Goal: Information Seeking & Learning: Compare options

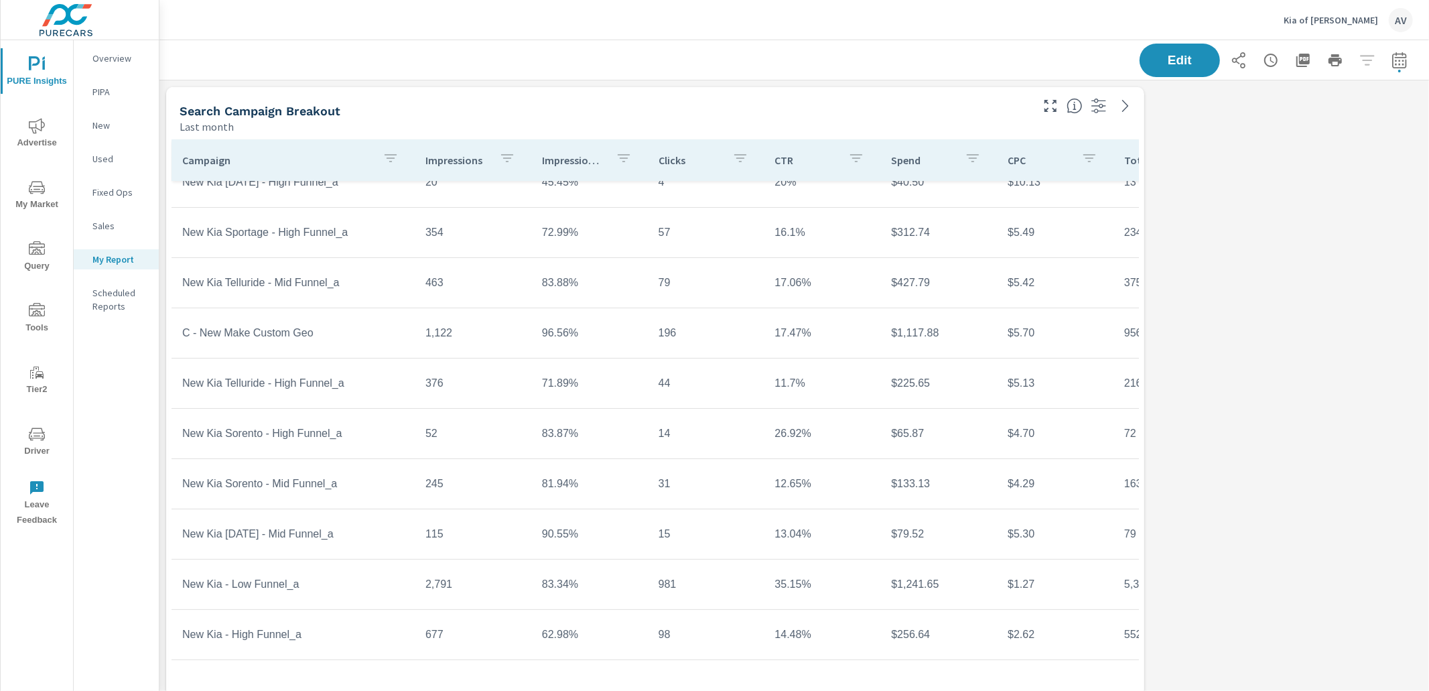
scroll to position [1702, 1258]
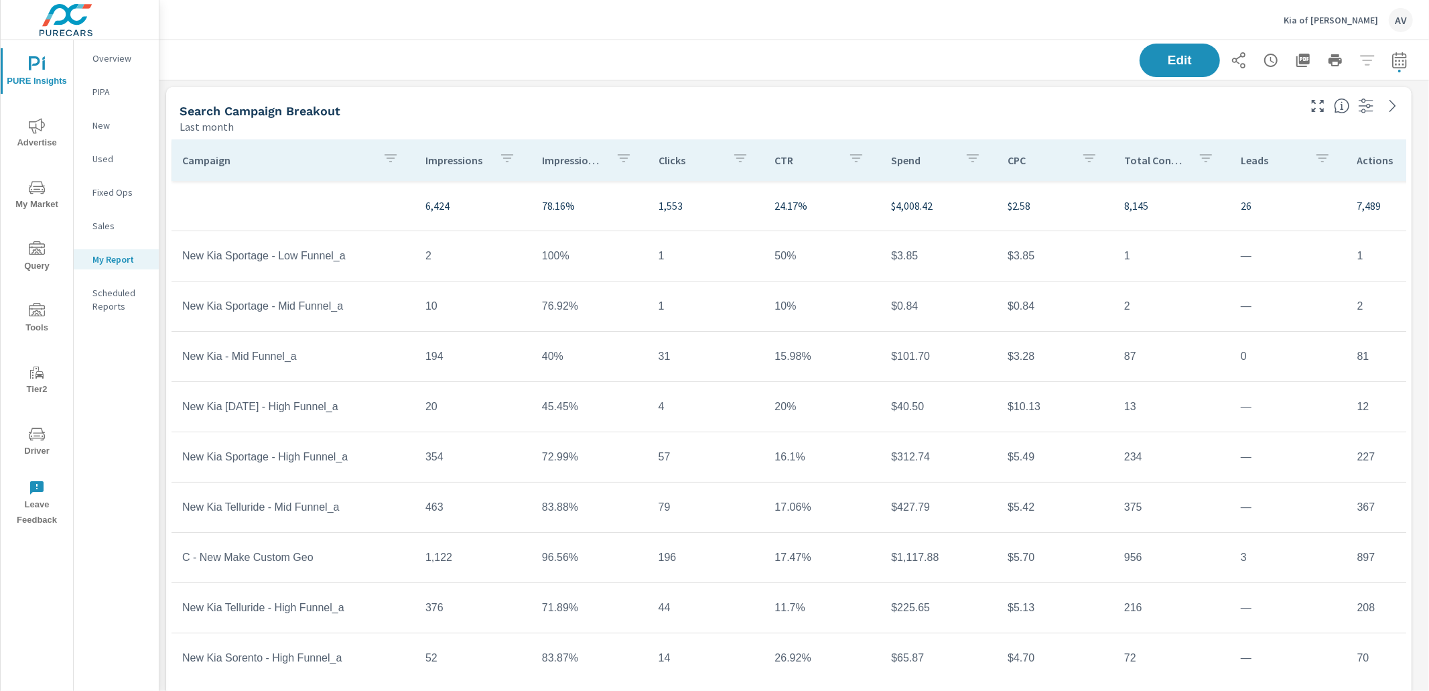
click at [1022, 285] on tr "New Kia Sportage - Mid Funnel_a 10 76.92% 1 10% $0.84 $0.84 2 — 2 $0.42 200% 15…" at bounding box center [1049, 306] width 1757 height 50
click at [637, 113] on div "Search Campaign Breakout" at bounding box center [738, 110] width 1117 height 15
click at [470, 123] on div "Last month" at bounding box center [738, 127] width 1117 height 16
click at [1391, 64] on icon "button" at bounding box center [1399, 60] width 16 height 16
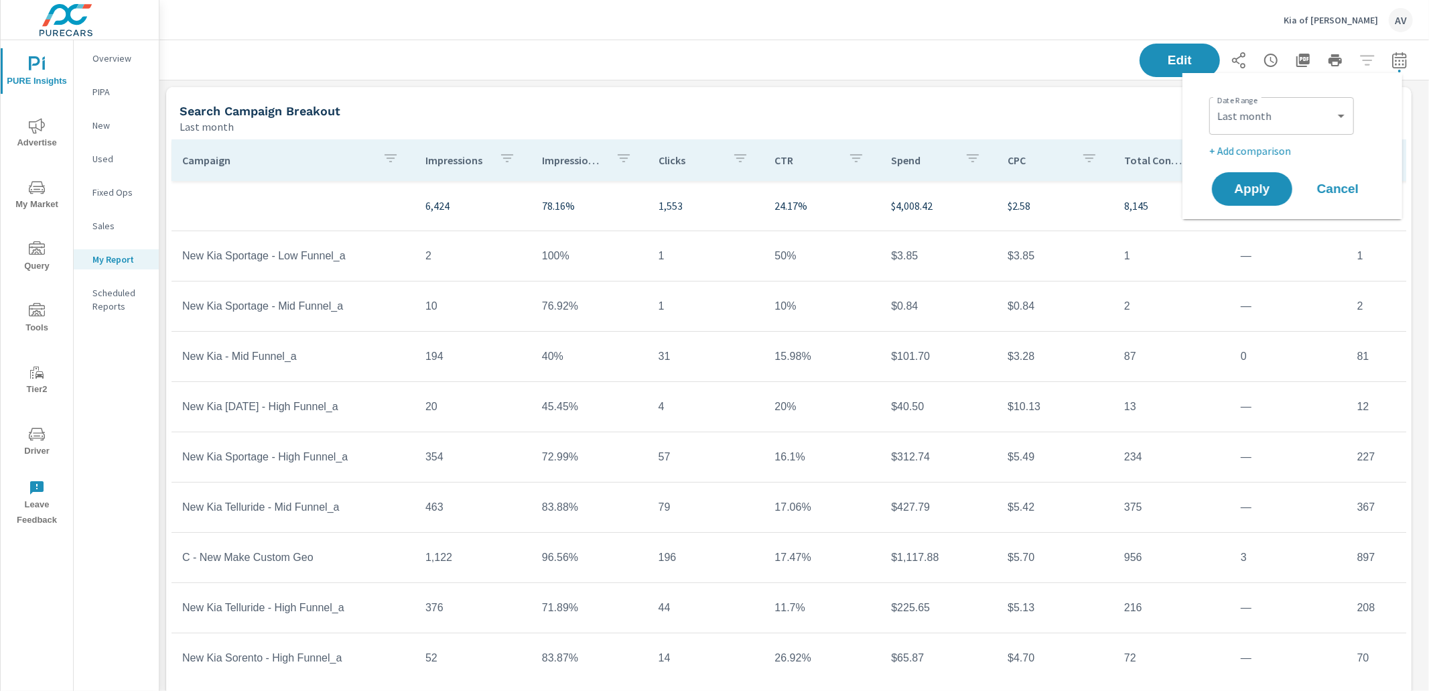
scroll to position [1702, 1258]
click at [1272, 123] on select "Custom Yesterday Last week Last 7 days Last 14 days Last 30 days Last 45 days L…" at bounding box center [1281, 115] width 134 height 27
click at [1214, 102] on select "Custom Yesterday Last week Last 7 days Last 14 days Last 30 days Last 45 days L…" at bounding box center [1281, 115] width 134 height 27
select select "Month to date"
click at [1261, 187] on span "Apply" at bounding box center [1252, 189] width 55 height 13
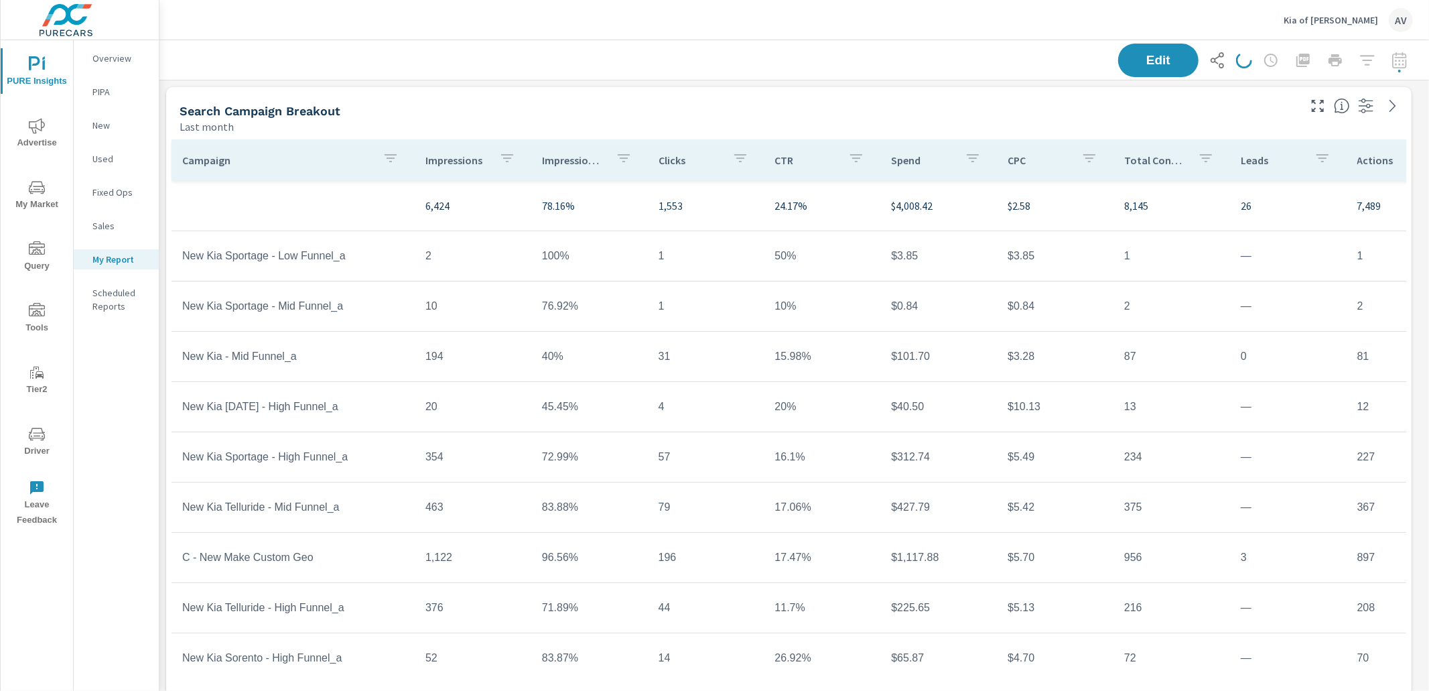
scroll to position [1702, 1258]
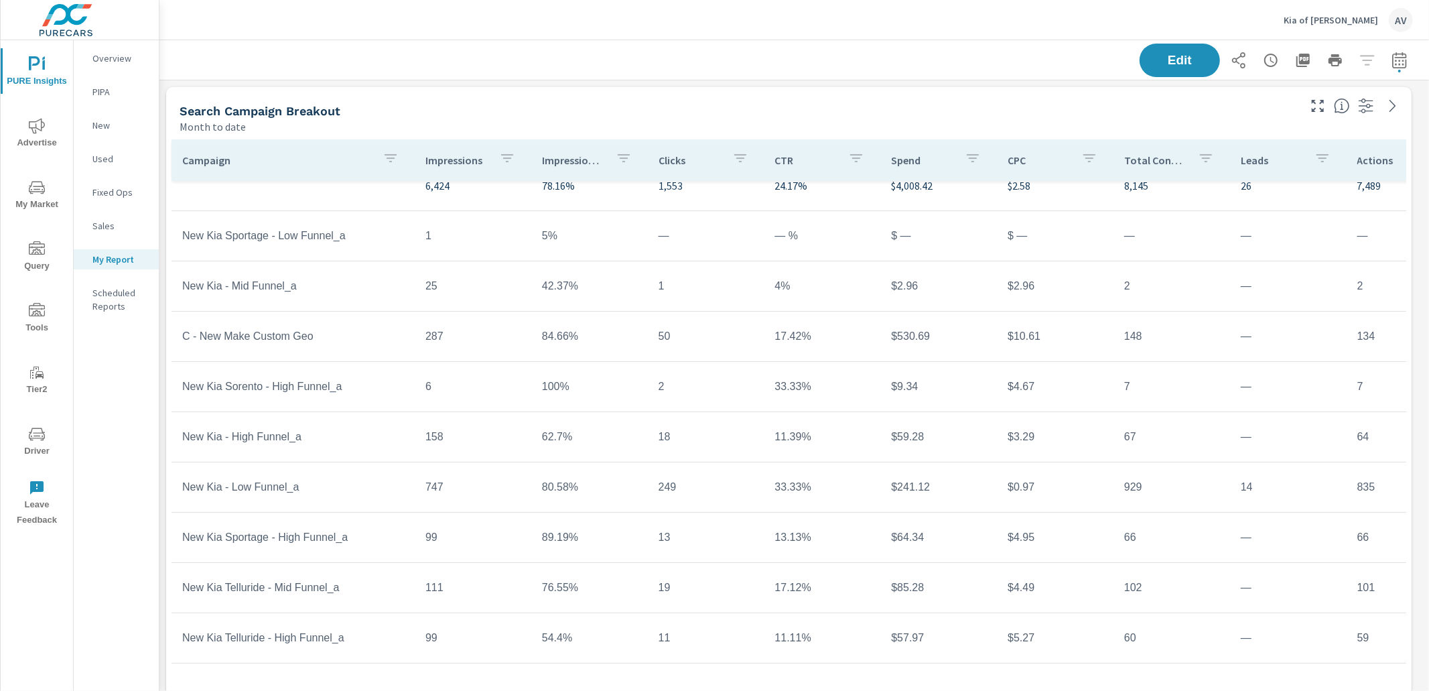
scroll to position [19, 0]
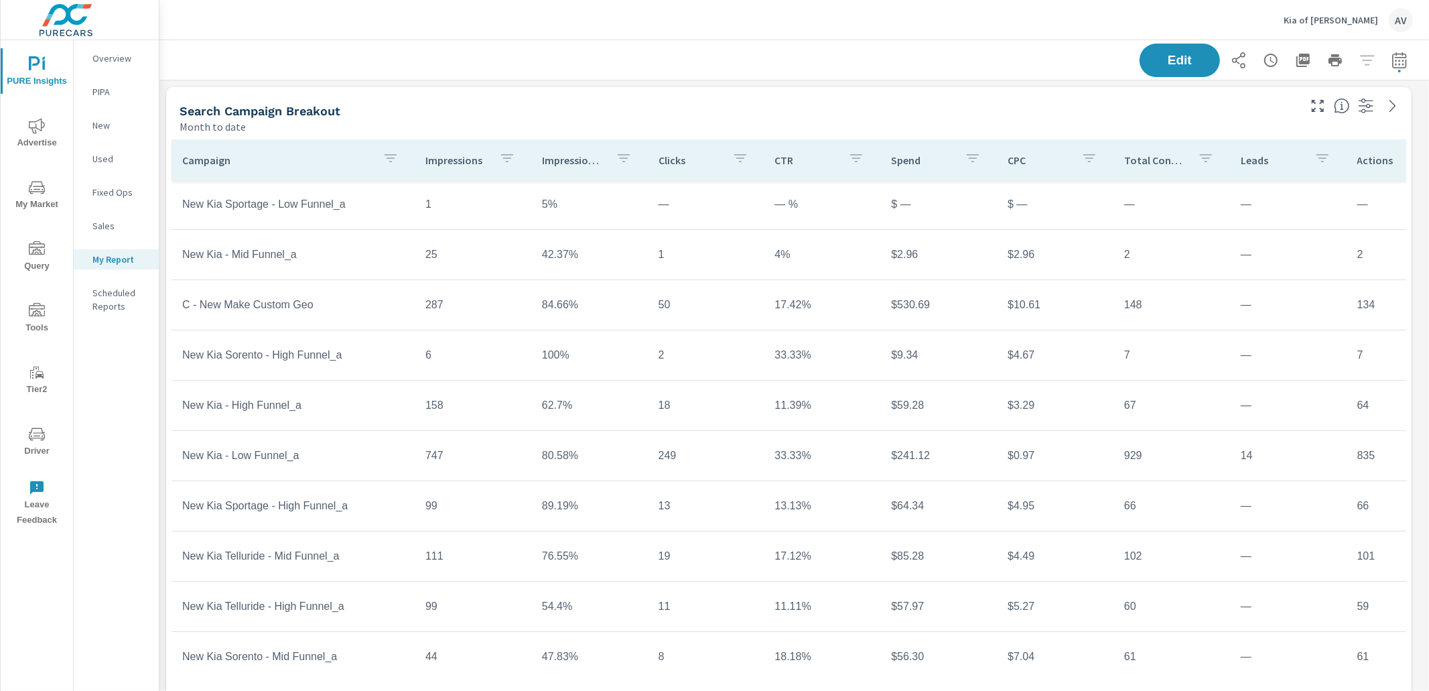
scroll to position [72, 0]
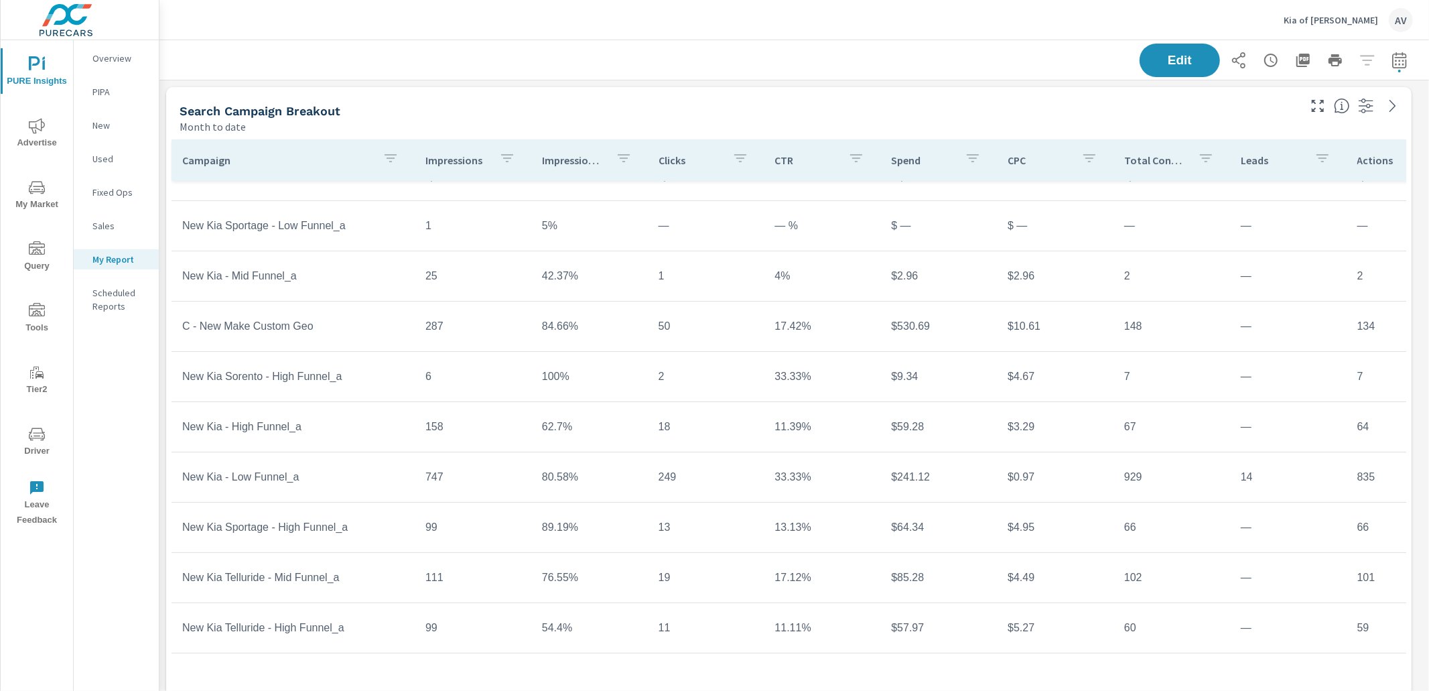
scroll to position [72, 0]
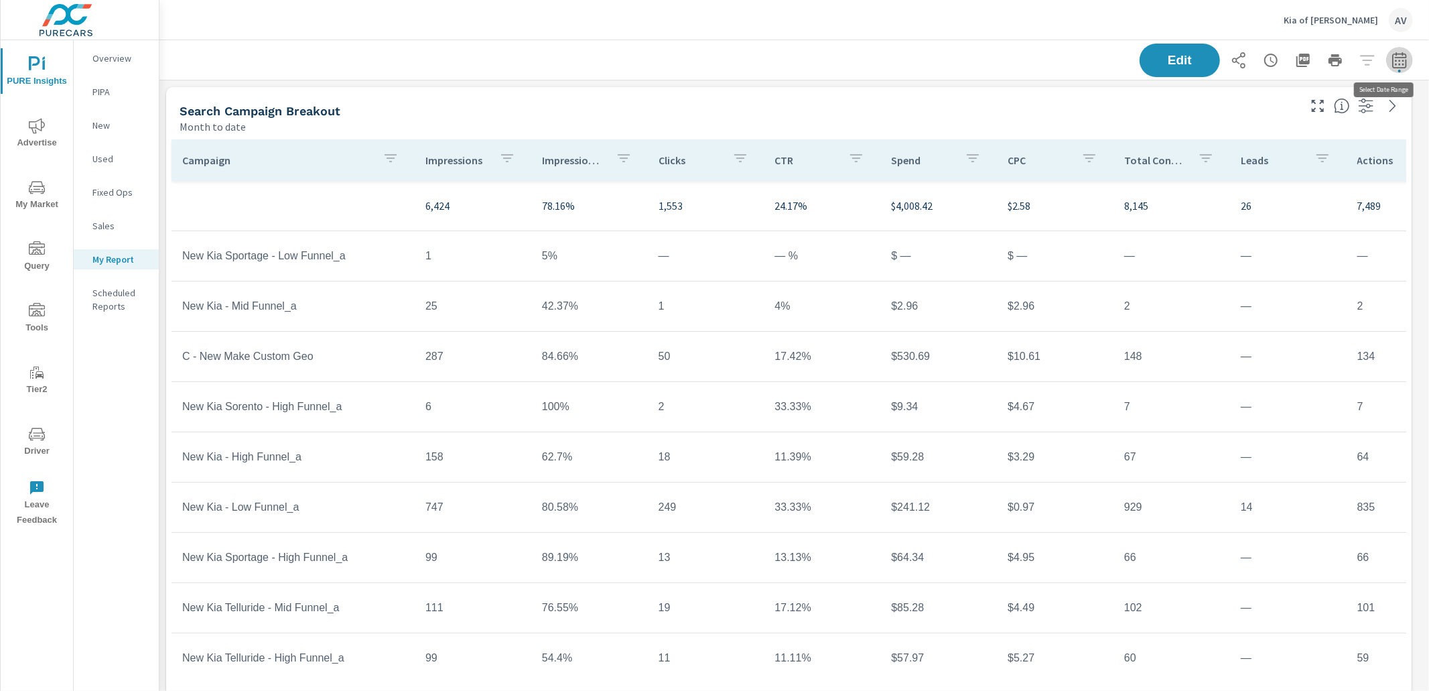
click at [1393, 59] on icon "button" at bounding box center [1399, 60] width 16 height 16
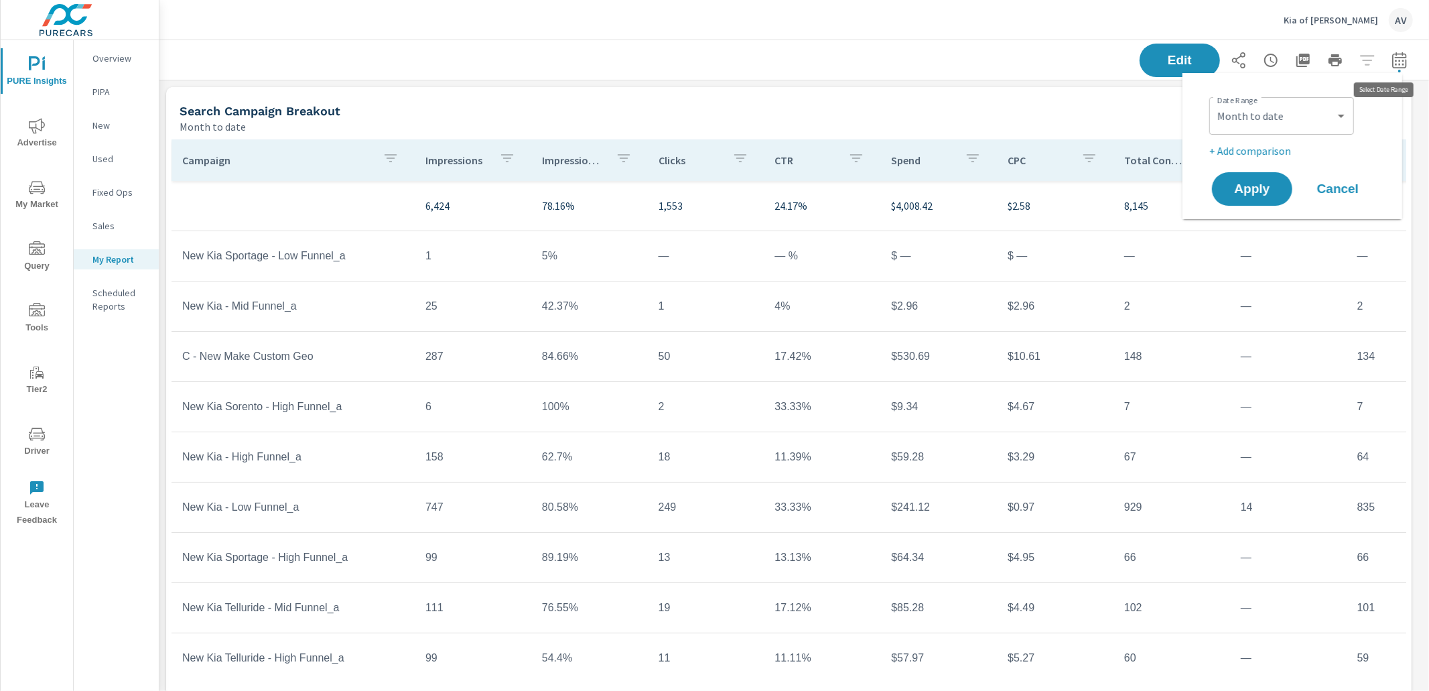
scroll to position [1702, 1258]
click at [1250, 119] on select "Custom Yesterday Last week Last 7 days Last 14 days Last 30 days Last 45 days L…" at bounding box center [1281, 115] width 134 height 27
click at [1214, 102] on select "Custom Yesterday Last week Last 7 days Last 14 days Last 30 days Last 45 days L…" at bounding box center [1281, 115] width 134 height 27
select select "Last month"
click at [1274, 191] on span "Apply" at bounding box center [1252, 189] width 55 height 13
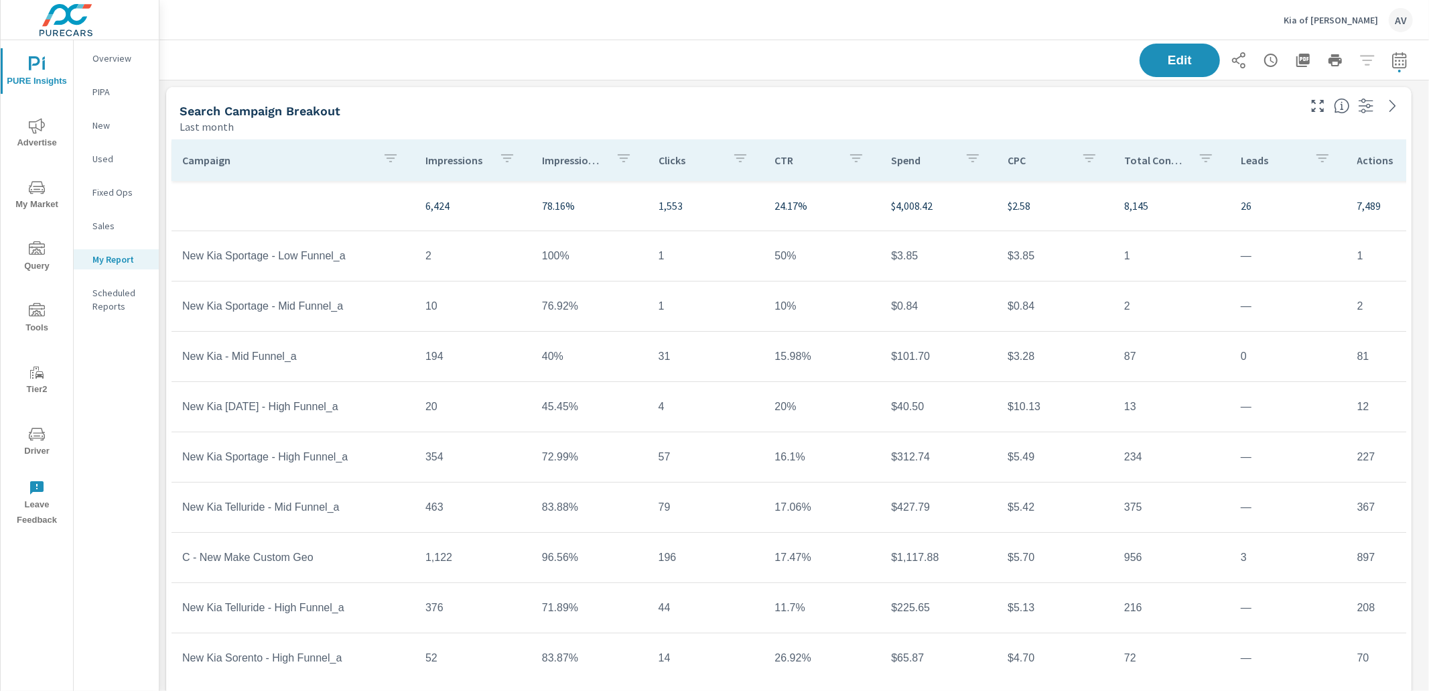
scroll to position [1702, 1258]
click at [1017, 119] on div "Last month" at bounding box center [738, 127] width 1117 height 16
click at [545, 155] on p "Impression Share" at bounding box center [573, 159] width 63 height 13
click at [585, 129] on div "Last month" at bounding box center [738, 127] width 1117 height 16
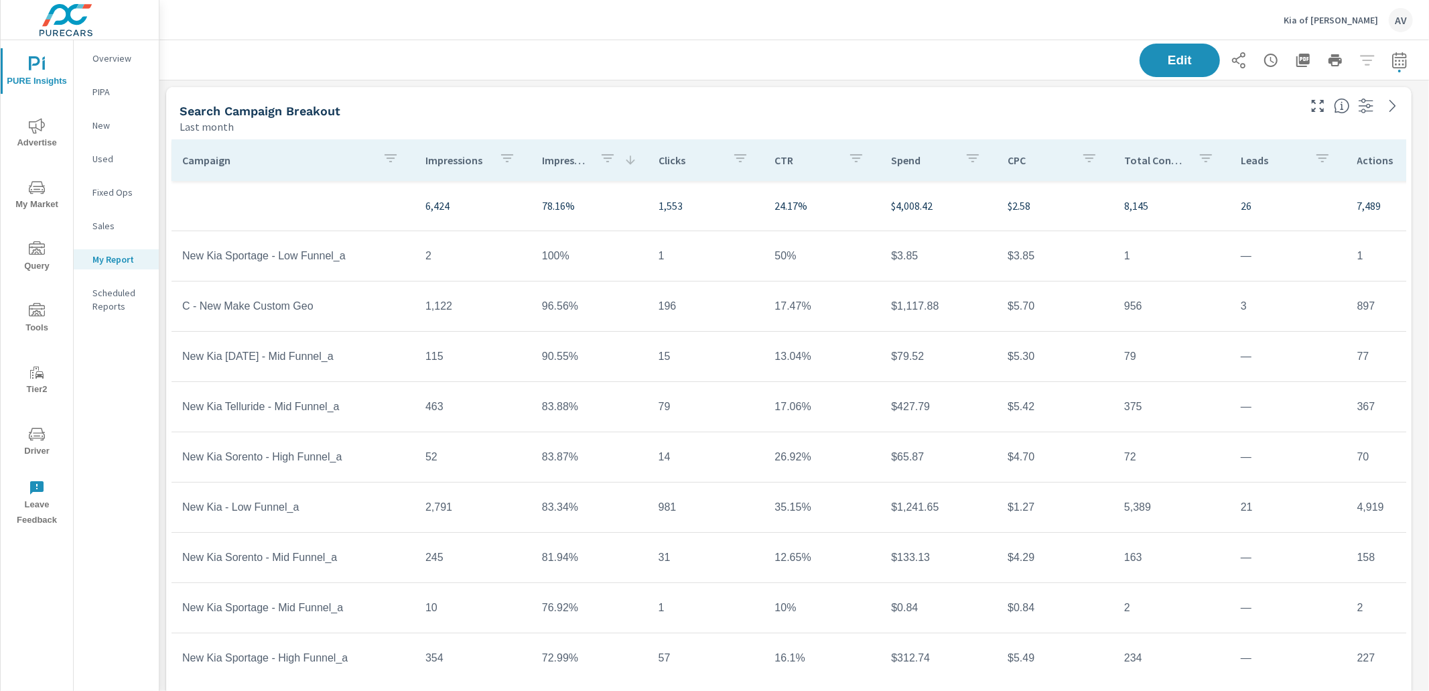
click at [583, 120] on div "Last month" at bounding box center [738, 127] width 1117 height 16
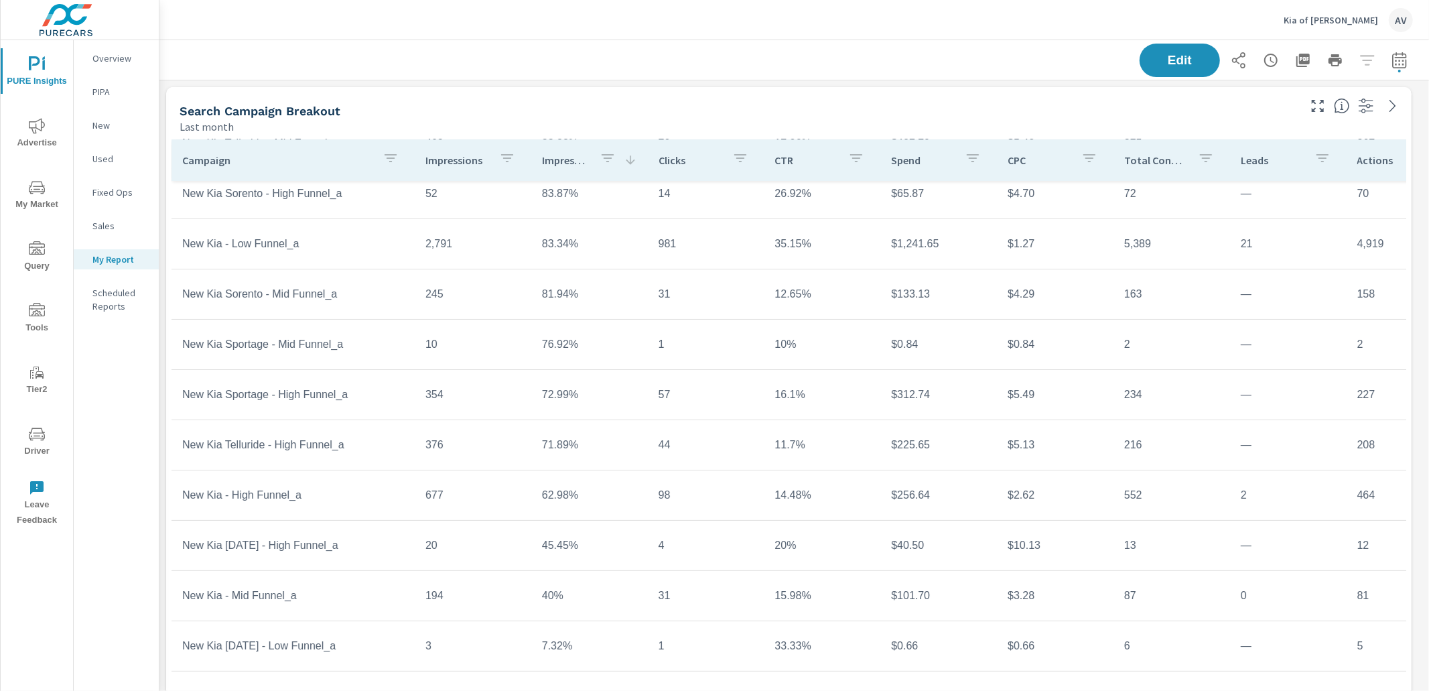
scroll to position [273, 0]
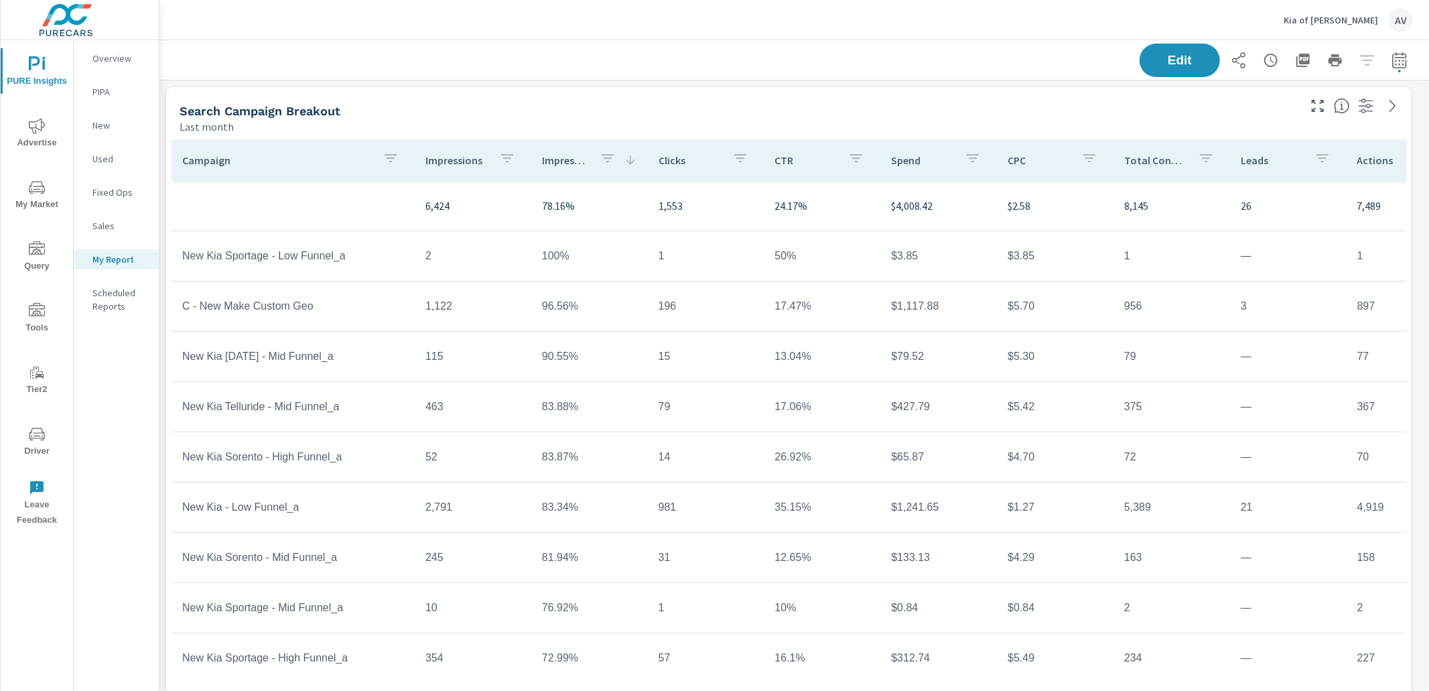
click at [545, 112] on div "Search Campaign Breakout" at bounding box center [738, 110] width 1117 height 15
click at [1398, 56] on button "button" at bounding box center [1399, 60] width 27 height 27
select select "Last month"
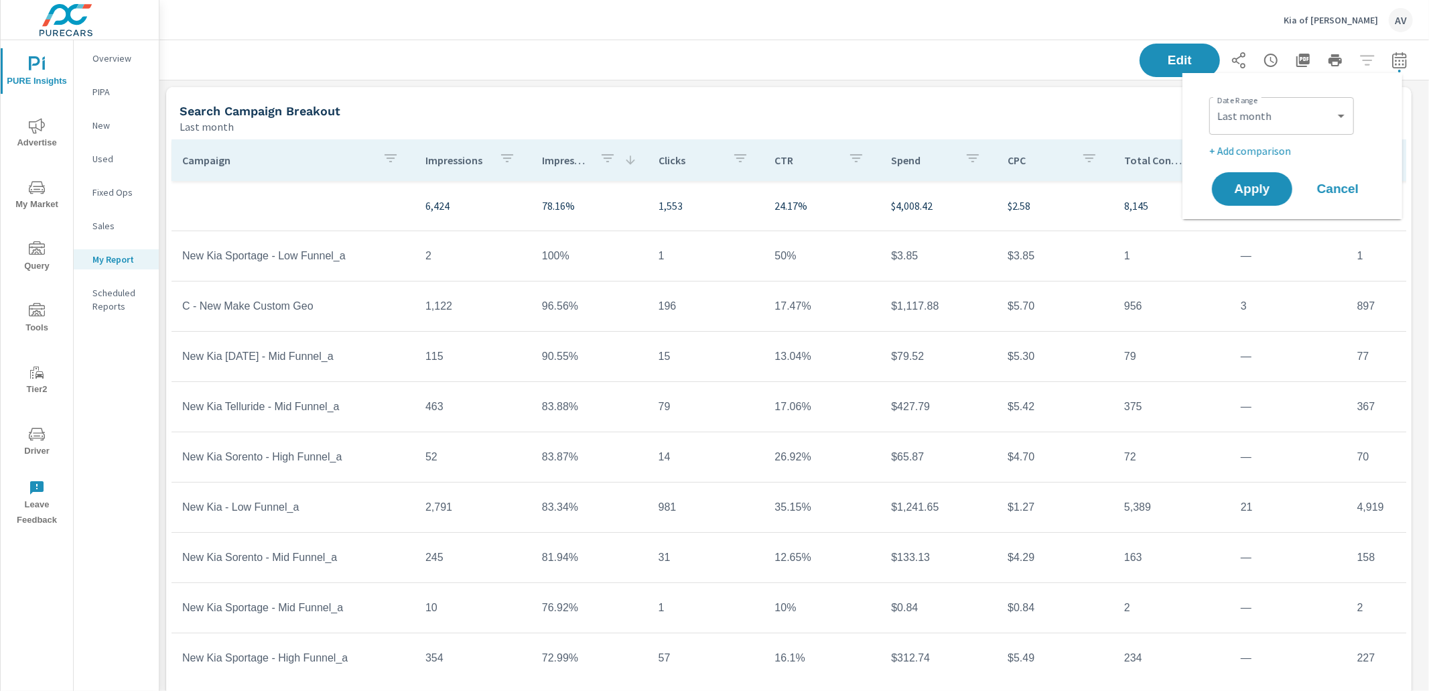
click at [1266, 148] on p "+ Add comparison" at bounding box center [1294, 151] width 171 height 16
select select "Previous period"
click at [1267, 228] on span "Apply" at bounding box center [1252, 226] width 55 height 13
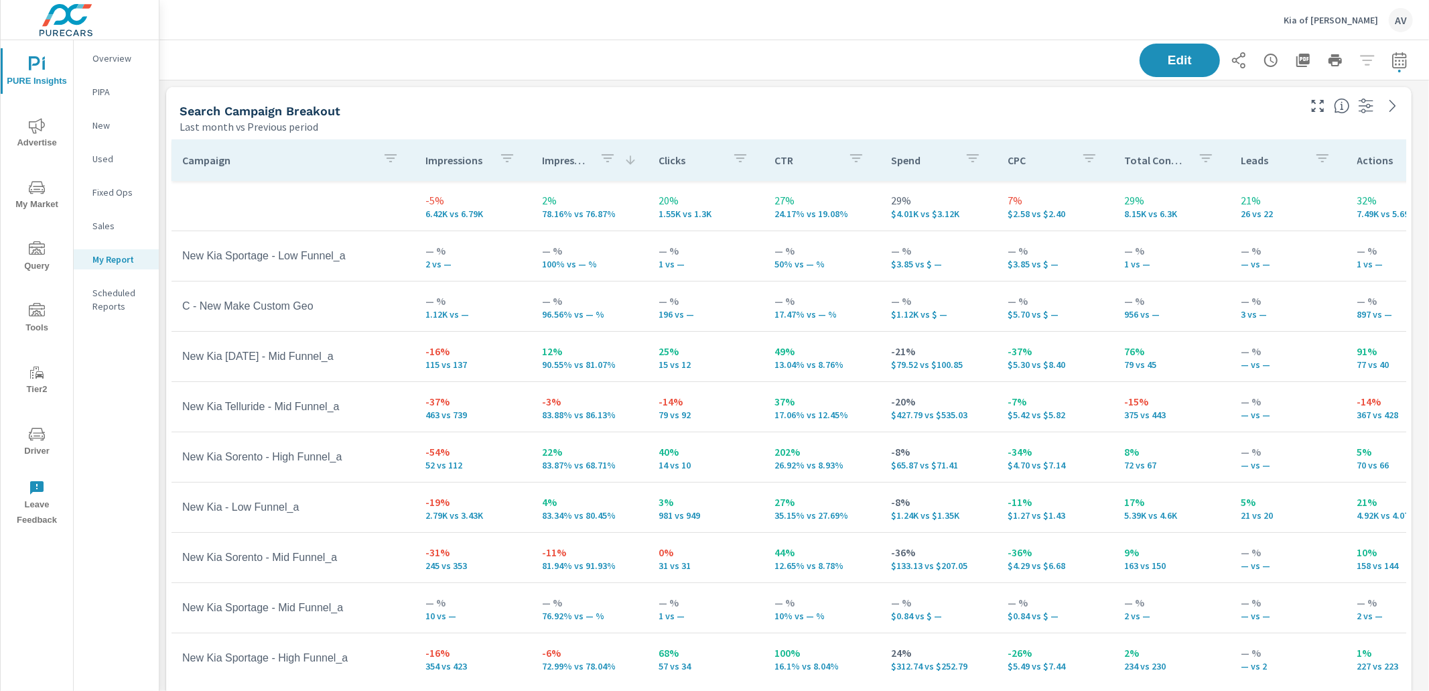
scroll to position [1702, 1258]
click at [763, 103] on div "Search Campaign Breakout" at bounding box center [738, 110] width 1117 height 15
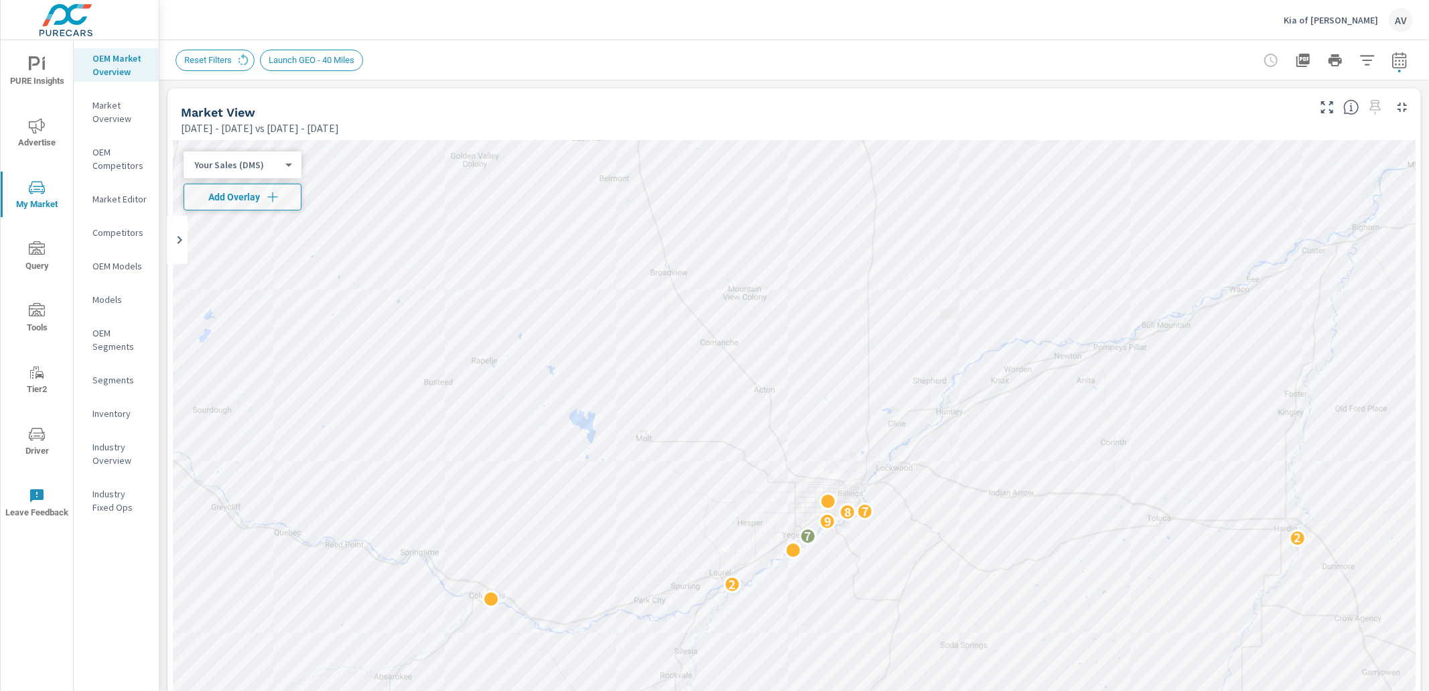
scroll to position [938, 0]
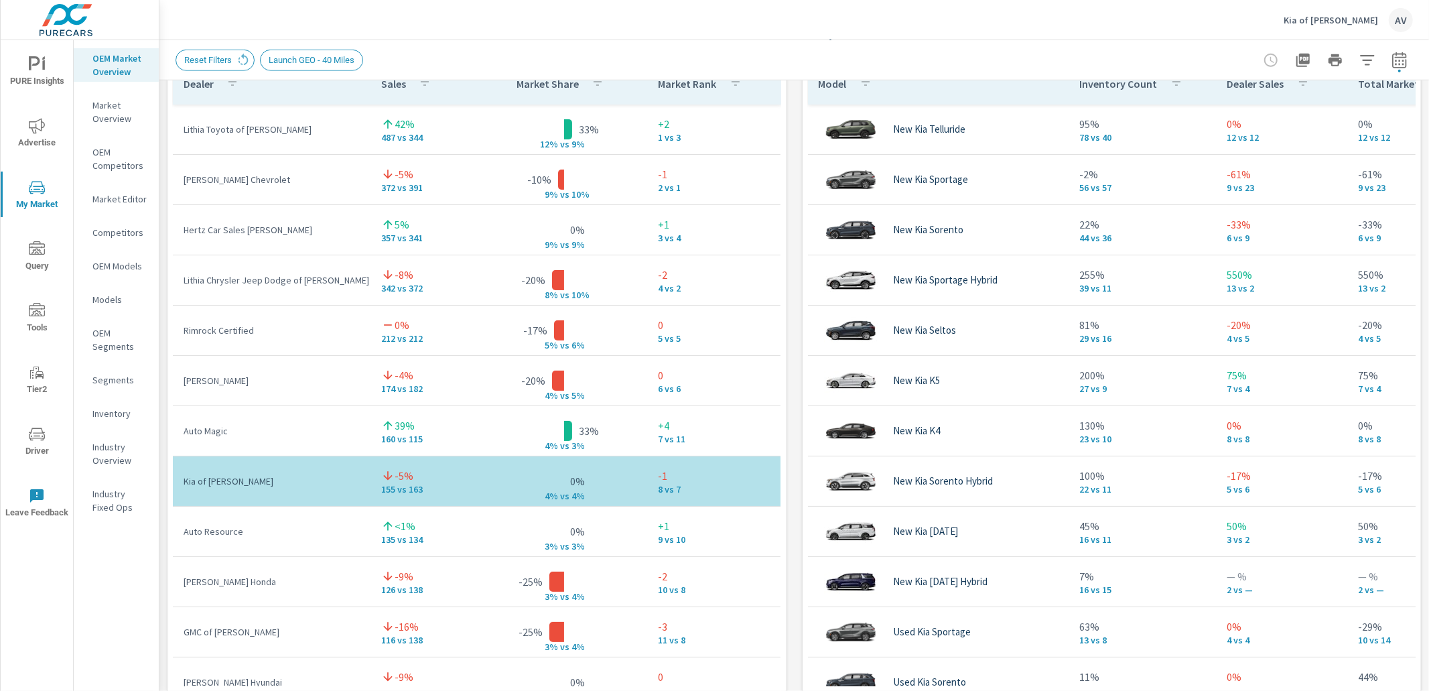
click at [162, 187] on div "Market View Mar 01, 2025 - Aug 31, 2025 vs Sep 01, 2024 - Feb 28, 2025 ← Move l…" at bounding box center [793, 290] width 1269 height 2294
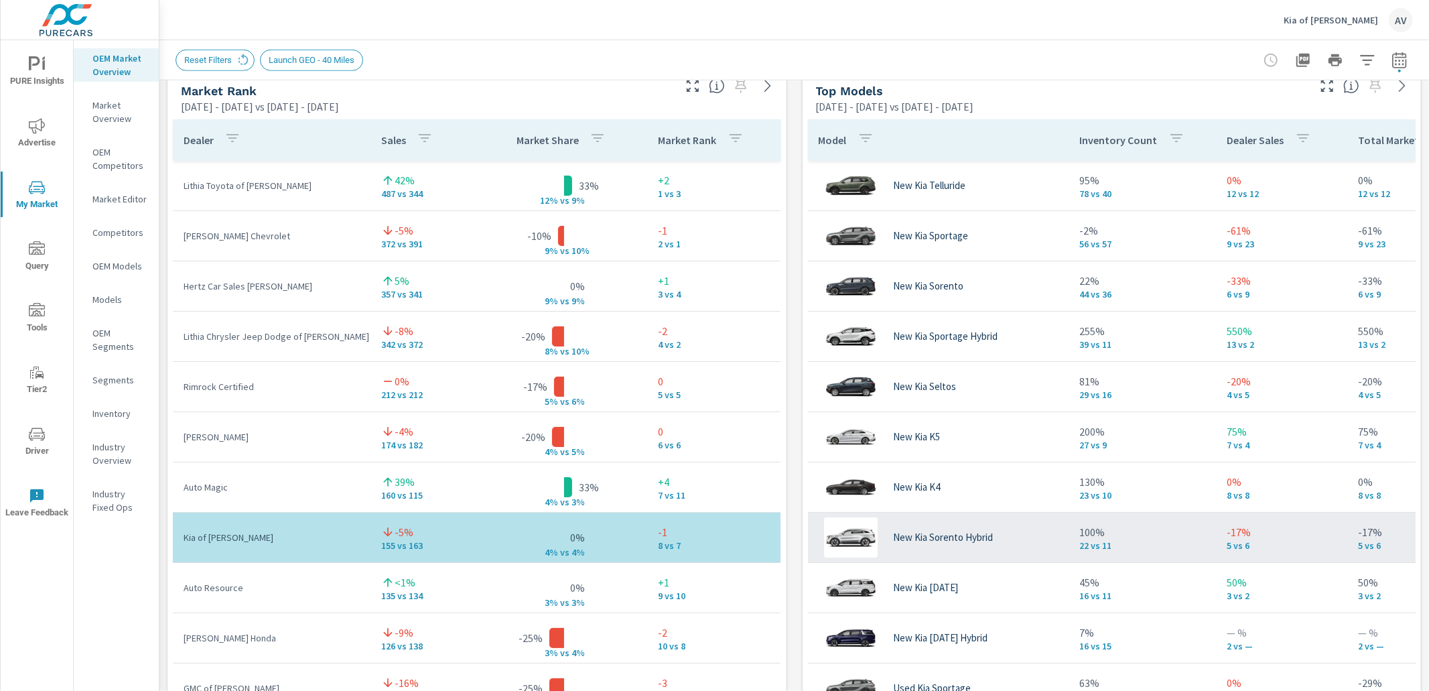
scroll to position [0, 3]
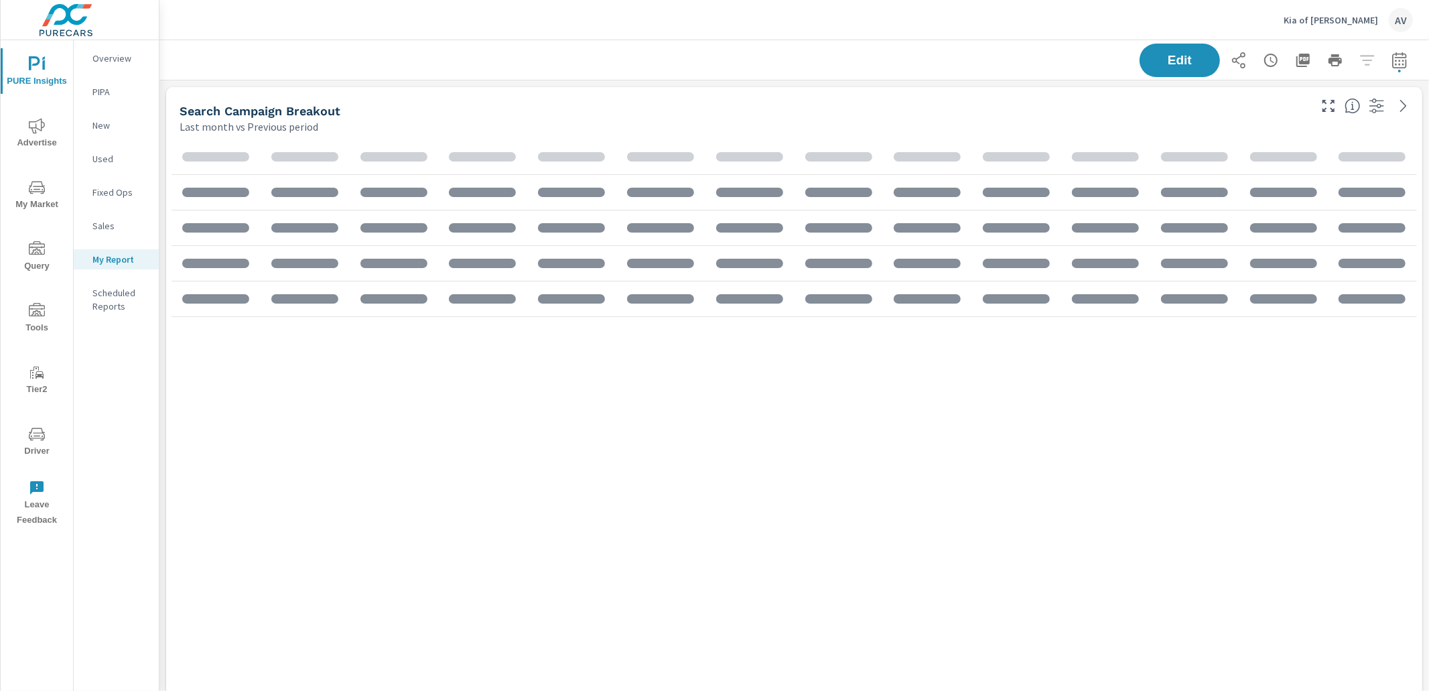
scroll to position [1725, 1282]
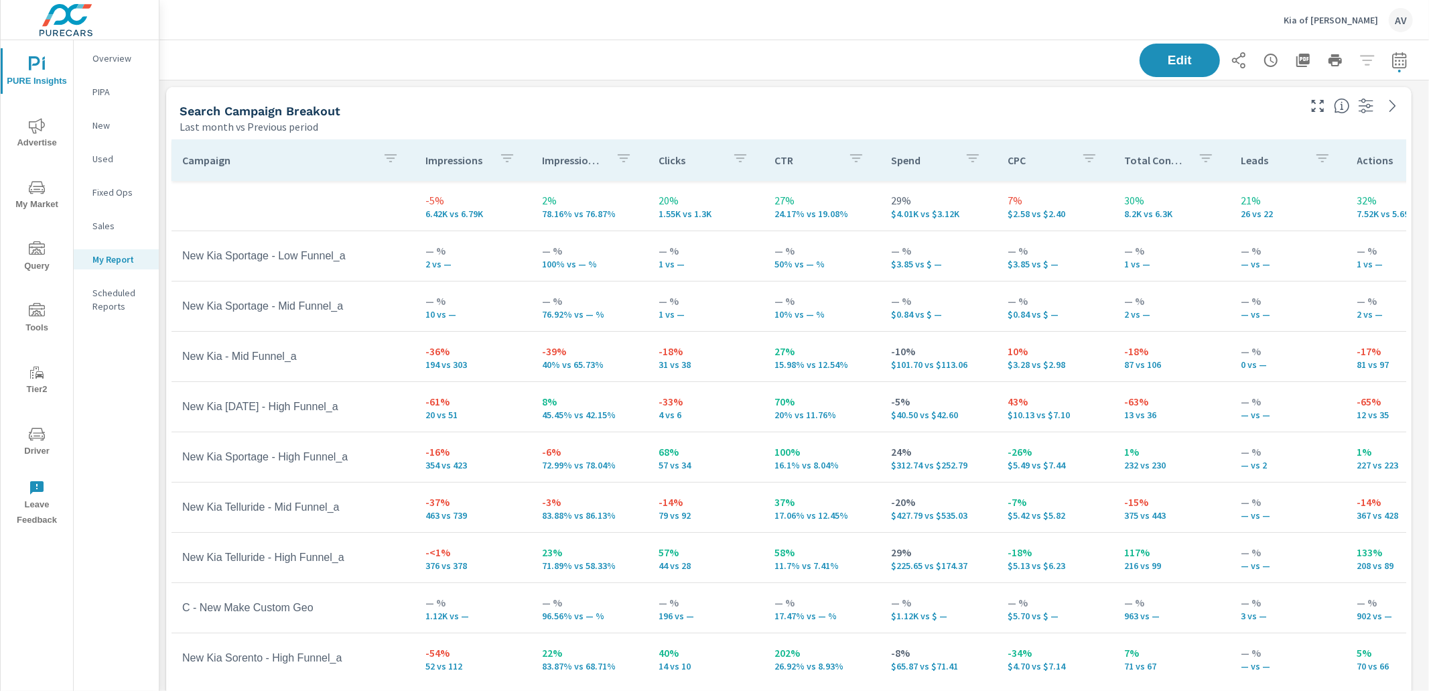
click at [552, 366] on p "40% vs 65.73%" at bounding box center [589, 364] width 95 height 11
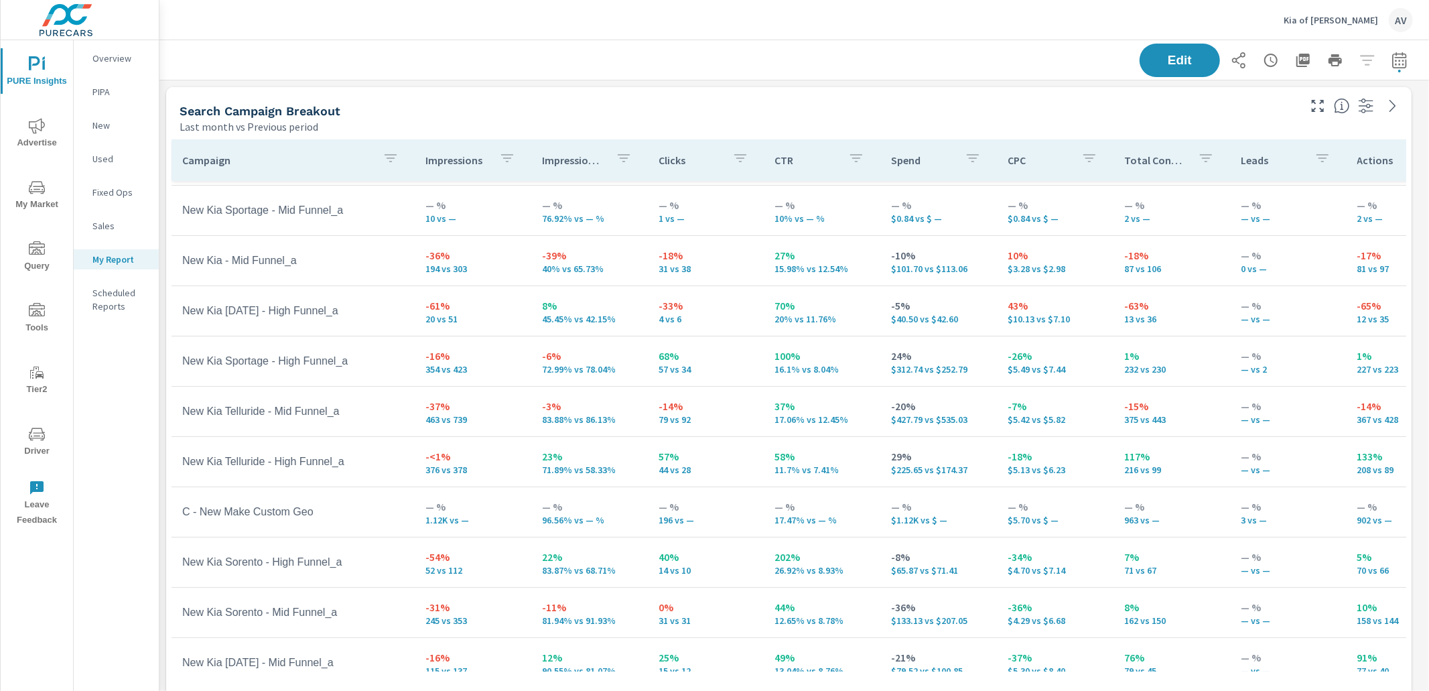
scroll to position [261, 0]
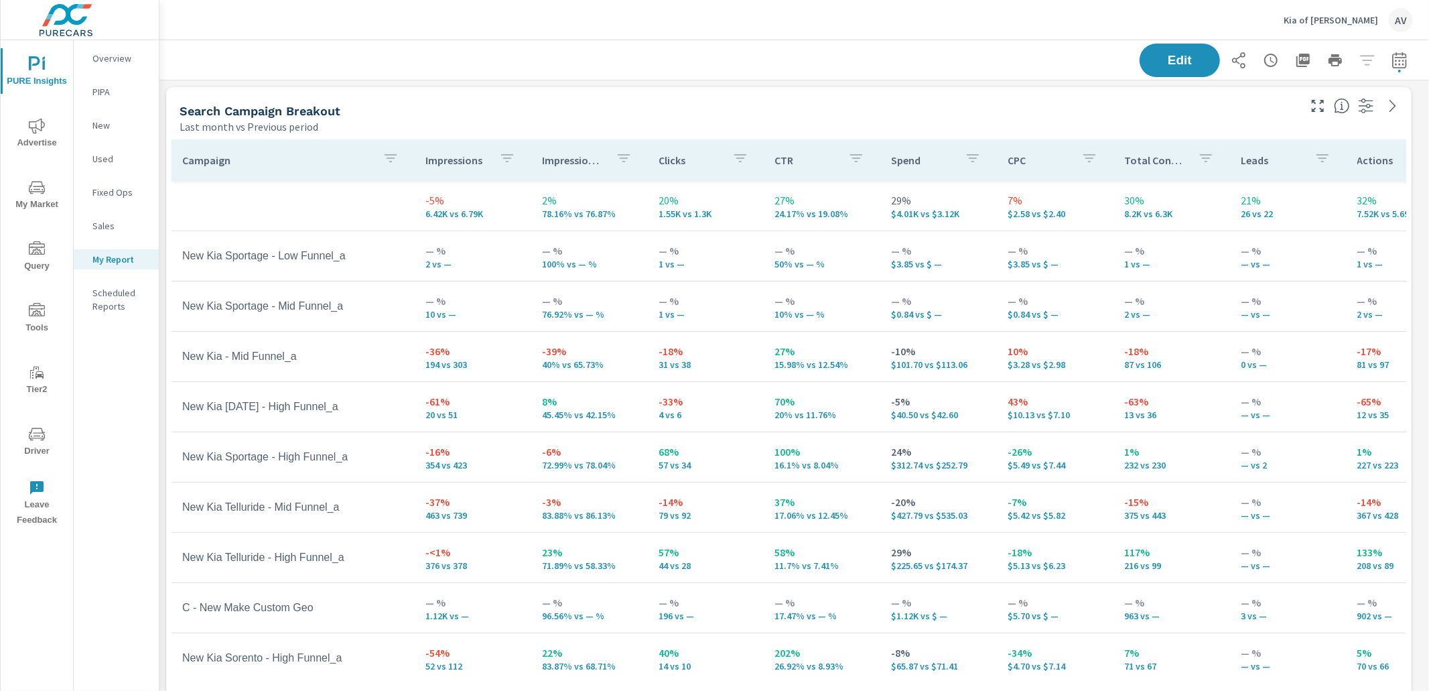
click at [399, 119] on div "Last month vs Previous period" at bounding box center [738, 127] width 1117 height 16
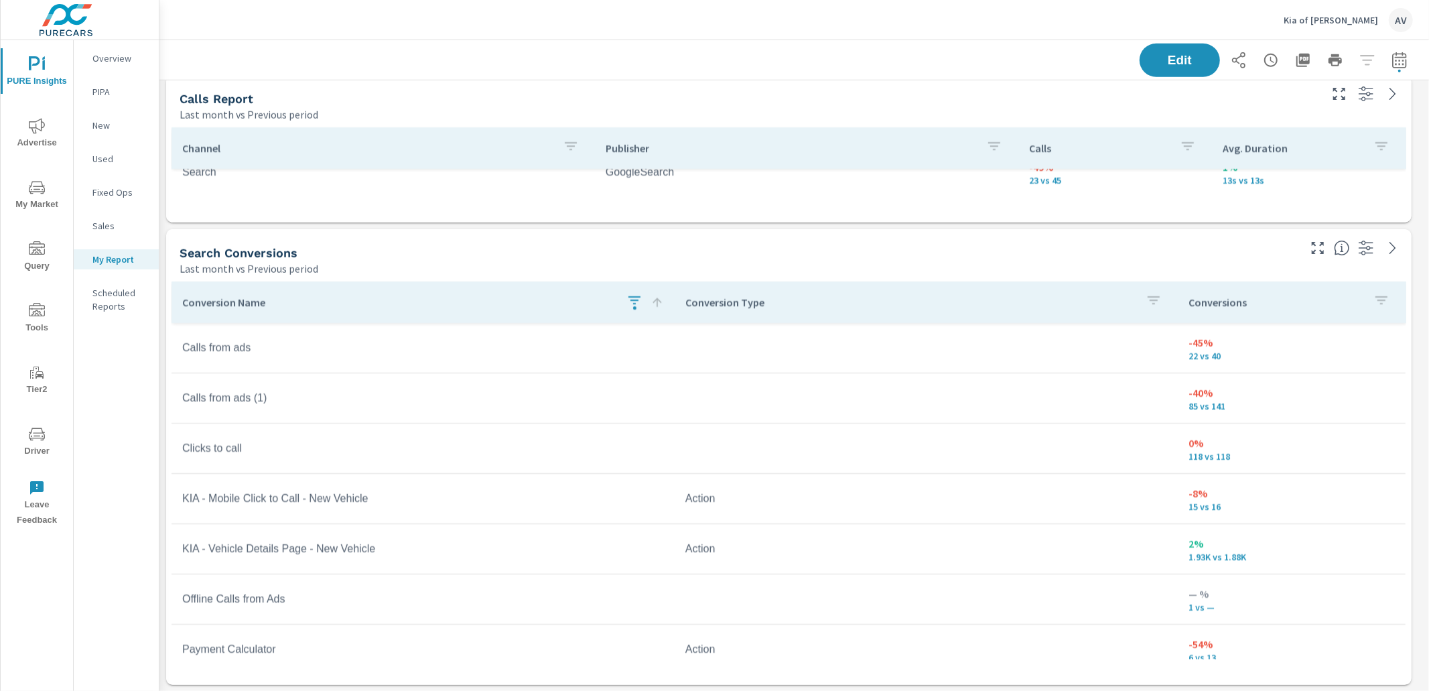
scroll to position [15, 0]
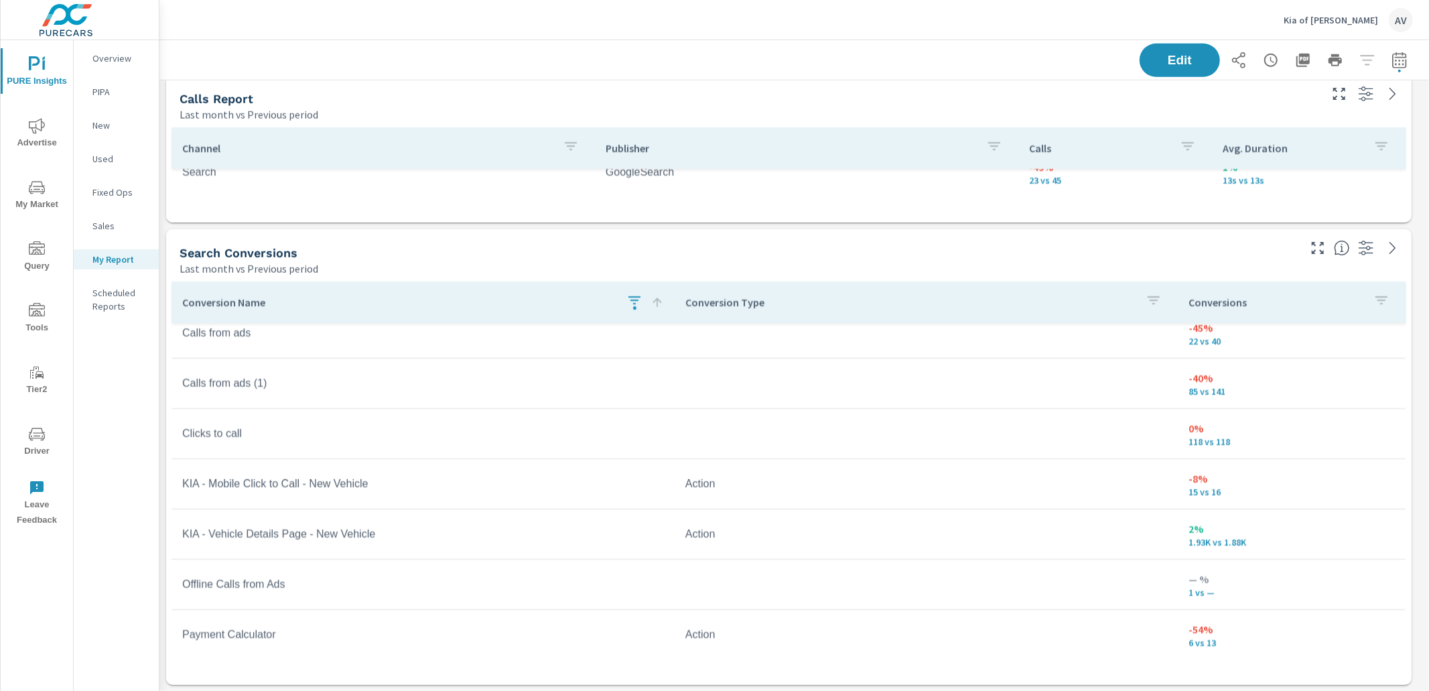
click at [634, 300] on icon "button" at bounding box center [634, 300] width 16 height 16
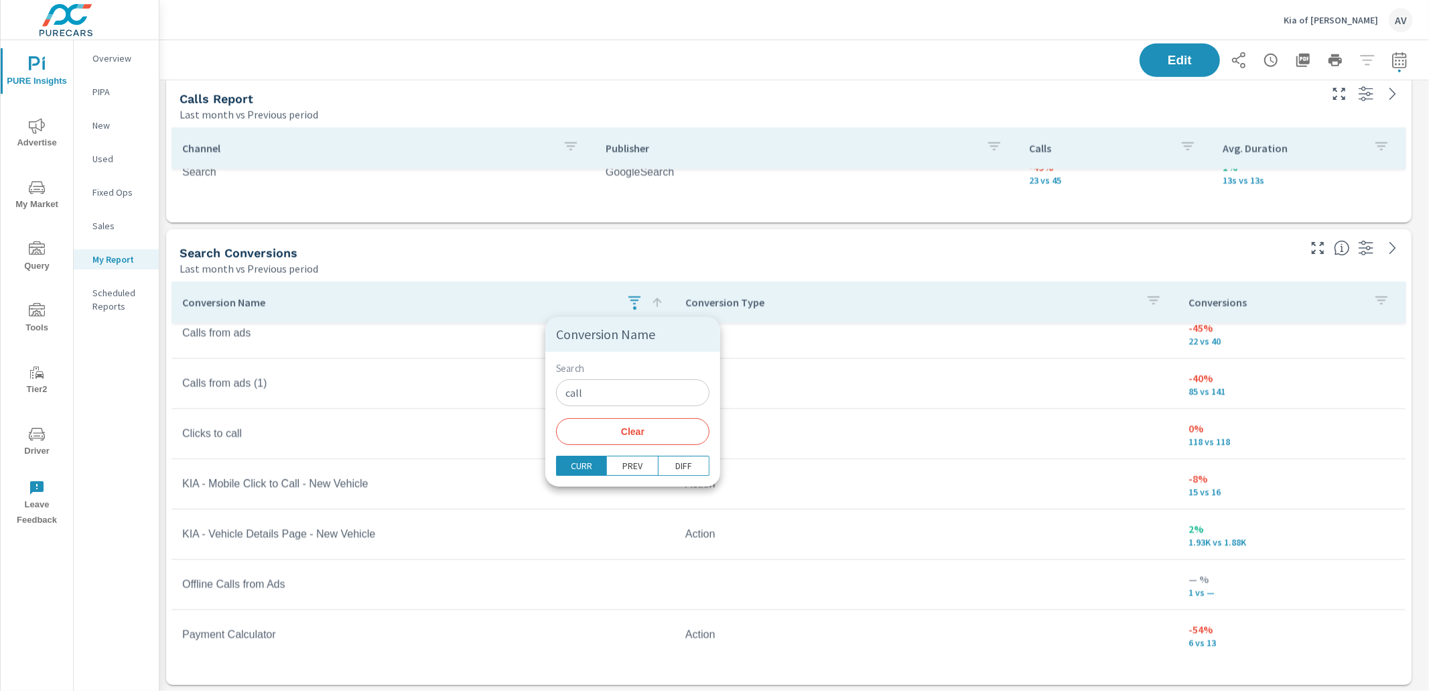
click at [602, 433] on span "Clear" at bounding box center [632, 431] width 137 height 12
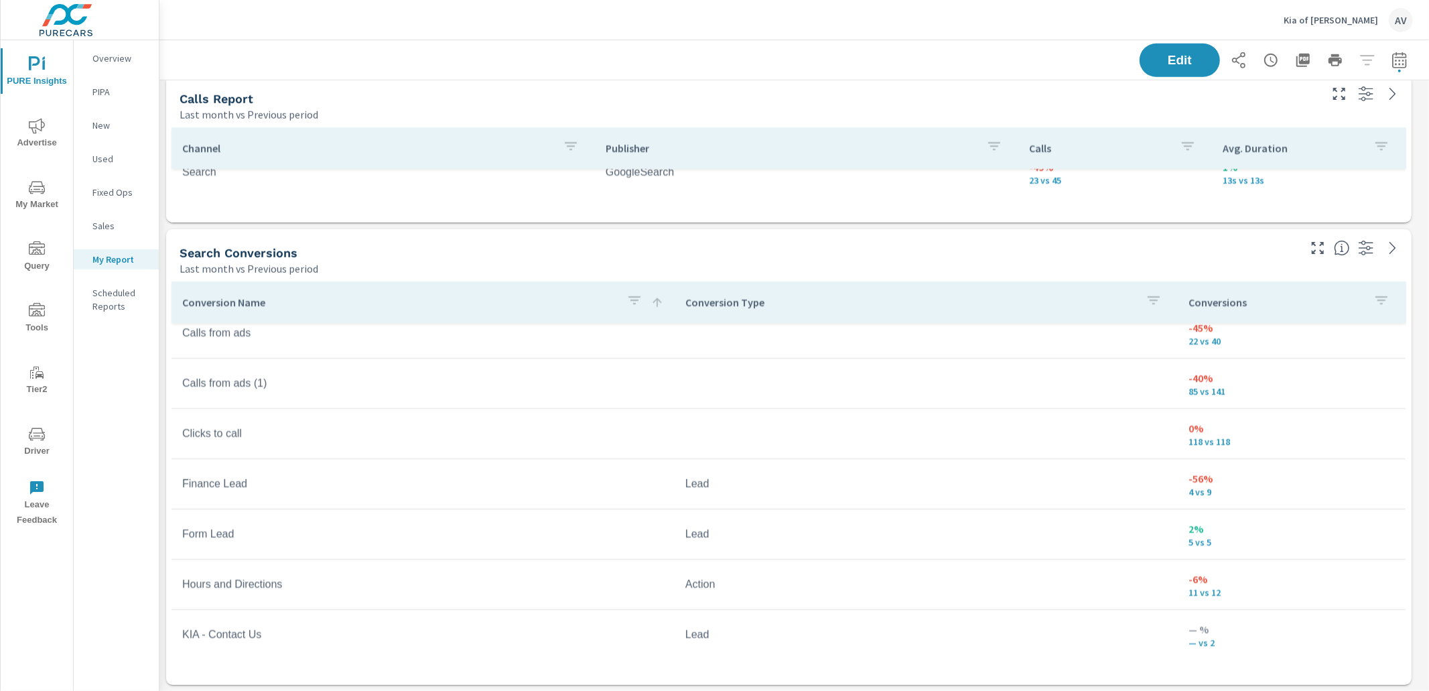
click at [372, 263] on div "Last month vs Previous period" at bounding box center [738, 269] width 1117 height 16
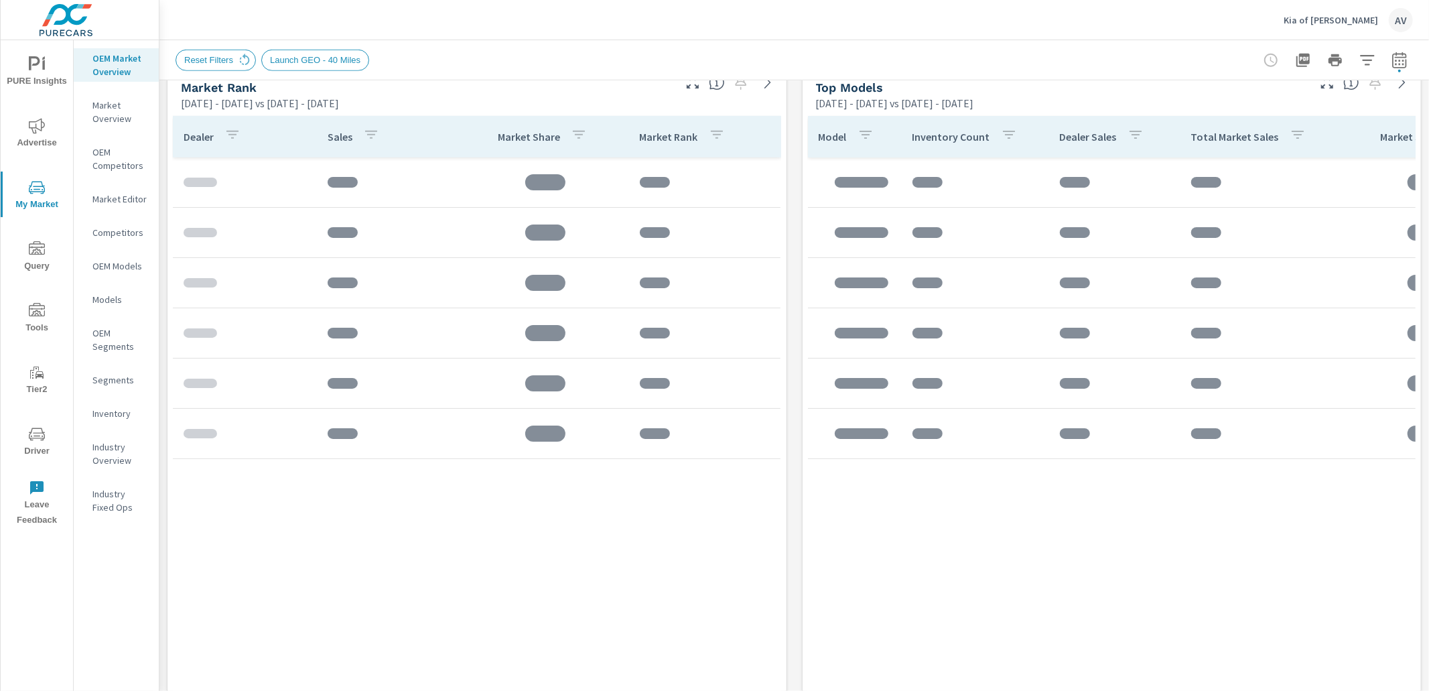
scroll to position [884, 0]
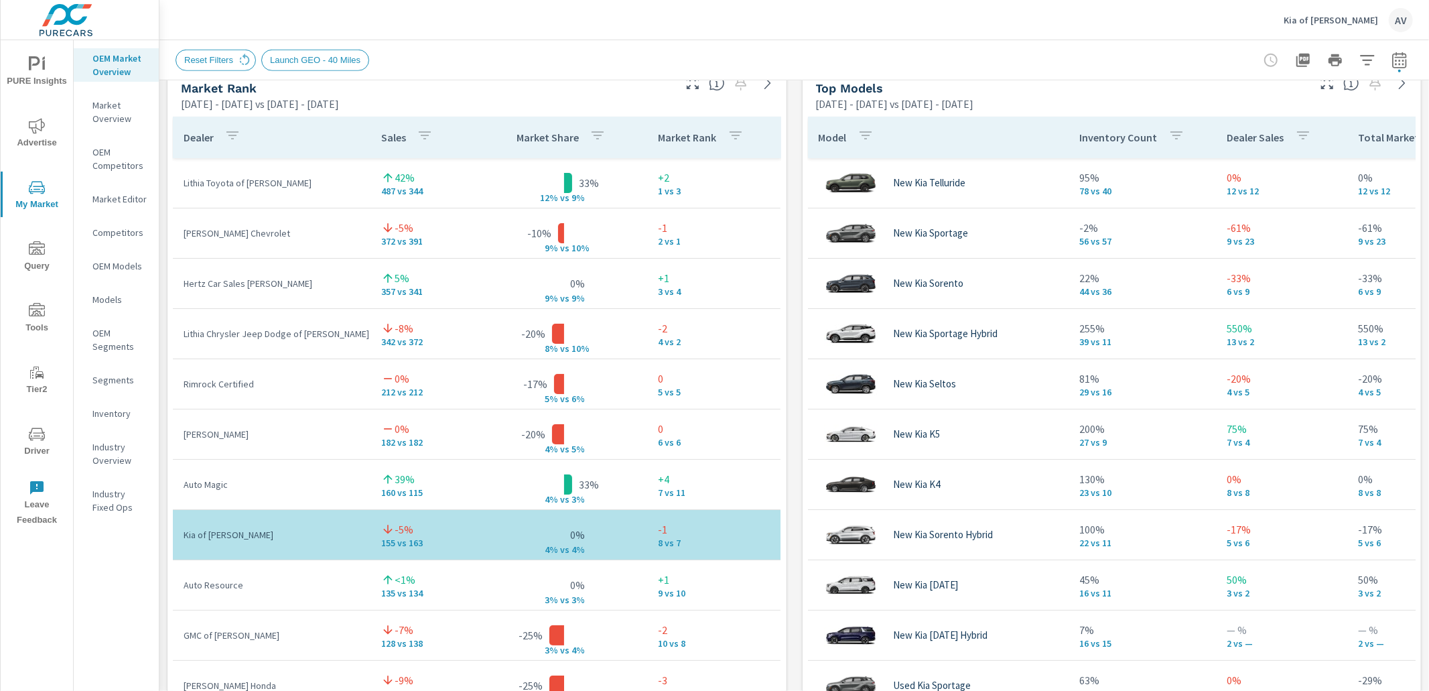
click at [1227, 102] on div "Mar 01, 2025 - Aug 31, 2025 vs Sep 01, 2024 - Feb 28, 2025" at bounding box center [1061, 104] width 490 height 16
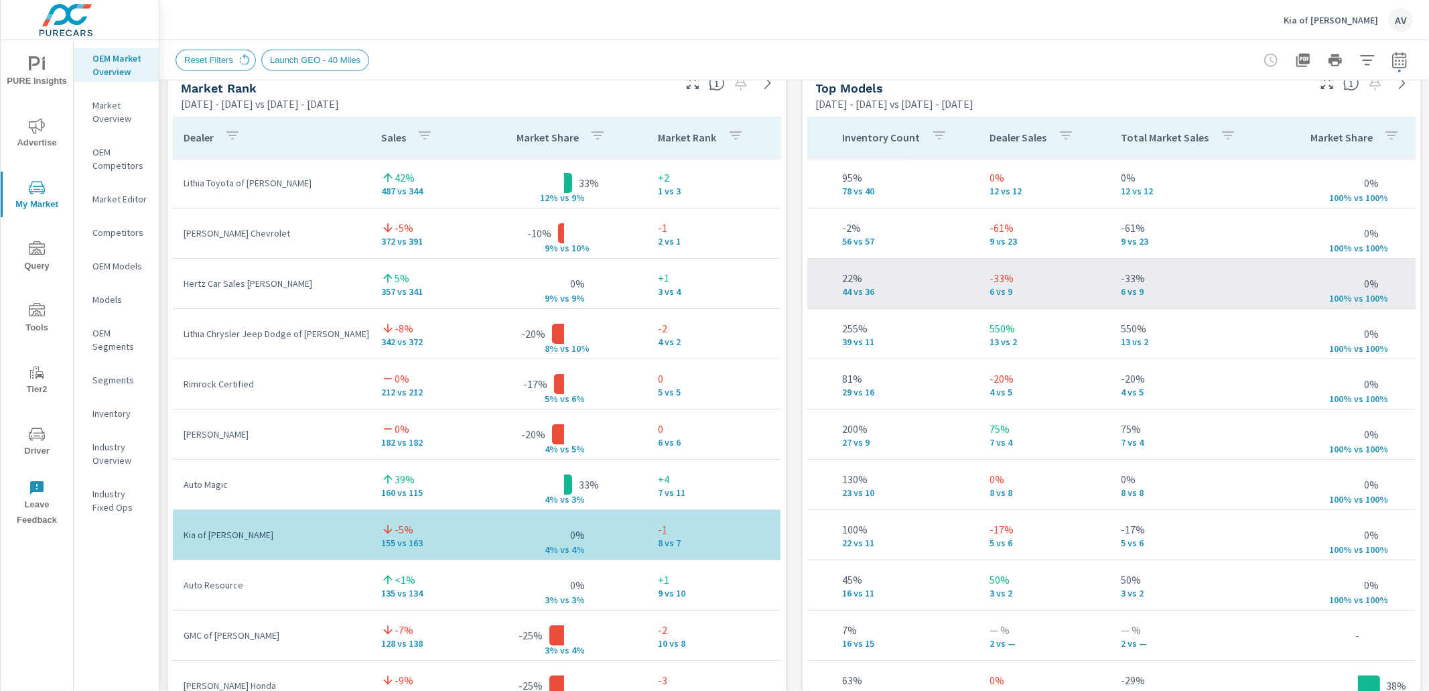
scroll to position [0, 234]
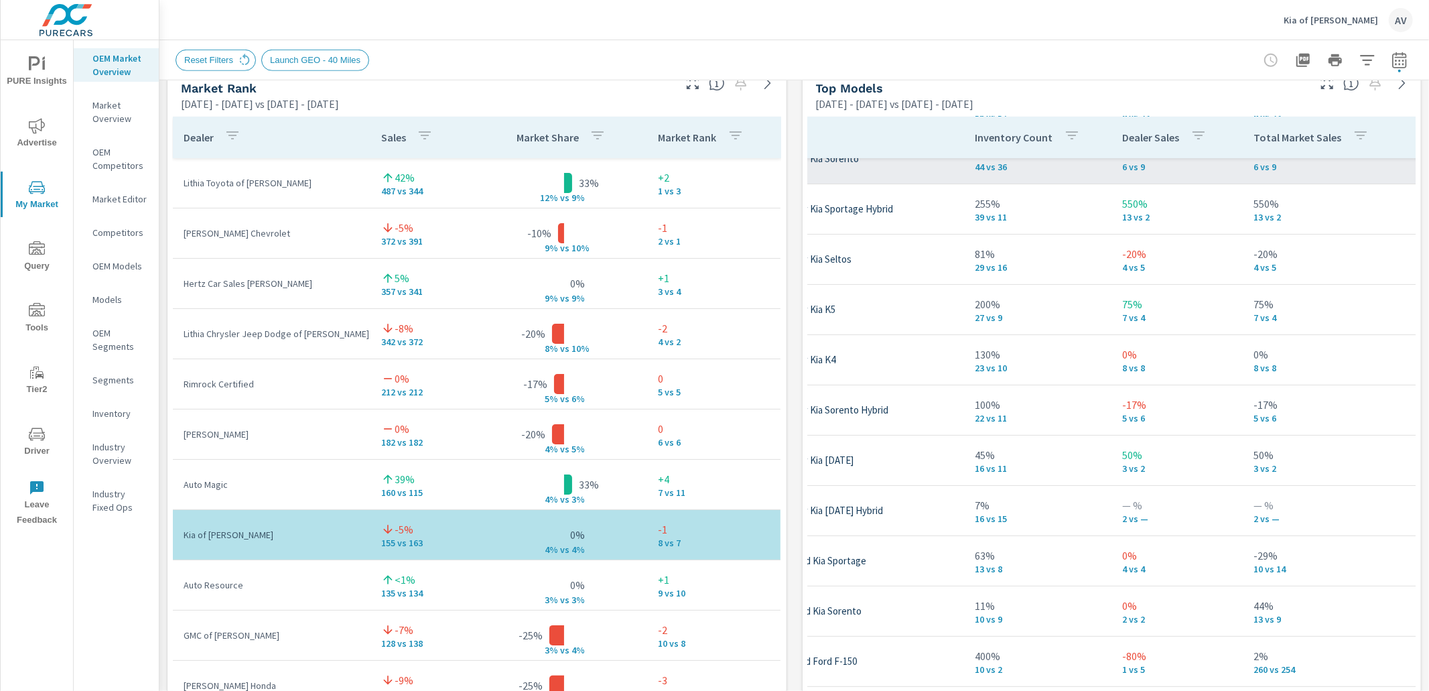
scroll to position [125, 30]
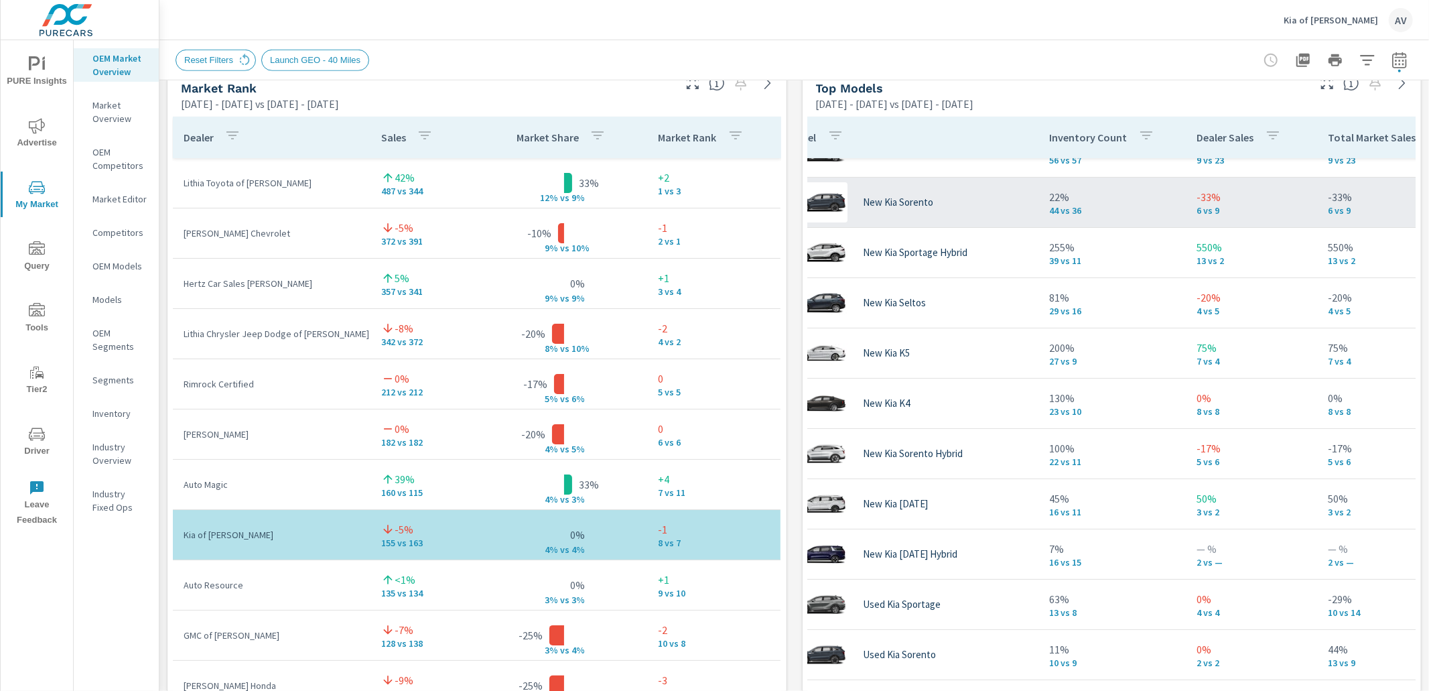
scroll to position [59, 30]
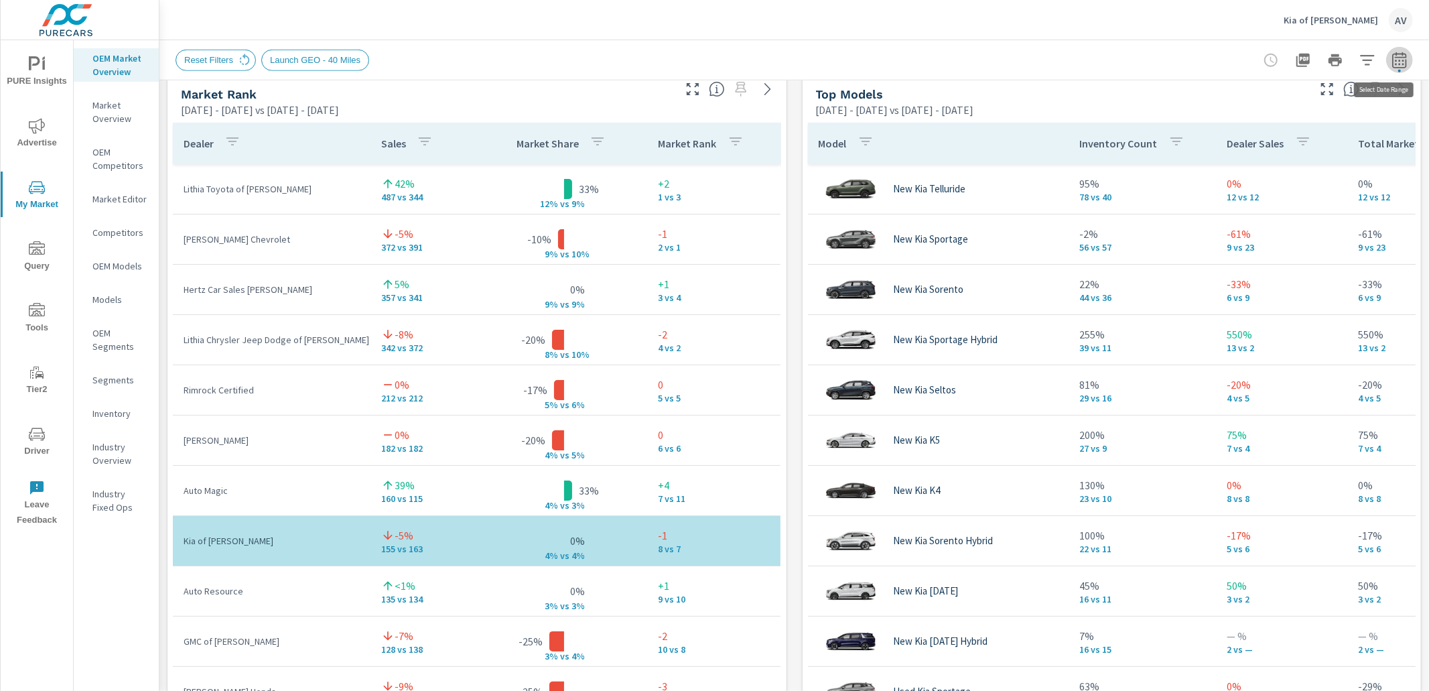
click at [1391, 66] on icon "button" at bounding box center [1399, 60] width 16 height 16
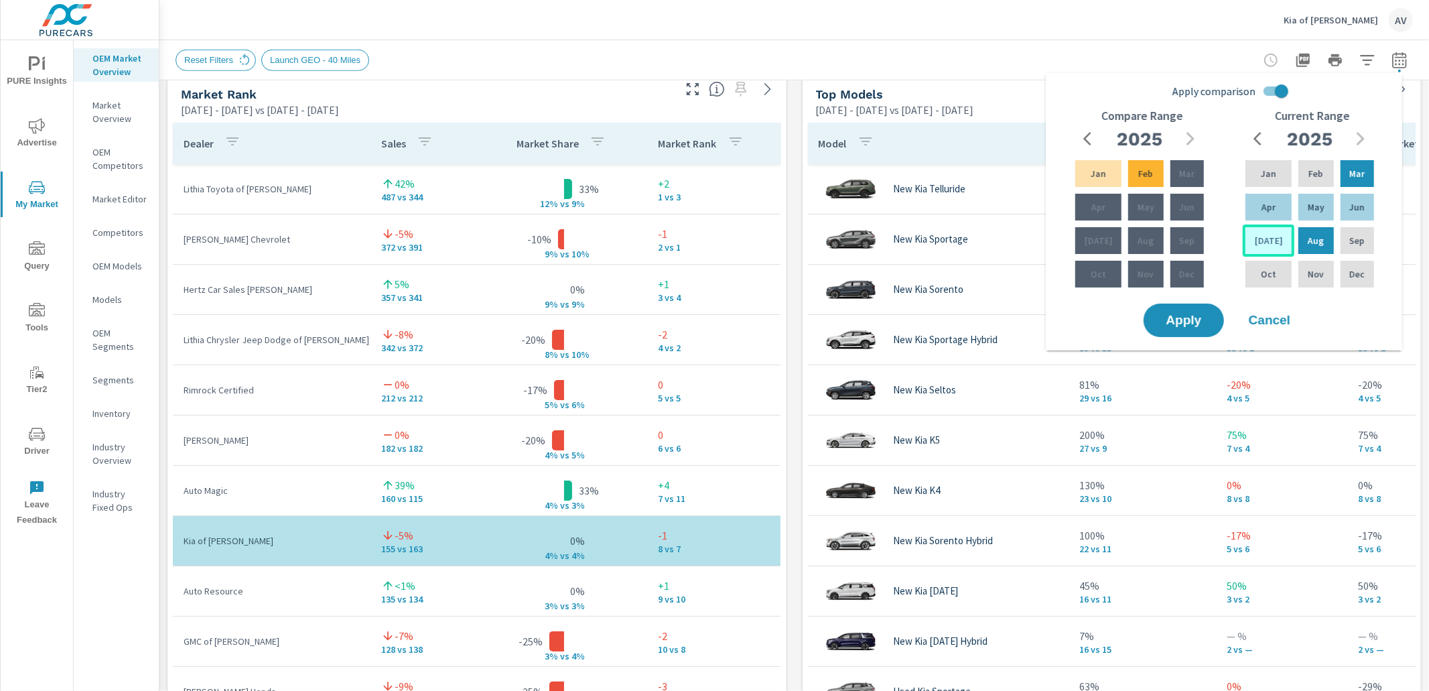
click at [1266, 243] on p "Jul" at bounding box center [1269, 240] width 28 height 13
click at [1261, 173] on p "Jan" at bounding box center [1268, 173] width 15 height 13
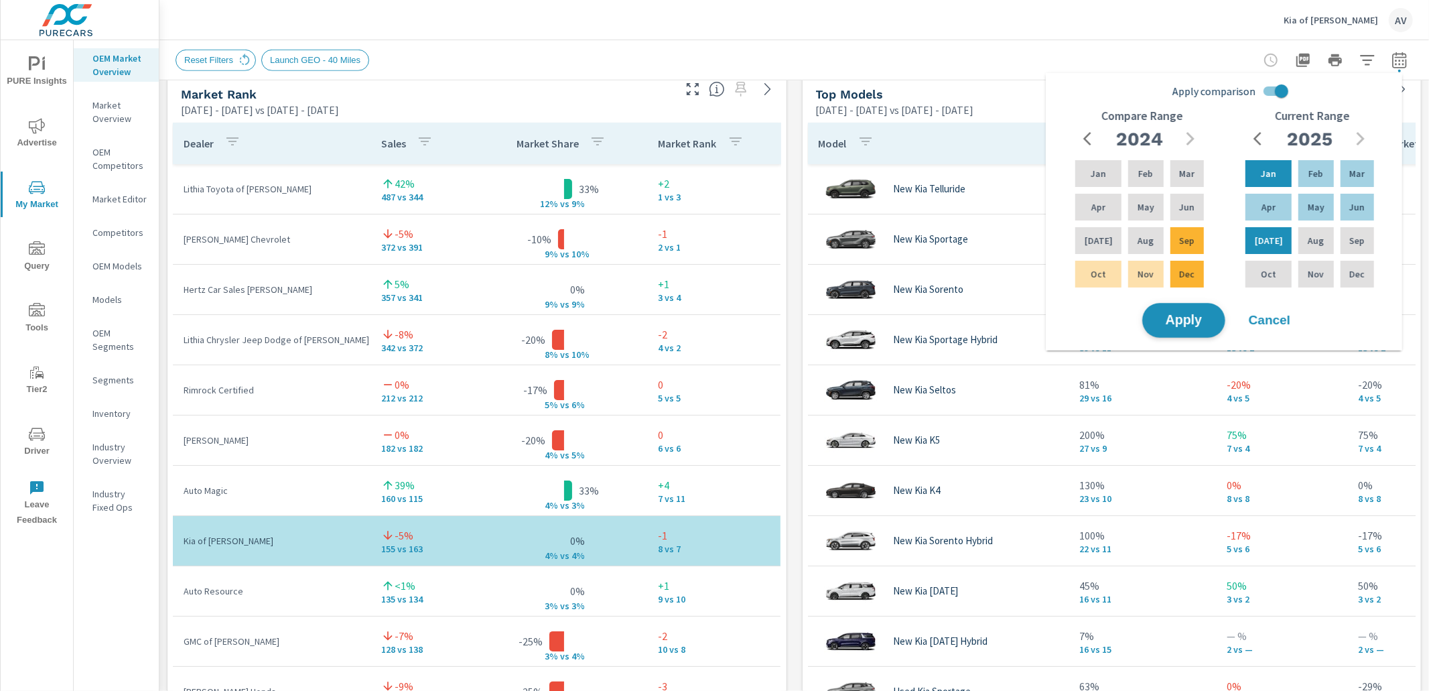
click at [1198, 314] on span "Apply" at bounding box center [1183, 320] width 55 height 13
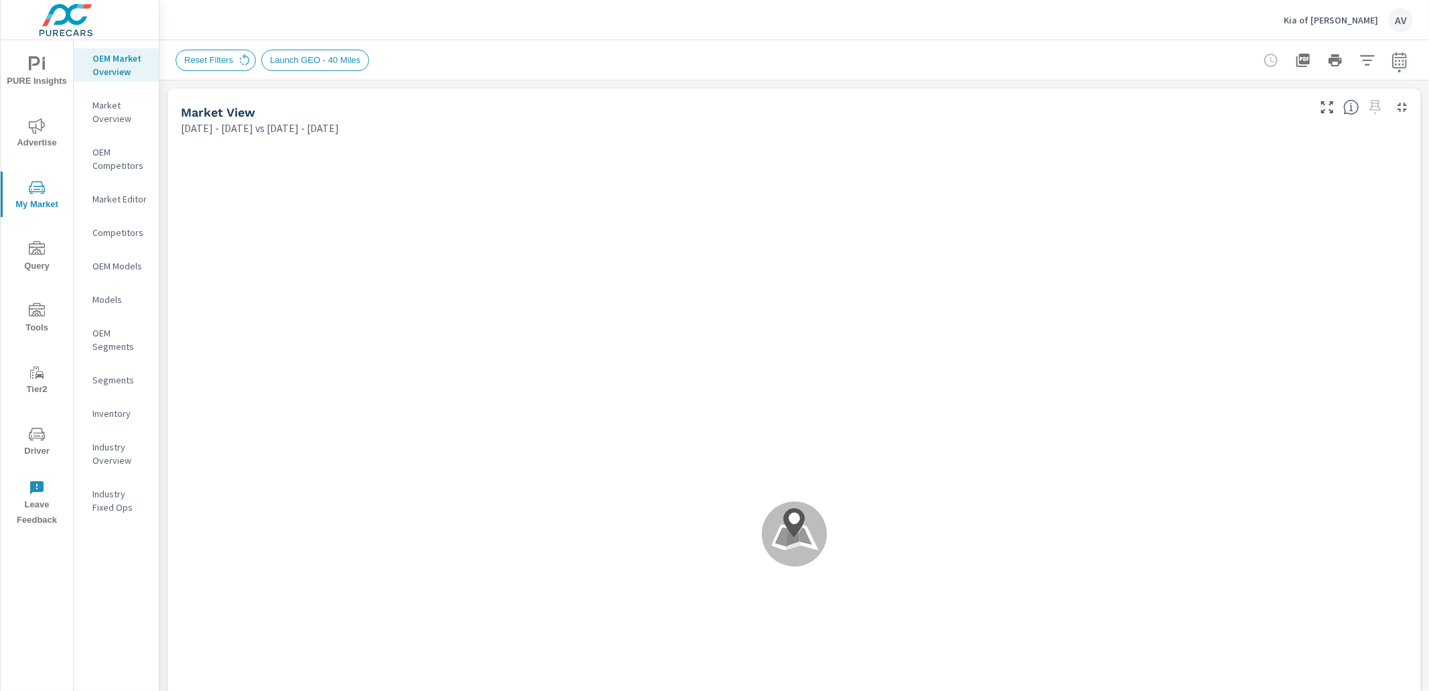
scroll to position [3, 0]
click at [1391, 66] on icon "button" at bounding box center [1399, 60] width 16 height 16
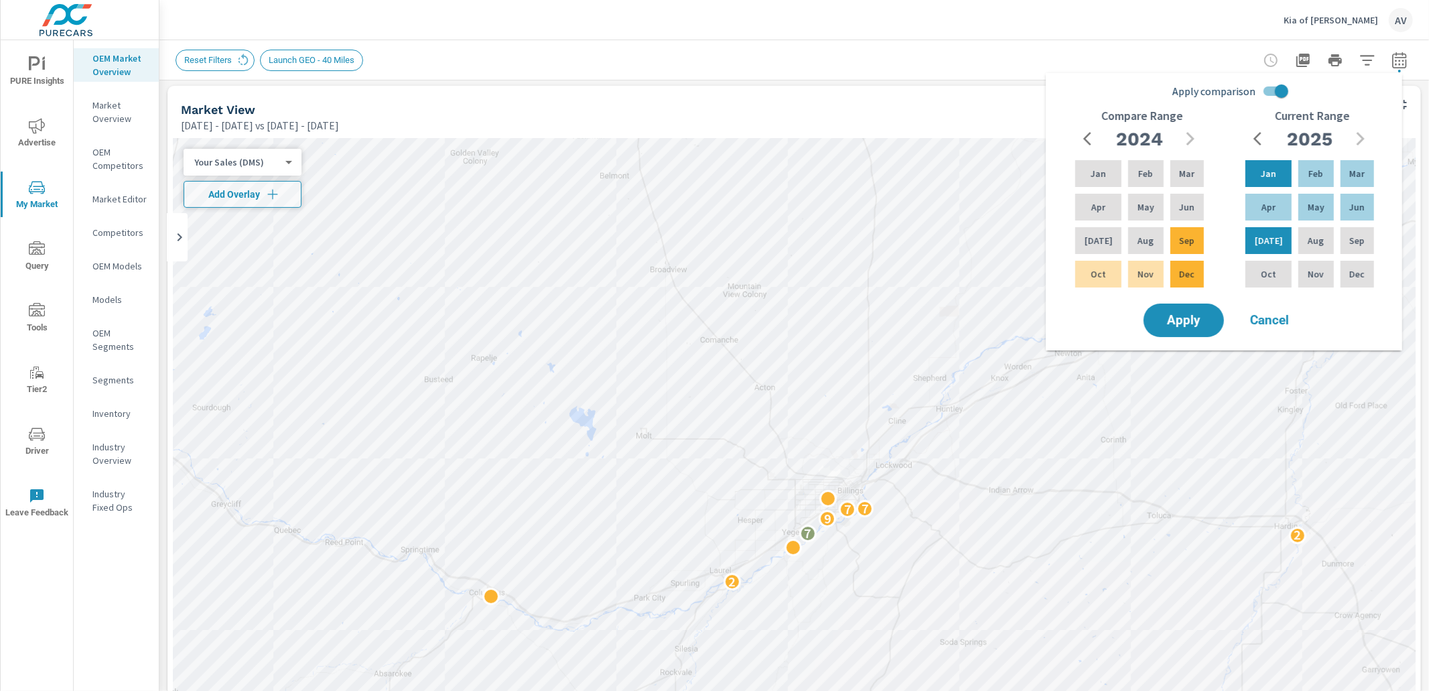
click at [1190, 134] on div "2024" at bounding box center [1139, 138] width 129 height 27
click at [1083, 139] on icon "button" at bounding box center [1091, 139] width 16 height 16
click at [1193, 134] on icon "button" at bounding box center [1190, 139] width 16 height 16
click at [1313, 173] on p "Feb" at bounding box center [1315, 173] width 15 height 13
click at [1263, 243] on p "Jul" at bounding box center [1269, 240] width 28 height 13
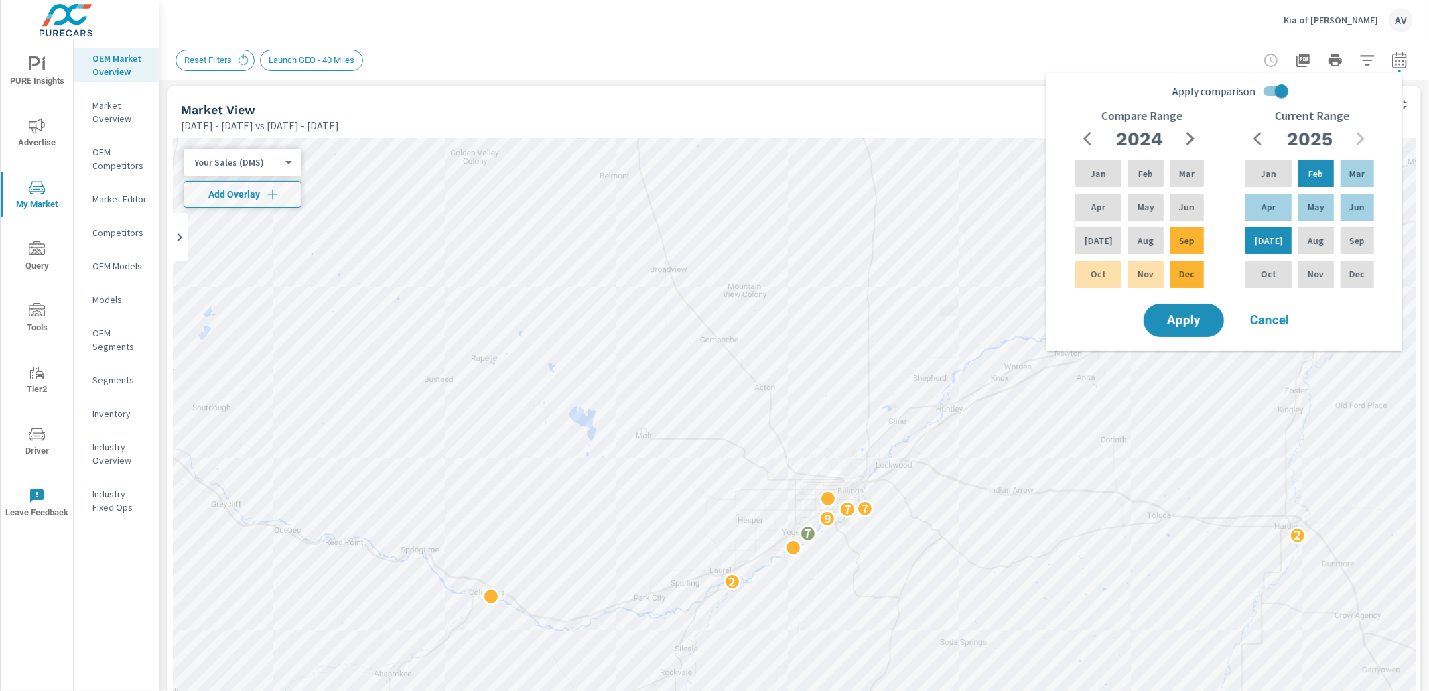
click at [1193, 137] on icon "button" at bounding box center [1190, 138] width 8 height 13
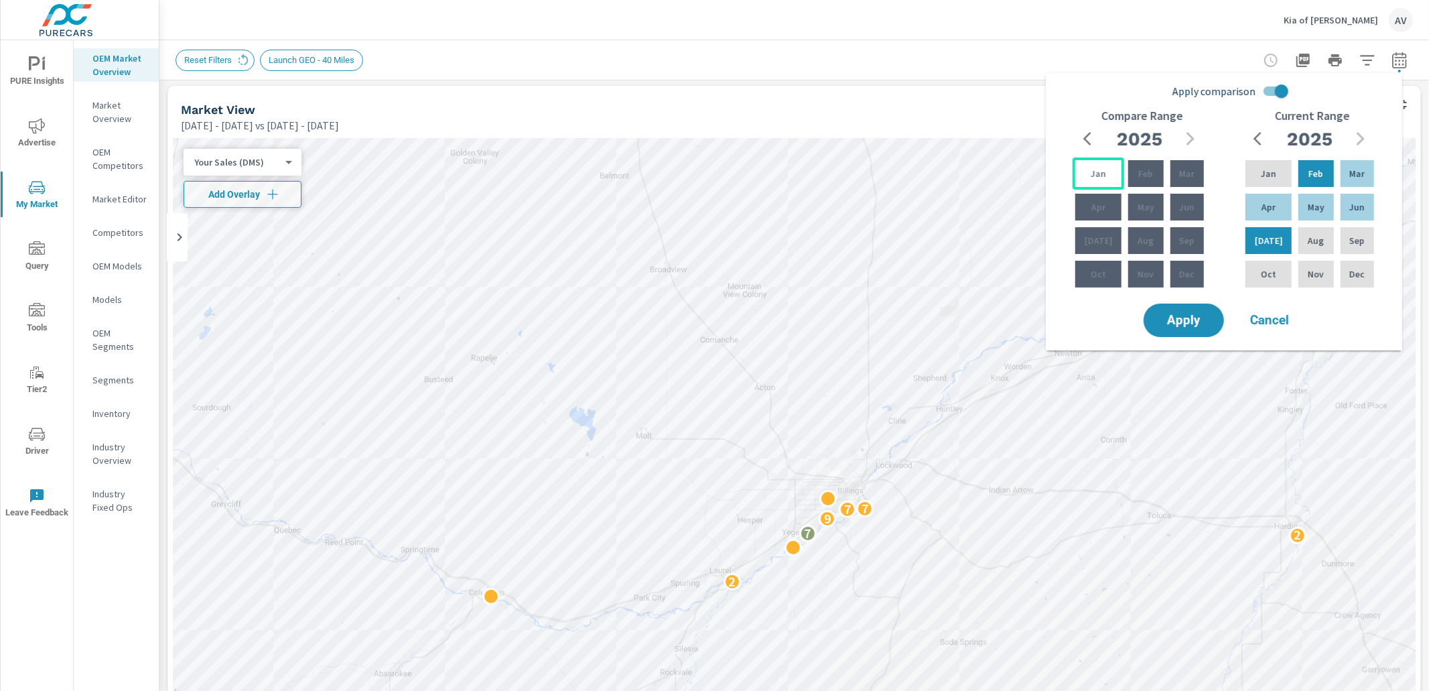
click at [1091, 169] on p "Jan" at bounding box center [1098, 173] width 15 height 13
click at [1085, 139] on icon "button" at bounding box center [1087, 138] width 8 height 13
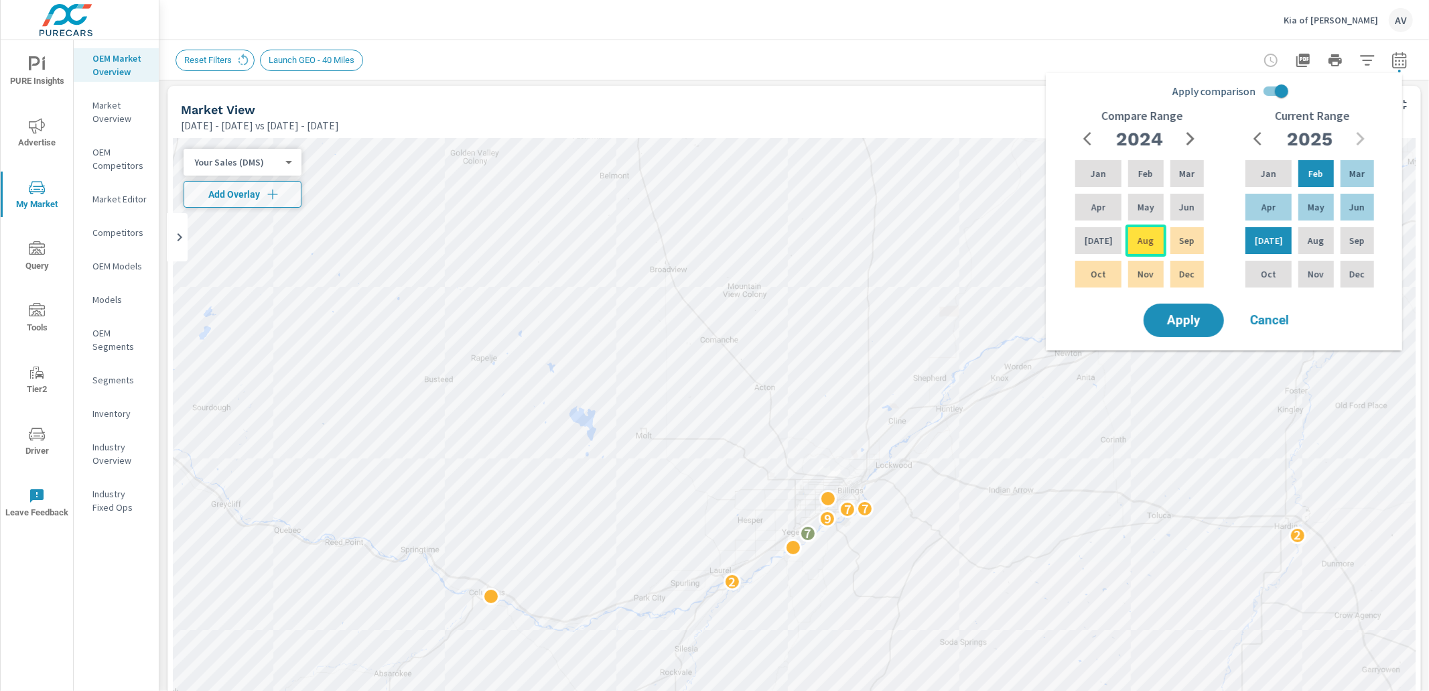
click at [1149, 253] on div "Aug" at bounding box center [1145, 240] width 40 height 32
click at [1190, 318] on span "Apply" at bounding box center [1183, 320] width 55 height 13
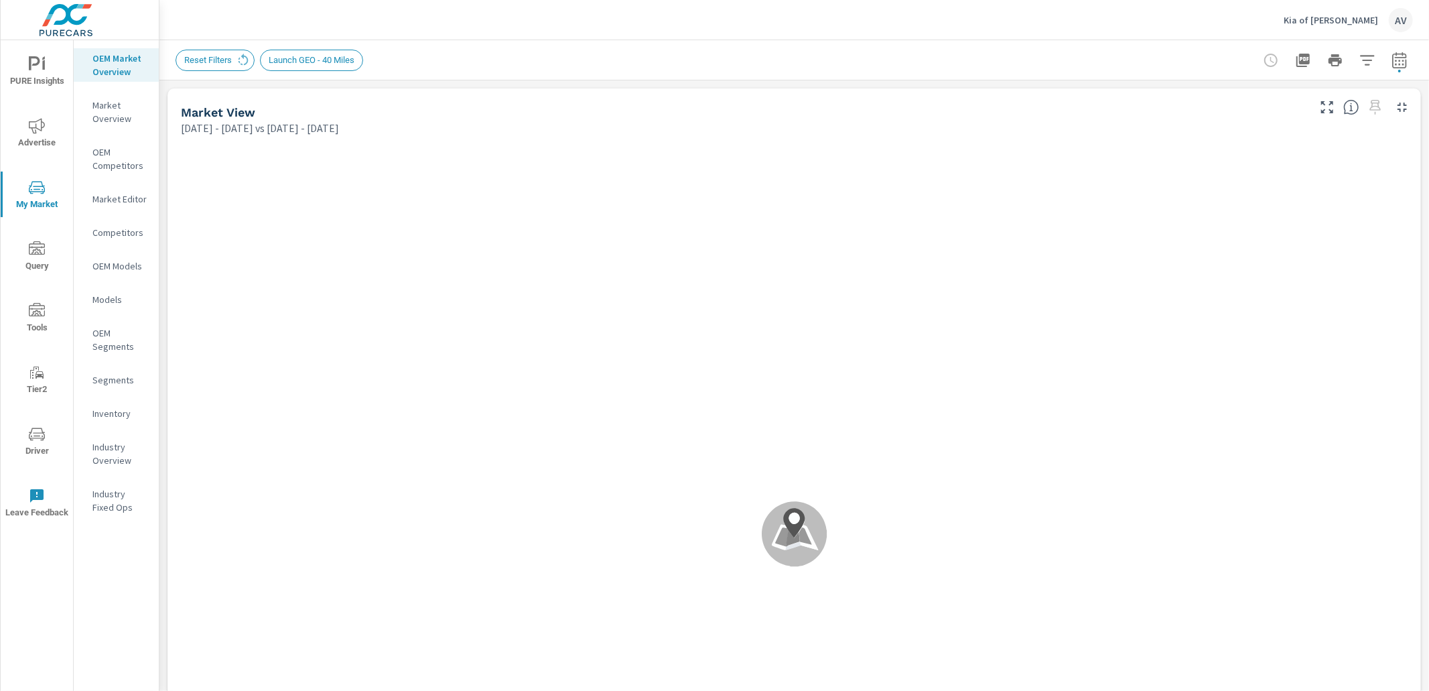
click at [1363, 60] on icon "button" at bounding box center [1367, 60] width 16 height 16
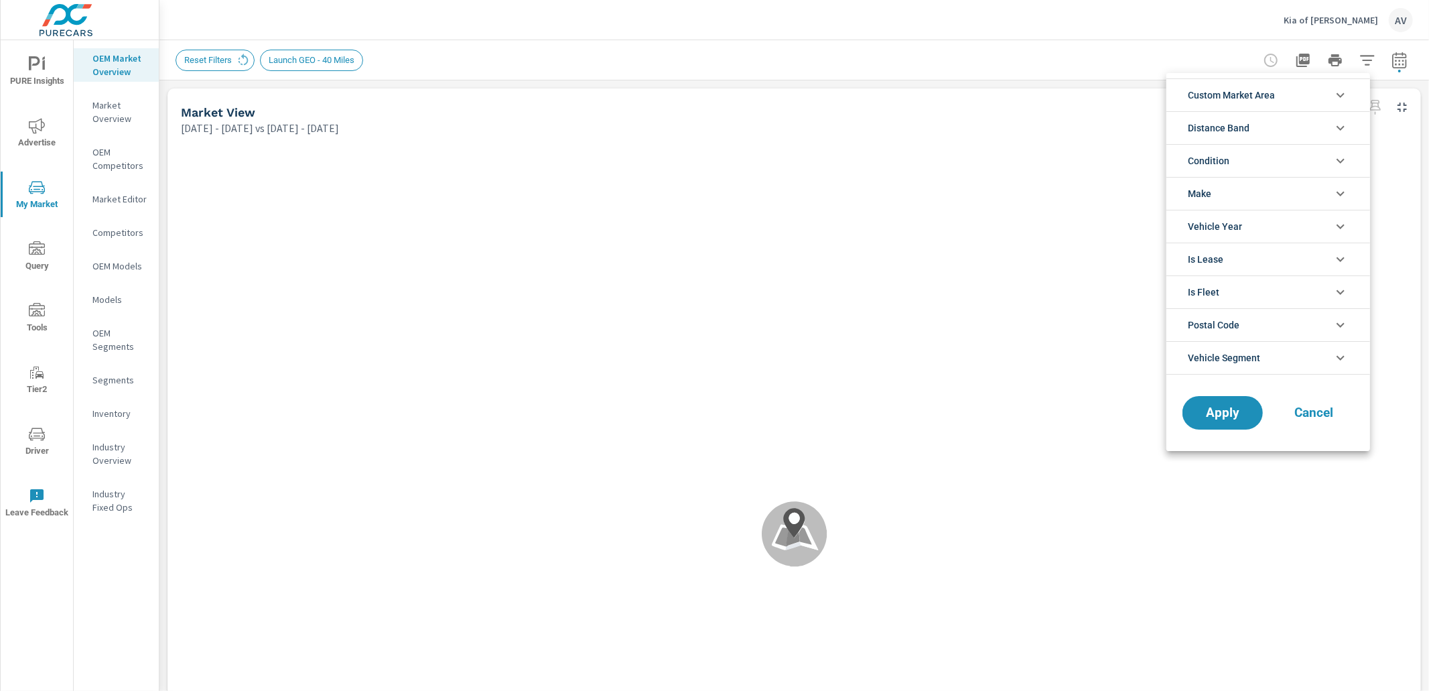
scroll to position [29, 0]
click at [1279, 96] on li "Custom Market Area" at bounding box center [1268, 94] width 204 height 33
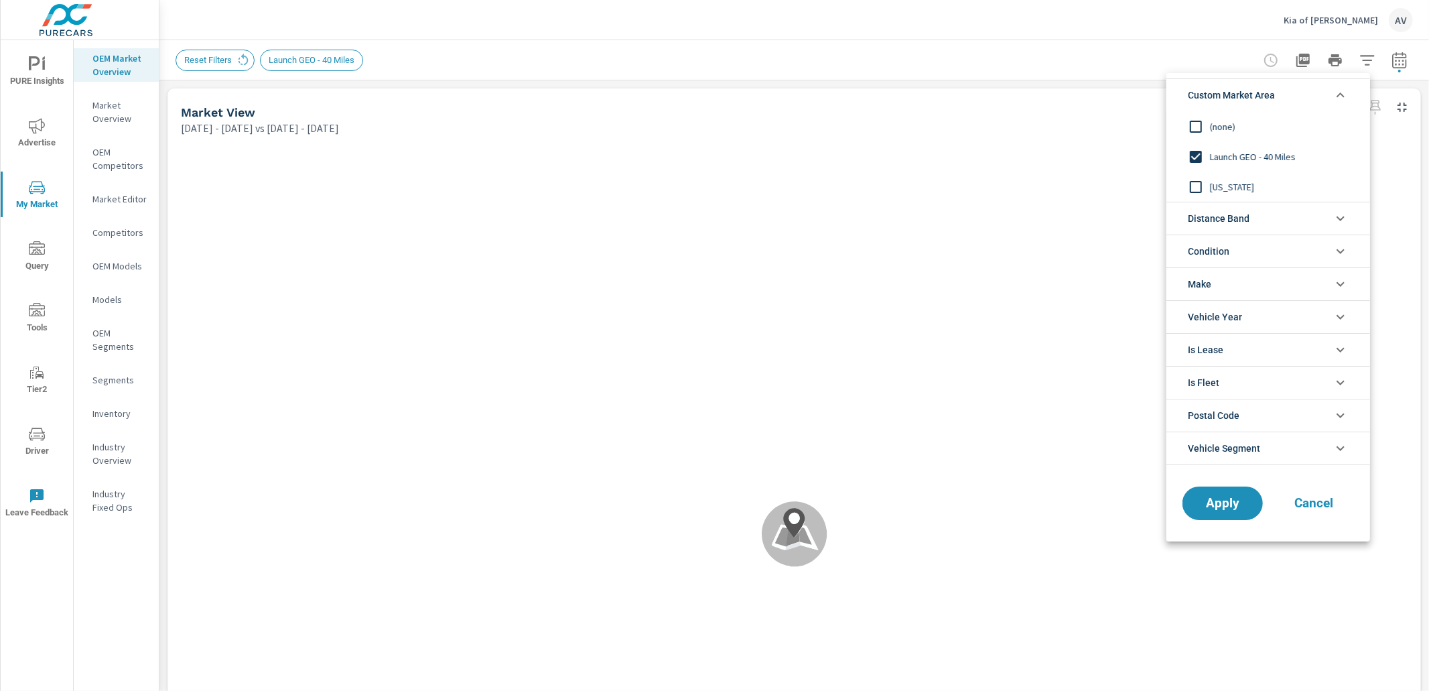
scroll to position [0, 0]
click at [899, 60] on div at bounding box center [714, 345] width 1429 height 691
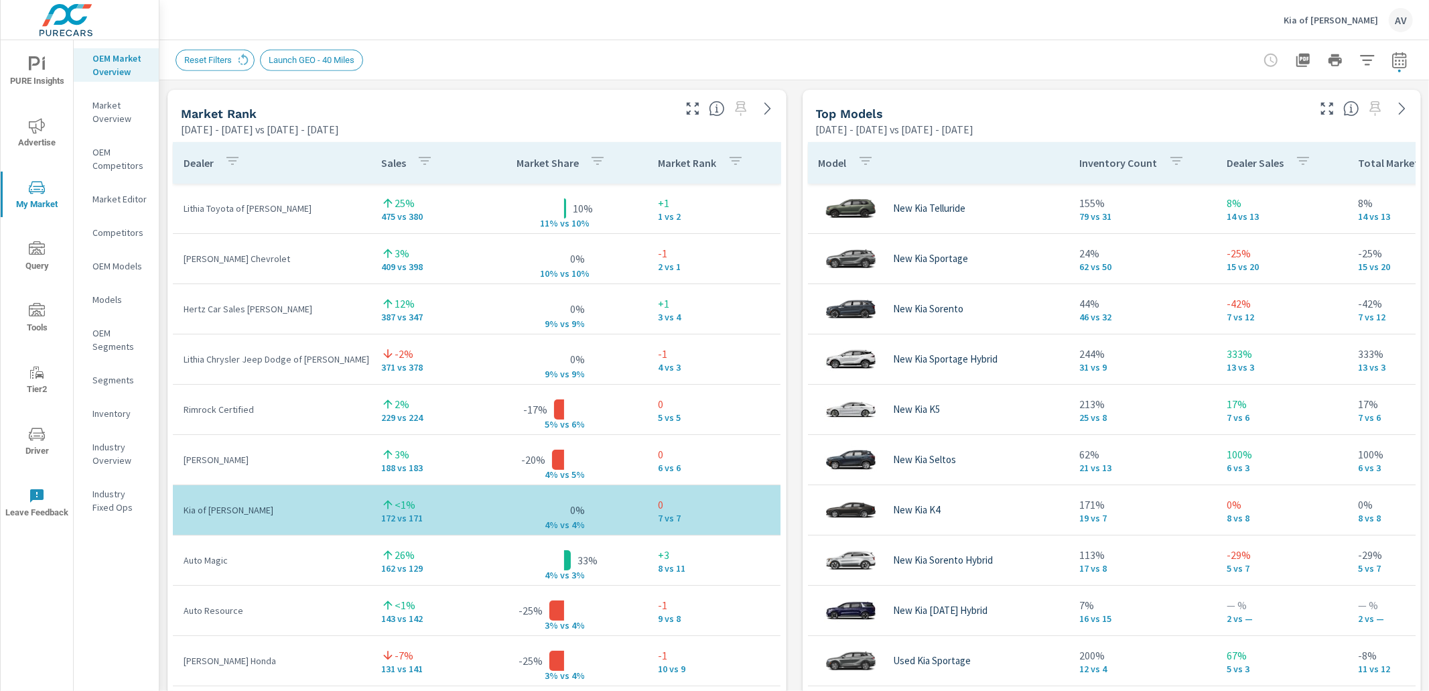
scroll to position [853, 0]
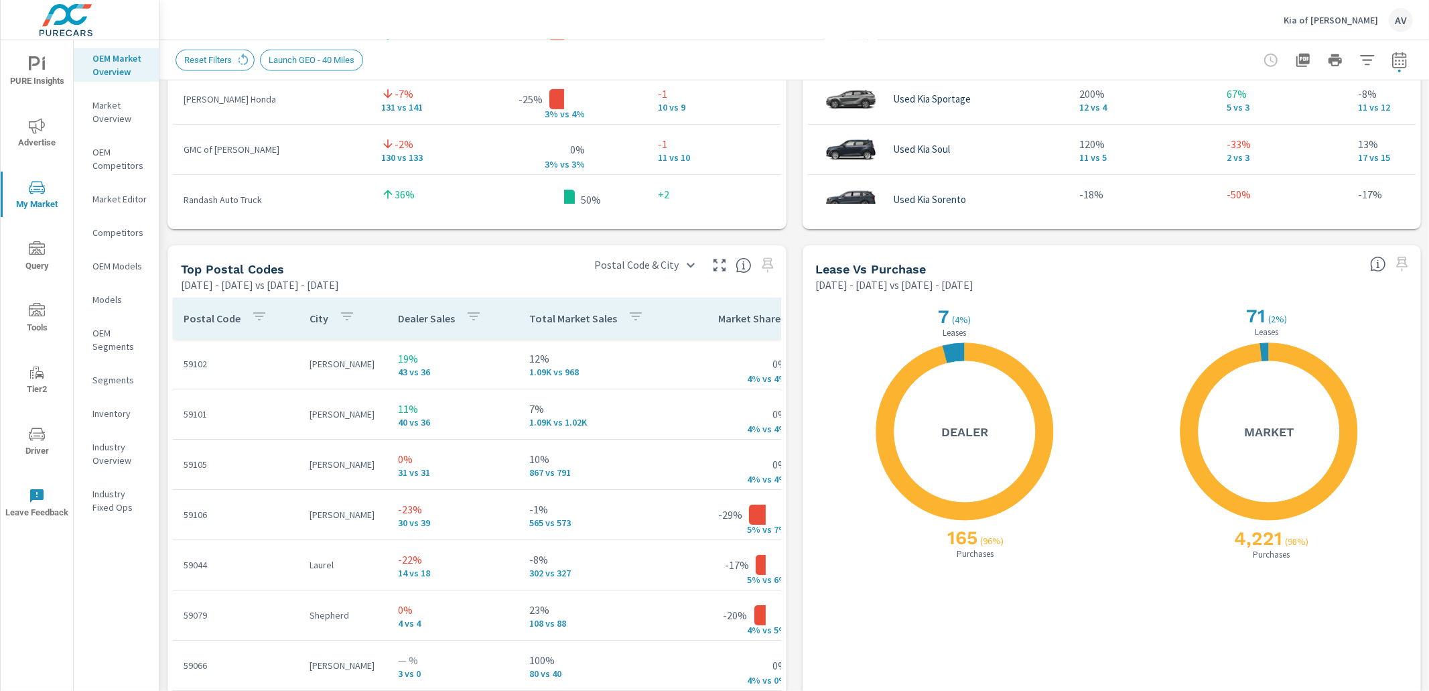
scroll to position [1476, 0]
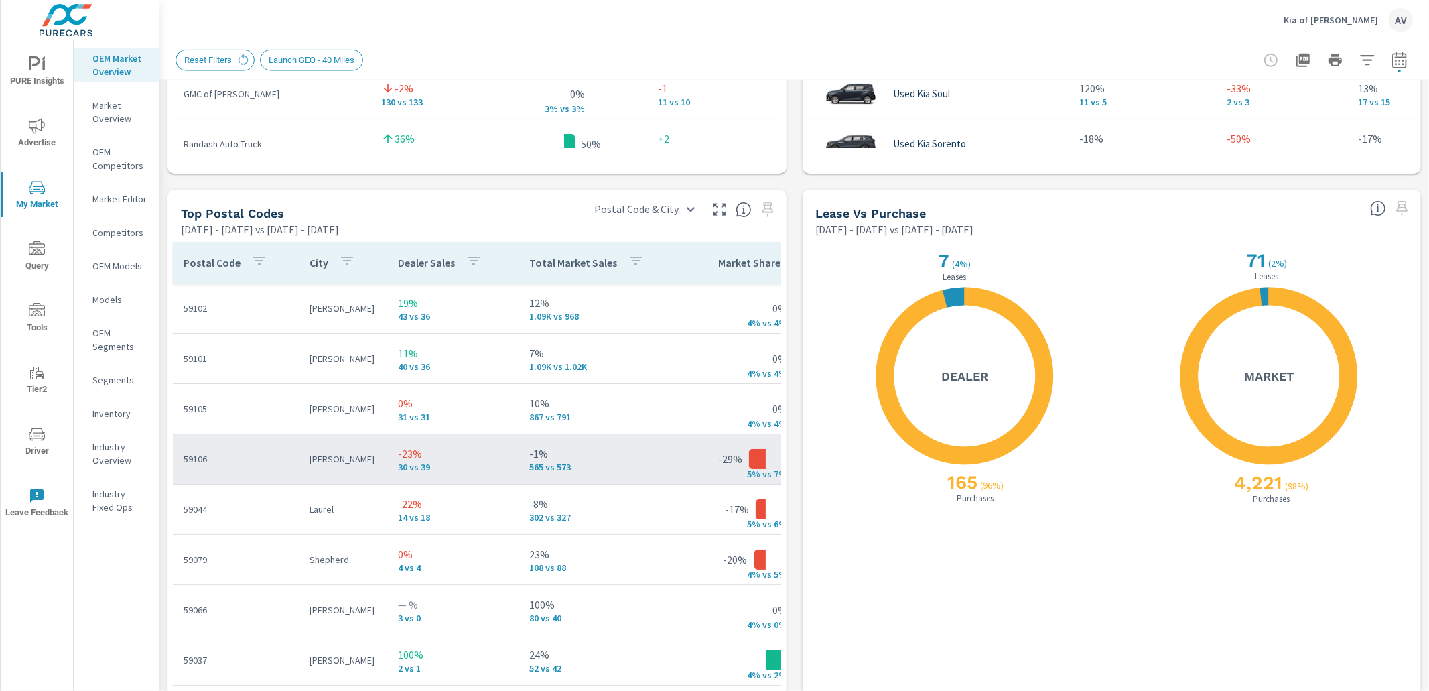
click at [571, 459] on p "-1%" at bounding box center [600, 453] width 142 height 16
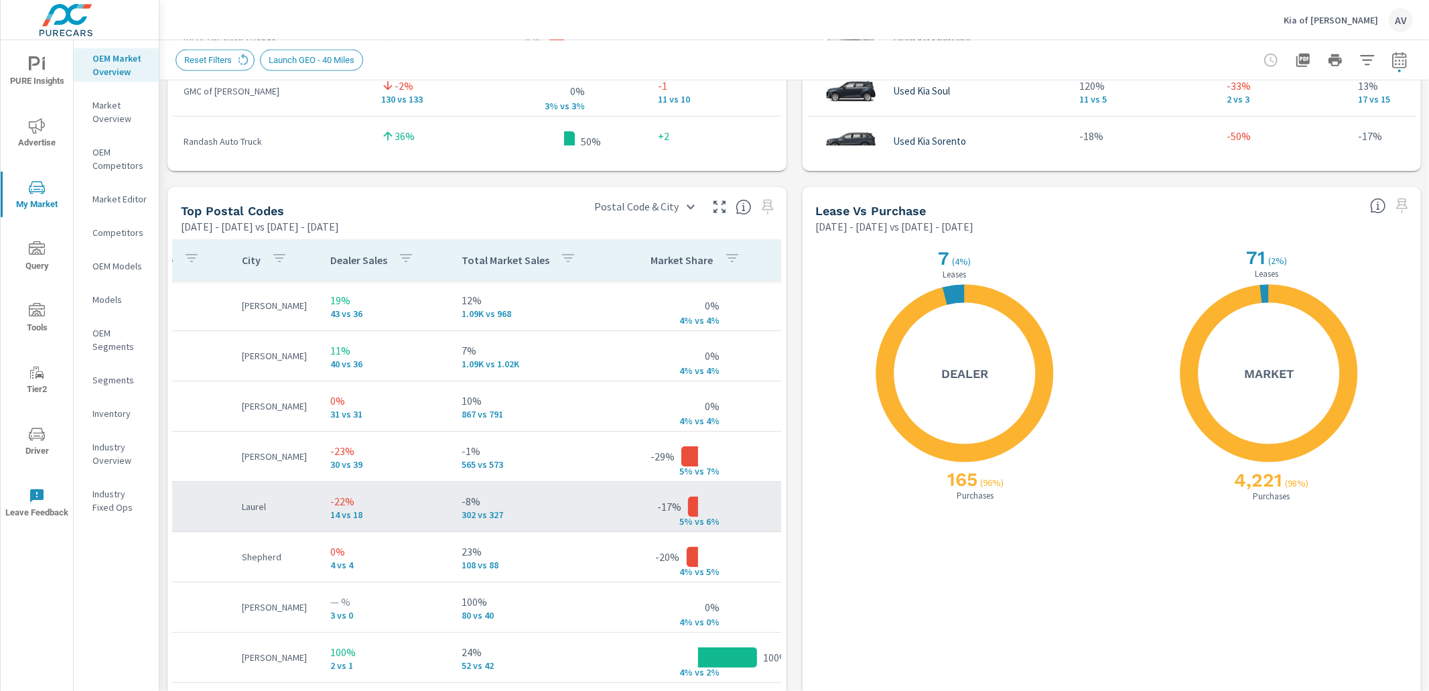
scroll to position [0, 68]
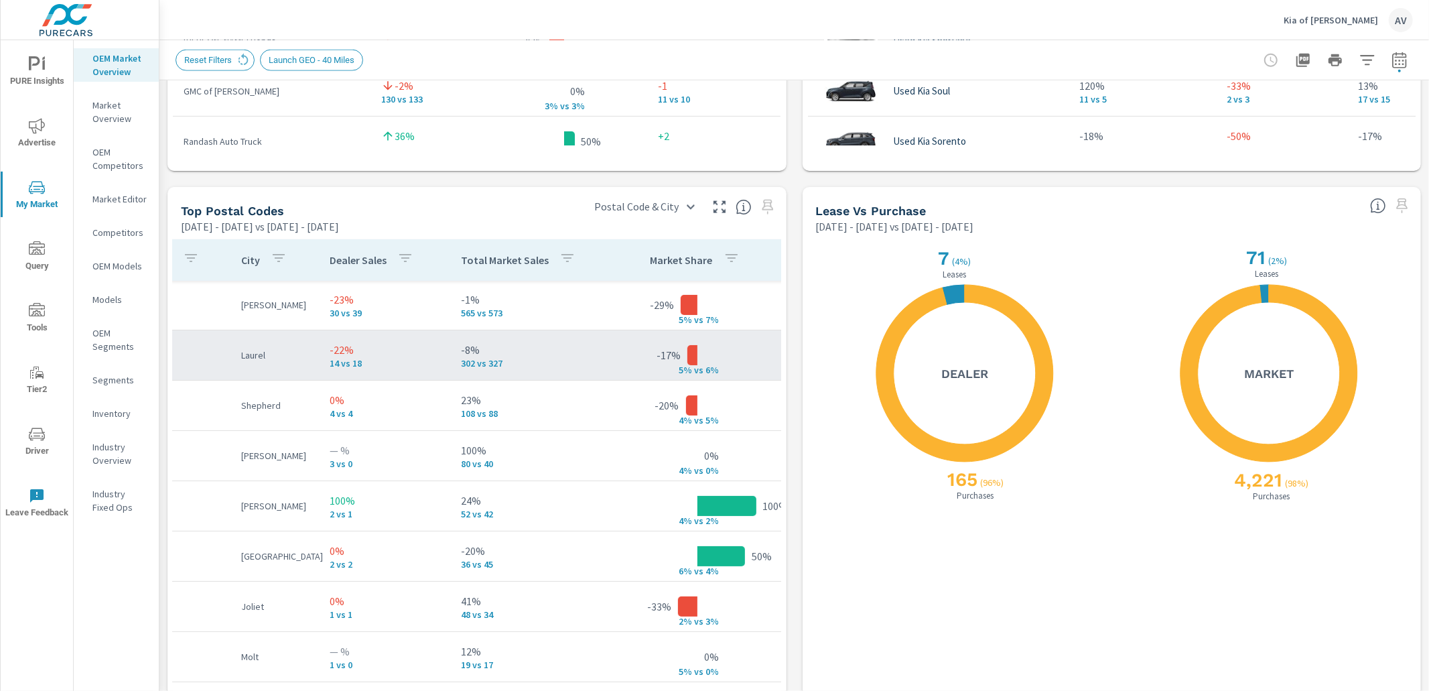
scroll to position [232, 68]
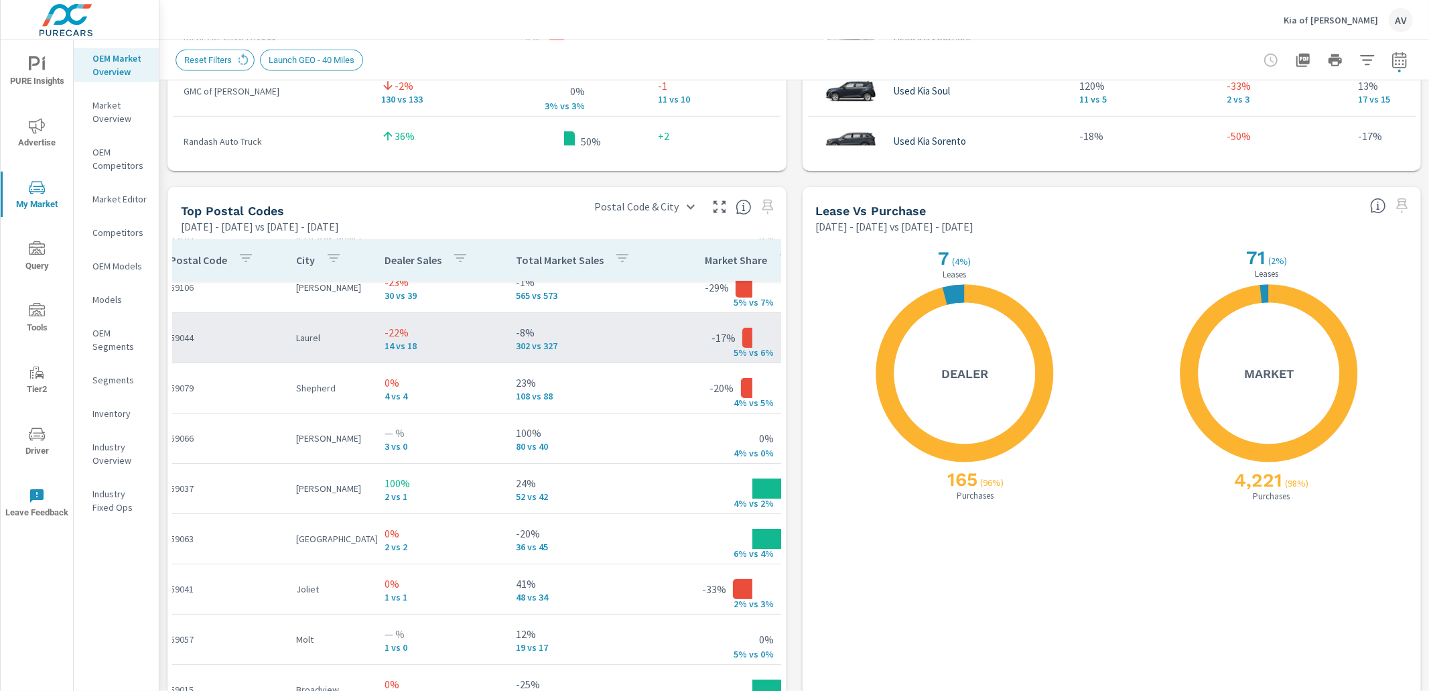
scroll to position [169, 0]
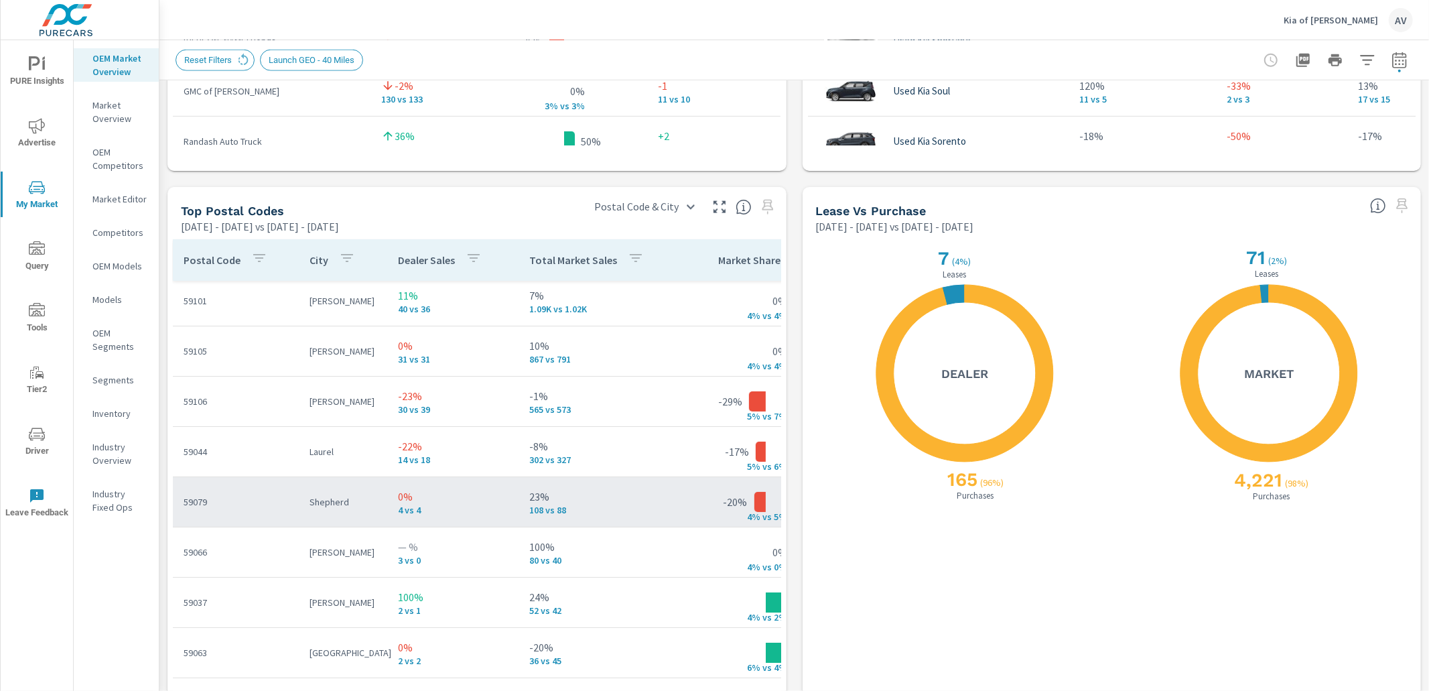
scroll to position [54, 0]
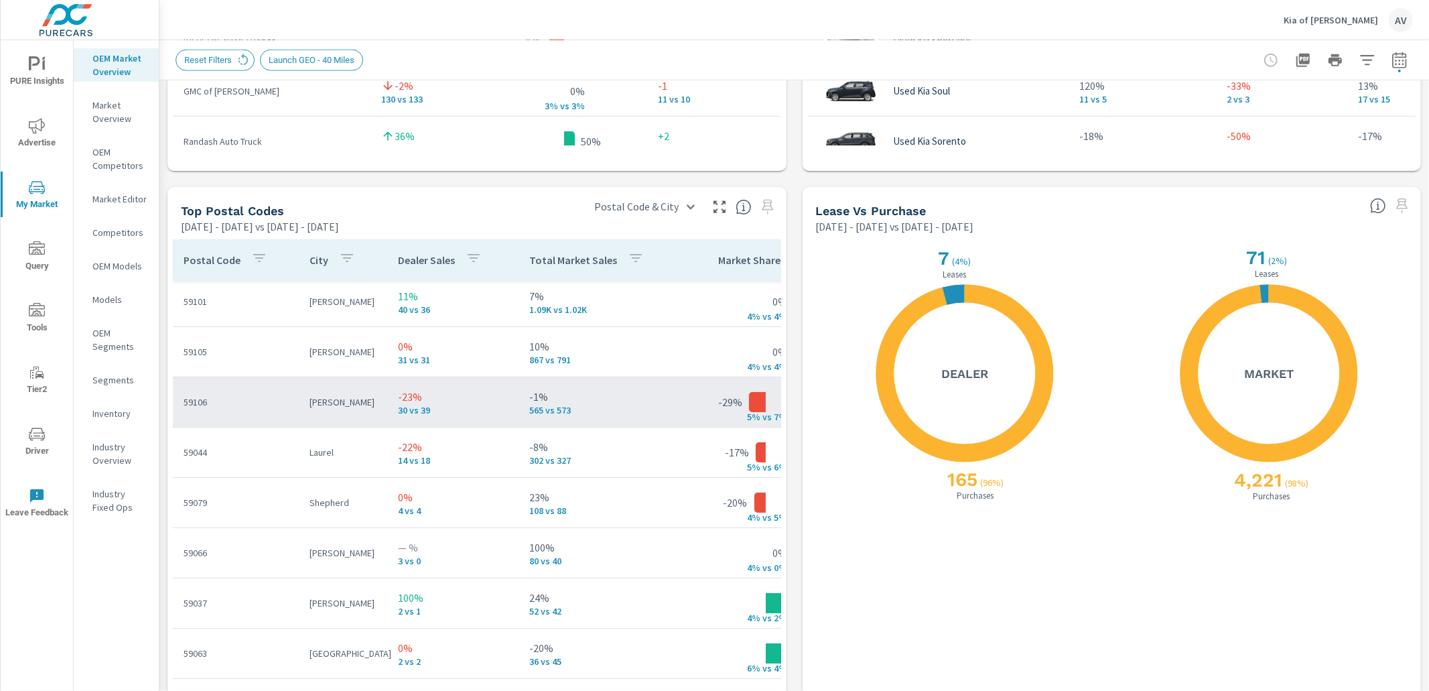
click at [499, 405] on p "30 vs 39" at bounding box center [453, 410] width 110 height 11
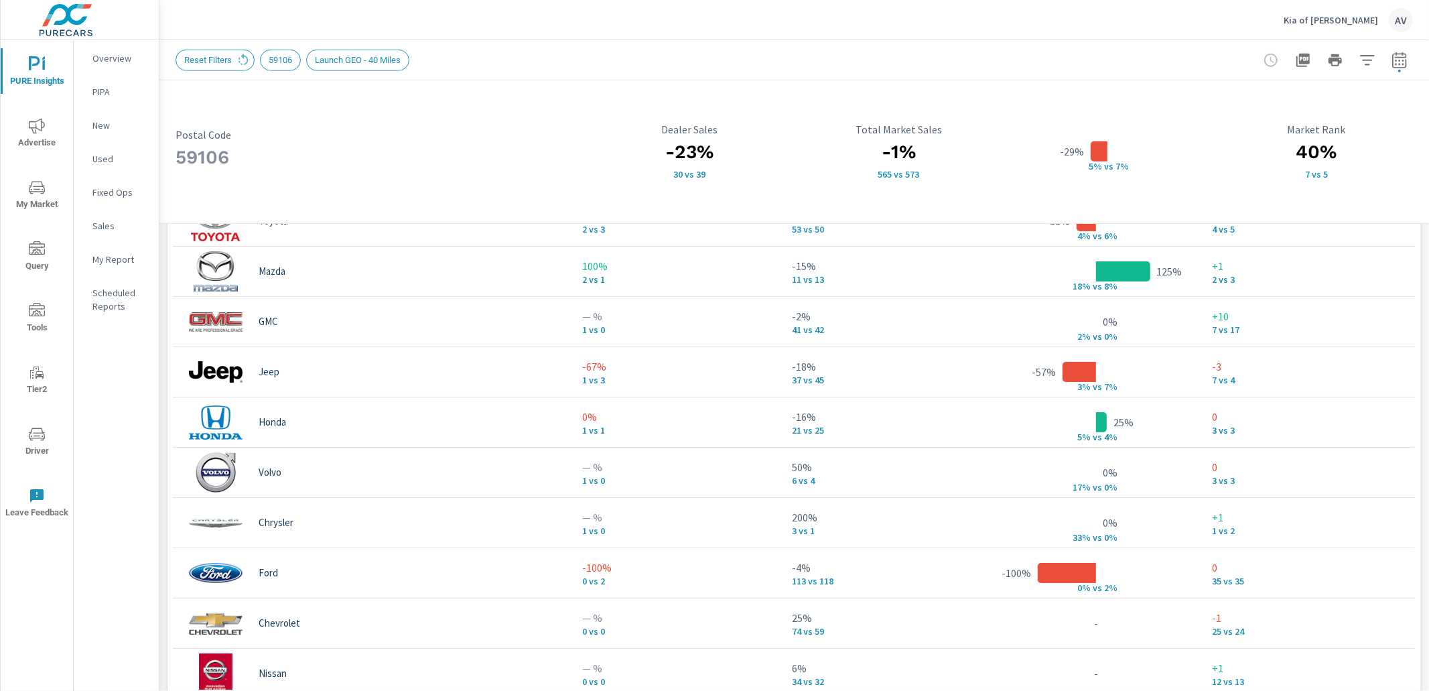
scroll to position [1109, 0]
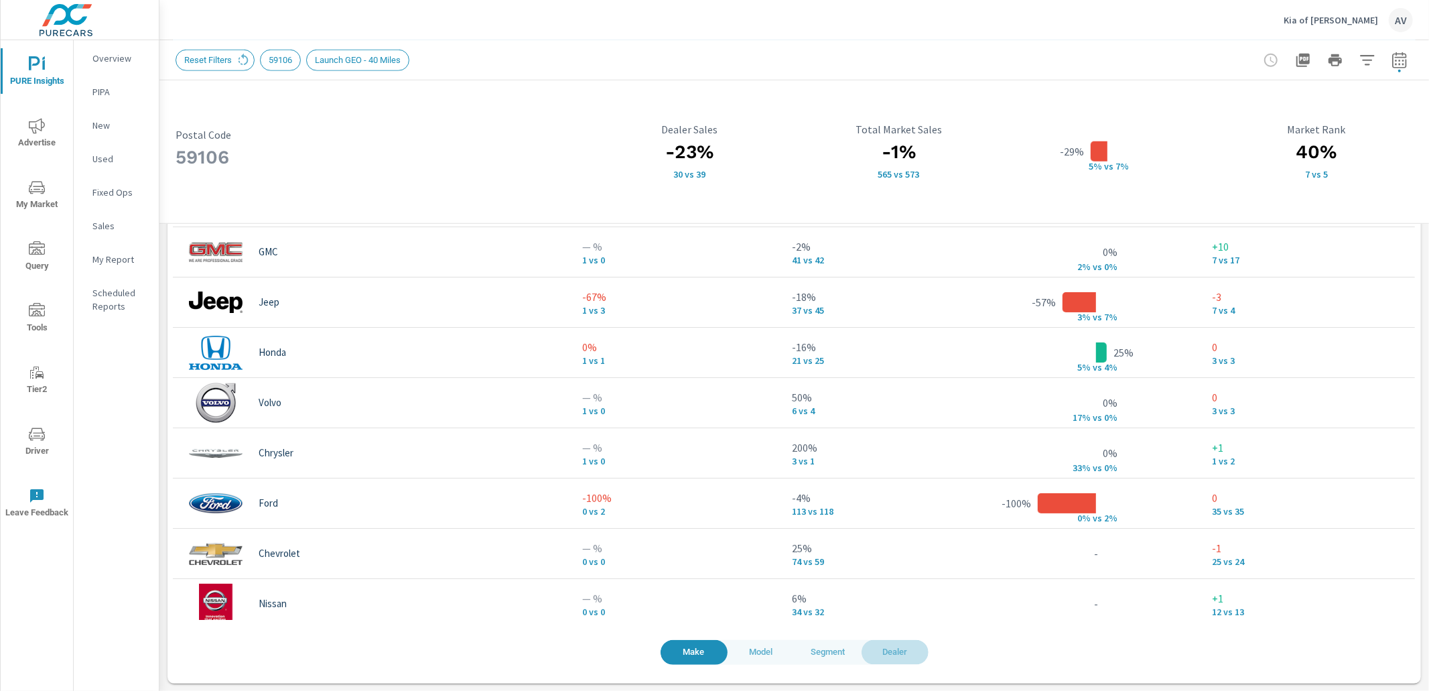
click at [888, 650] on span "Dealer" at bounding box center [894, 651] width 51 height 15
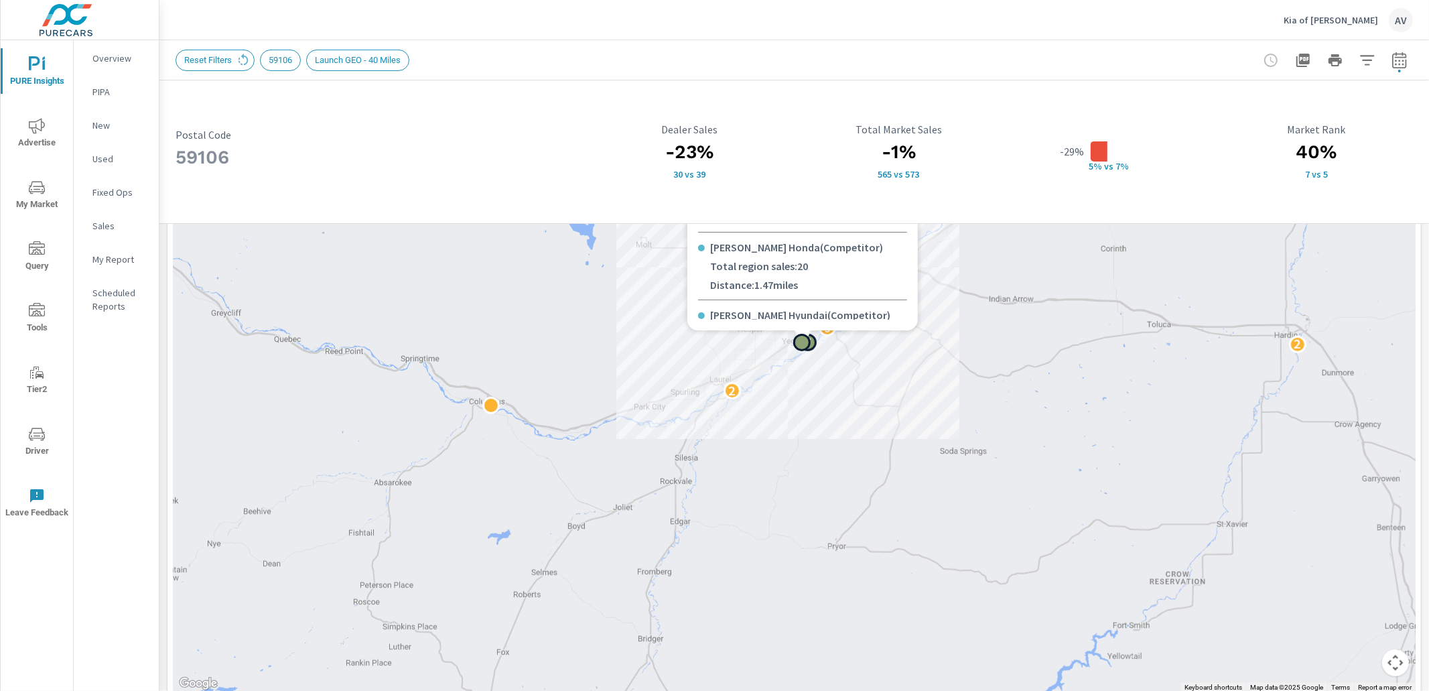
scroll to position [330, 0]
click at [850, 379] on div "2 2 2 7 9 7 7 2" at bounding box center [1437, 681] width 1286 height 723
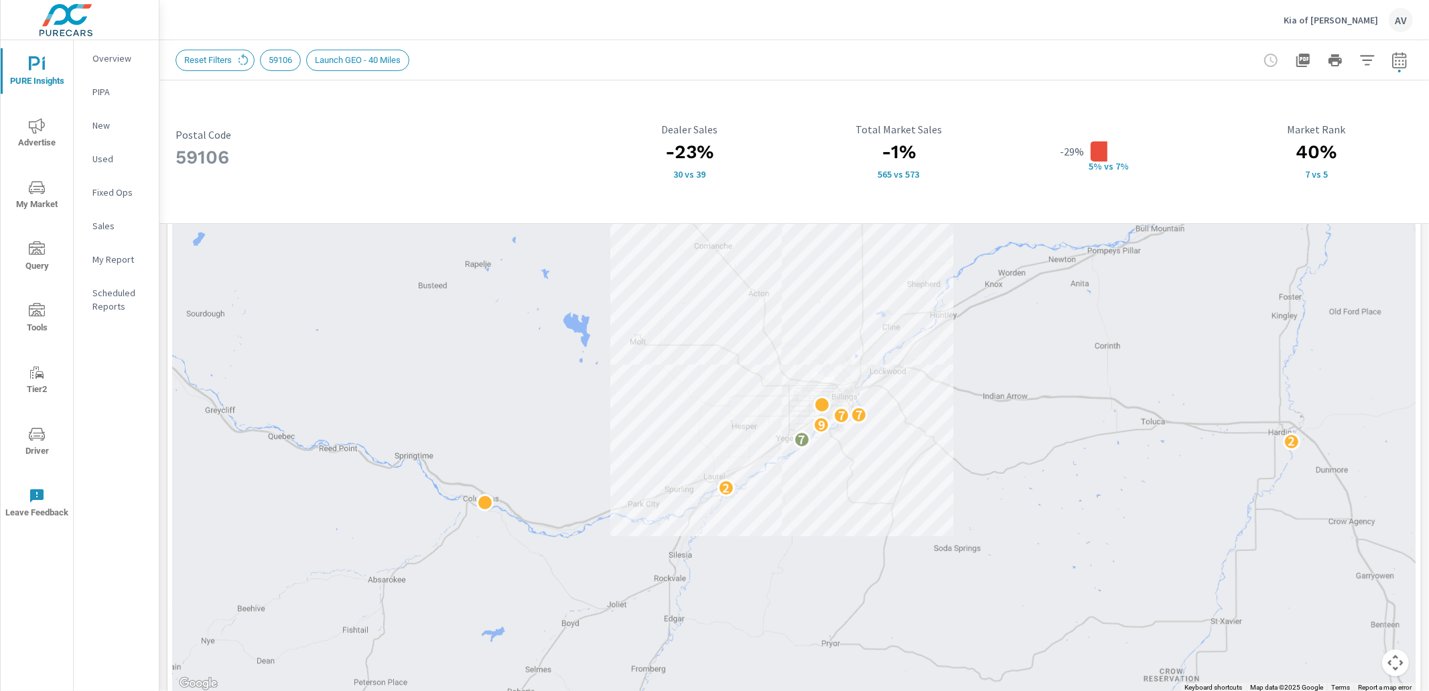
drag, startPoint x: 850, startPoint y: 379, endPoint x: 843, endPoint y: 481, distance: 102.0
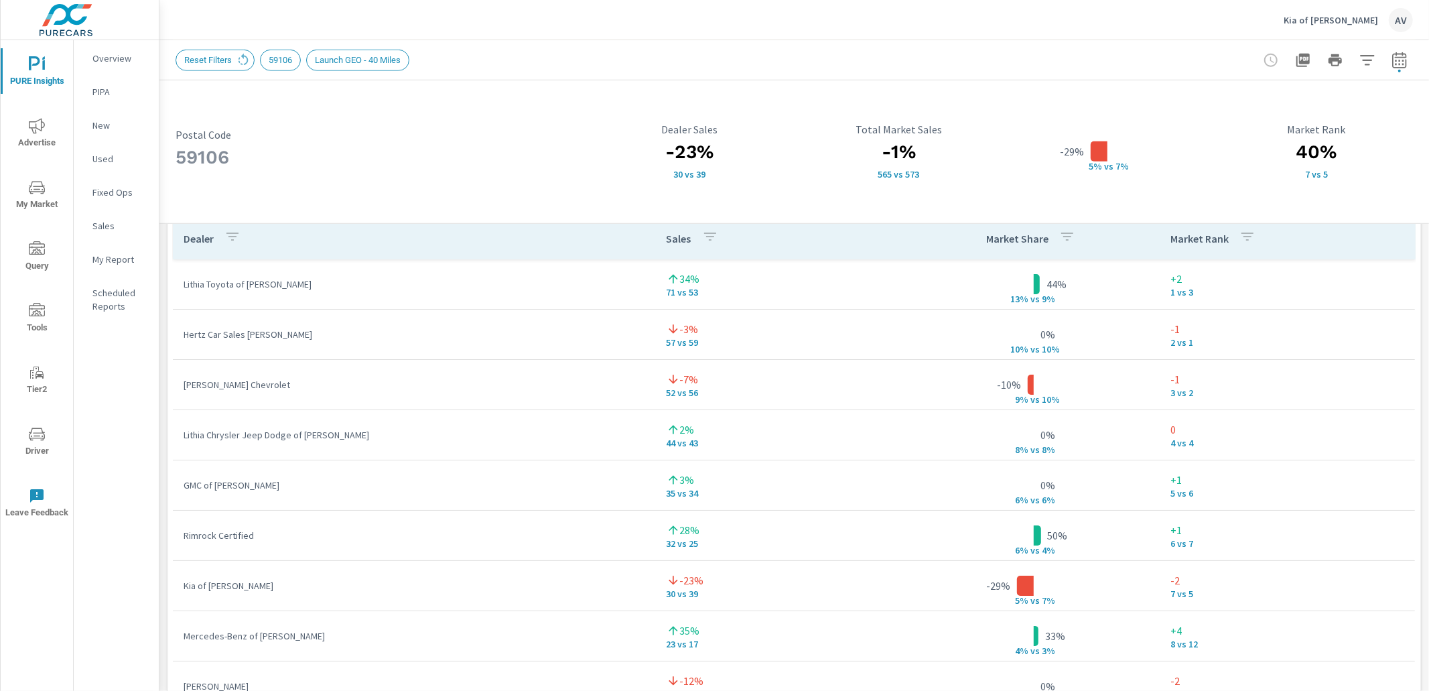
scroll to position [949, 0]
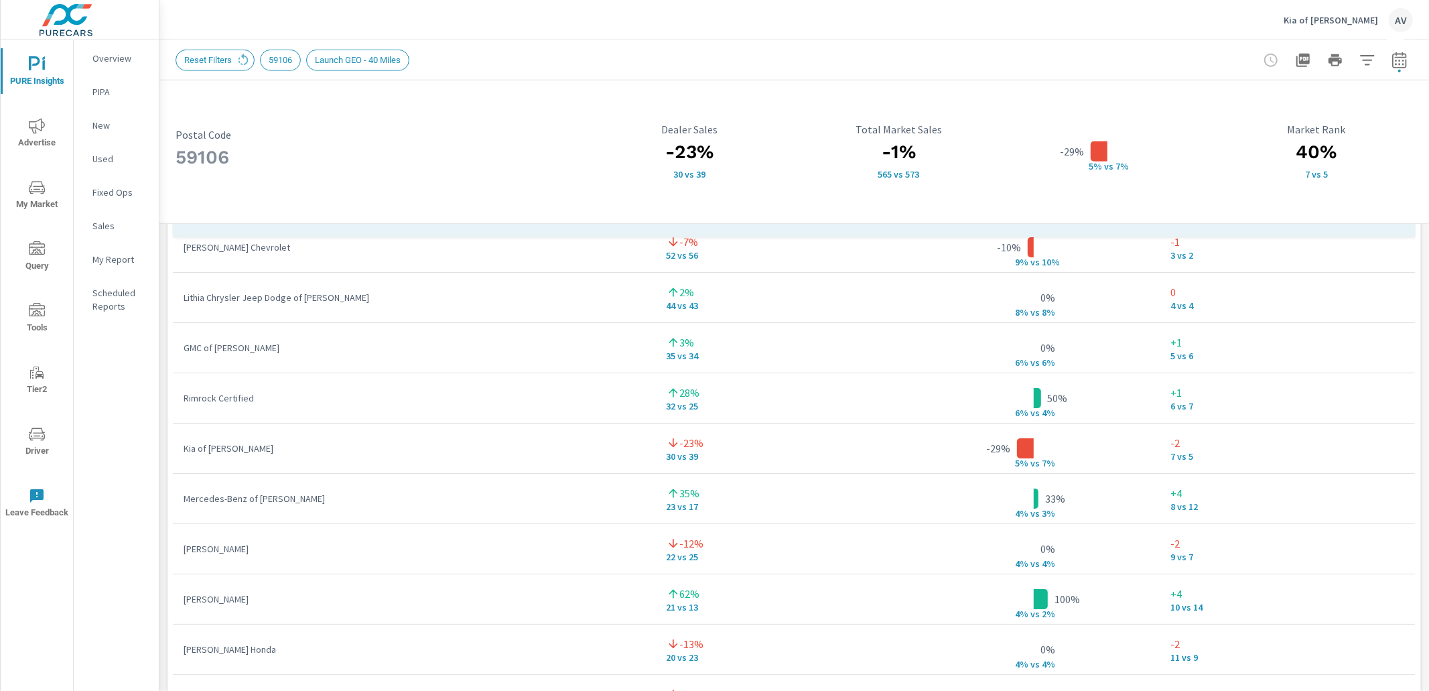
scroll to position [115, 0]
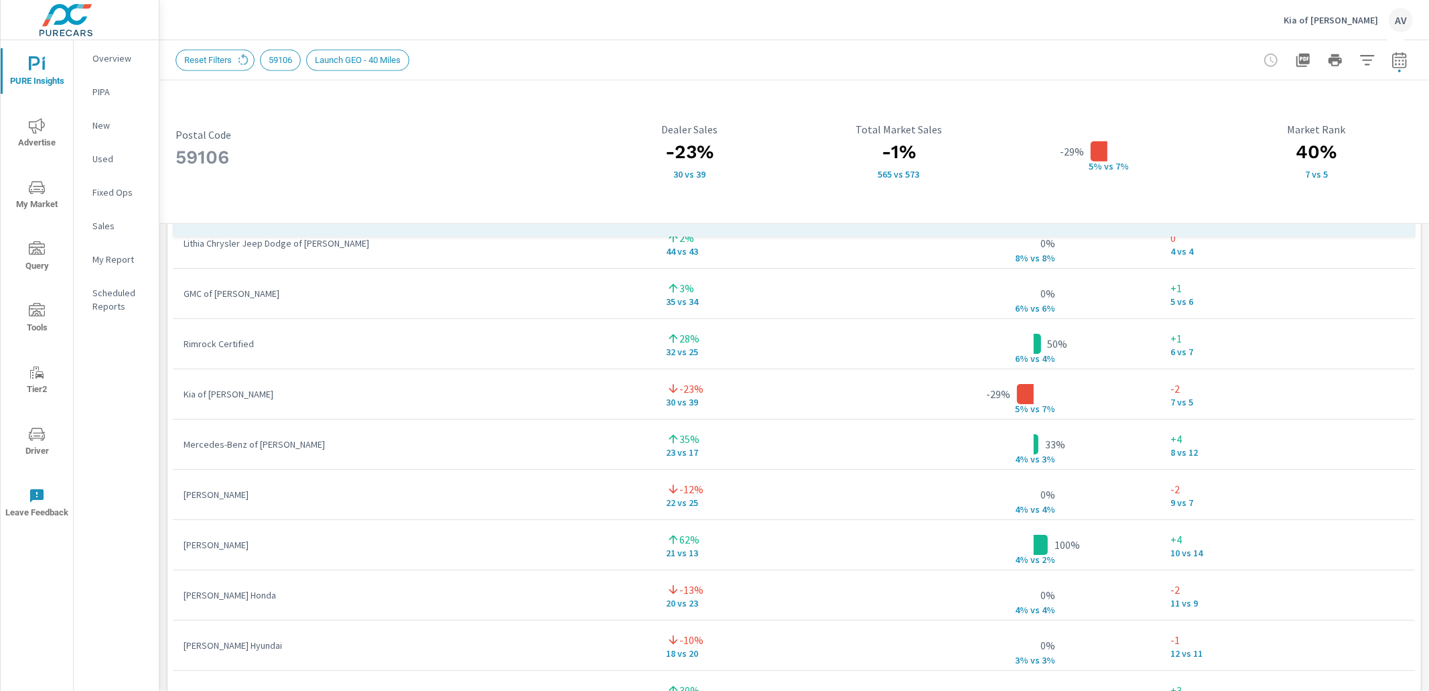
scroll to position [170, 0]
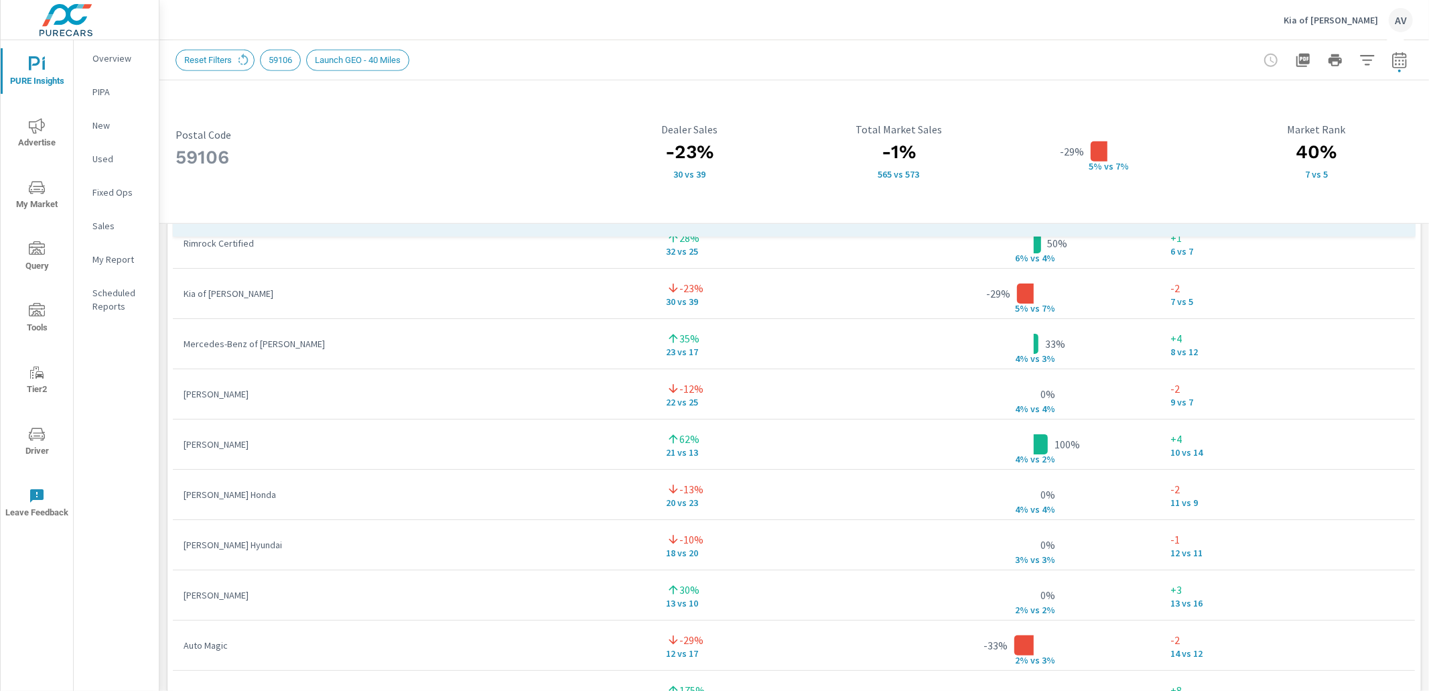
scroll to position [295, 0]
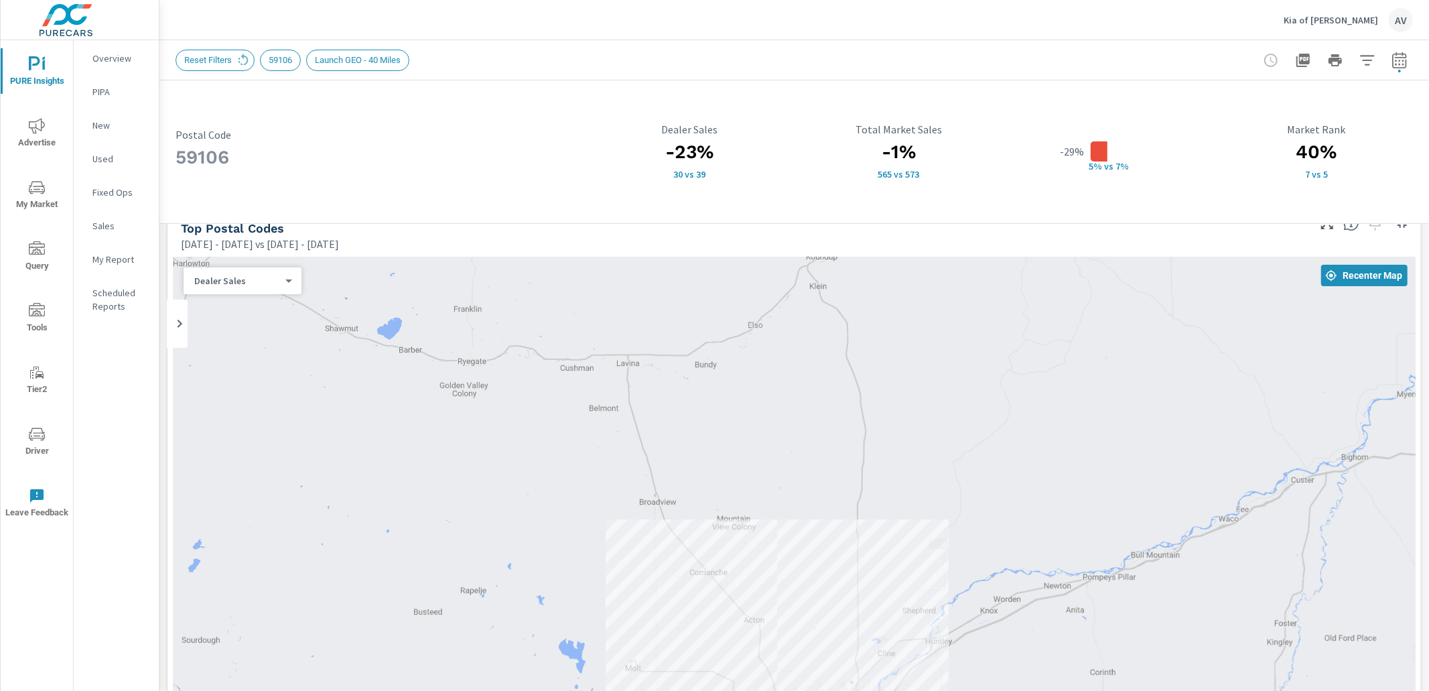
scroll to position [20, 0]
click at [281, 64] on span "59106" at bounding box center [281, 60] width 40 height 10
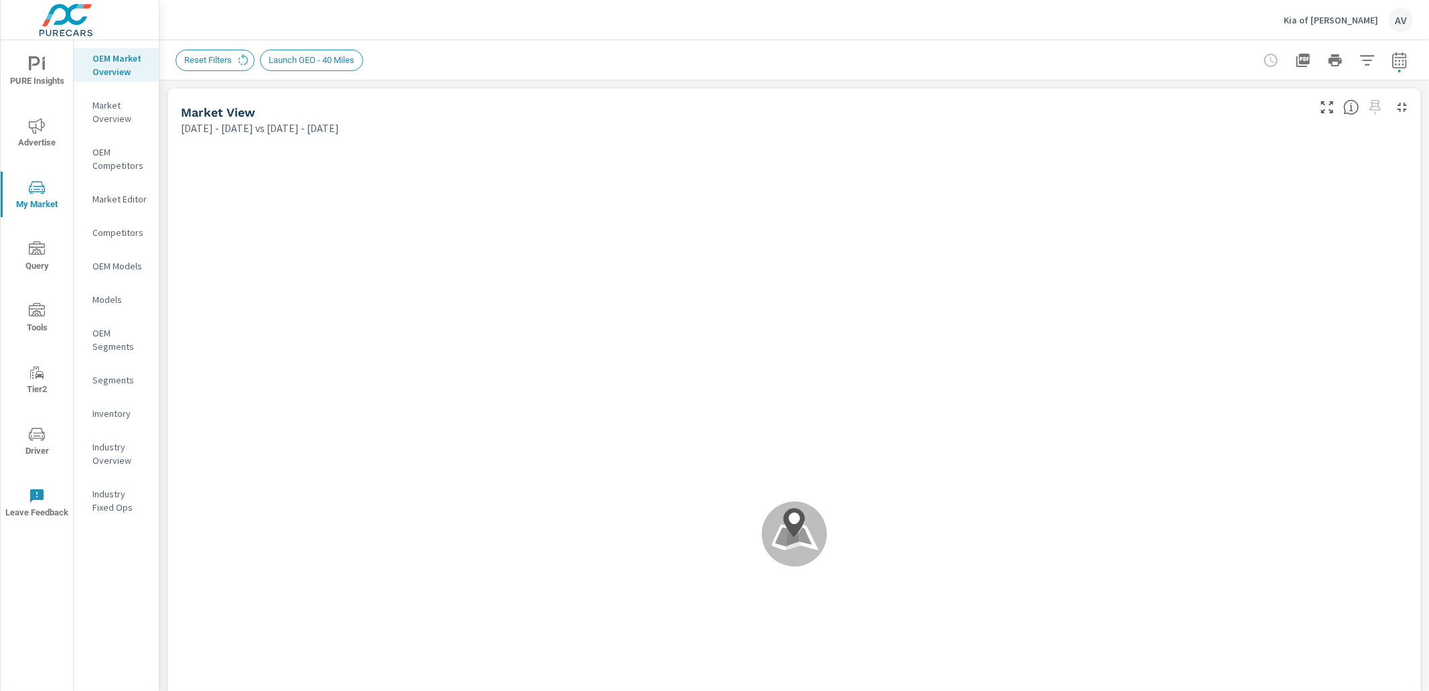
scroll to position [50, 0]
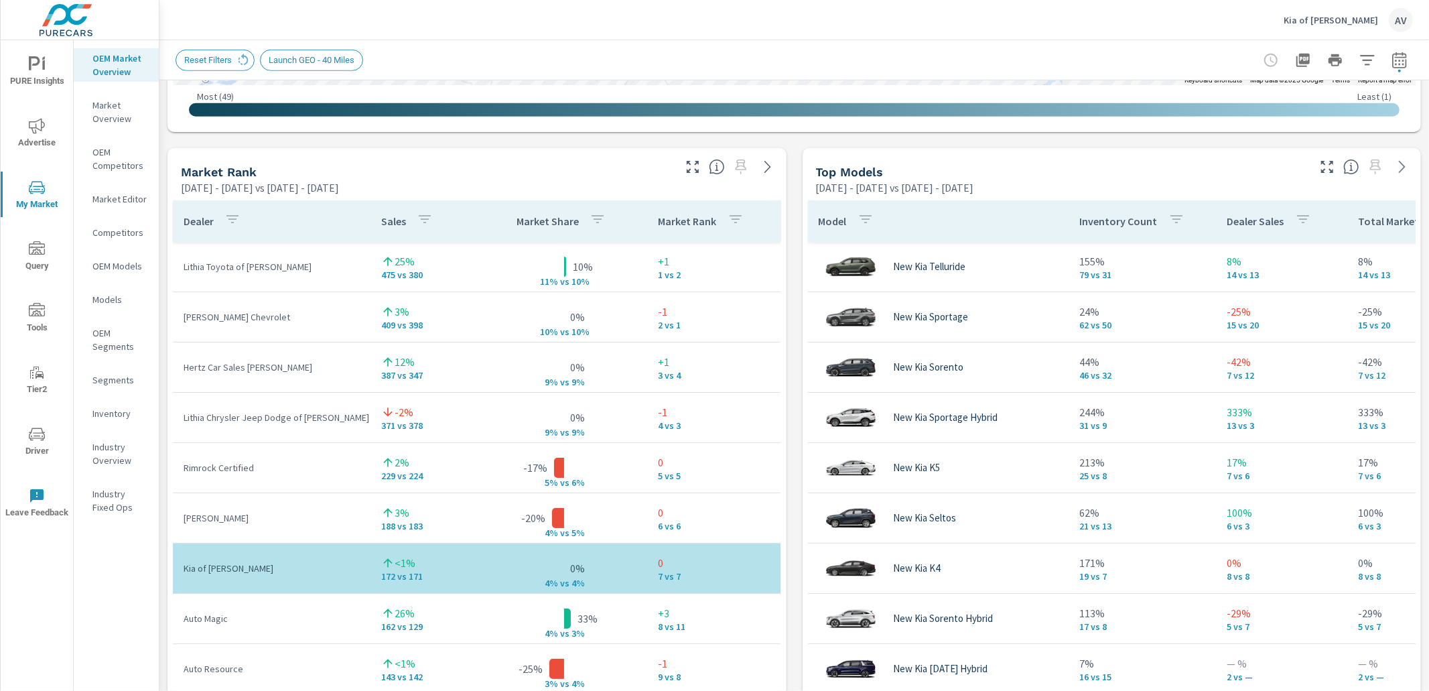
scroll to position [800, 0]
click at [792, 319] on div "Market View Feb 01, 2025 - Jul 31, 2025 vs Aug 01, 2024 - Jan 31, 2025 ← Move l…" at bounding box center [793, 428] width 1269 height 2294
click at [163, 273] on div "Market View Feb 01, 2025 - Jul 31, 2025 vs Aug 01, 2024 - Jan 31, 2025 ← Move l…" at bounding box center [793, 428] width 1269 height 2294
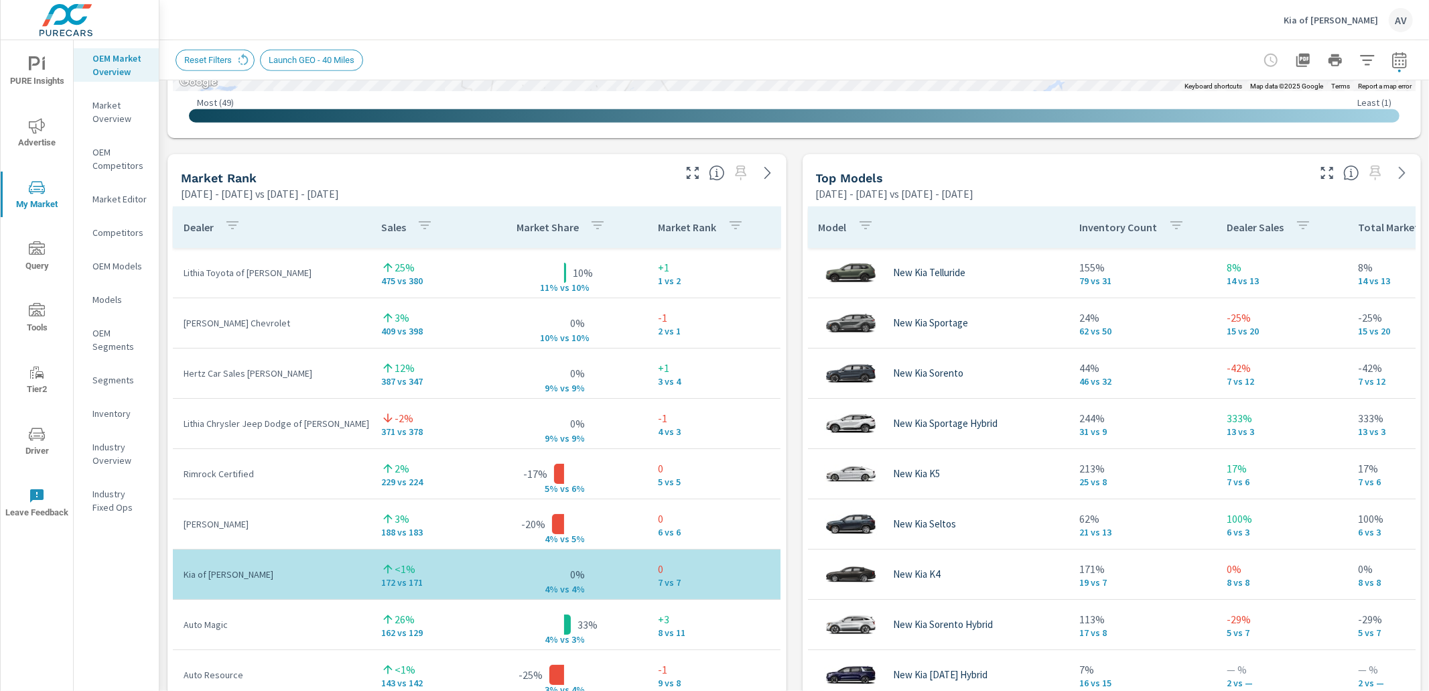
scroll to position [787, 0]
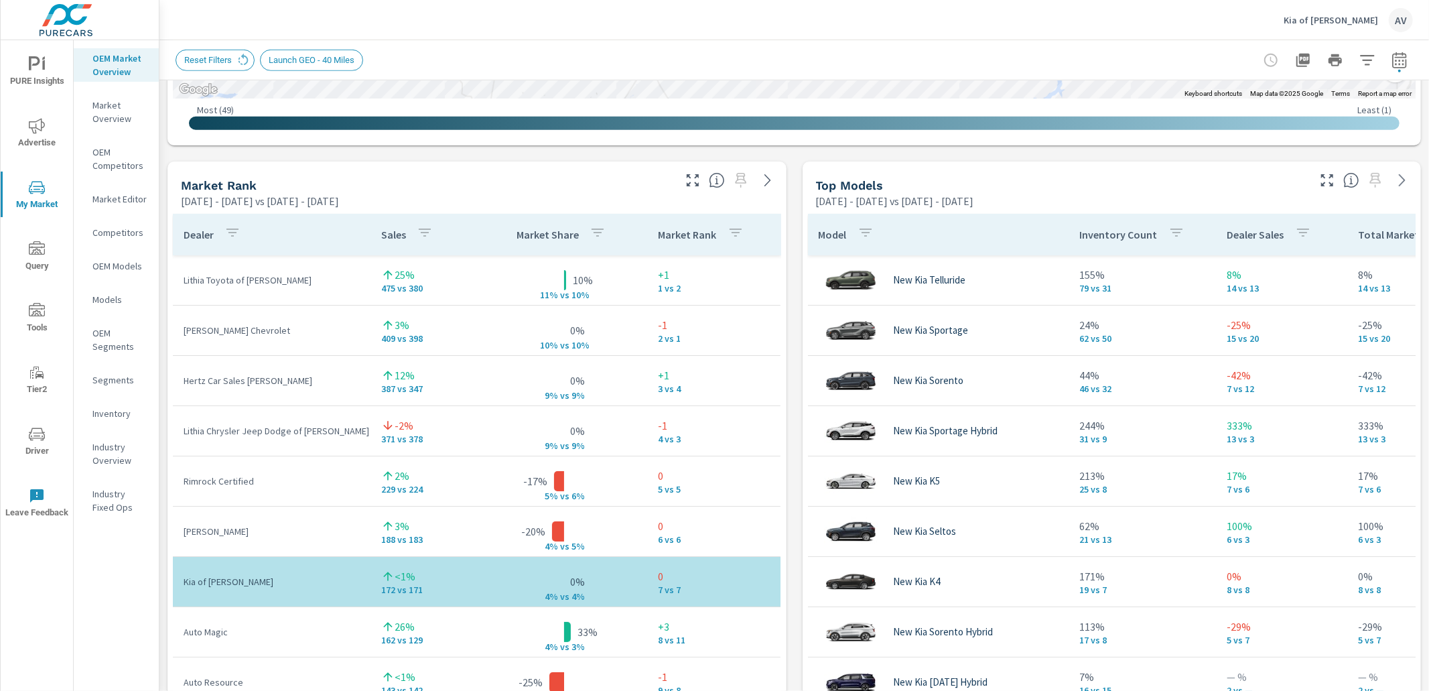
click at [1360, 59] on icon "button" at bounding box center [1367, 60] width 14 height 10
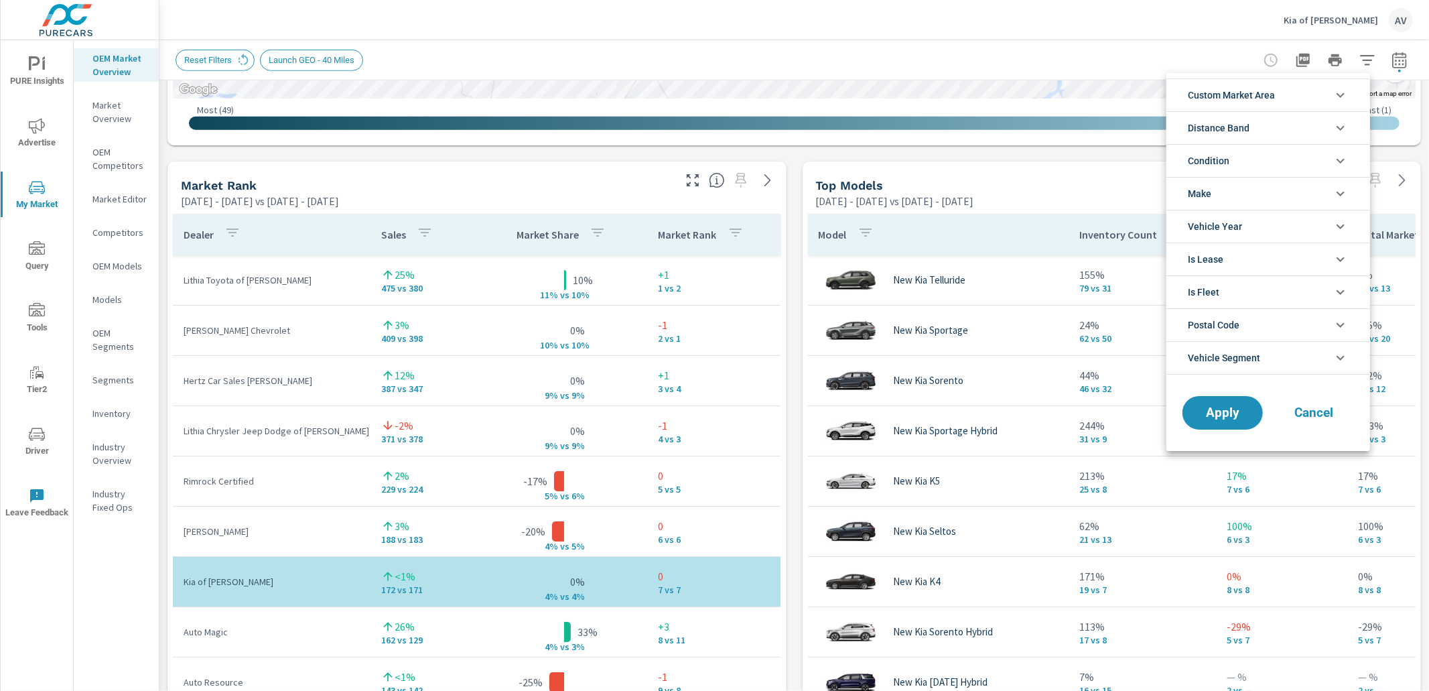
scroll to position [29, 0]
click at [1275, 88] on span "Custom Market Area" at bounding box center [1231, 95] width 87 height 32
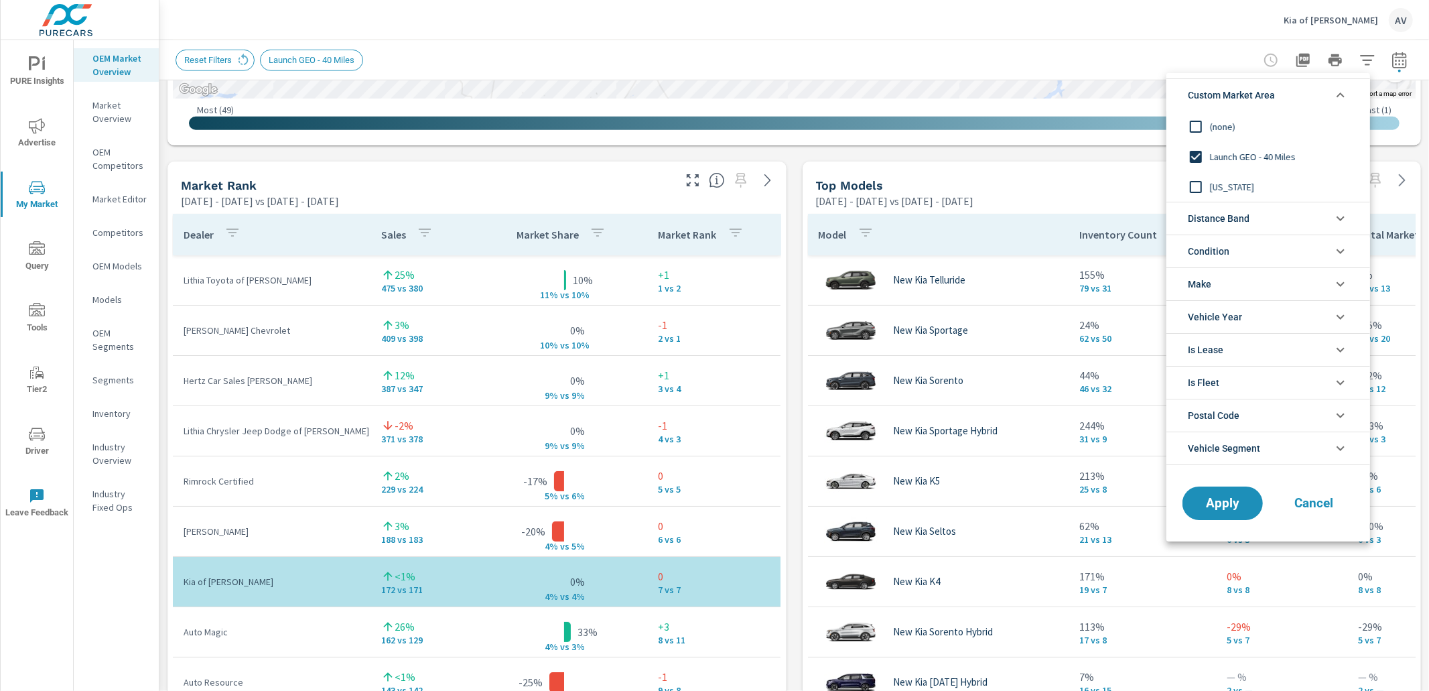
scroll to position [0, 0]
click at [1309, 506] on span "Cancel" at bounding box center [1314, 503] width 54 height 12
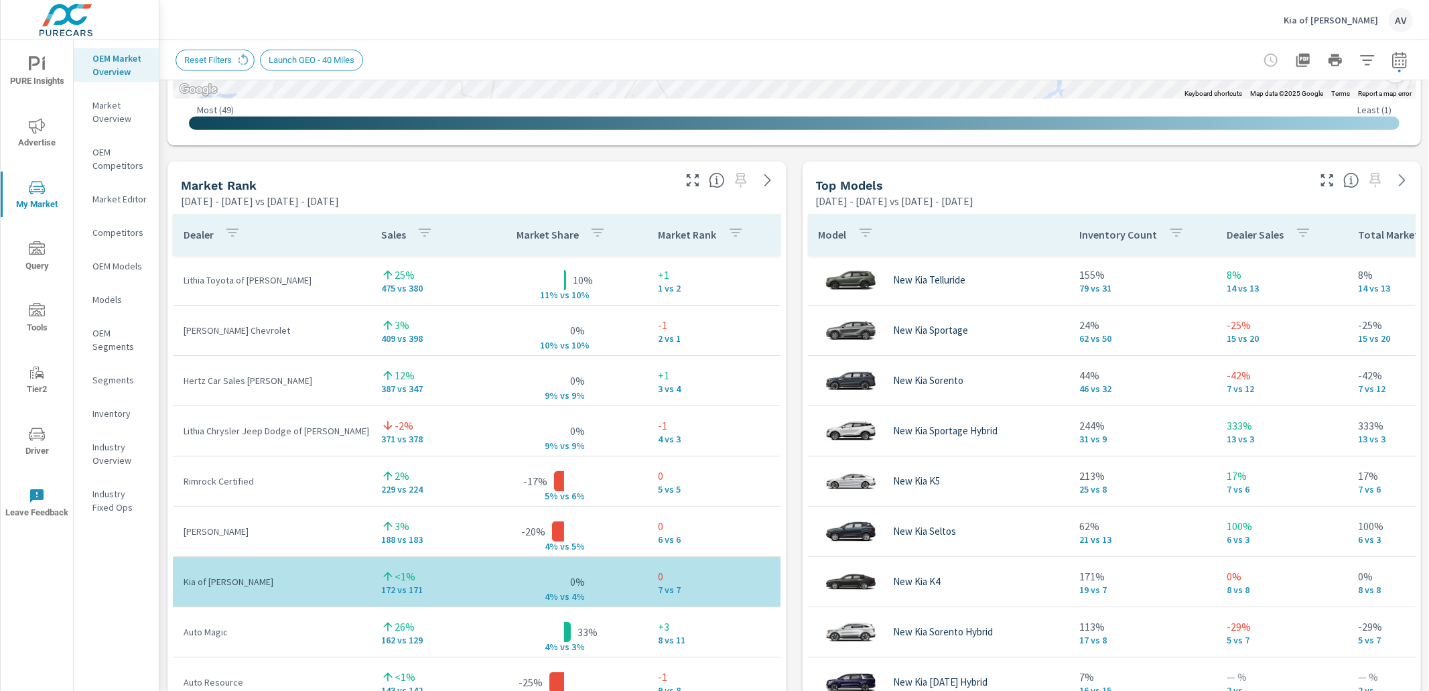
click at [783, 369] on div "Market View Feb 01, 2025 - Jul 31, 2025 vs Aug 01, 2024 - Jan 31, 2025 ← Move l…" at bounding box center [793, 440] width 1269 height 2294
click at [162, 395] on div "Market View Feb 01, 2025 - Jul 31, 2025 vs Aug 01, 2024 - Jan 31, 2025 ← Move l…" at bounding box center [793, 440] width 1269 height 2294
click at [117, 200] on p "Market Editor" at bounding box center [120, 198] width 56 height 13
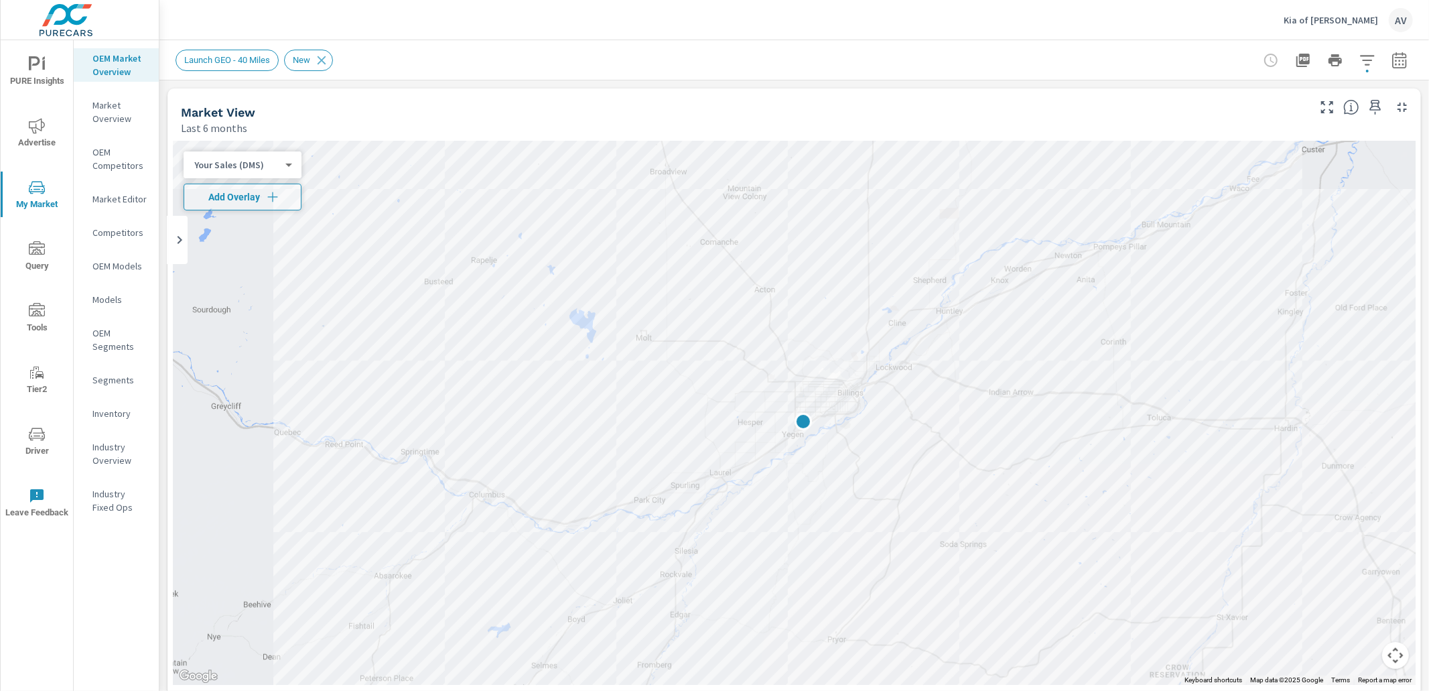
click at [1359, 62] on icon "button" at bounding box center [1367, 60] width 16 height 16
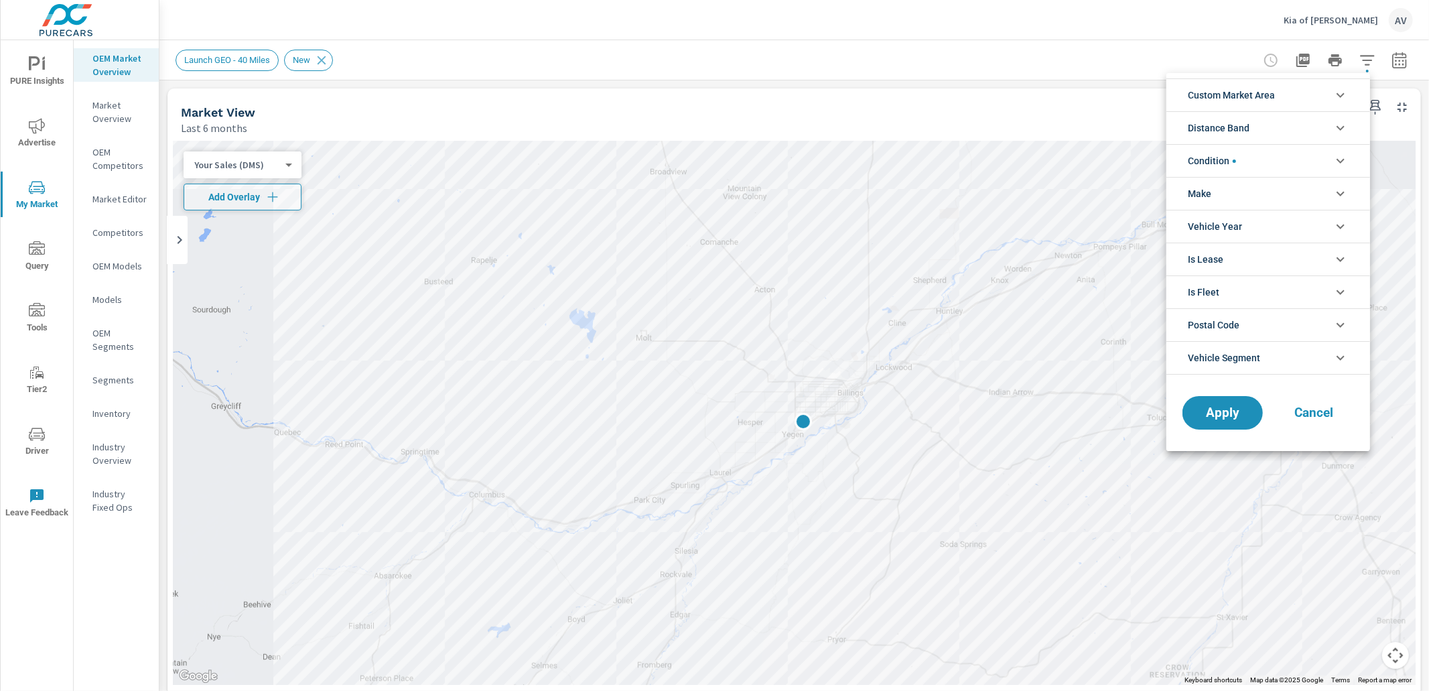
click at [1282, 98] on li "Custom Market Area" at bounding box center [1268, 94] width 204 height 33
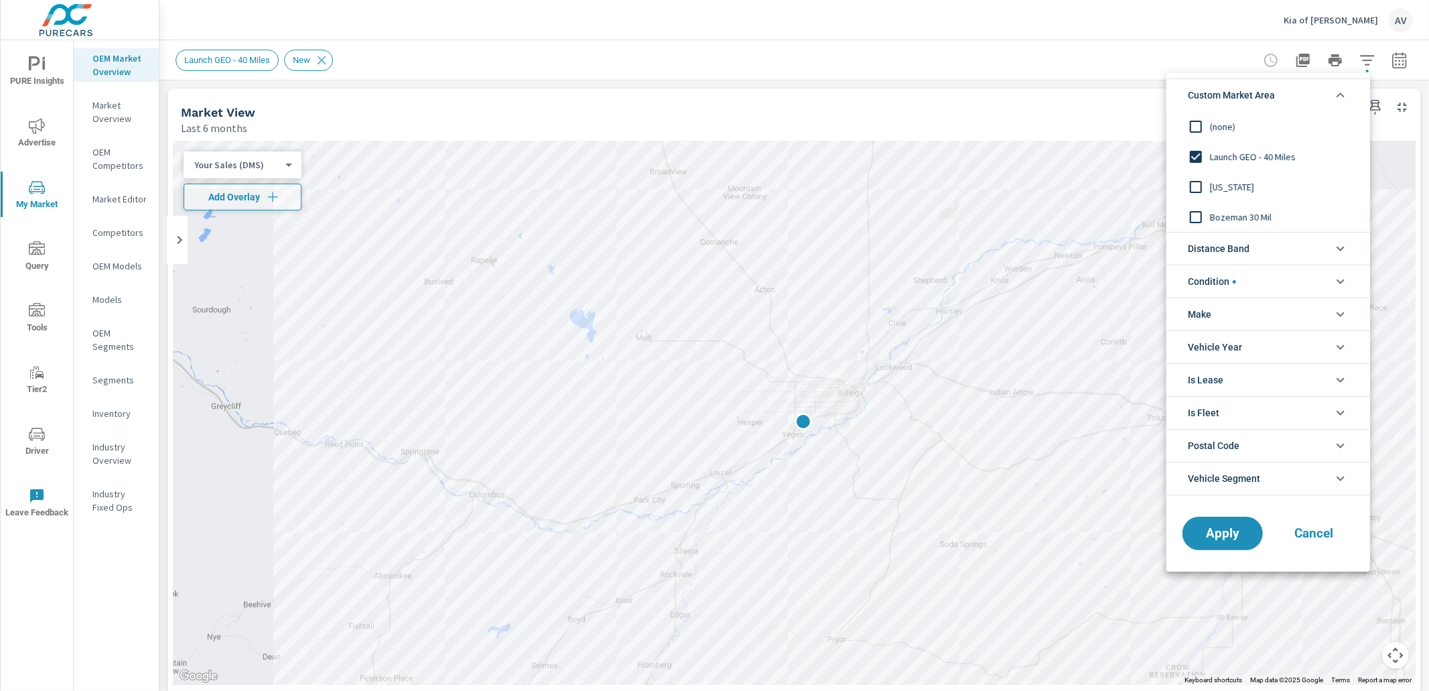
click at [1240, 218] on span "Bozeman 30 Mil" at bounding box center [1283, 217] width 147 height 16
click at [1250, 539] on button "Apply" at bounding box center [1222, 533] width 83 height 35
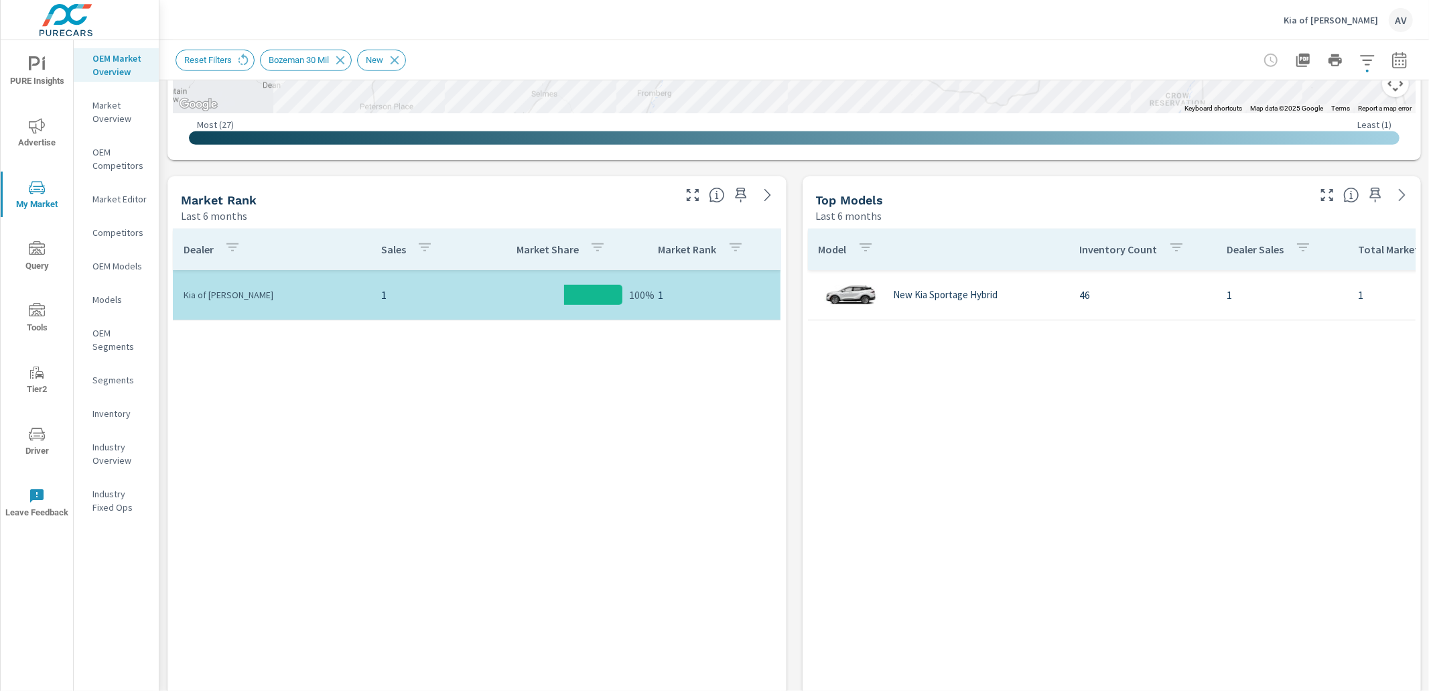
scroll to position [612, 0]
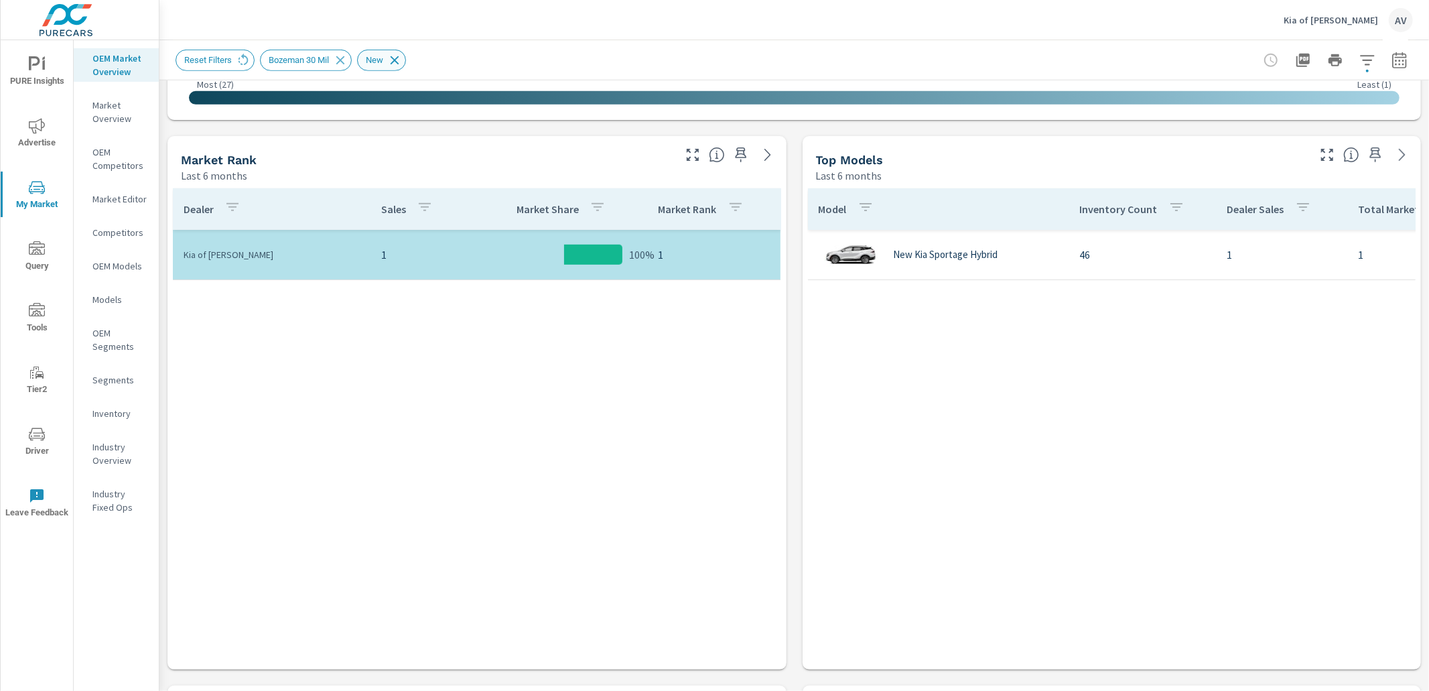
click at [402, 60] on icon at bounding box center [394, 60] width 15 height 15
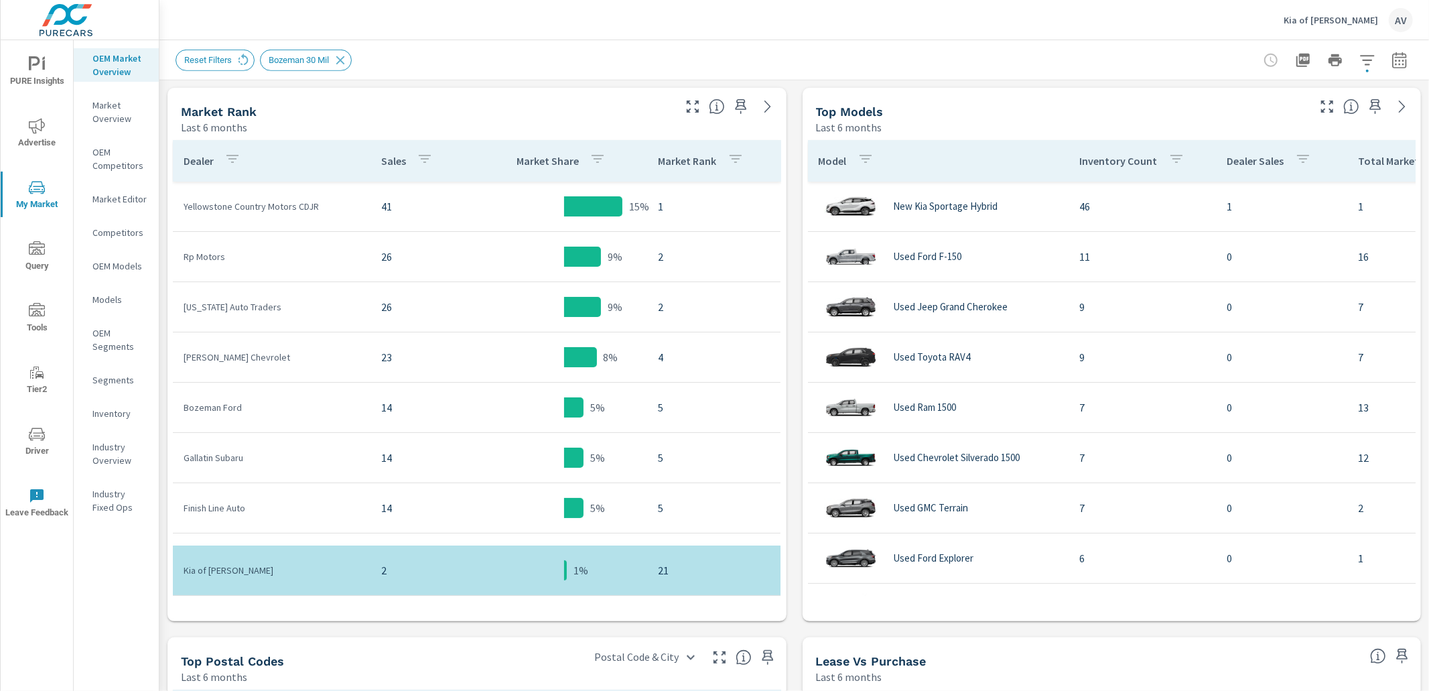
scroll to position [679, 0]
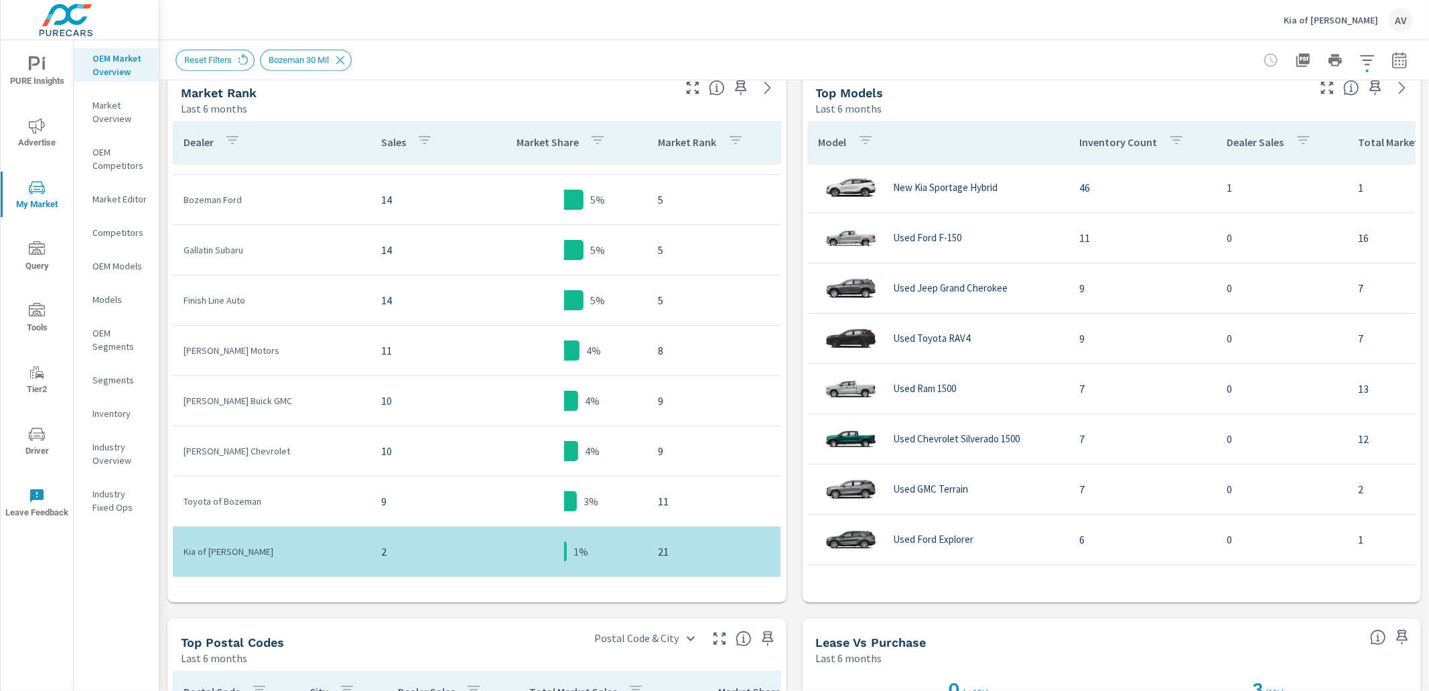
scroll to position [199, 0]
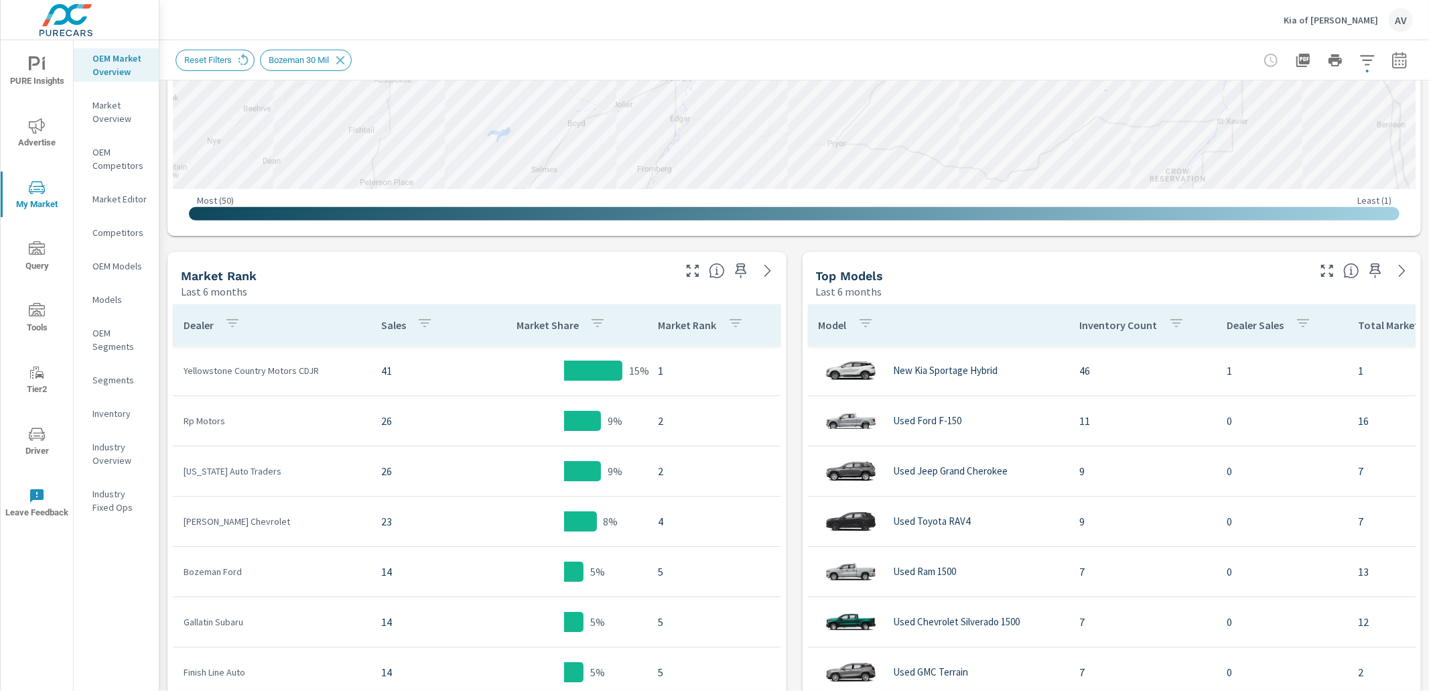
scroll to position [492, 0]
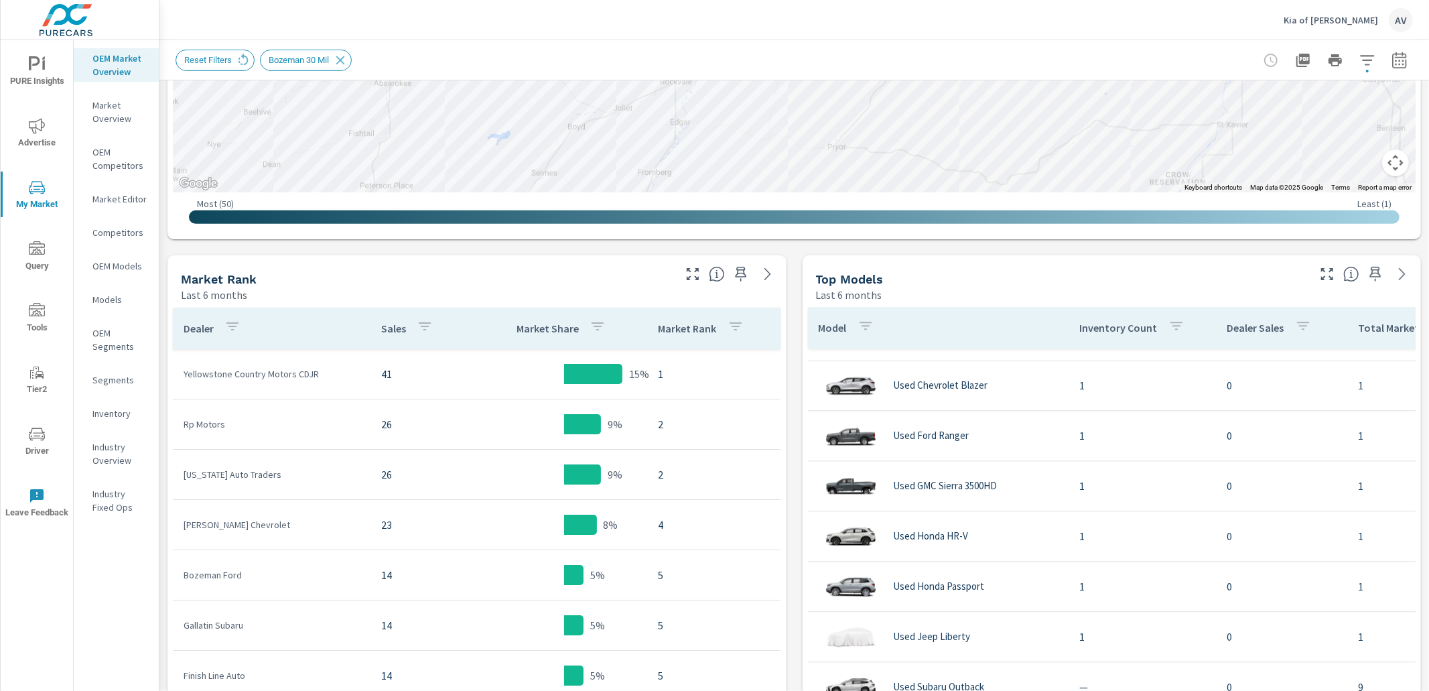
scroll to position [2872, 0]
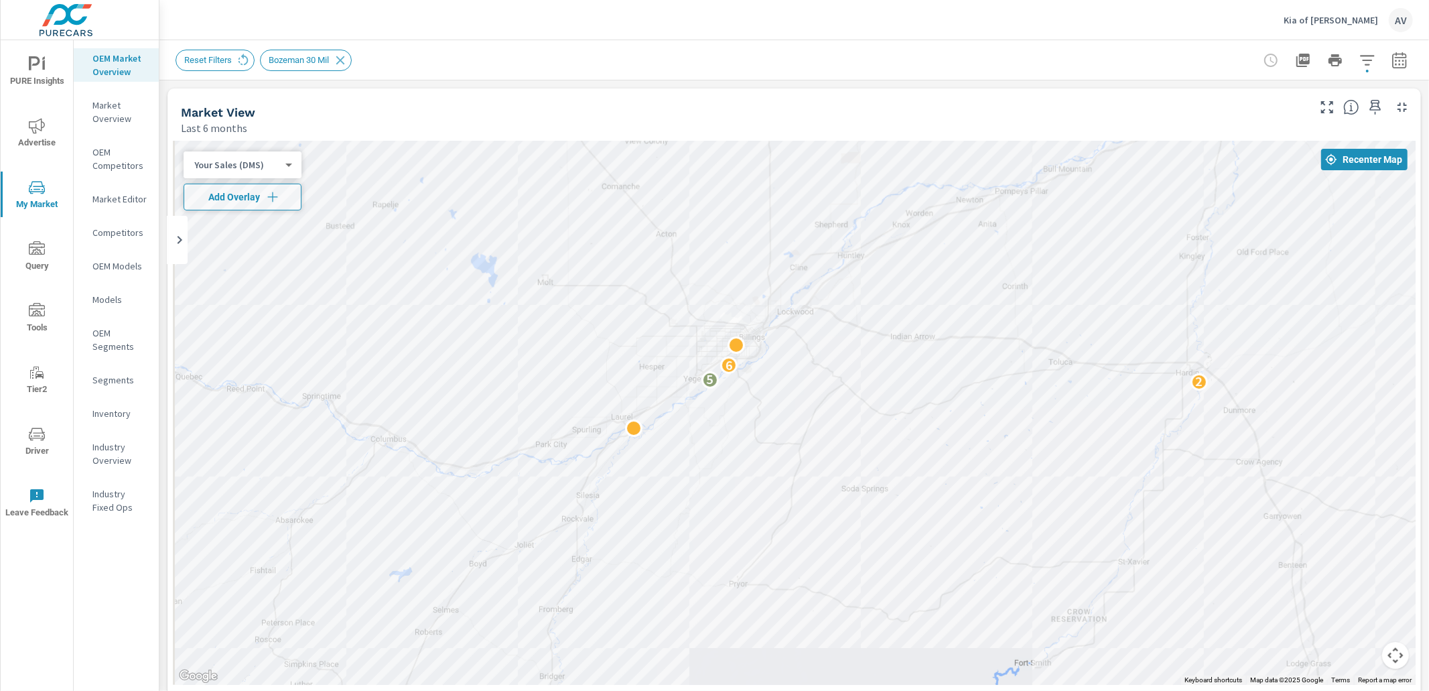
drag, startPoint x: 707, startPoint y: 399, endPoint x: 778, endPoint y: 427, distance: 76.1
click at [778, 427] on div "2 5 6" at bounding box center [794, 413] width 1243 height 544
click at [1342, 158] on span "Recenter Map" at bounding box center [1364, 159] width 76 height 12
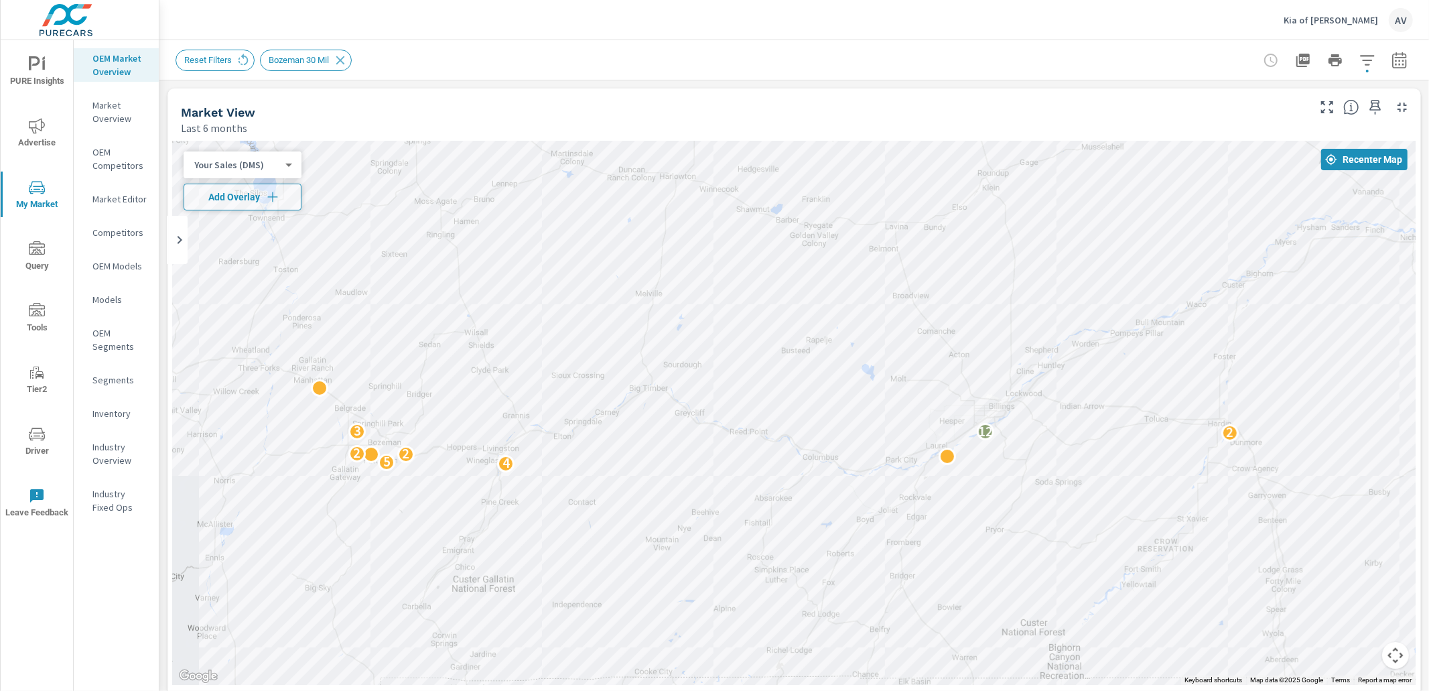
drag, startPoint x: 561, startPoint y: 468, endPoint x: 571, endPoint y: 443, distance: 26.5
click at [623, 456] on div "4 5 2 2 2 12 3 2 2" at bounding box center [794, 413] width 1243 height 544
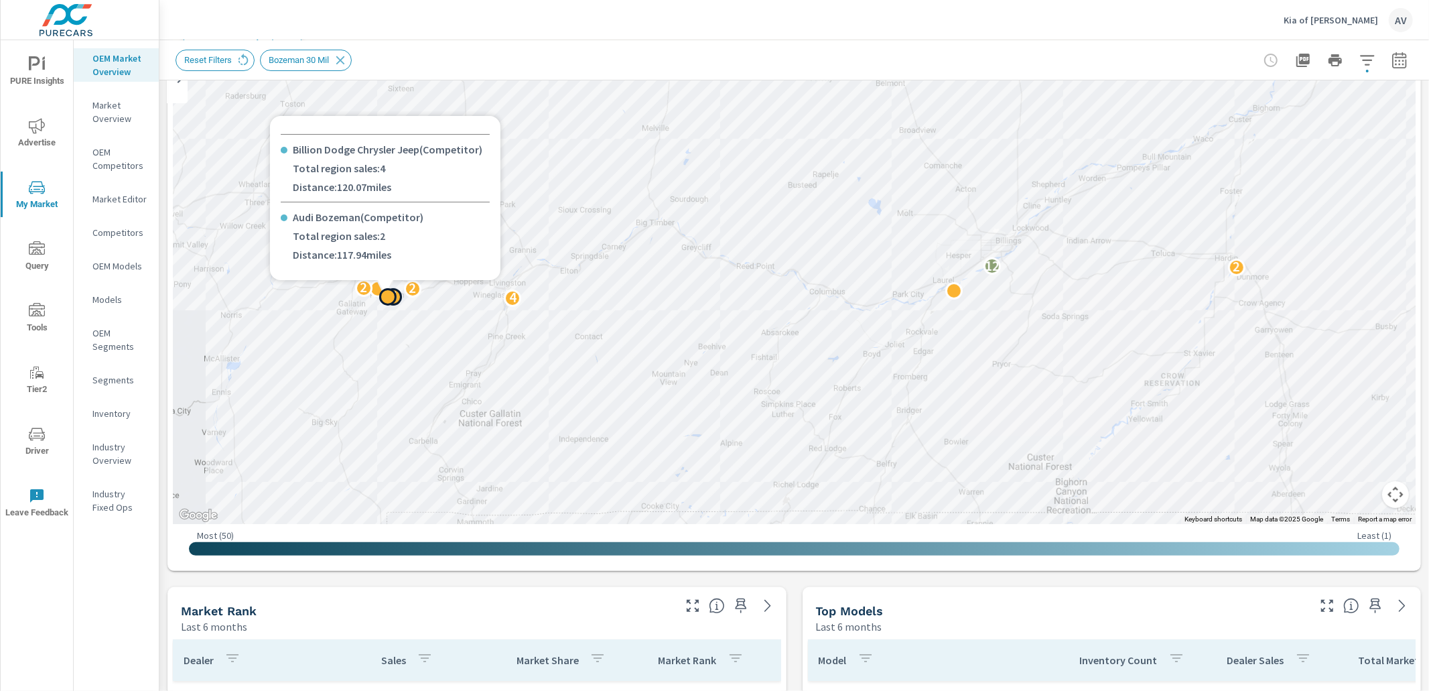
scroll to position [213, 0]
click at [406, 287] on div at bounding box center [385, 288] width 230 height 16
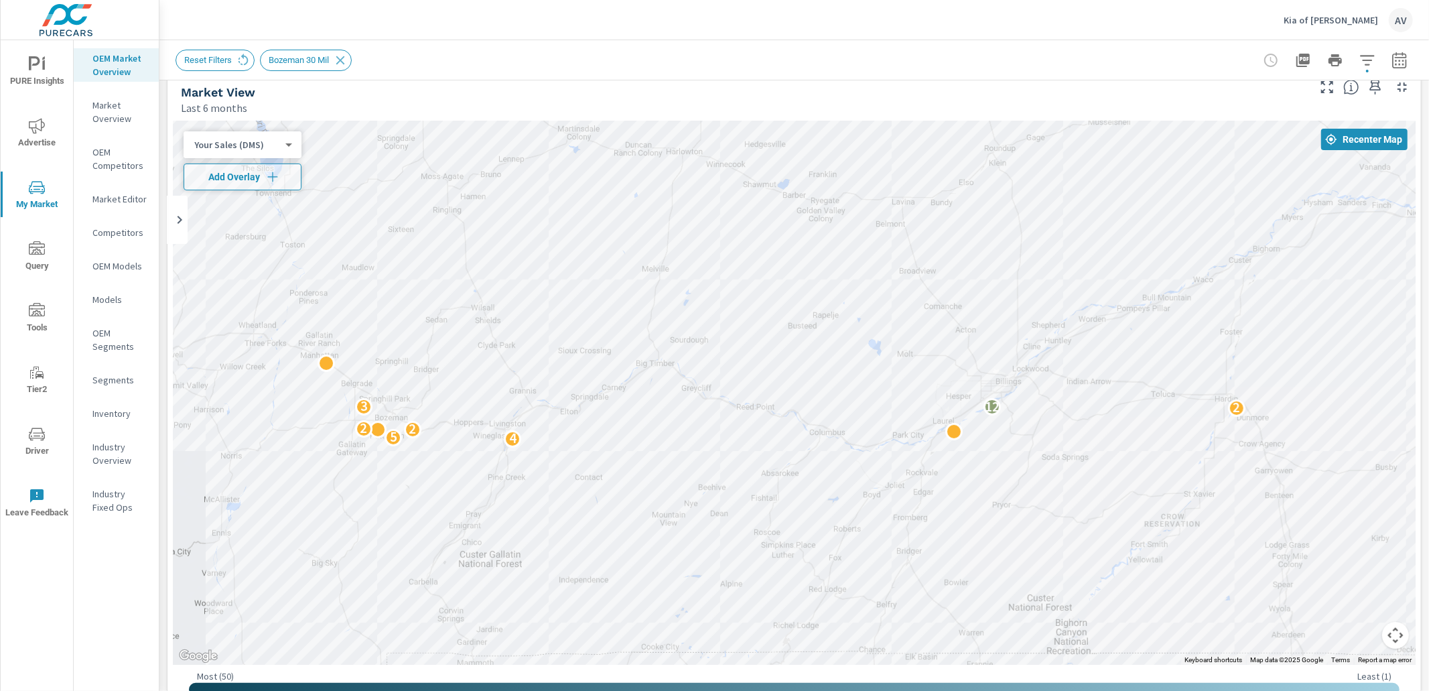
scroll to position [0, 0]
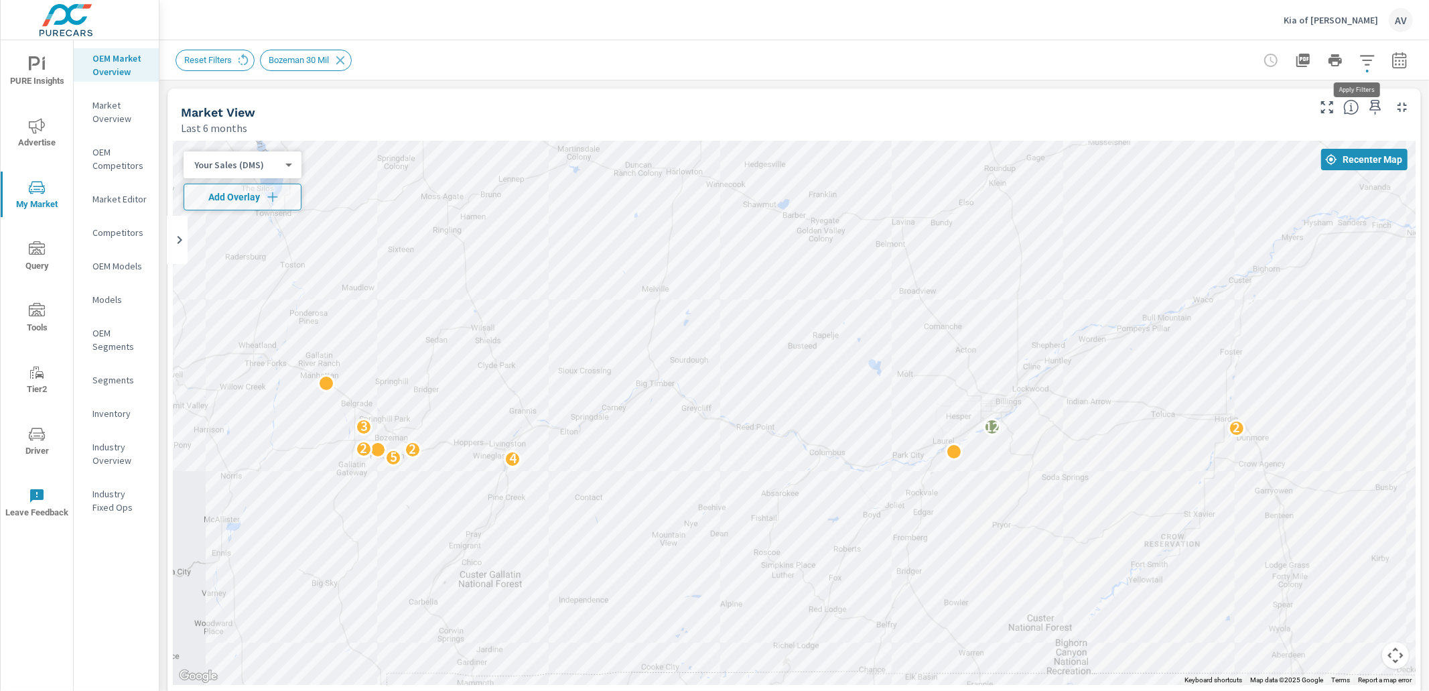
click at [1362, 65] on icon "button" at bounding box center [1367, 60] width 16 height 16
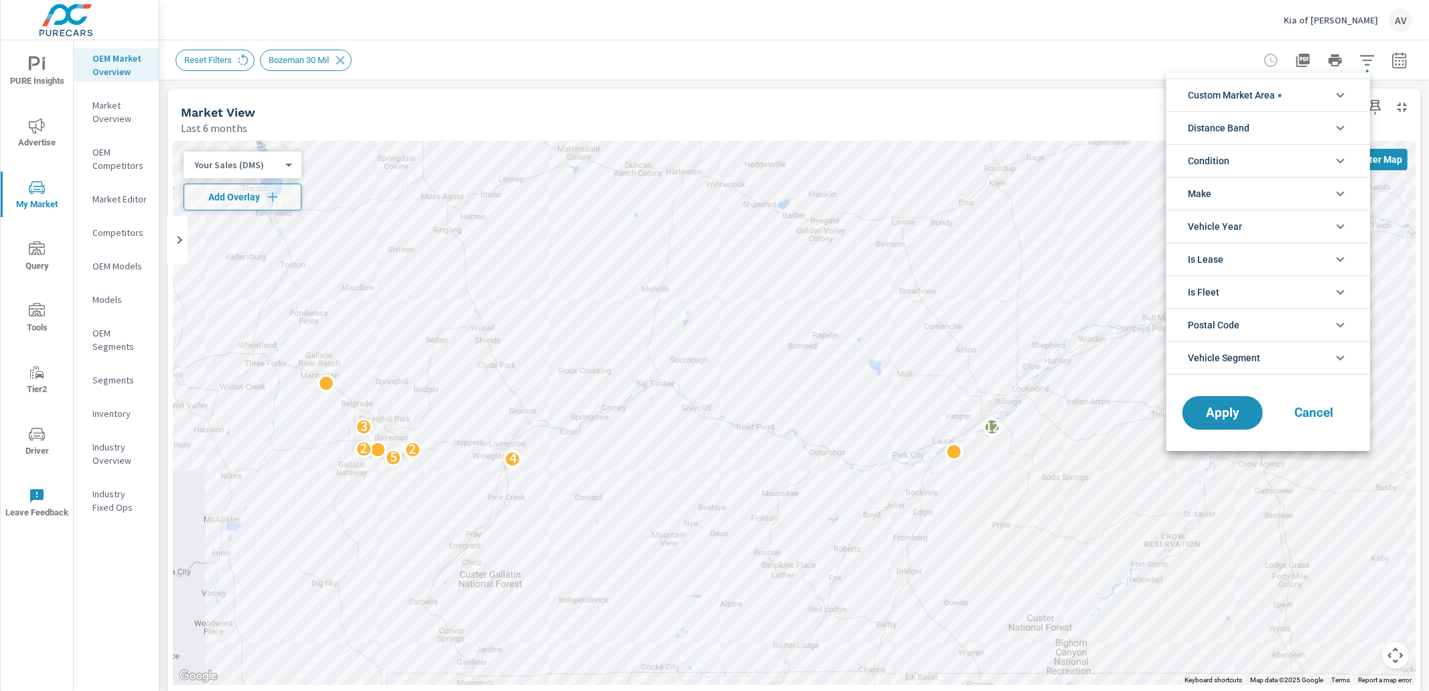
scroll to position [90, 0]
click at [160, 122] on div at bounding box center [714, 345] width 1429 height 691
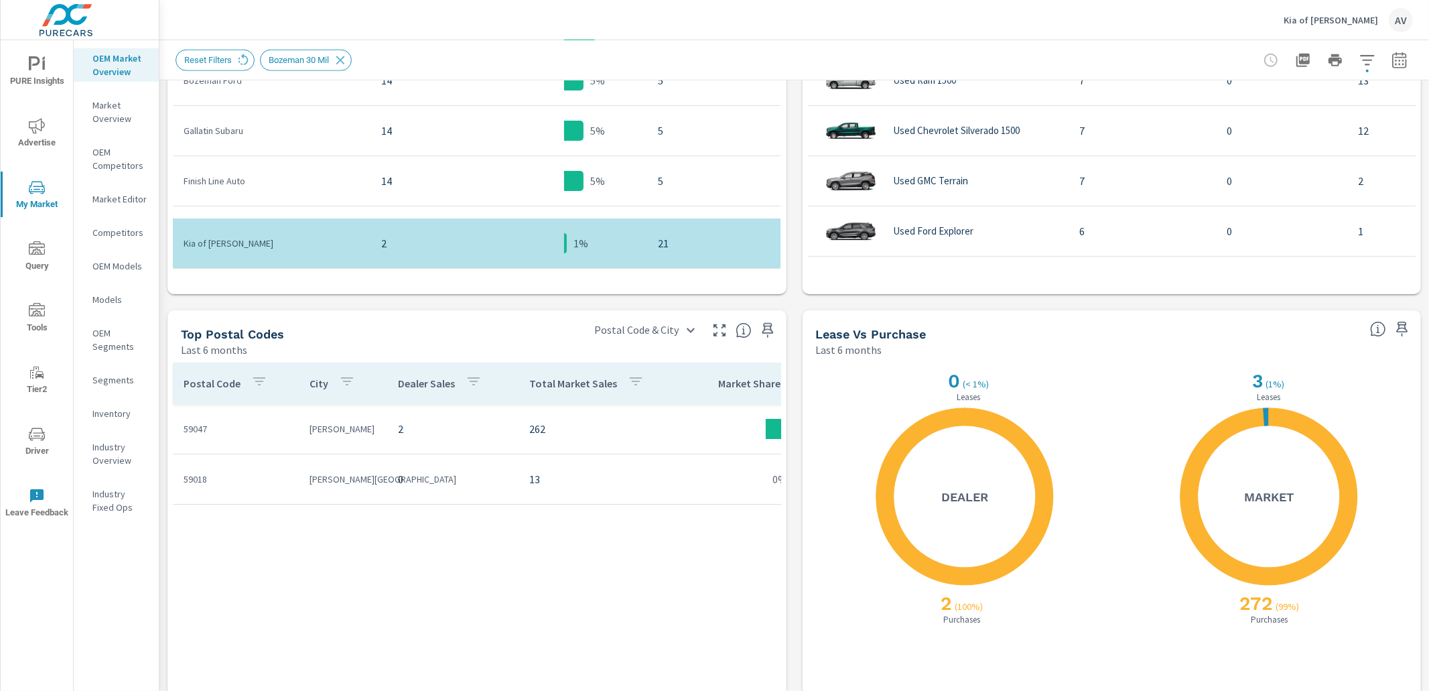
scroll to position [1107, 0]
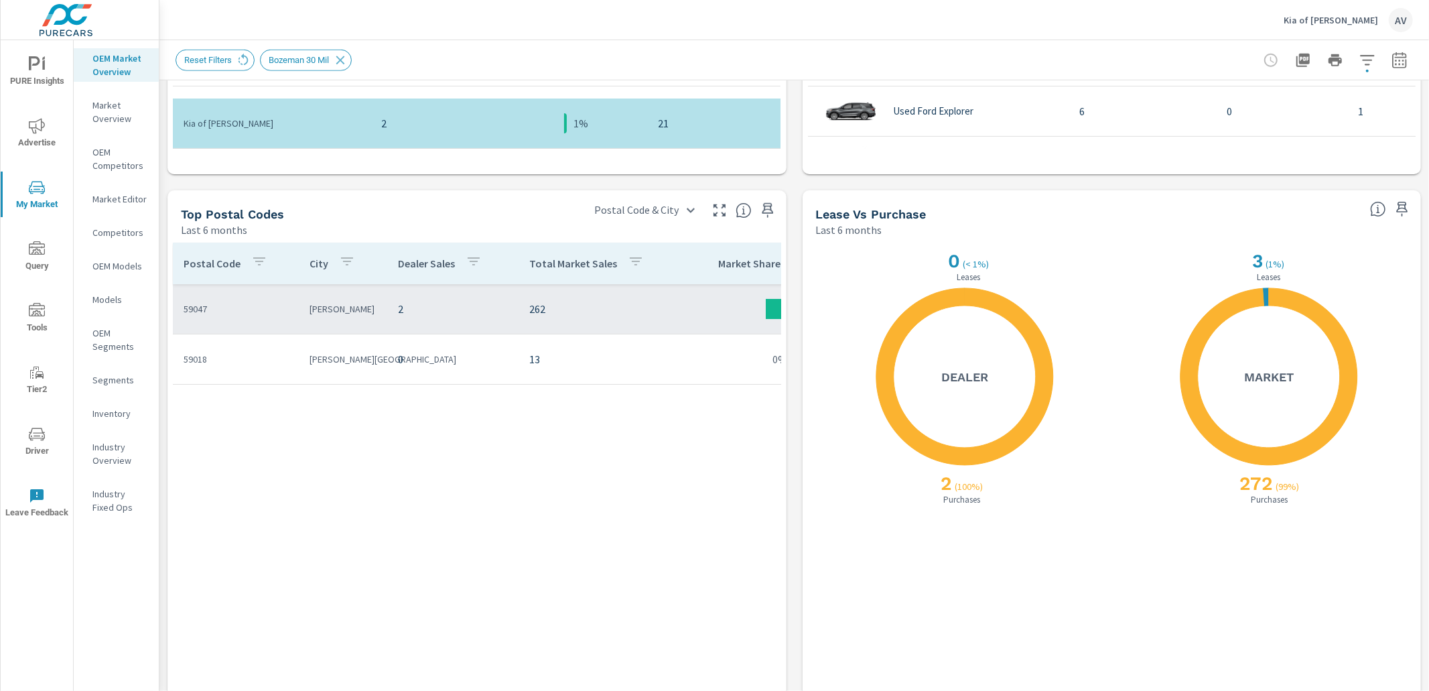
click at [416, 320] on td "2" at bounding box center [452, 309] width 131 height 38
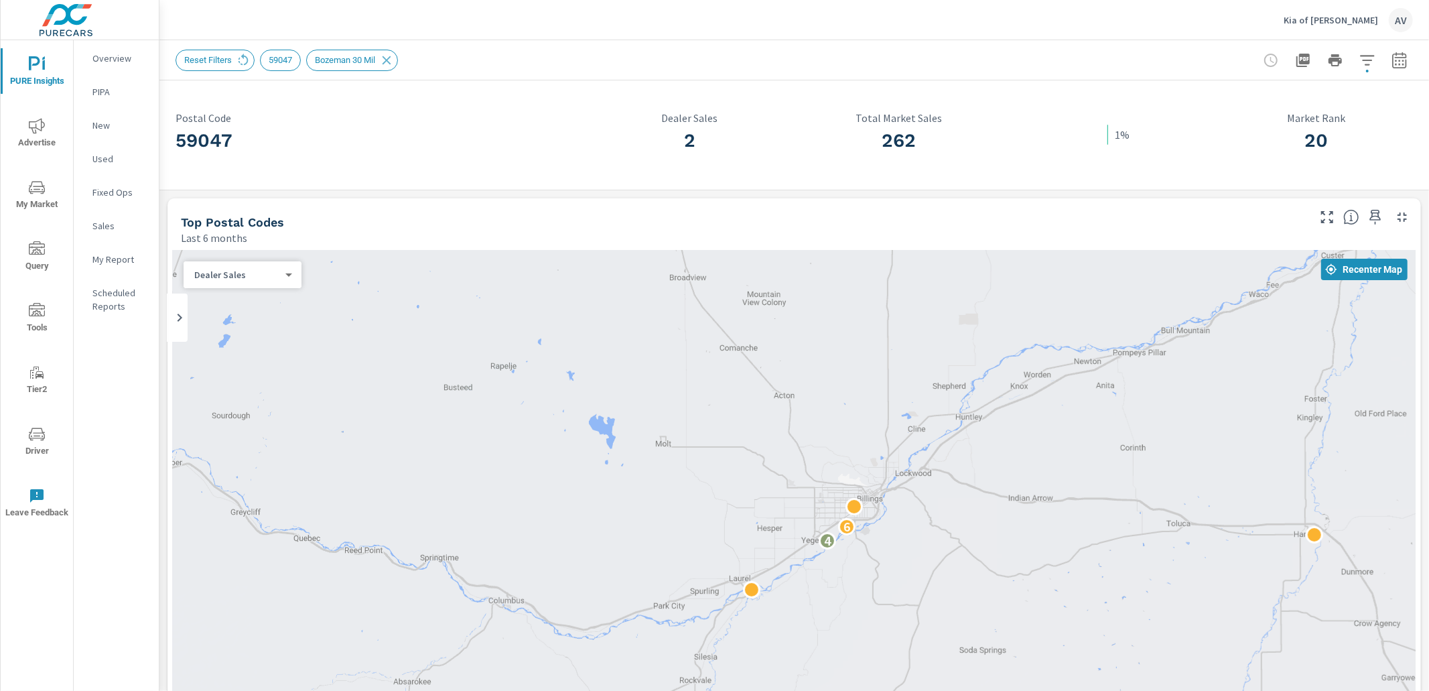
drag, startPoint x: 541, startPoint y: 450, endPoint x: 811, endPoint y: 354, distance: 286.0
click at [790, 361] on div "4 4 6" at bounding box center [794, 523] width 1243 height 544
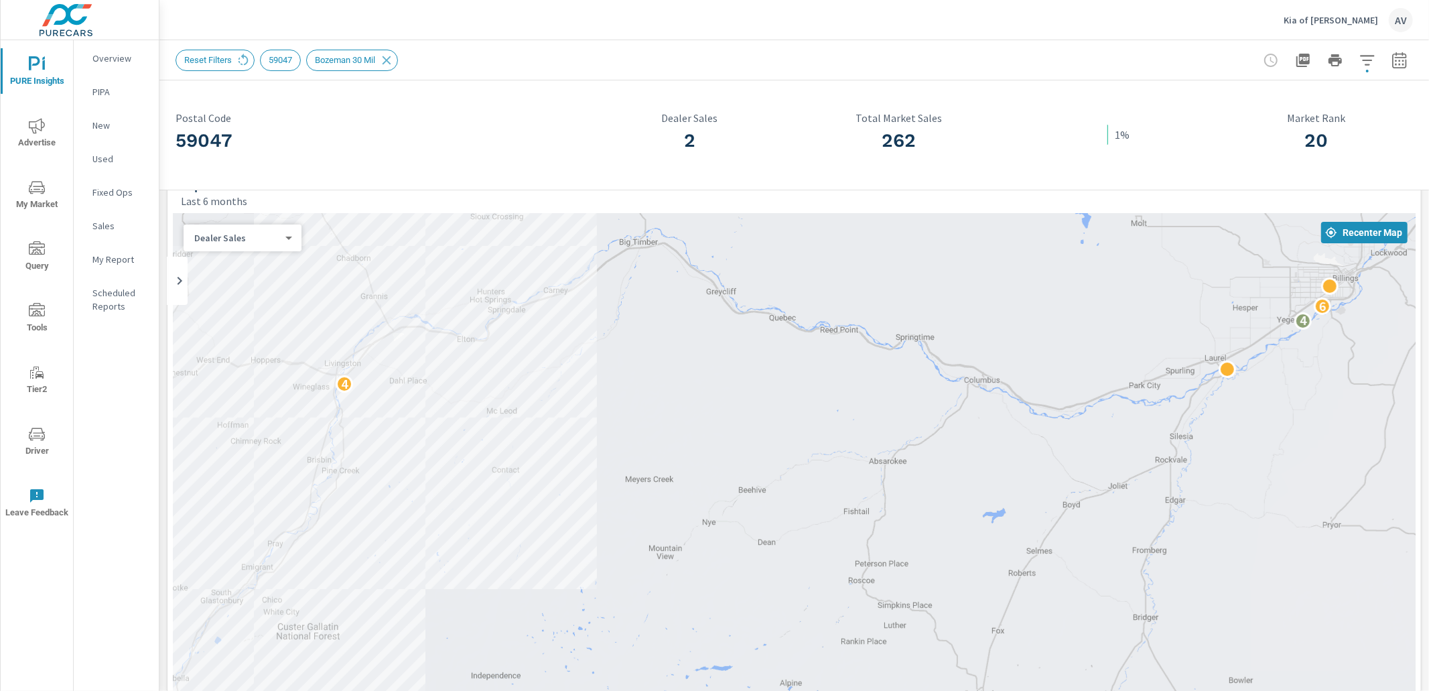
scroll to position [40, 0]
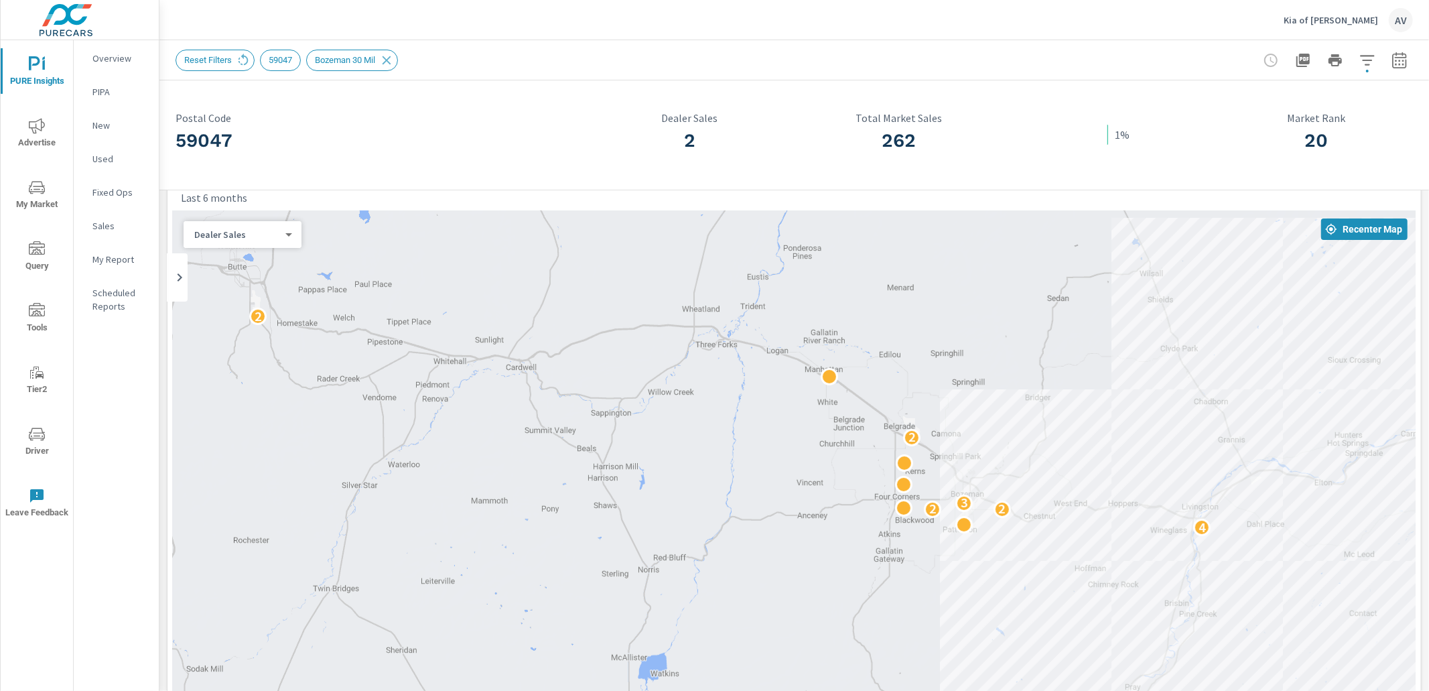
drag, startPoint x: 612, startPoint y: 458, endPoint x: 1425, endPoint y: 607, distance: 827.4
click at [1425, 607] on div "Market Postal Code Details Kia of Billings Report date range: Apr 01, 2025 - Se…" at bounding box center [793, 365] width 1269 height 650
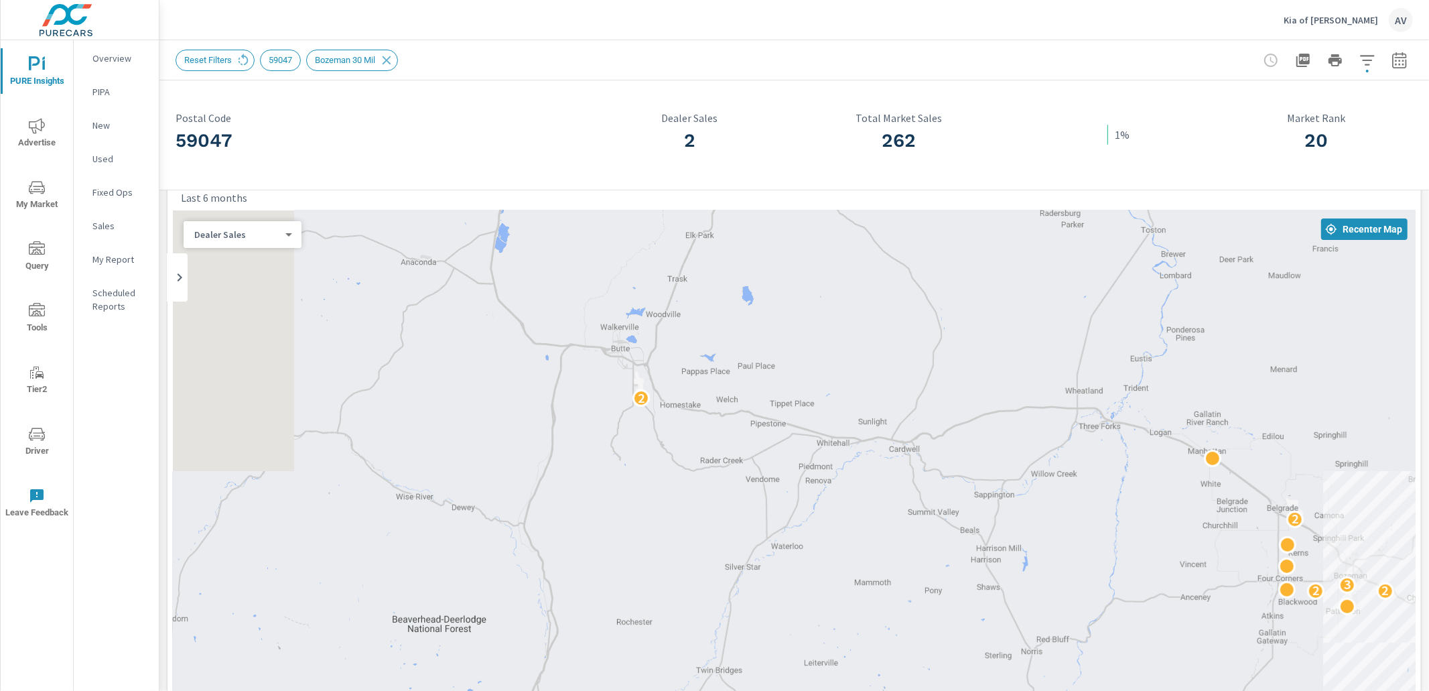
drag, startPoint x: 570, startPoint y: 449, endPoint x: 985, endPoint y: 539, distance: 424.2
click at [985, 539] on div "4 2 2 3 2 2" at bounding box center [794, 482] width 1243 height 544
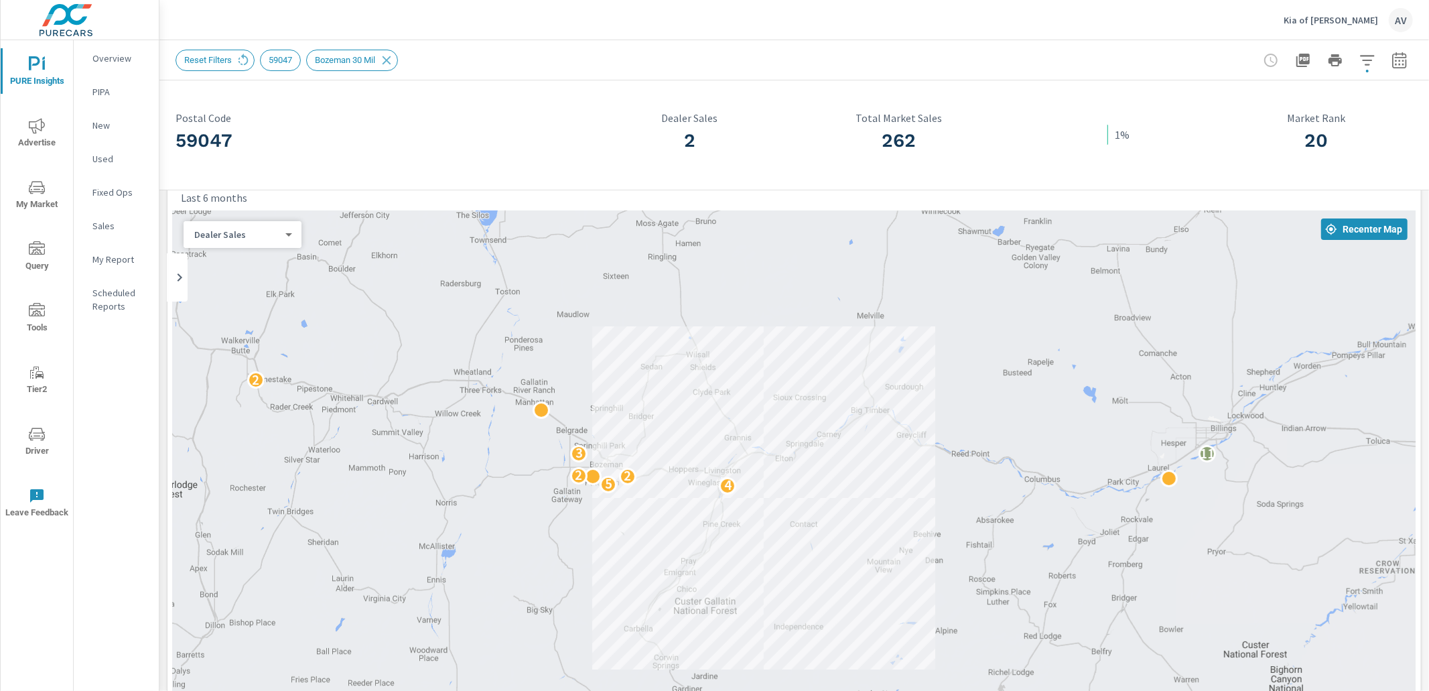
drag, startPoint x: 959, startPoint y: 520, endPoint x: 425, endPoint y: 439, distance: 540.0
click at [163, 294] on div "59047 Postal Code 2 Dealer Sales 262 Total Market Sales 1% 20 Market Rank Top P…" at bounding box center [793, 699] width 1269 height 1318
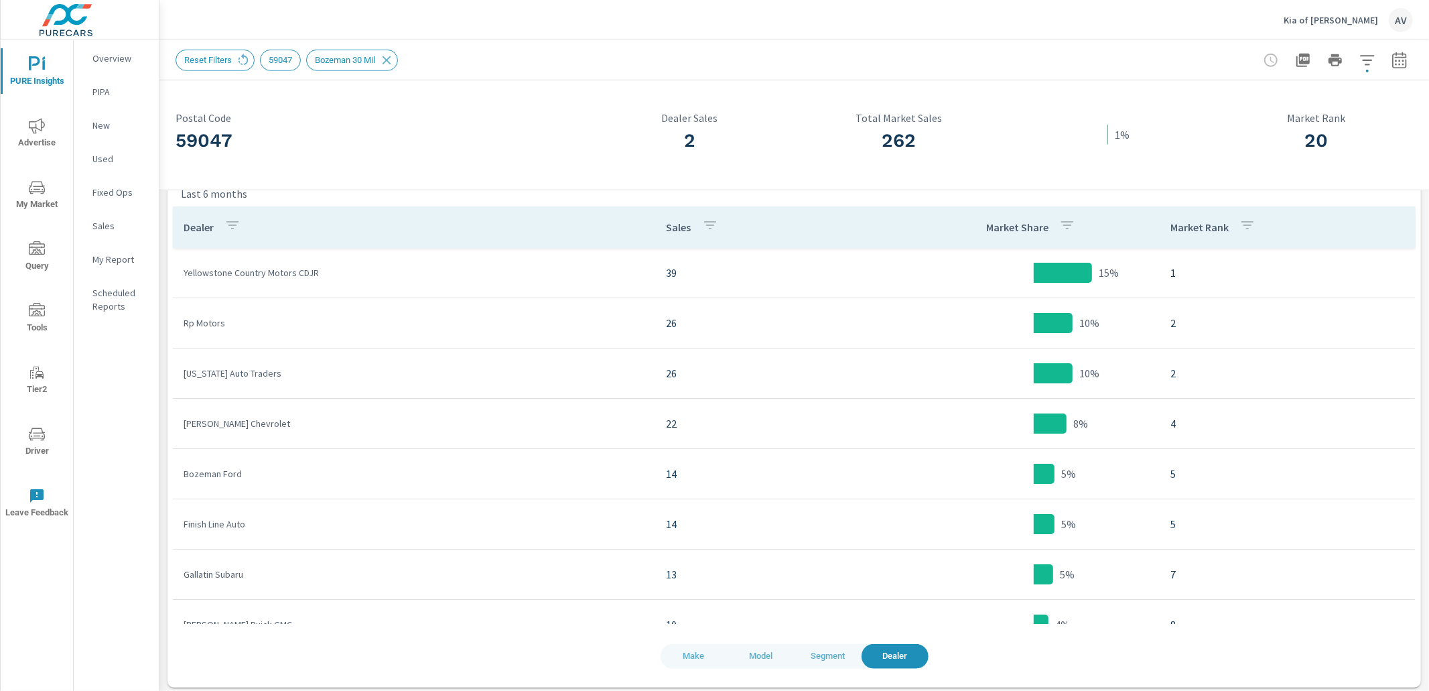
scroll to position [707, 0]
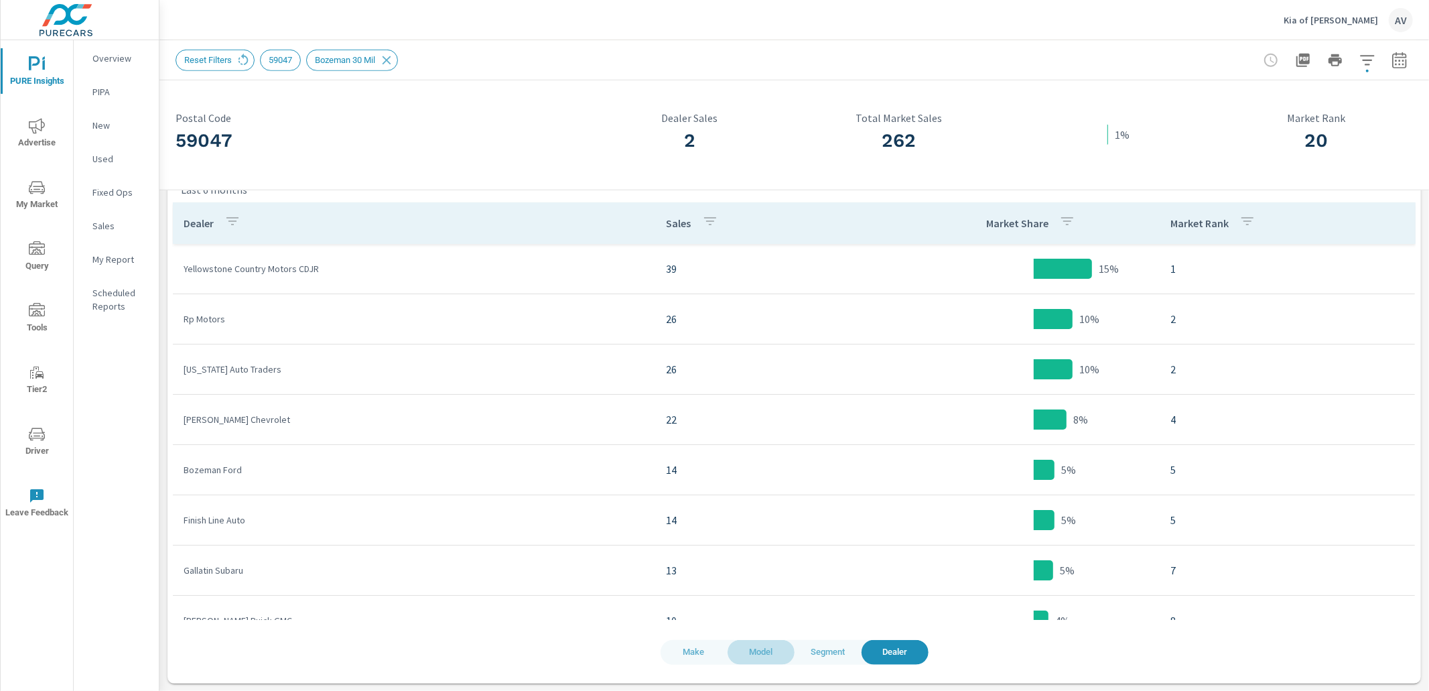
click at [744, 655] on span "Model" at bounding box center [761, 651] width 51 height 15
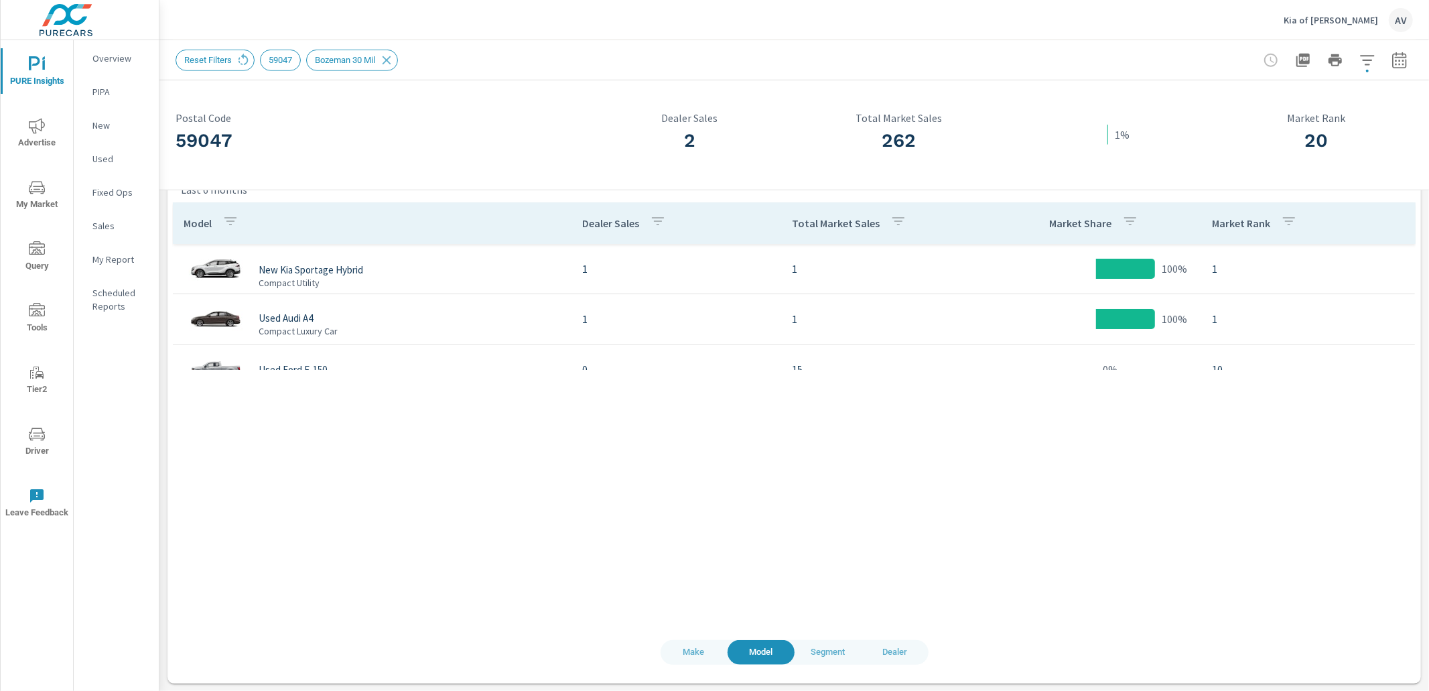
scroll to position [50, 0]
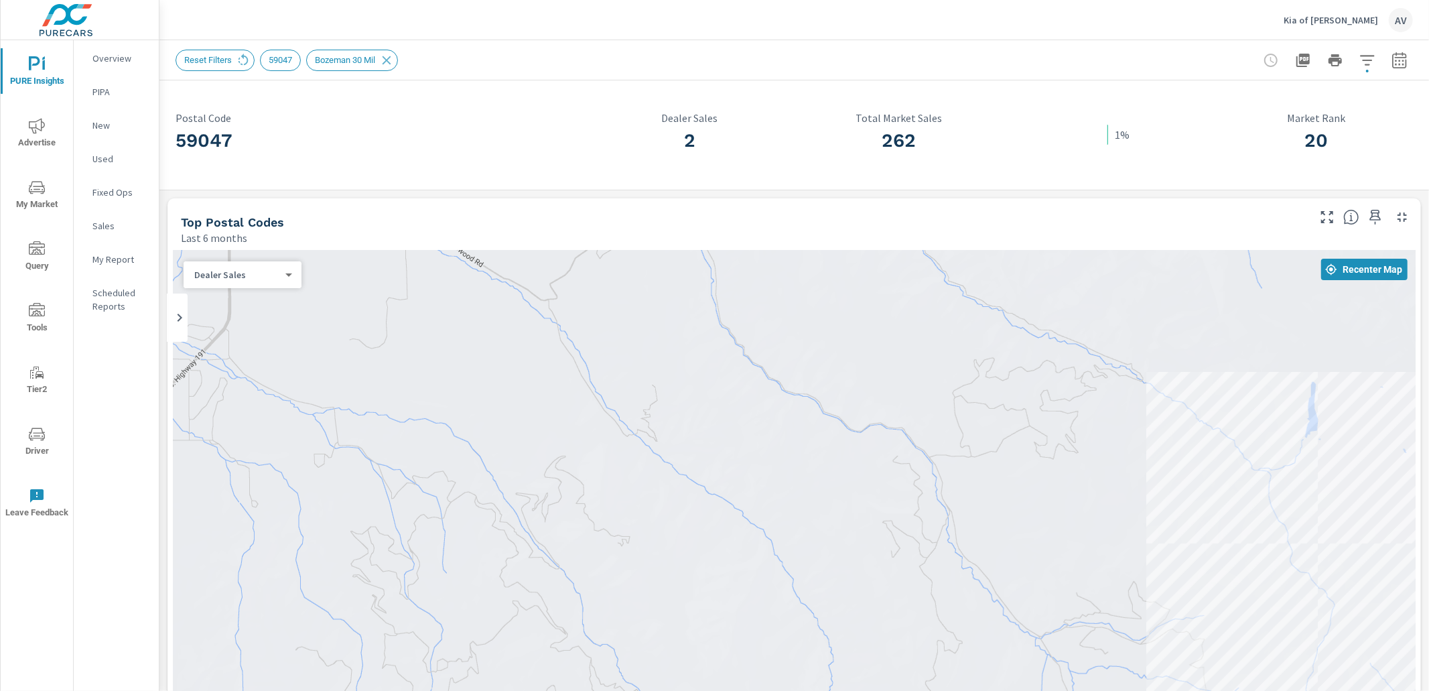
click at [158, 390] on div "Overview PIPA New Used Fixed Ops Sales My Report Scheduled Reports" at bounding box center [116, 365] width 85 height 650
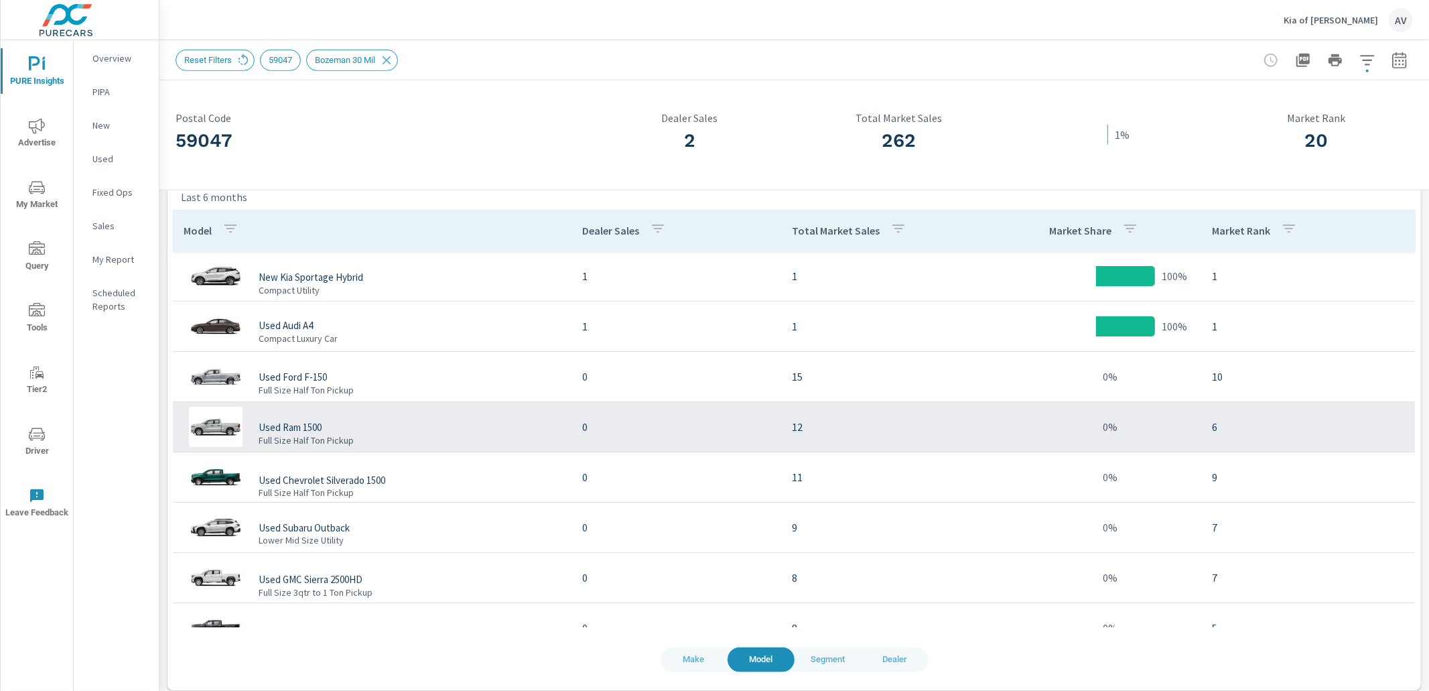
scroll to position [679, 0]
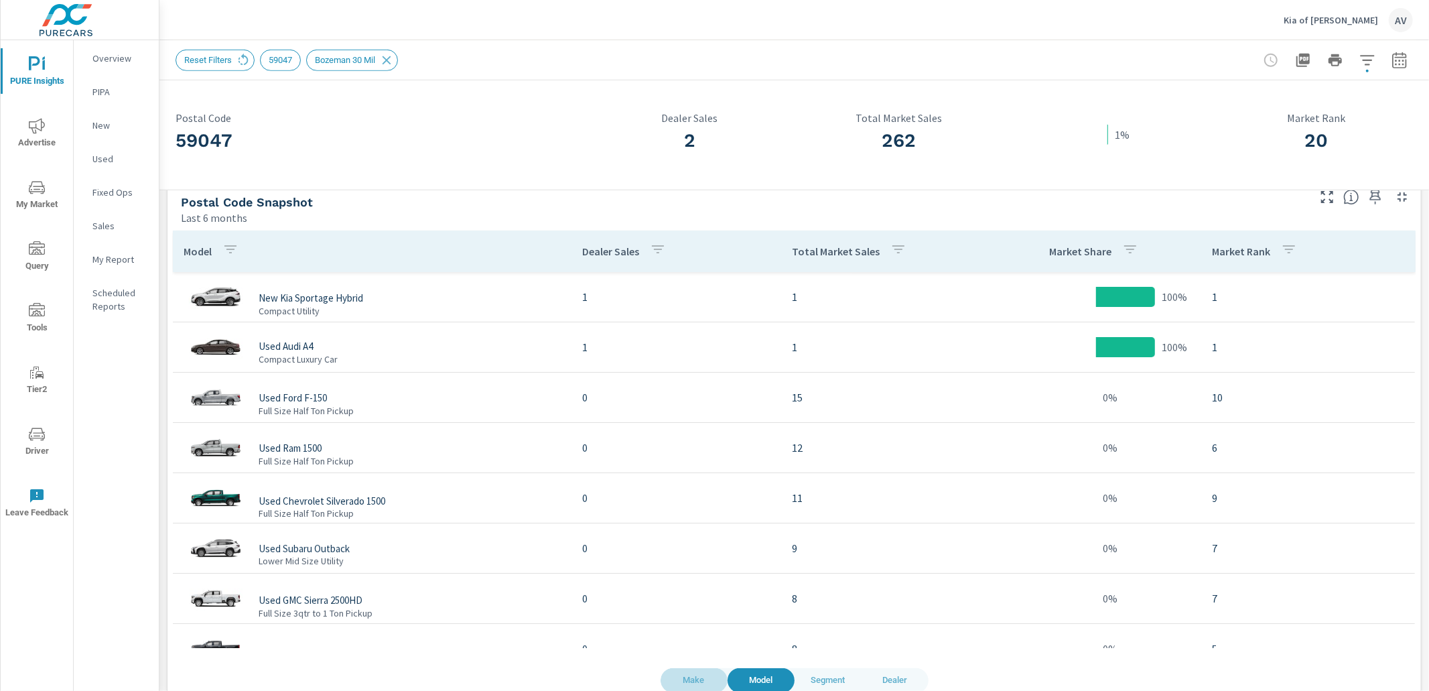
click at [697, 677] on span "Make" at bounding box center [694, 680] width 51 height 15
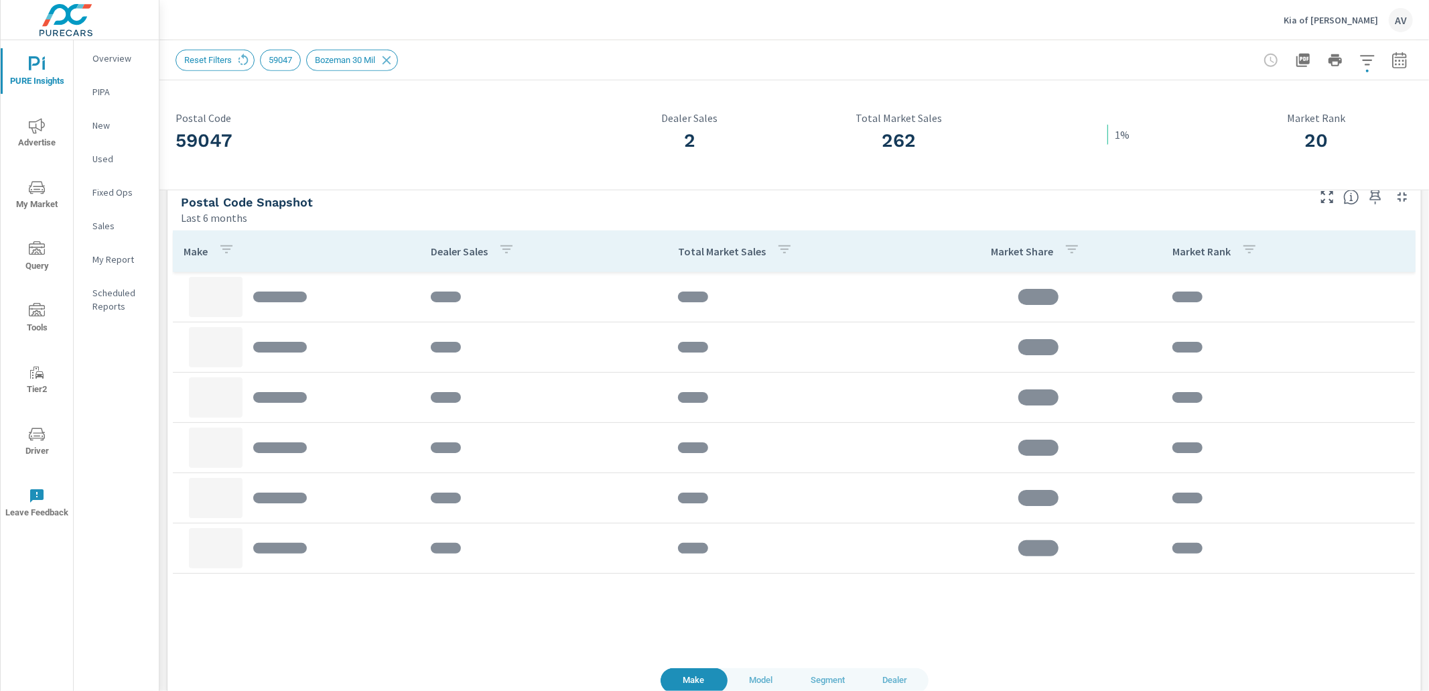
click at [163, 210] on div "59047 Postal Code 2 Dealer Sales 262 Total Market Sales 1% 20 Market Rank Top P…" at bounding box center [793, 60] width 1269 height 1318
click at [394, 54] on icon at bounding box center [386, 60] width 15 height 15
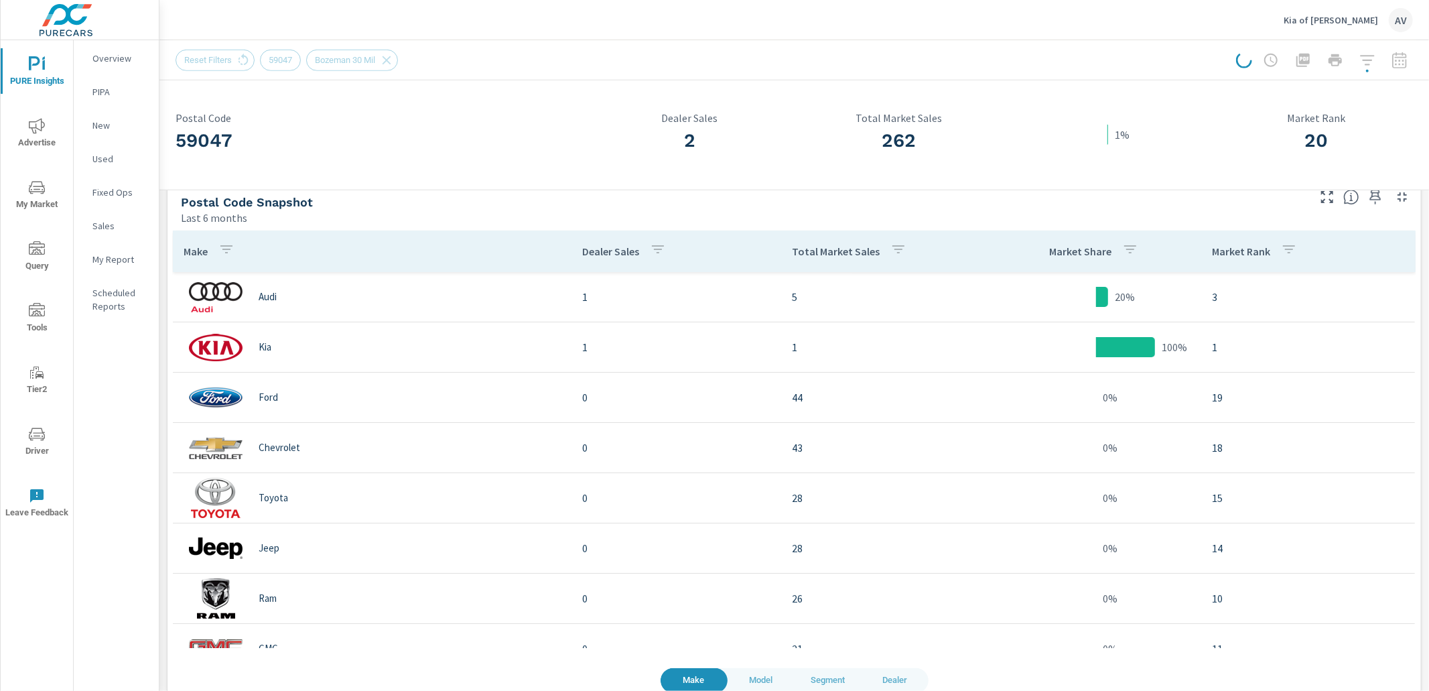
click at [1364, 60] on div at bounding box center [1324, 60] width 177 height 27
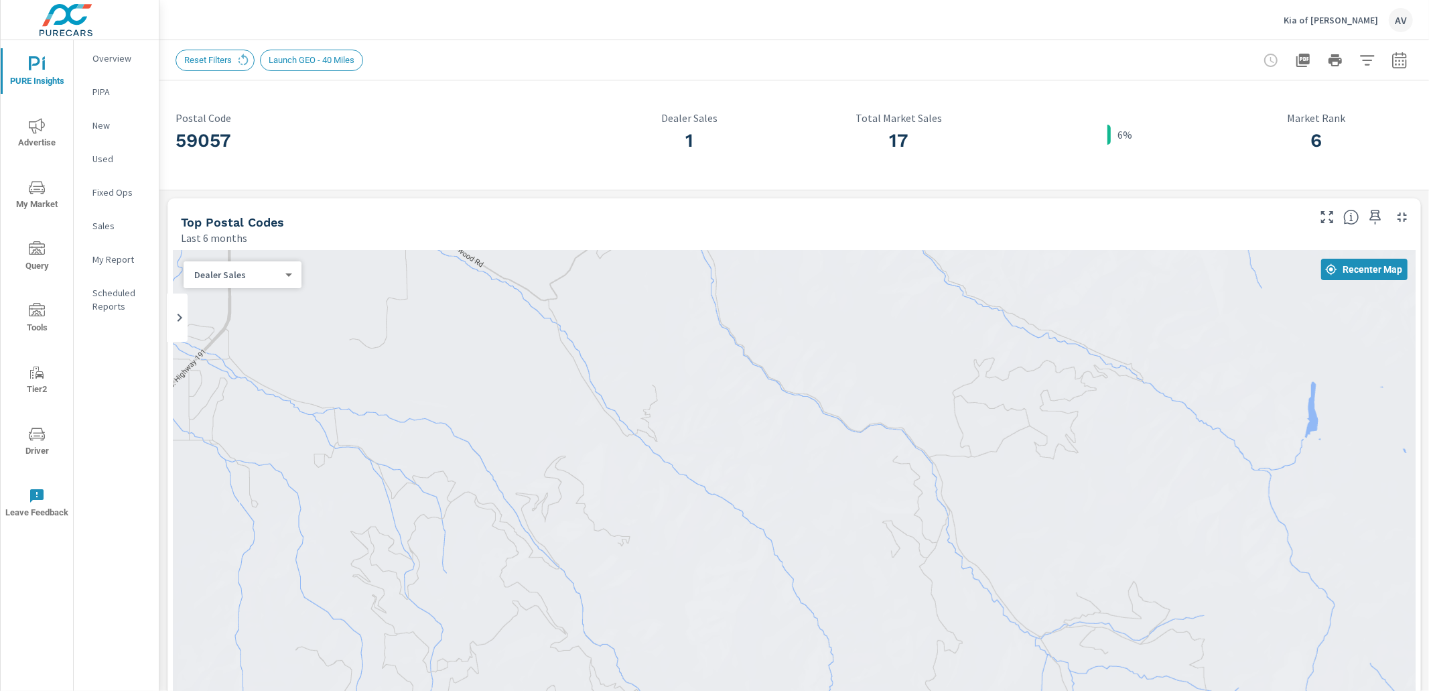
click at [52, 76] on span "PURE Insights" at bounding box center [37, 72] width 64 height 33
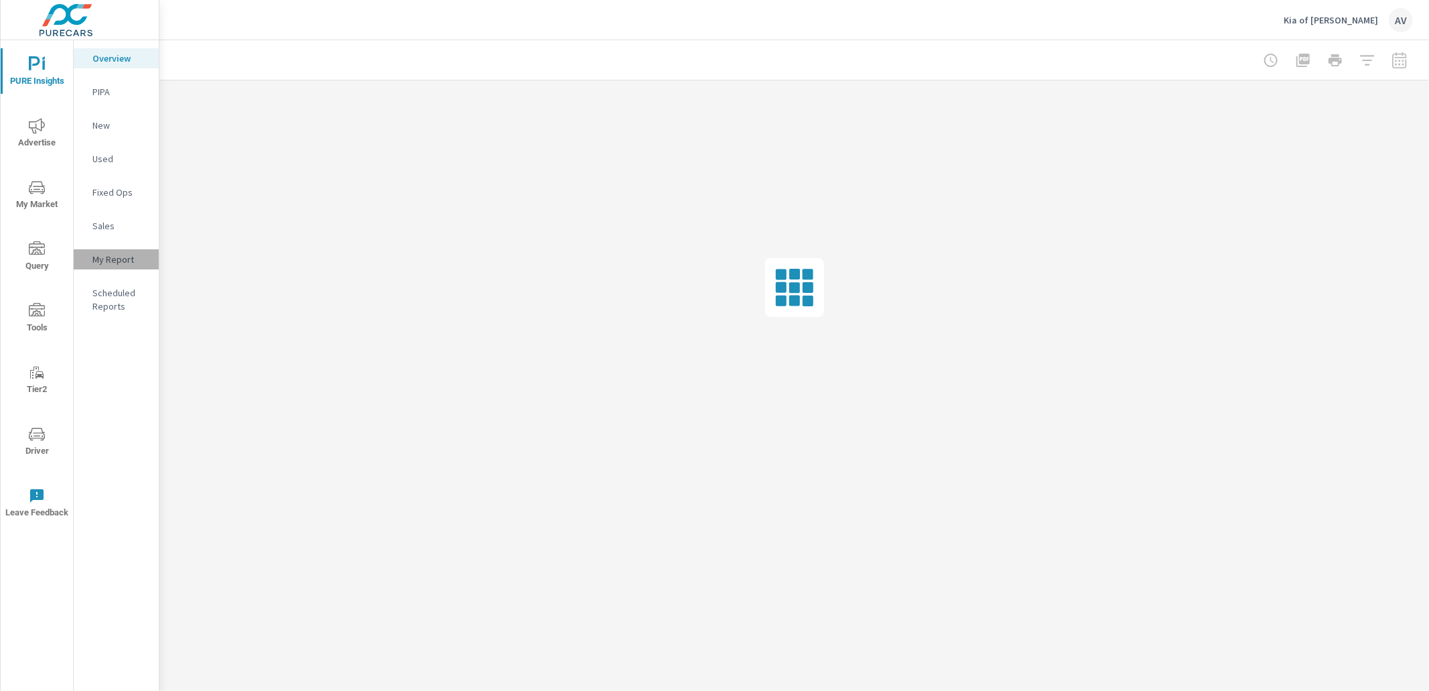
click at [129, 257] on p "My Report" at bounding box center [120, 259] width 56 height 13
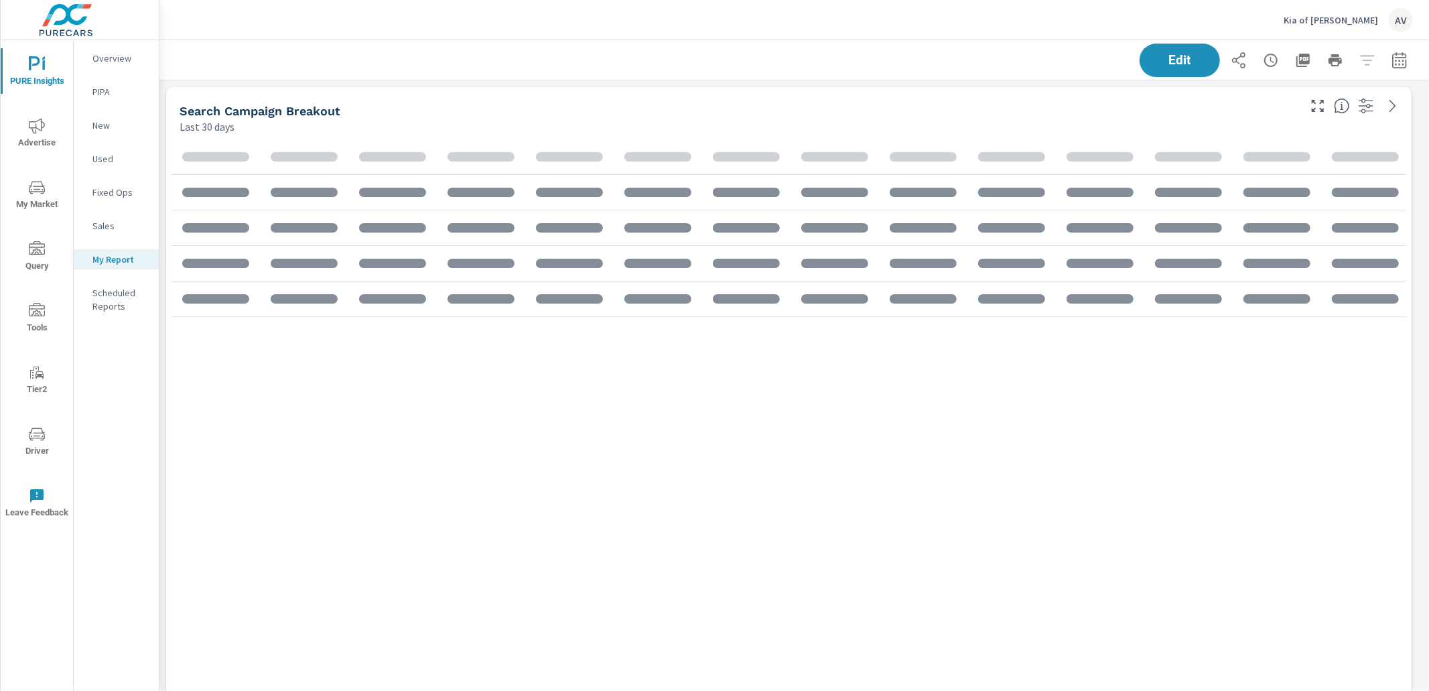
scroll to position [1725, 1282]
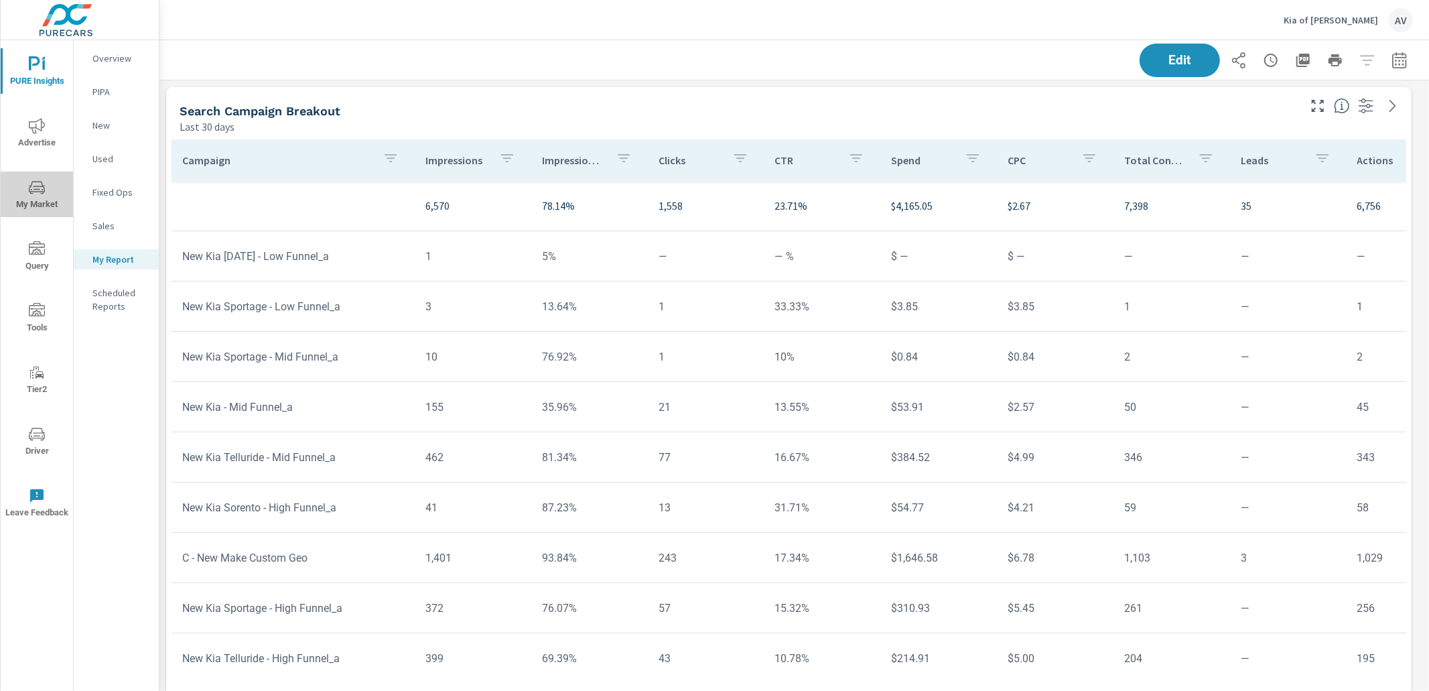
click at [43, 186] on icon "nav menu" at bounding box center [37, 188] width 16 height 16
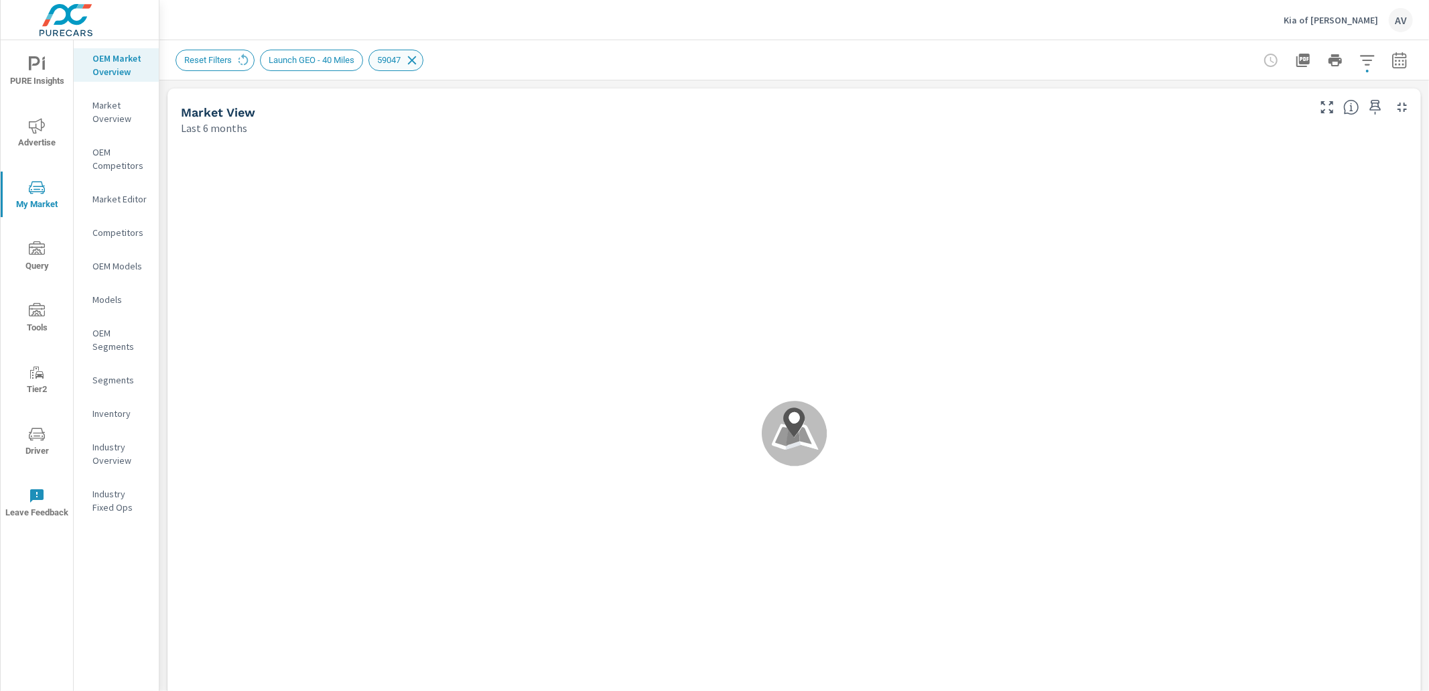
click at [419, 55] on icon at bounding box center [412, 60] width 15 height 15
click at [29, 131] on icon "nav menu" at bounding box center [37, 126] width 16 height 16
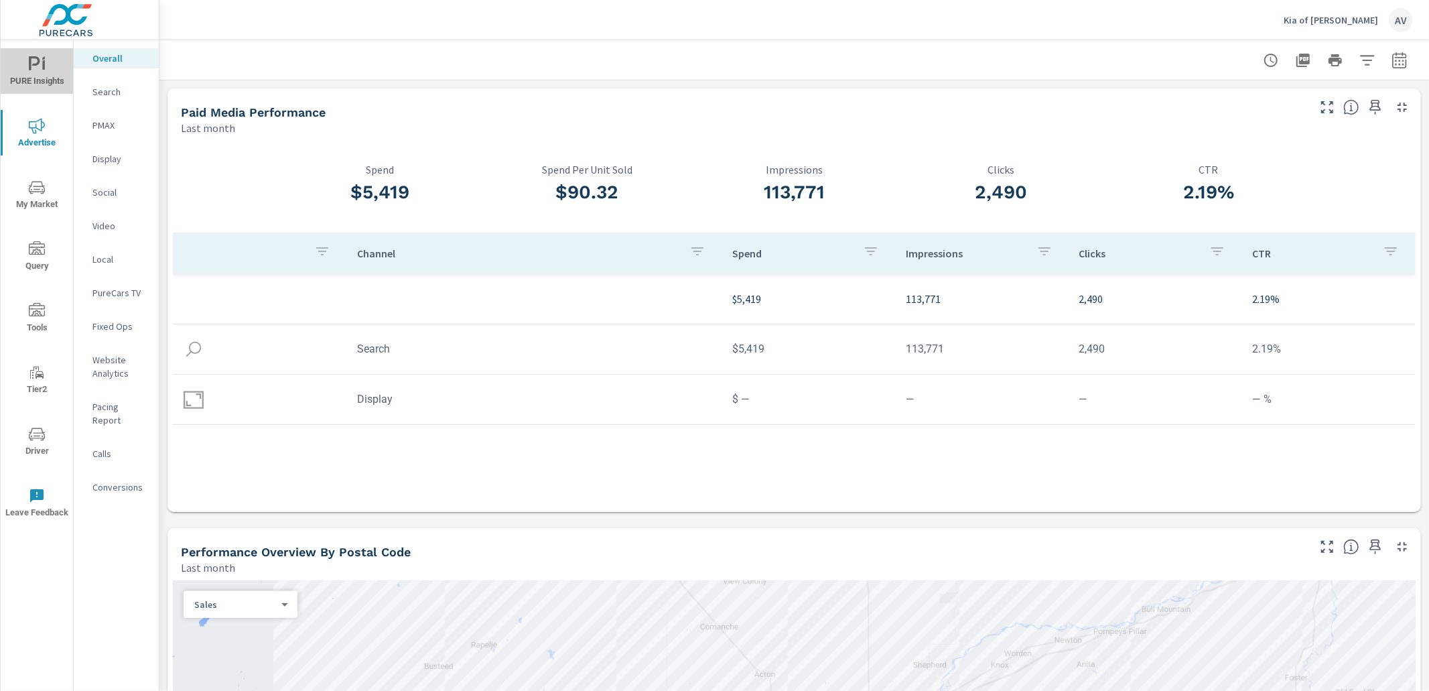
click at [36, 65] on icon "nav menu" at bounding box center [34, 63] width 11 height 14
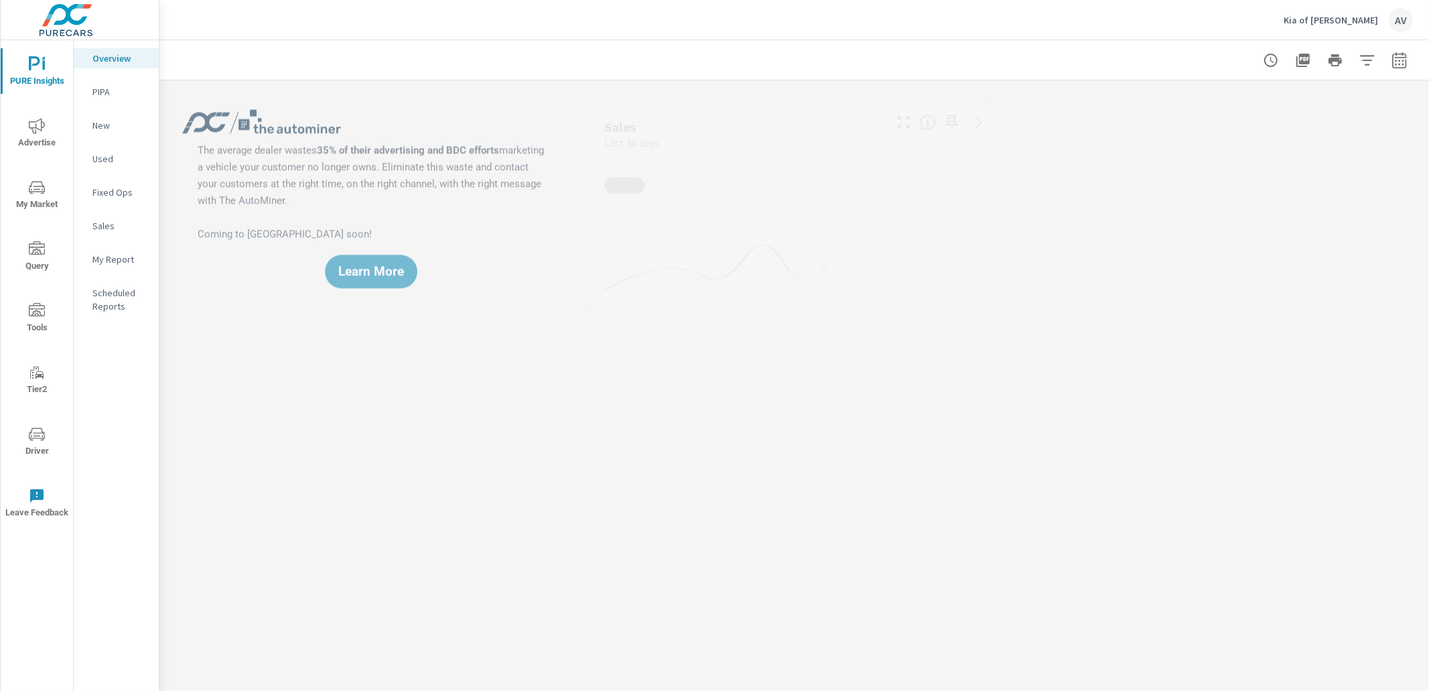
click at [125, 253] on p "My Report" at bounding box center [120, 259] width 56 height 13
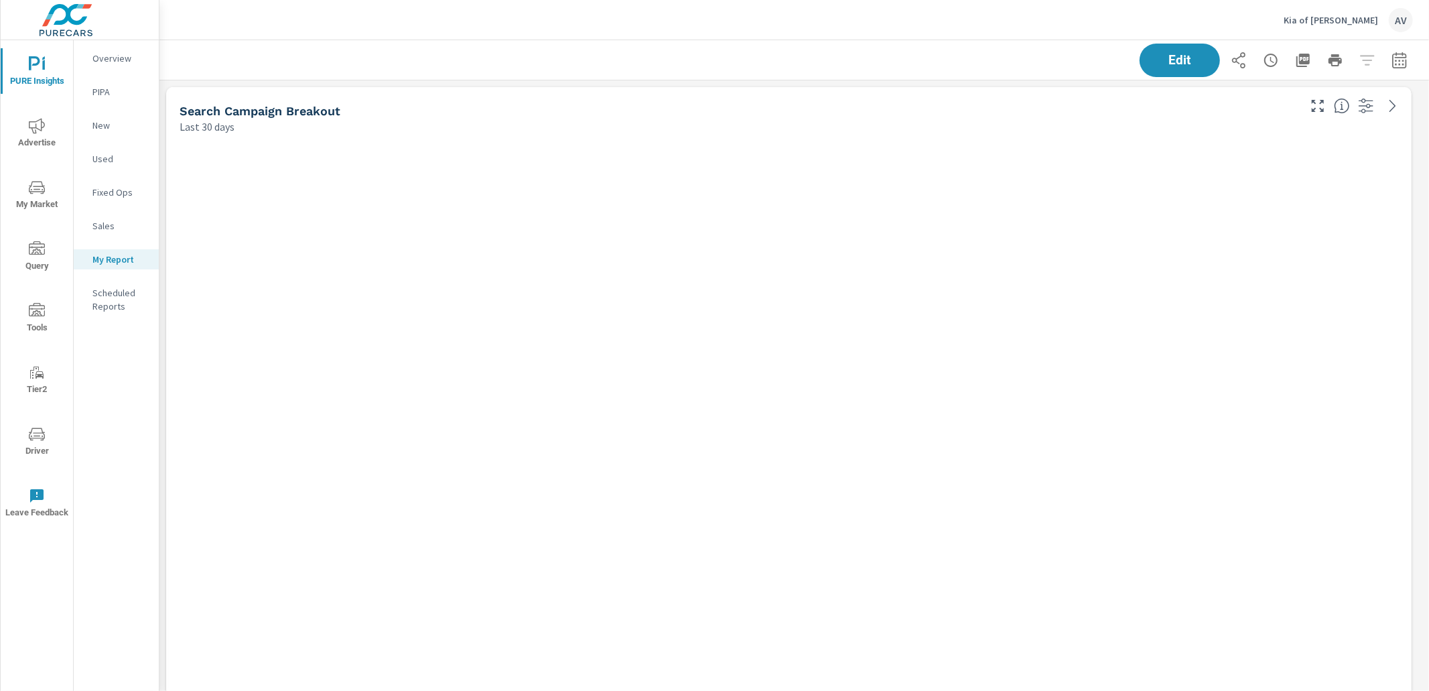
scroll to position [1725, 1282]
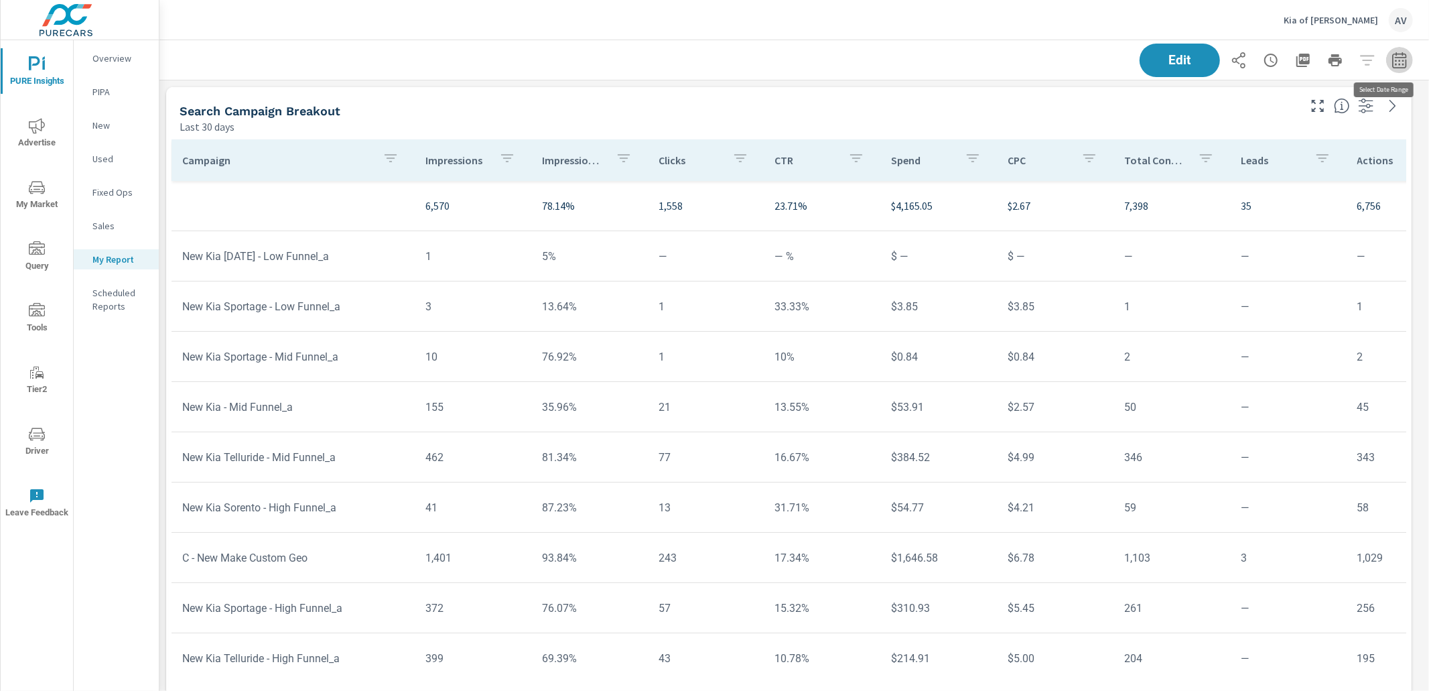
click at [1391, 64] on icon "button" at bounding box center [1399, 60] width 16 height 16
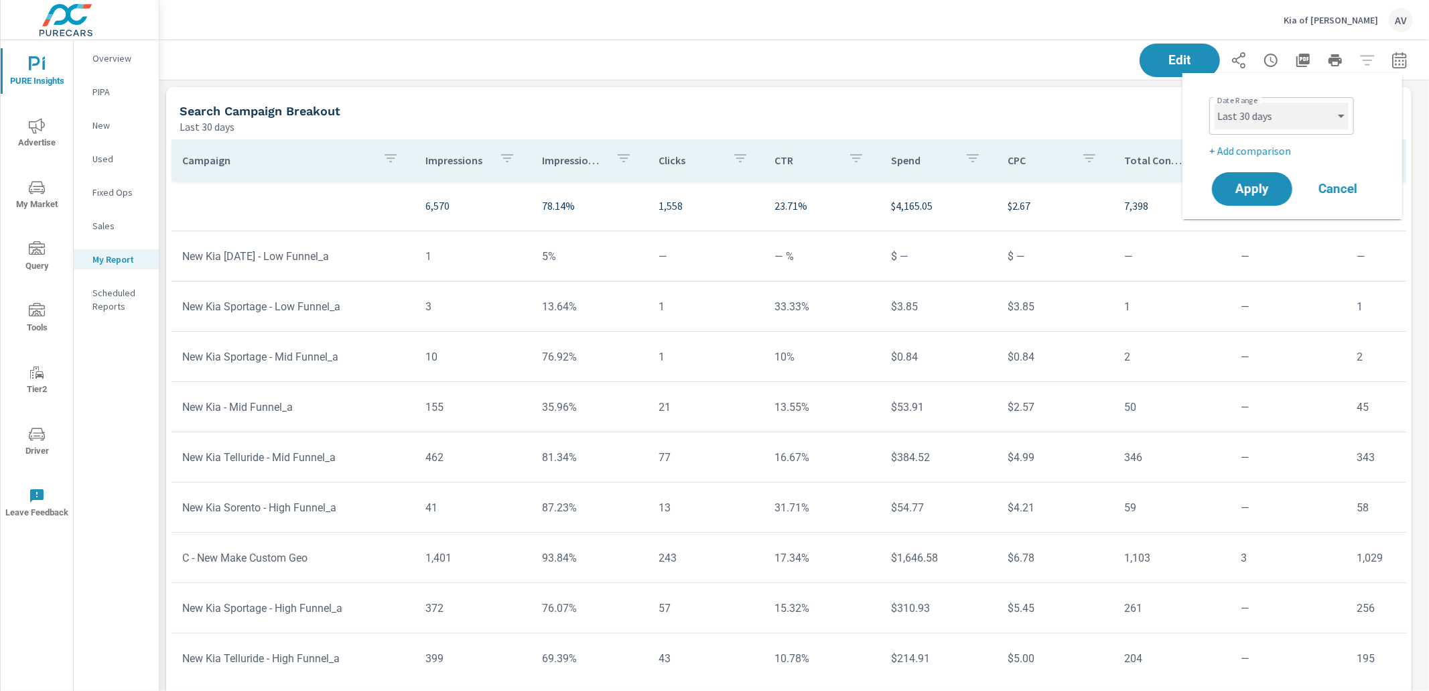
click at [1265, 120] on select "Custom Yesterday Last week Last 7 days Last 14 days Last 30 days Last 45 days L…" at bounding box center [1281, 115] width 134 height 27
click at [1214, 102] on select "Custom Yesterday Last week Last 7 days Last 14 days Last 30 days Last 45 days L…" at bounding box center [1281, 115] width 134 height 27
select select "Last month"
click at [1255, 154] on p "+ Add comparison" at bounding box center [1294, 151] width 171 height 16
select select "Previous period"
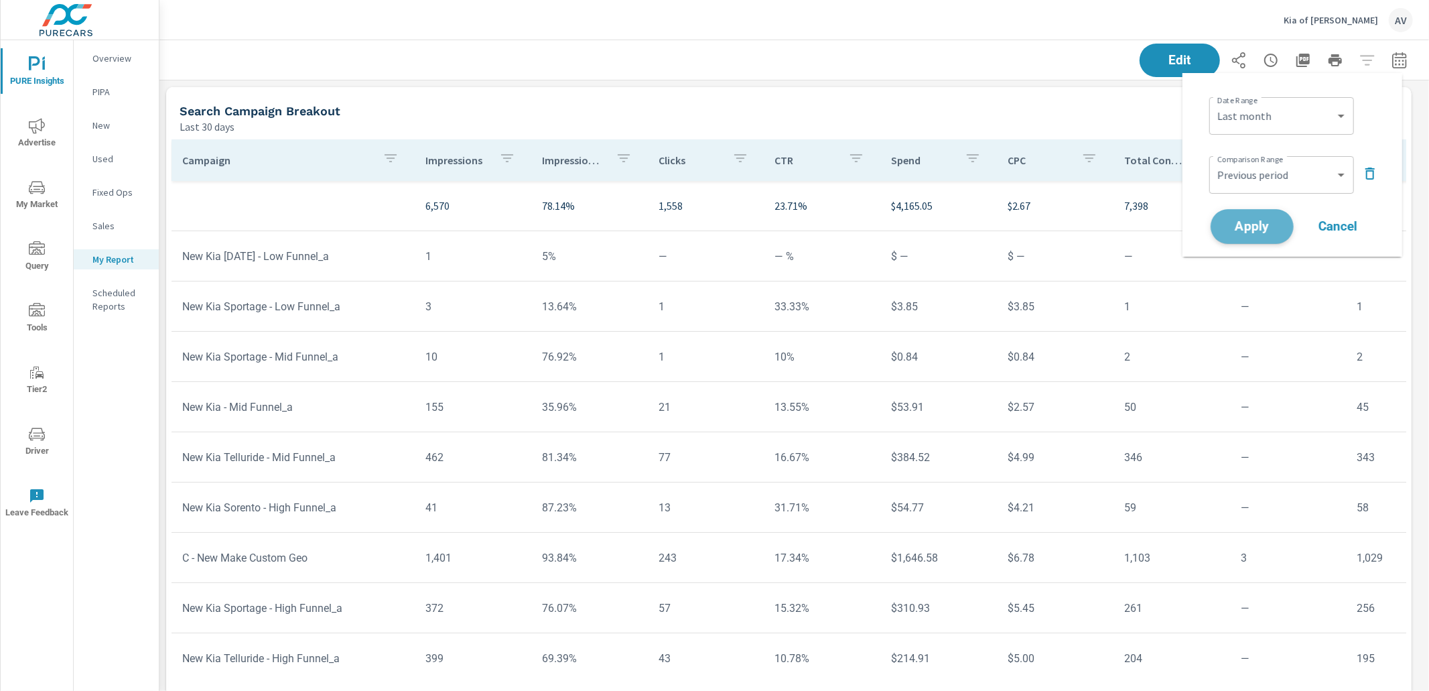
click at [1268, 227] on span "Apply" at bounding box center [1252, 226] width 55 height 13
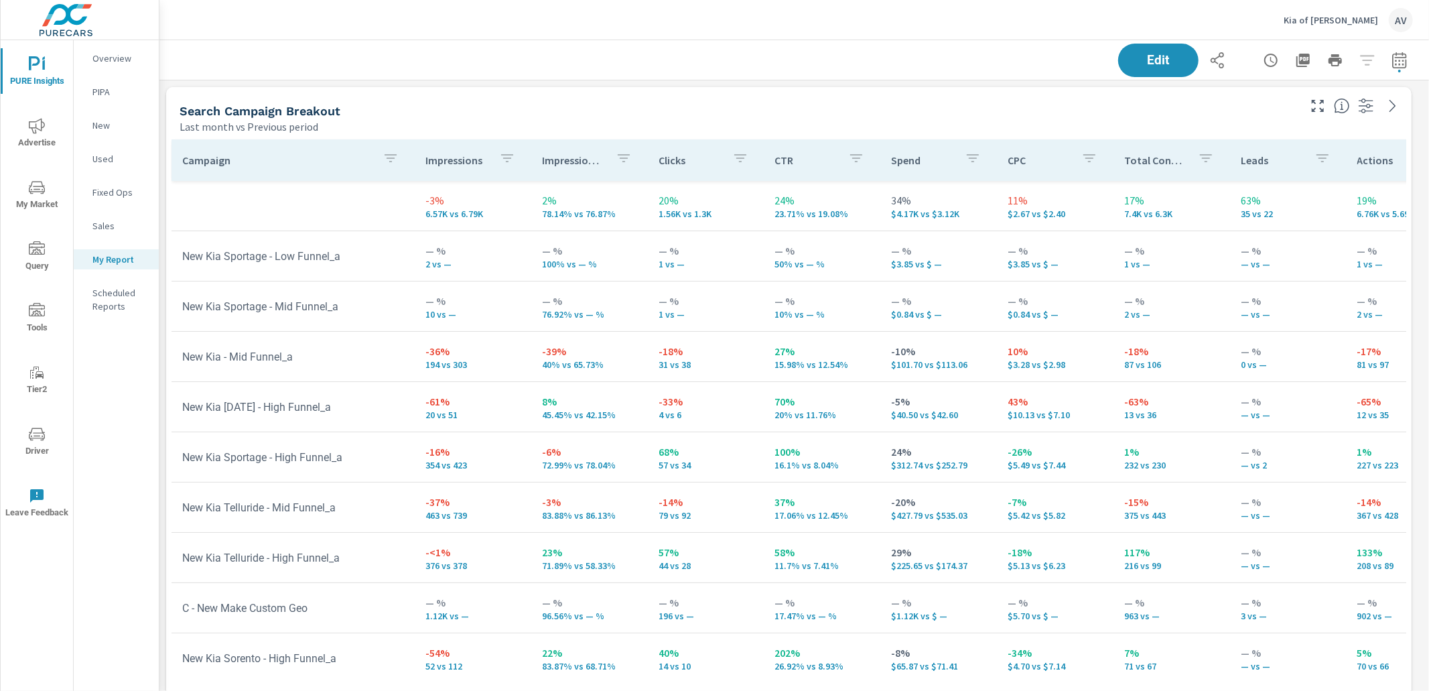
scroll to position [1725, 1282]
click at [425, 283] on td "— % 10 vs —" at bounding box center [473, 306] width 117 height 48
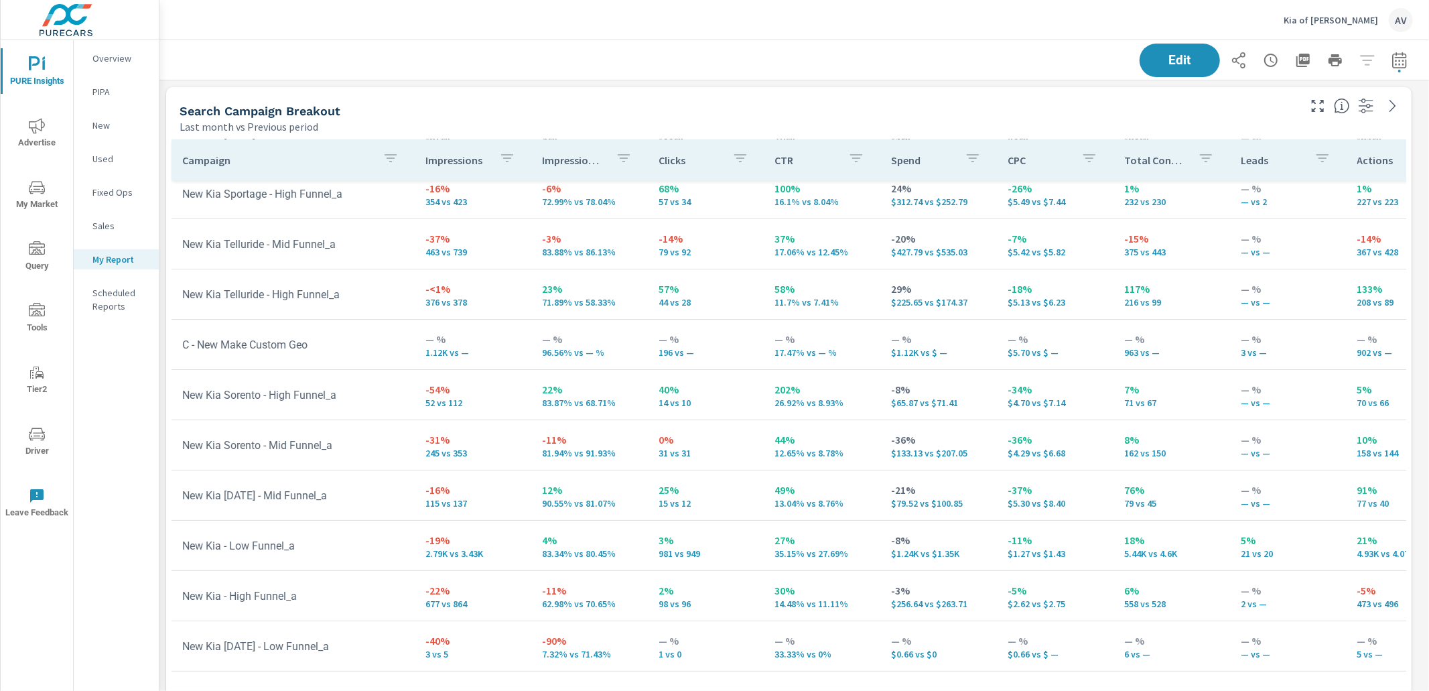
scroll to position [273, 0]
click at [542, 534] on p "4%" at bounding box center [589, 540] width 95 height 16
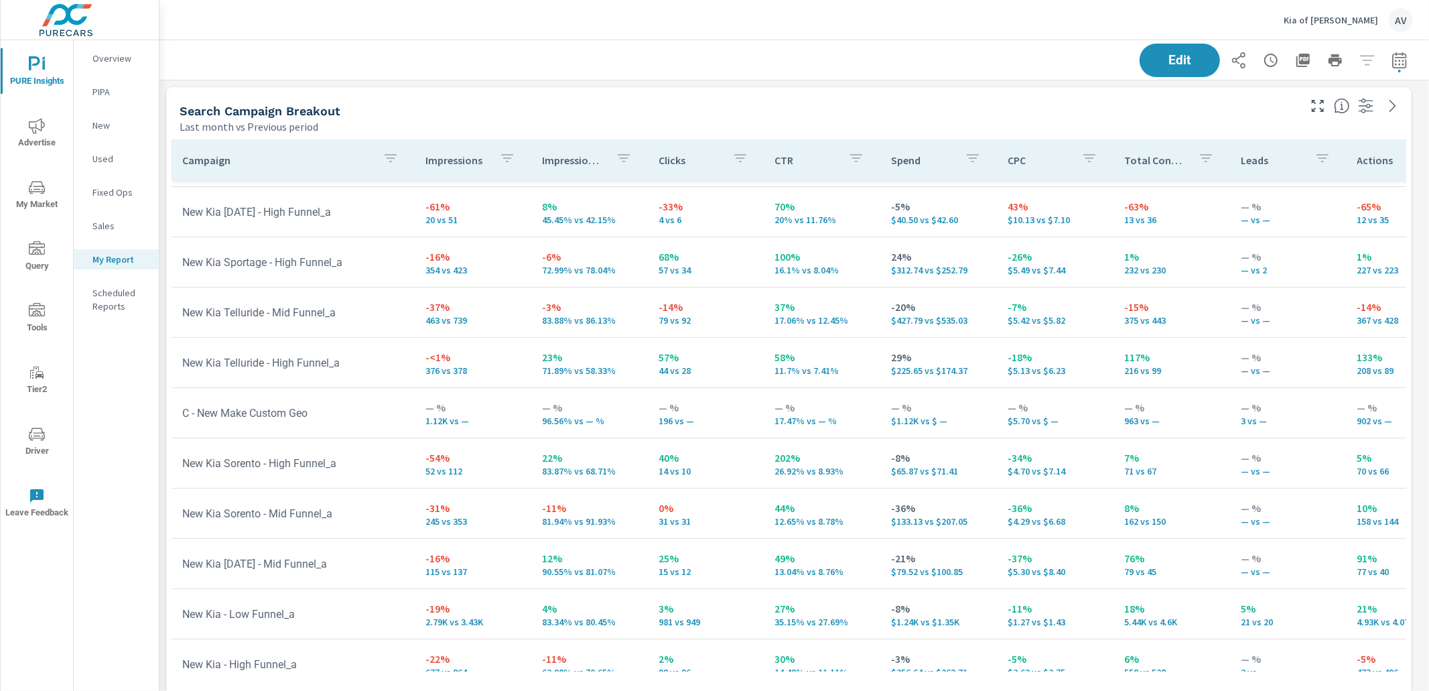
scroll to position [192, 0]
click at [596, 161] on p "Impression Share" at bounding box center [573, 159] width 63 height 13
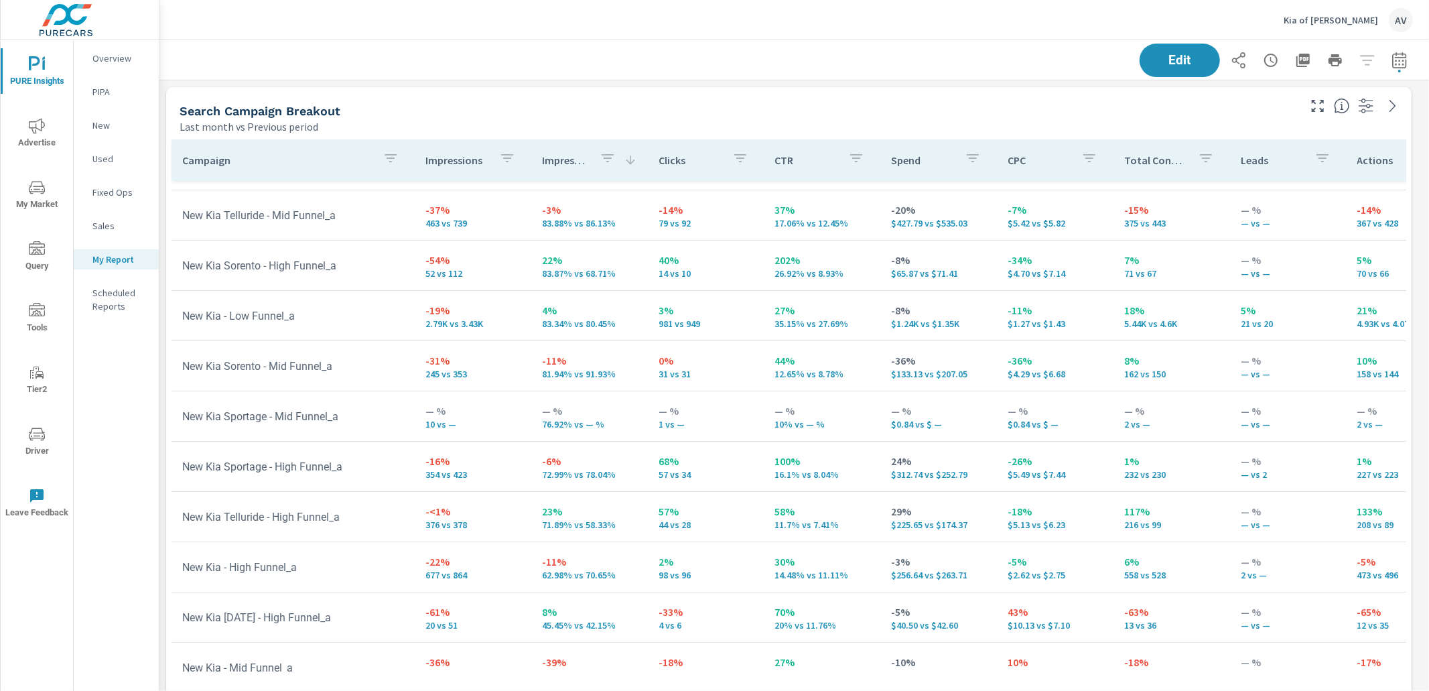
click at [557, 111] on div "Search Campaign Breakout" at bounding box center [738, 110] width 1117 height 15
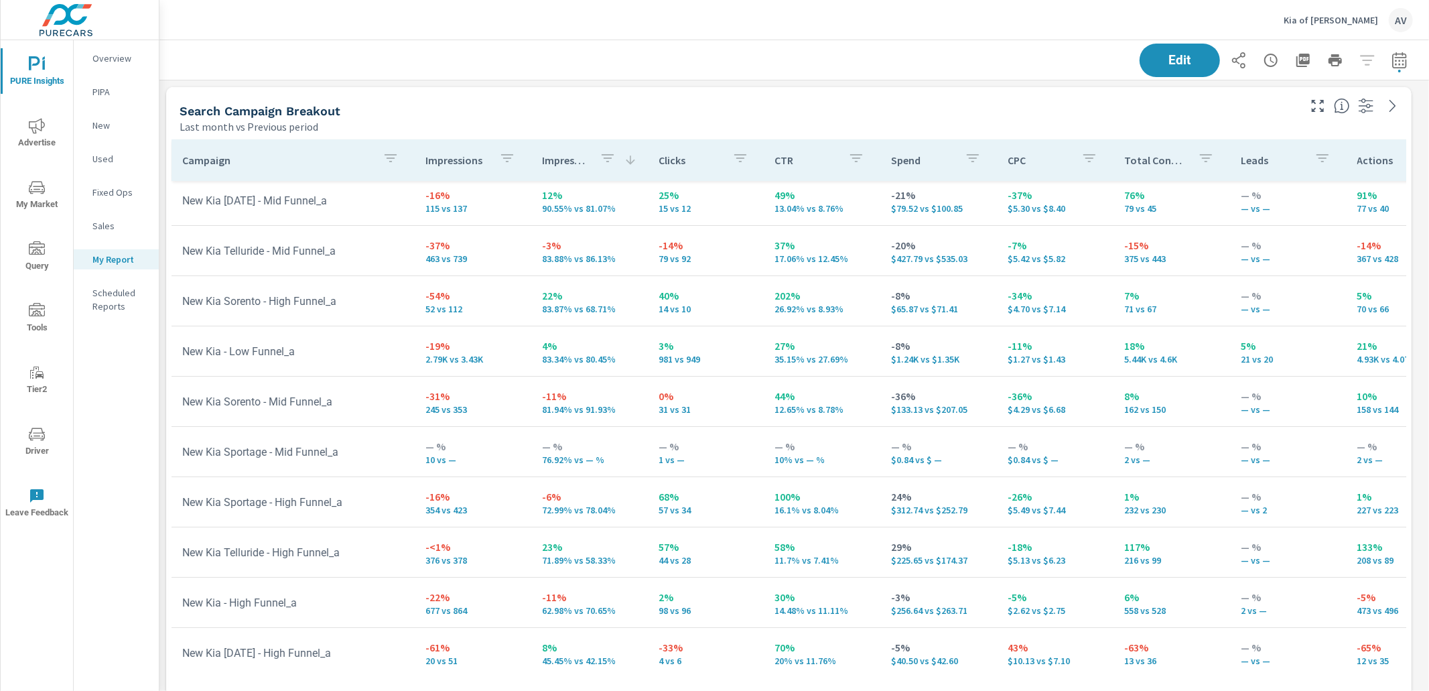
scroll to position [58, 0]
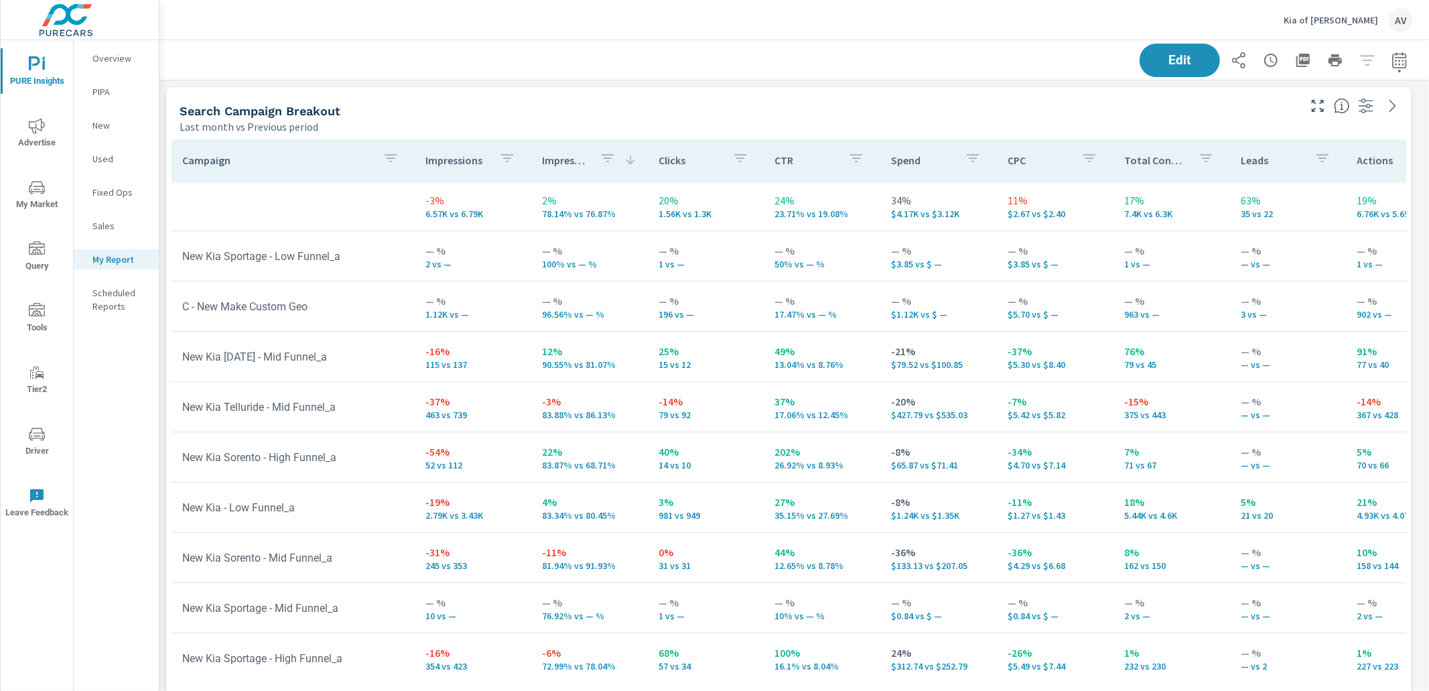
scroll to position [1725, 1282]
click at [323, 520] on td "New Kia - Low Funnel_a" at bounding box center [292, 507] width 243 height 34
click at [620, 519] on p "83.34% vs 80.45%" at bounding box center [589, 515] width 95 height 11
click at [1391, 65] on icon "button" at bounding box center [1399, 60] width 16 height 16
select select "Last month"
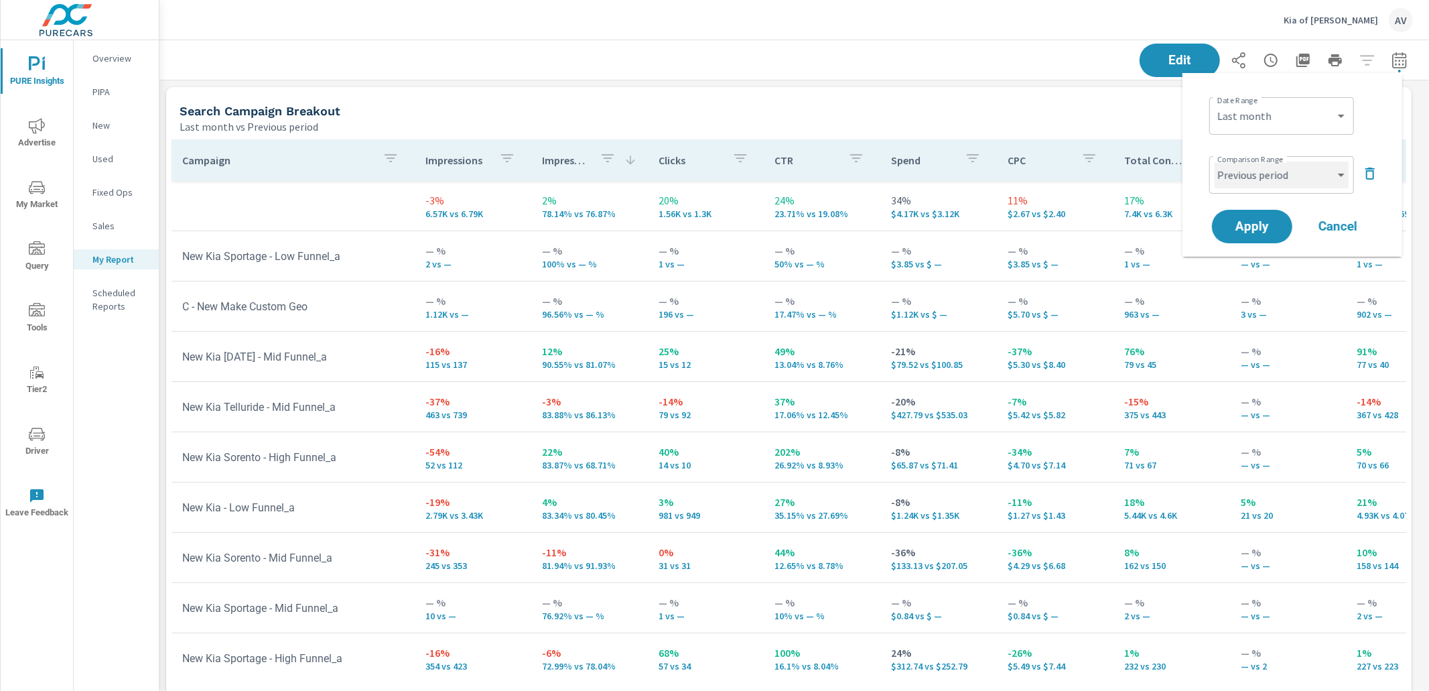
click at [1285, 173] on select "Custom Previous period Previous month Previous year" at bounding box center [1281, 174] width 134 height 27
click at [1214, 161] on select "Custom Previous period Previous month Previous year" at bounding box center [1281, 174] width 134 height 27
select select "Previous month"
click at [1263, 229] on span "Apply" at bounding box center [1252, 226] width 55 height 13
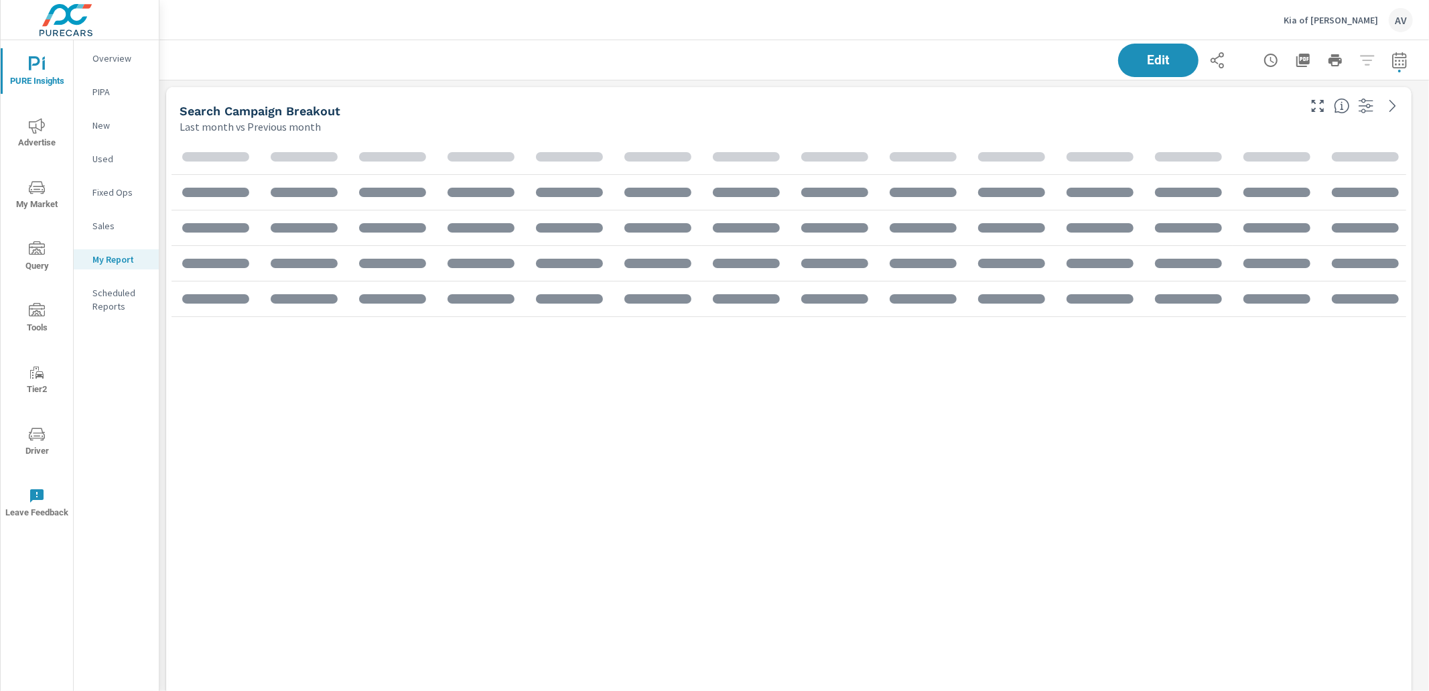
scroll to position [1725, 1282]
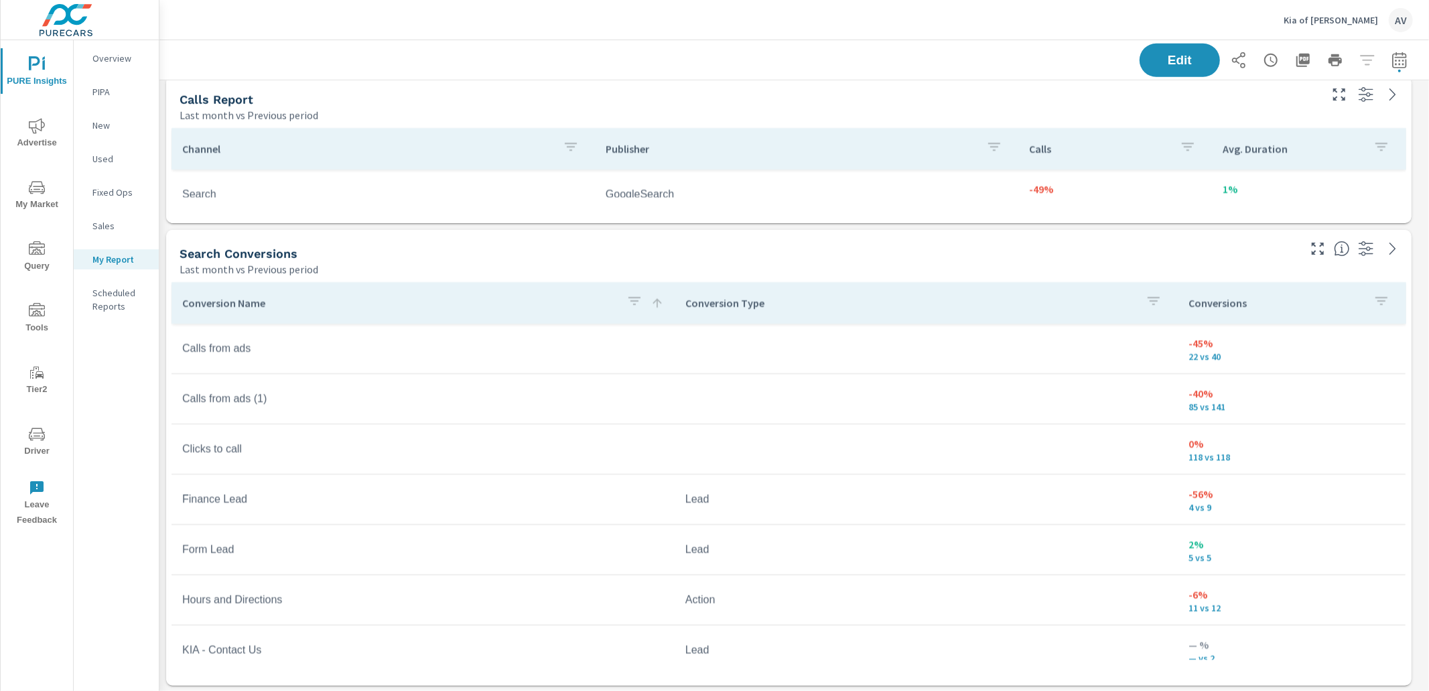
scroll to position [1091, 0]
click at [1246, 309] on p "Conversions" at bounding box center [1275, 304] width 174 height 13
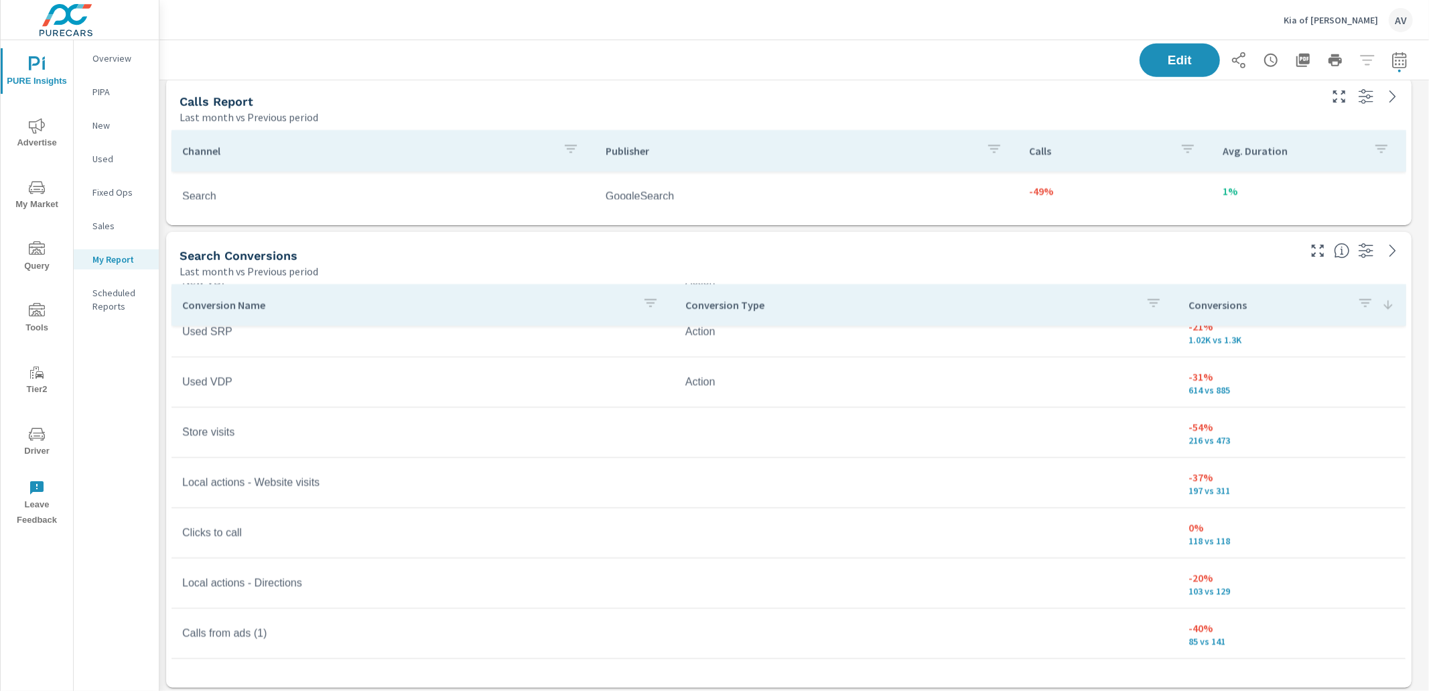
scroll to position [223, 0]
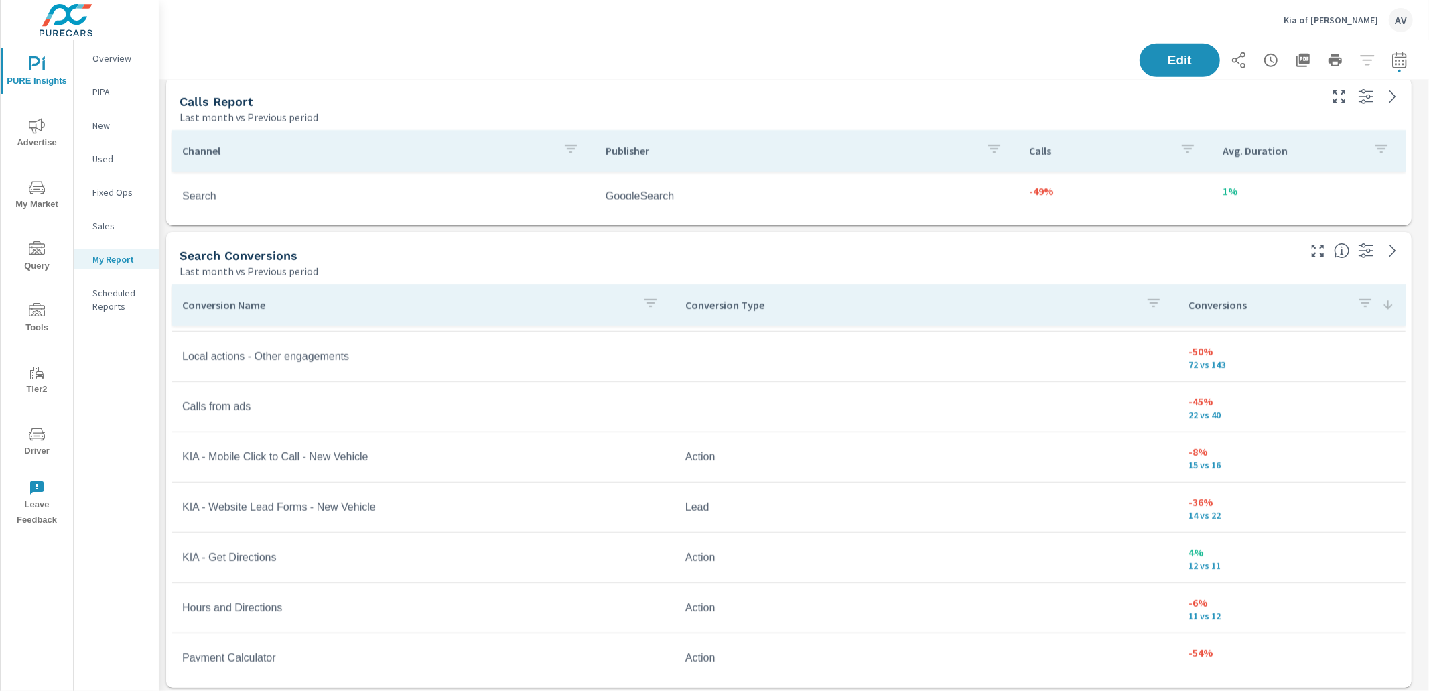
scroll to position [550, 0]
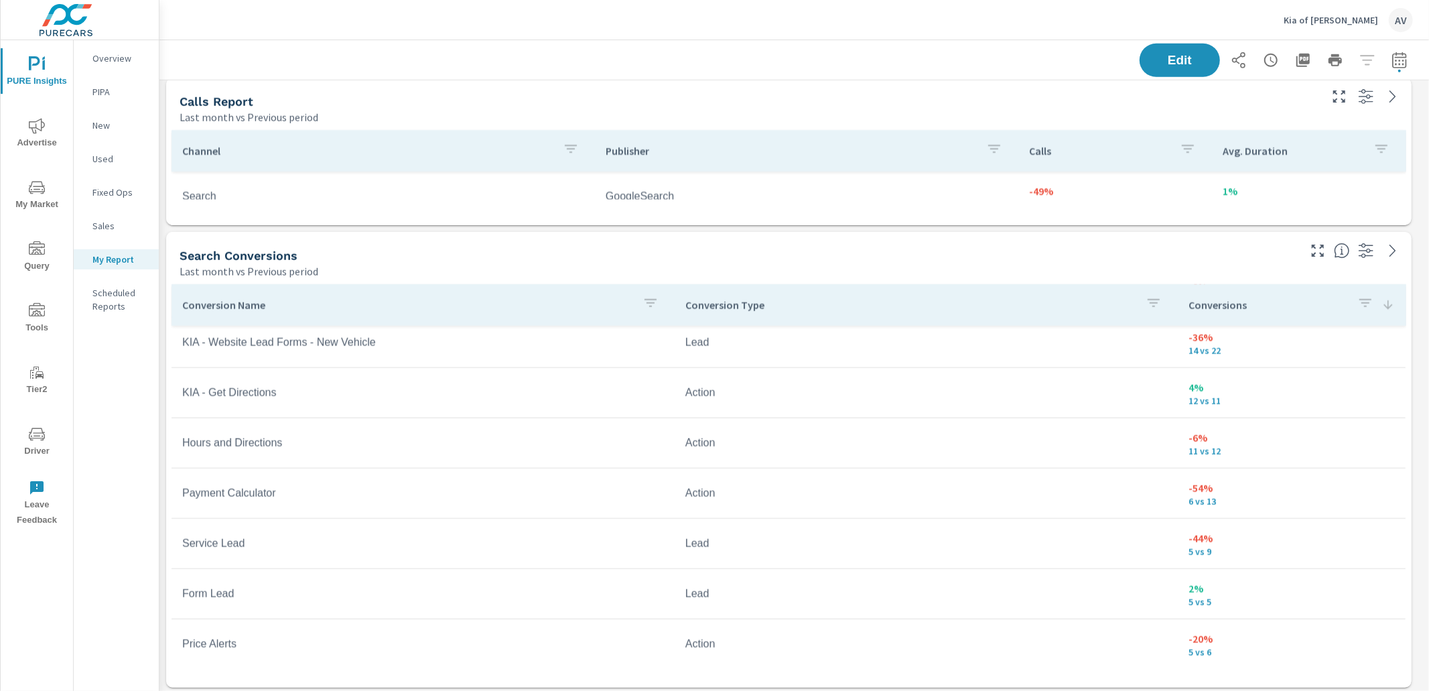
scroll to position [714, 0]
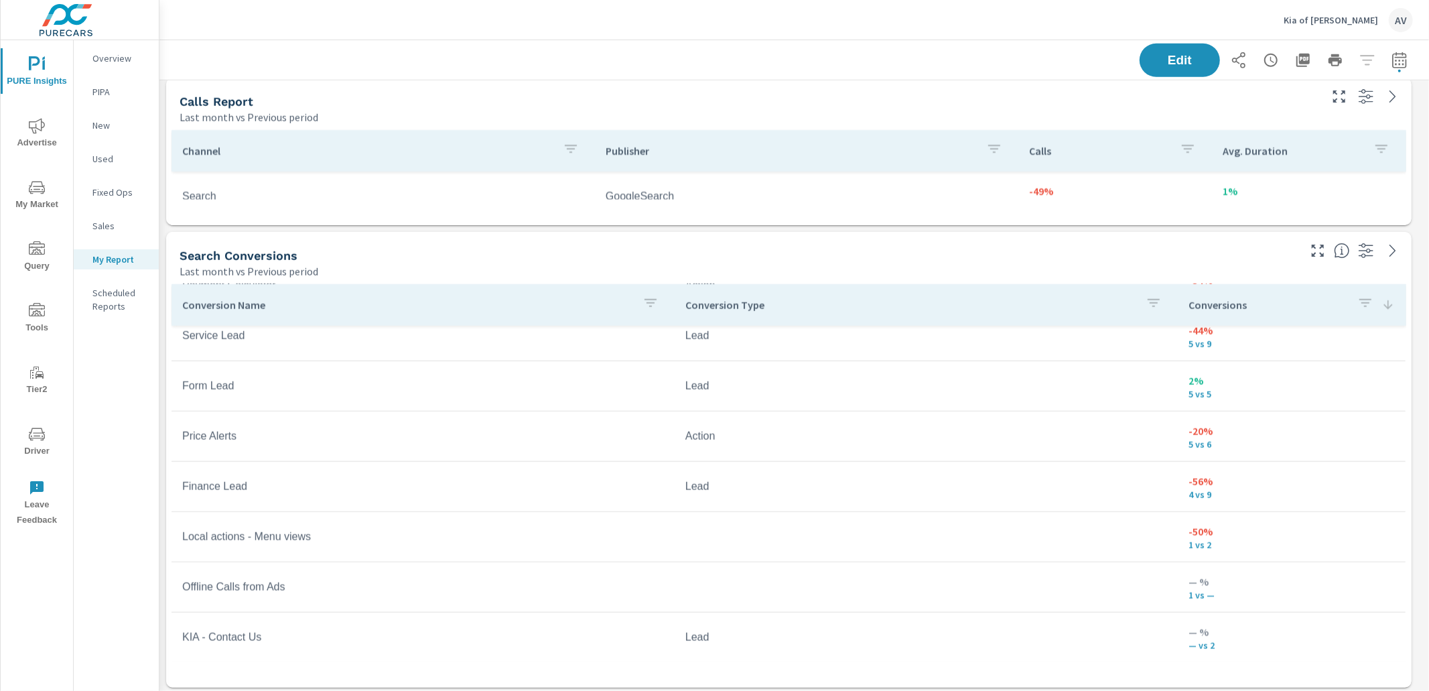
scroll to position [225, 0]
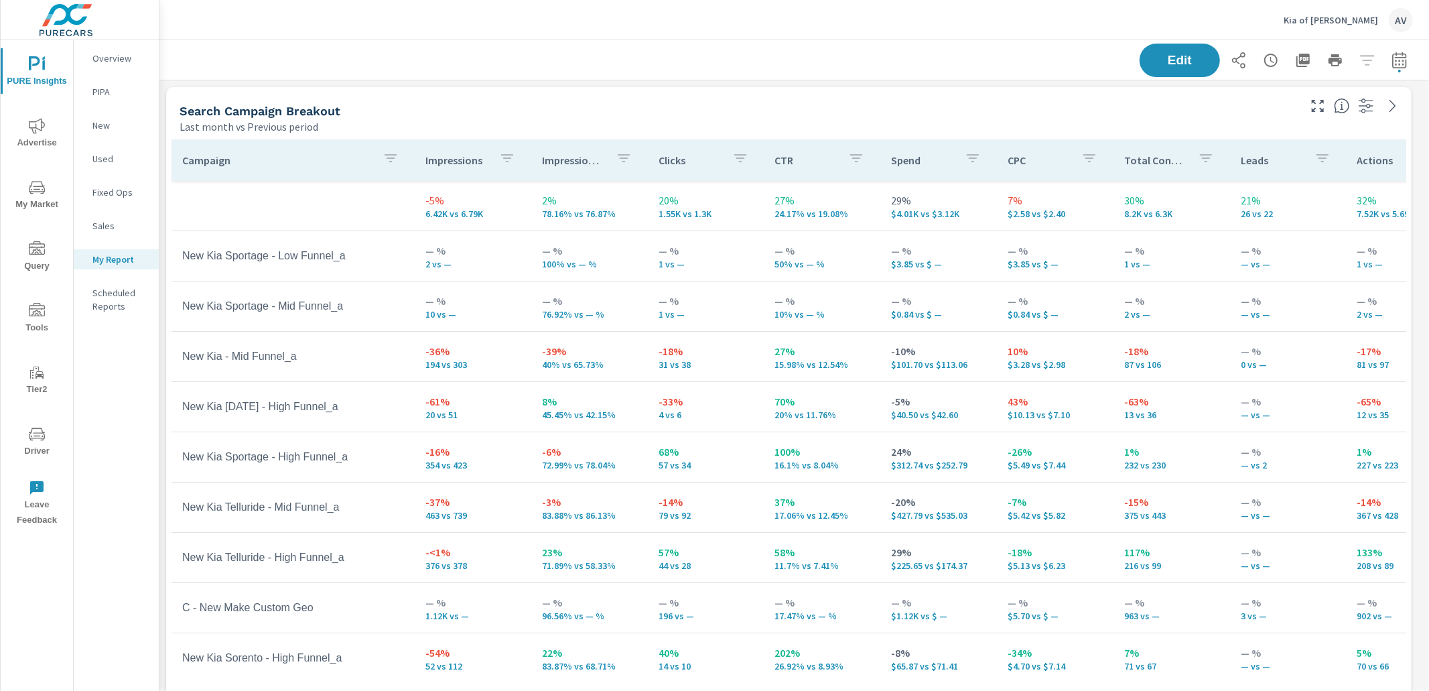
click at [33, 124] on icon "nav menu" at bounding box center [37, 126] width 16 height 16
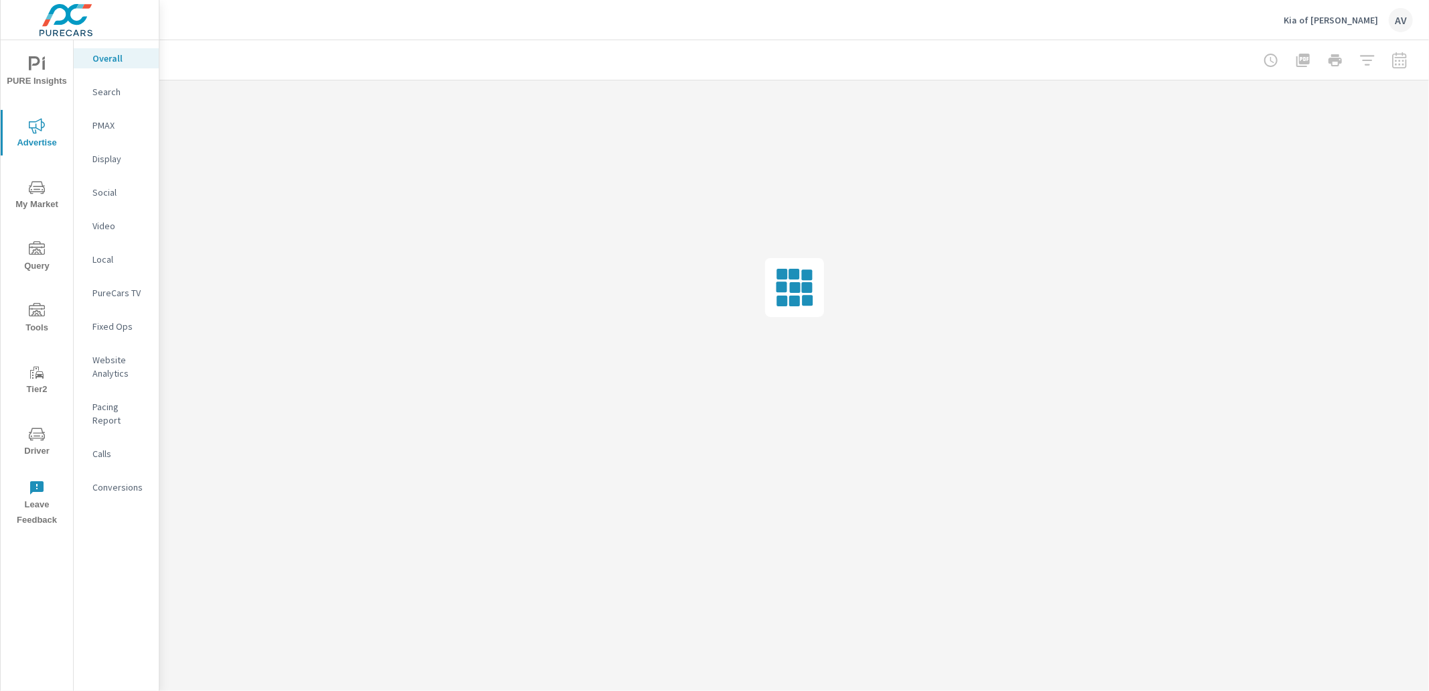
click at [112, 257] on p "Local" at bounding box center [120, 259] width 56 height 13
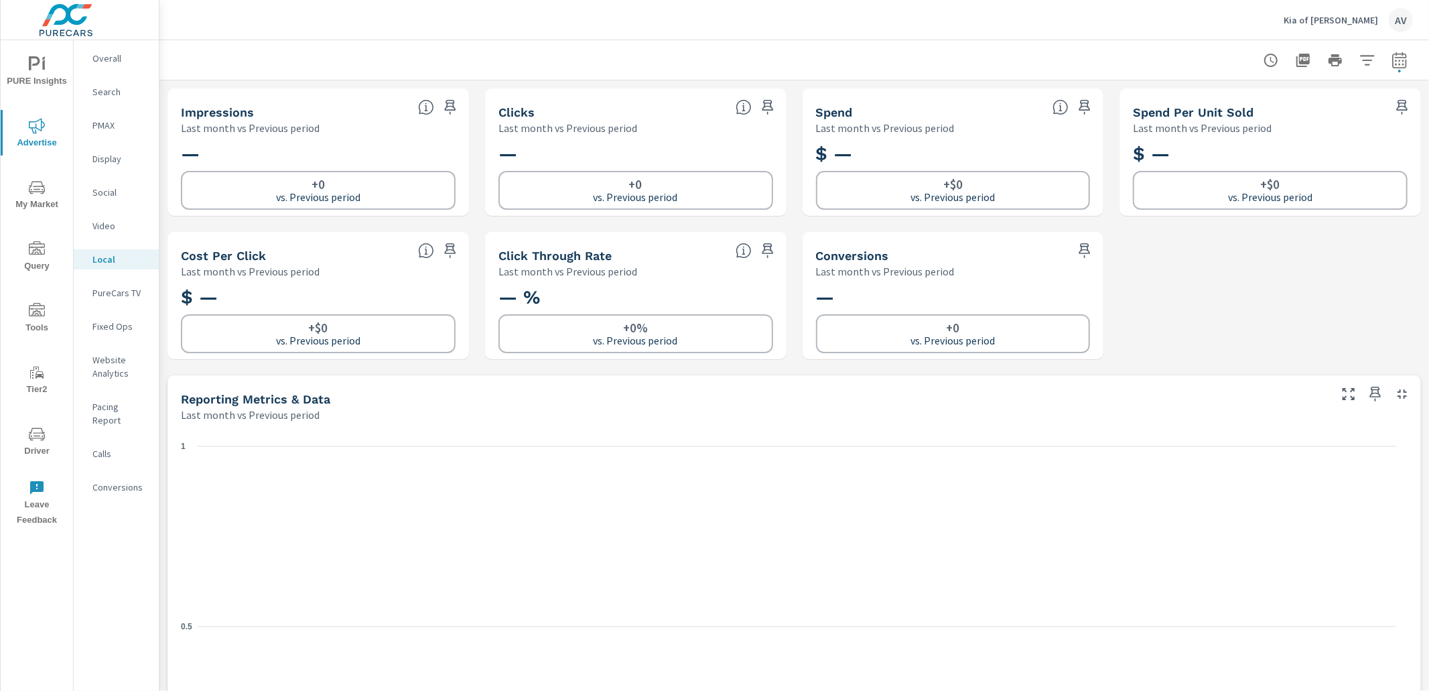
click at [98, 347] on nav "Overall Search PMAX Display Social Video Local PureCars TV Fixed Ops Website An…" at bounding box center [116, 278] width 85 height 476
click at [100, 358] on p "Website Analytics" at bounding box center [120, 366] width 56 height 27
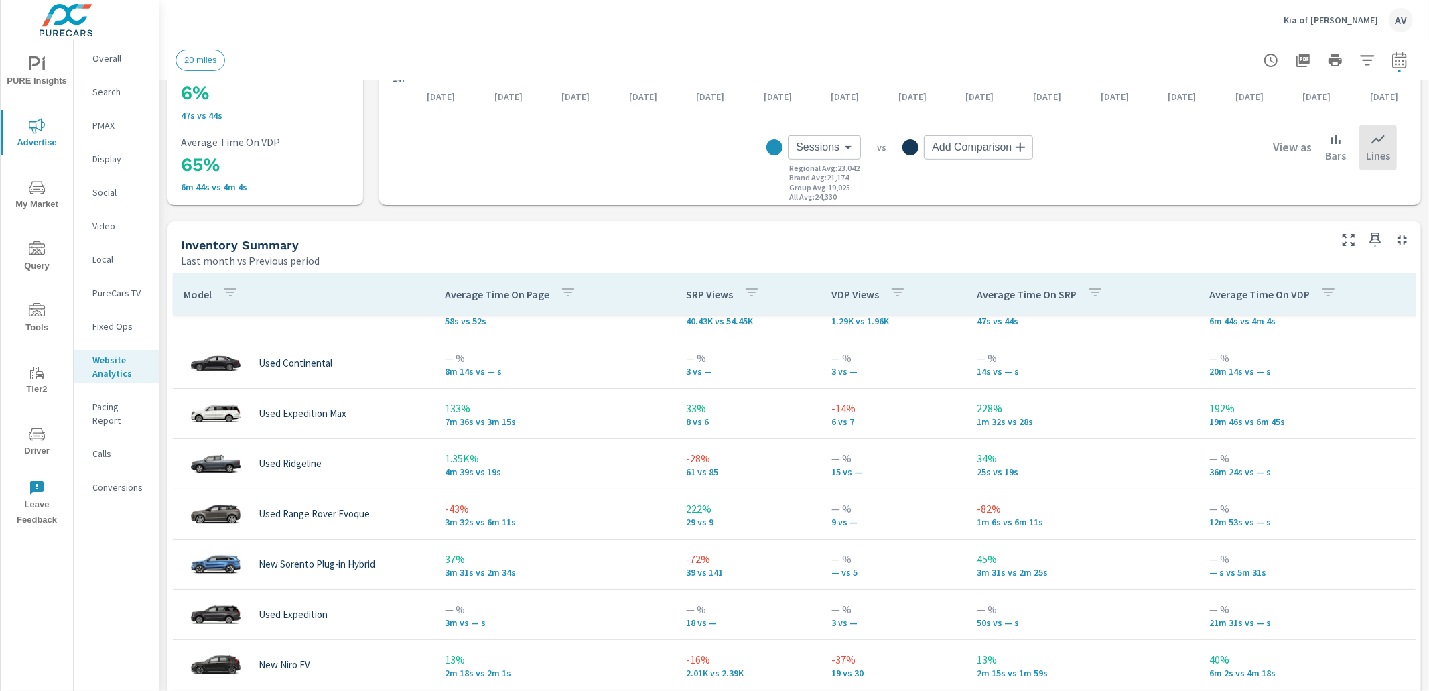
scroll to position [54, 0]
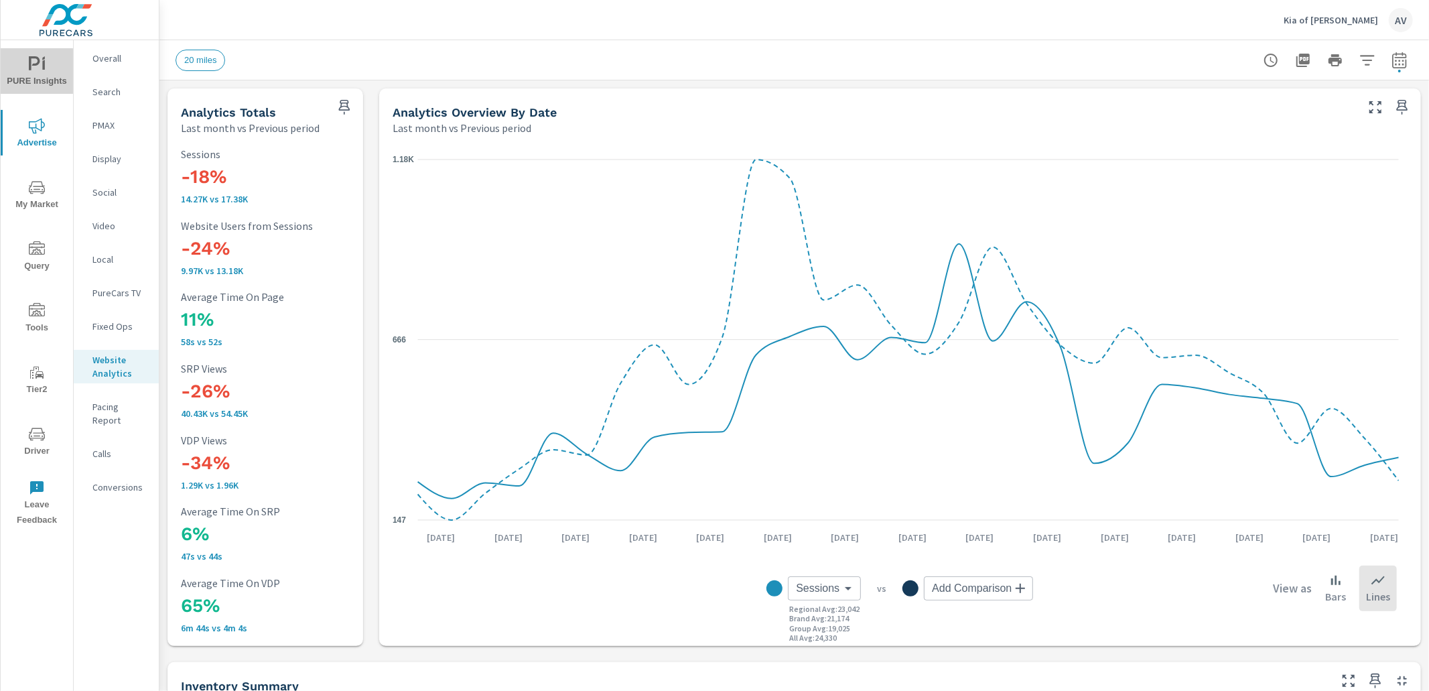
click at [41, 73] on span "PURE Insights" at bounding box center [37, 72] width 64 height 33
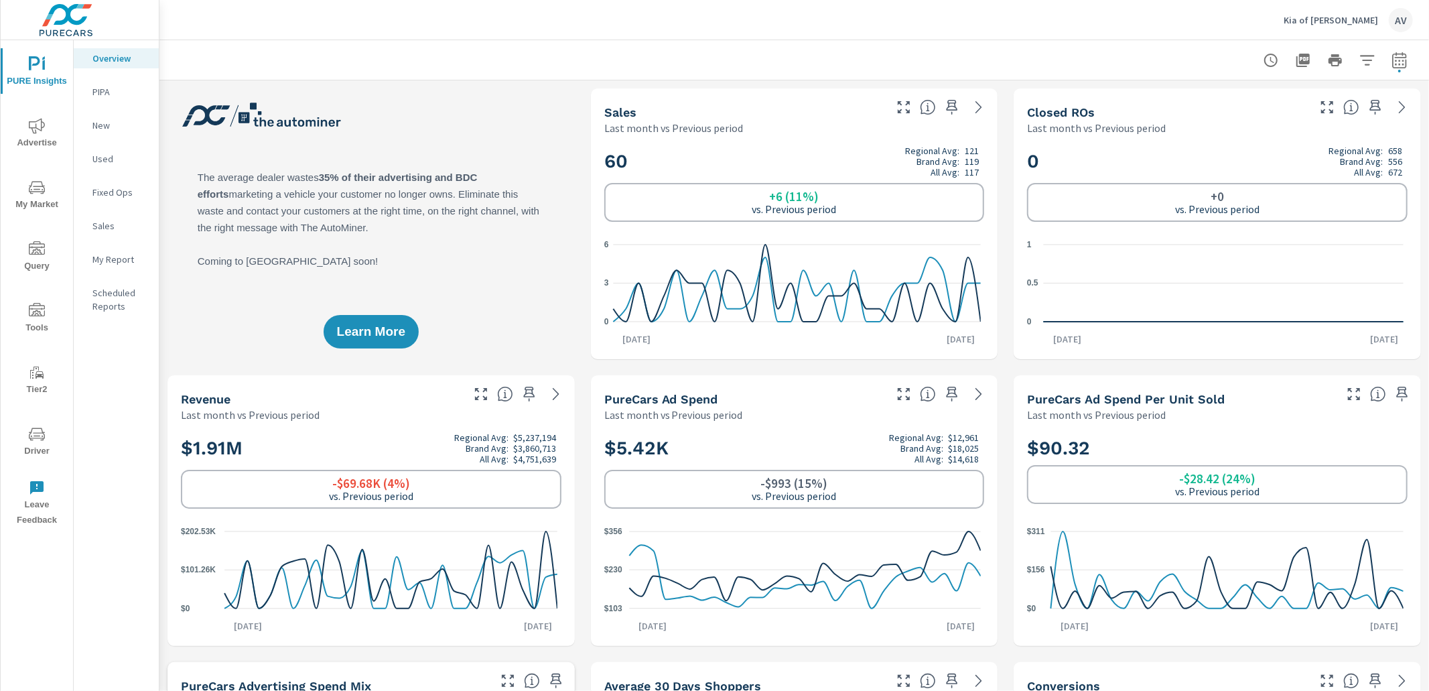
click at [493, 130] on div "Learn More" at bounding box center [370, 223] width 407 height 271
click at [532, 142] on div "Learn More" at bounding box center [370, 223] width 407 height 271
click at [1392, 62] on icon "button" at bounding box center [1399, 60] width 16 height 16
select select "Last month"
select select "Previous period"
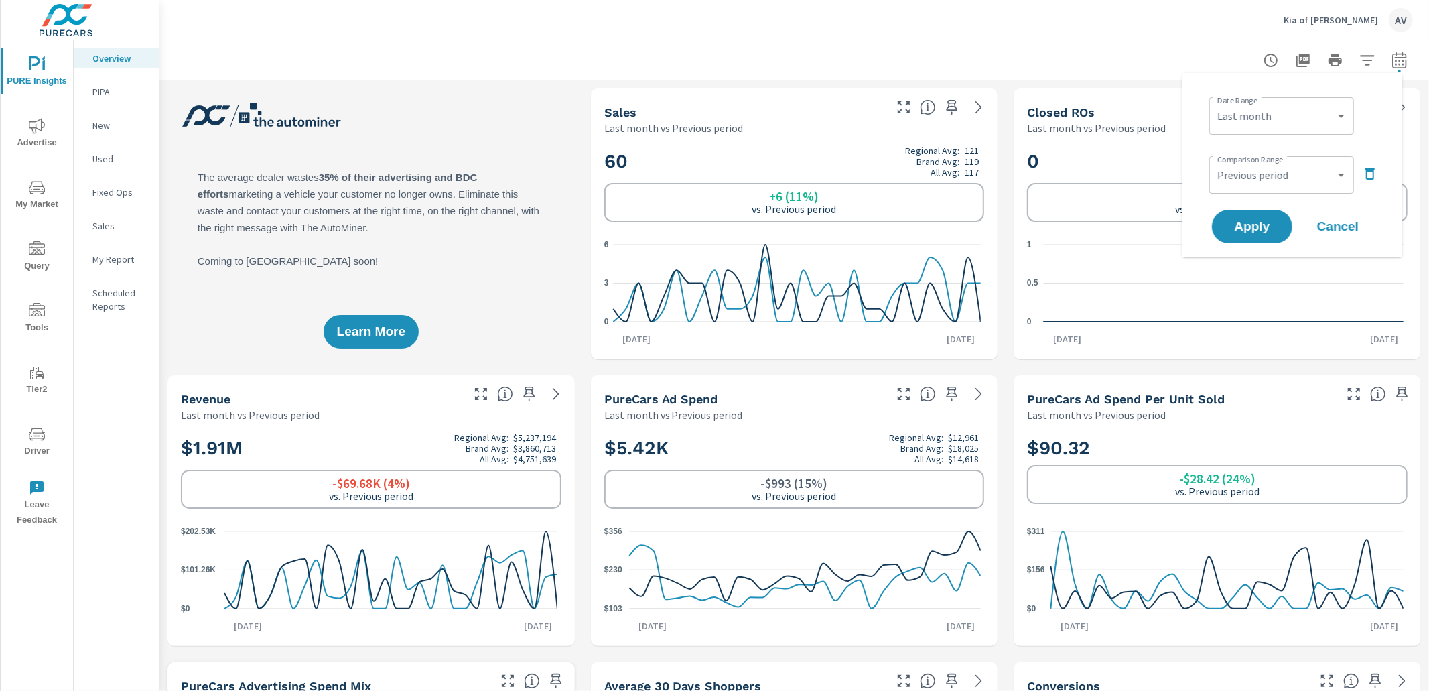
click at [121, 119] on p "New" at bounding box center [120, 125] width 56 height 13
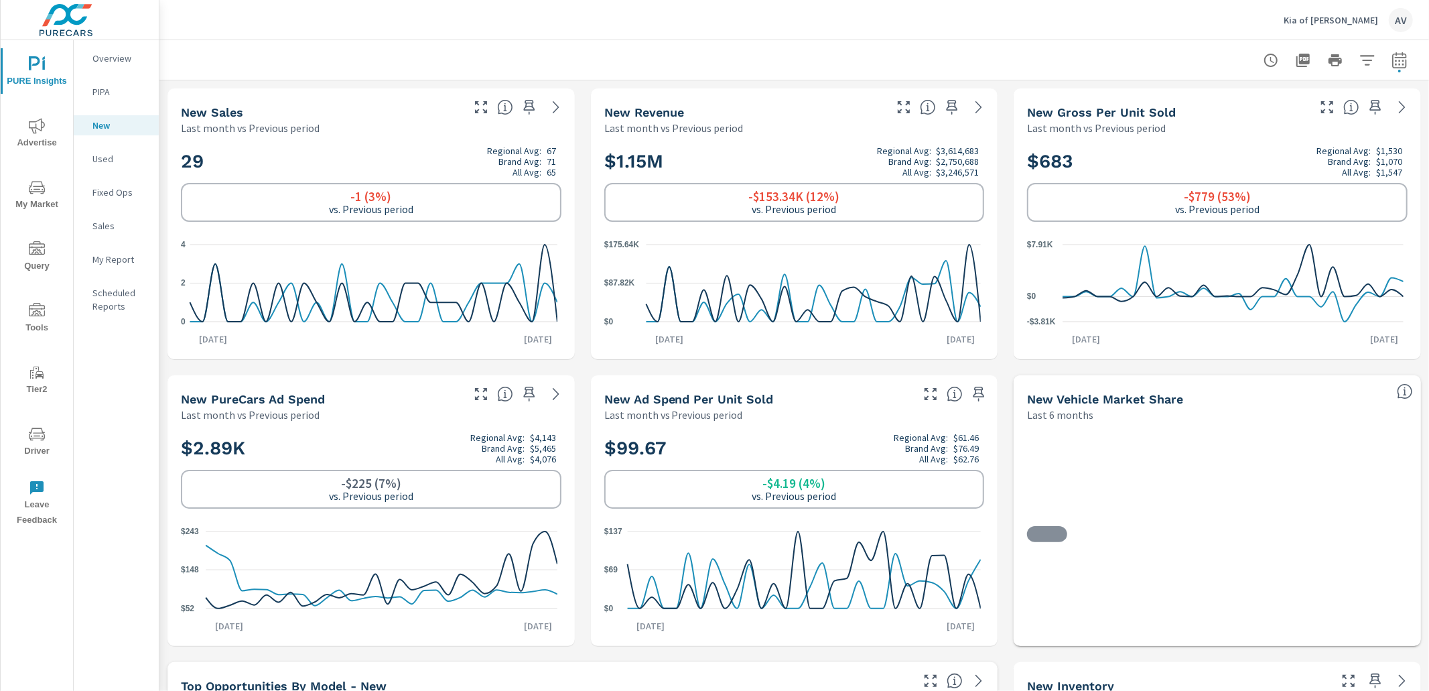
click at [557, 65] on div at bounding box center [794, 60] width 1237 height 40
click at [1393, 64] on icon "button" at bounding box center [1399, 60] width 16 height 16
select select "Last month"
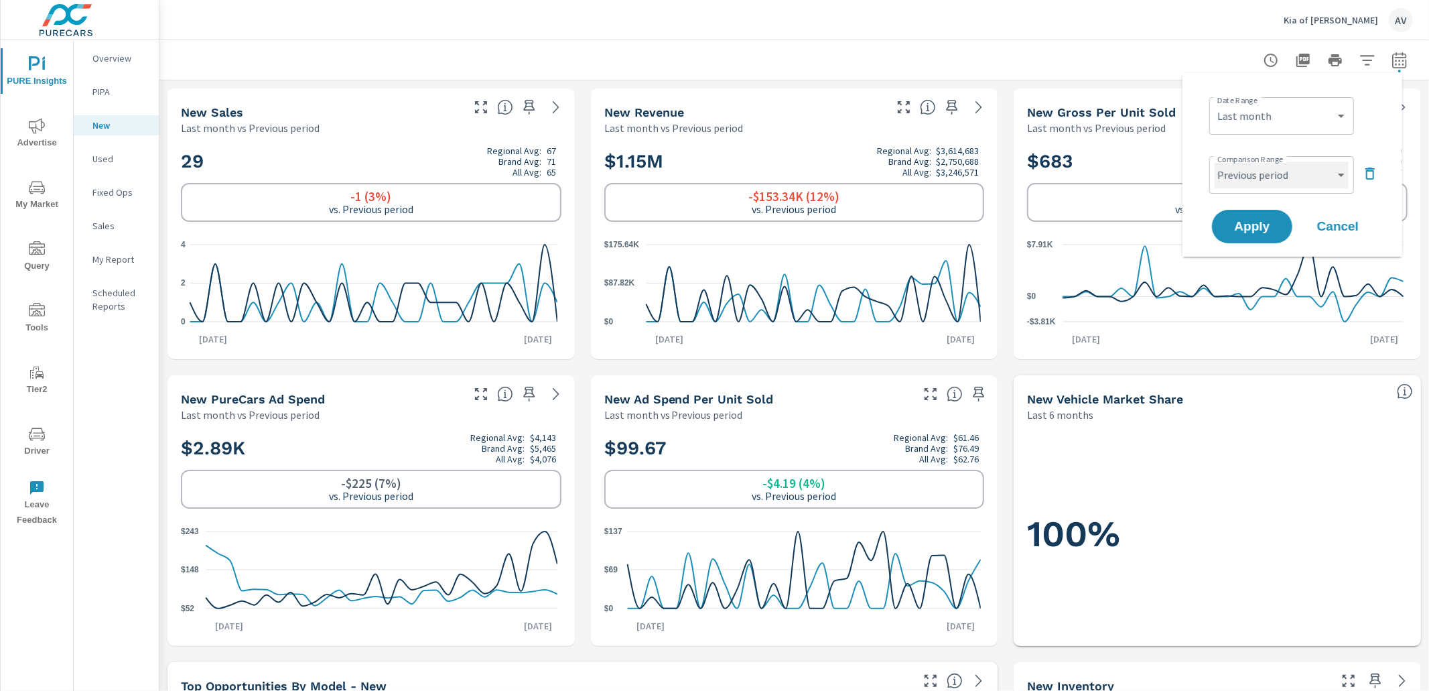
click at [1283, 173] on select "Custom Previous period Previous month Previous year" at bounding box center [1281, 174] width 134 height 27
click at [1214, 161] on select "Custom Previous period Previous month Previous year" at bounding box center [1281, 174] width 134 height 27
select select "Previous year"
click at [1278, 226] on span "Apply" at bounding box center [1252, 226] width 55 height 13
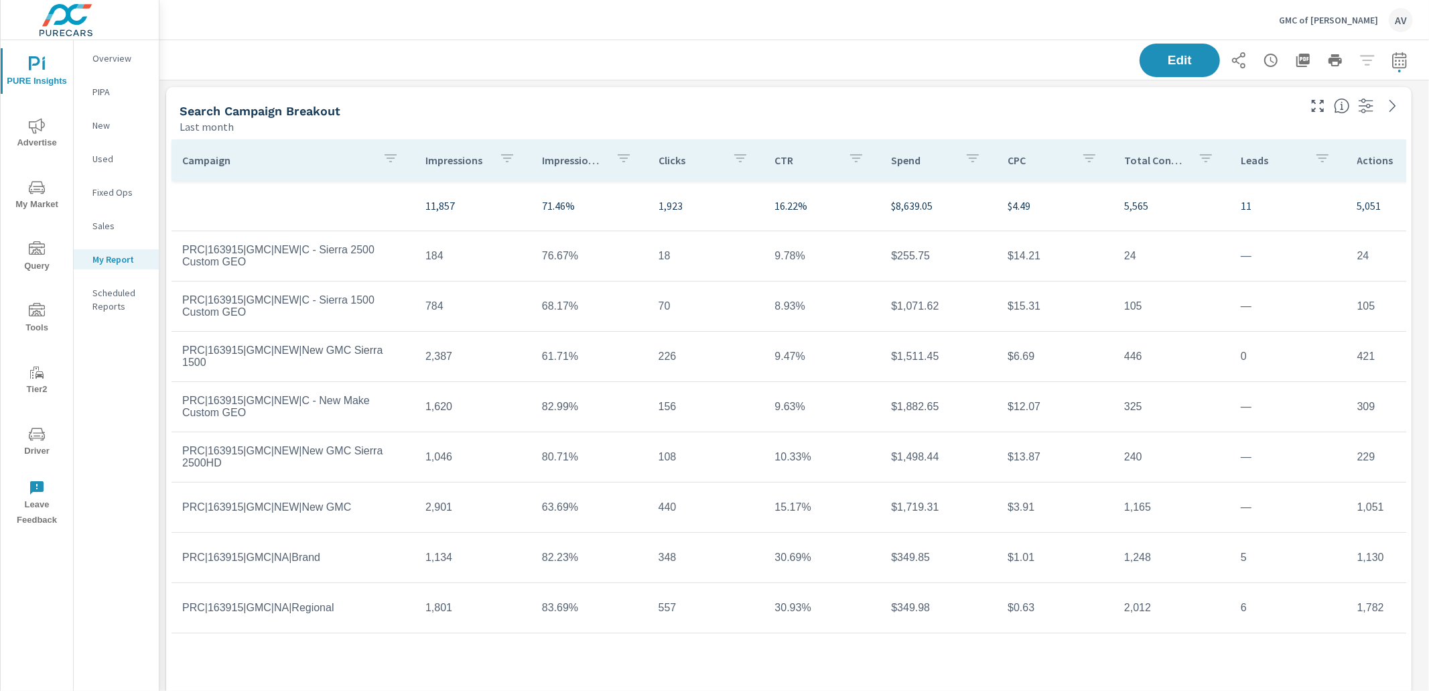
scroll to position [1702, 1258]
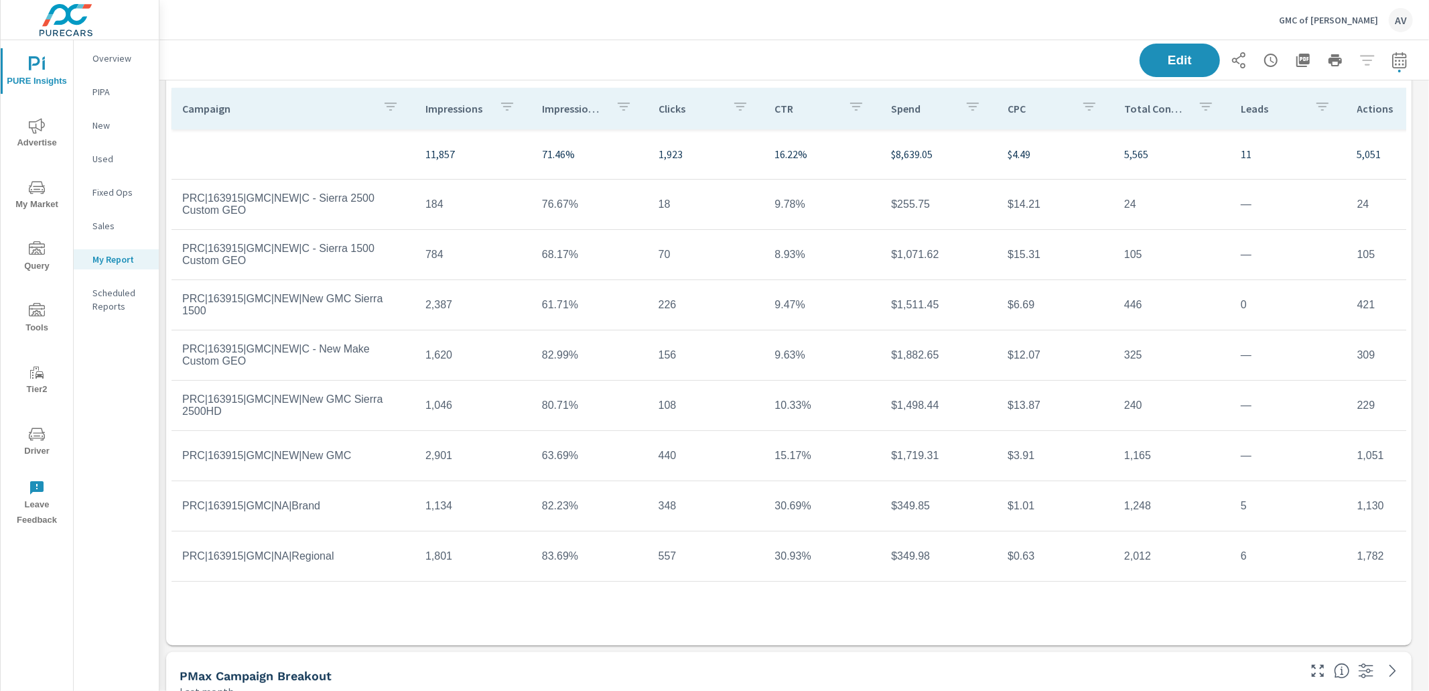
click at [166, 120] on div "Campaign Impressions Impression Share Clicks CTR Spend CPC Total Conversions Le…" at bounding box center [788, 363] width 1245 height 563
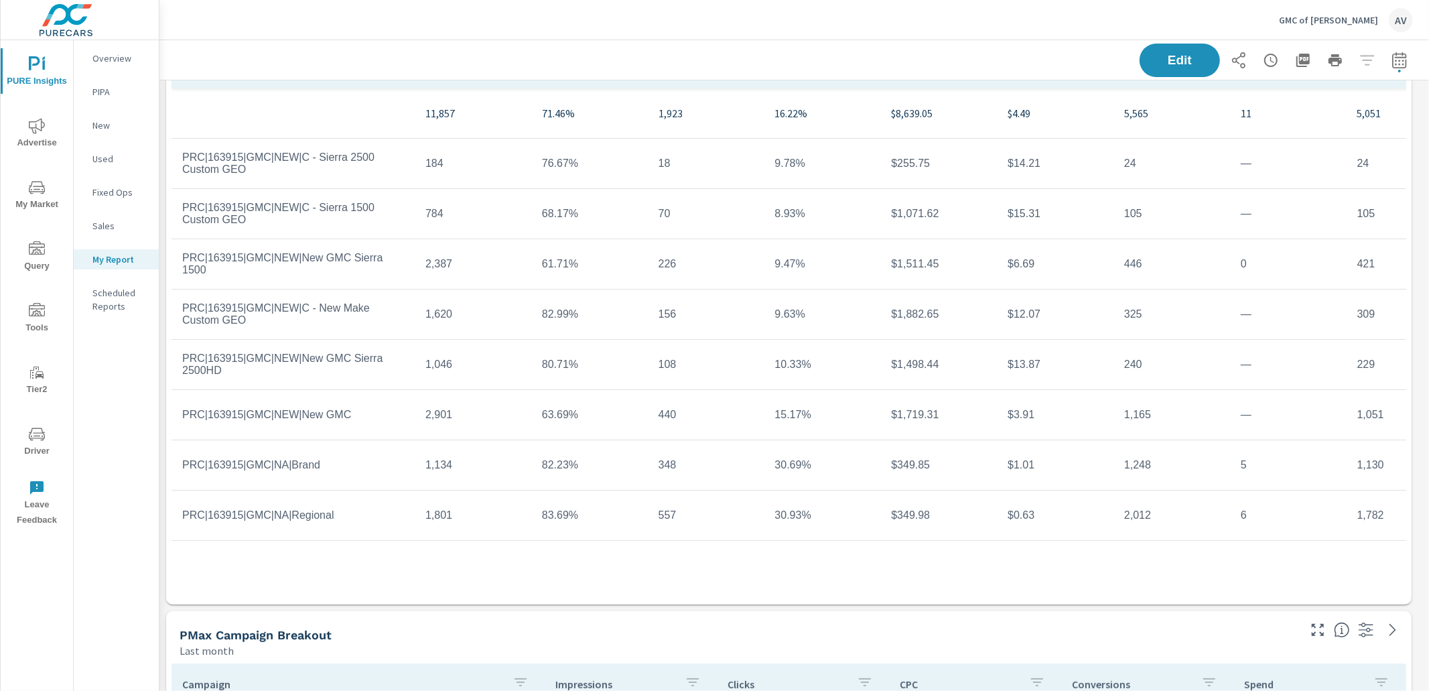
scroll to position [0, 0]
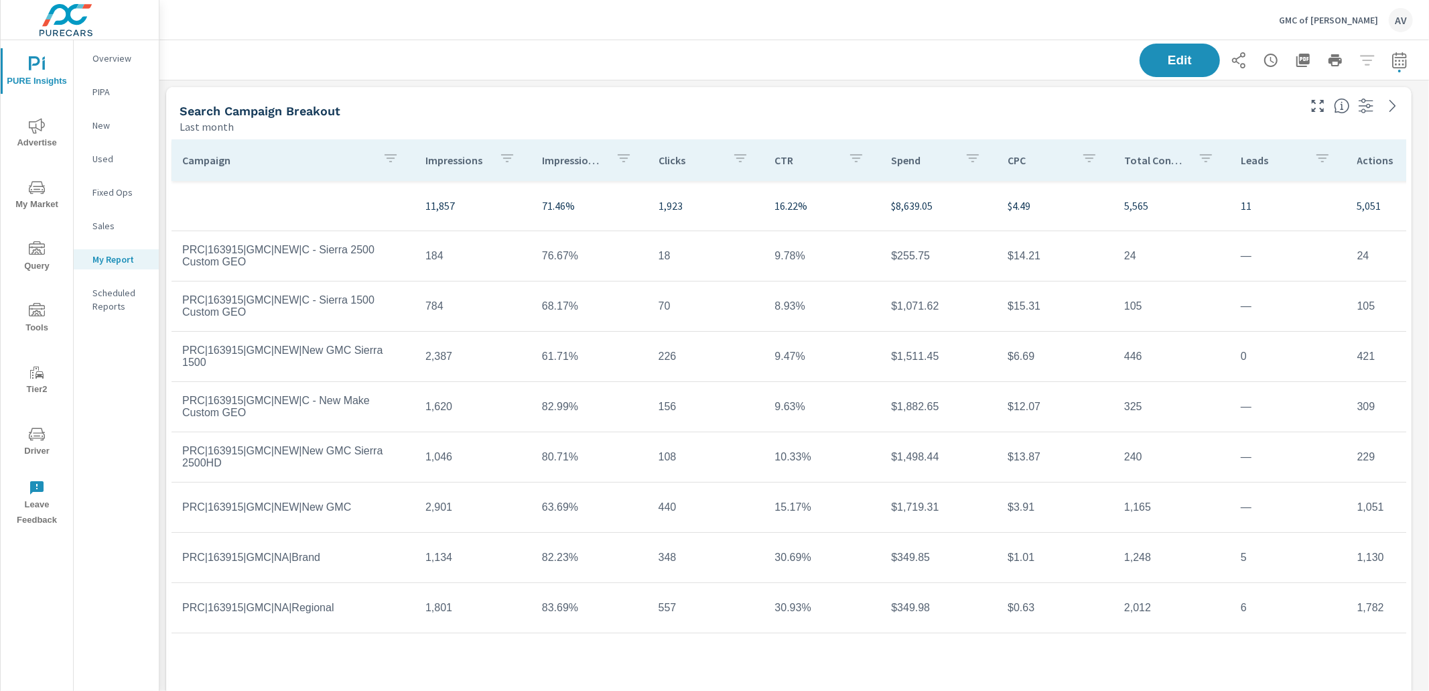
drag, startPoint x: 494, startPoint y: 109, endPoint x: 667, endPoint y: 72, distance: 176.6
click at [495, 109] on div "Search Campaign Breakout" at bounding box center [738, 110] width 1117 height 15
click at [1396, 59] on icon "button" at bounding box center [1399, 60] width 16 height 16
select select "Last month"
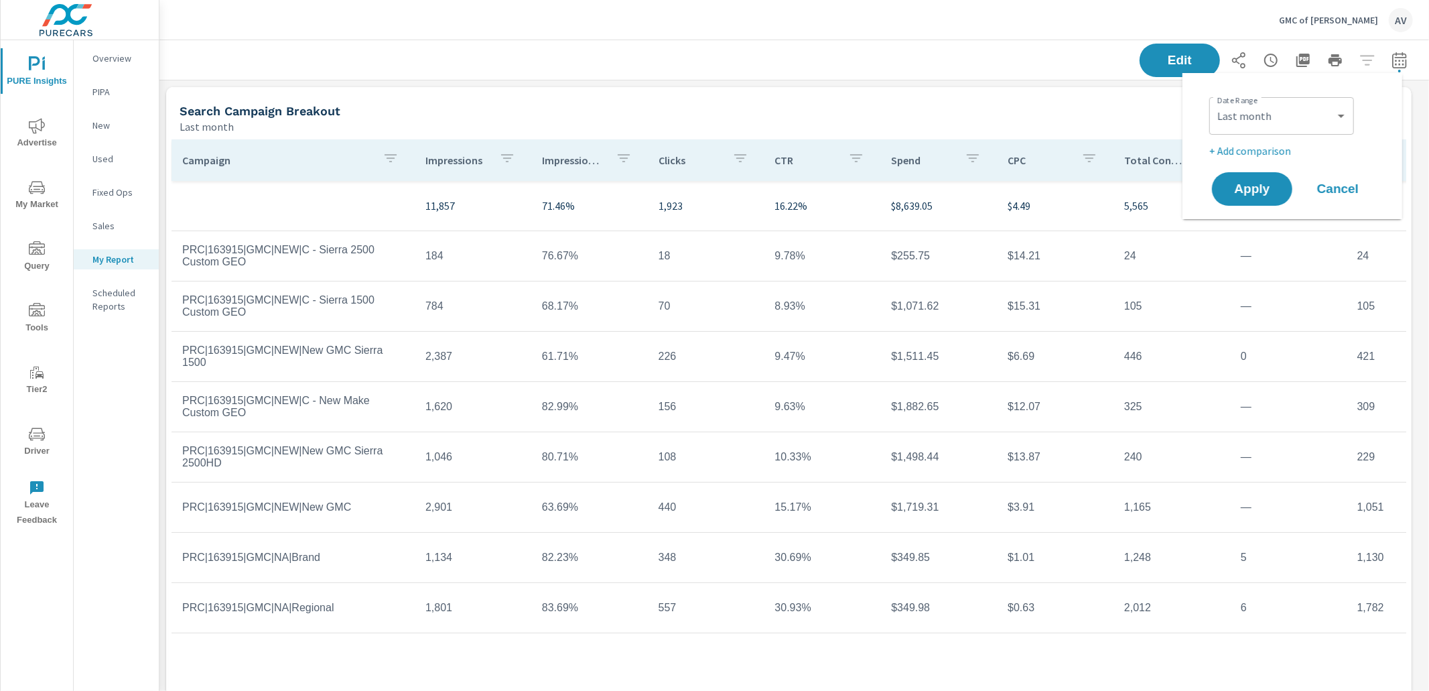
click at [1247, 147] on p "+ Add comparison" at bounding box center [1294, 151] width 171 height 16
select select "Previous period"
click at [1268, 220] on span "Apply" at bounding box center [1252, 226] width 55 height 13
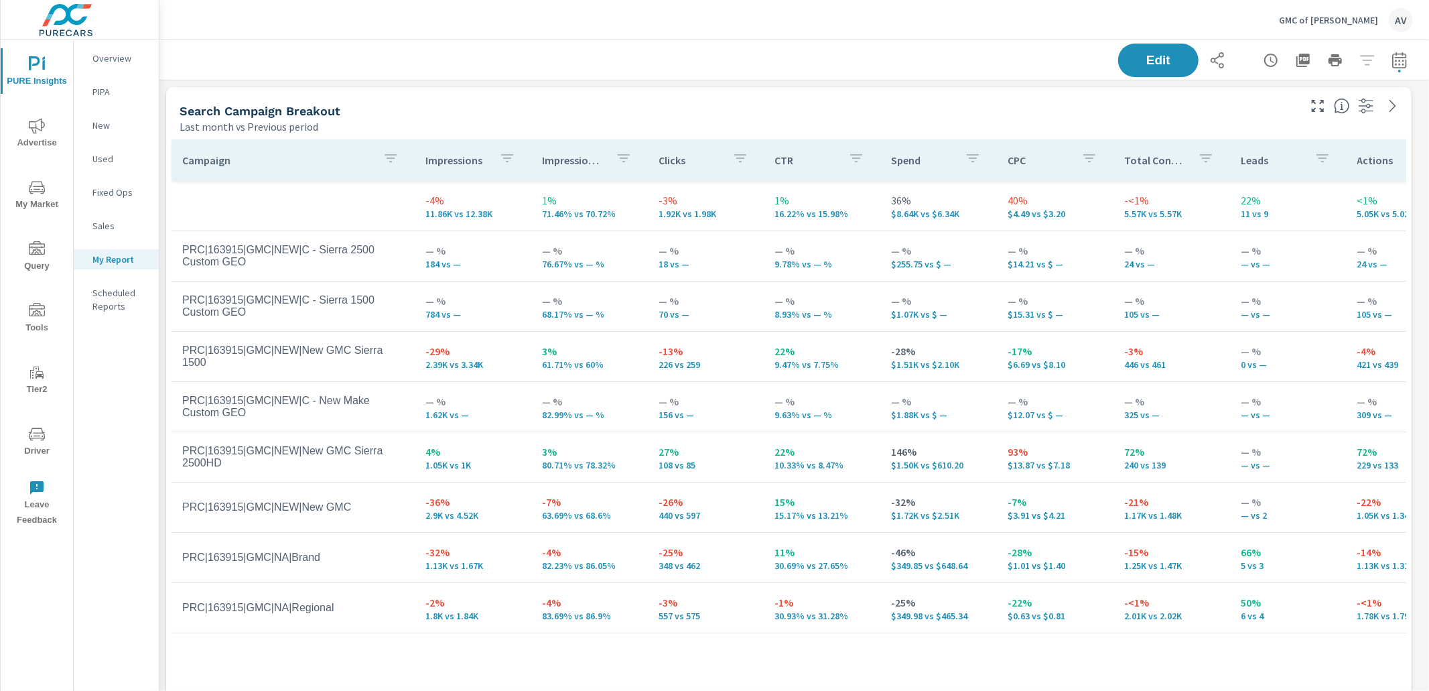
scroll to position [1702, 1258]
click at [837, 107] on div "Search Campaign Breakout" at bounding box center [738, 110] width 1117 height 15
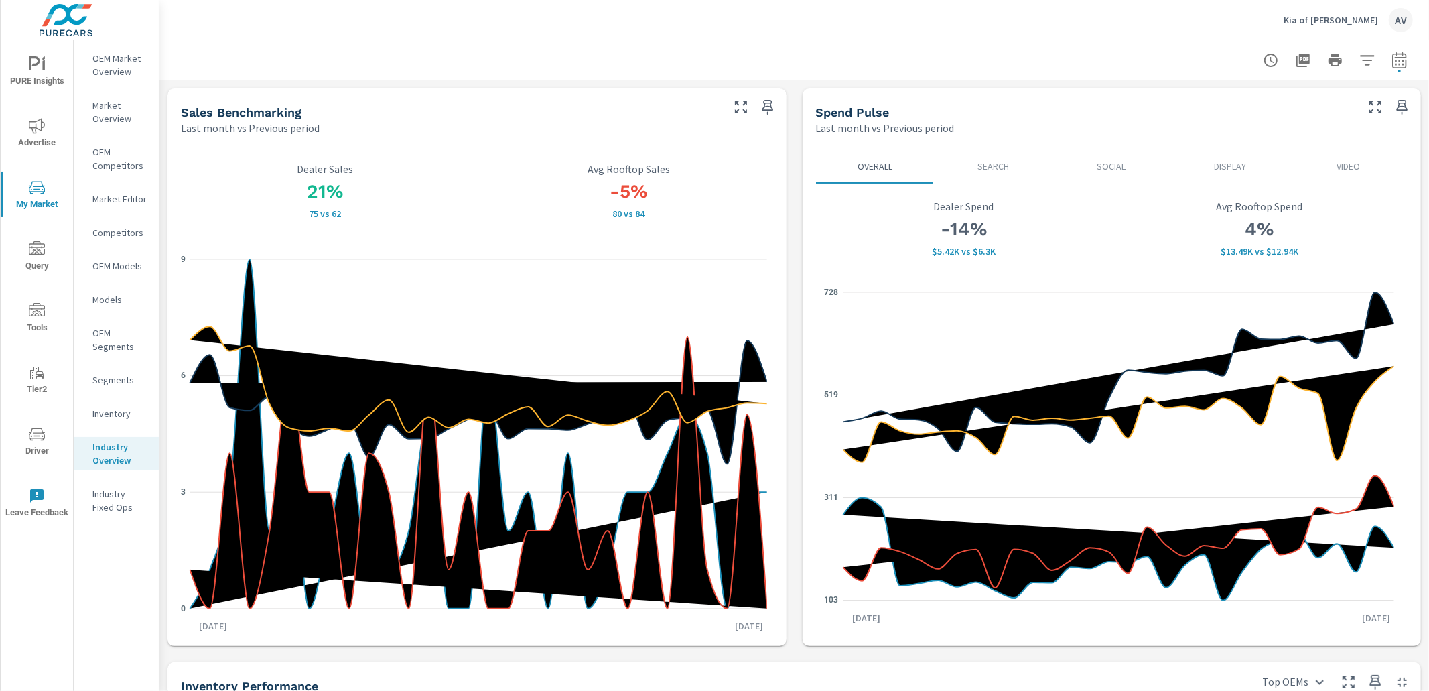
scroll to position [587, 0]
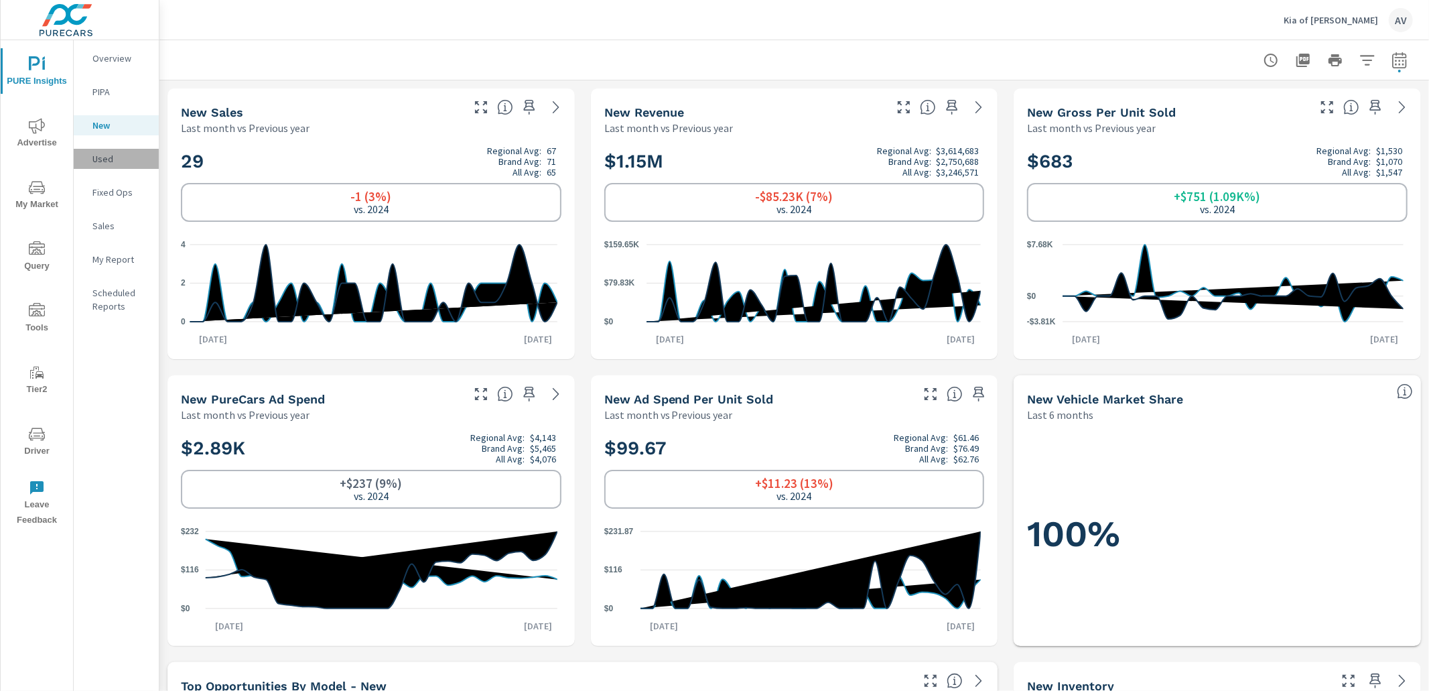
click at [112, 164] on p "Used" at bounding box center [120, 158] width 56 height 13
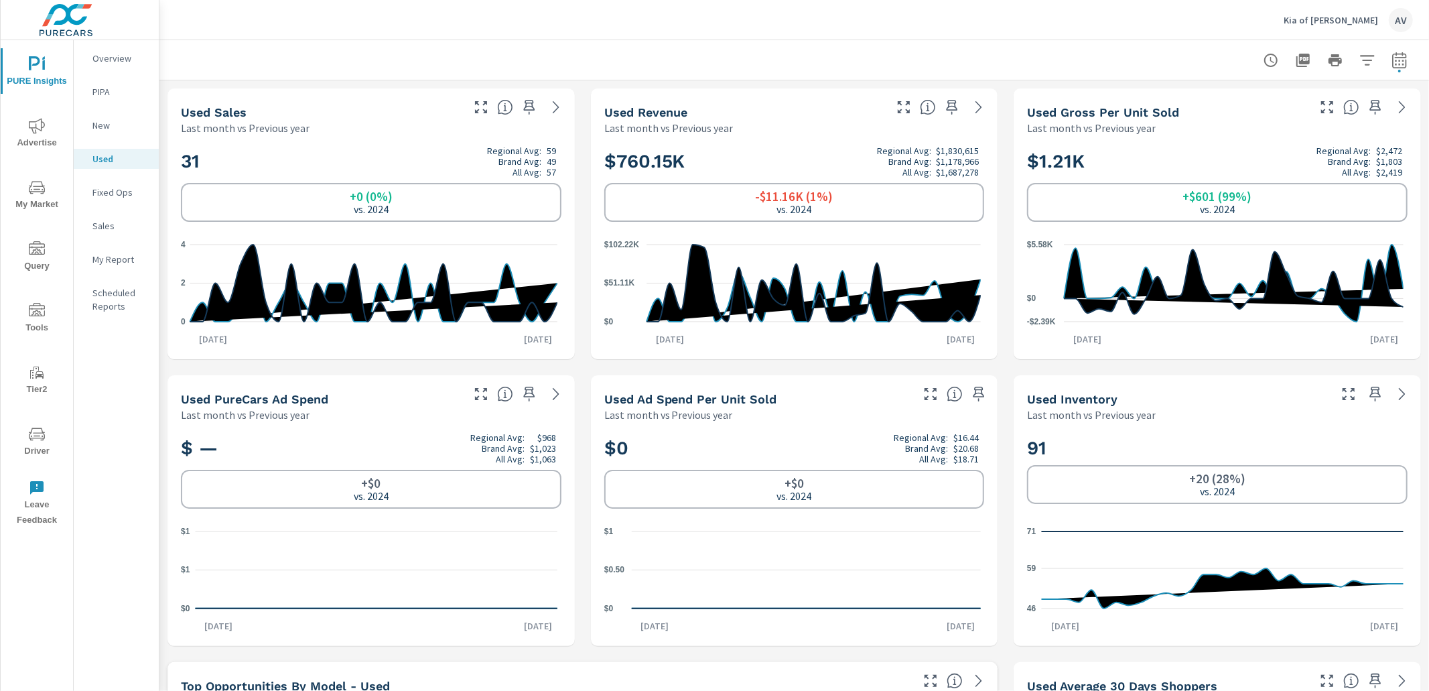
click at [121, 230] on p "Sales" at bounding box center [120, 225] width 56 height 13
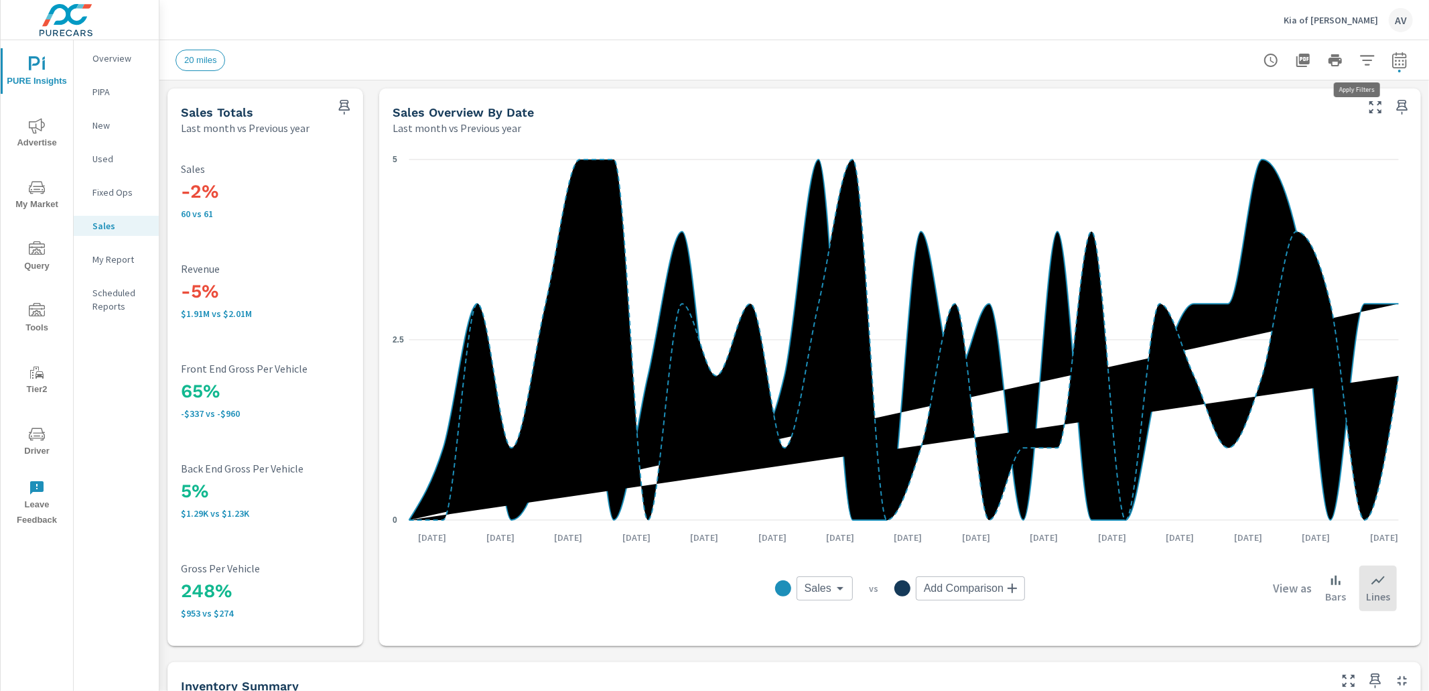
click at [1360, 56] on icon "button" at bounding box center [1367, 60] width 14 height 10
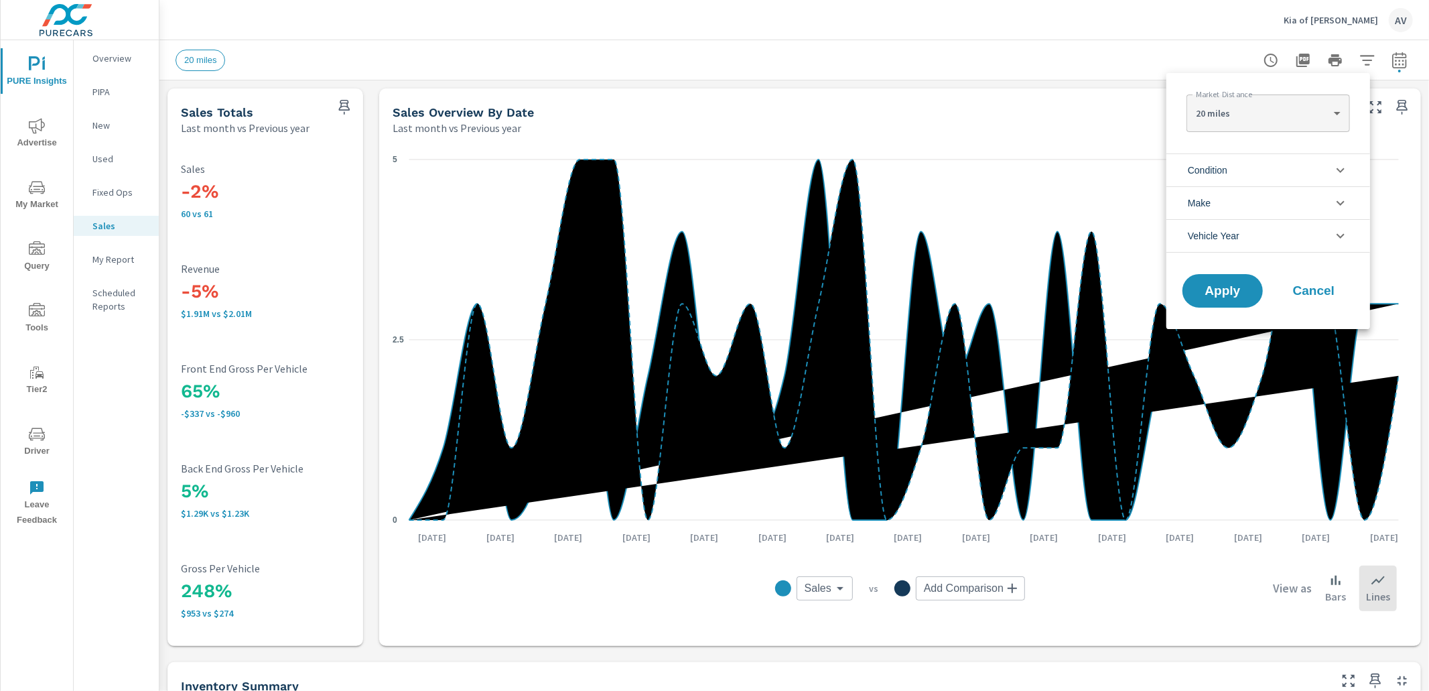
click at [1303, 109] on body "PURE Insights Advertise My Market Query Tools Tier2 Driver Leave Feedback Overv…" at bounding box center [714, 345] width 1429 height 691
click at [1243, 175] on li "50 miles" at bounding box center [1267, 177] width 163 height 21
type Distance "50"
click at [1253, 286] on button "Apply" at bounding box center [1222, 290] width 83 height 35
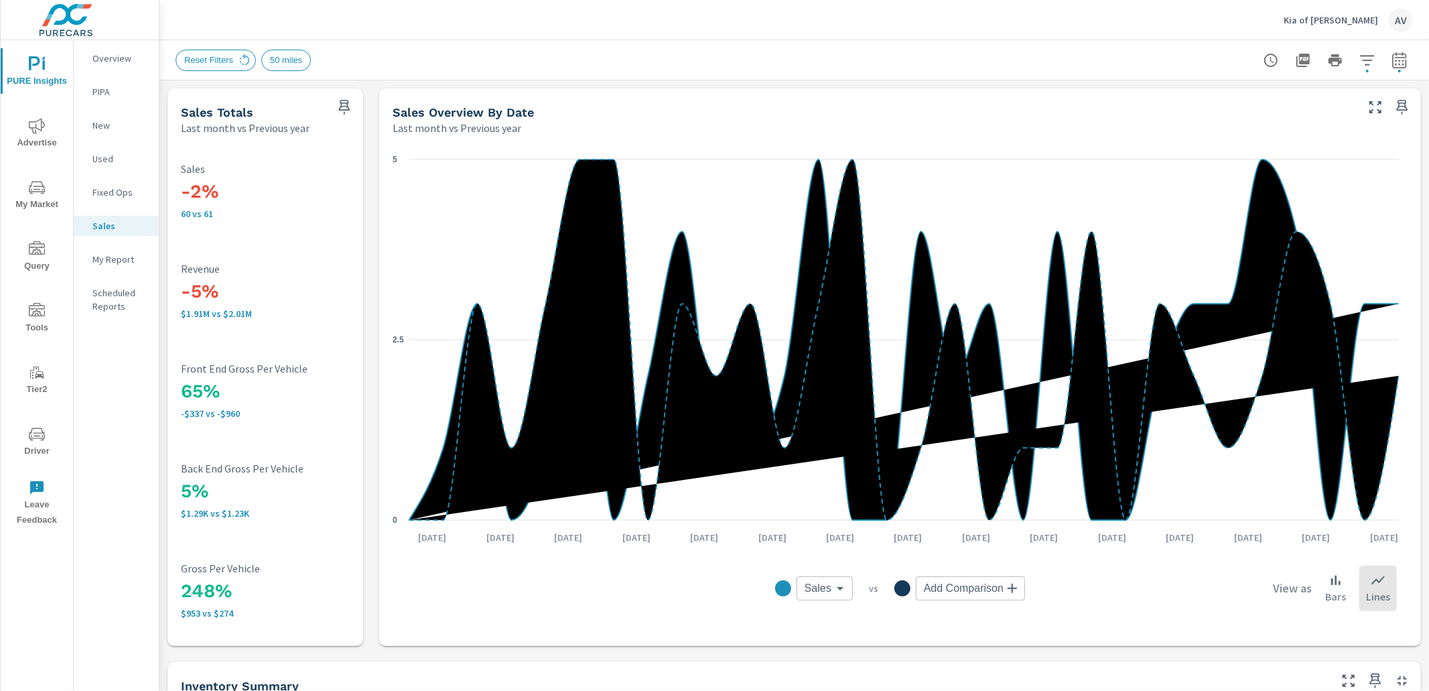
click at [42, 189] on icon "nav menu" at bounding box center [42, 189] width 1 height 1
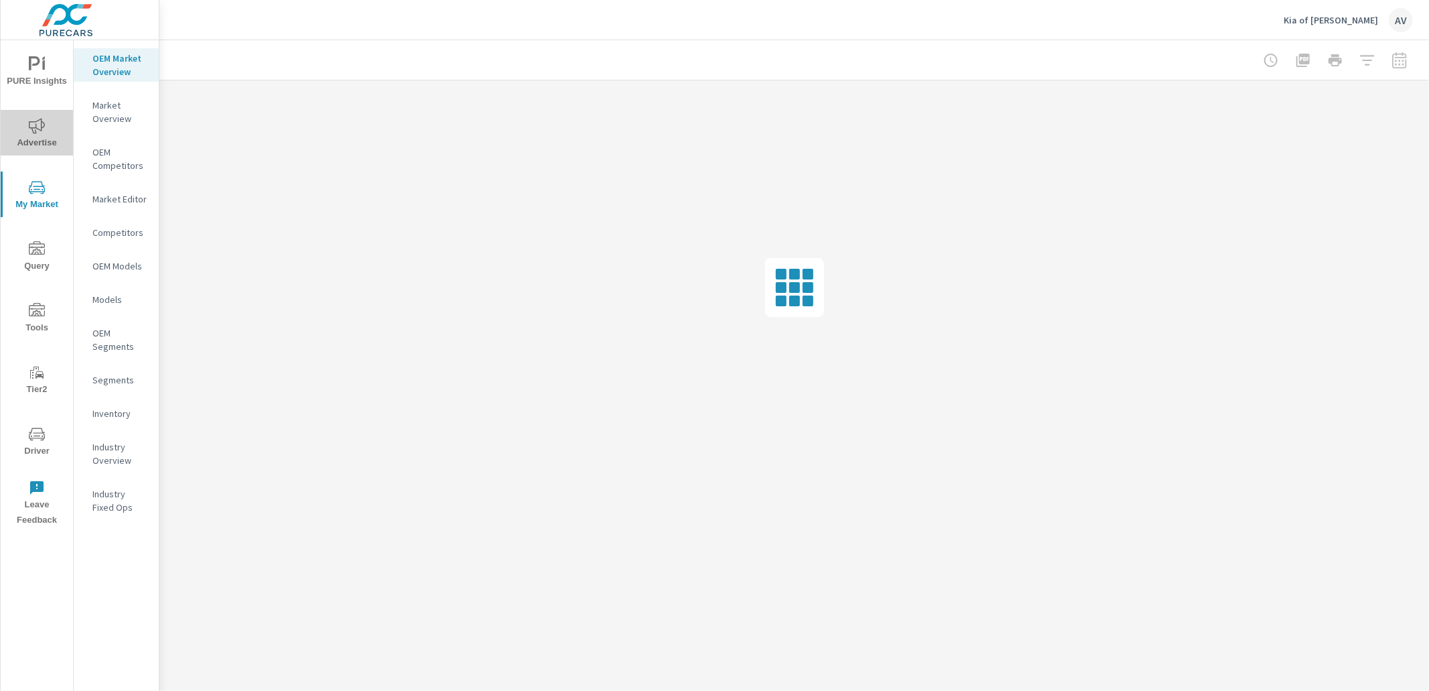
click at [36, 135] on span "Advertise" at bounding box center [37, 134] width 64 height 33
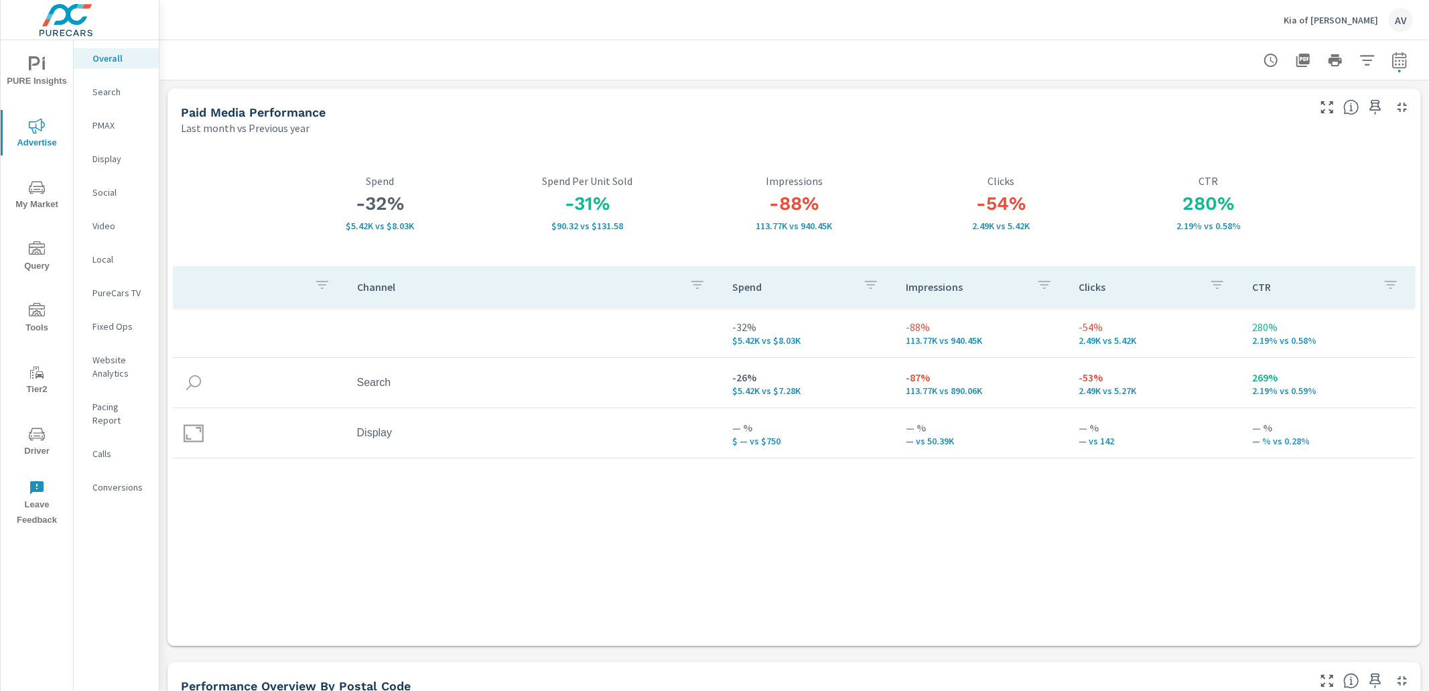
click at [38, 80] on span "PURE Insights" at bounding box center [37, 72] width 64 height 33
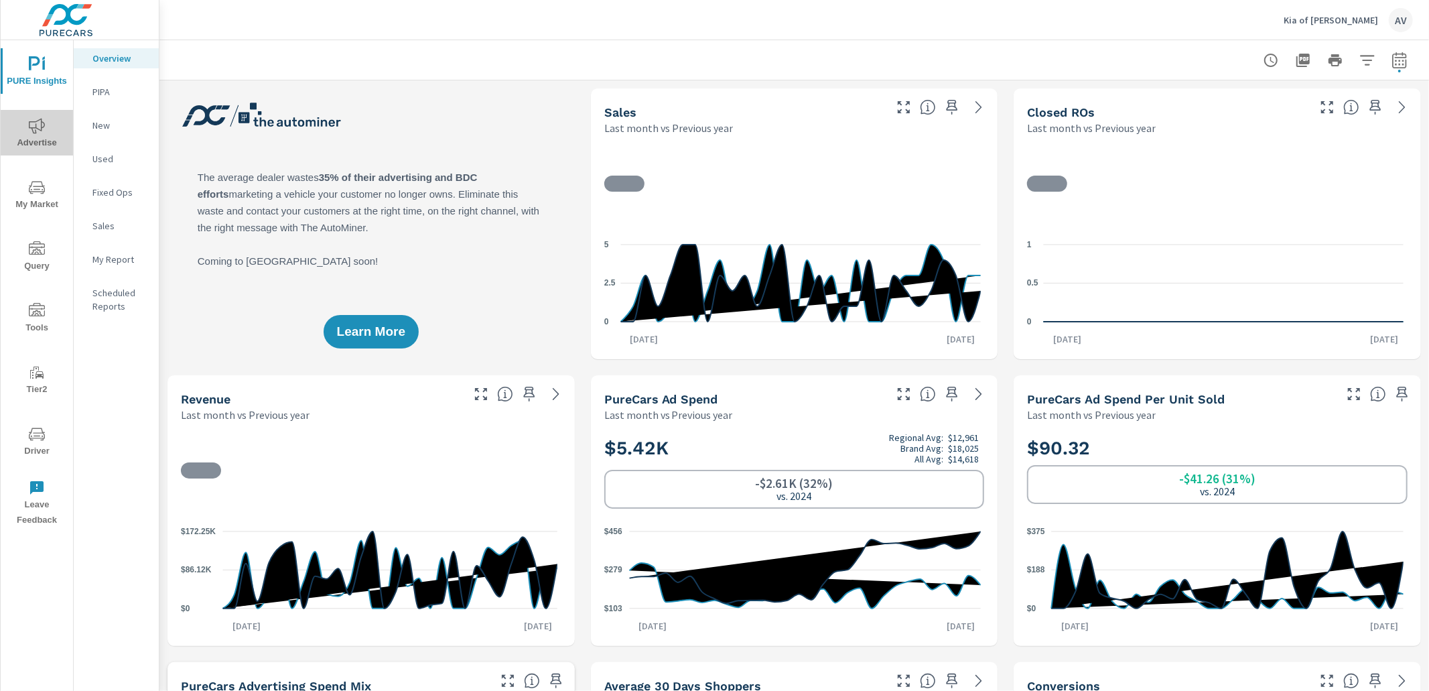
click at [48, 139] on span "Advertise" at bounding box center [37, 134] width 64 height 33
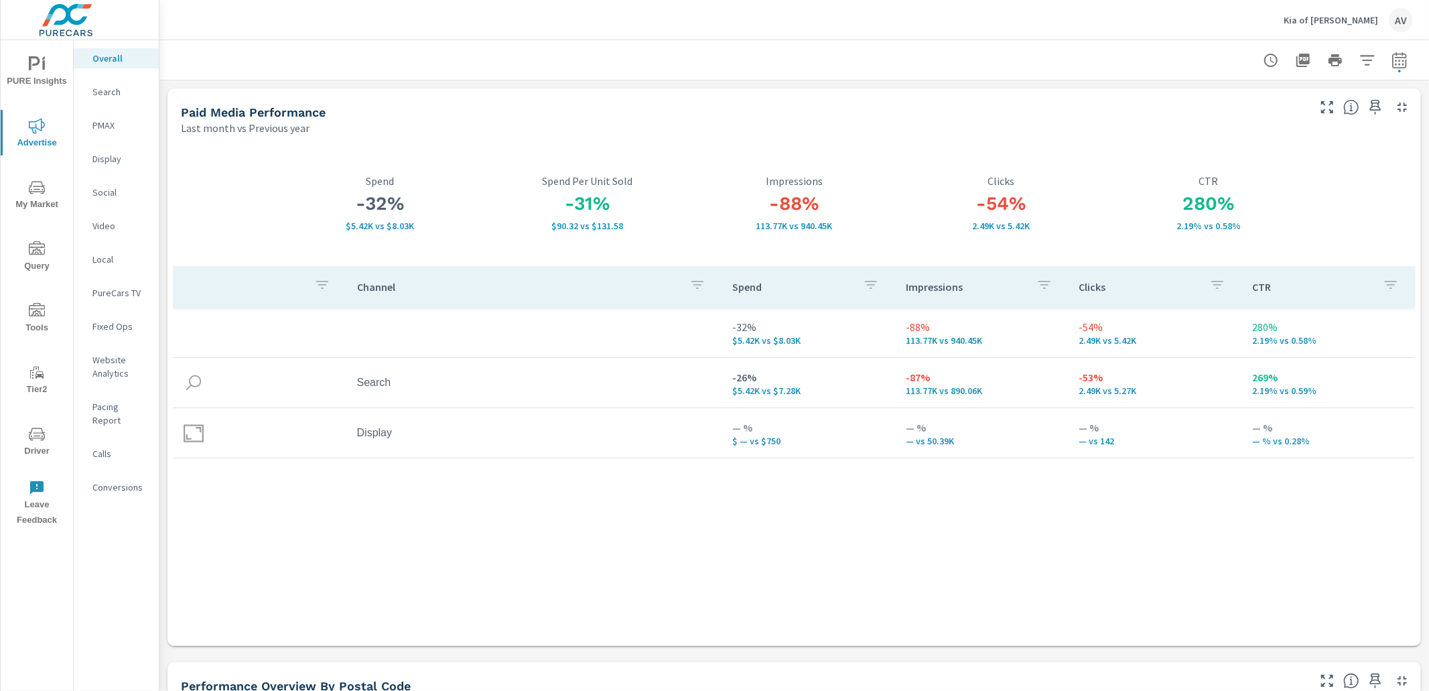
click at [40, 199] on span "My Market" at bounding box center [37, 196] width 64 height 33
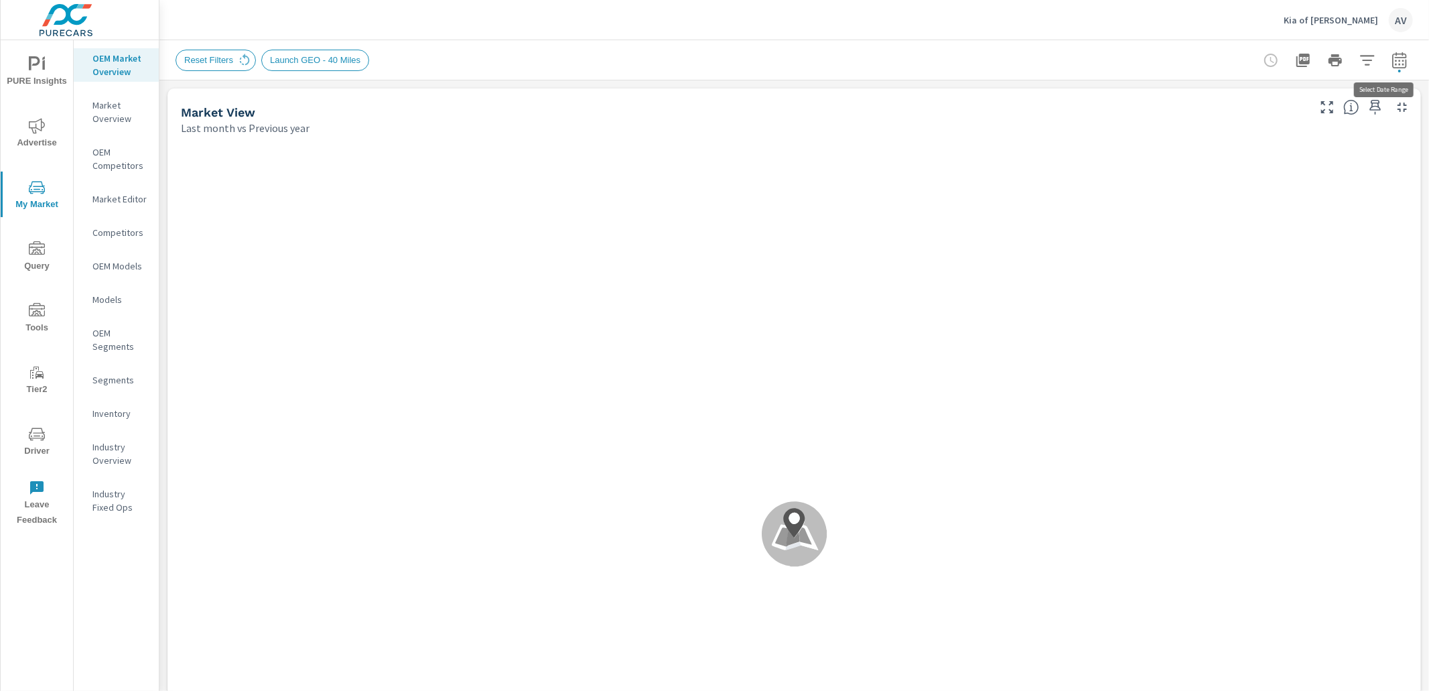
click at [1395, 64] on icon "button" at bounding box center [1399, 62] width 9 height 5
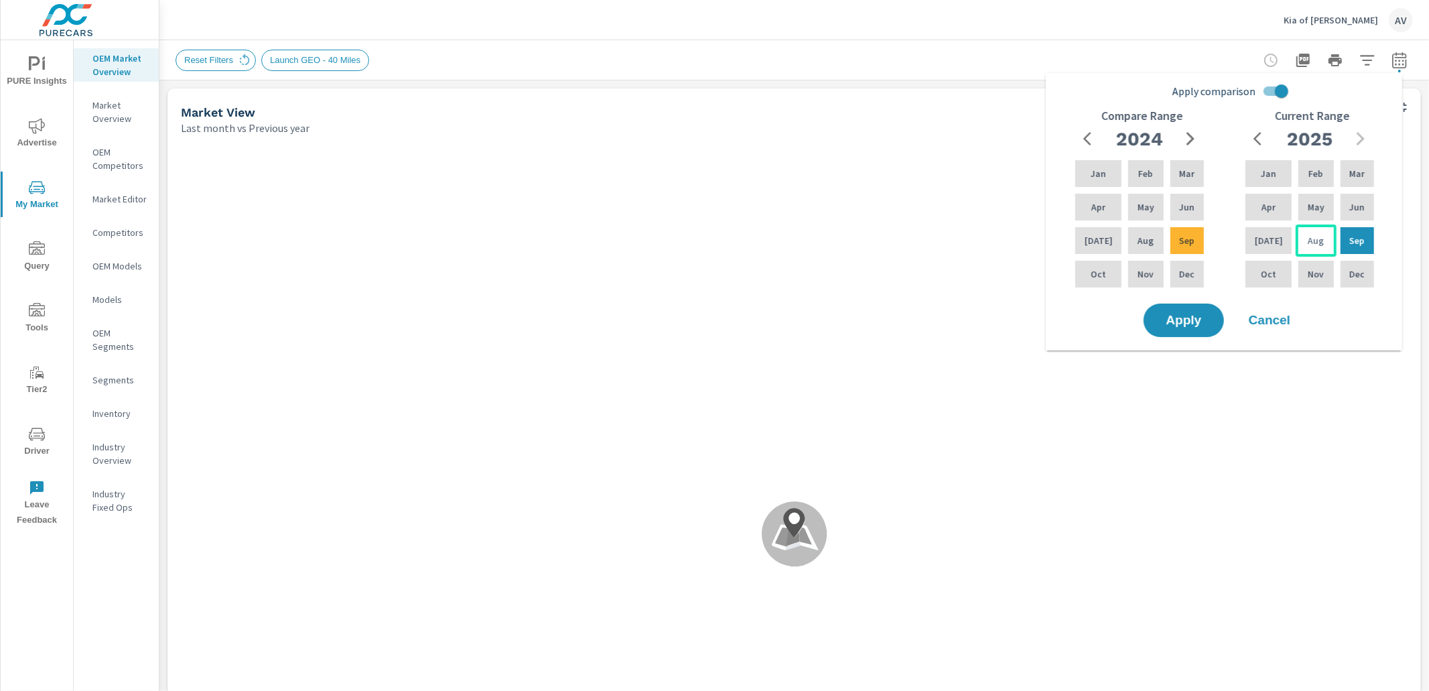
click at [1298, 243] on div "Aug" at bounding box center [1316, 240] width 40 height 32
click at [1277, 237] on div "Jul" at bounding box center [1269, 240] width 52 height 32
click at [1296, 248] on div "Aug" at bounding box center [1316, 240] width 40 height 32
click at [1269, 240] on p "Jul" at bounding box center [1269, 240] width 28 height 13
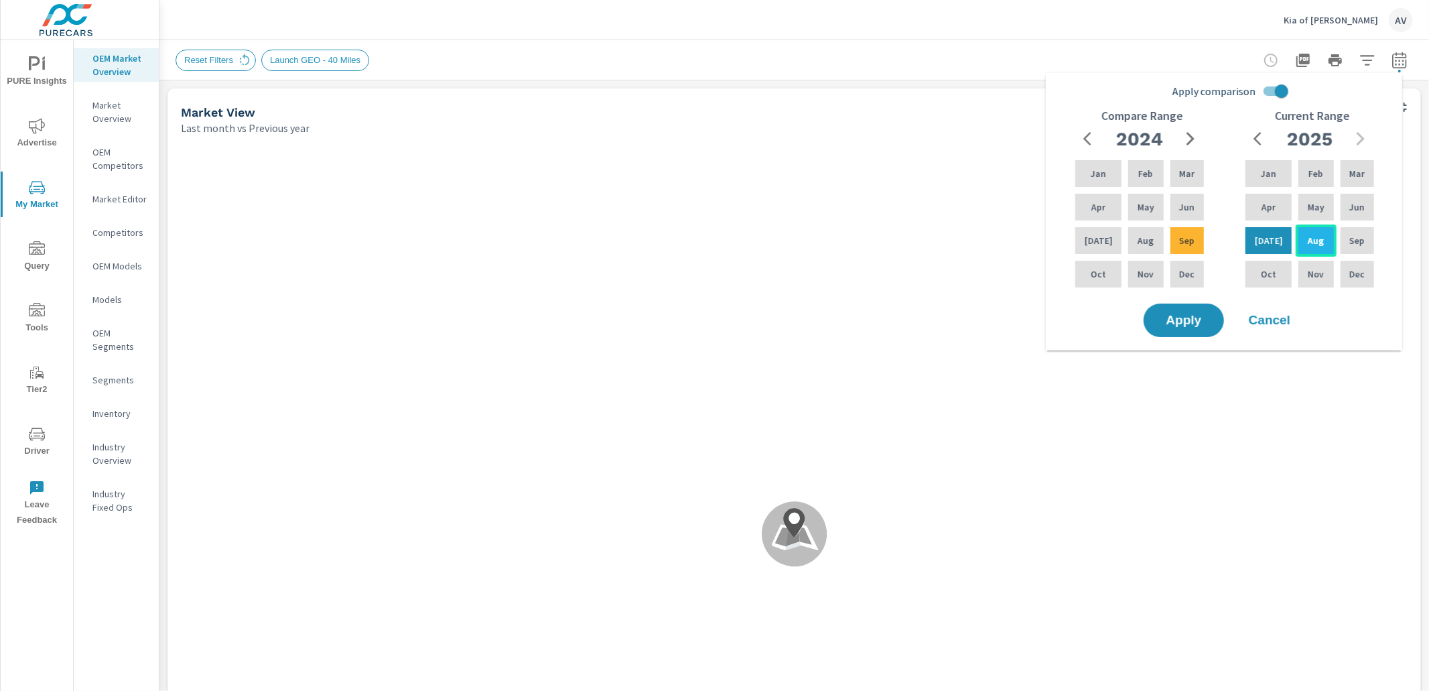
click at [1296, 239] on div "Aug" at bounding box center [1316, 240] width 40 height 32
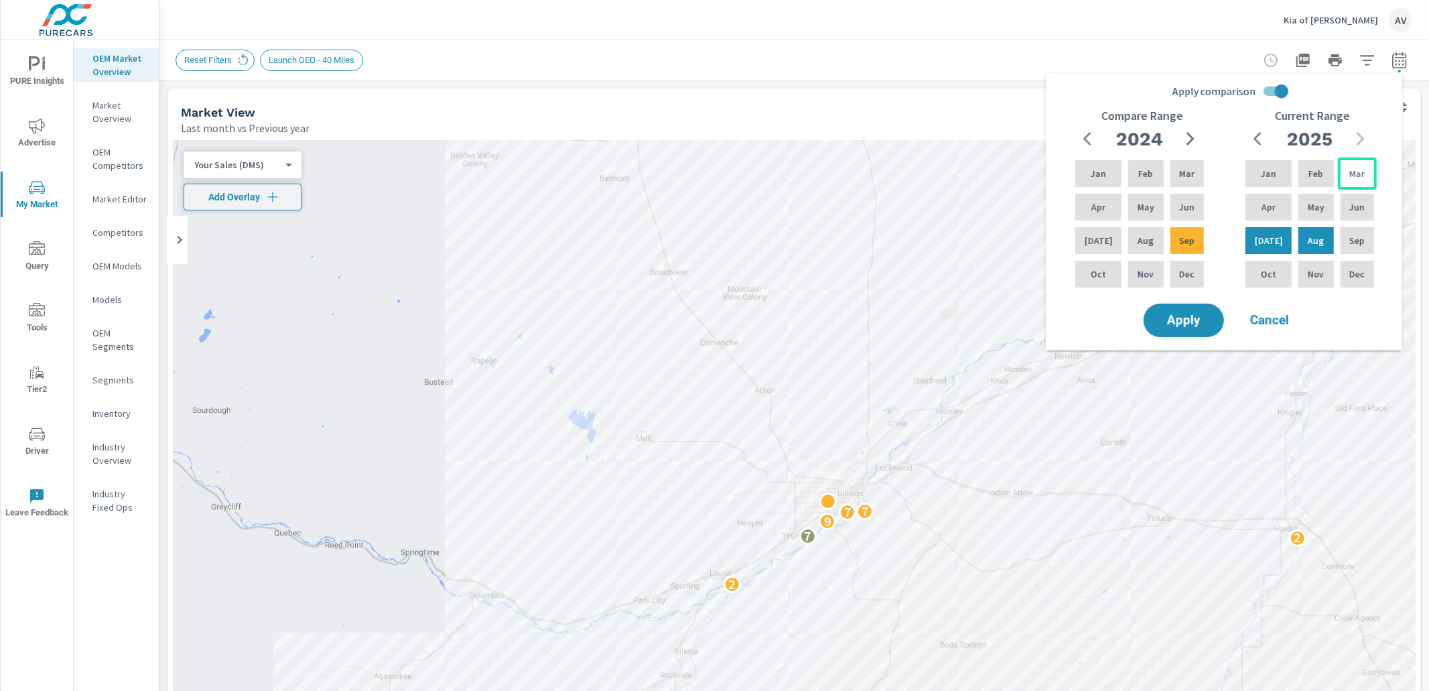
click at [1366, 178] on div "Mar" at bounding box center [1357, 173] width 39 height 32
click at [1320, 233] on div "Aug" at bounding box center [1316, 240] width 40 height 32
click at [1147, 169] on div "Feb" at bounding box center [1145, 173] width 40 height 32
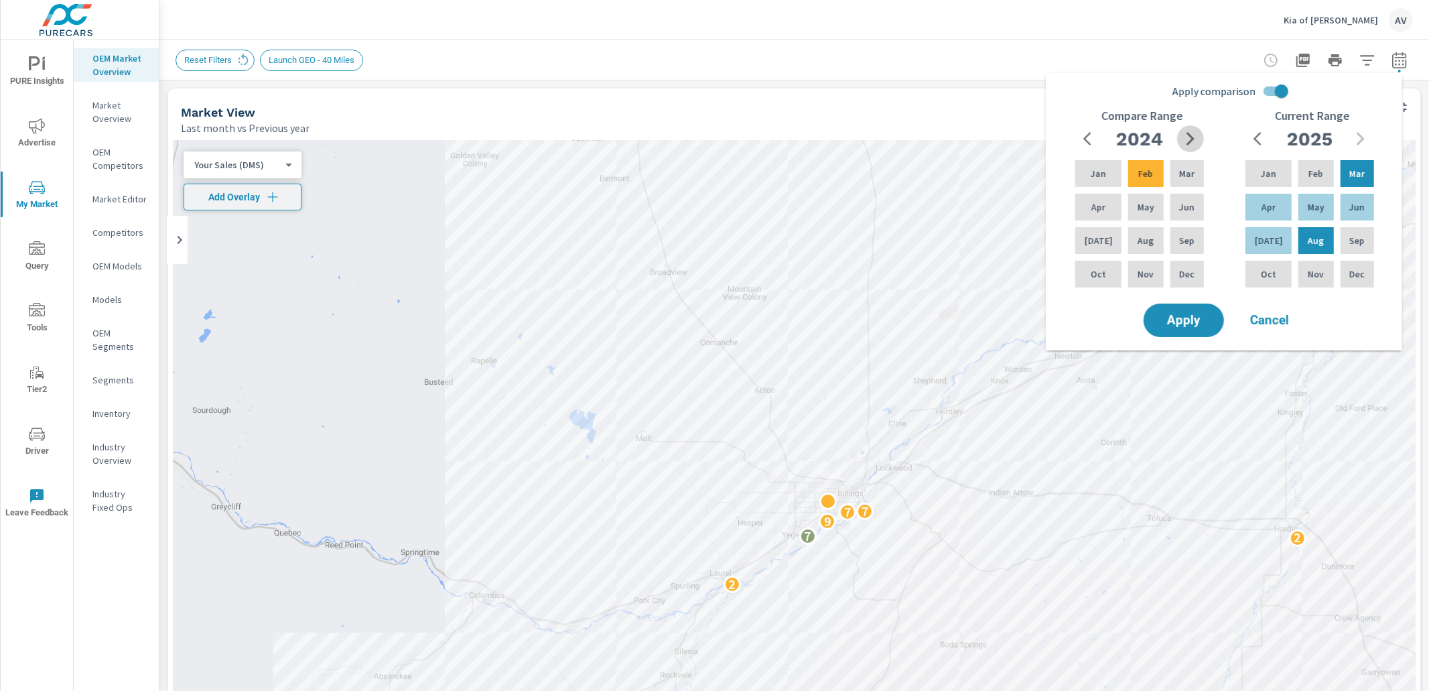
click at [1189, 136] on icon "button" at bounding box center [1190, 138] width 8 height 13
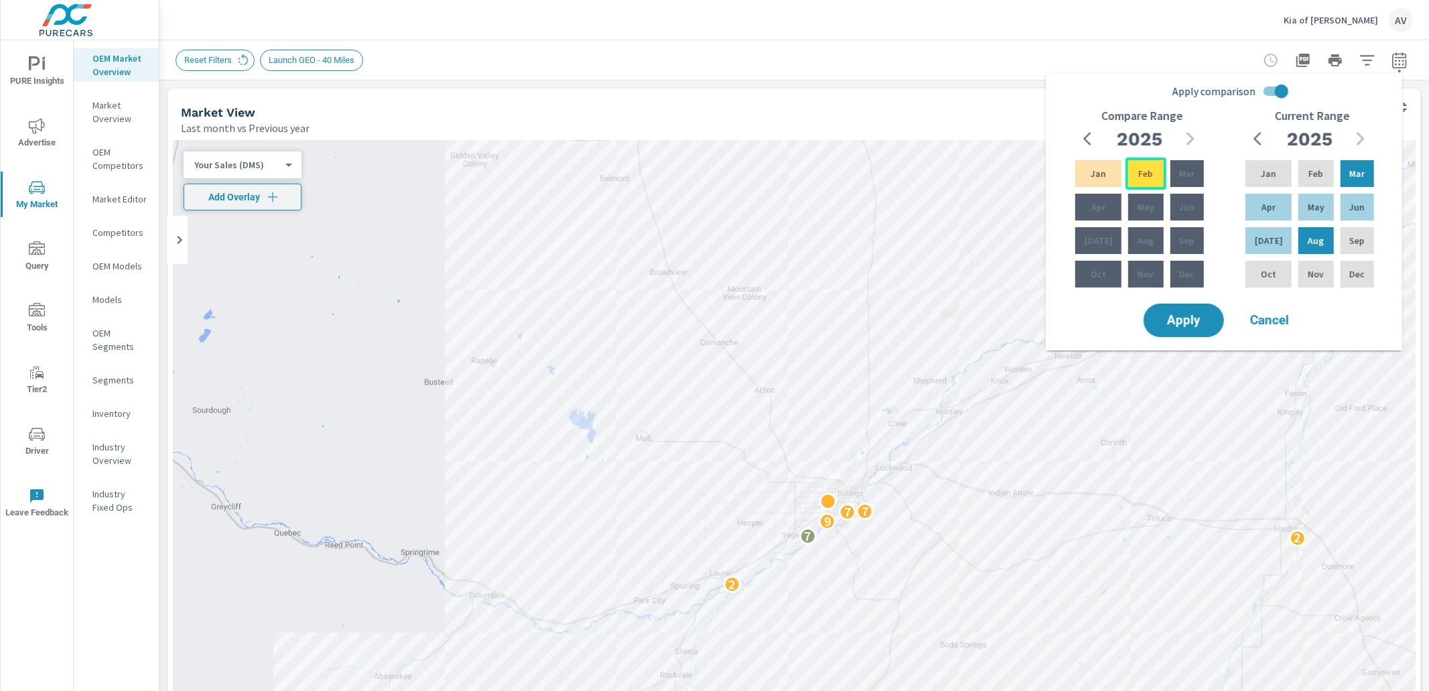
click at [1138, 172] on p "Feb" at bounding box center [1145, 173] width 15 height 13
click at [1081, 133] on span "button" at bounding box center [1088, 139] width 16 height 16
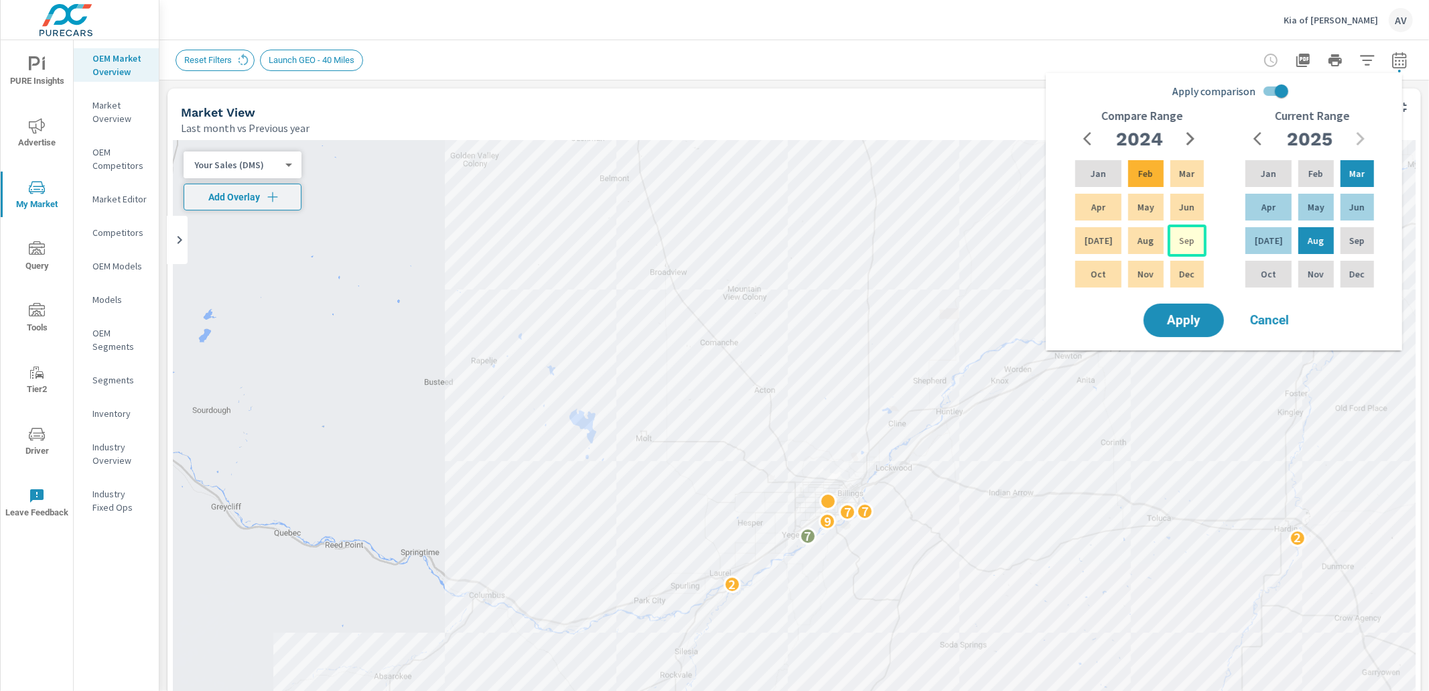
click at [1186, 242] on p "Sep" at bounding box center [1186, 240] width 15 height 13
click at [1183, 136] on icon "button" at bounding box center [1190, 139] width 16 height 16
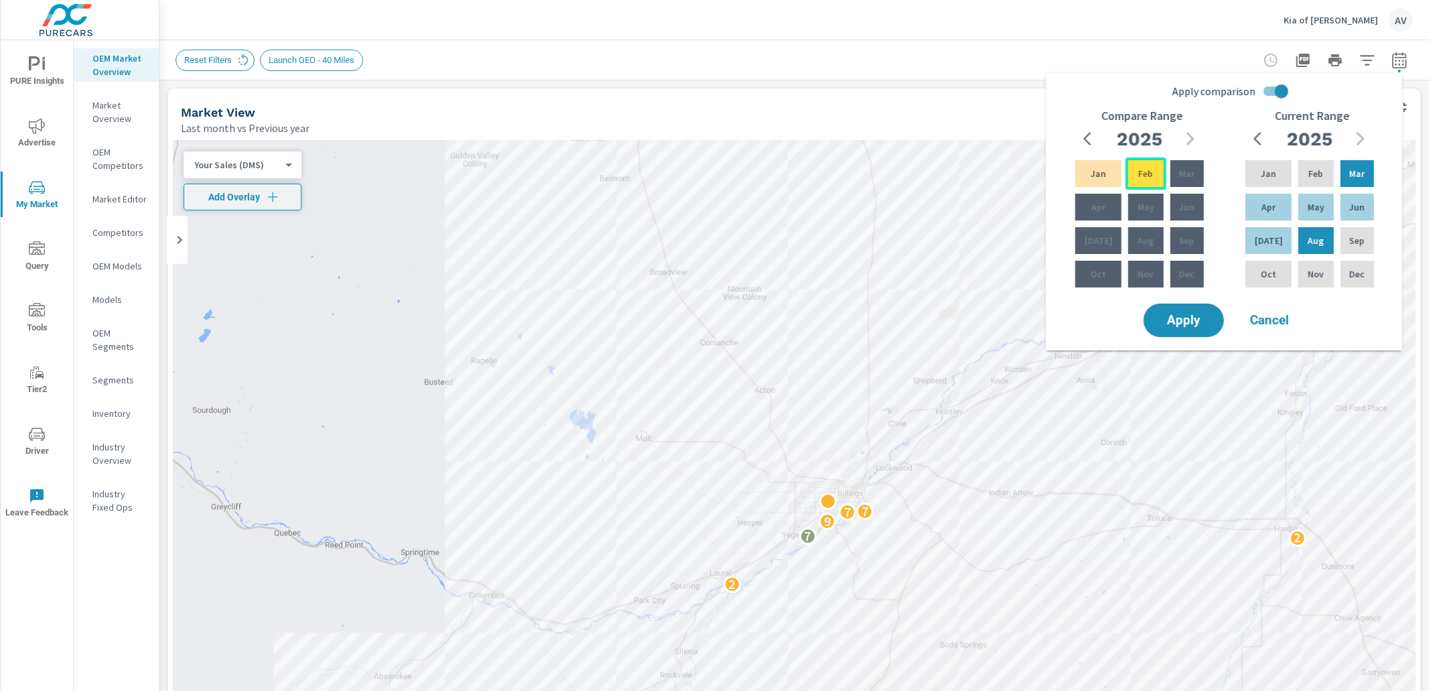
click at [1150, 174] on div "Feb" at bounding box center [1145, 173] width 40 height 32
click at [1234, 229] on div "Current Range 2025 Jan Feb Mar Apr May Jun Jul Aug Sep Oct Nov Dec" at bounding box center [1312, 205] width 170 height 192
click at [1312, 238] on p "Aug" at bounding box center [1316, 240] width 16 height 13
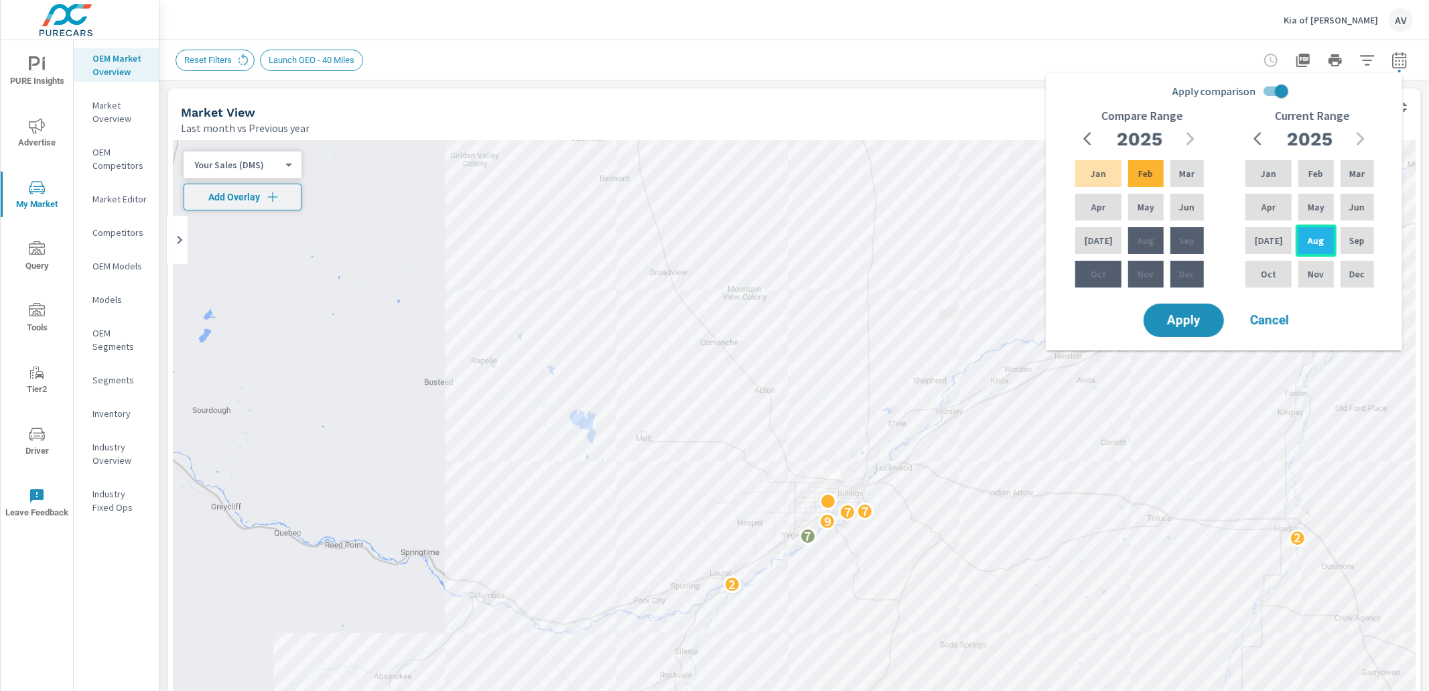
click at [1312, 238] on p "Aug" at bounding box center [1316, 240] width 16 height 13
click at [1096, 235] on p "Jul" at bounding box center [1099, 240] width 28 height 13
click at [1186, 319] on span "Apply" at bounding box center [1183, 320] width 55 height 13
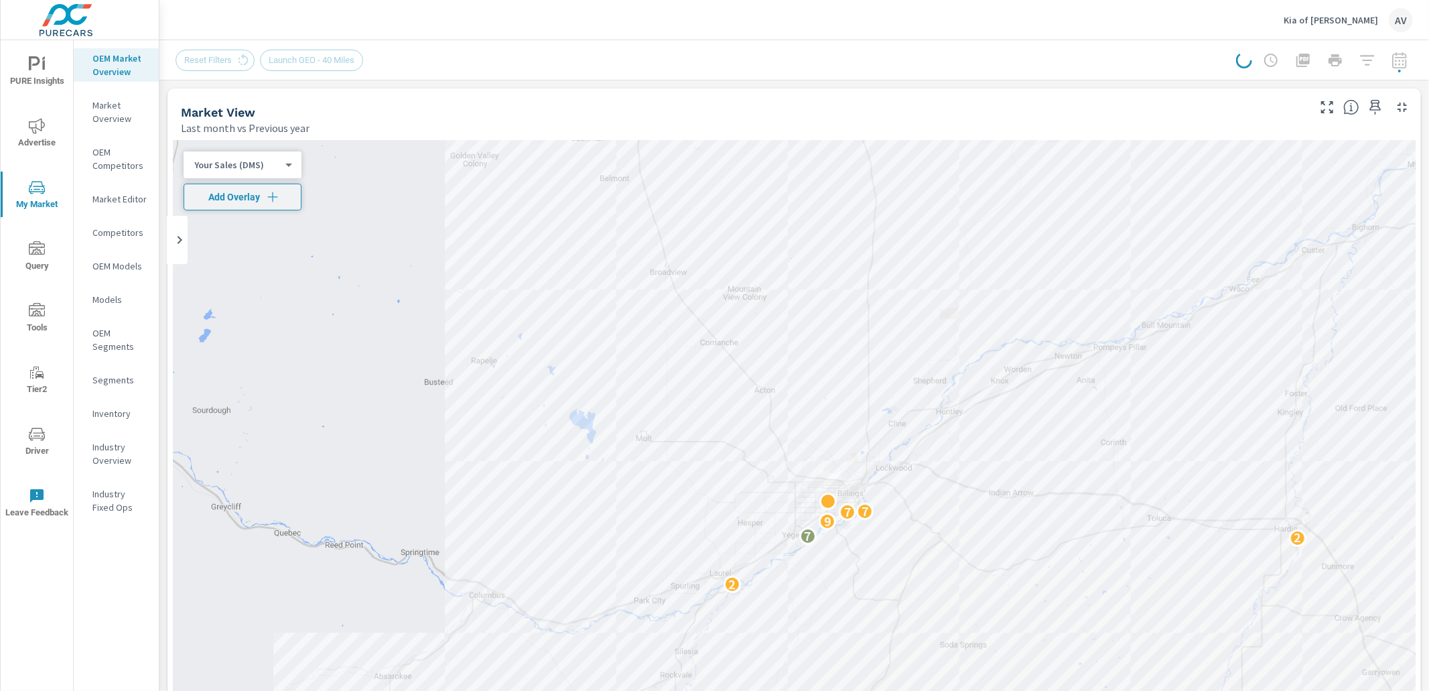
click at [1387, 66] on div at bounding box center [1324, 60] width 177 height 27
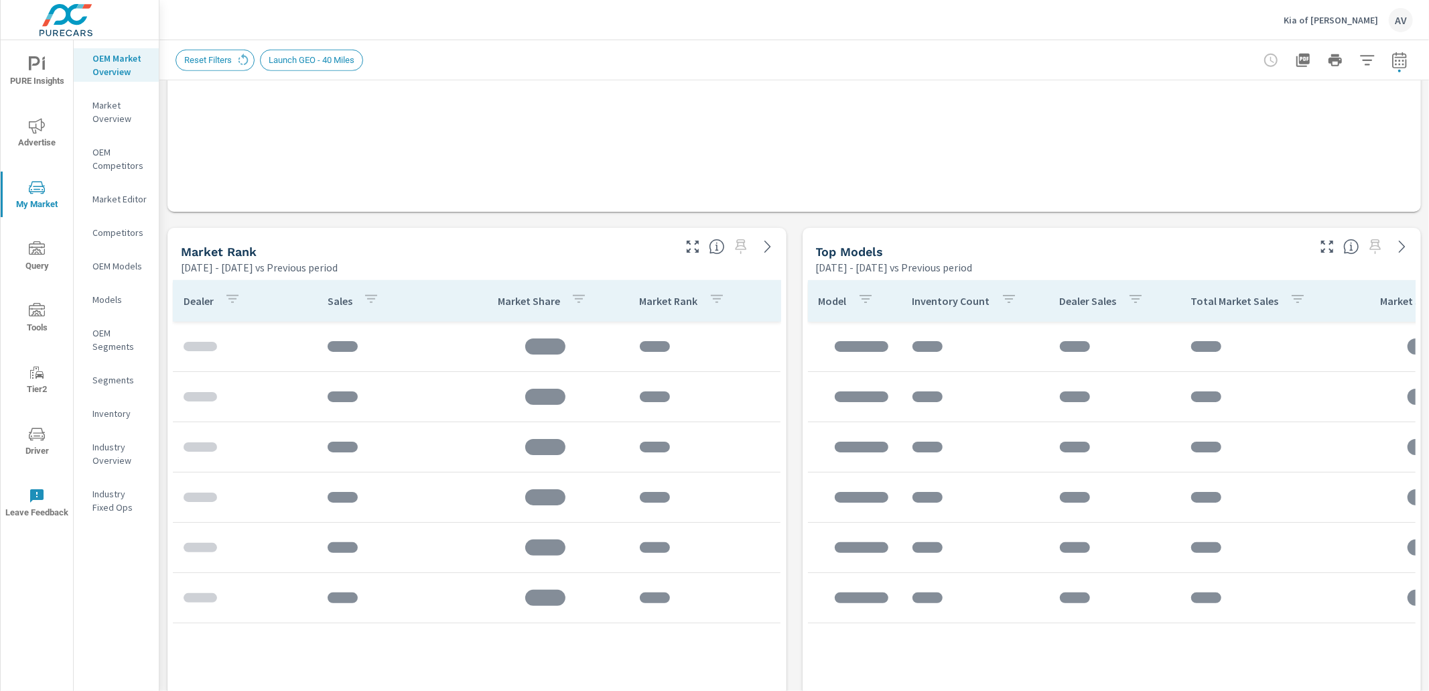
scroll to position [739, 0]
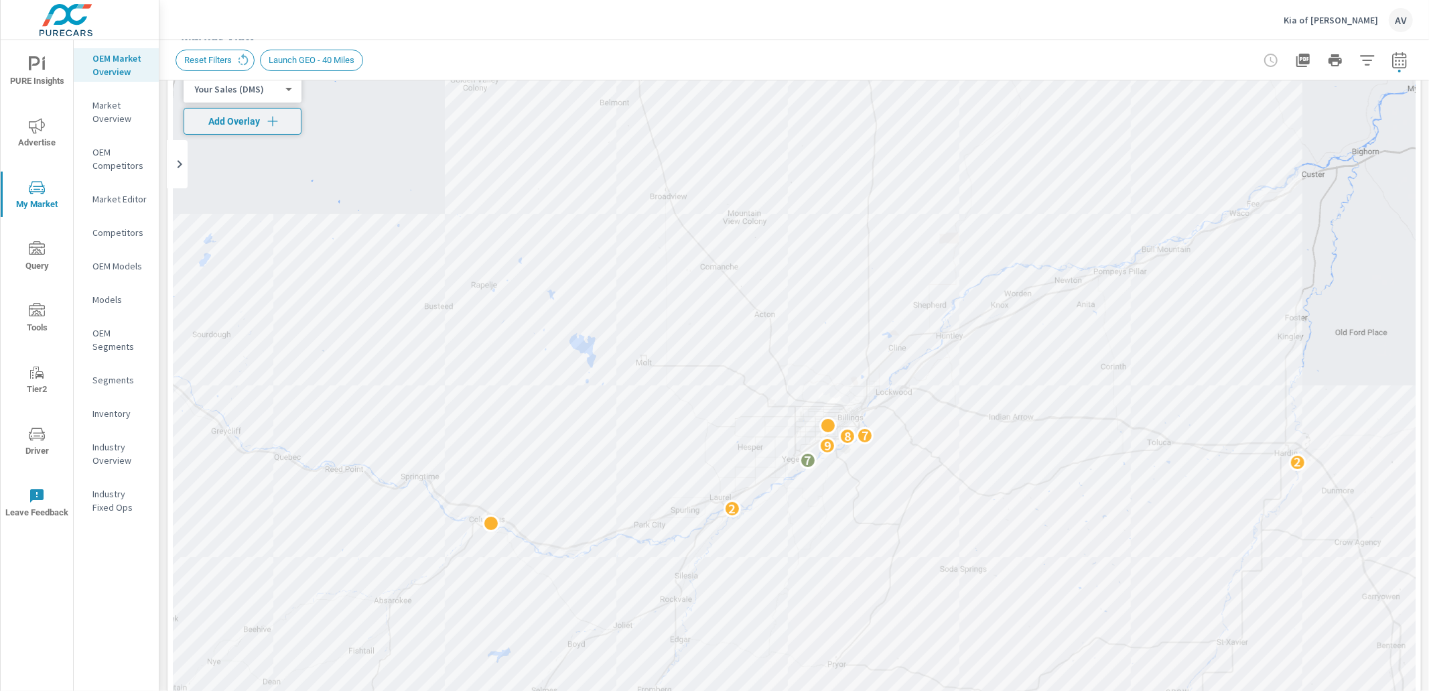
scroll to position [59, 0]
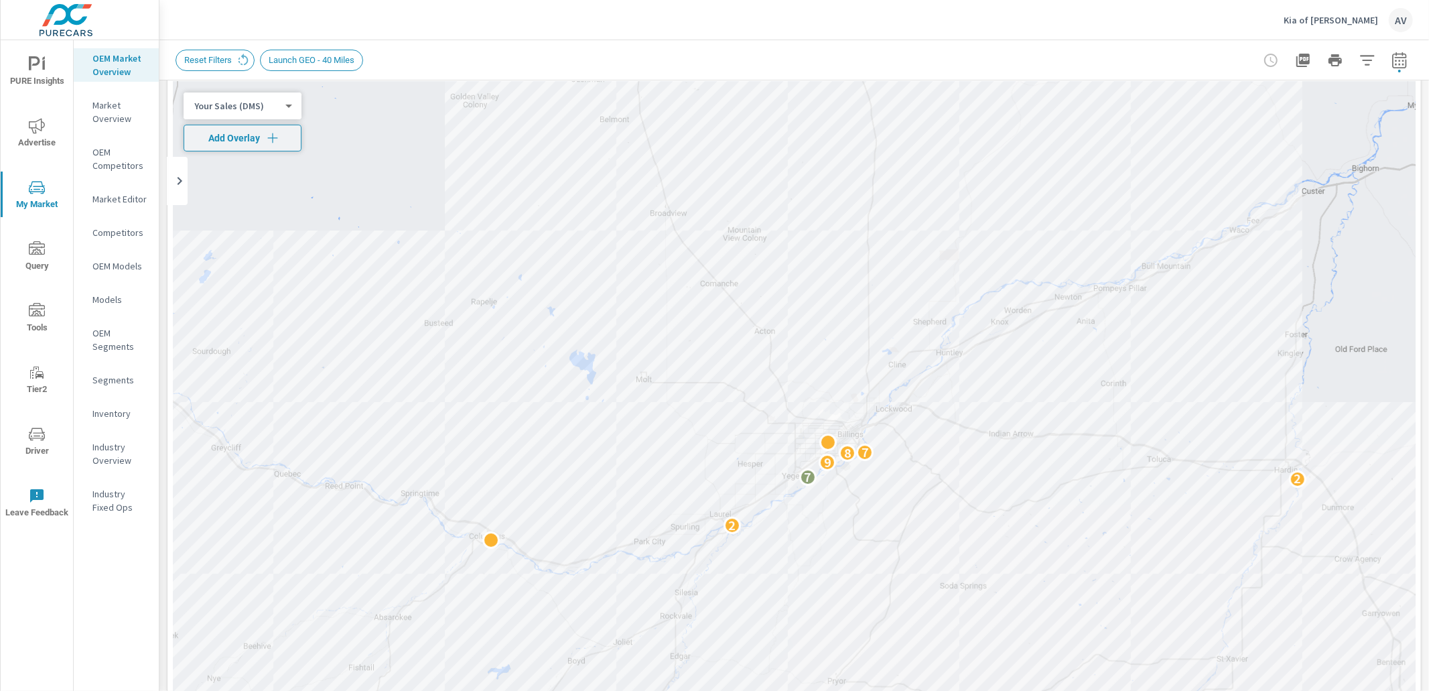
click at [1391, 64] on icon "button" at bounding box center [1399, 60] width 16 height 16
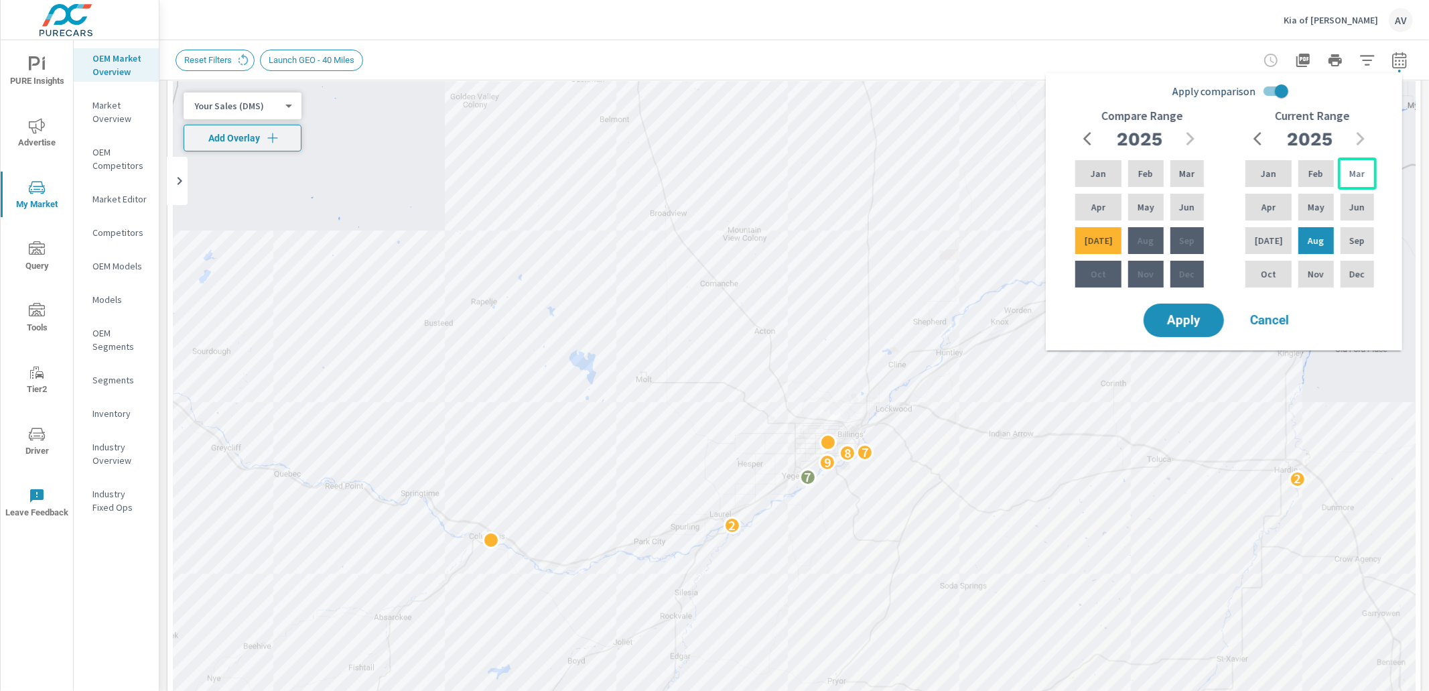
click at [1365, 167] on div "Mar" at bounding box center [1357, 173] width 39 height 32
click at [1318, 236] on div "Aug" at bounding box center [1316, 240] width 40 height 32
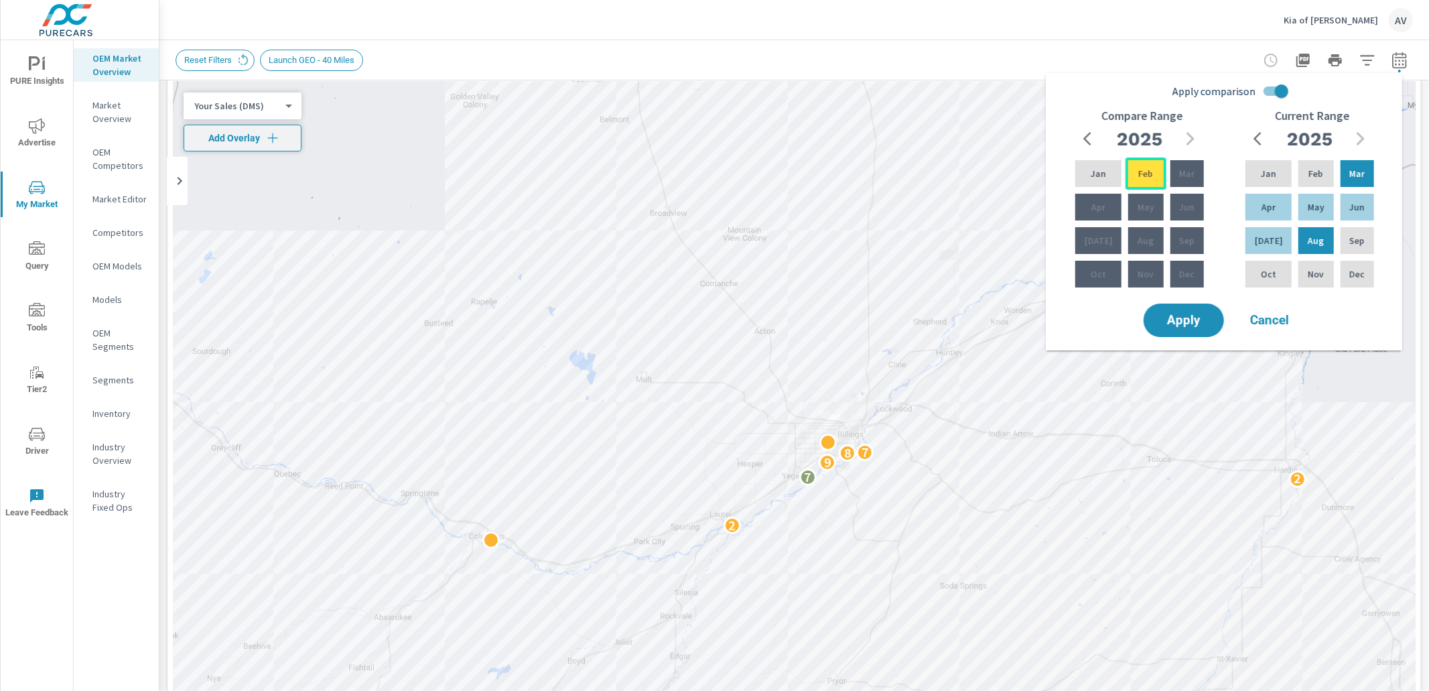
click at [1129, 174] on div "Feb" at bounding box center [1145, 173] width 40 height 32
click at [1085, 135] on icon "button" at bounding box center [1091, 139] width 16 height 16
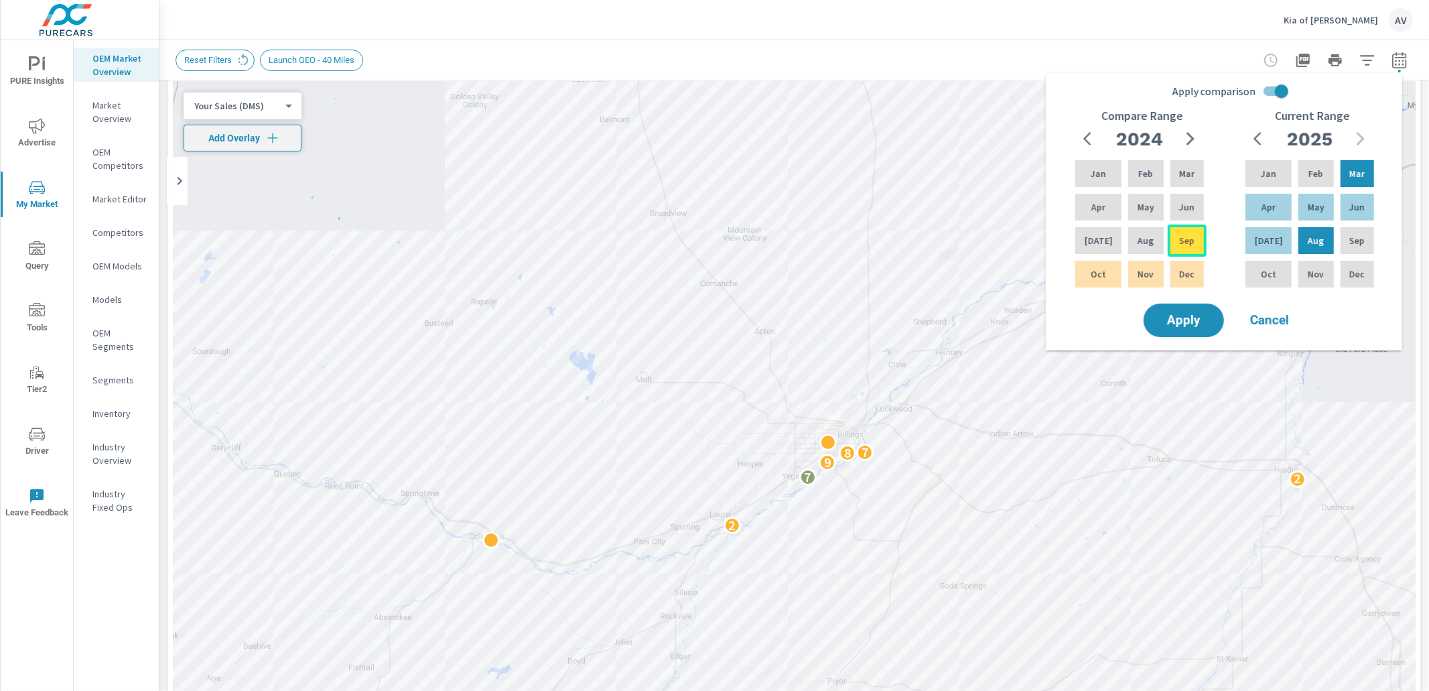
click at [1182, 245] on p "Sep" at bounding box center [1186, 240] width 15 height 13
click at [1201, 314] on span "Apply" at bounding box center [1183, 320] width 55 height 13
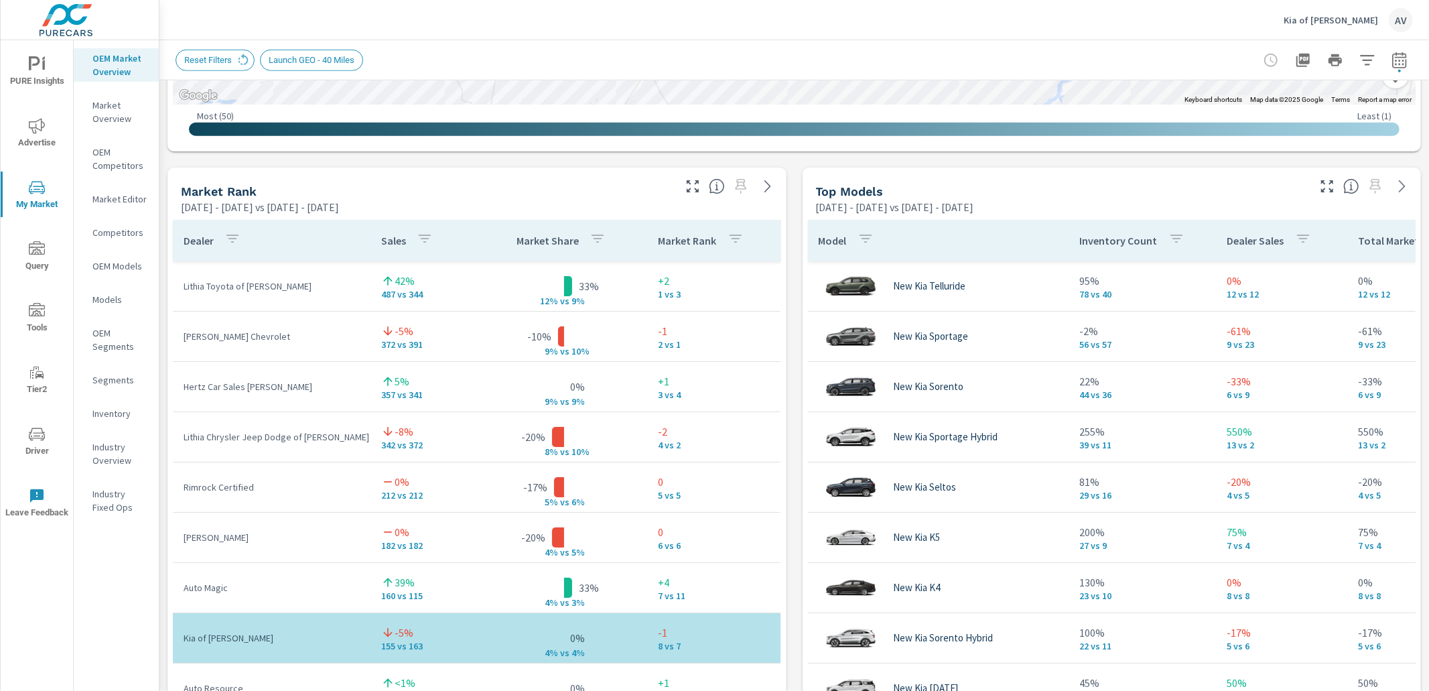
scroll to position [797, 0]
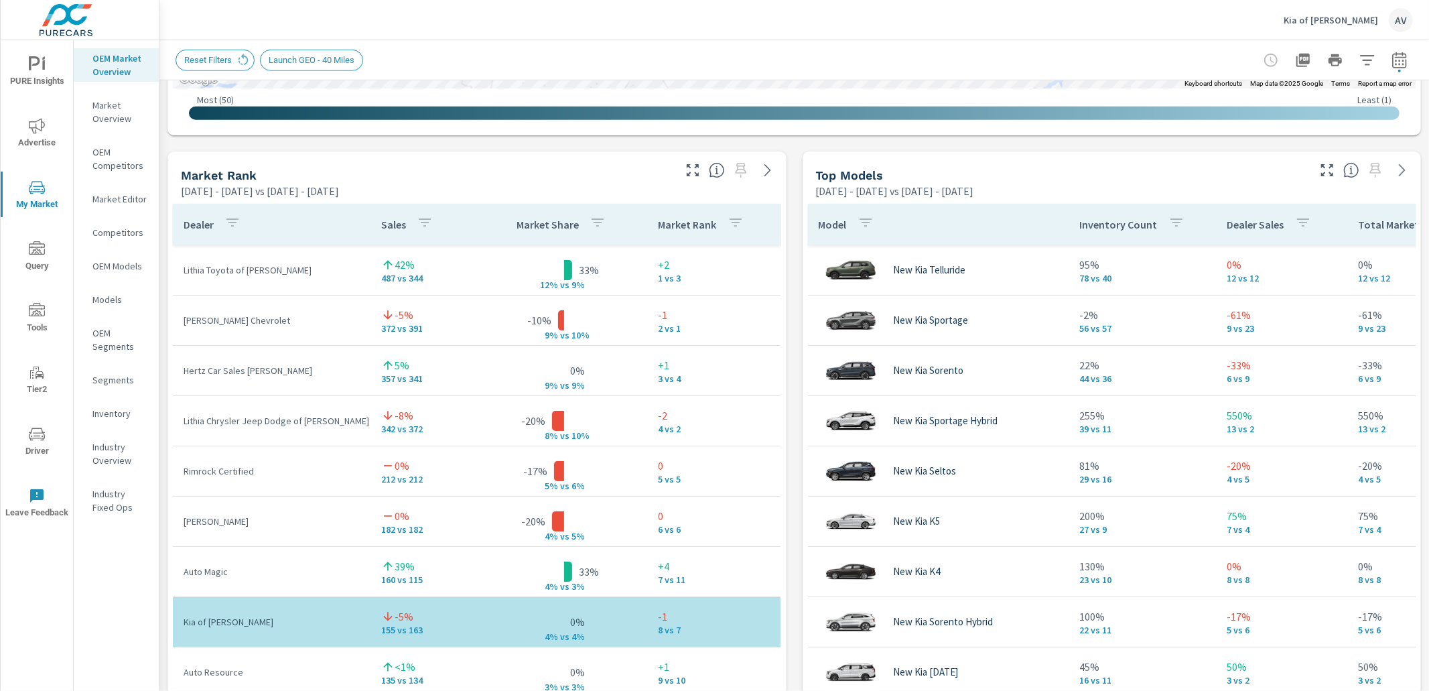
click at [794, 464] on div "Market View Mar 01, 2025 - Aug 31, 2025 vs Sep 01, 2024 - Feb 28, 2025 ← Move l…" at bounding box center [793, 430] width 1269 height 2294
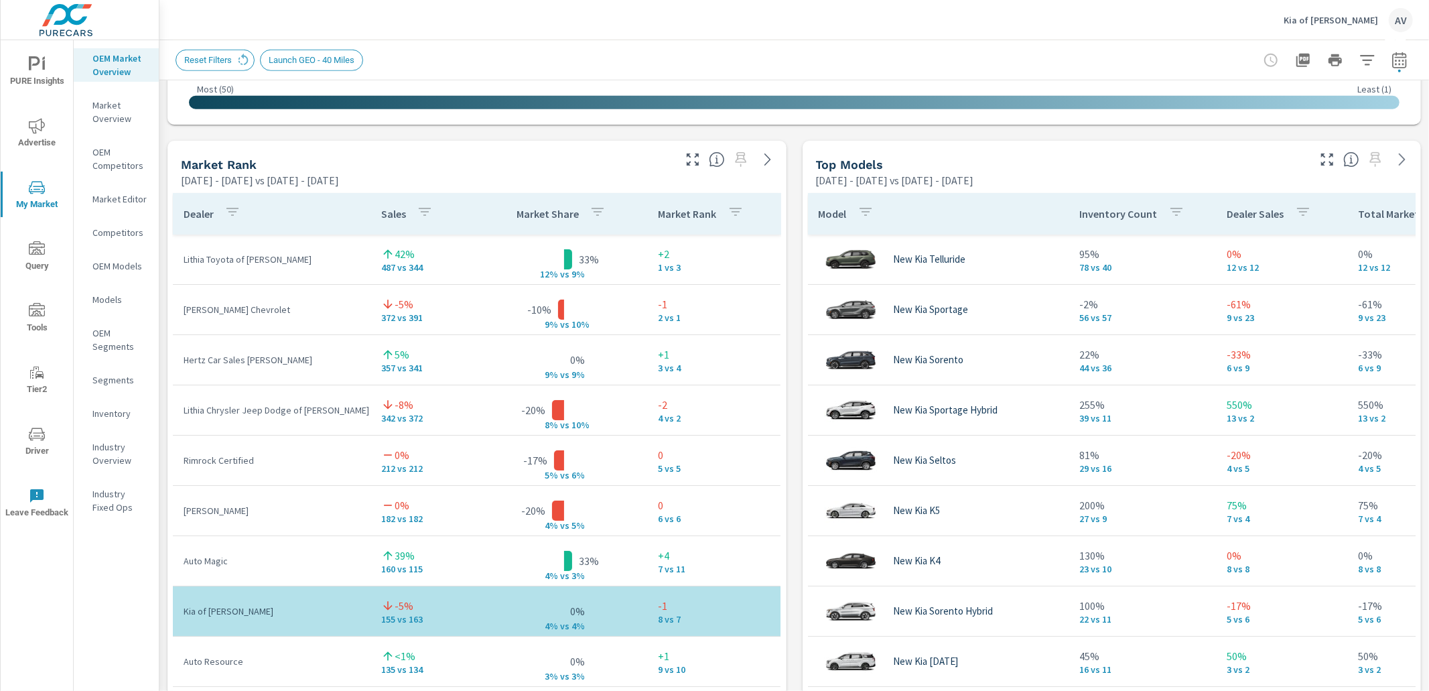
scroll to position [811, 0]
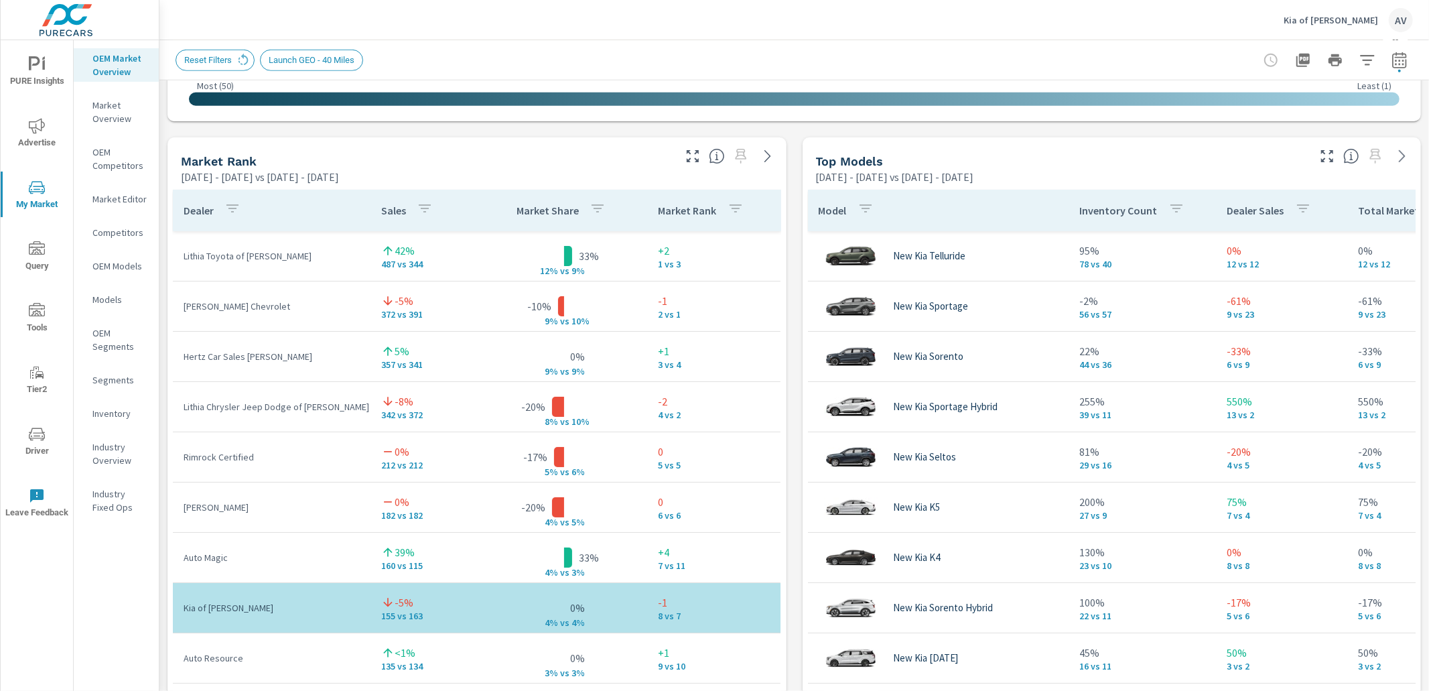
click at [788, 455] on div "Market View Mar 01, 2025 - Aug 31, 2025 vs Sep 01, 2024 - Feb 28, 2025 ← Move l…" at bounding box center [793, 416] width 1269 height 2294
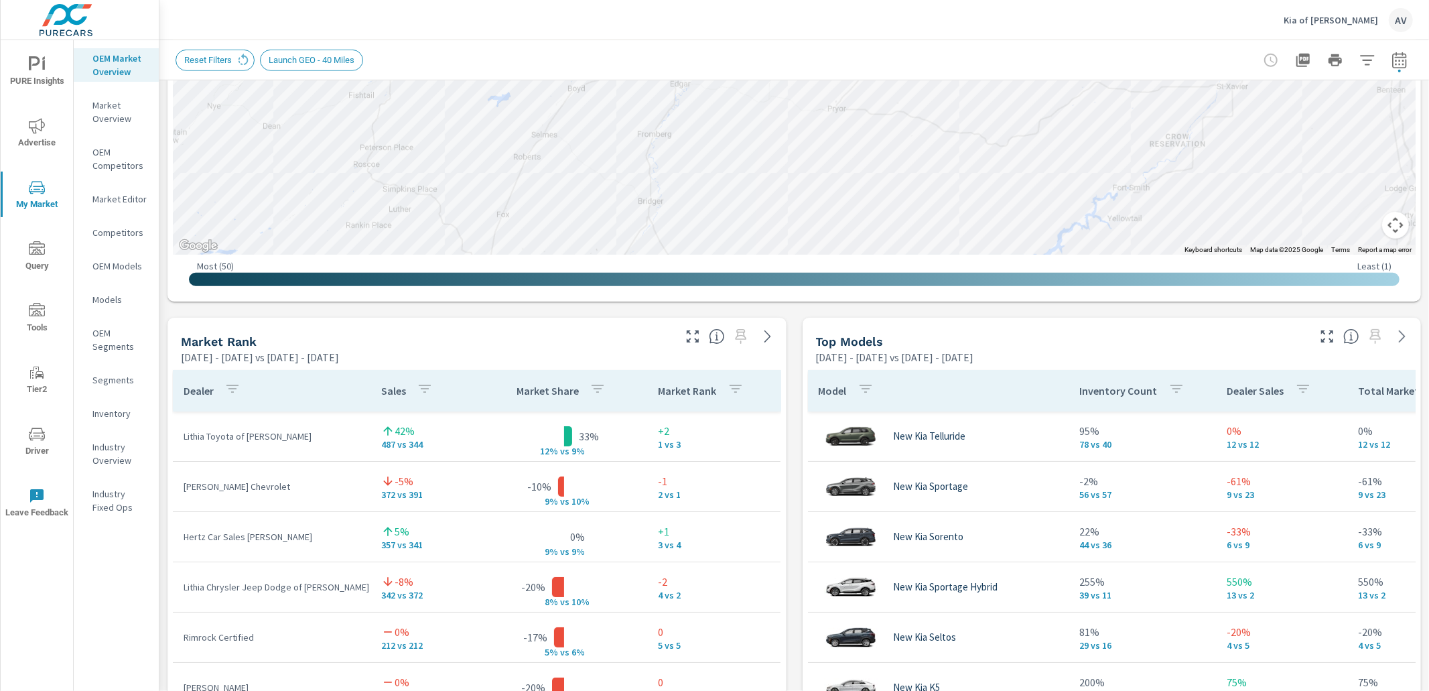
scroll to position [623, 0]
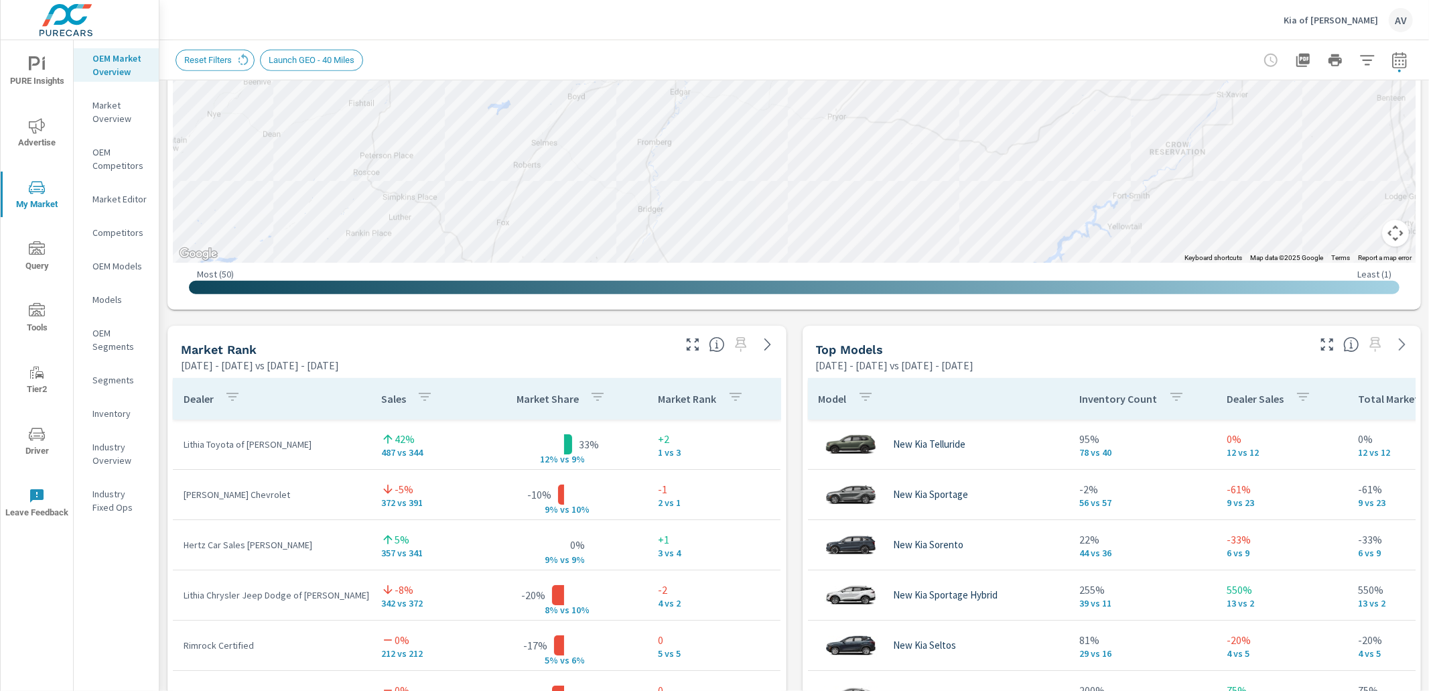
click at [788, 441] on div "Market View Mar 01, 2025 - Aug 31, 2025 vs Sep 01, 2024 - Feb 28, 2025 ← Move l…" at bounding box center [793, 604] width 1269 height 2294
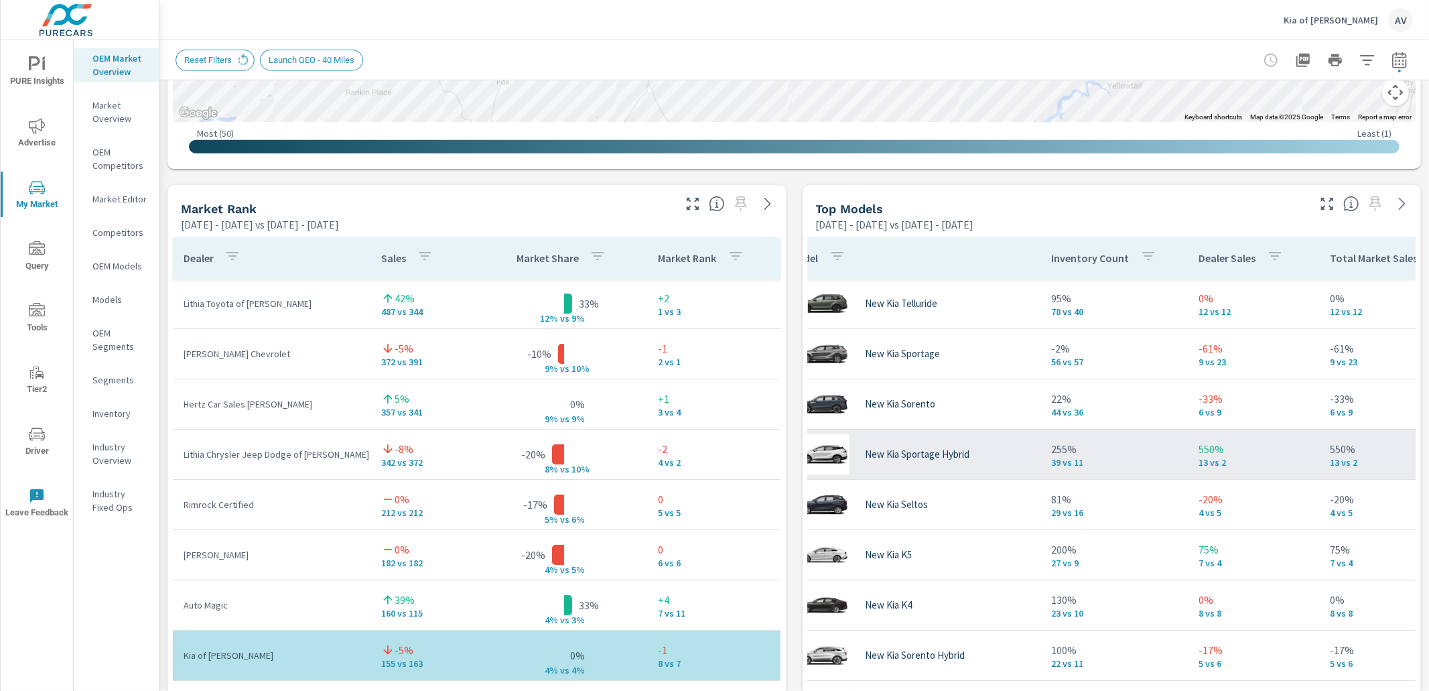
scroll to position [0, 0]
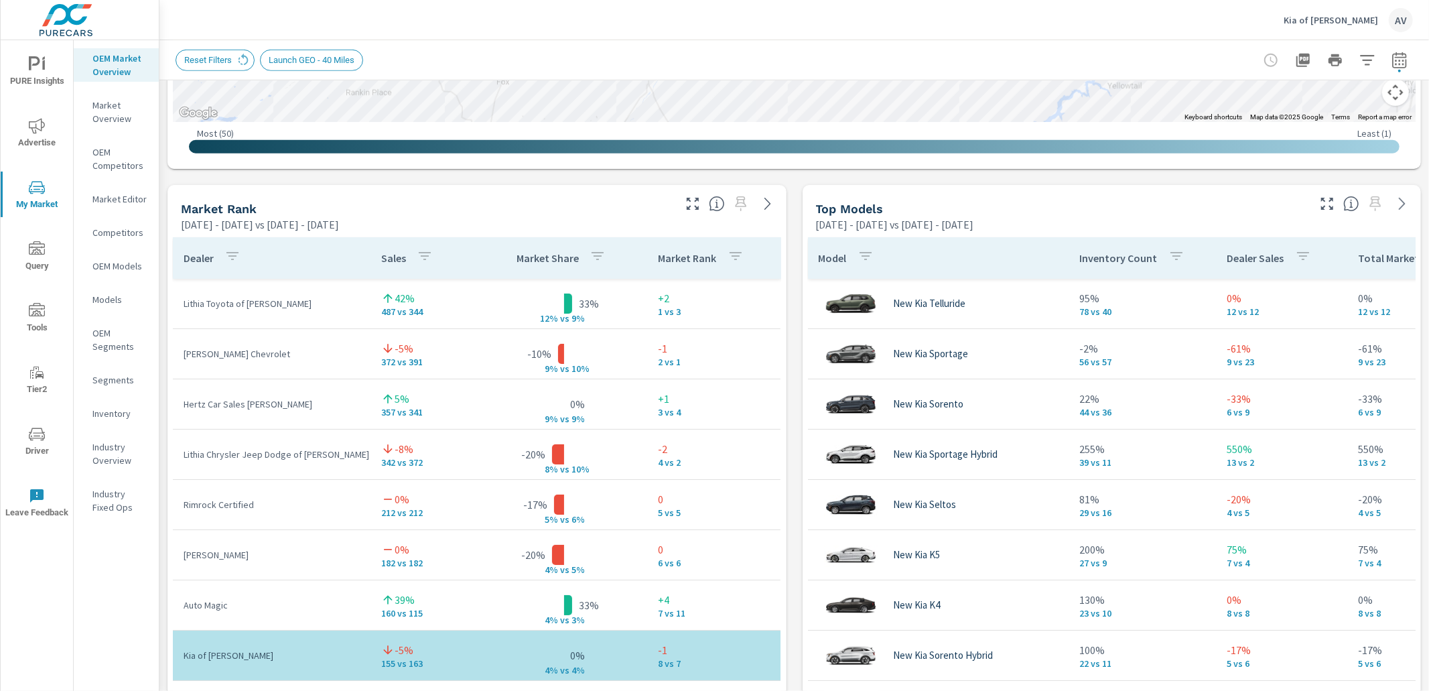
click at [1125, 206] on div "Top Models" at bounding box center [1061, 208] width 490 height 15
click at [790, 241] on div "Market View Mar 01, 2025 - Aug 31, 2025 vs Sep 01, 2024 - Feb 28, 2025 ← Move l…" at bounding box center [793, 464] width 1269 height 2294
click at [1391, 56] on icon "button" at bounding box center [1399, 60] width 16 height 16
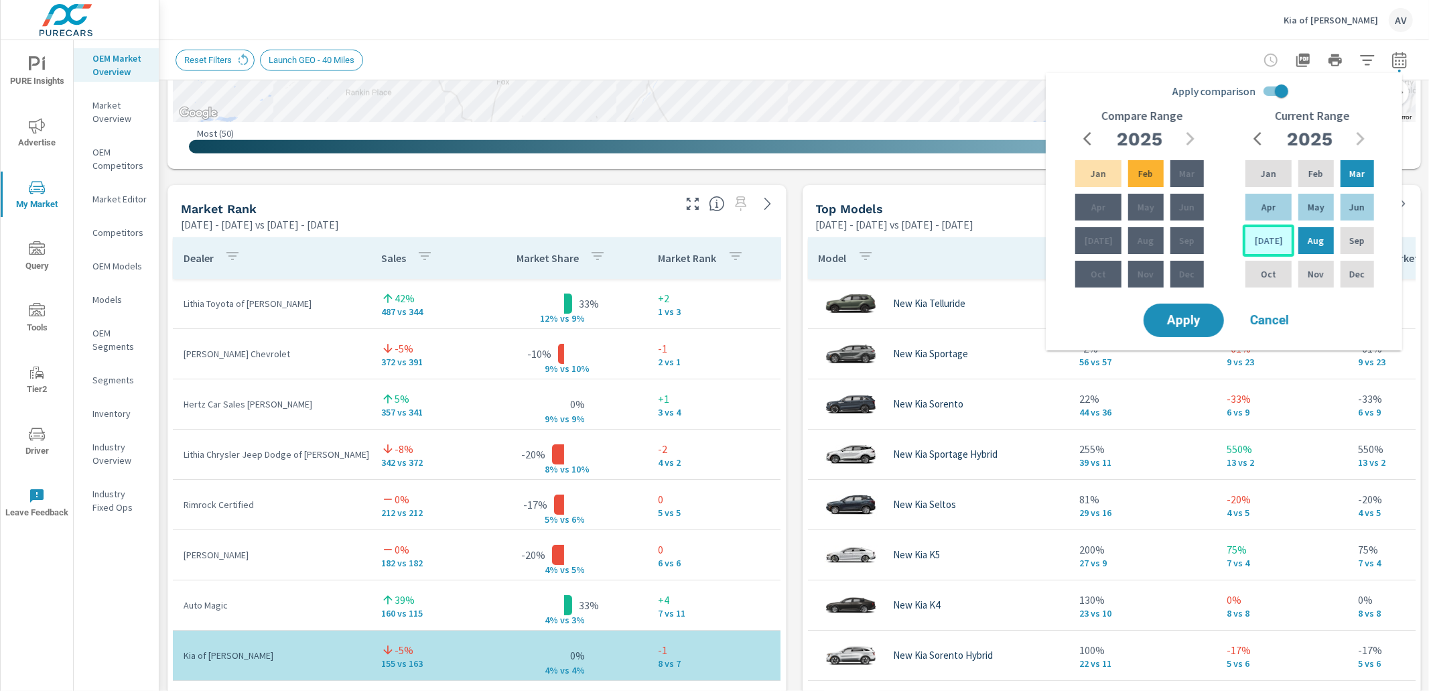
click at [1279, 237] on div "Jul" at bounding box center [1269, 240] width 52 height 32
click at [1296, 176] on div "Feb" at bounding box center [1316, 173] width 40 height 32
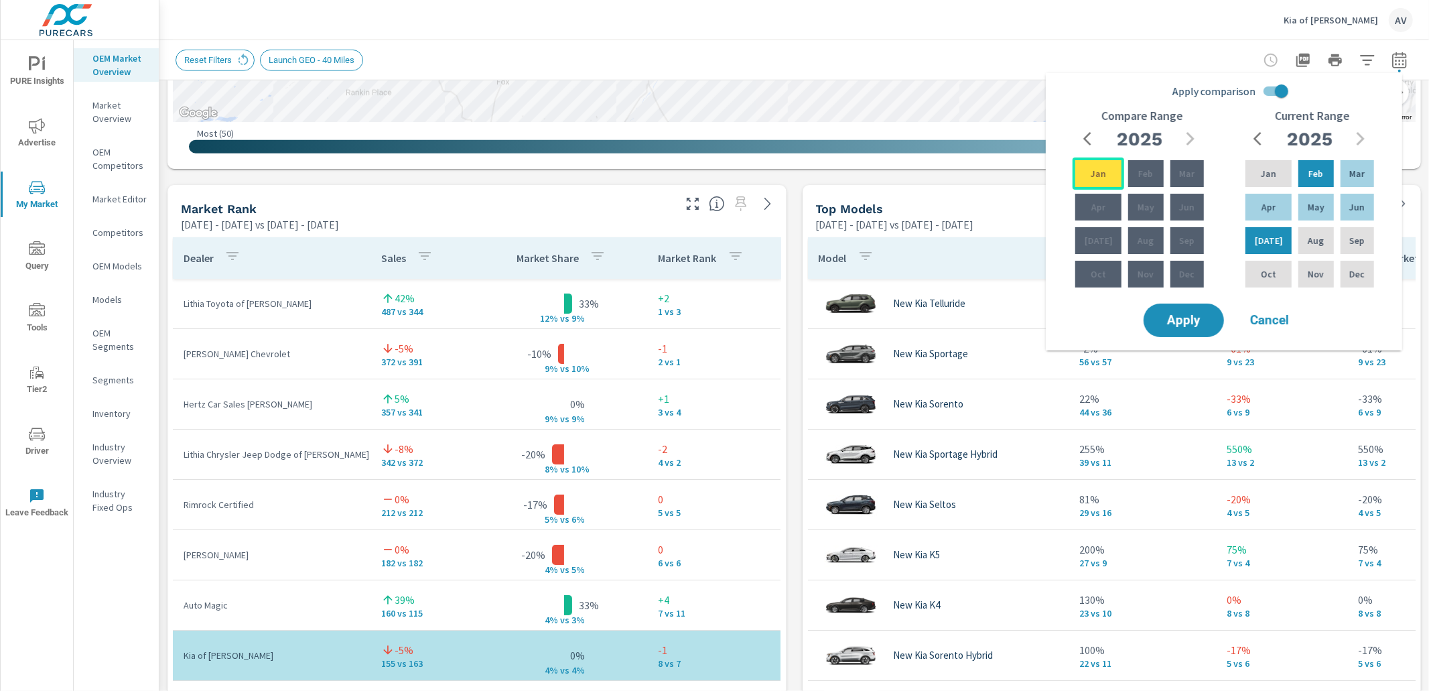
click at [1096, 177] on p "Jan" at bounding box center [1098, 173] width 15 height 13
click at [1087, 132] on icon "button" at bounding box center [1091, 139] width 16 height 16
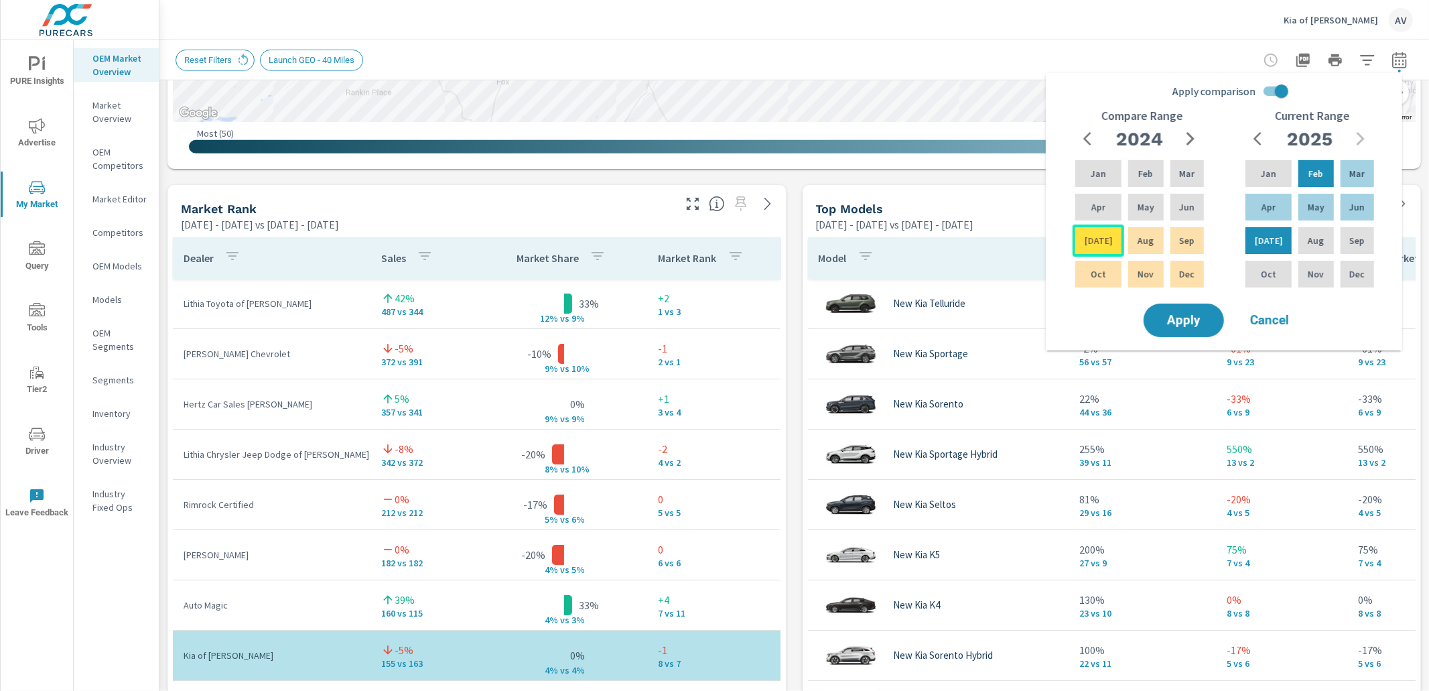
click at [1103, 244] on div "Jul" at bounding box center [1098, 240] width 52 height 32
click at [1199, 318] on span "Apply" at bounding box center [1183, 320] width 55 height 13
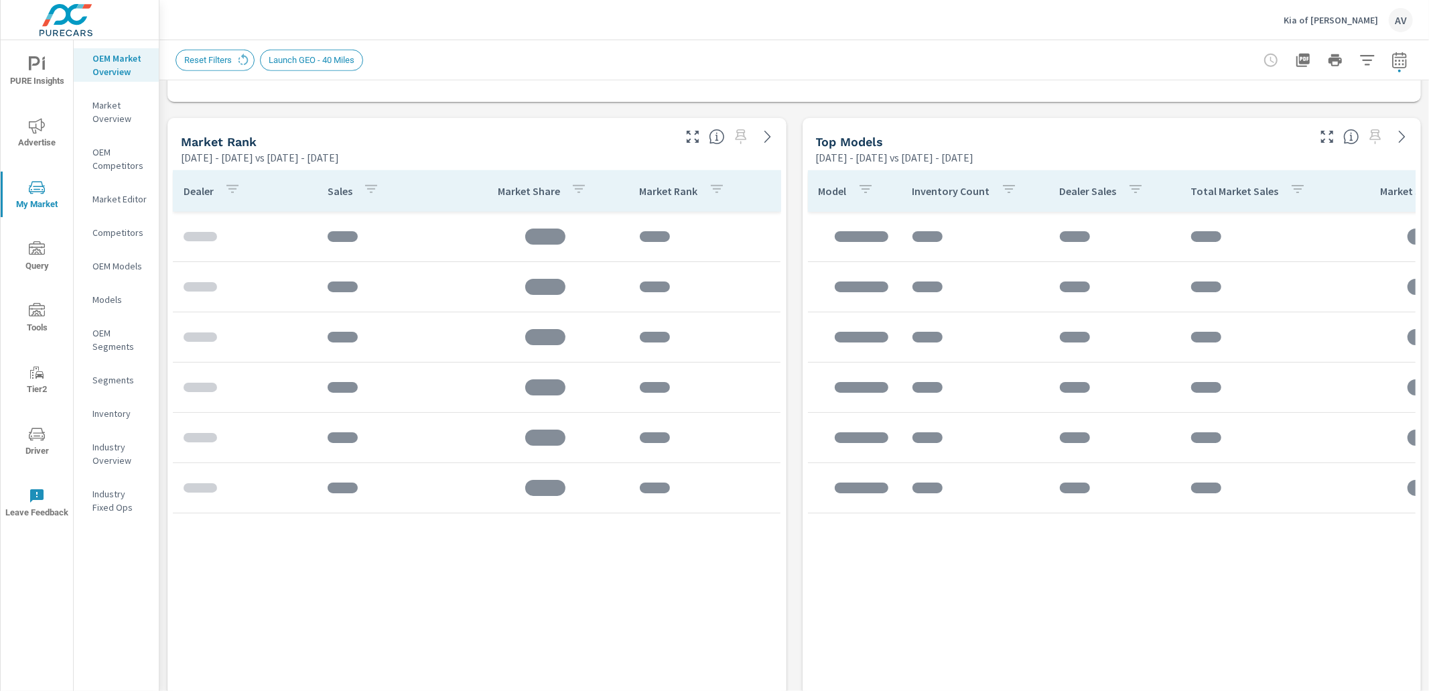
scroll to position [851, 0]
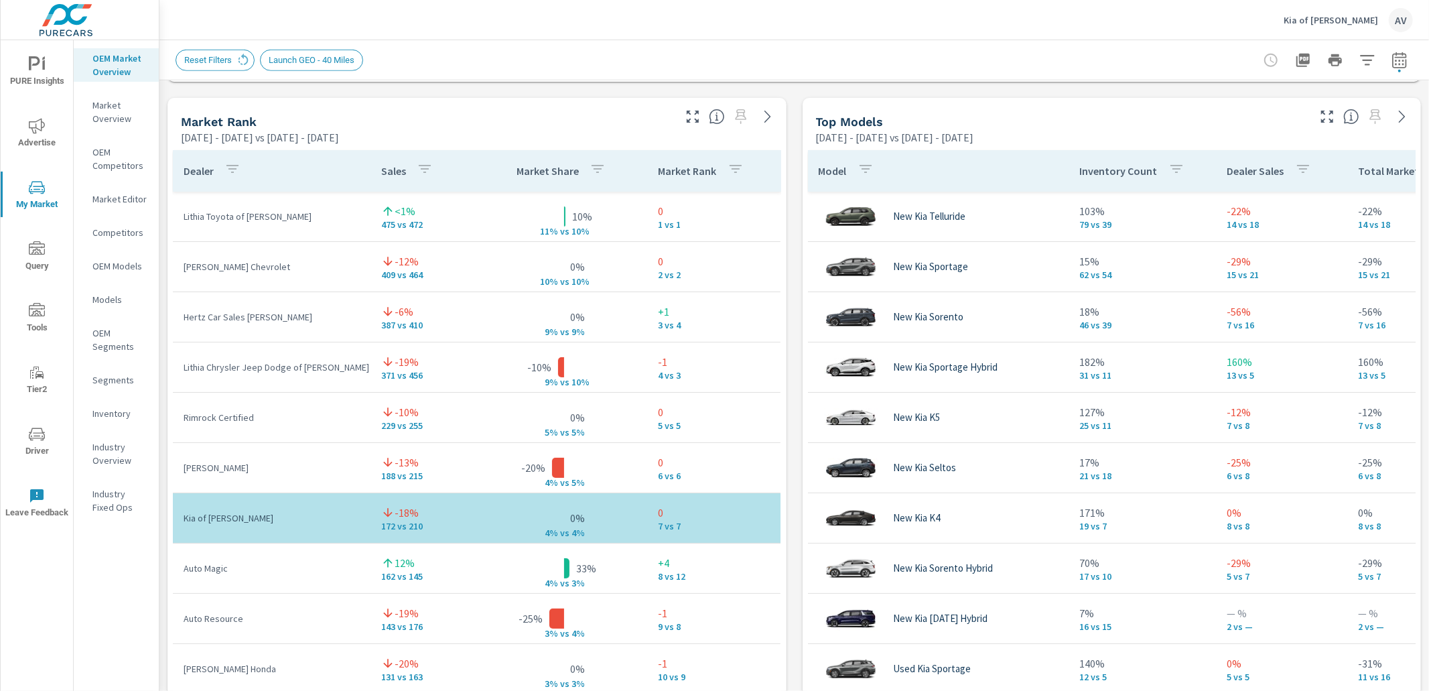
click at [782, 230] on div "Market View Feb 01, 2025 - Jul 31, 2025 vs Jul 01, 2024 - Jan 31, 2025 4 2 2 7 …" at bounding box center [793, 377] width 1269 height 2294
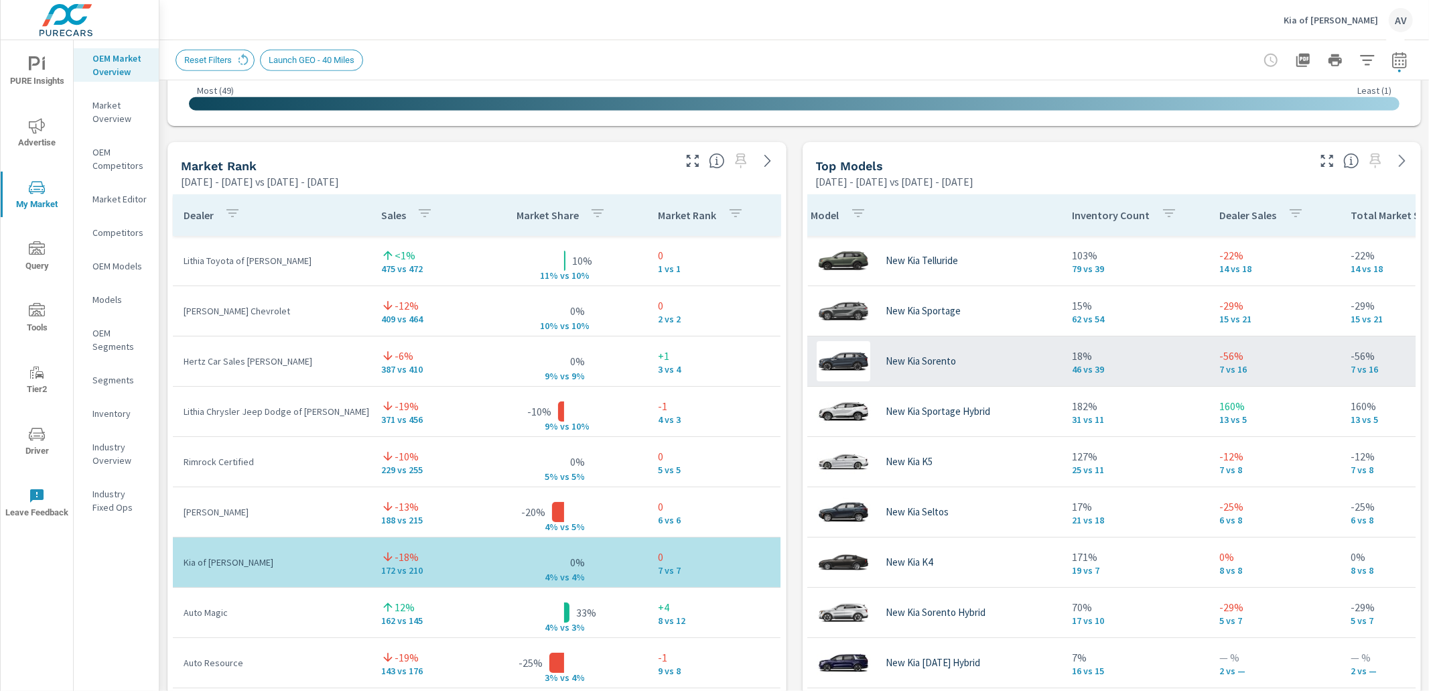
scroll to position [0, 0]
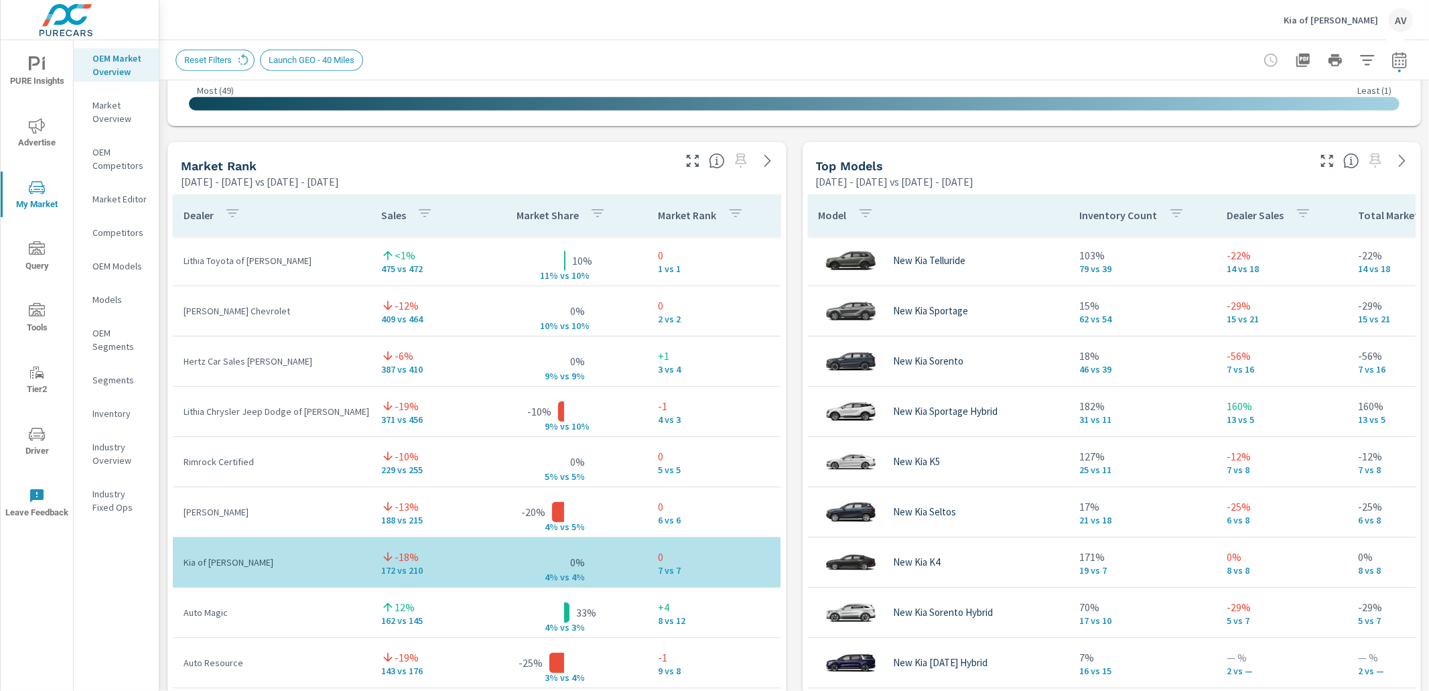
click at [788, 284] on div "Market View Feb 01, 2025 - Jul 31, 2025 vs Jul 01, 2024 - Jan 31, 2025 ← Move l…" at bounding box center [793, 421] width 1269 height 2294
click at [1395, 60] on icon "button" at bounding box center [1399, 62] width 9 height 5
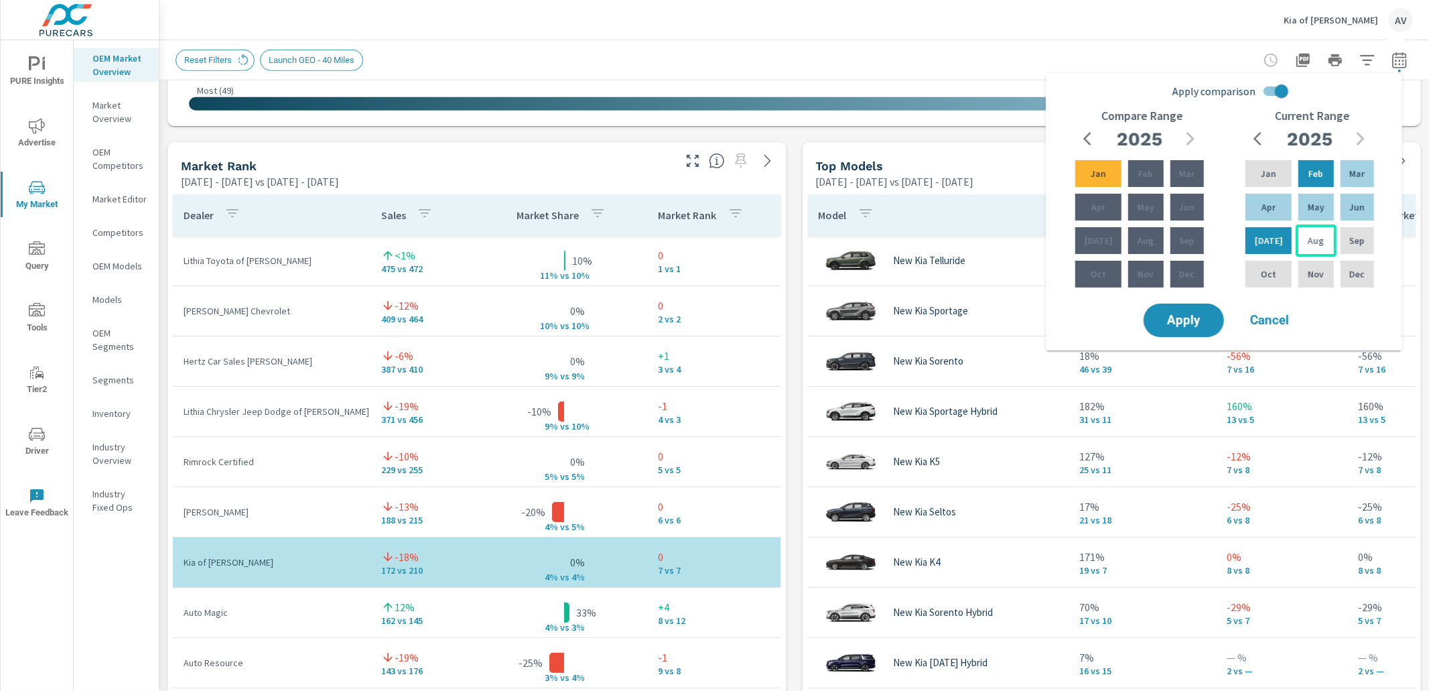
click at [1313, 242] on p "Aug" at bounding box center [1316, 240] width 16 height 13
click at [1343, 180] on div "Mar" at bounding box center [1357, 173] width 39 height 32
click at [1145, 177] on p "Feb" at bounding box center [1145, 173] width 15 height 13
click at [1091, 143] on icon "button" at bounding box center [1091, 139] width 16 height 16
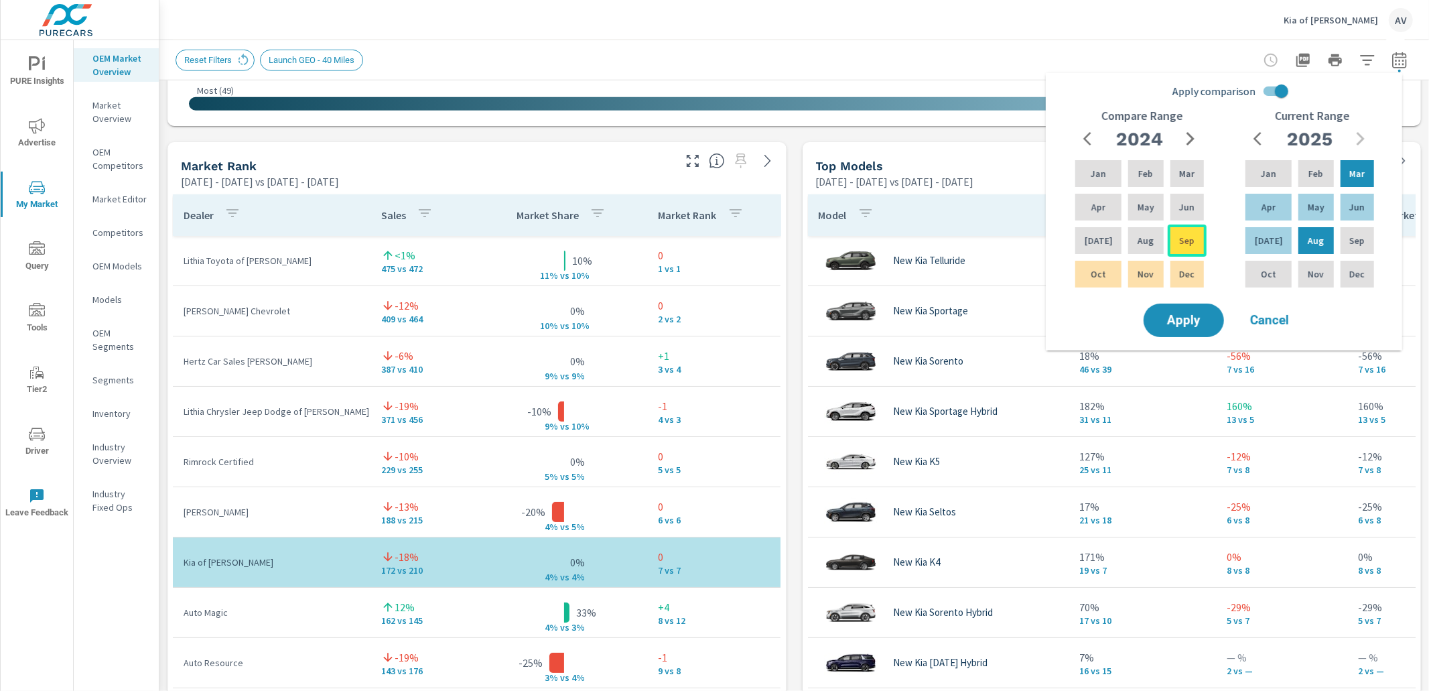
click at [1179, 242] on p "Sep" at bounding box center [1186, 240] width 15 height 13
click at [1204, 324] on span "Apply" at bounding box center [1183, 320] width 55 height 13
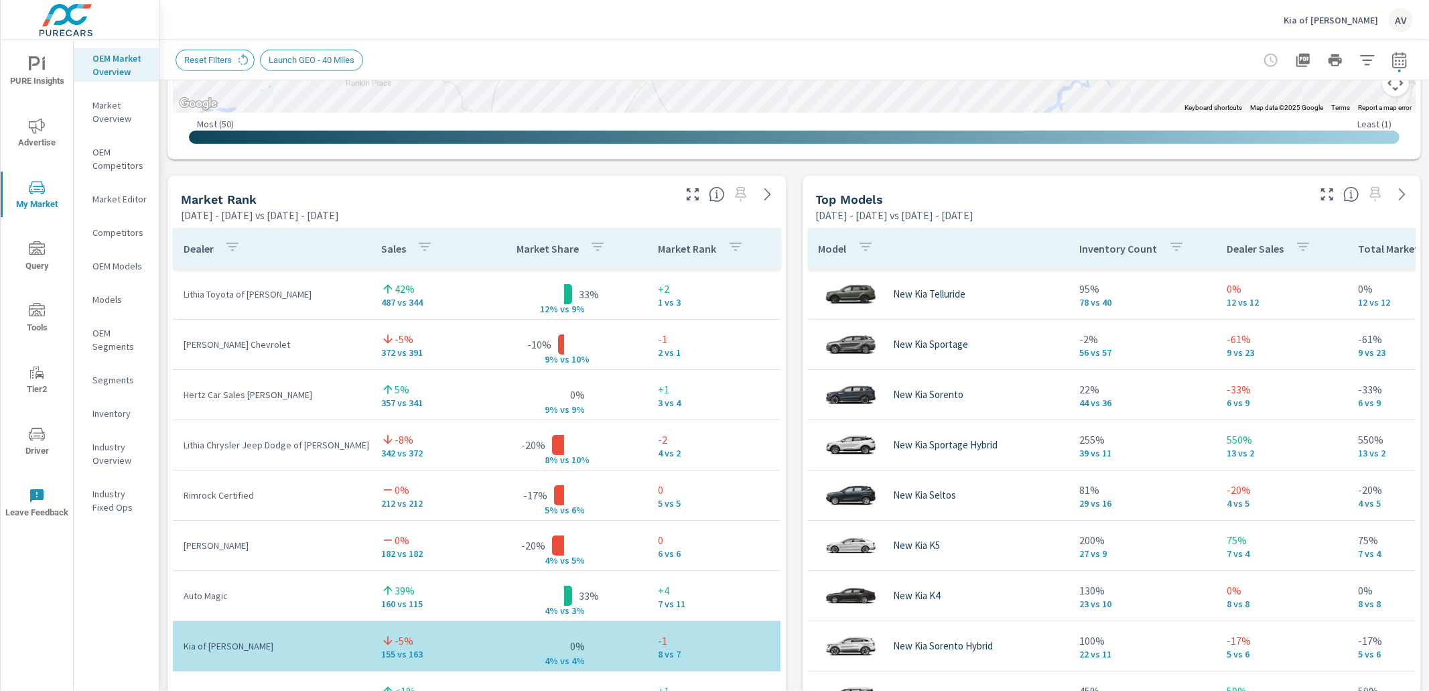
scroll to position [873, 0]
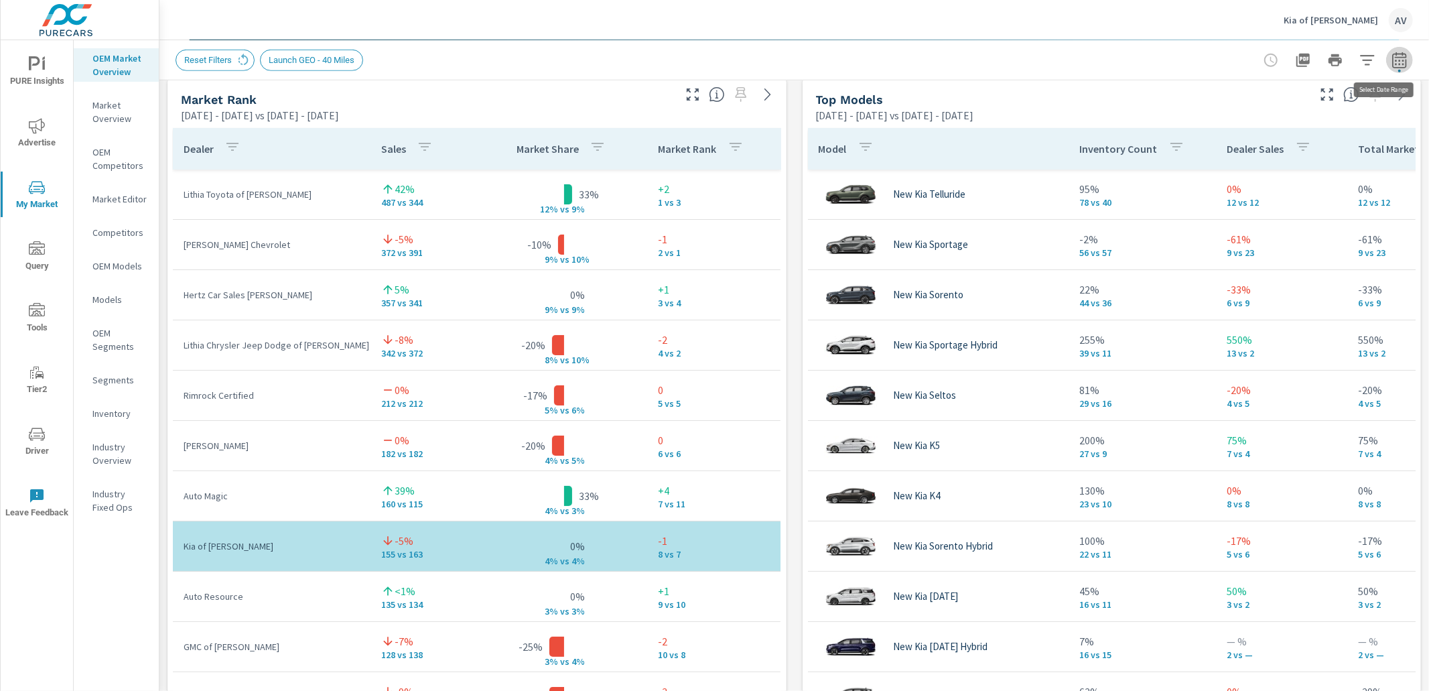
click at [1392, 60] on icon "button" at bounding box center [1399, 60] width 14 height 16
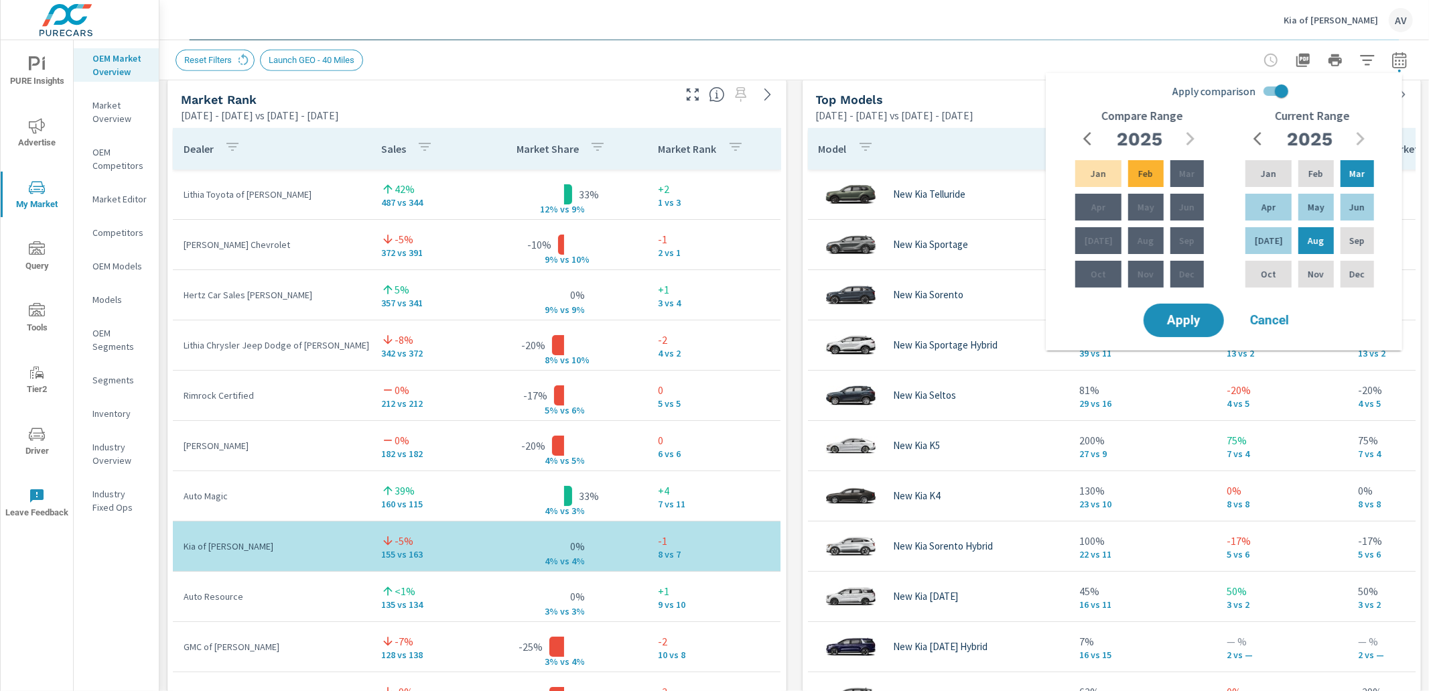
click at [791, 117] on div "Market View Mar 01, 2025 - Aug 31, 2025 vs Sep 01, 2024 - Feb 28, 2025 ← Move l…" at bounding box center [793, 355] width 1269 height 2294
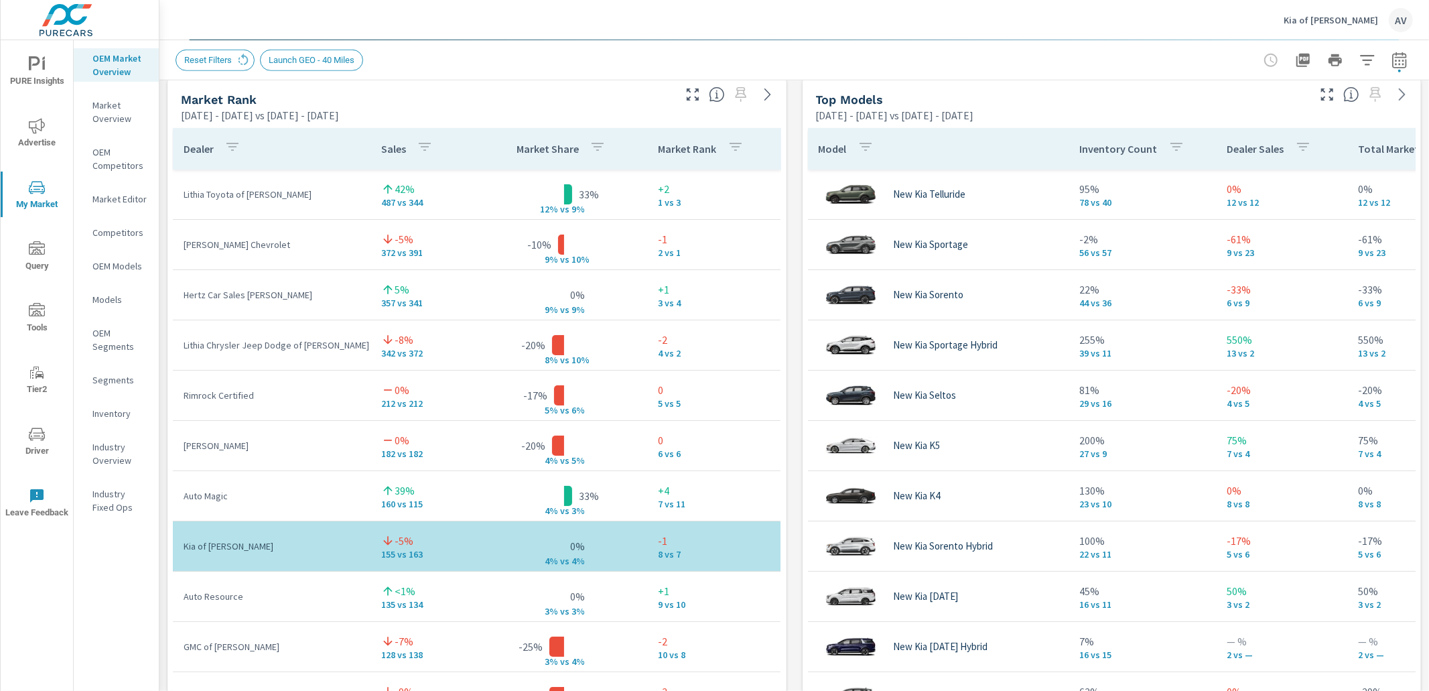
click at [789, 117] on div "Market View Mar 01, 2025 - Aug 31, 2025 vs Sep 01, 2024 - Feb 28, 2025 ← Move l…" at bounding box center [793, 355] width 1269 height 2294
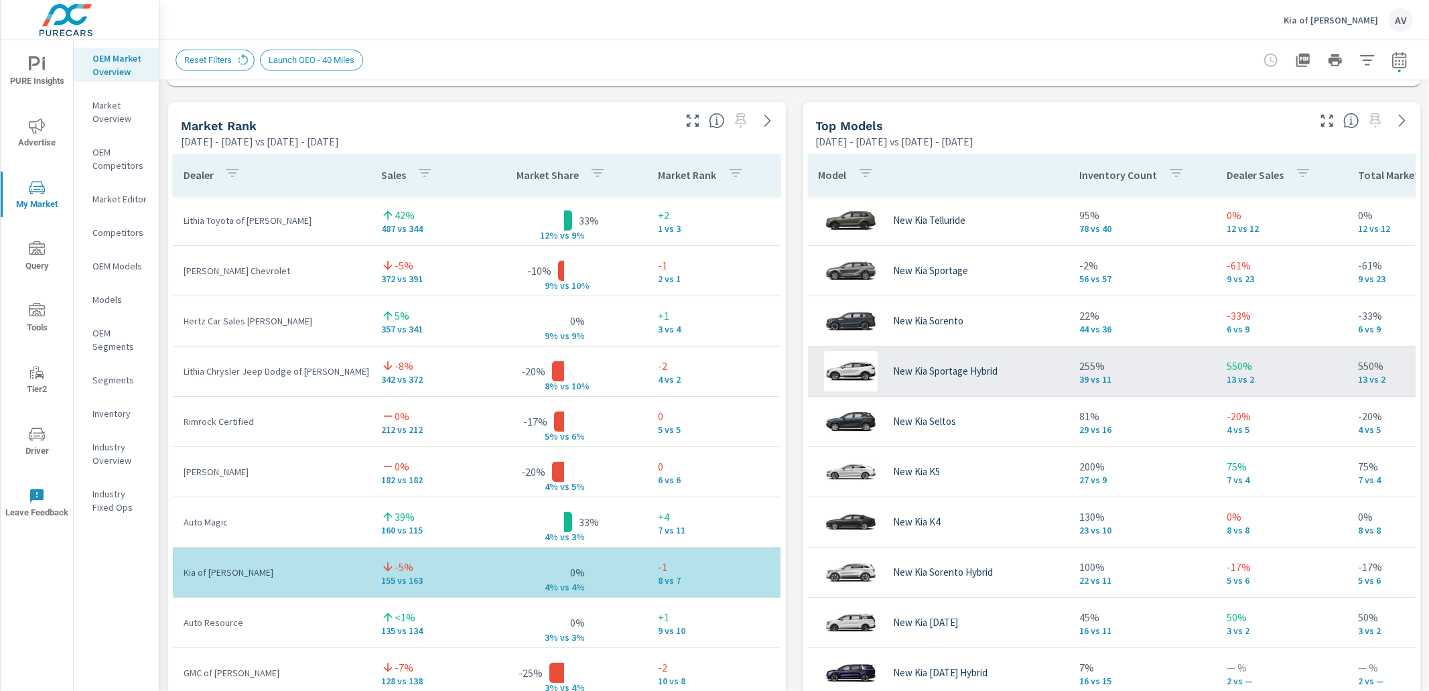
scroll to position [831, 0]
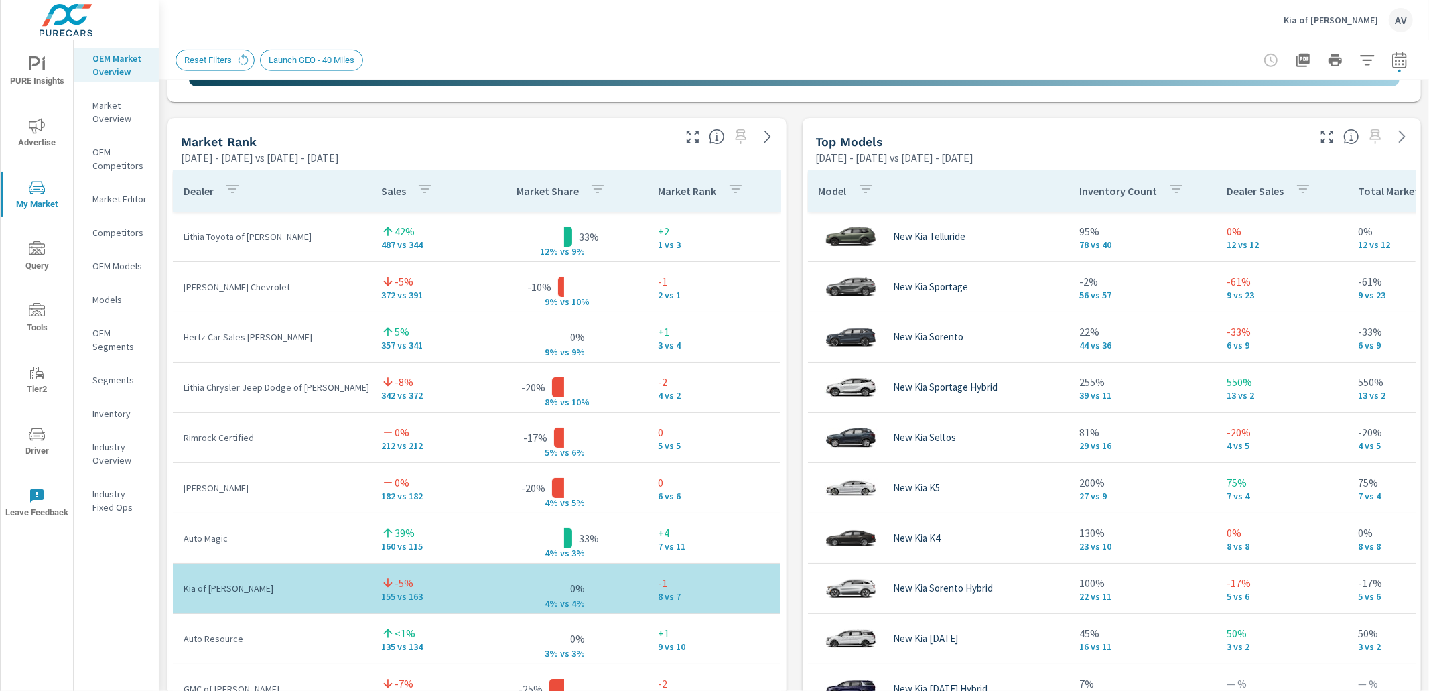
click at [789, 234] on div "Market View Mar 01, 2025 - Aug 31, 2025 vs Sep 01, 2024 - Feb 28, 2025 ← Move l…" at bounding box center [793, 397] width 1269 height 2294
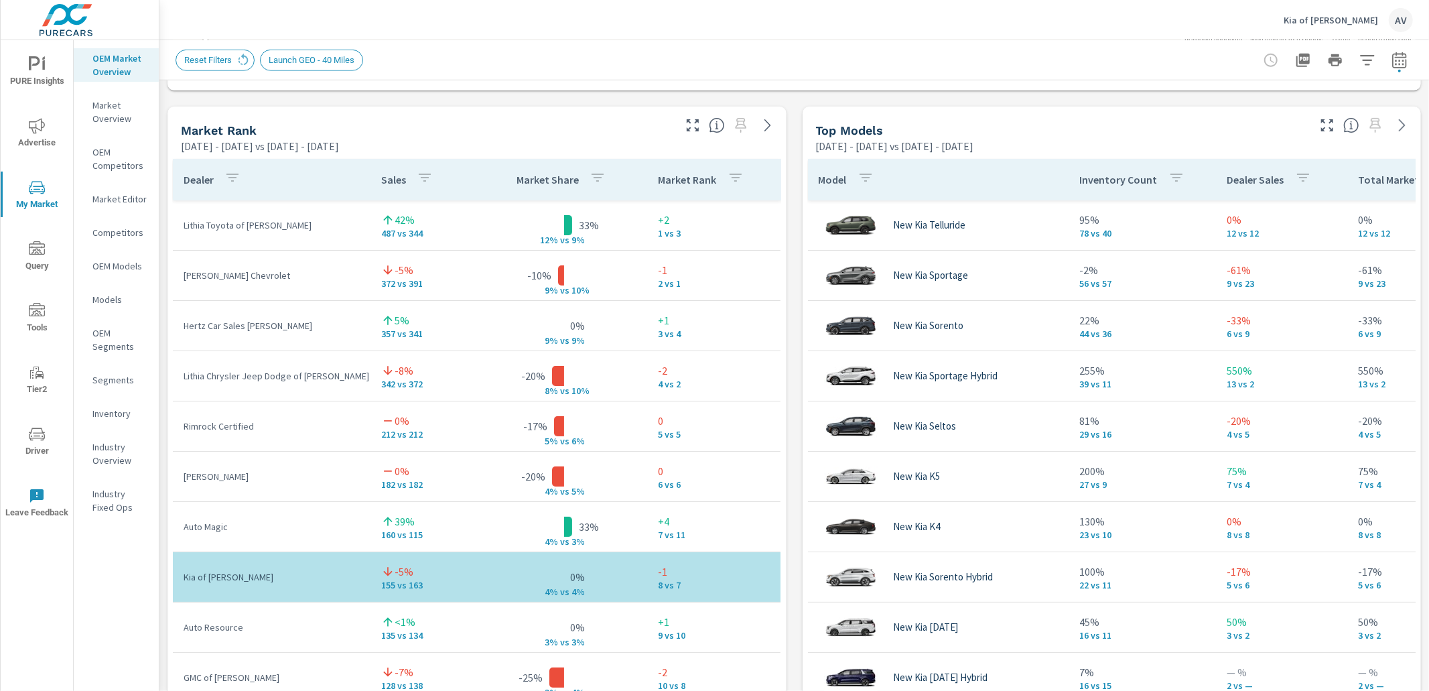
scroll to position [845, 0]
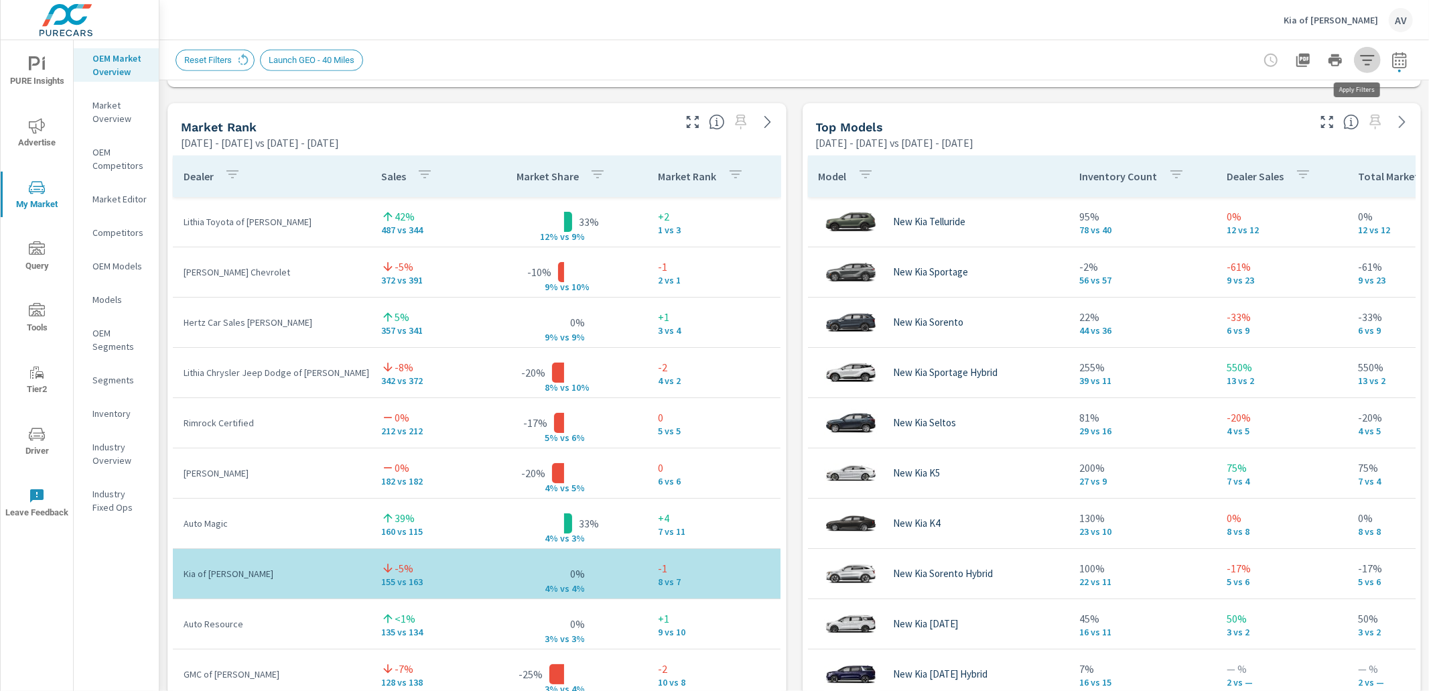
click at [1359, 60] on icon "button" at bounding box center [1367, 60] width 16 height 16
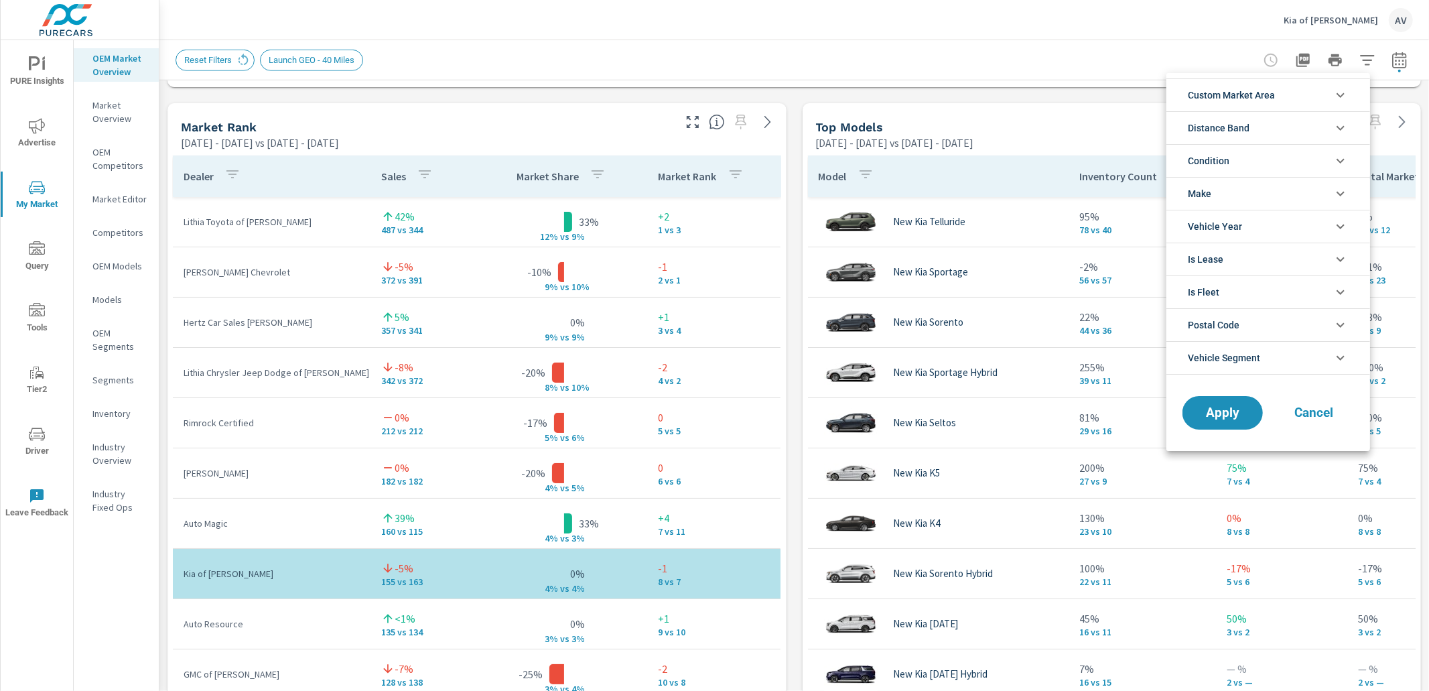
scroll to position [29, 0]
click at [1318, 84] on li "Custom Market Area" at bounding box center [1268, 94] width 204 height 33
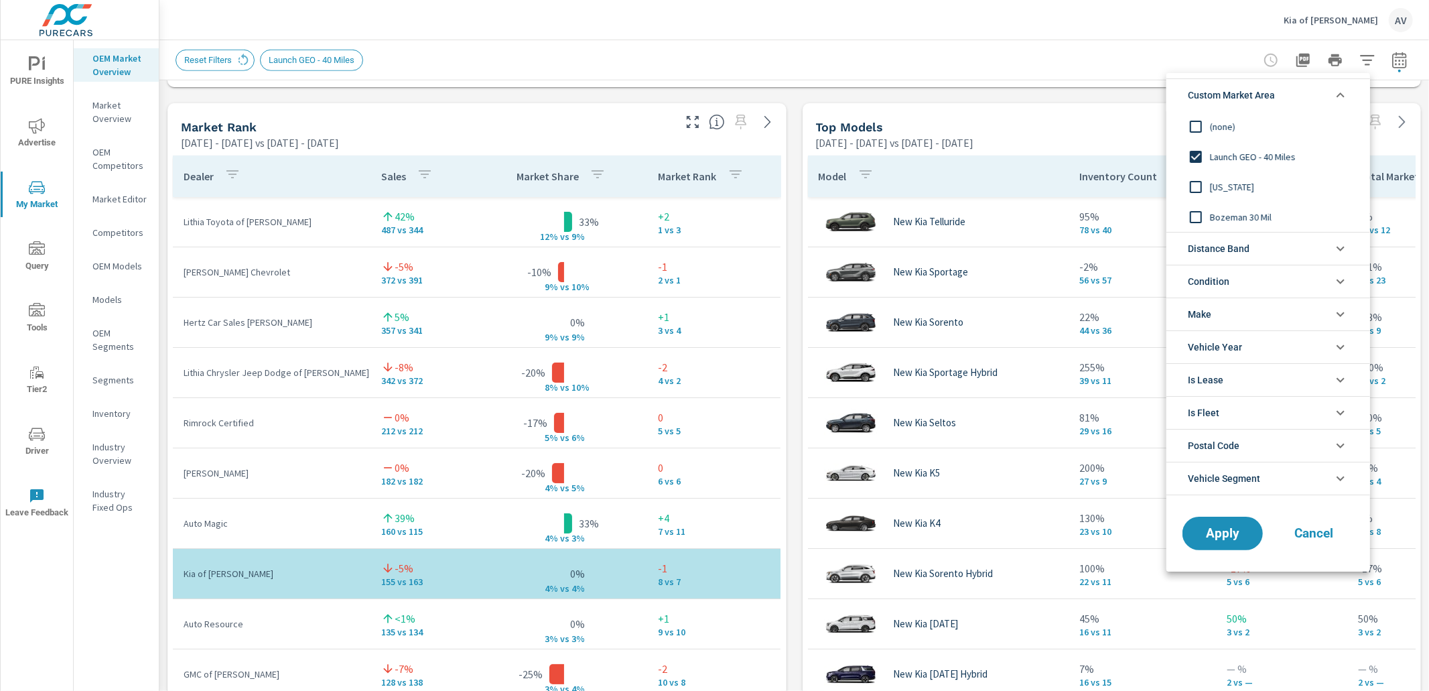
scroll to position [0, 0]
click at [1318, 84] on li "Custom Market Area" at bounding box center [1268, 94] width 204 height 33
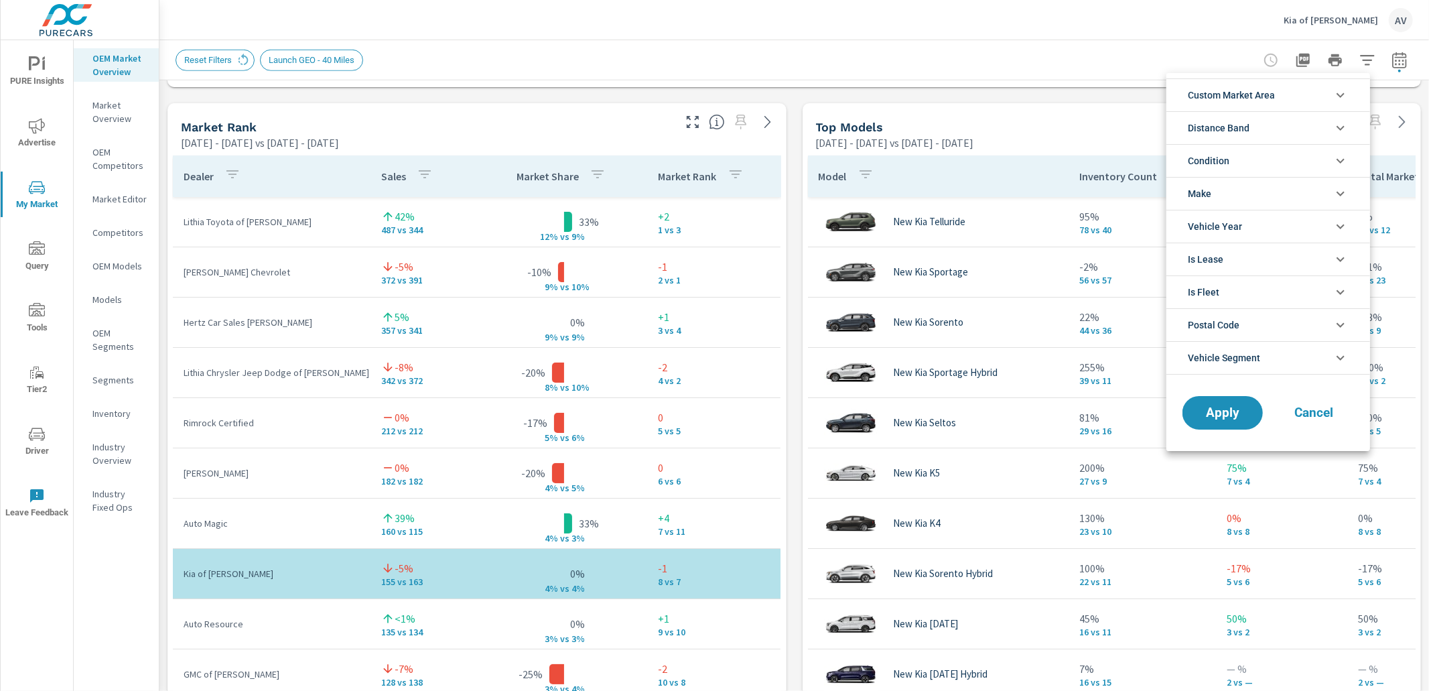
click at [1310, 131] on li "Distance Band" at bounding box center [1268, 127] width 204 height 33
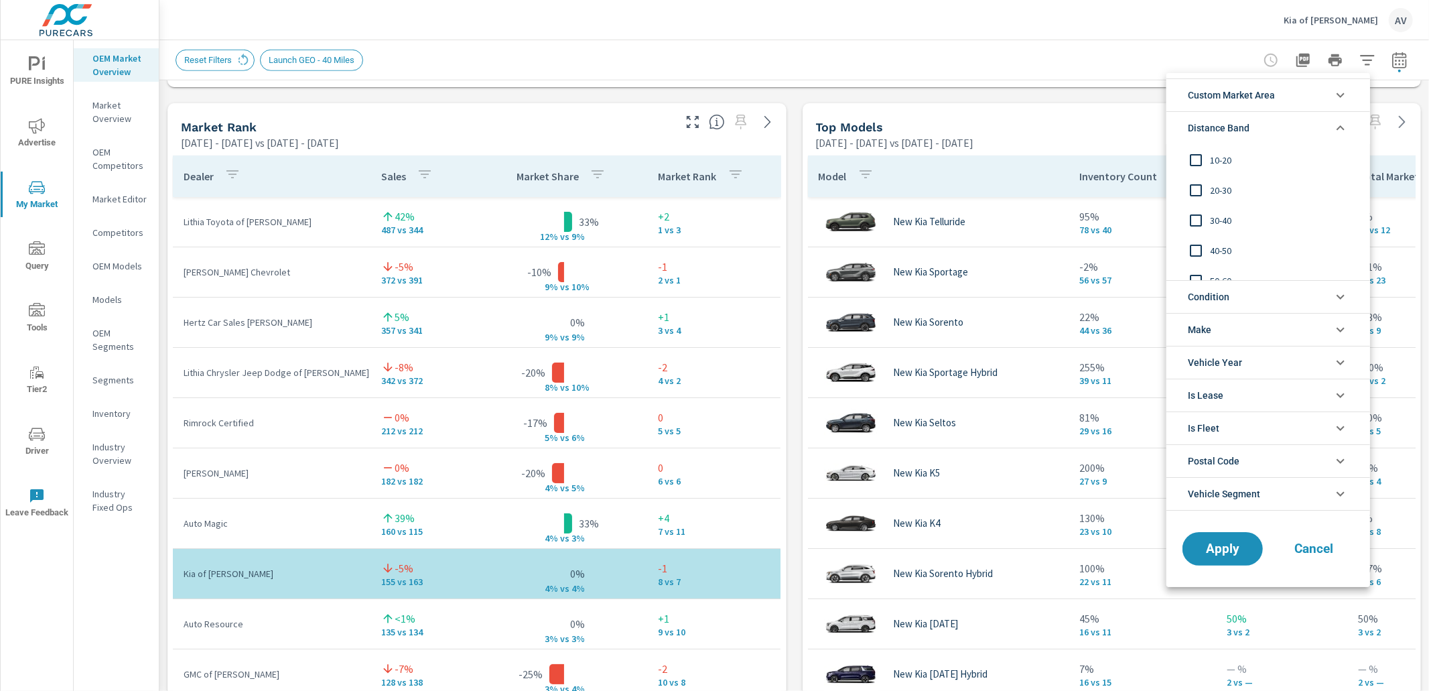
scroll to position [45, 0]
click at [790, 125] on div at bounding box center [714, 345] width 1429 height 691
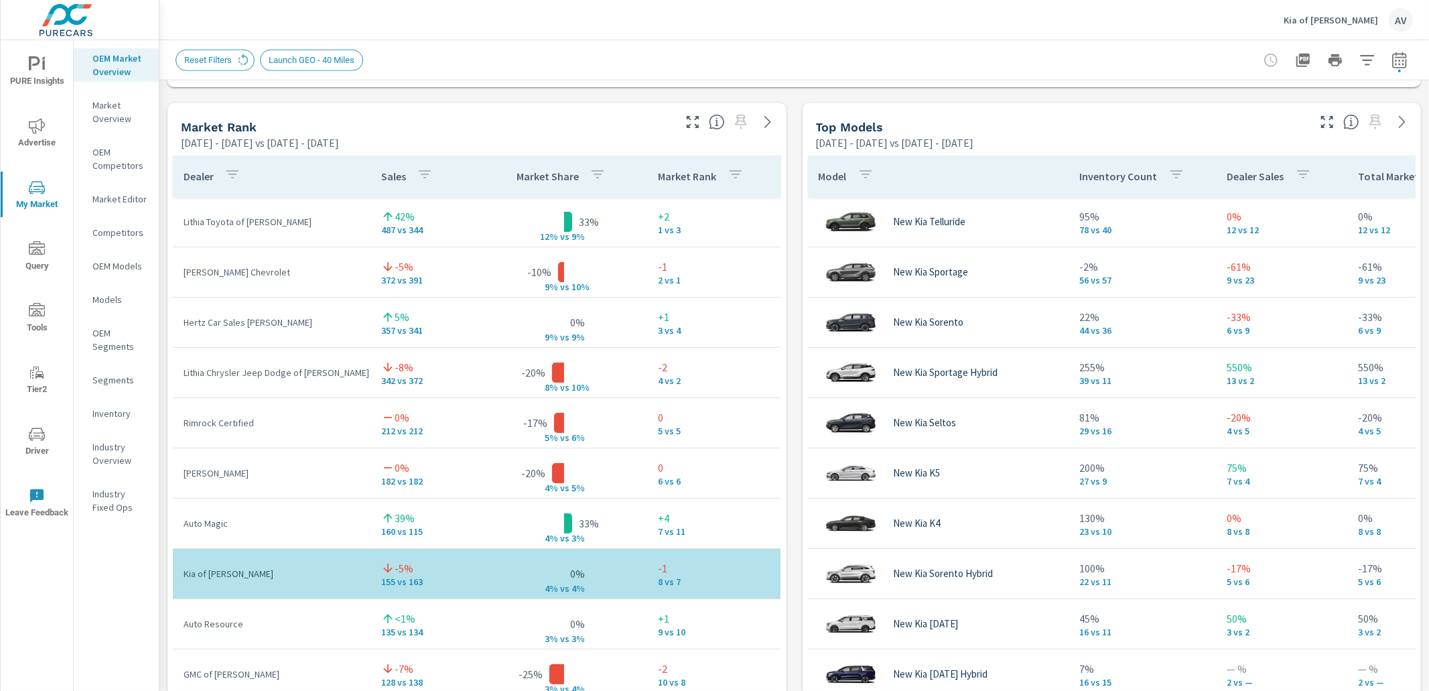
click at [788, 143] on div "Market View Mar 01, 2025 - Aug 31, 2025 vs Sep 01, 2024 - Feb 28, 2025 ← Move l…" at bounding box center [793, 382] width 1269 height 2294
click at [161, 328] on div "Market View Mar 01, 2025 - Aug 31, 2025 vs Sep 01, 2024 - Feb 28, 2025 ← Move l…" at bounding box center [793, 382] width 1269 height 2294
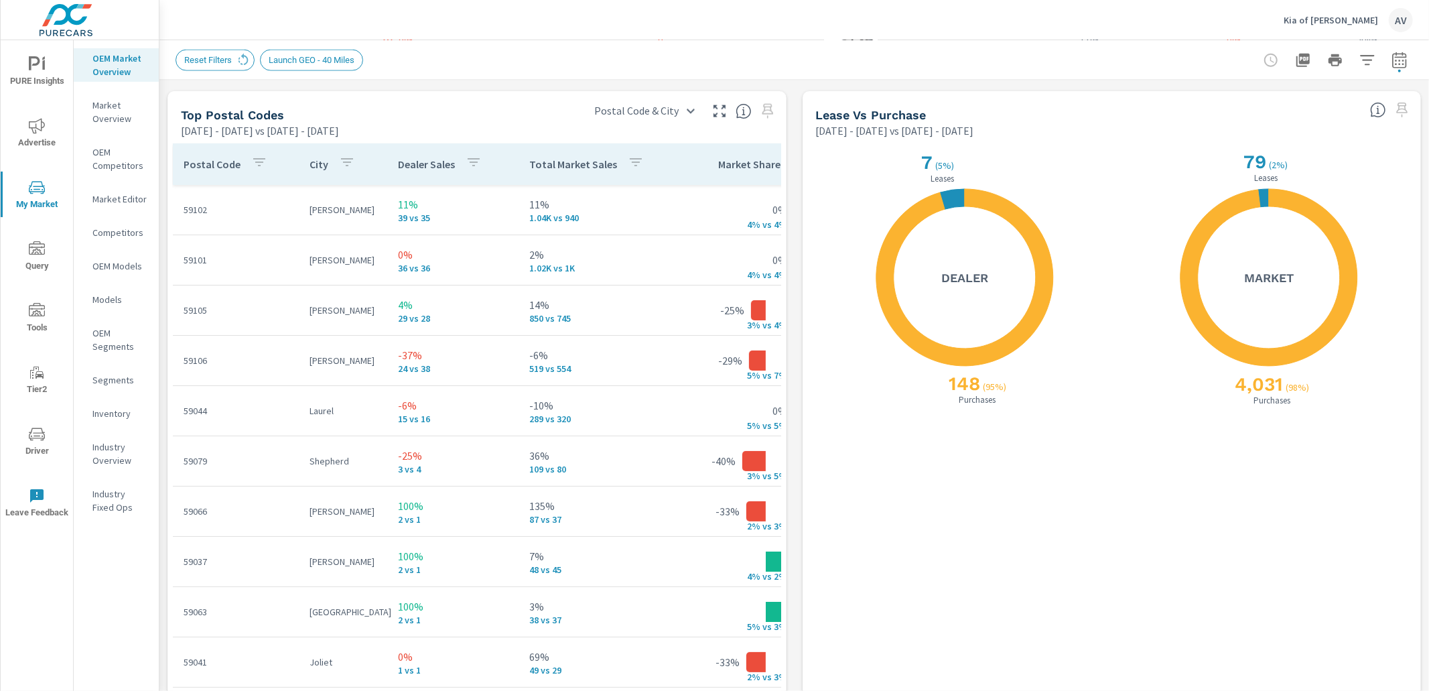
scroll to position [1578, 0]
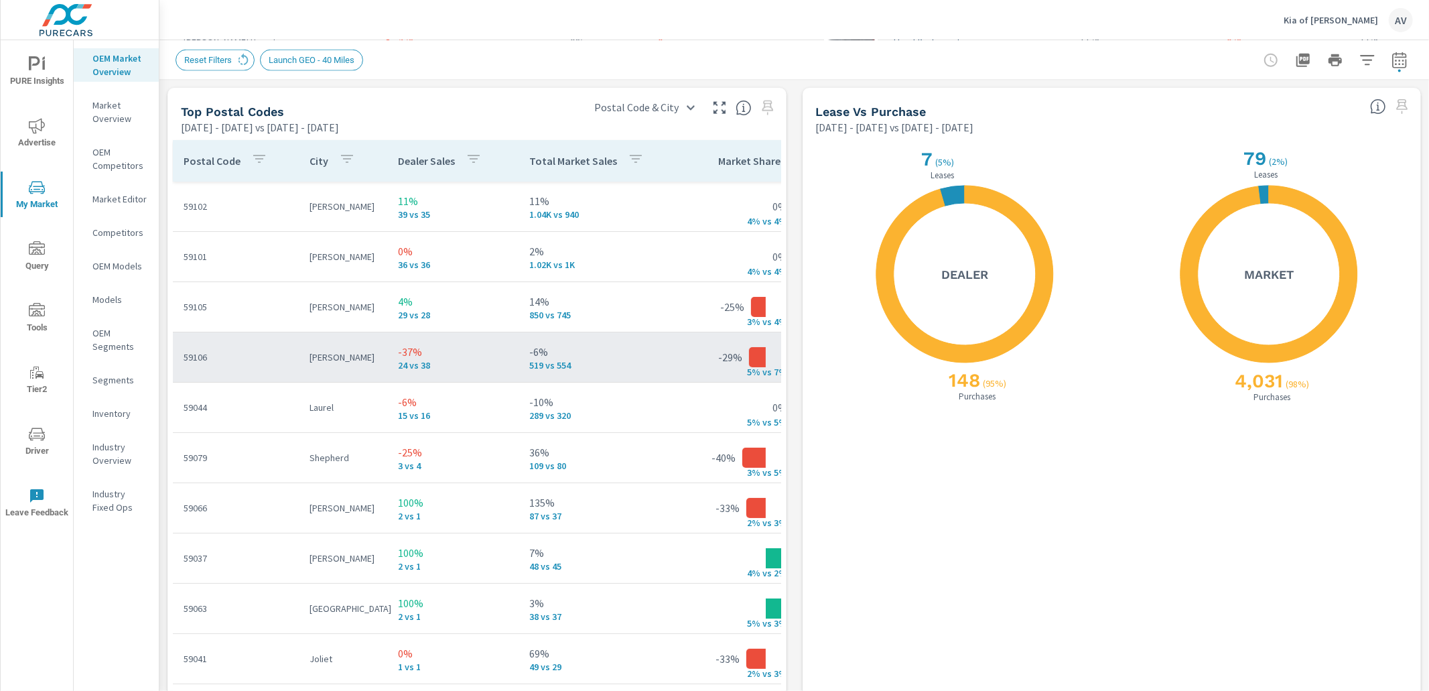
click at [223, 365] on td "59106" at bounding box center [236, 357] width 126 height 35
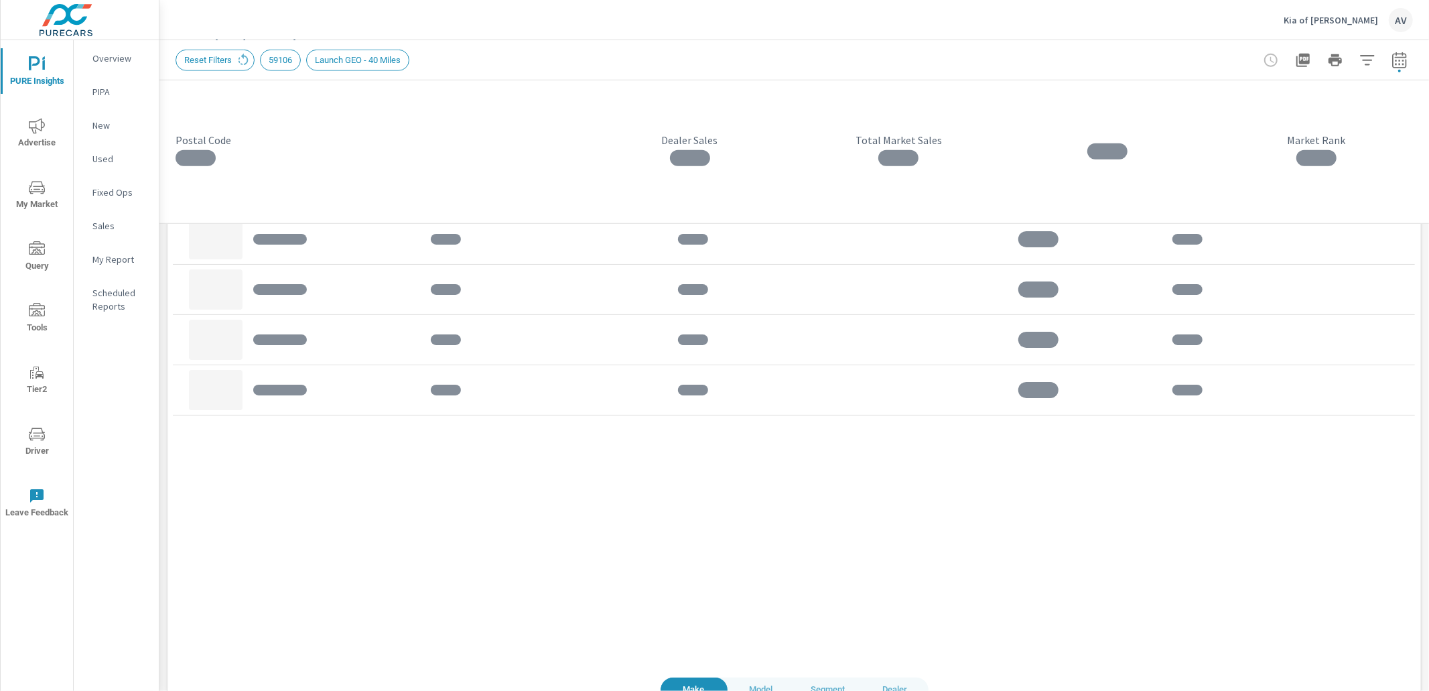
scroll to position [1109, 0]
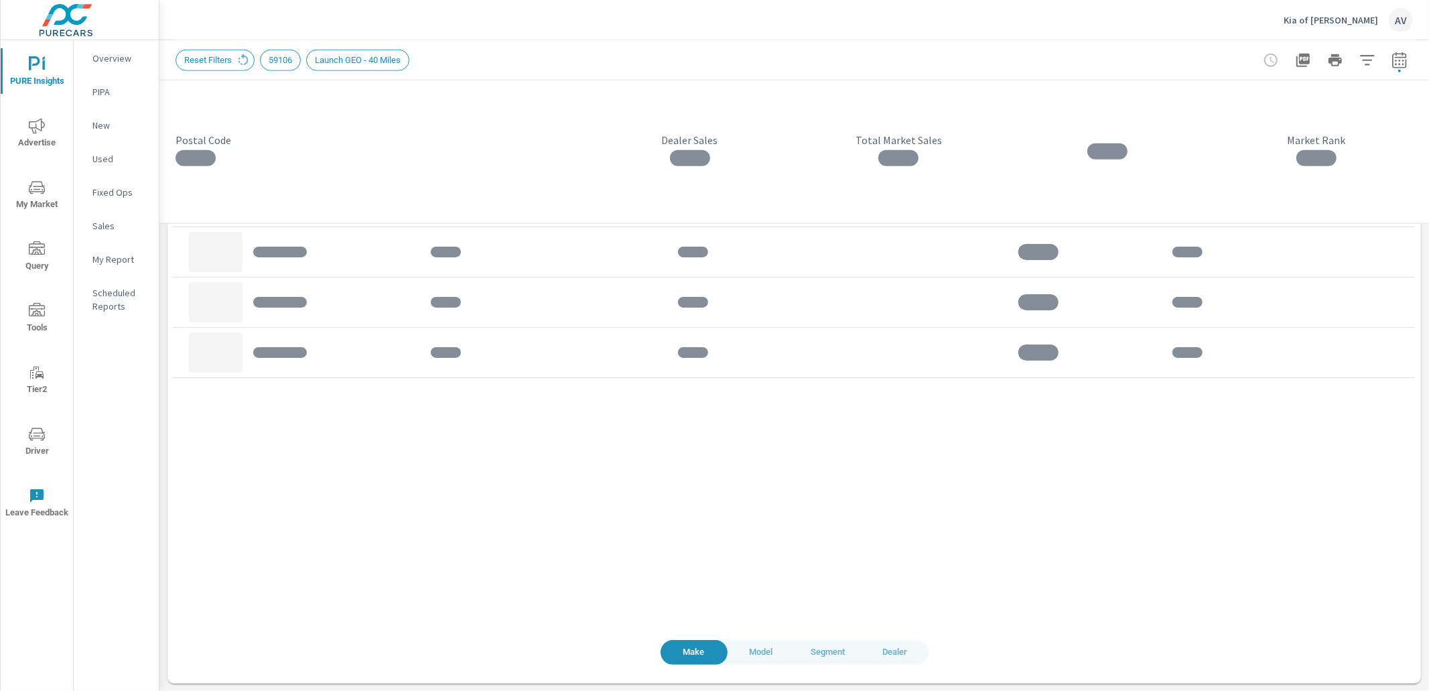
click at [753, 651] on span "Model" at bounding box center [761, 651] width 51 height 15
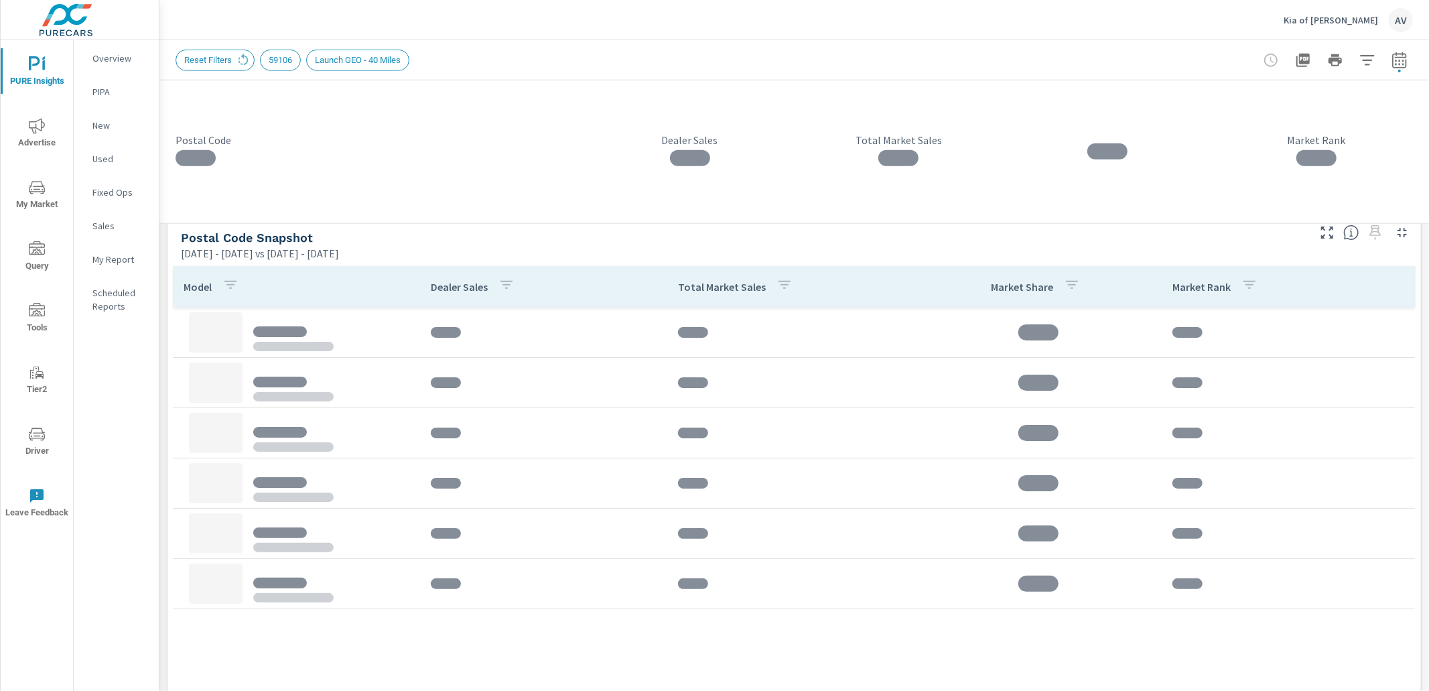
scroll to position [881, 0]
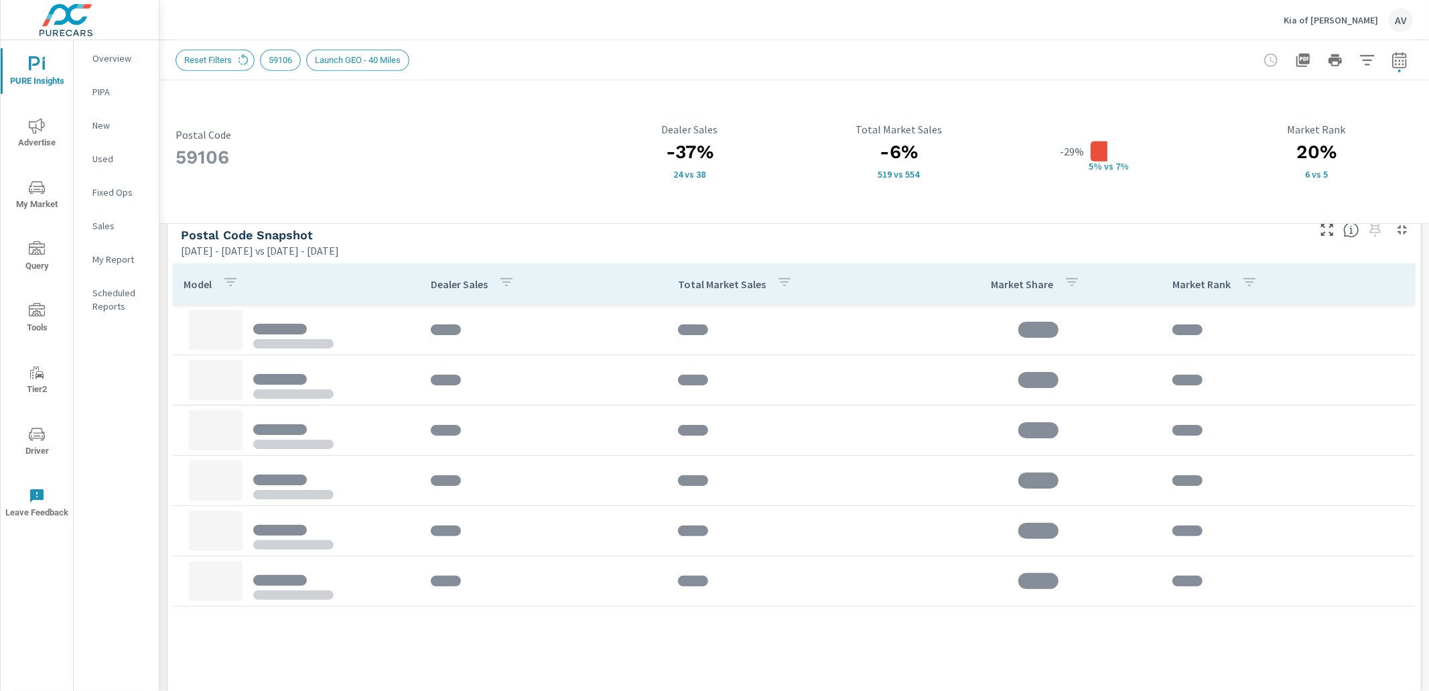
click at [163, 331] on div "59106 Postal Code -37% 24 vs 38 Dealer Sales -6% 519 vs 554 Total Market Sales …" at bounding box center [793, 60] width 1269 height 1720
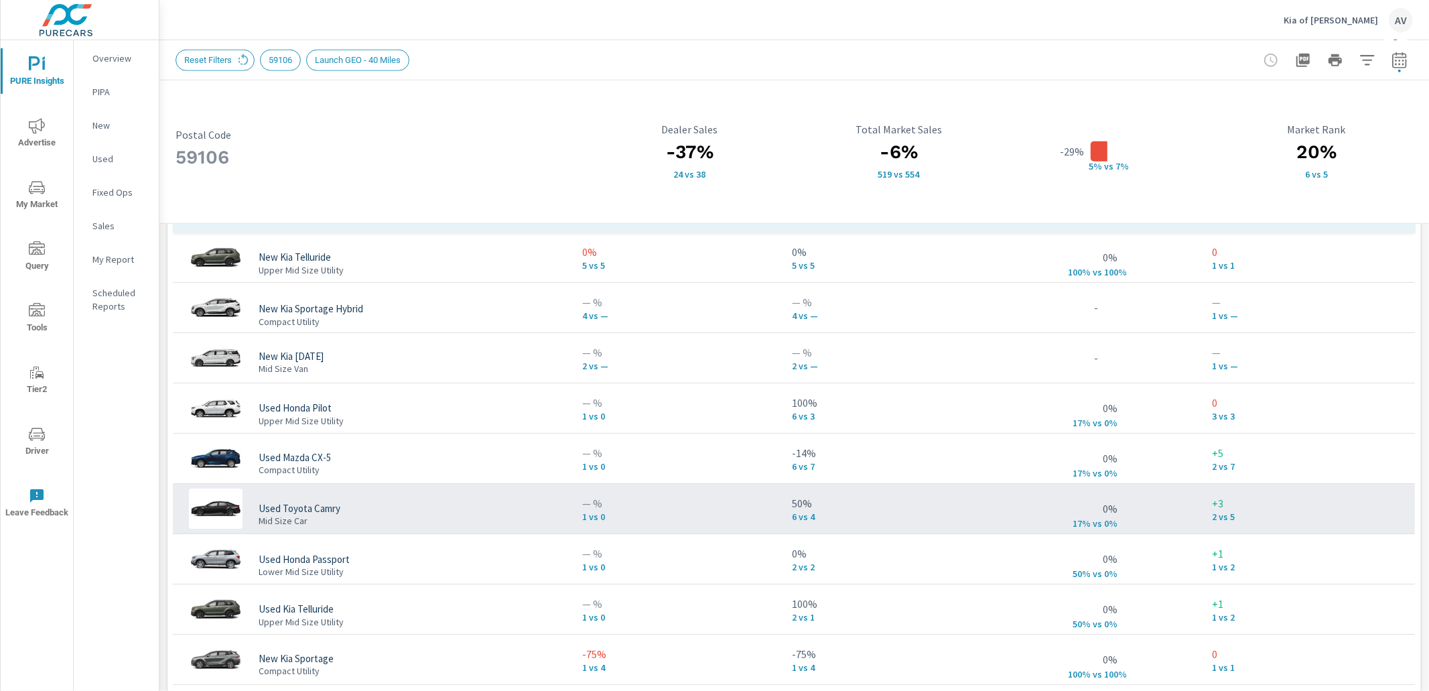
scroll to position [1009, 0]
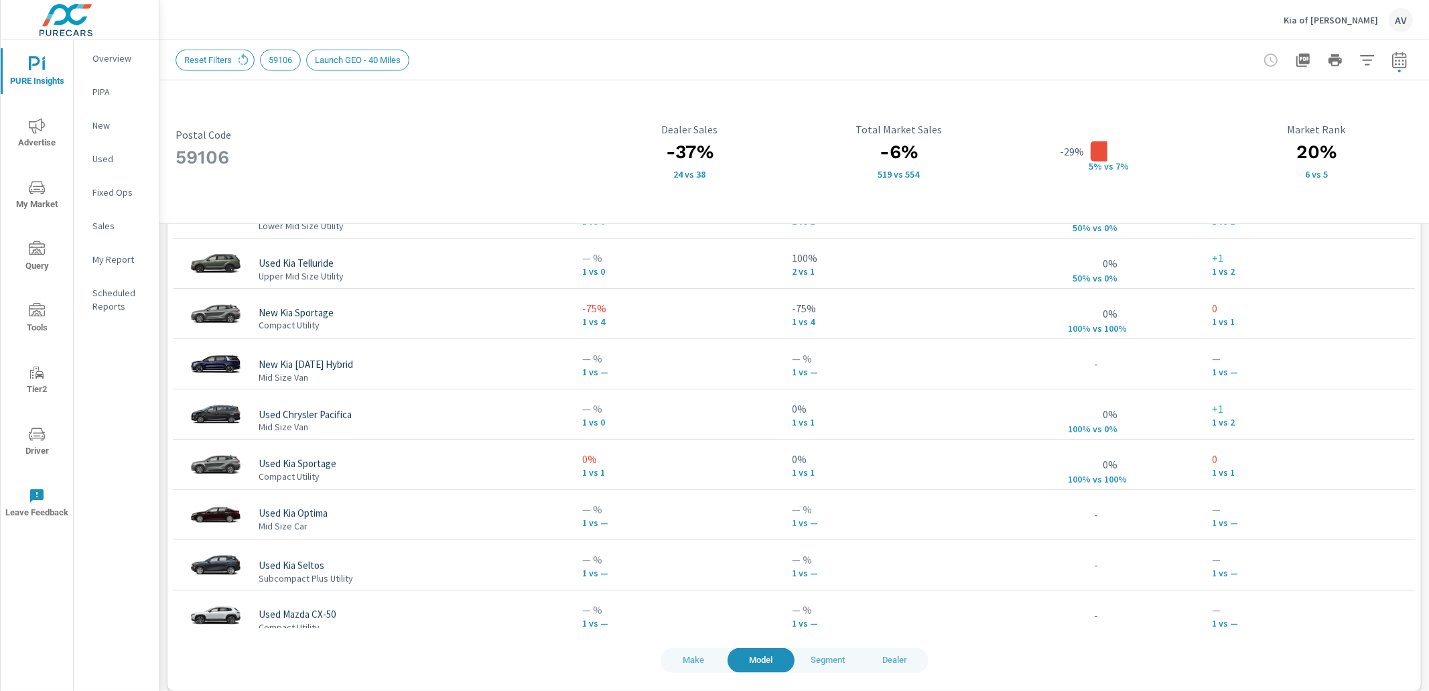
scroll to position [1109, 0]
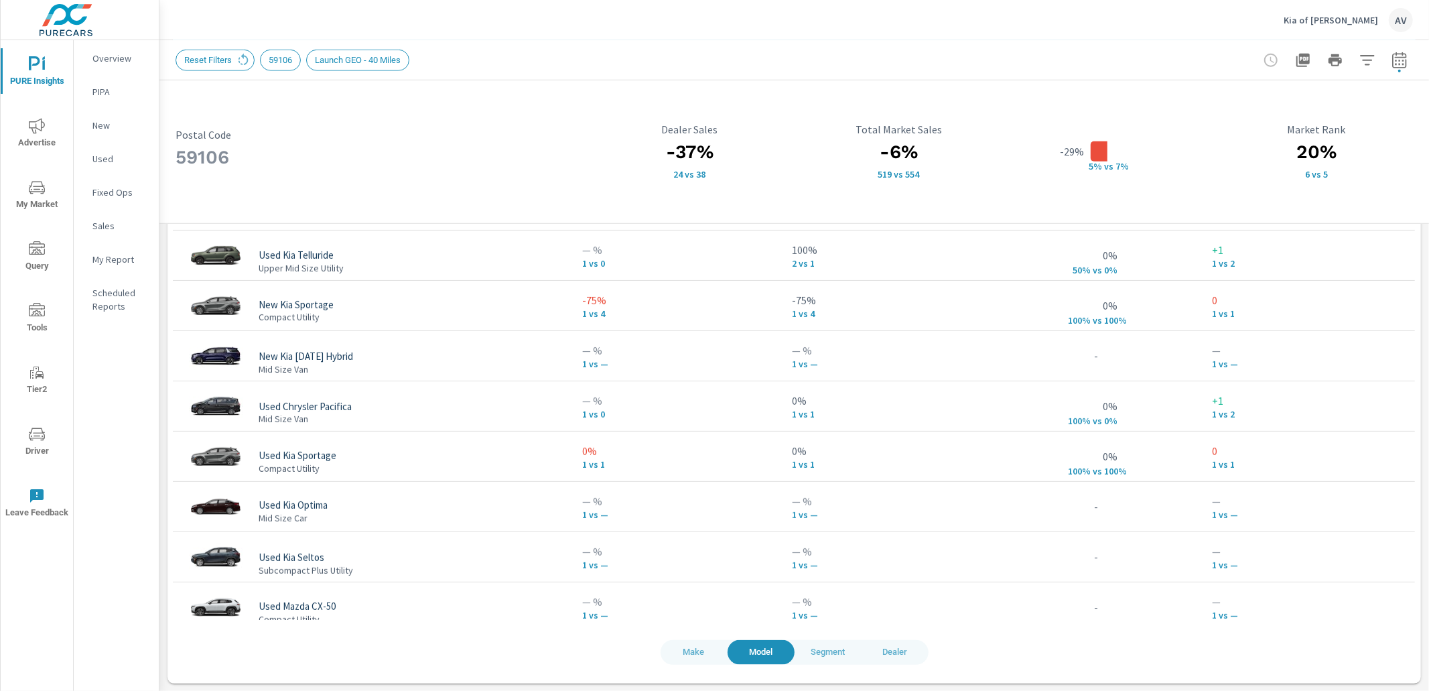
click at [676, 652] on span "Make" at bounding box center [694, 651] width 51 height 15
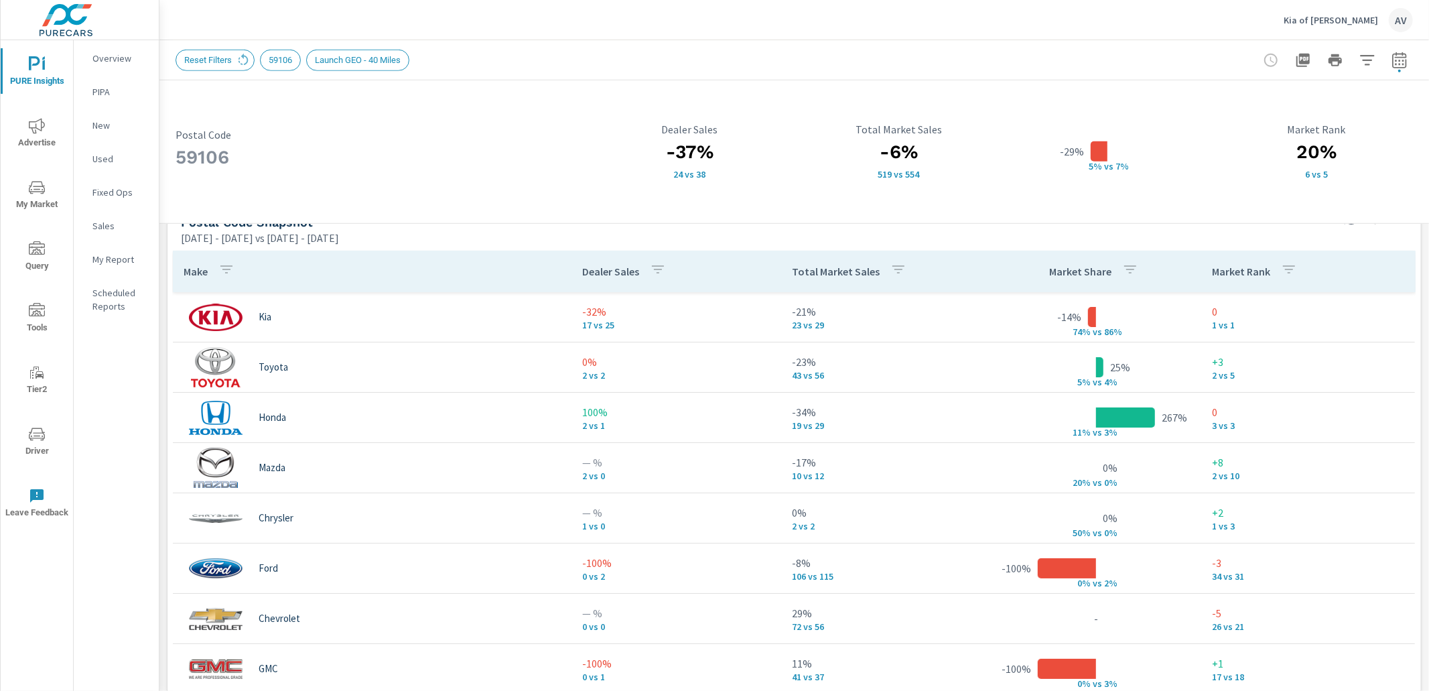
scroll to position [892, 0]
click at [1359, 62] on icon "button" at bounding box center [1367, 60] width 16 height 16
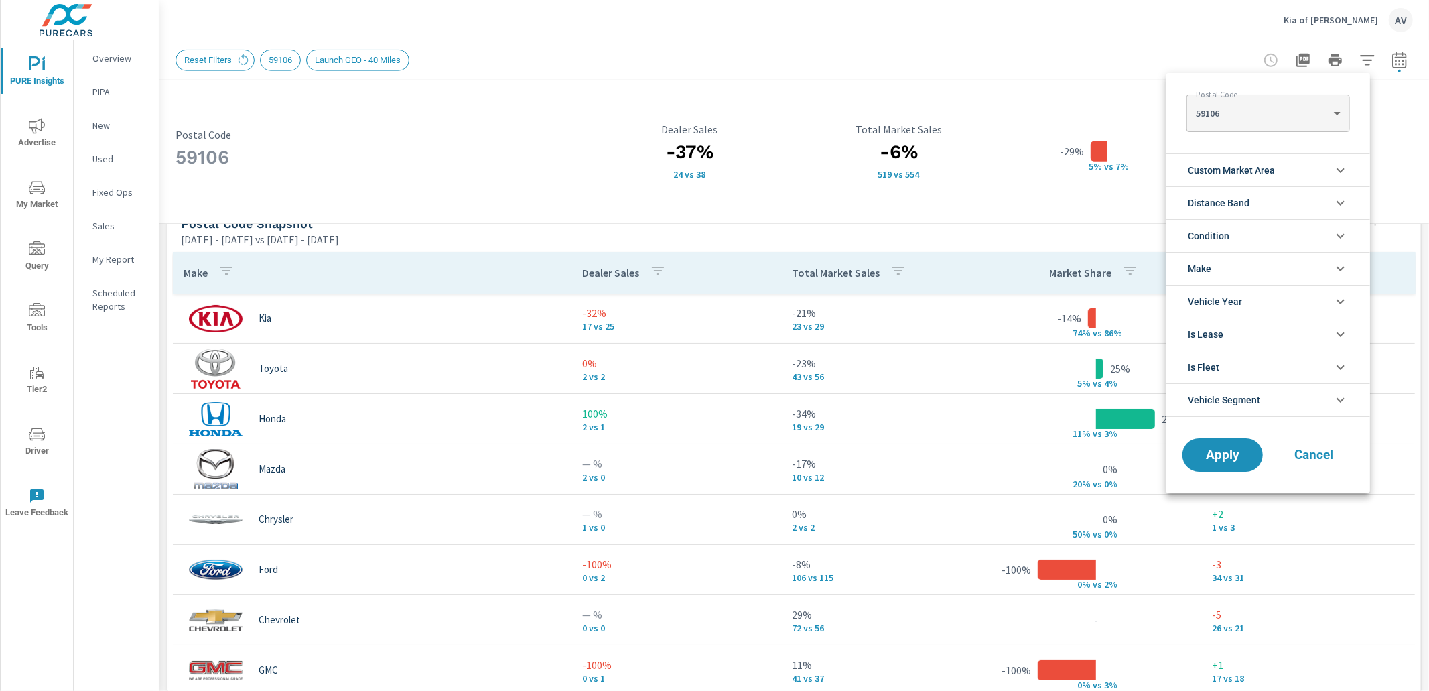
scroll to position [29, 0]
click at [1297, 232] on li "Condition" at bounding box center [1268, 235] width 204 height 33
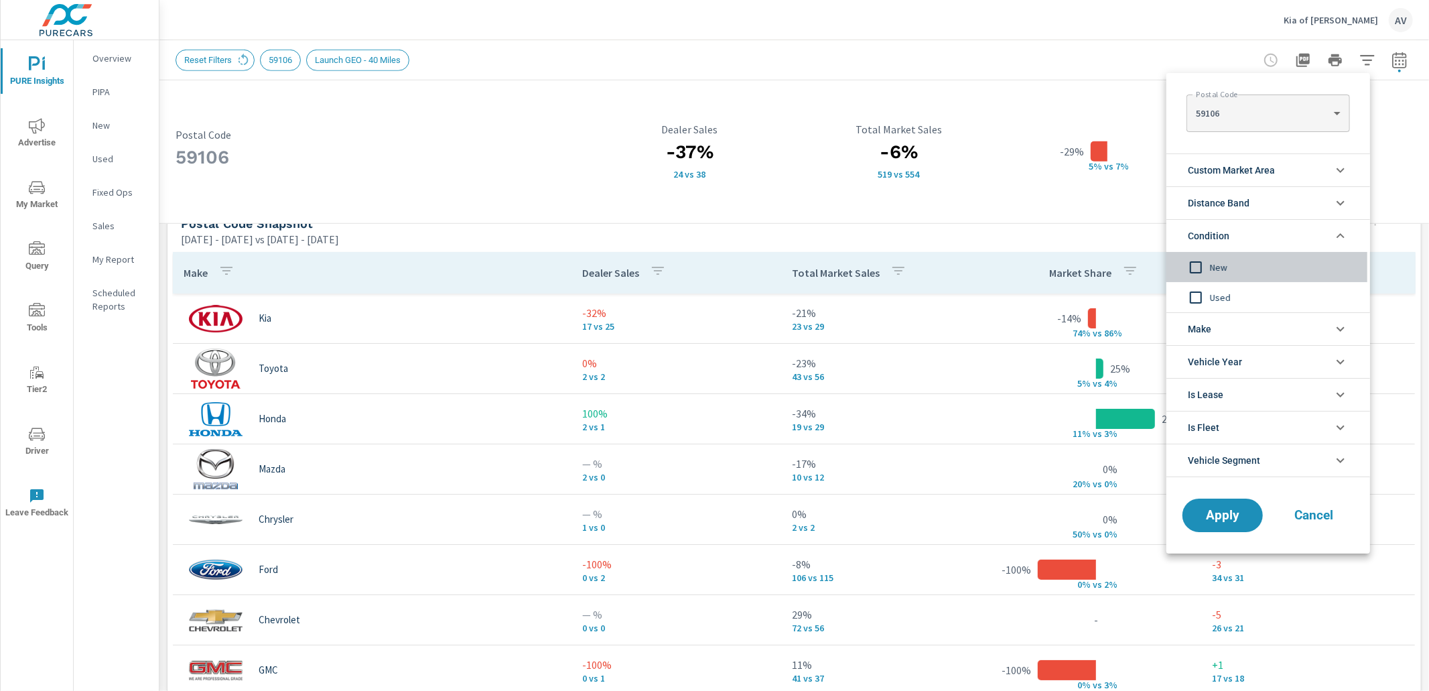
click at [1200, 268] on input "filter options" at bounding box center [1196, 267] width 28 height 28
click at [1210, 527] on button "Apply" at bounding box center [1222, 515] width 83 height 35
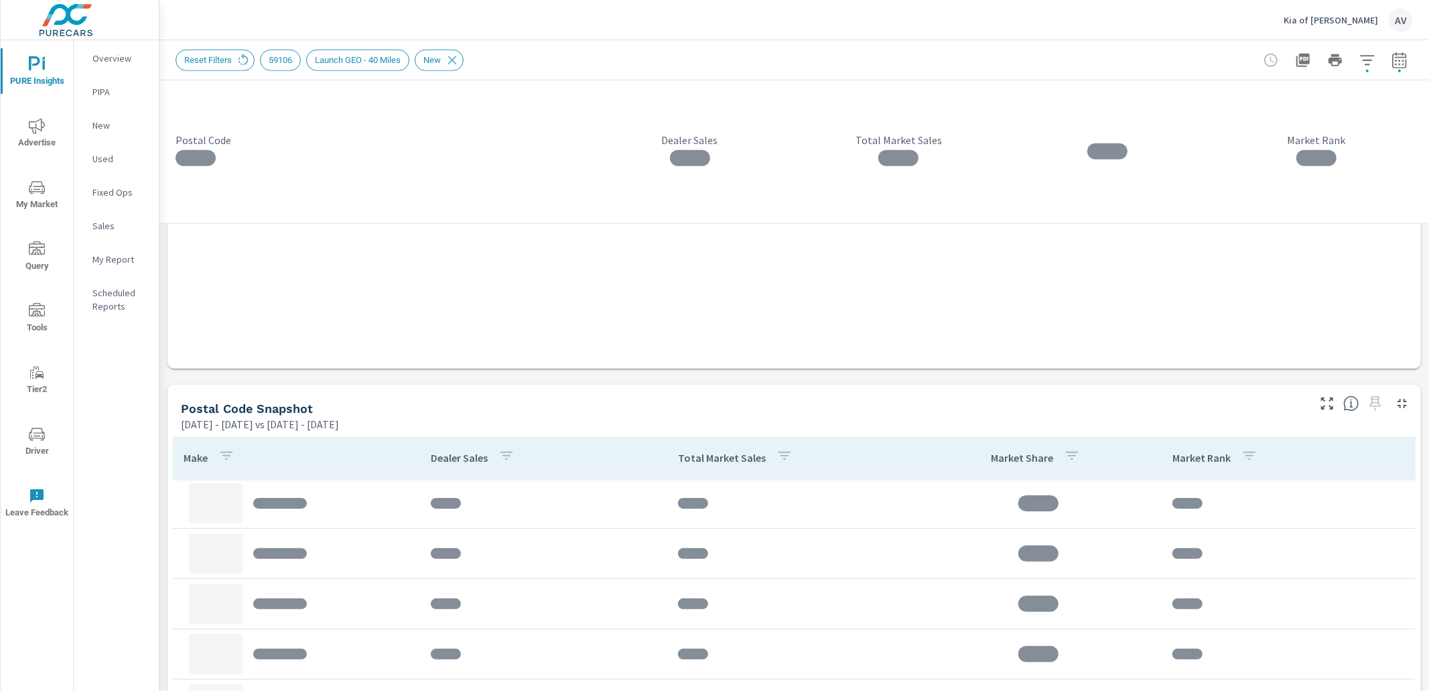
scroll to position [871, 0]
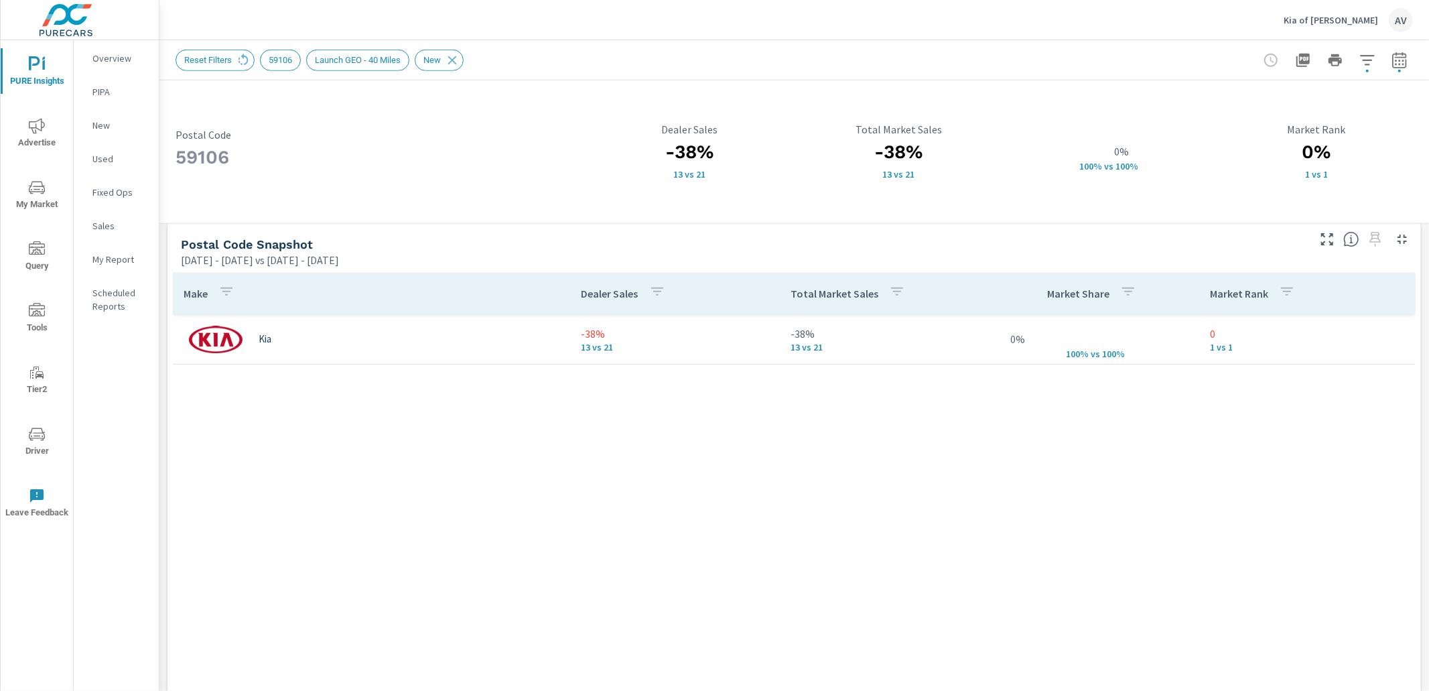
click at [1360, 60] on icon "button" at bounding box center [1367, 60] width 14 height 10
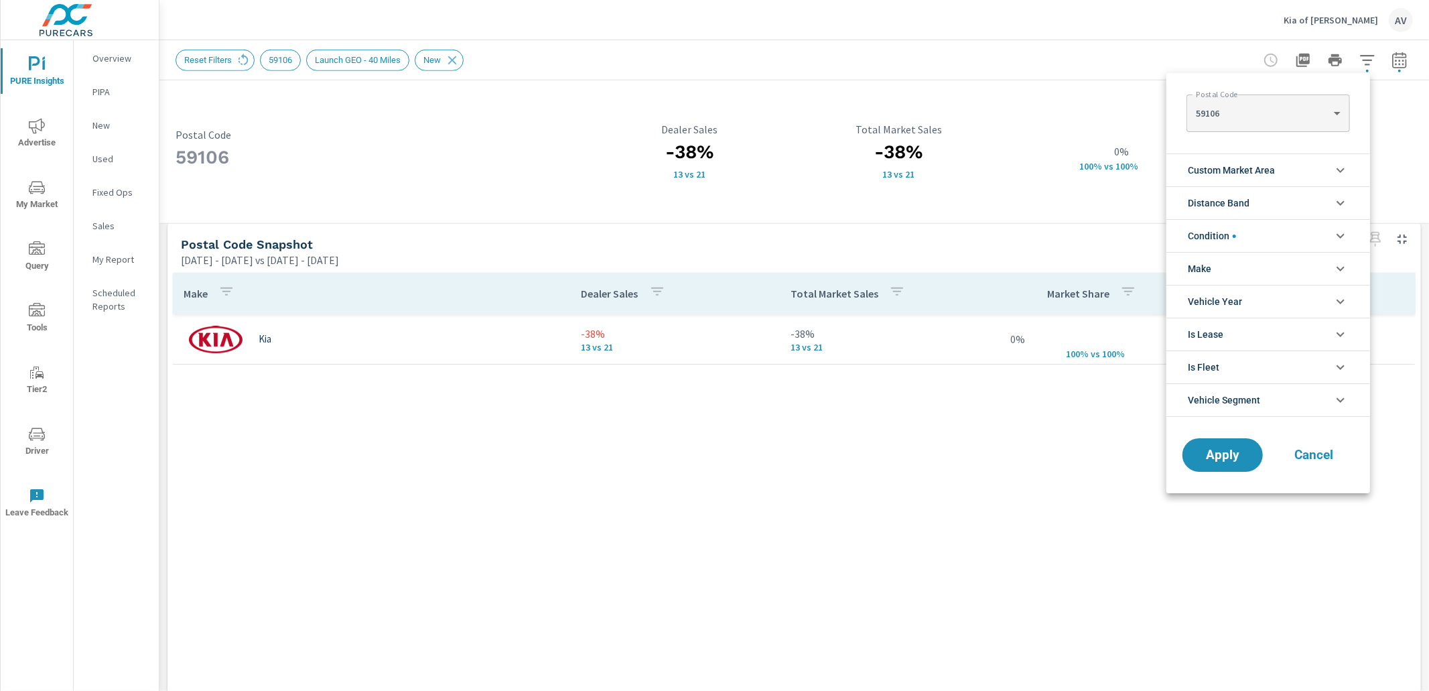
click at [1235, 237] on span "Condition" at bounding box center [1212, 236] width 48 height 32
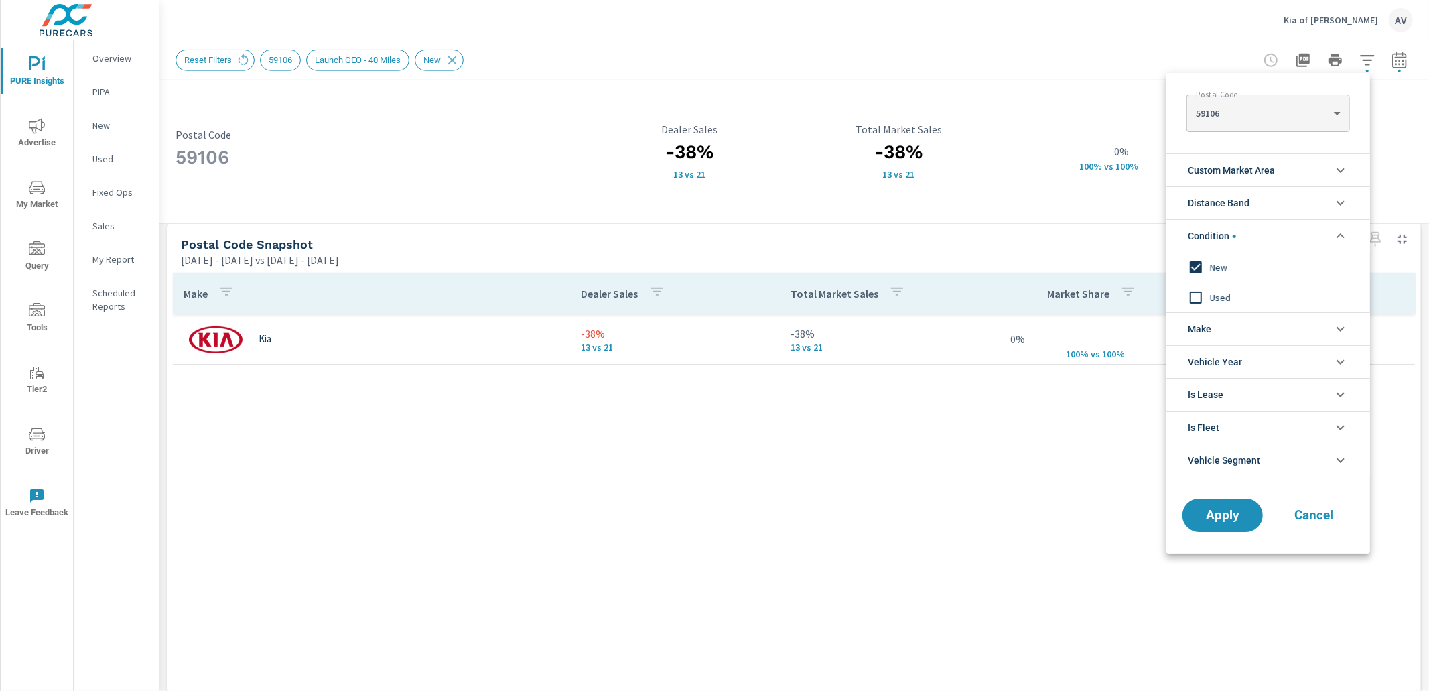
click at [1196, 297] on input "filter options" at bounding box center [1196, 297] width 28 height 28
click at [1196, 266] on input "filter options" at bounding box center [1196, 267] width 28 height 28
click at [1232, 512] on span "Apply" at bounding box center [1222, 515] width 55 height 13
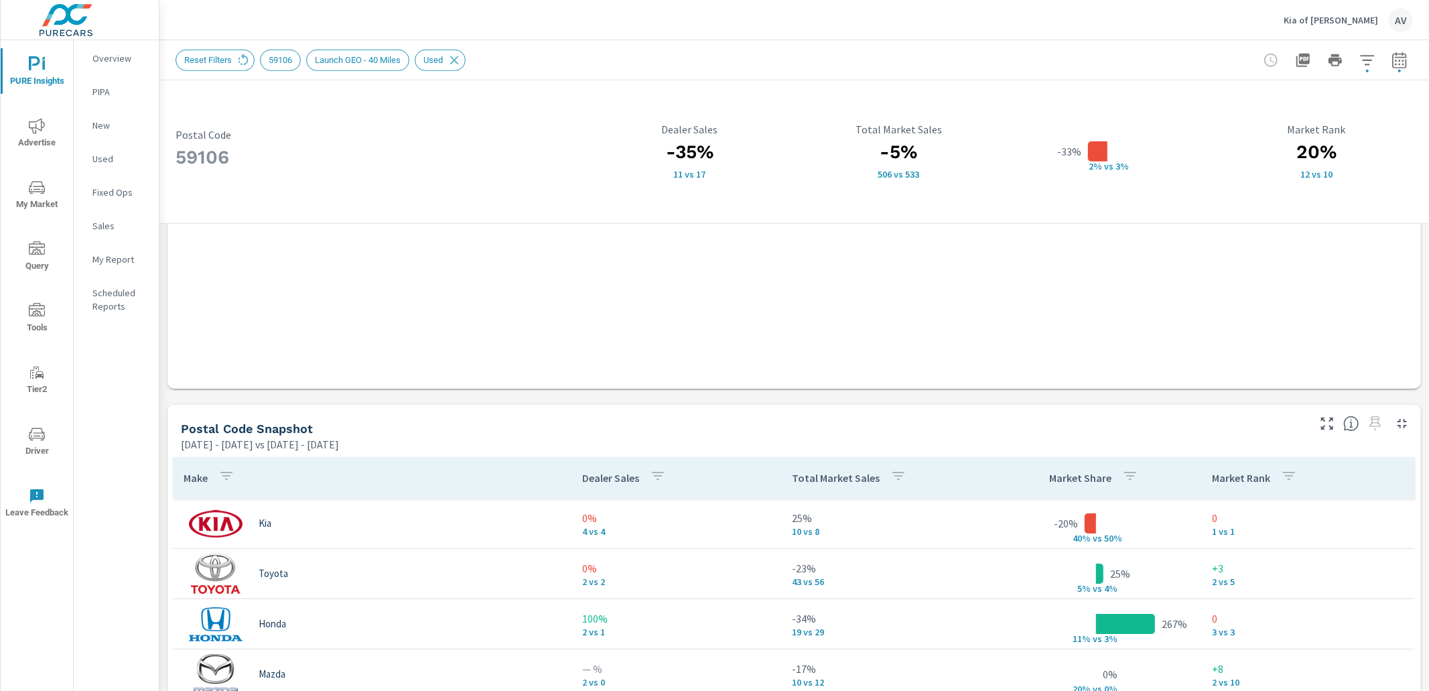
scroll to position [754, 0]
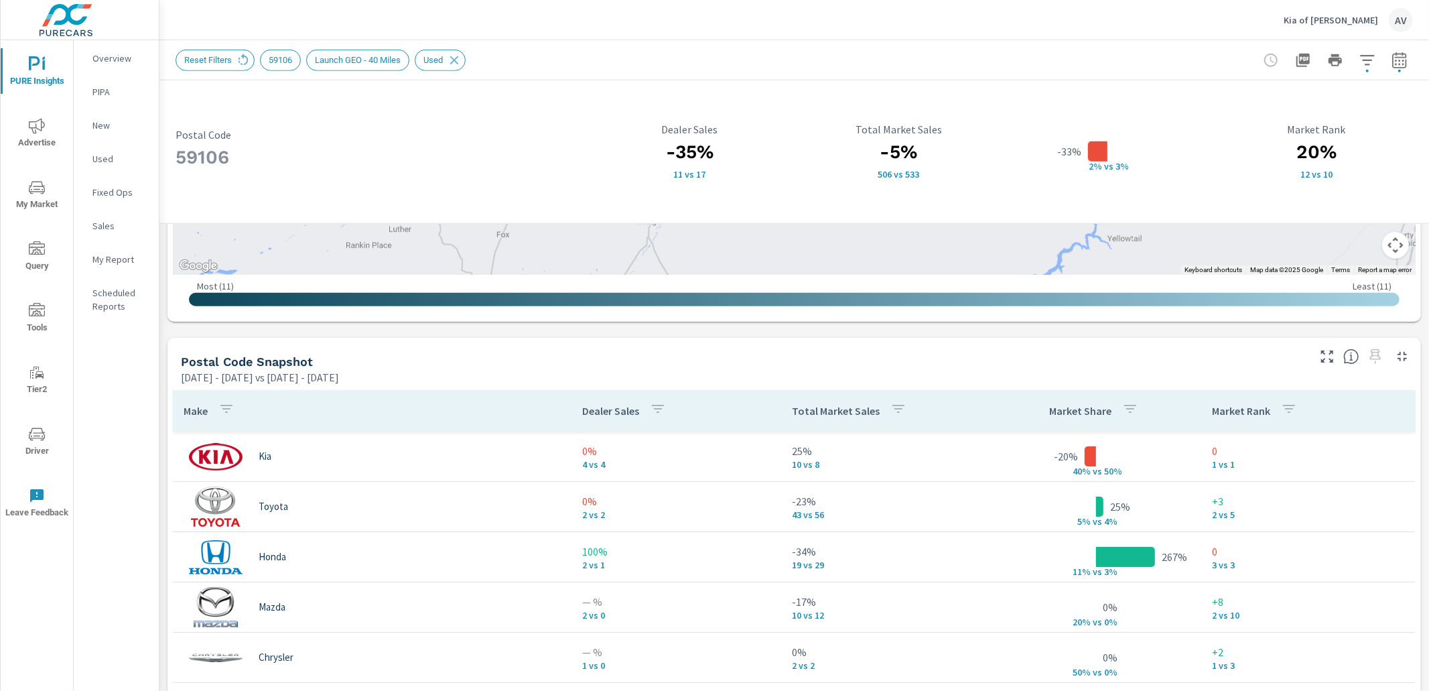
click at [170, 334] on div "59106 Postal Code -35% 11 vs 17 Dealer Sales -5% 506 vs 533 Total Market Sales …" at bounding box center [793, 186] width 1269 height 1720
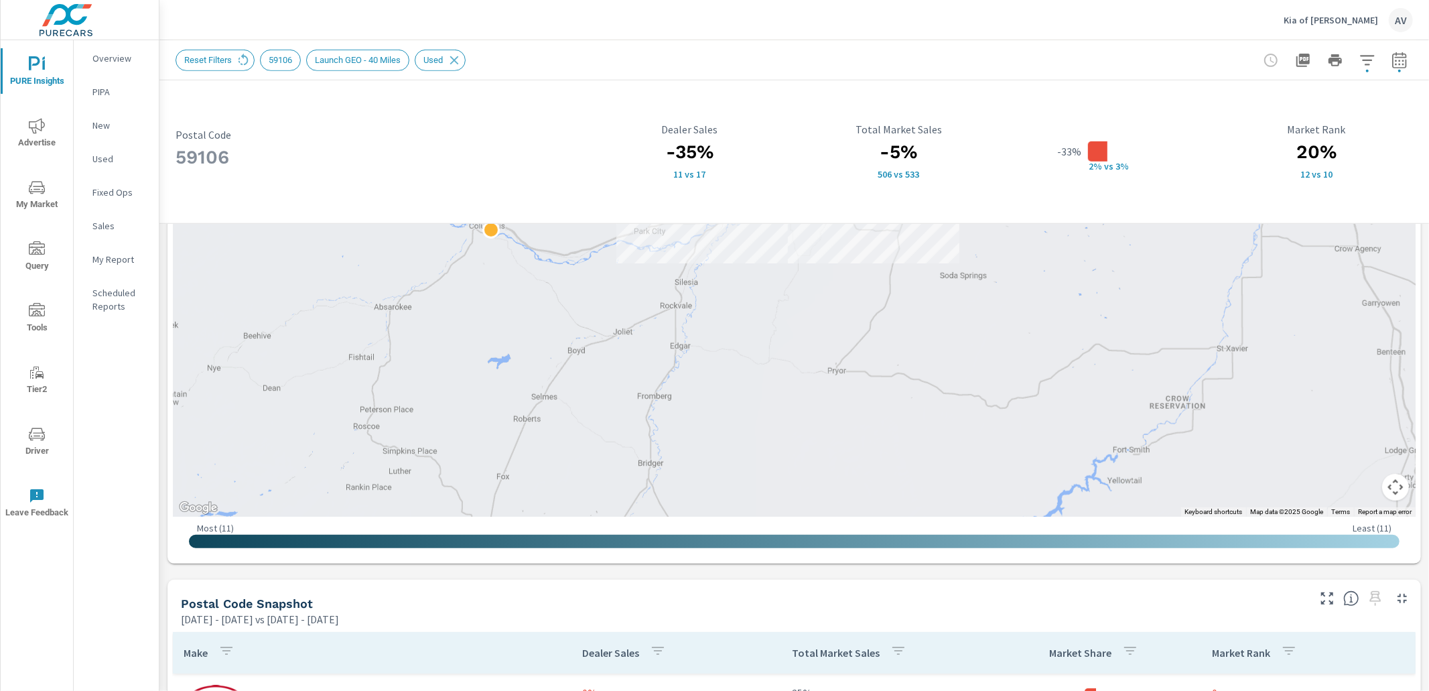
scroll to position [412, 0]
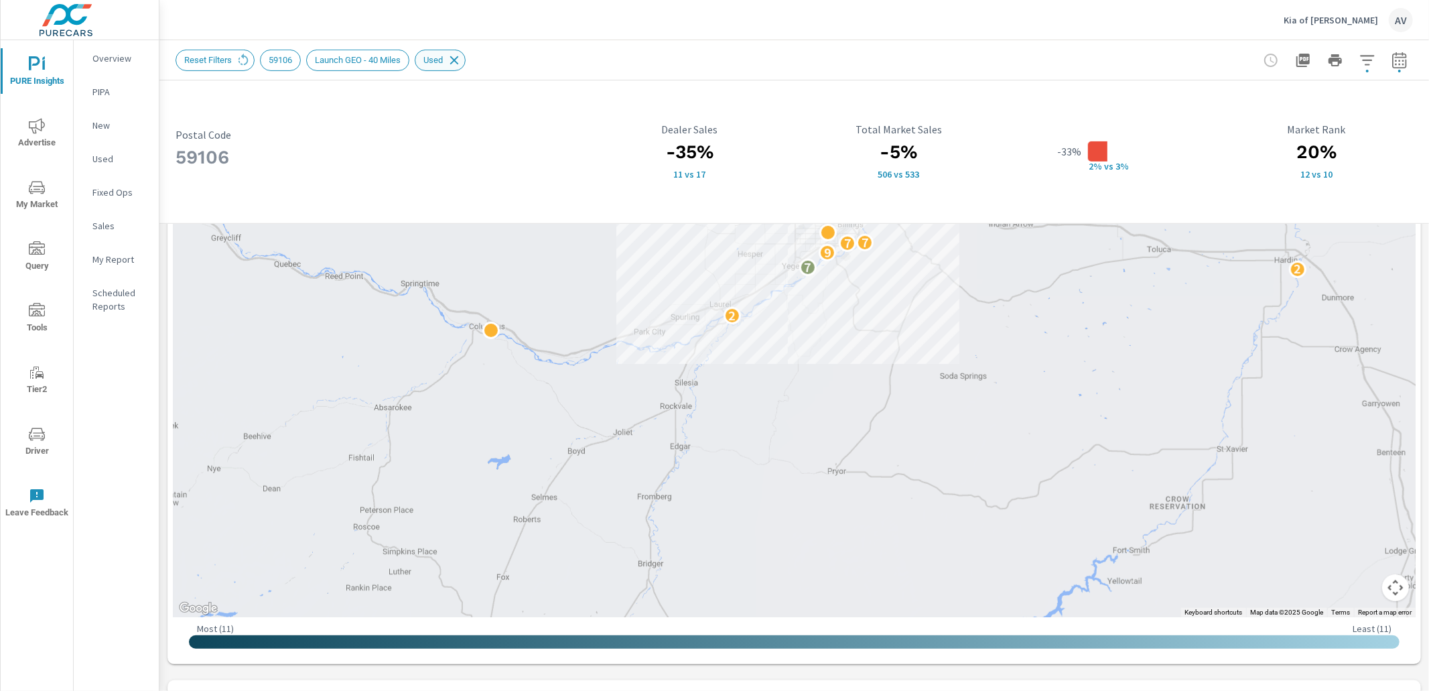
click at [459, 62] on icon at bounding box center [454, 60] width 9 height 9
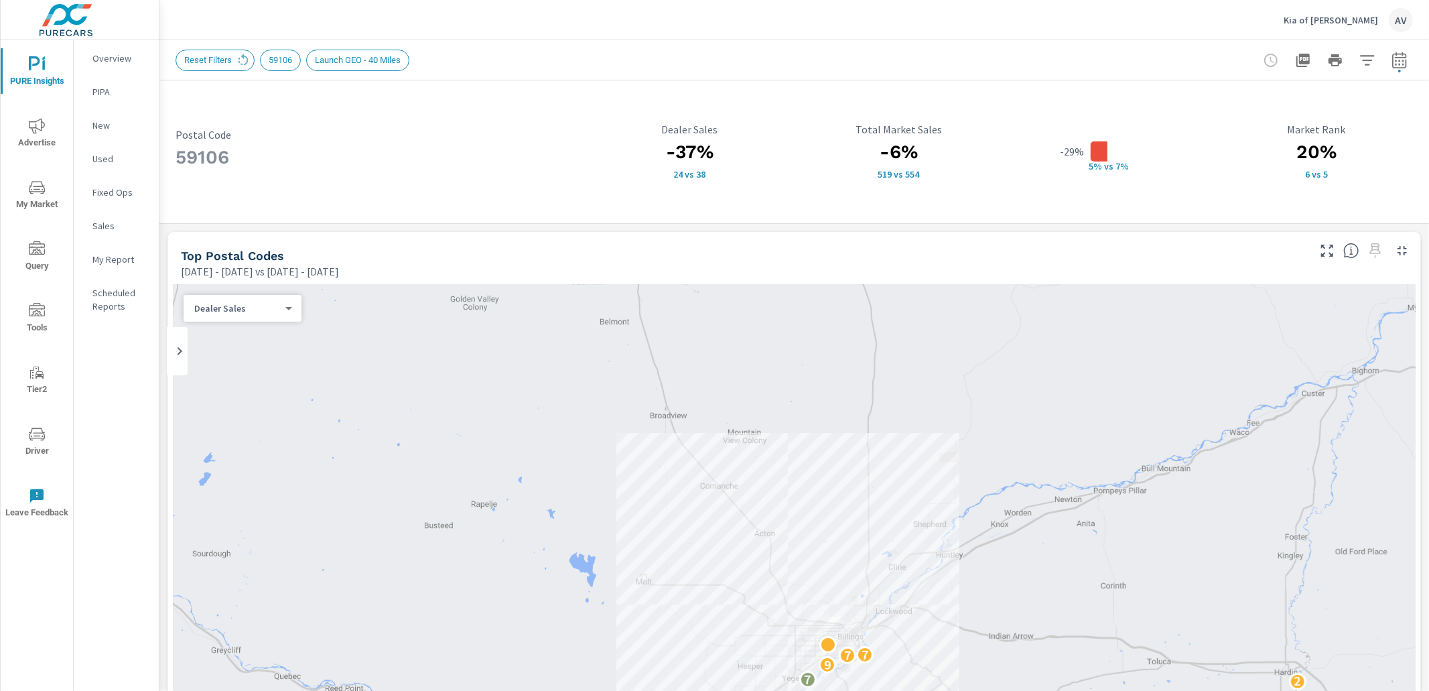
click at [48, 193] on span "My Market" at bounding box center [37, 196] width 64 height 33
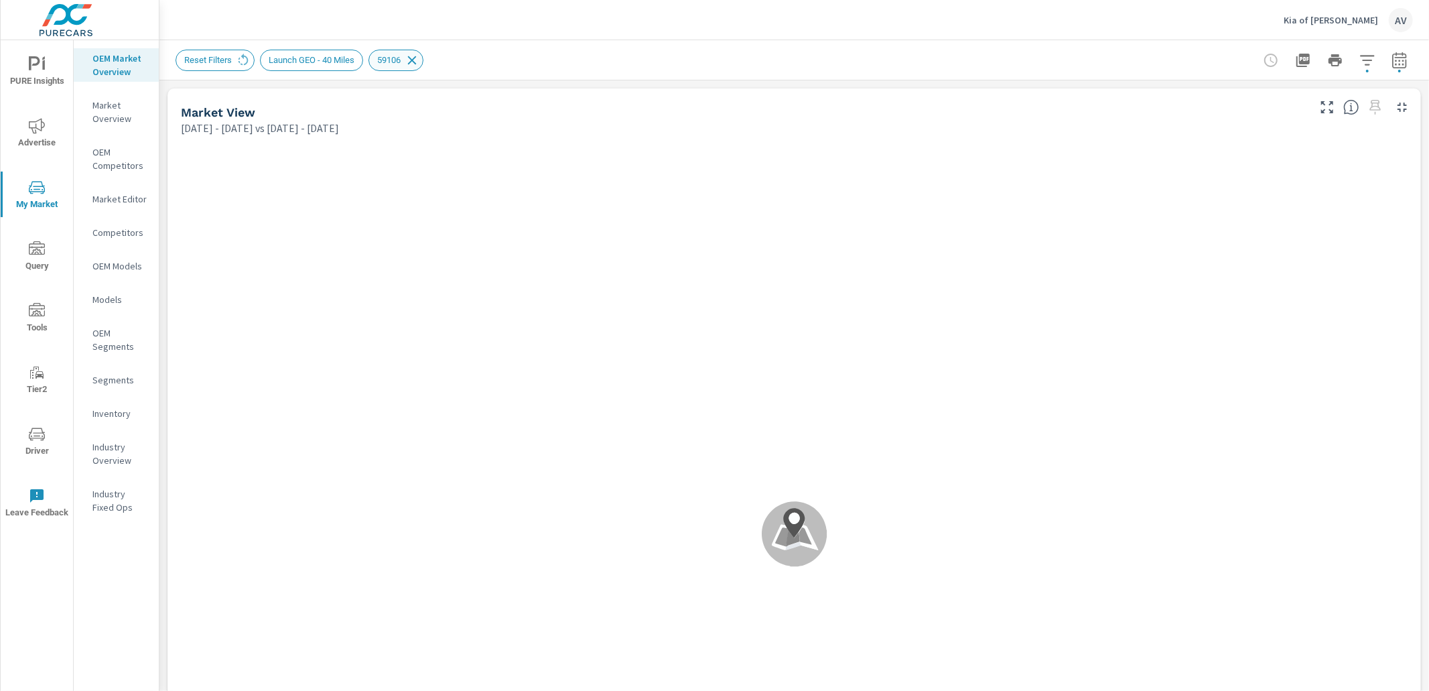
click at [417, 59] on icon at bounding box center [412, 60] width 9 height 9
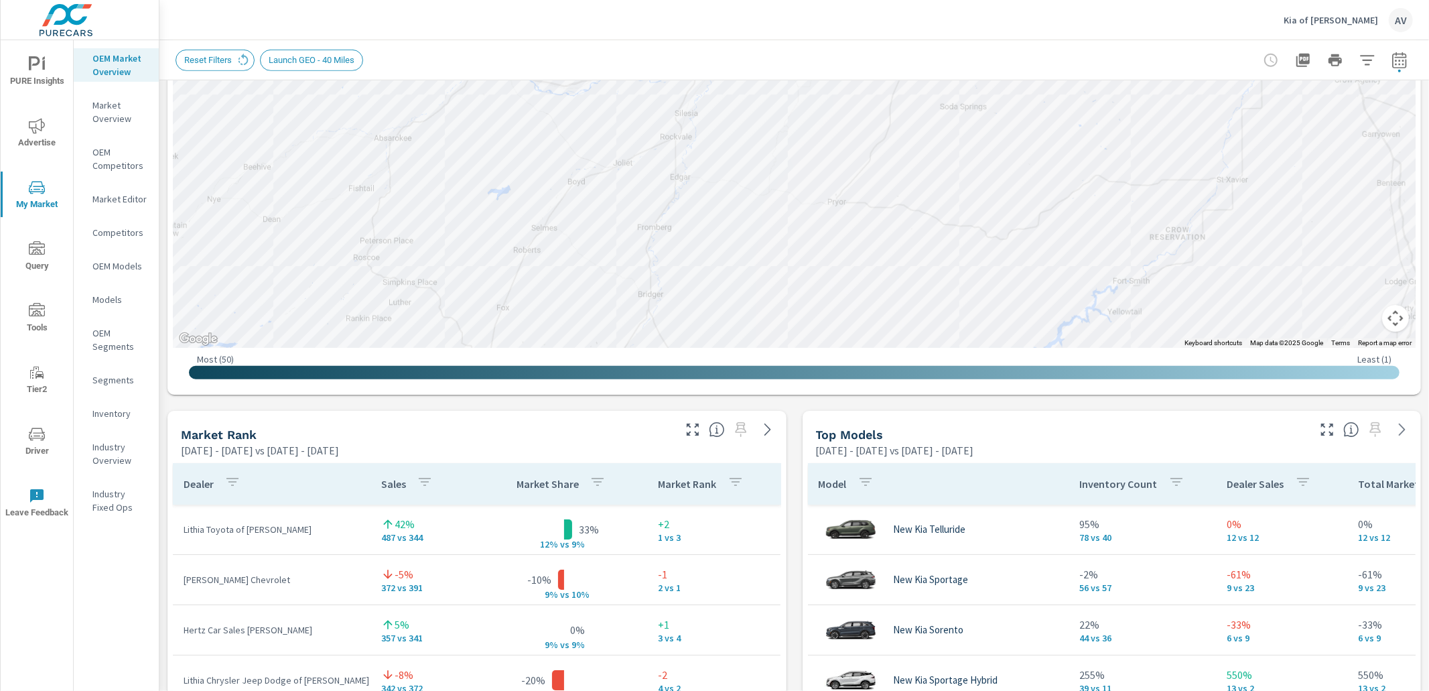
scroll to position [816, 0]
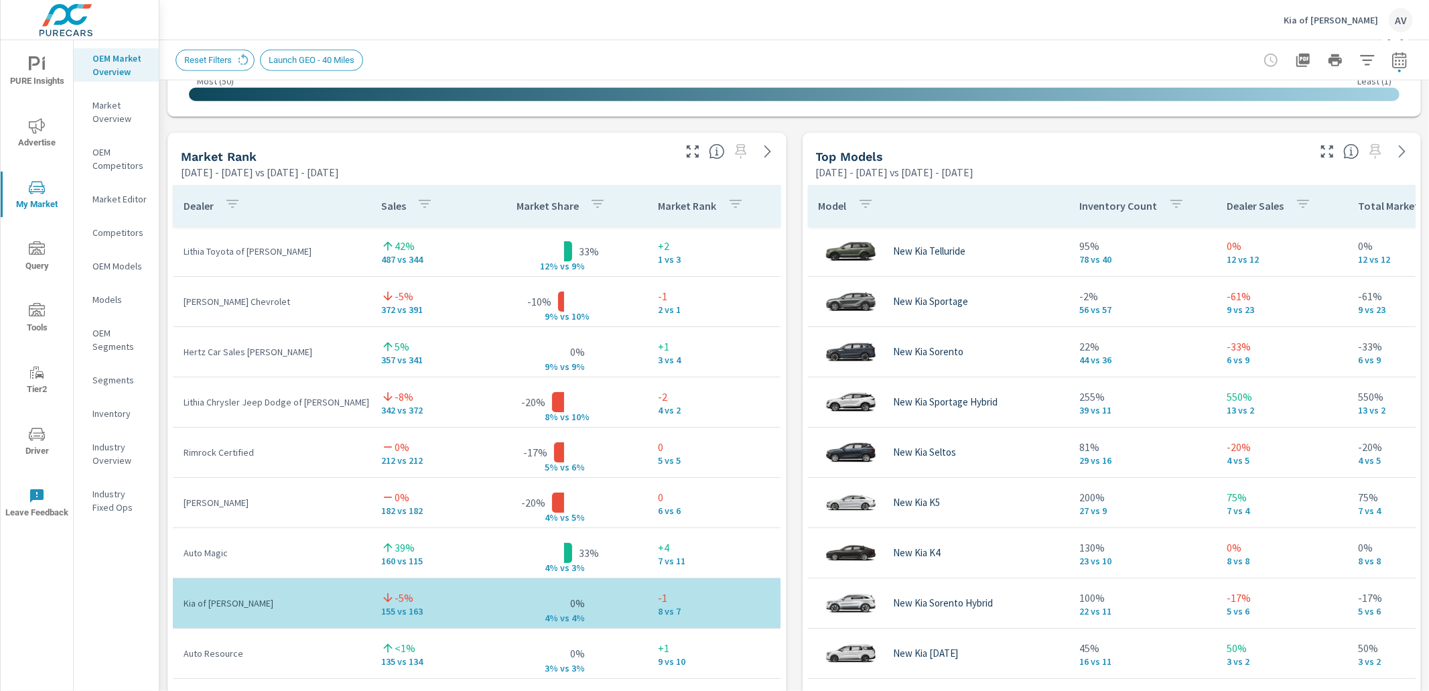
click at [792, 396] on div "Market View Mar 01, 2025 - Aug 31, 2025 vs Sep 01, 2024 - Feb 28, 2025 ← Move l…" at bounding box center [793, 411] width 1269 height 2294
click at [790, 394] on div "Market View Mar 01, 2025 - Aug 31, 2025 vs Sep 01, 2024 - Feb 28, 2025 ← Move l…" at bounding box center [793, 411] width 1269 height 2294
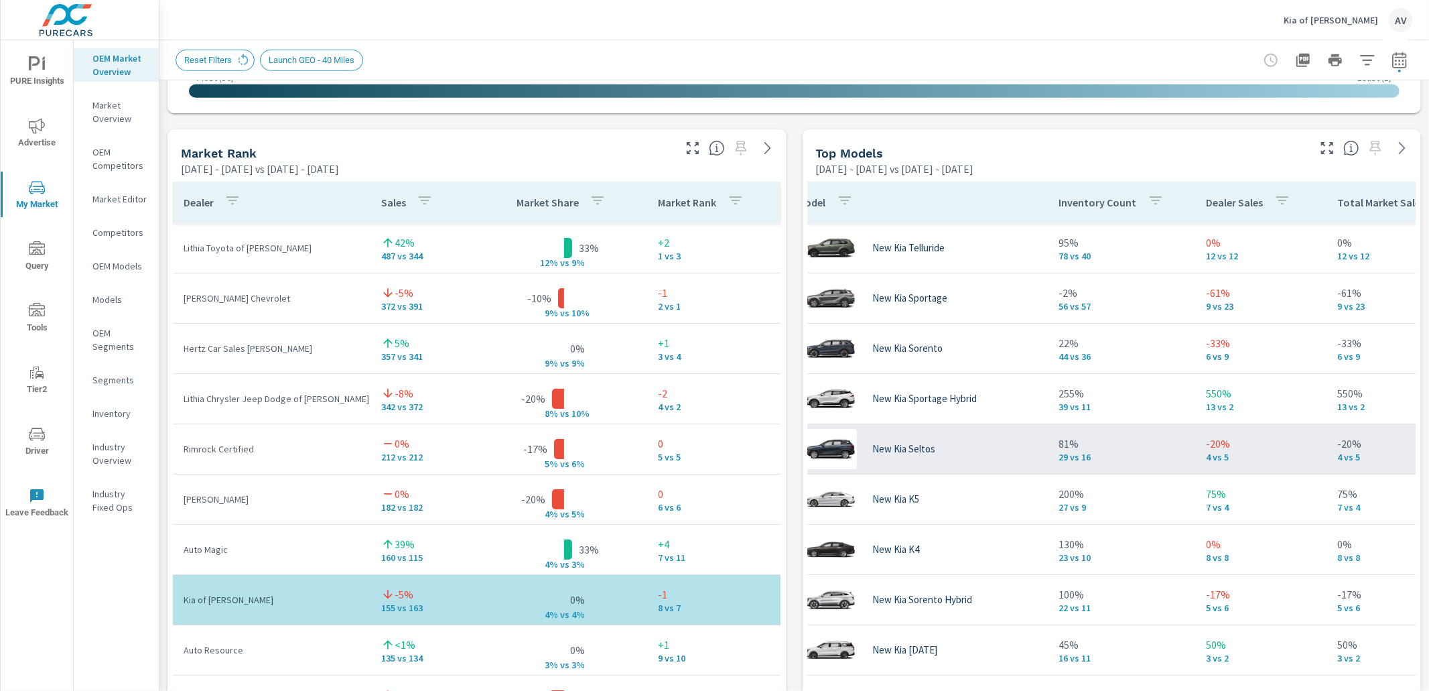
scroll to position [0, 0]
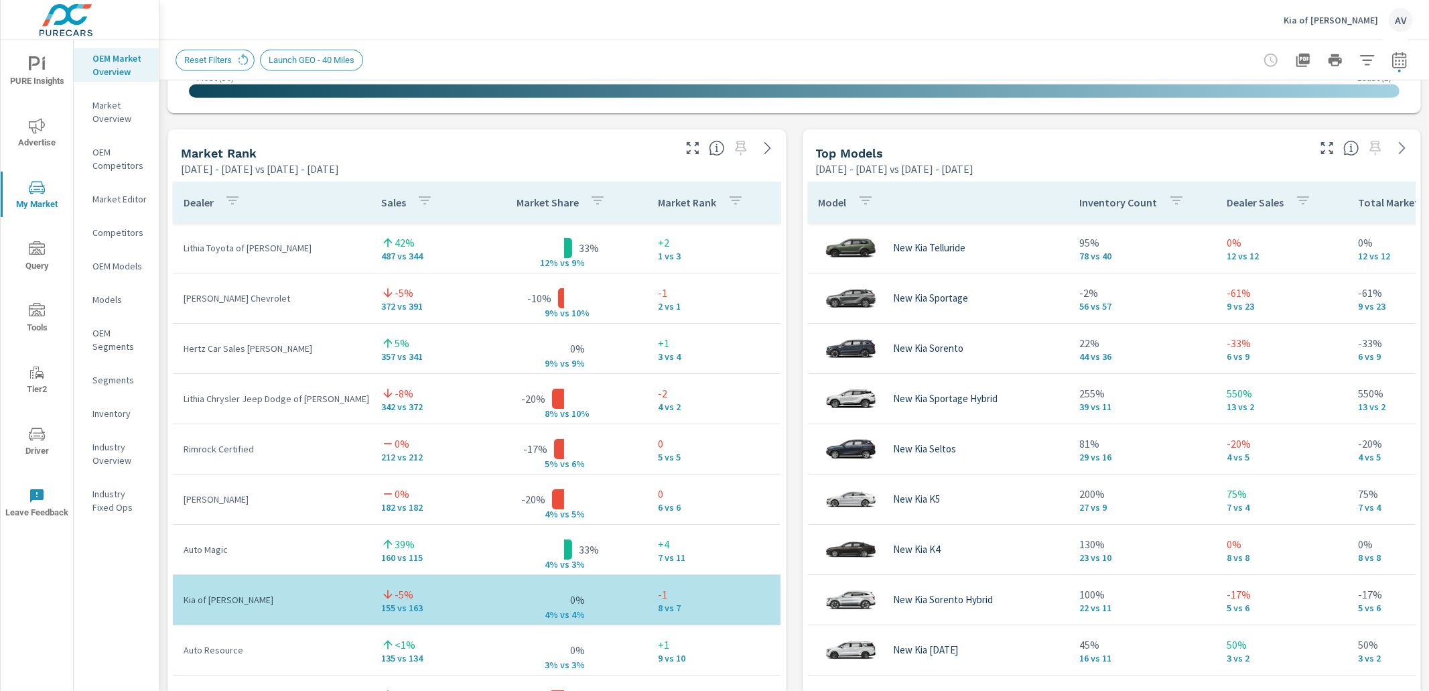
click at [783, 368] on div "Market View Mar 01, 2025 - Aug 31, 2025 vs Sep 01, 2024 - Feb 28, 2025 ← Move l…" at bounding box center [793, 408] width 1269 height 2294
click at [792, 359] on div "Market View Mar 01, 2025 - Aug 31, 2025 vs Sep 01, 2024 - Feb 28, 2025 ← Move l…" at bounding box center [793, 408] width 1269 height 2294
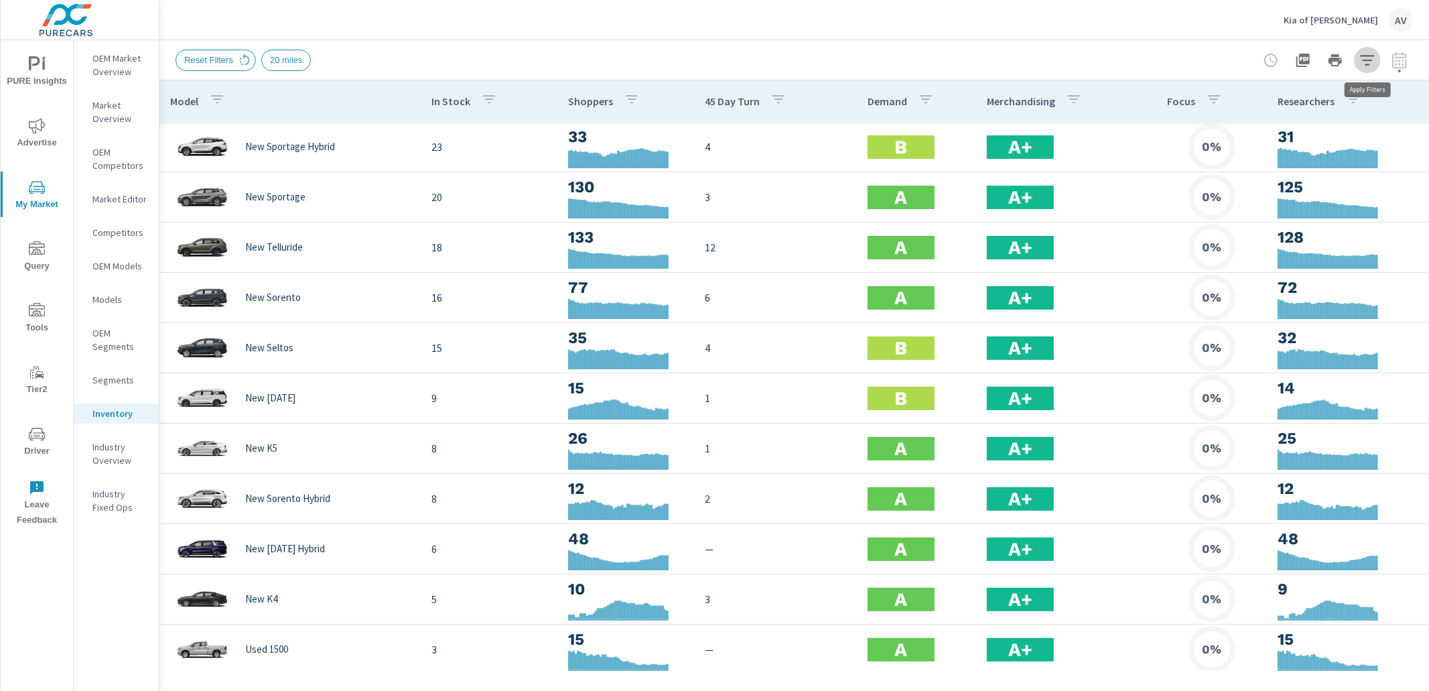
click at [1364, 60] on icon "button" at bounding box center [1367, 60] width 14 height 10
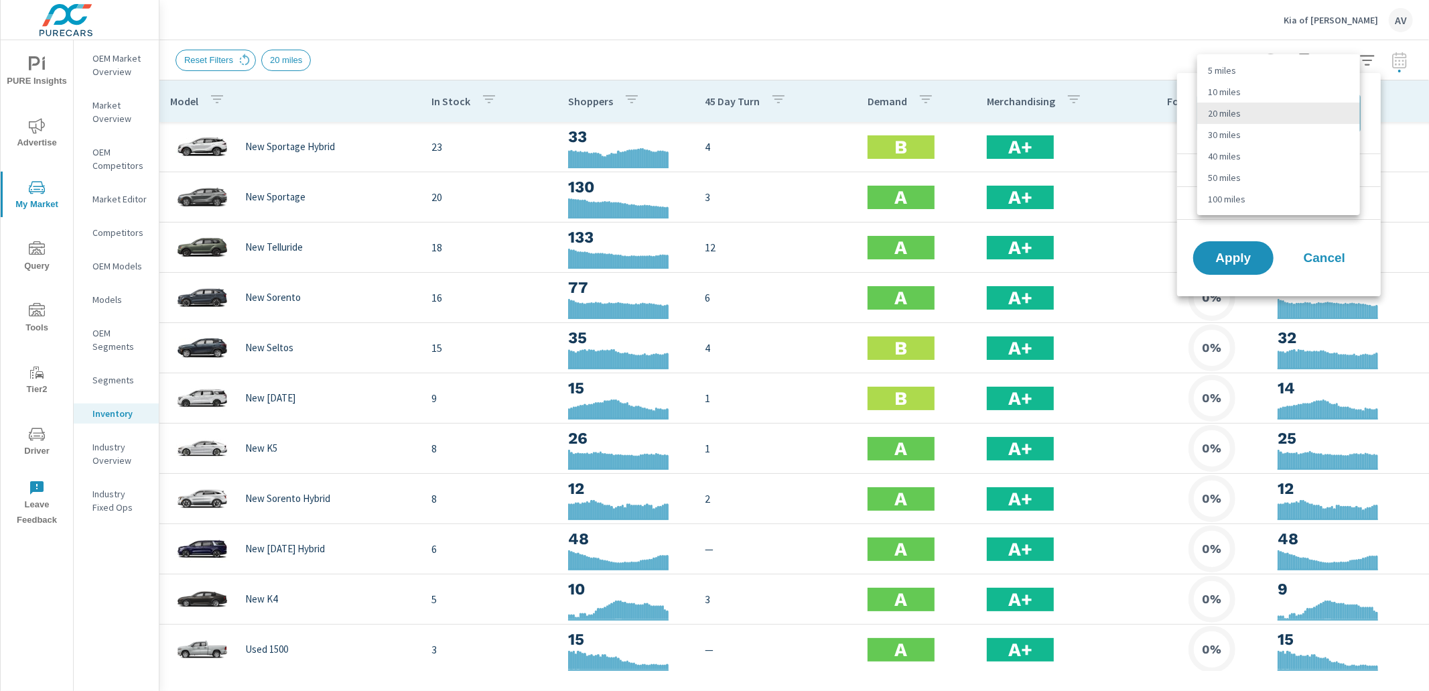
click at [1336, 99] on body "PURE Insights Advertise My Market Query Tools Tier2 Driver Leave Feedback OEM M…" at bounding box center [714, 345] width 1429 height 691
click at [1266, 173] on li "50 miles" at bounding box center [1278, 177] width 163 height 21
type Distance "50"
click at [1254, 263] on span "Apply" at bounding box center [1233, 258] width 55 height 13
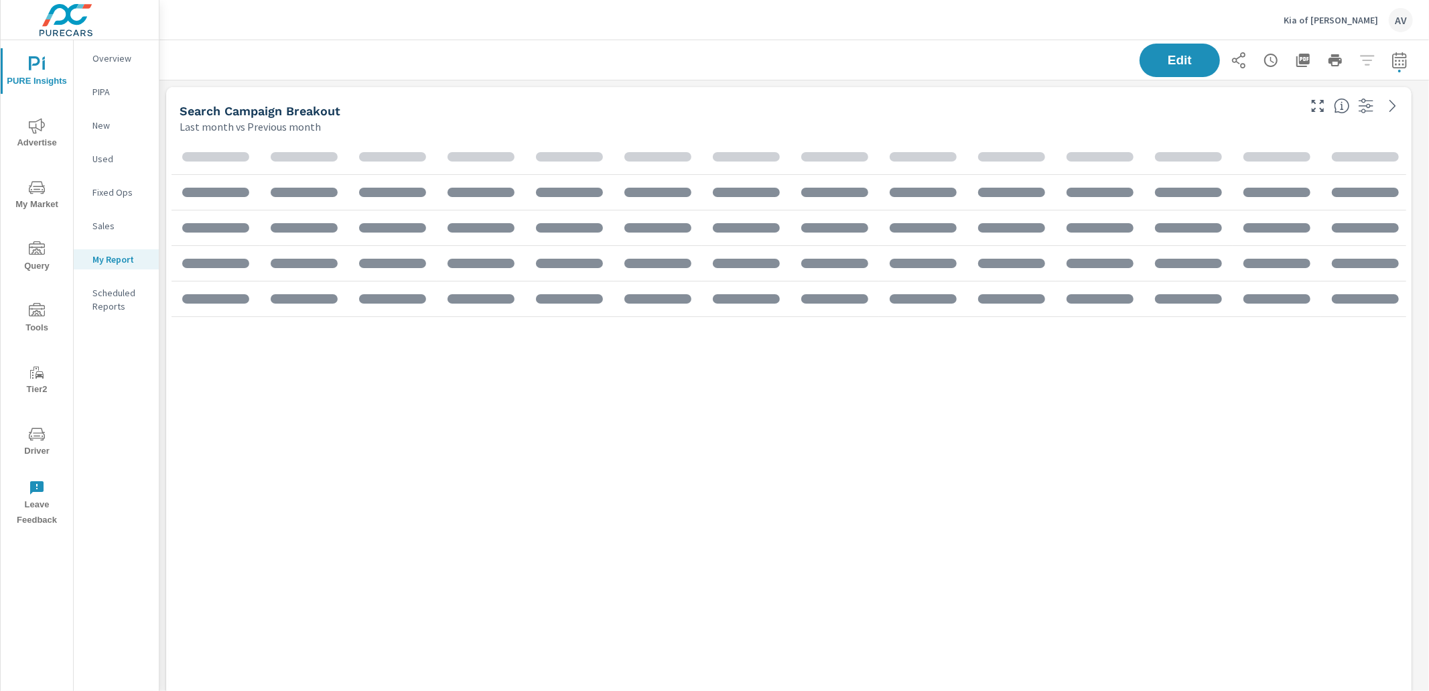
scroll to position [1725, 1282]
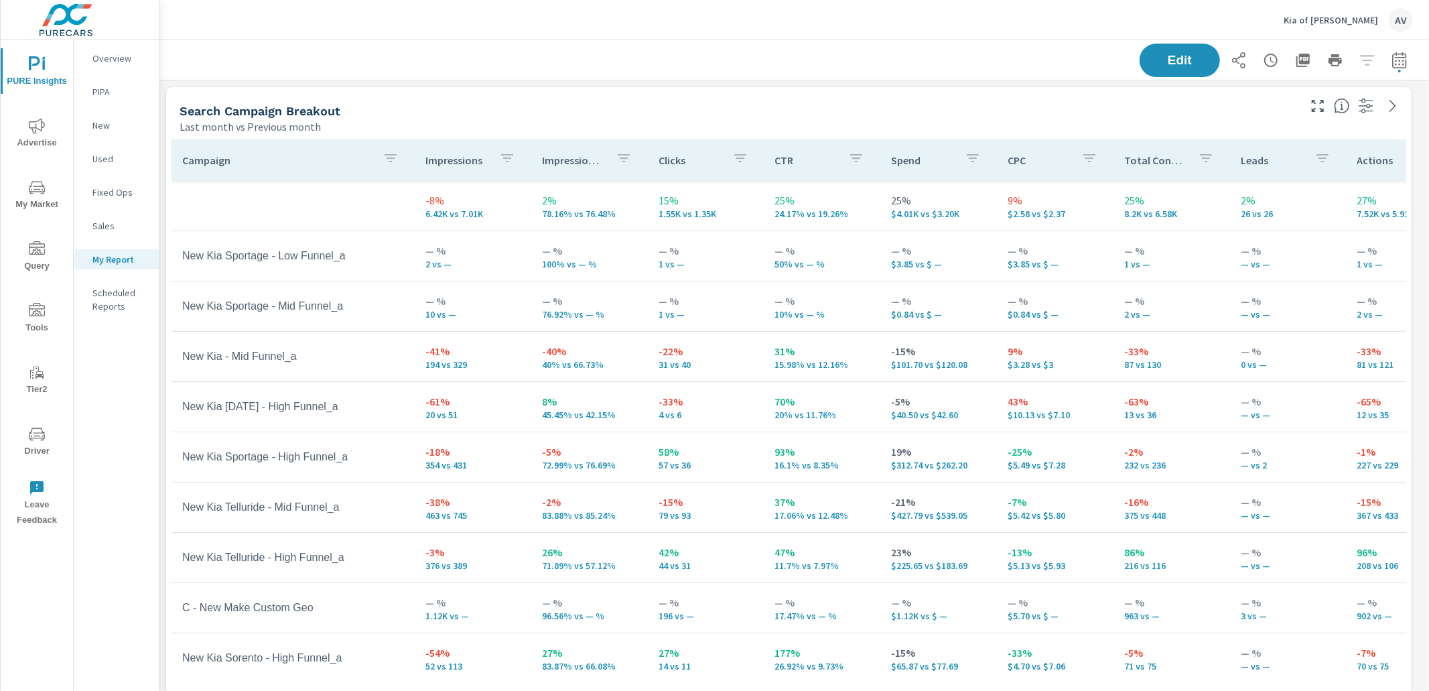
click at [557, 121] on div "Last month vs Previous month" at bounding box center [738, 127] width 1117 height 16
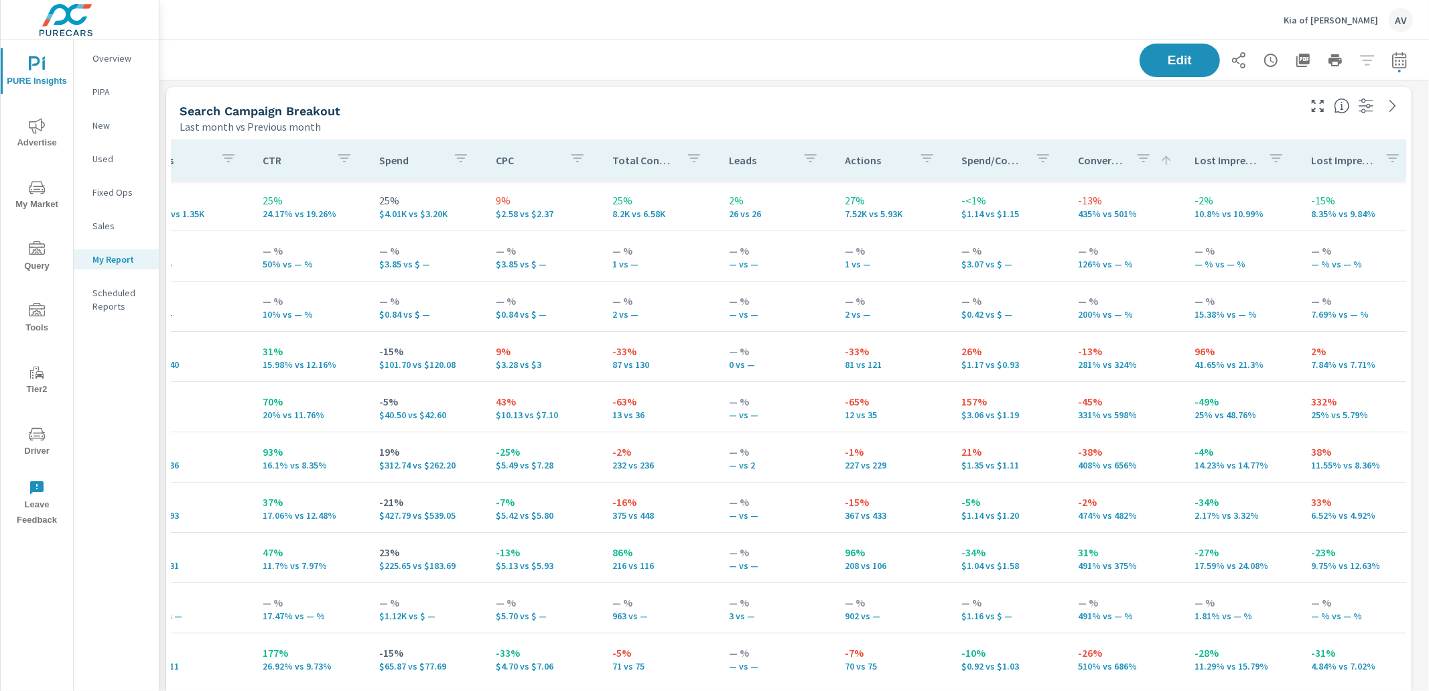
scroll to position [0, 0]
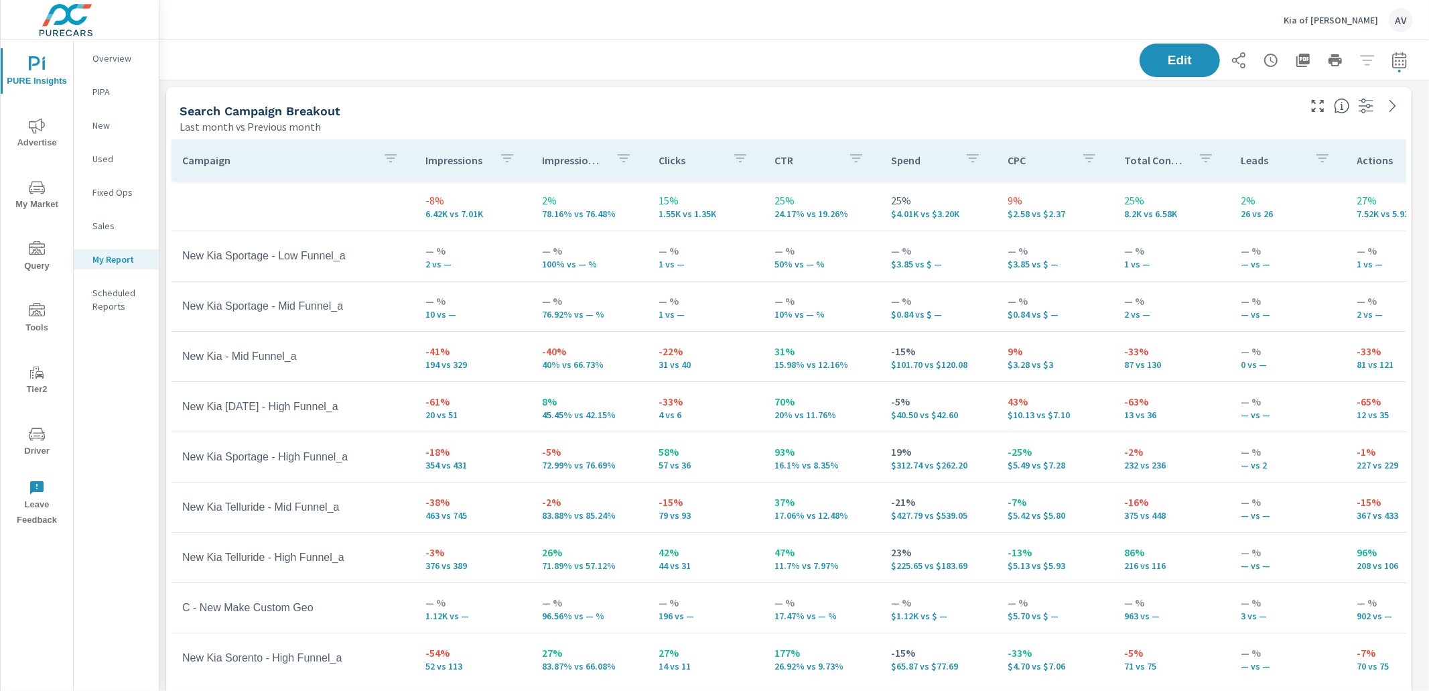
click at [745, 107] on div "Search Campaign Breakout" at bounding box center [738, 110] width 1117 height 15
click at [1391, 54] on icon "button" at bounding box center [1399, 60] width 16 height 16
select select "Last month"
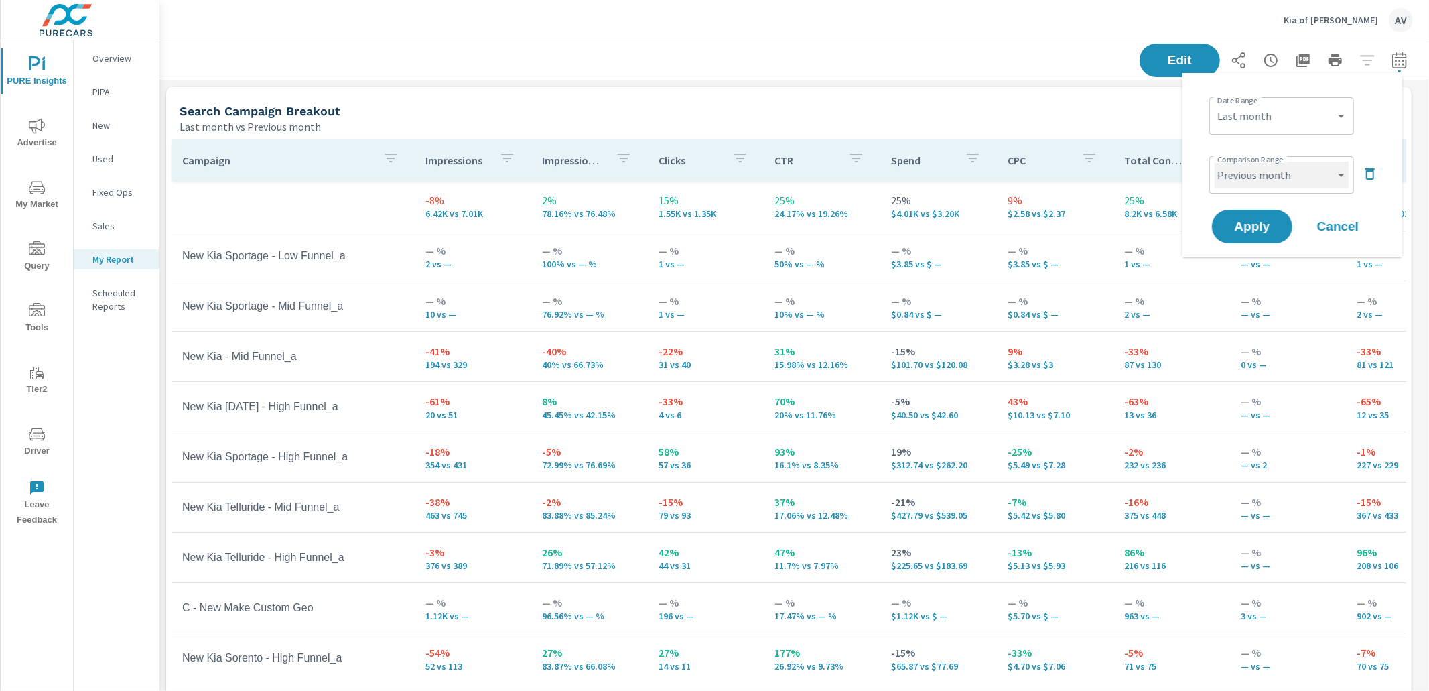
click at [1266, 184] on select "Custom Previous period Previous month Previous year" at bounding box center [1281, 174] width 134 height 27
click at [1214, 161] on select "Custom Previous period Previous month Previous year" at bounding box center [1281, 174] width 134 height 27
select select "Previous period"
click at [1251, 229] on span "Apply" at bounding box center [1252, 226] width 55 height 13
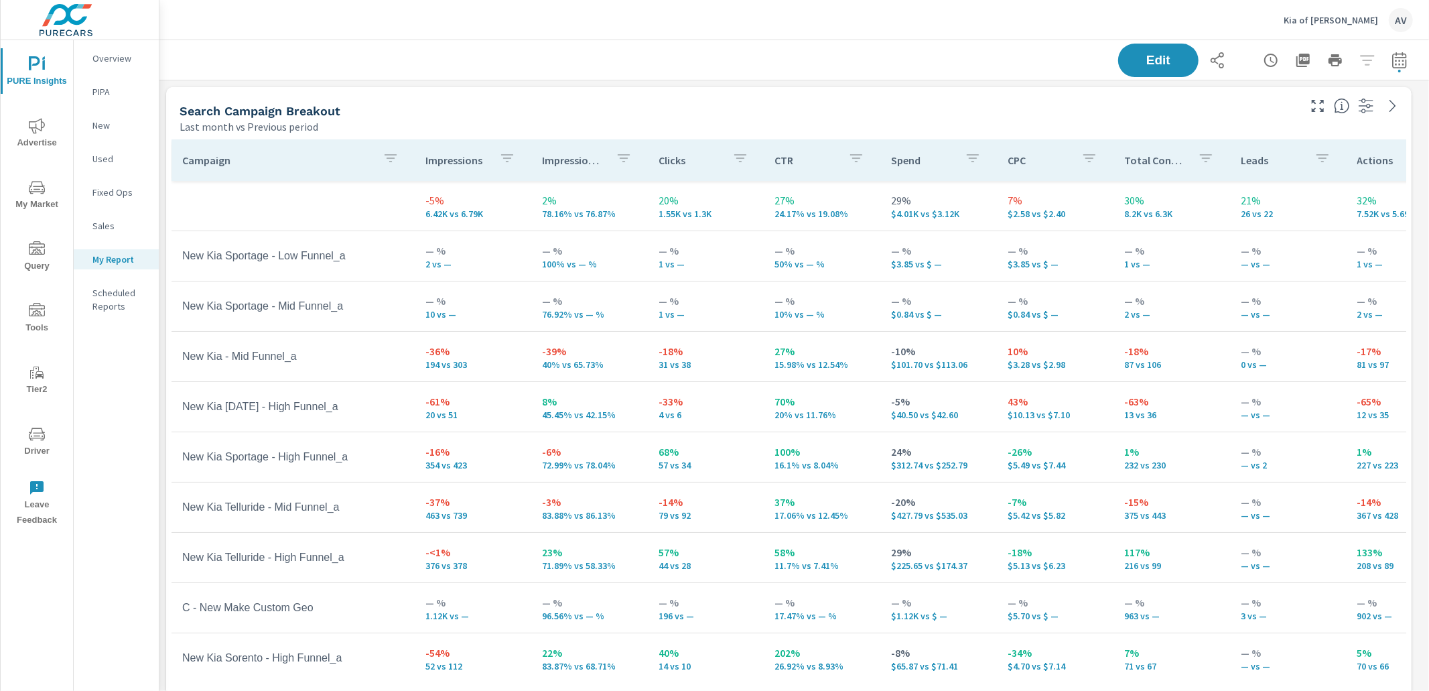
scroll to position [1725, 1282]
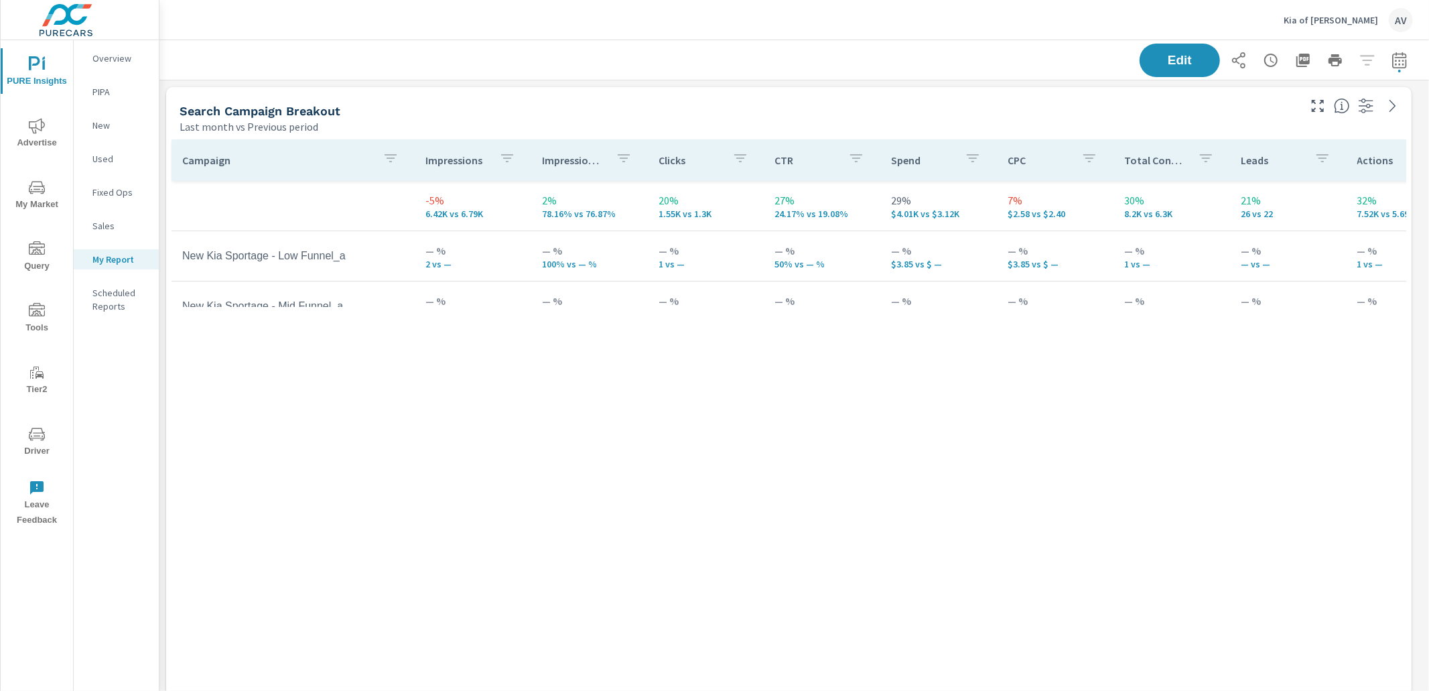
scroll to position [1725, 1282]
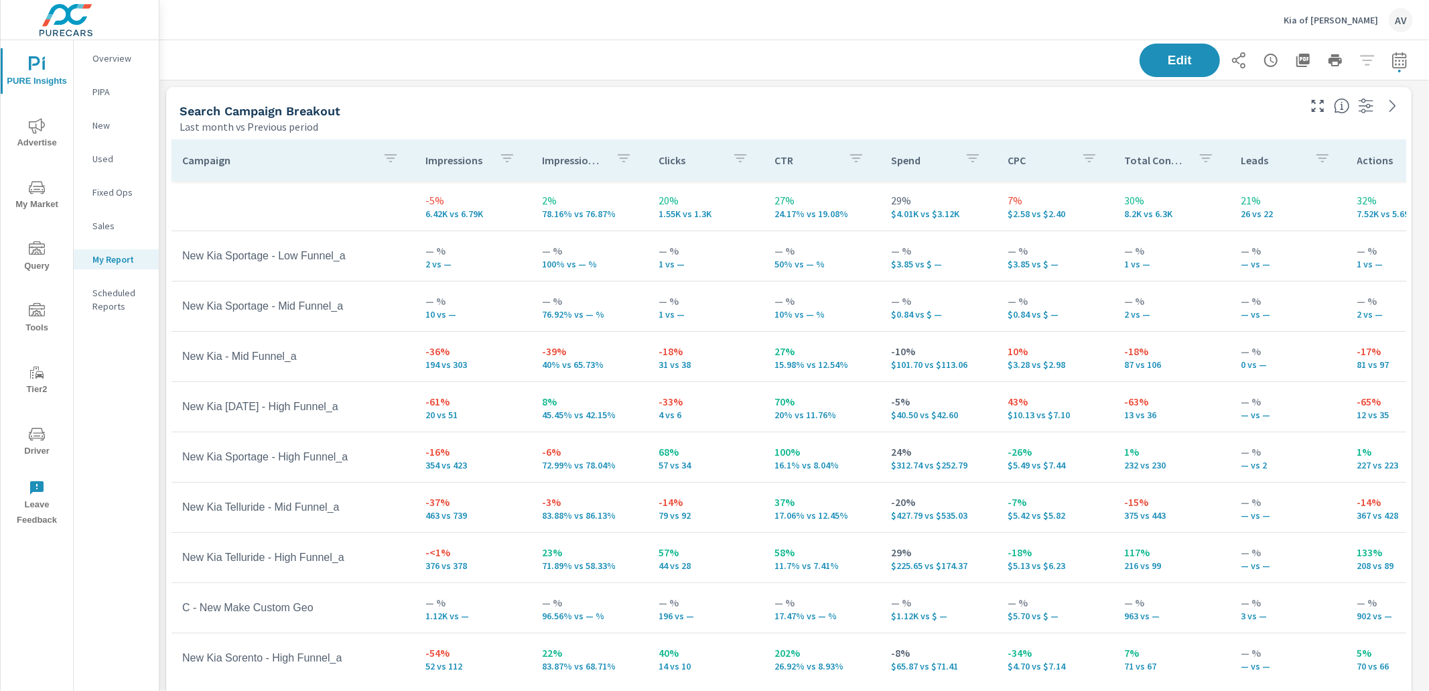
click at [568, 114] on div "Search Campaign Breakout" at bounding box center [738, 110] width 1117 height 15
click at [563, 106] on div "Search Campaign Breakout" at bounding box center [738, 110] width 1117 height 15
click at [583, 163] on p "Impression Share" at bounding box center [573, 159] width 63 height 13
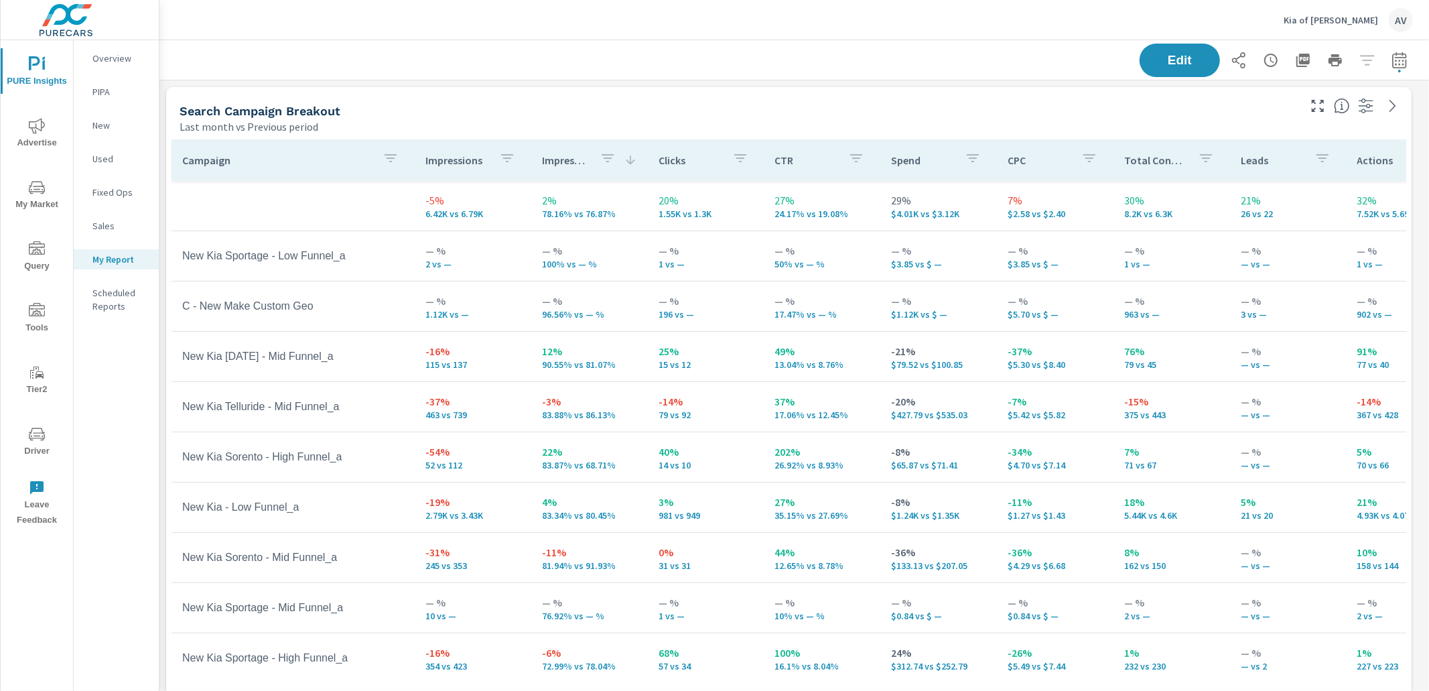
drag, startPoint x: 577, startPoint y: 163, endPoint x: 567, endPoint y: 161, distance: 10.1
click at [577, 163] on p "Impression Share" at bounding box center [565, 159] width 47 height 13
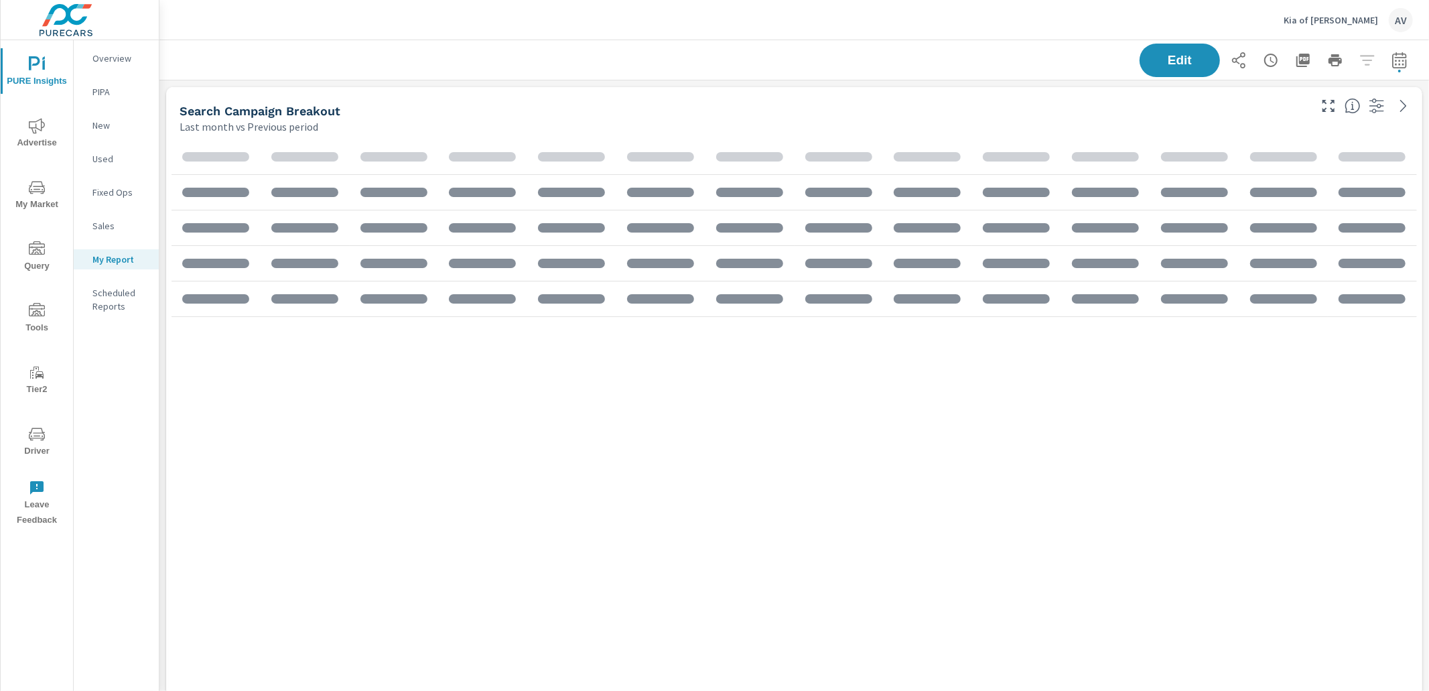
scroll to position [1725, 1282]
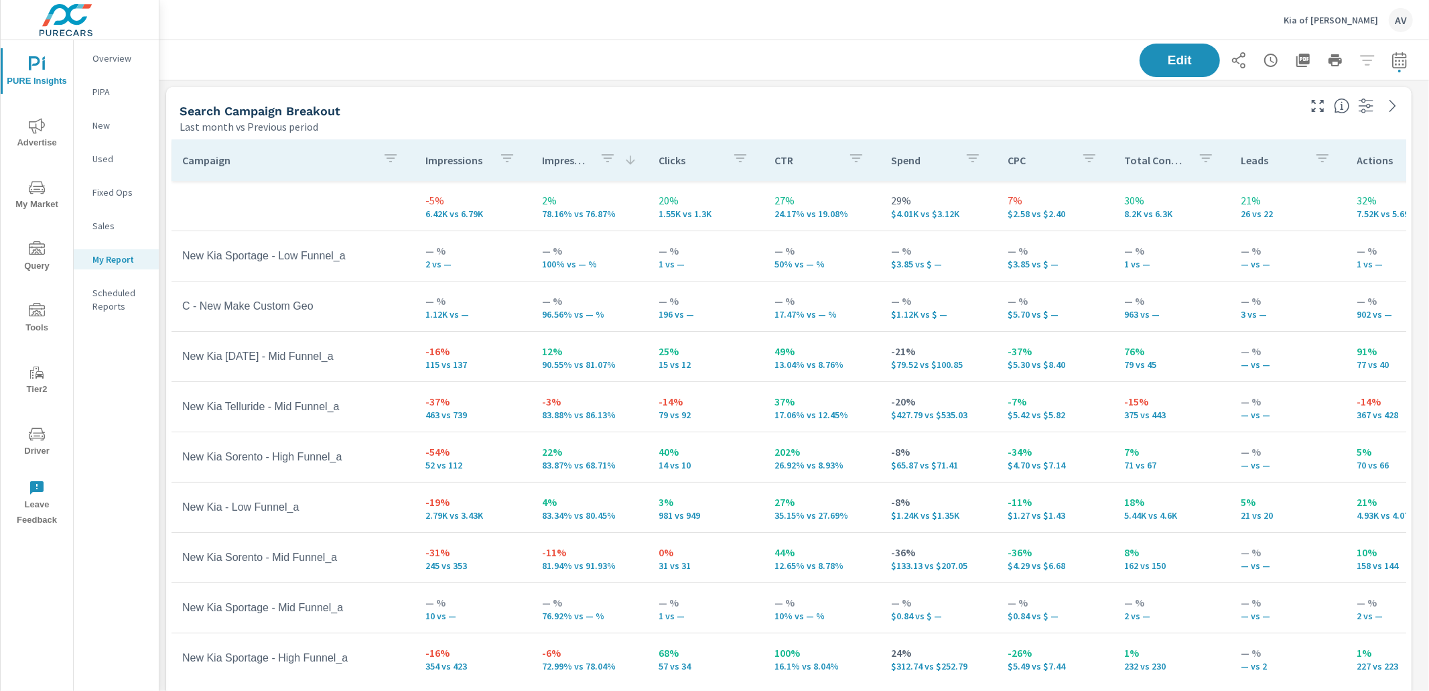
click at [572, 103] on div "Search Campaign Breakout" at bounding box center [738, 110] width 1117 height 15
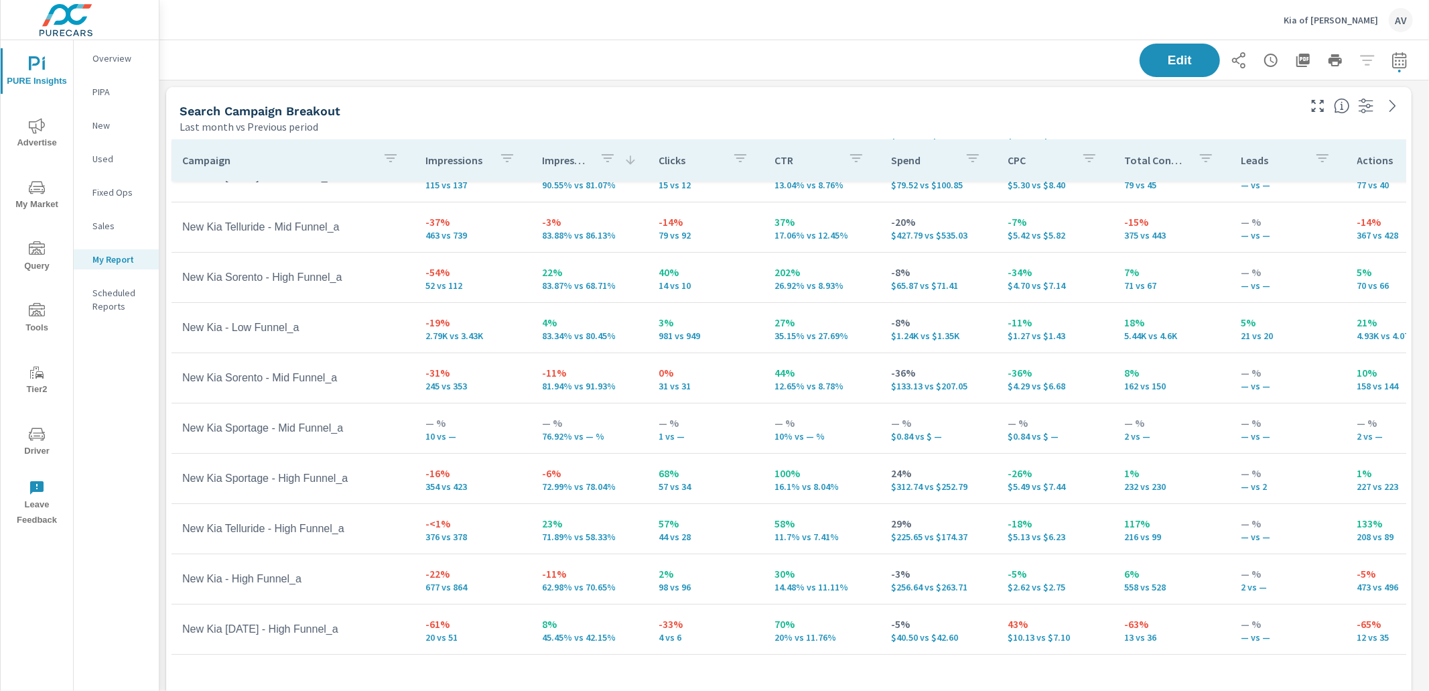
scroll to position [183, 0]
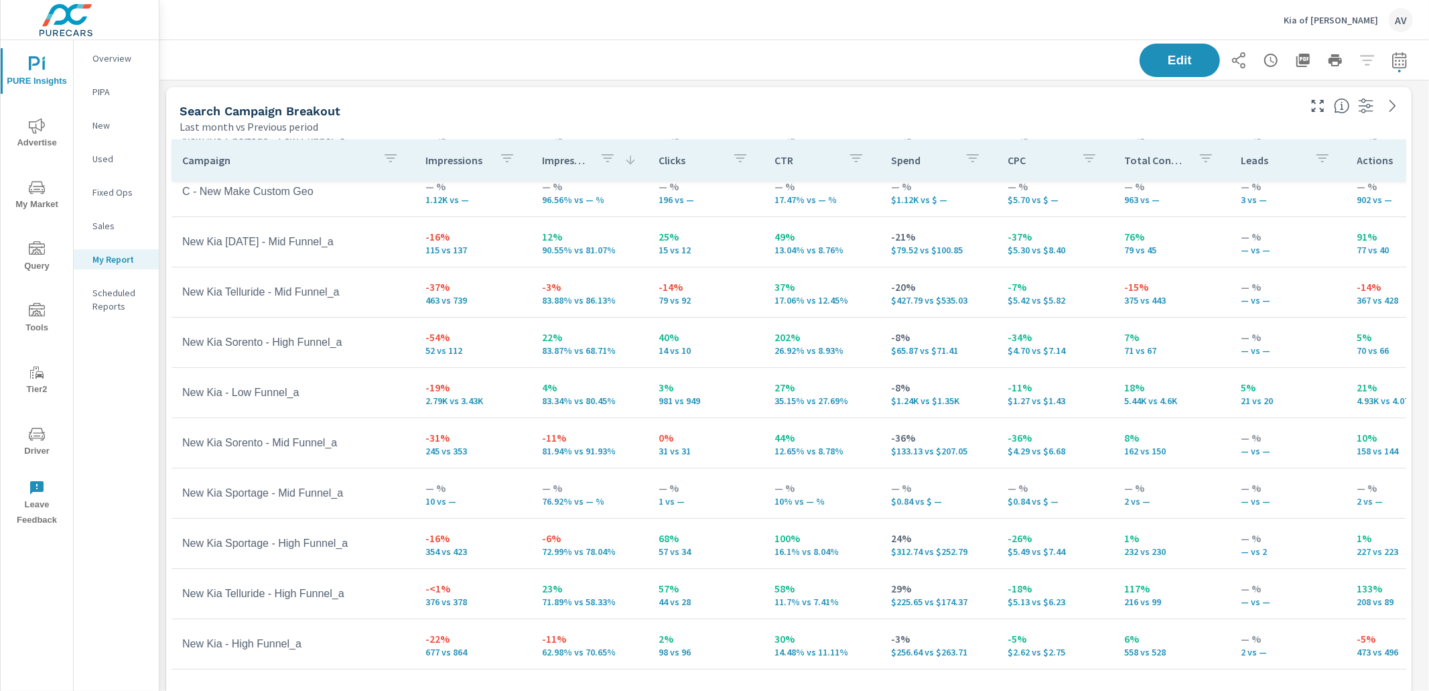
scroll to position [111, 0]
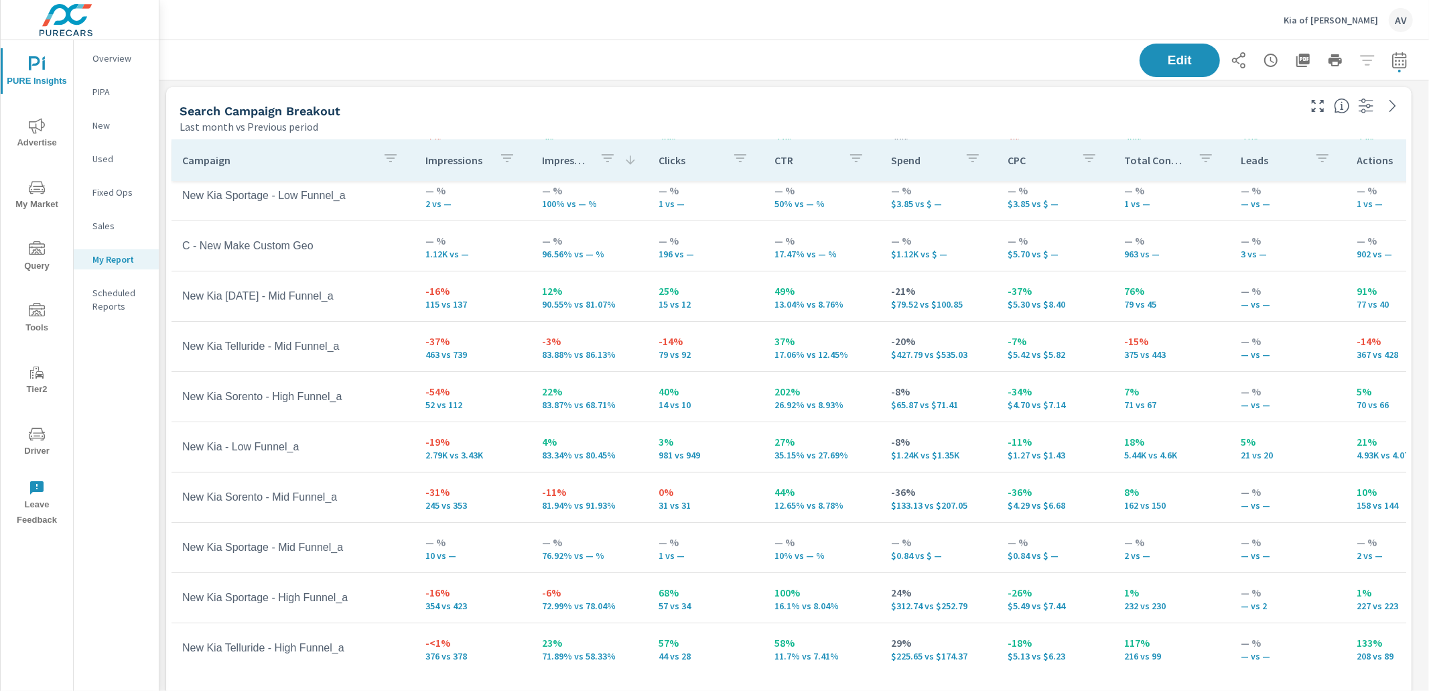
scroll to position [34, 0]
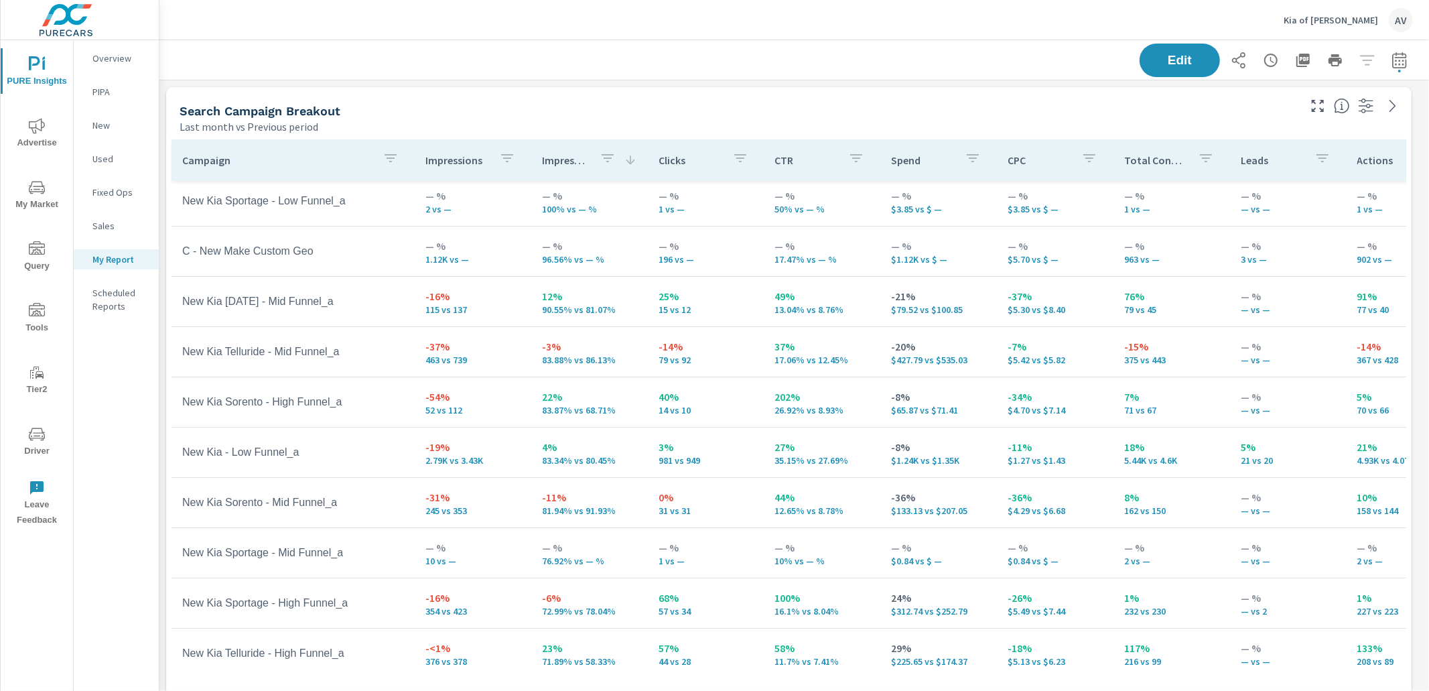
scroll to position [56, 0]
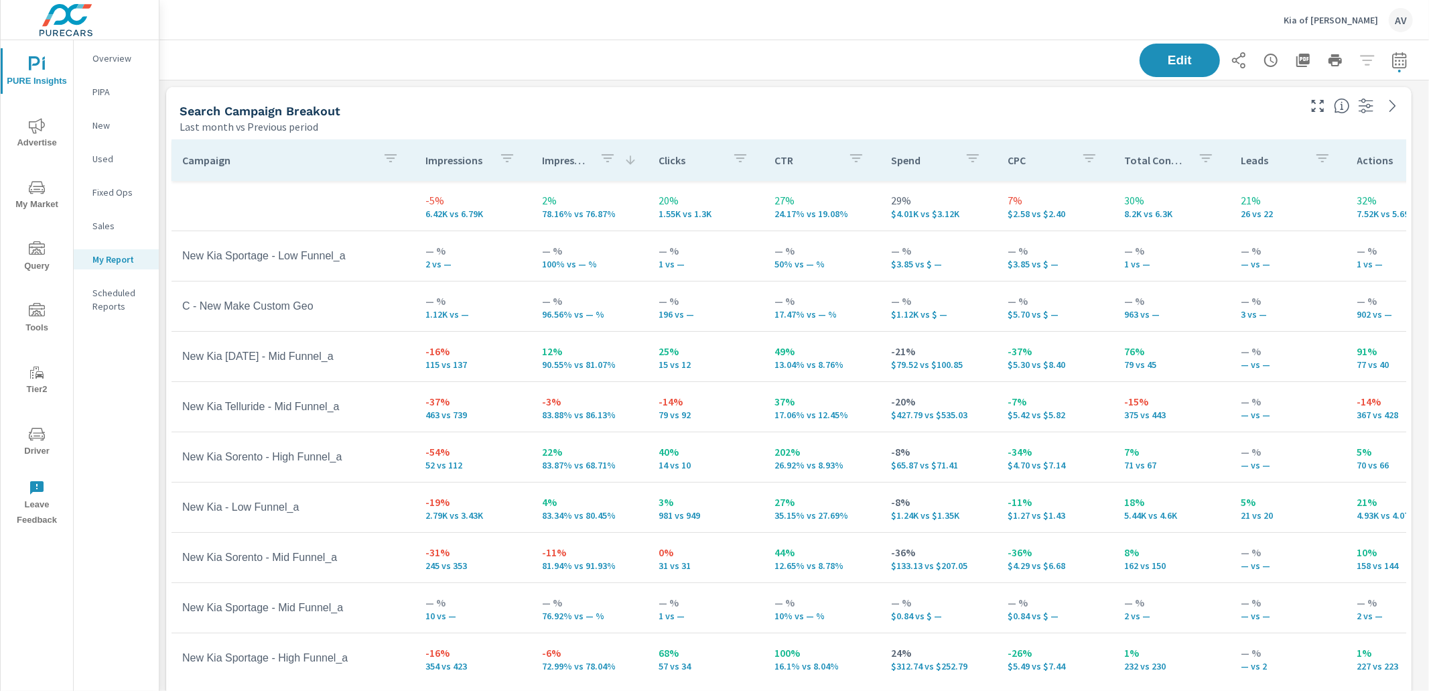
click at [564, 96] on div "Search Campaign Breakout Last month vs Previous period" at bounding box center [733, 111] width 1135 height 48
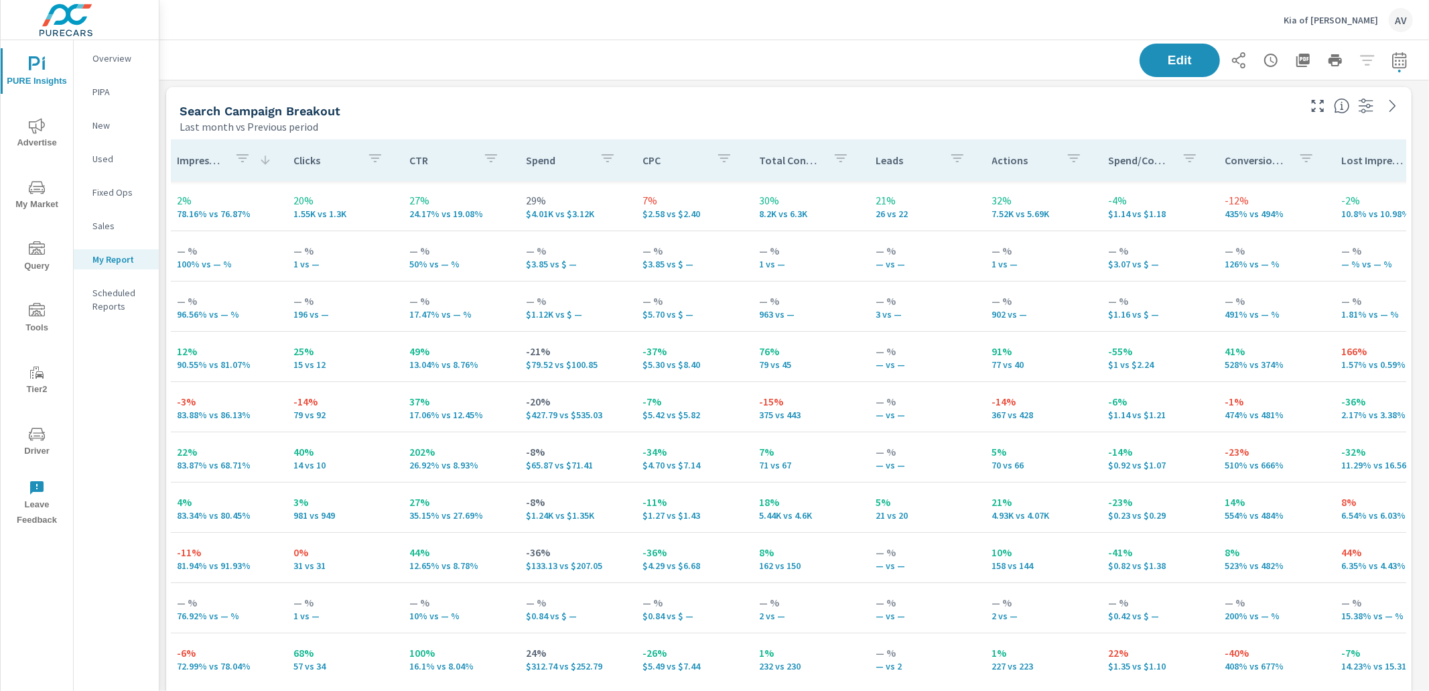
scroll to position [0, 400]
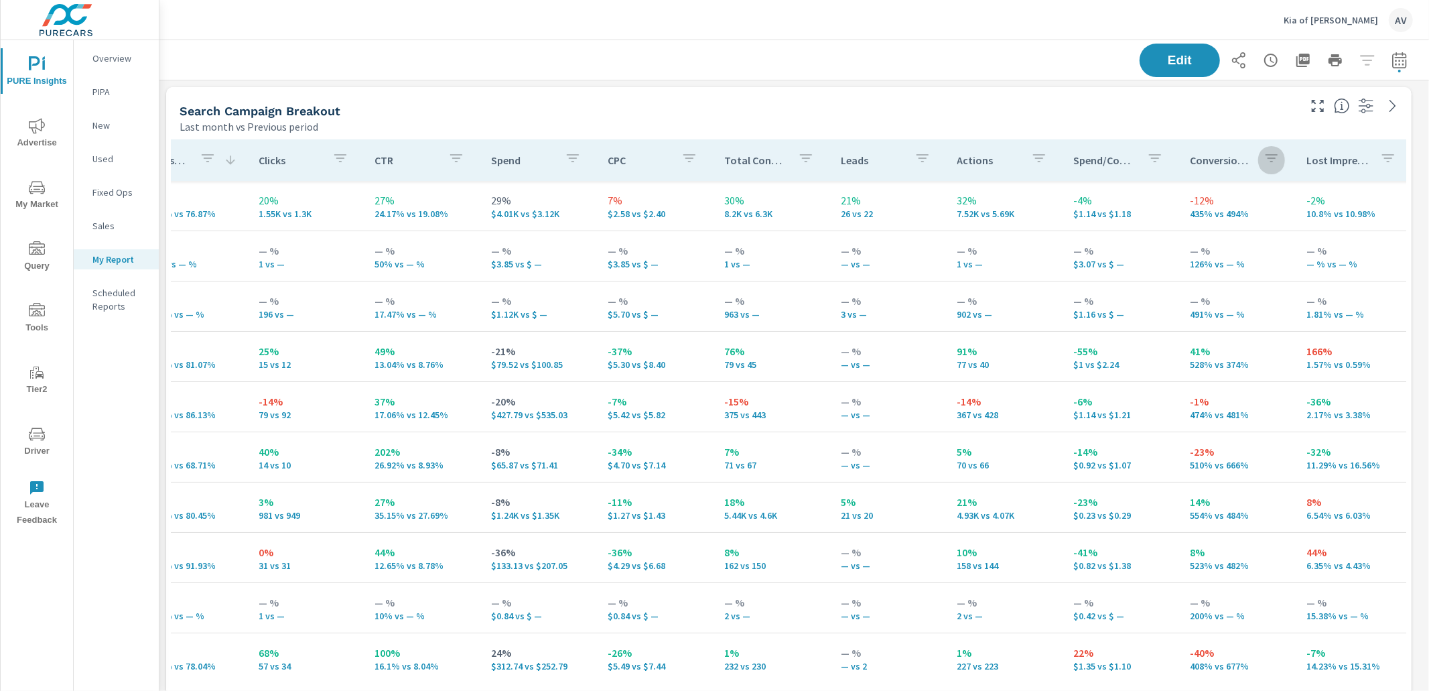
click at [1263, 159] on icon "button" at bounding box center [1271, 158] width 16 height 16
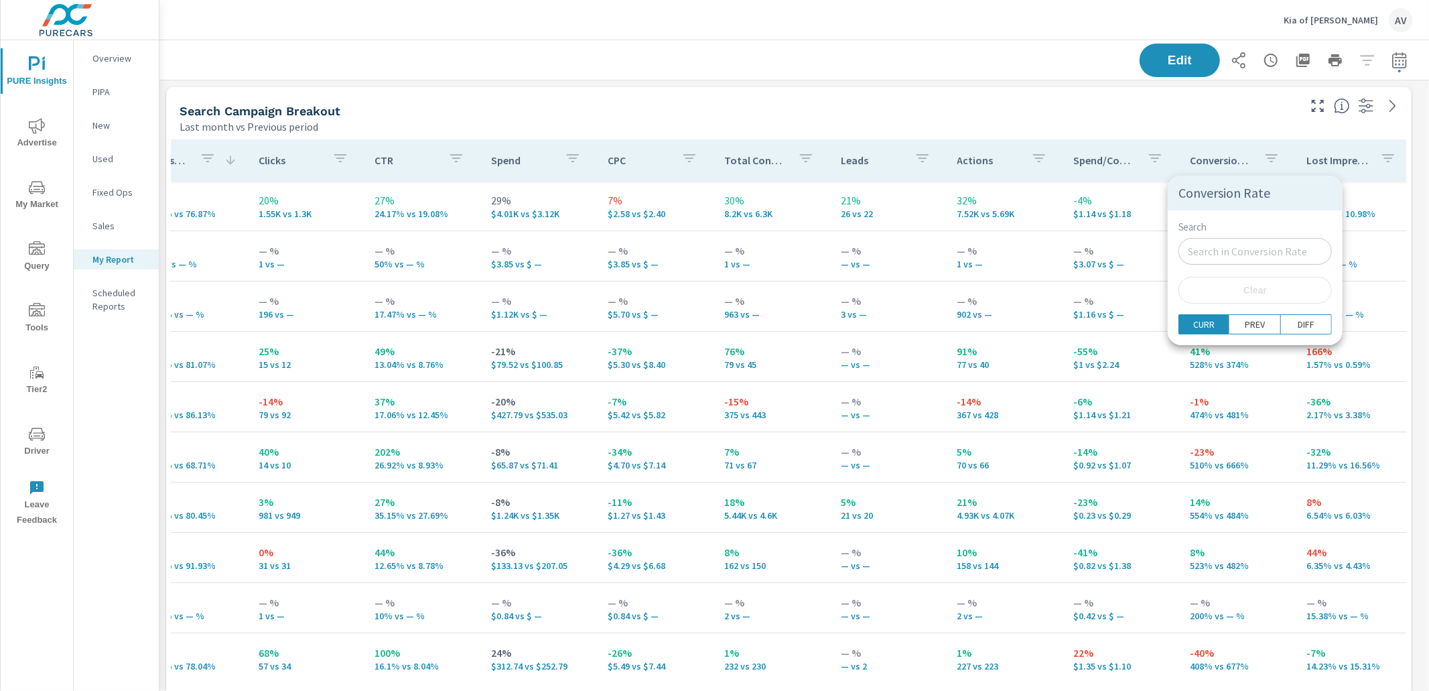
click at [1107, 102] on div at bounding box center [714, 345] width 1429 height 691
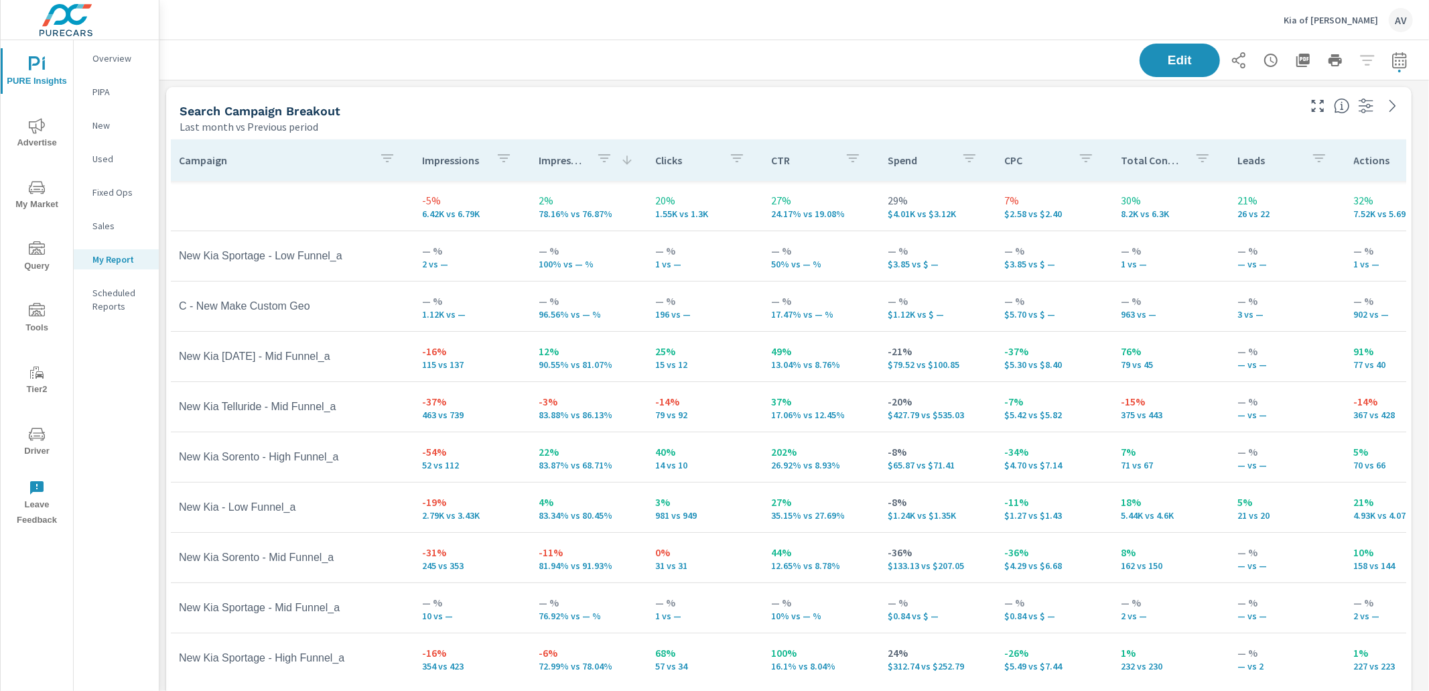
scroll to position [0, 0]
click at [167, 137] on div "Campaign Impressions Impression Share Clicks CTR Spend CPC Total Conversions Le…" at bounding box center [788, 415] width 1245 height 563
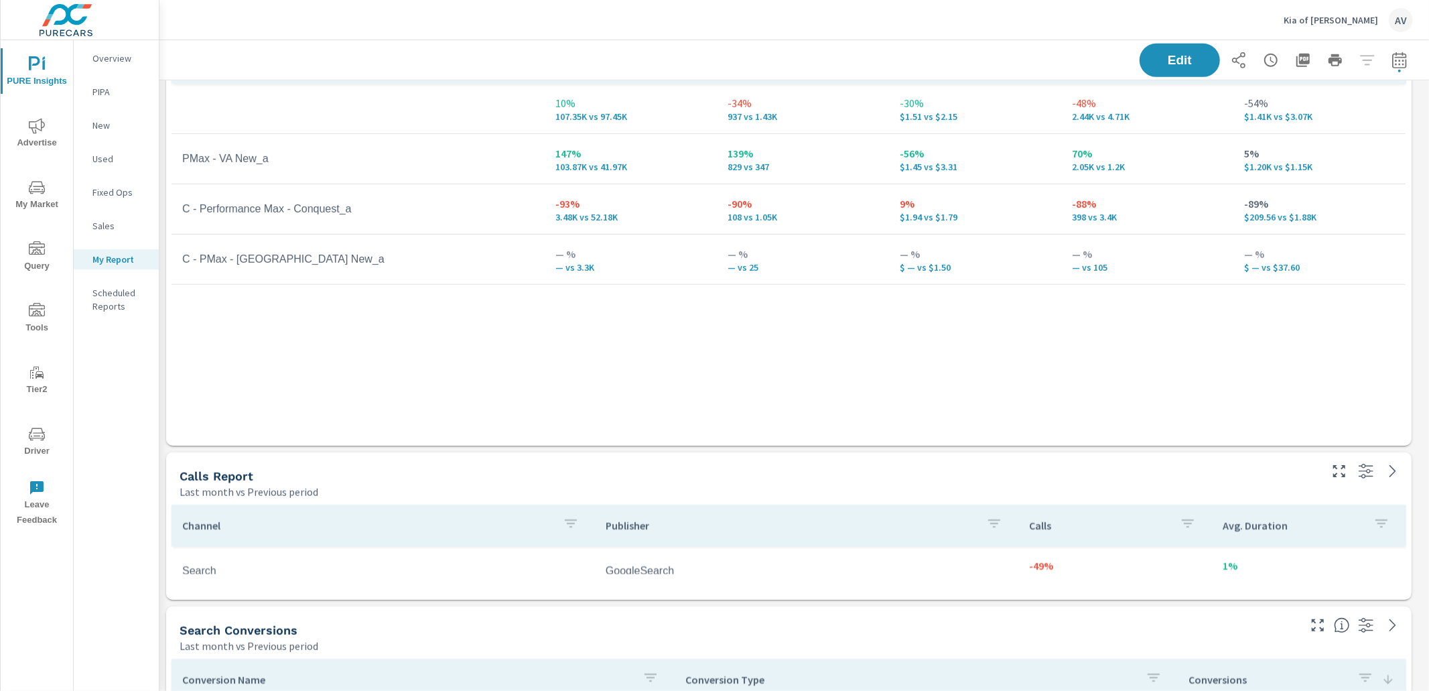
scroll to position [699, 0]
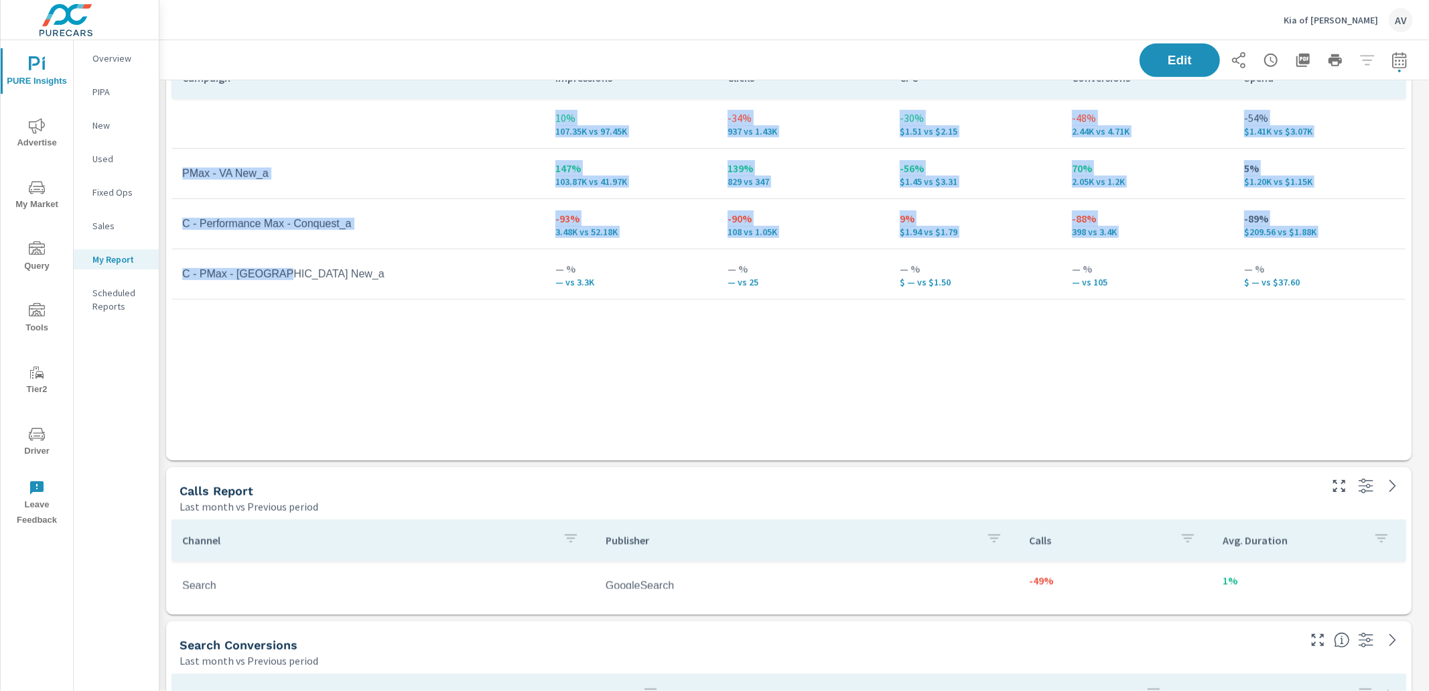
drag, startPoint x: 307, startPoint y: 268, endPoint x: 169, endPoint y: 273, distance: 138.7
click at [169, 273] on div "Campaign Impressions Clicks CPC Conversions Spend 10% 107.35K vs 97.45K -34% 93…" at bounding box center [788, 256] width 1245 height 409
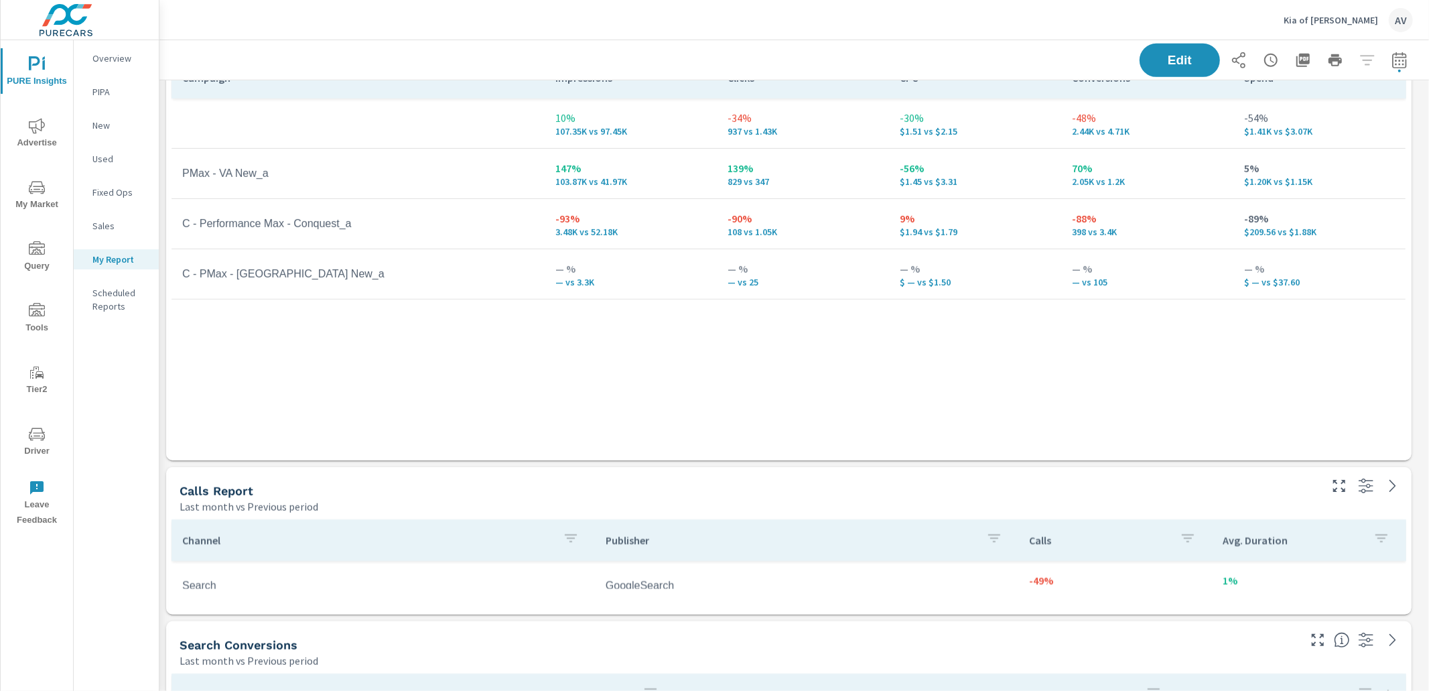
click at [249, 168] on td "PMax - VA New_a" at bounding box center [357, 173] width 373 height 33
click at [306, 280] on td "C - PMax - VA New_a" at bounding box center [357, 273] width 373 height 33
drag, startPoint x: 291, startPoint y: 182, endPoint x: 182, endPoint y: 170, distance: 110.4
click at [180, 173] on td "PMax - VA New_a" at bounding box center [357, 173] width 373 height 33
click at [332, 285] on td "C - PMax - VA New_a" at bounding box center [357, 273] width 373 height 33
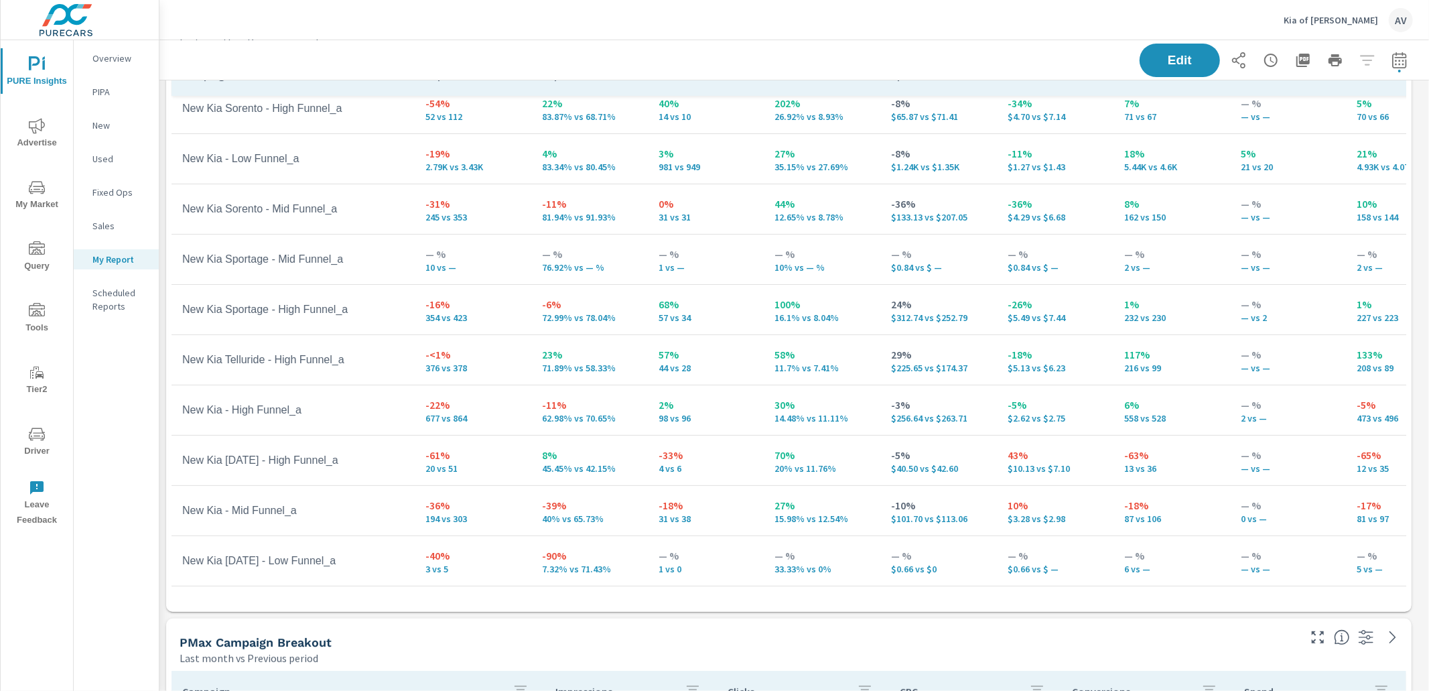
scroll to position [0, 0]
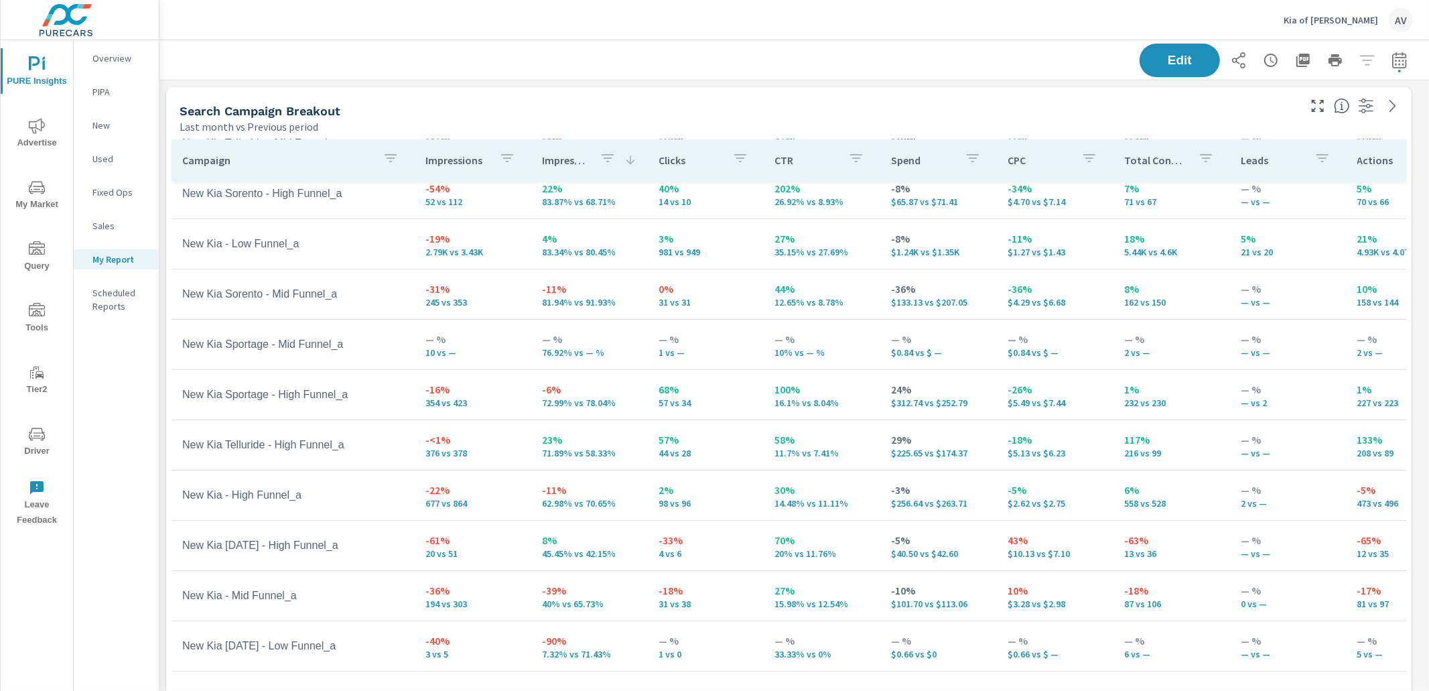
scroll to position [90, 0]
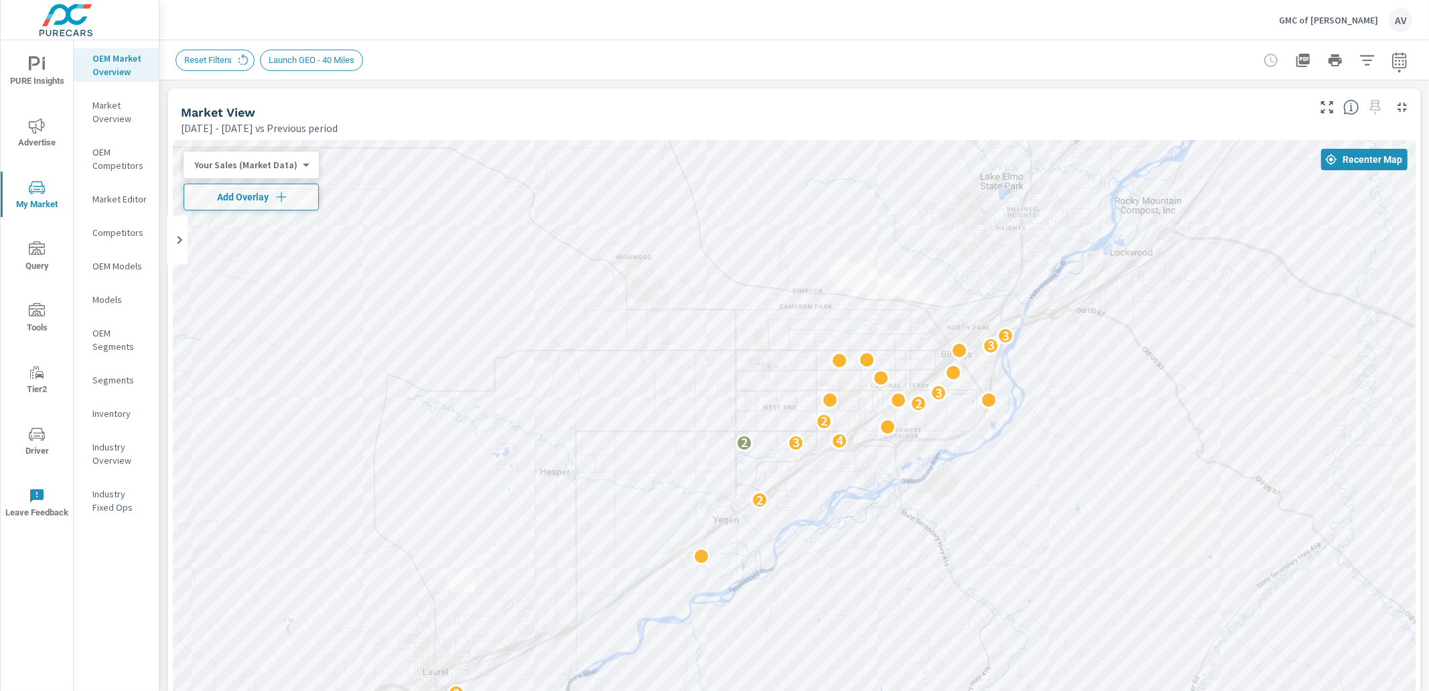
scroll to position [100, 0]
click at [1359, 59] on icon "button" at bounding box center [1367, 60] width 16 height 16
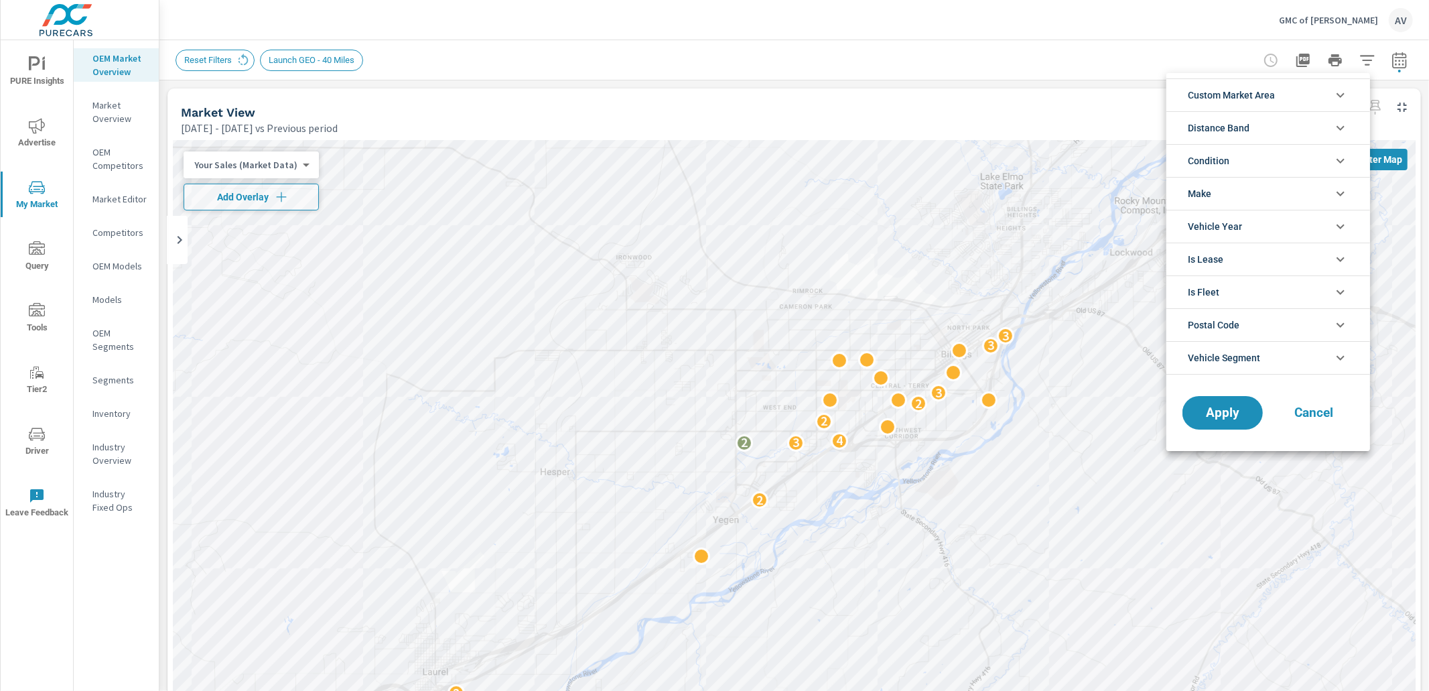
scroll to position [29, 0]
click at [1261, 98] on span "Custom Market Area" at bounding box center [1231, 95] width 87 height 32
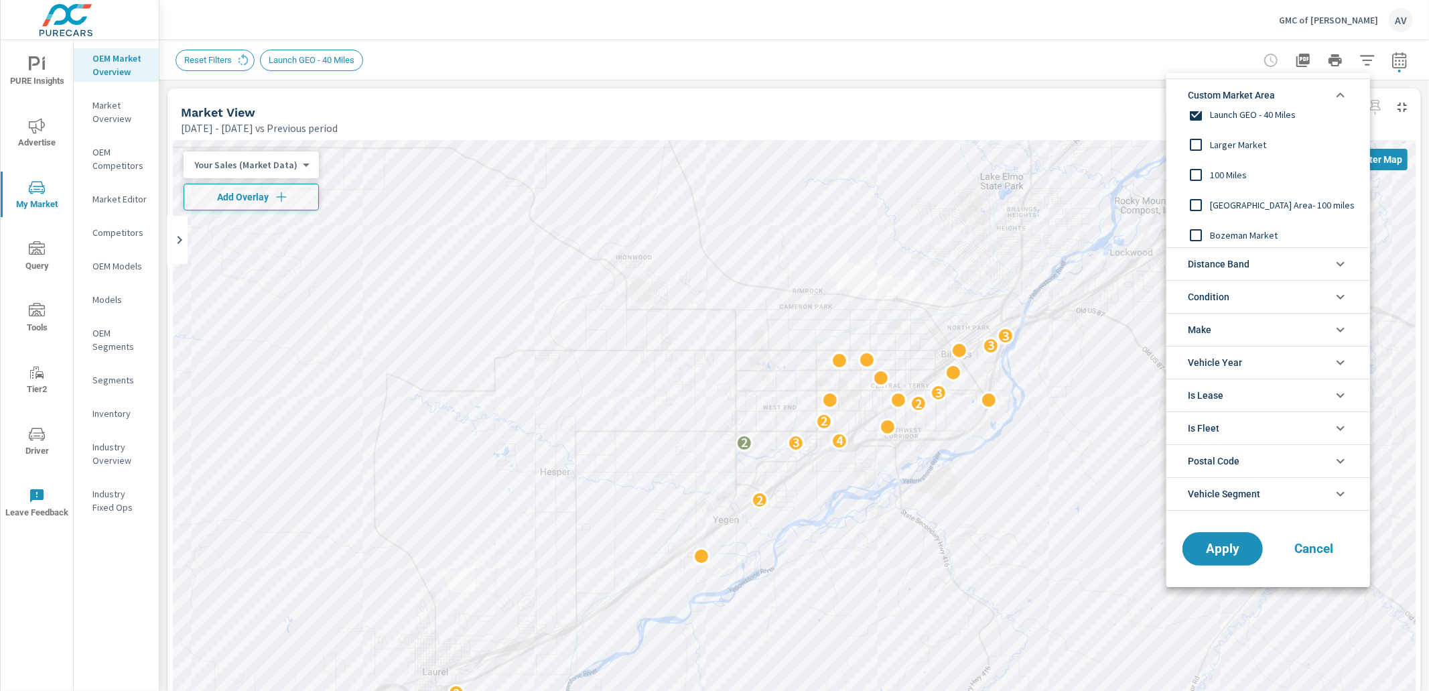
scroll to position [45, 0]
click at [1203, 227] on input "filter options" at bounding box center [1196, 232] width 28 height 28
click at [1230, 560] on button "Apply" at bounding box center [1222, 548] width 83 height 35
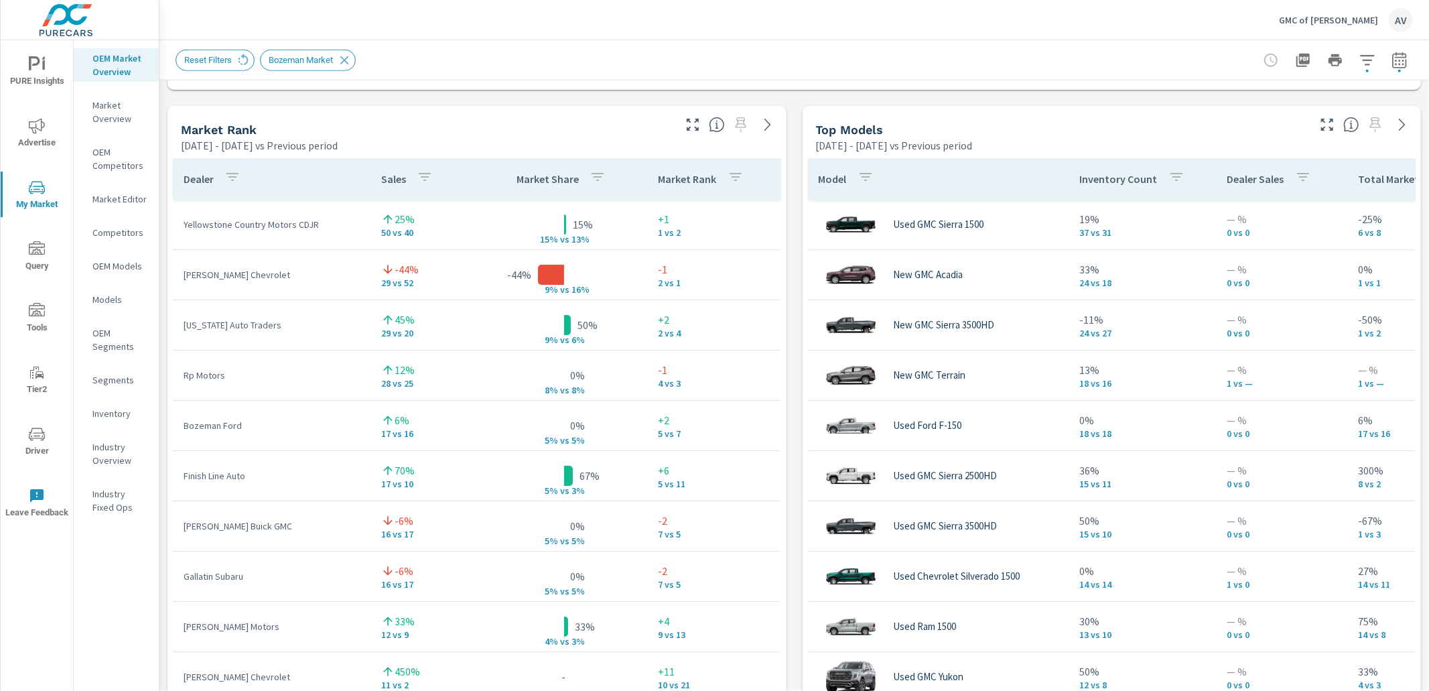
scroll to position [829, 0]
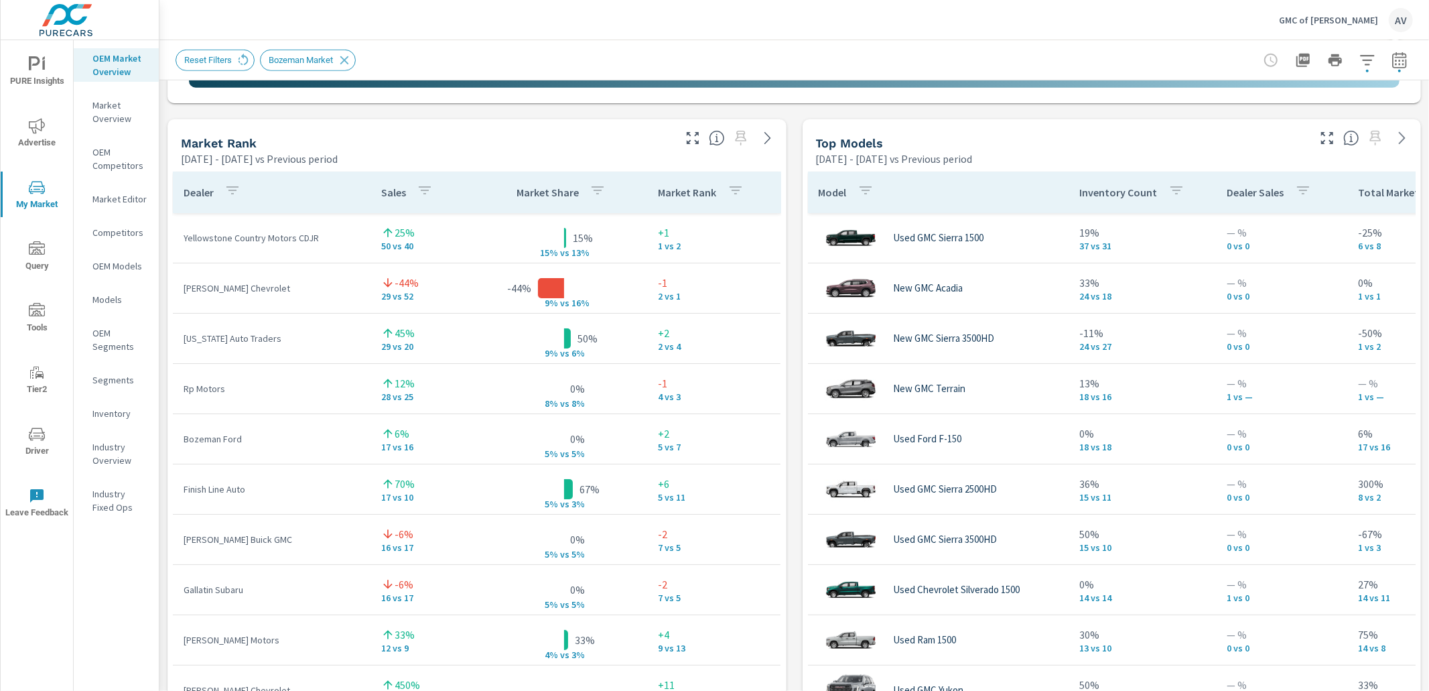
scroll to position [22, 0]
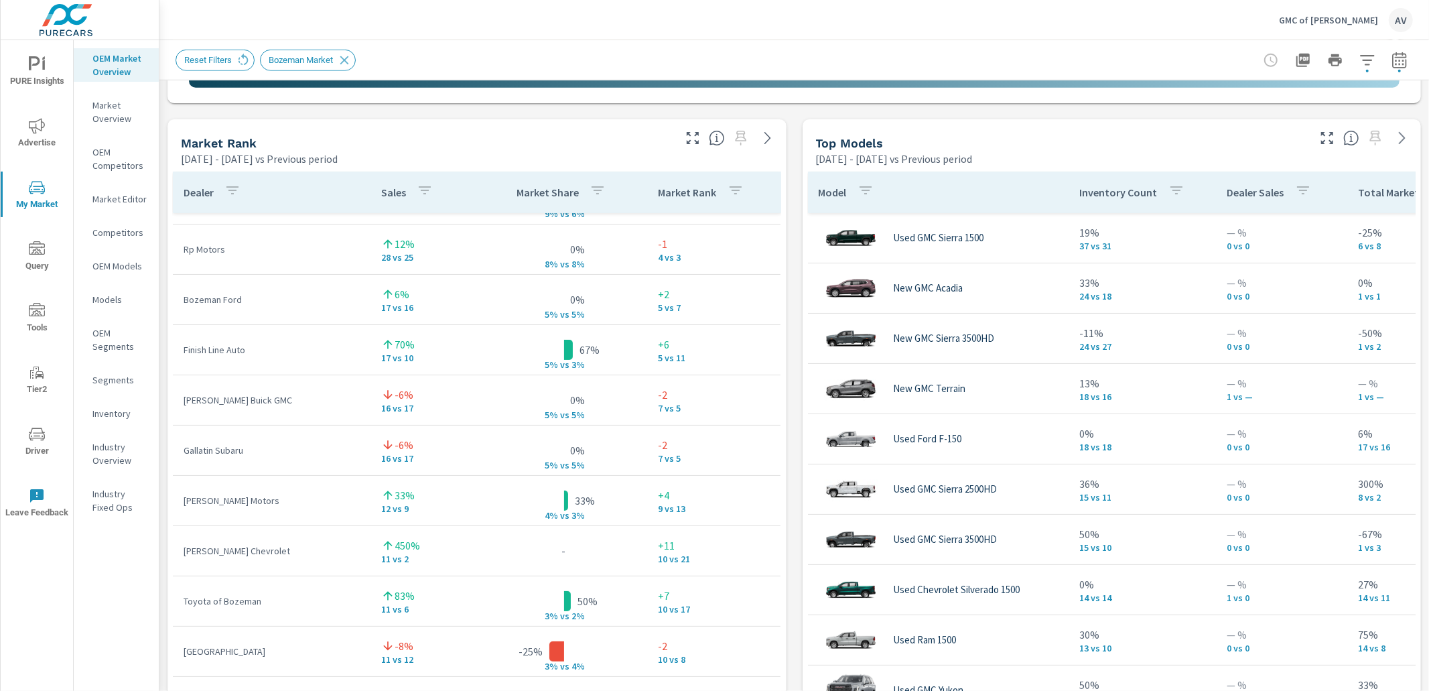
scroll to position [137, 0]
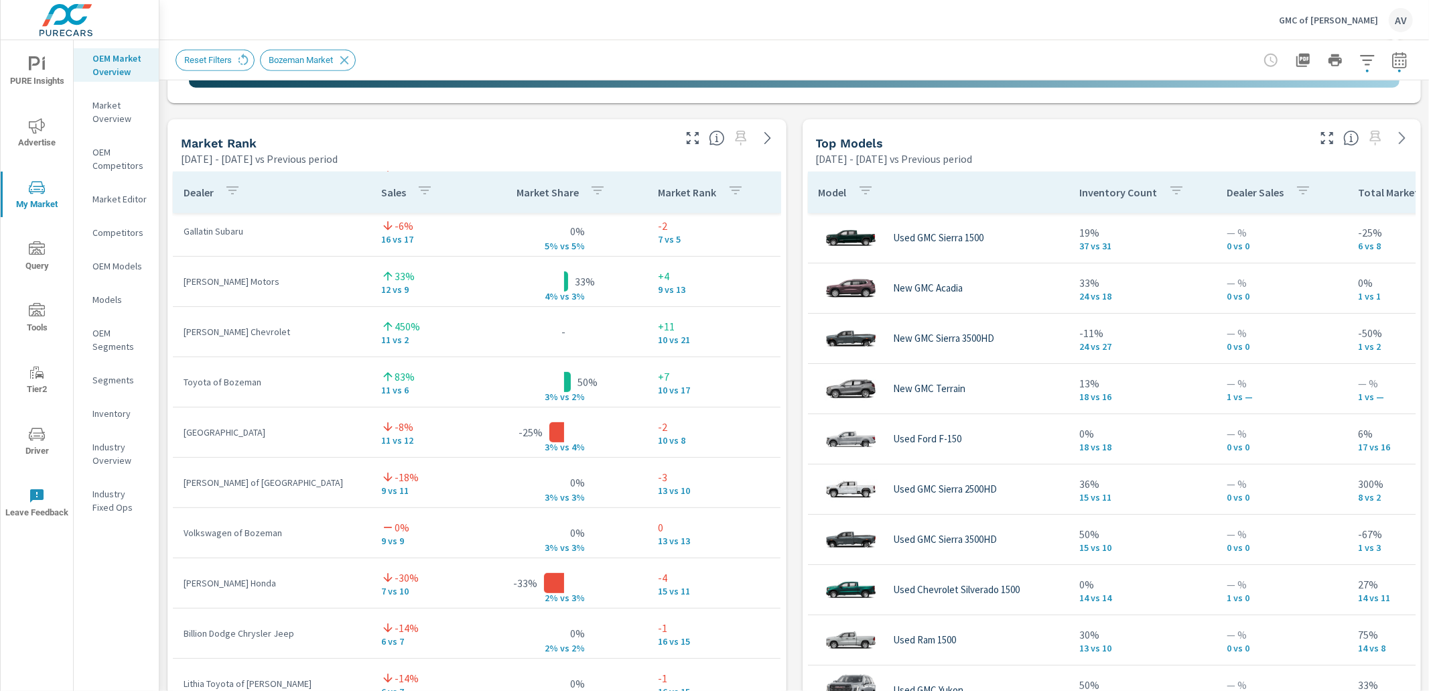
scroll to position [360, 0]
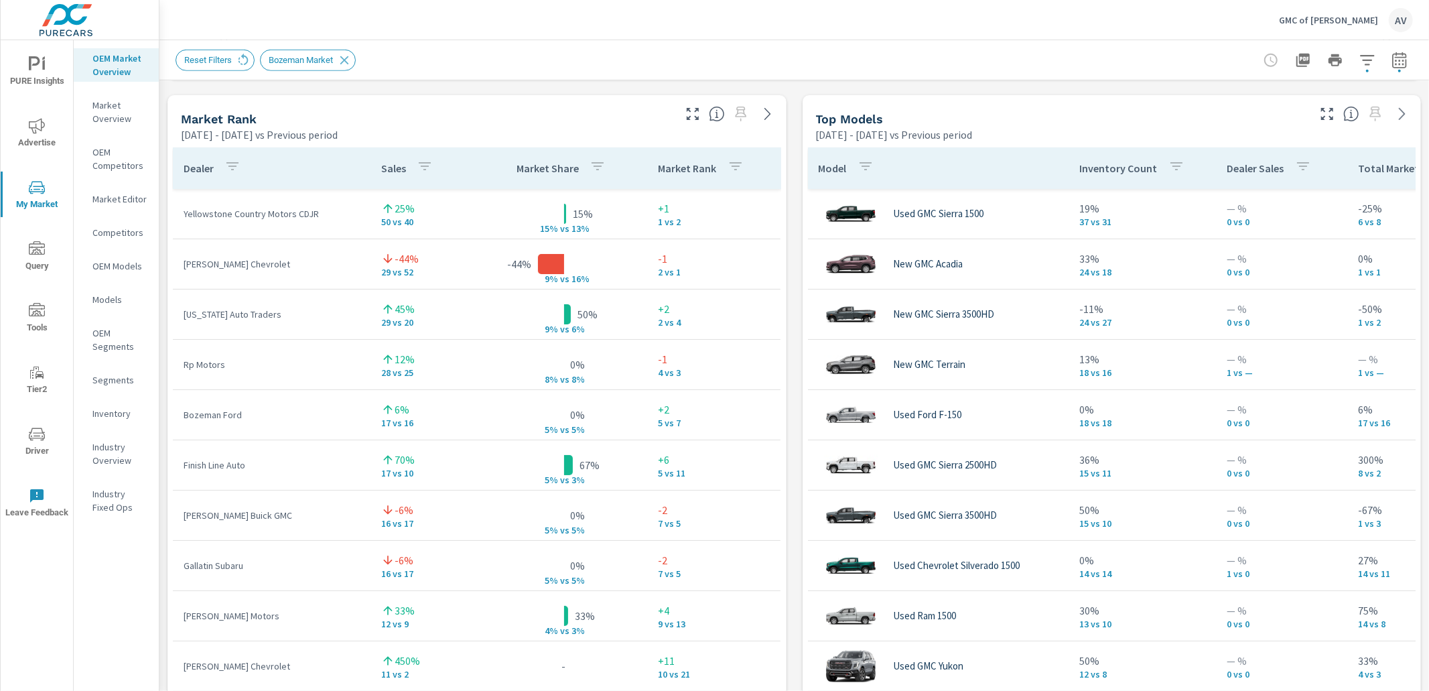
scroll to position [853, 0]
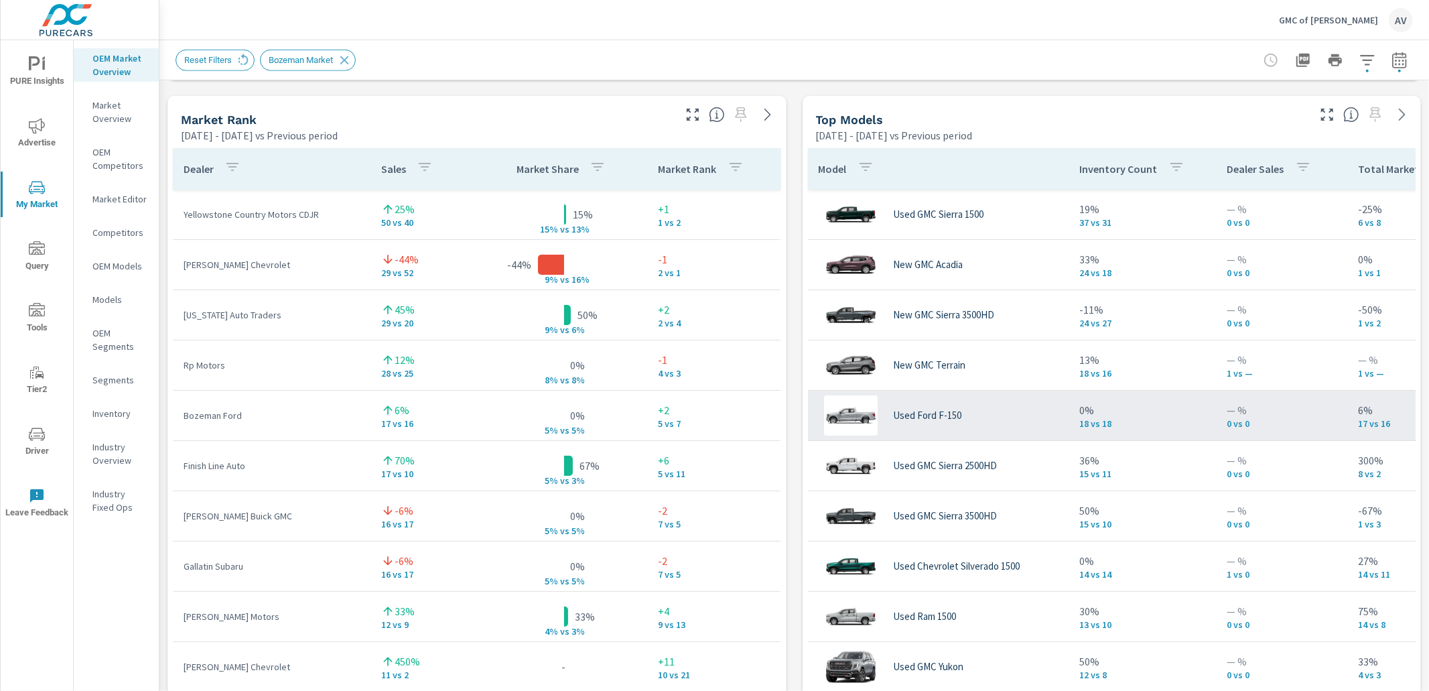
scroll to position [71, 0]
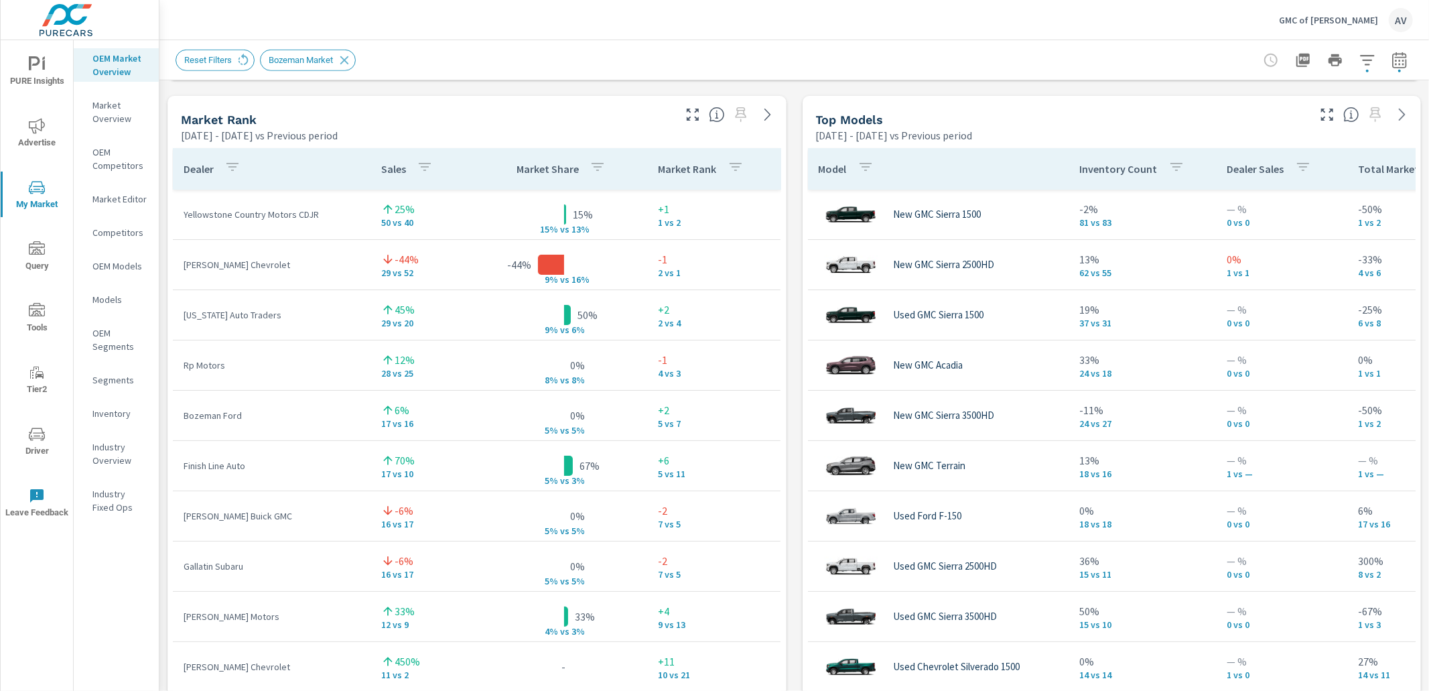
click at [790, 380] on div "Market View Mar 01, 2025 - Aug 31, 2025 vs Previous period ← Move left → Move r…" at bounding box center [793, 375] width 1269 height 2294
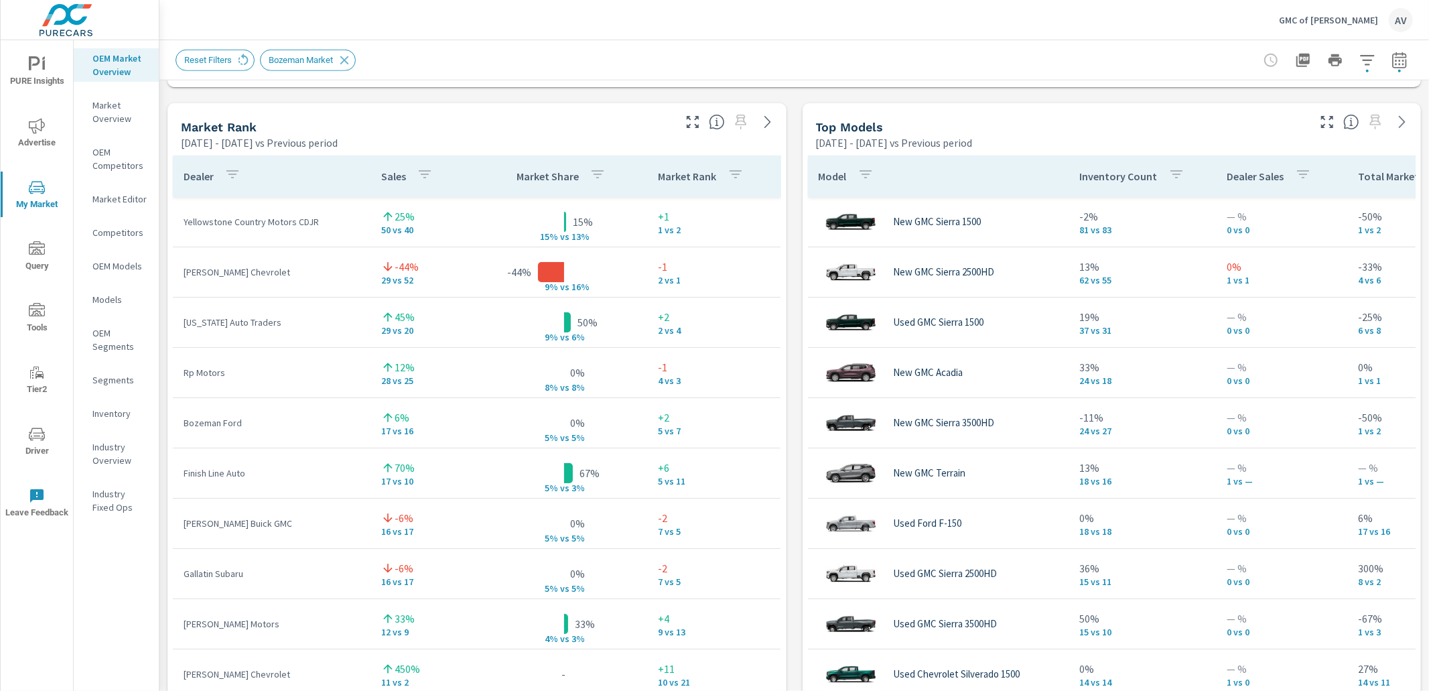
scroll to position [836, 0]
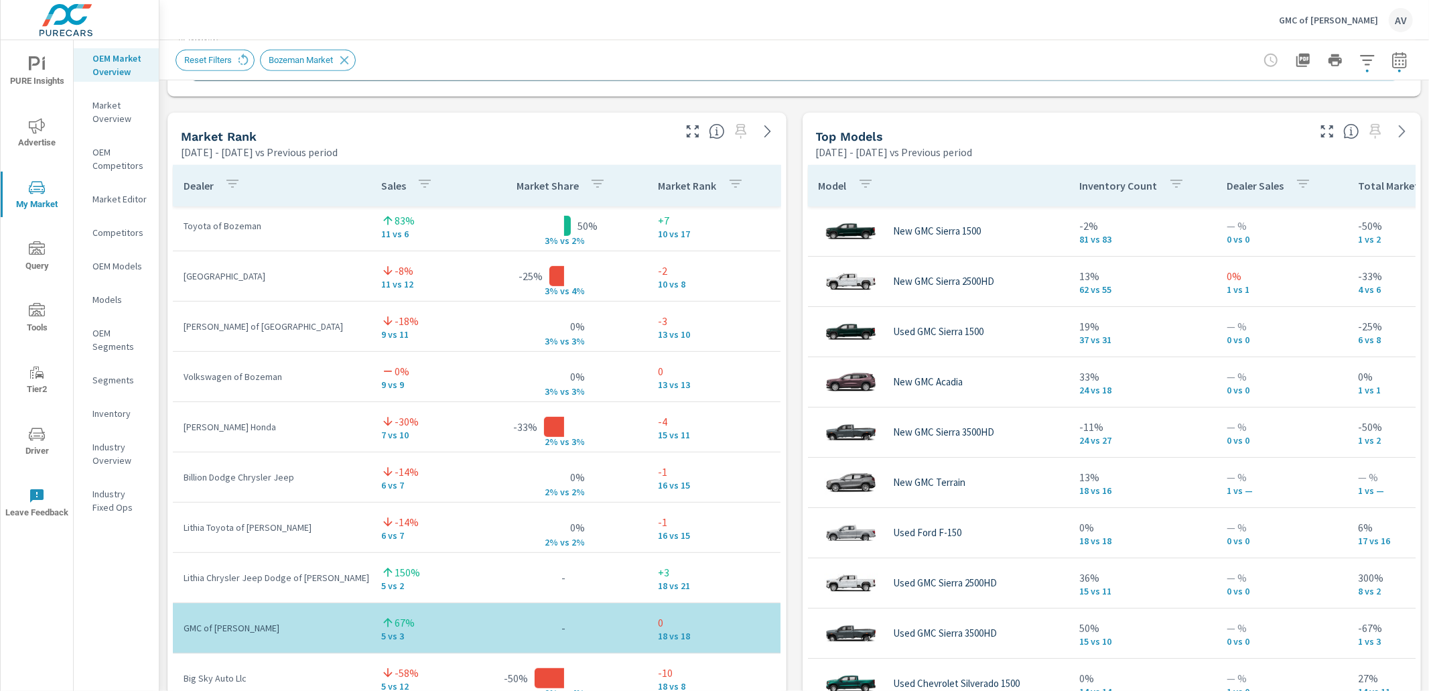
scroll to position [509, 0]
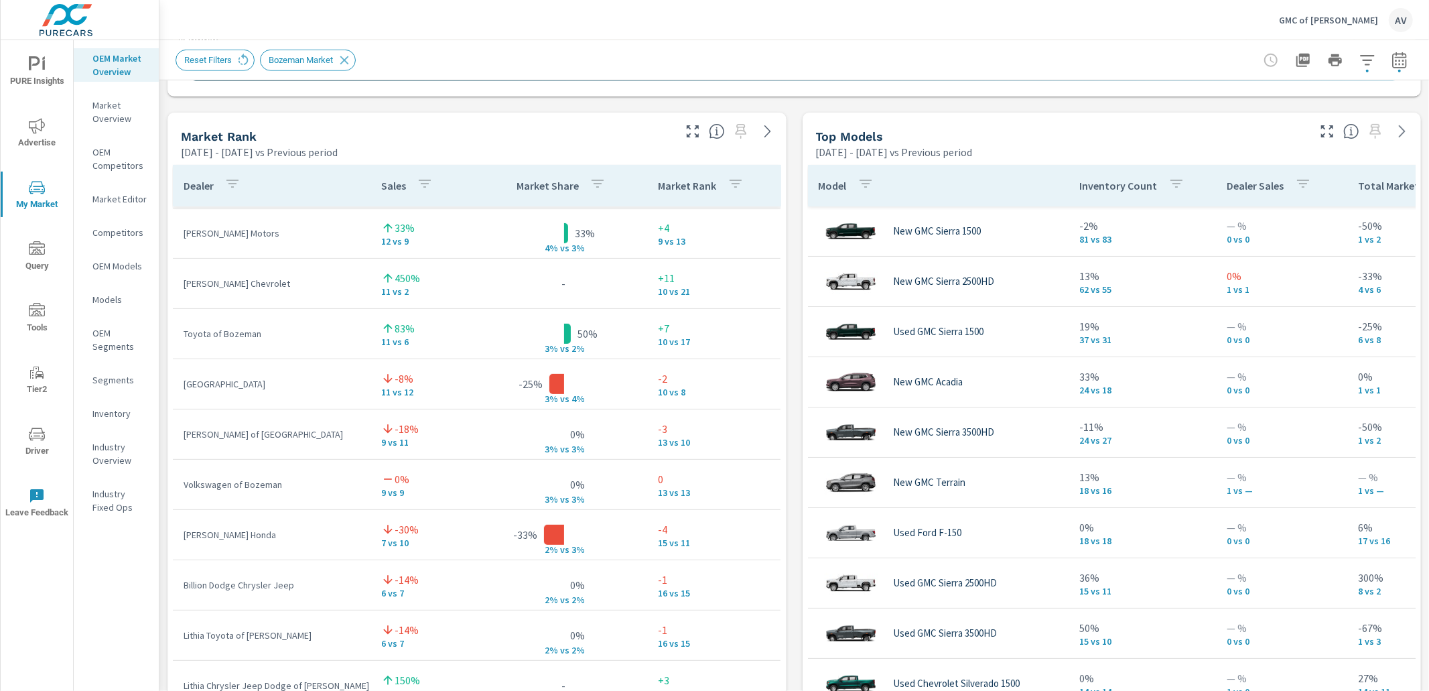
scroll to position [273, 0]
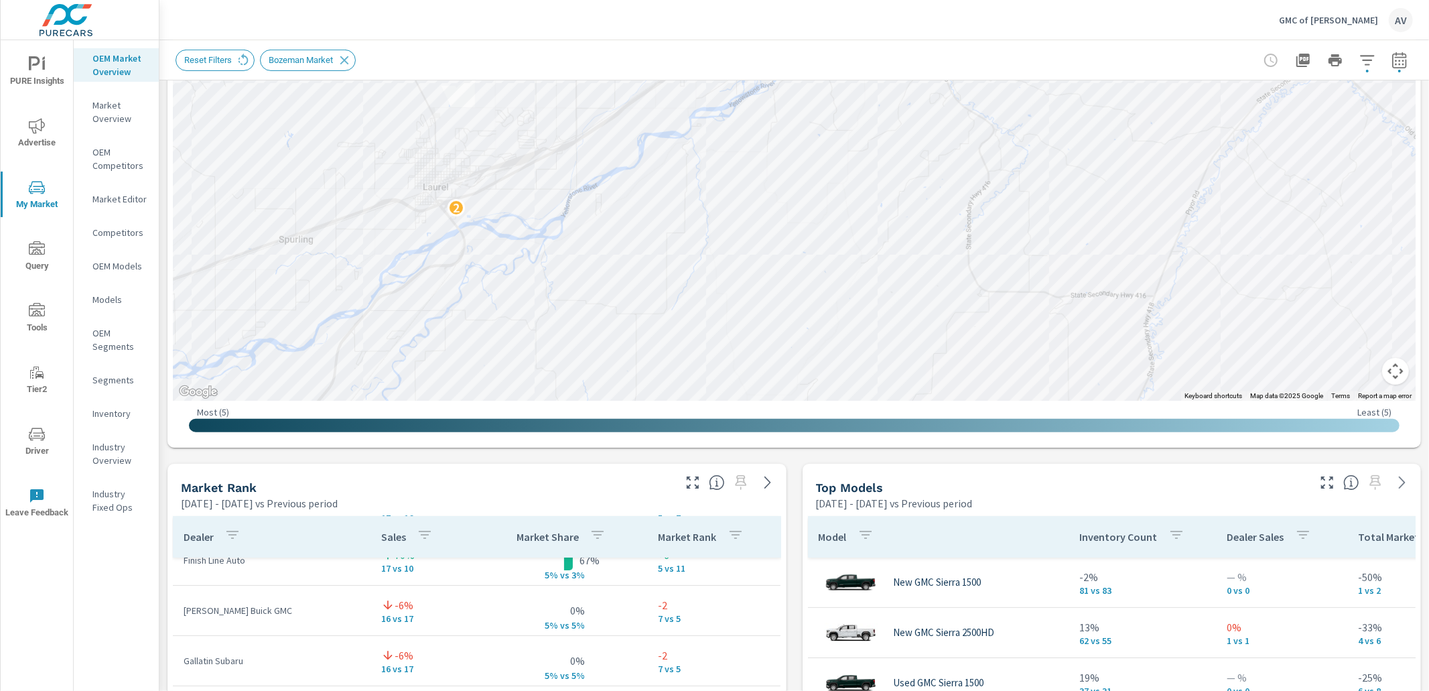
scroll to position [336, 0]
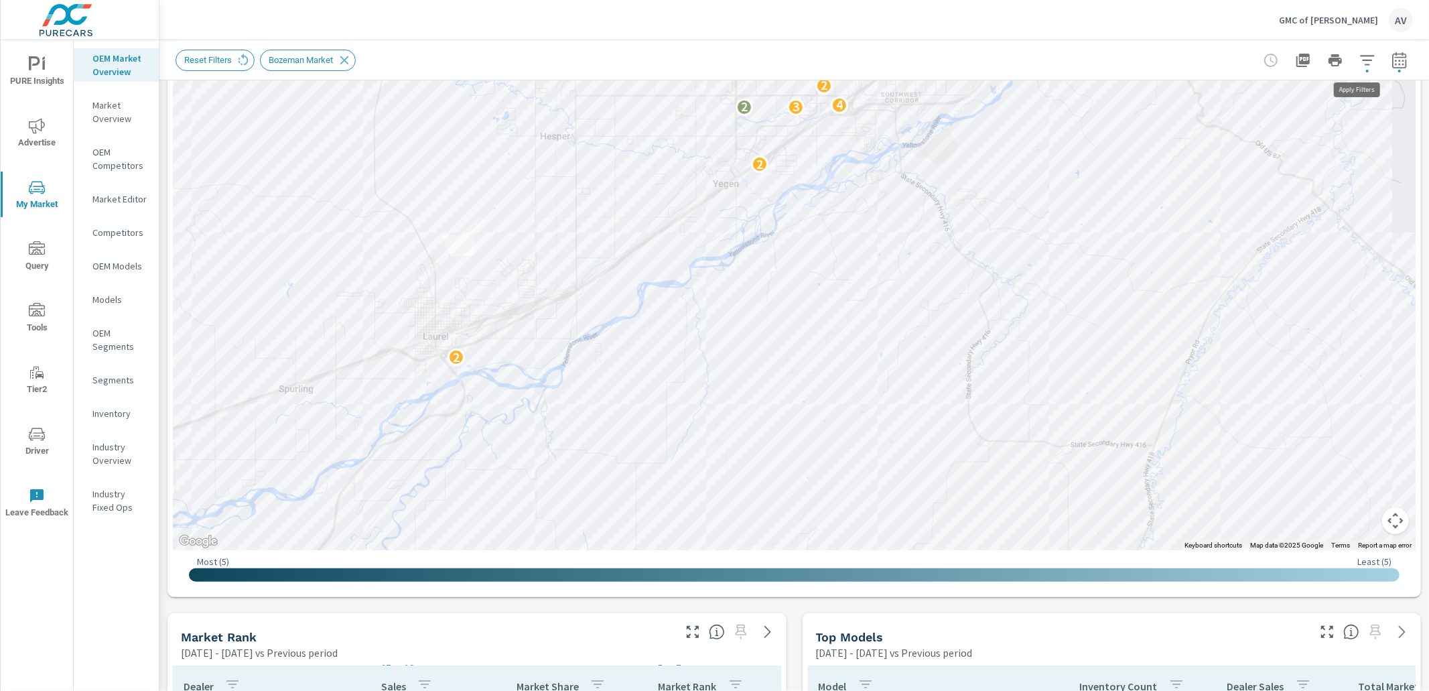
click at [1359, 61] on icon "button" at bounding box center [1367, 60] width 16 height 16
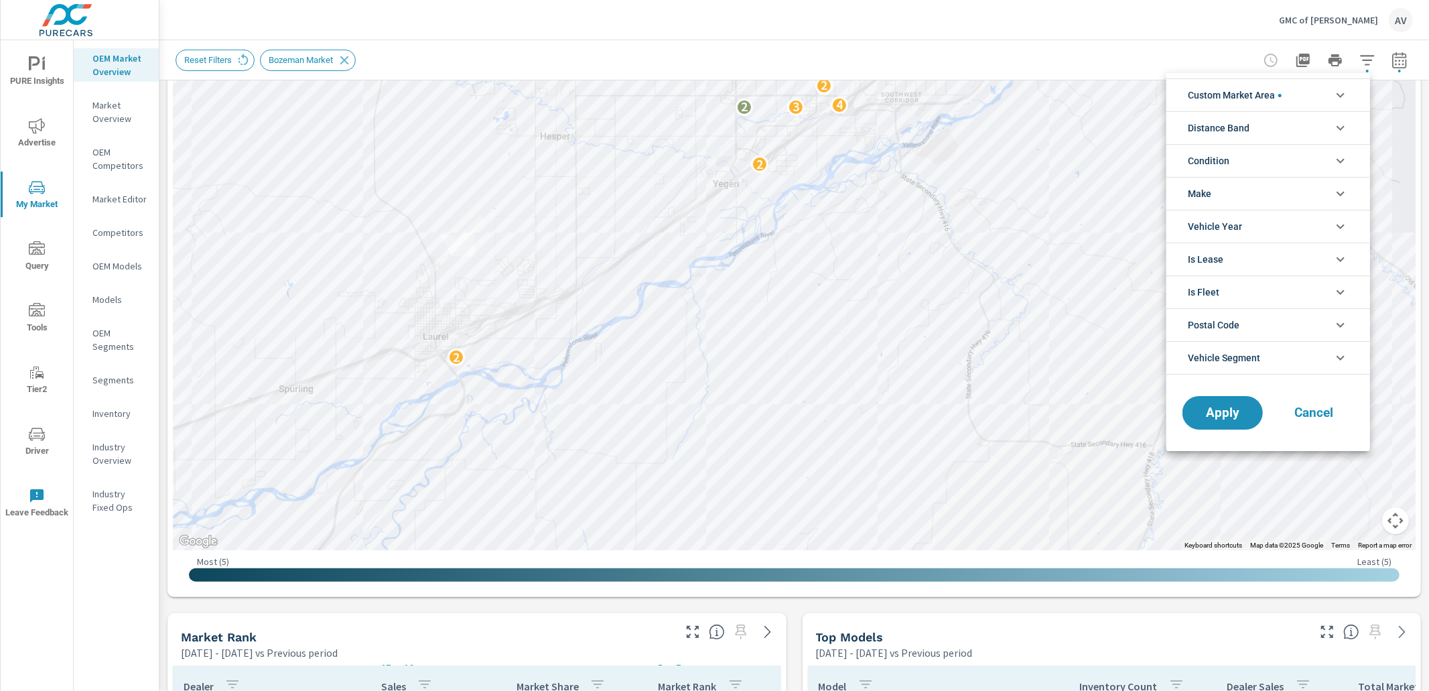
scroll to position [45, 0]
click at [1287, 95] on li "Custom Market Area" at bounding box center [1268, 94] width 204 height 33
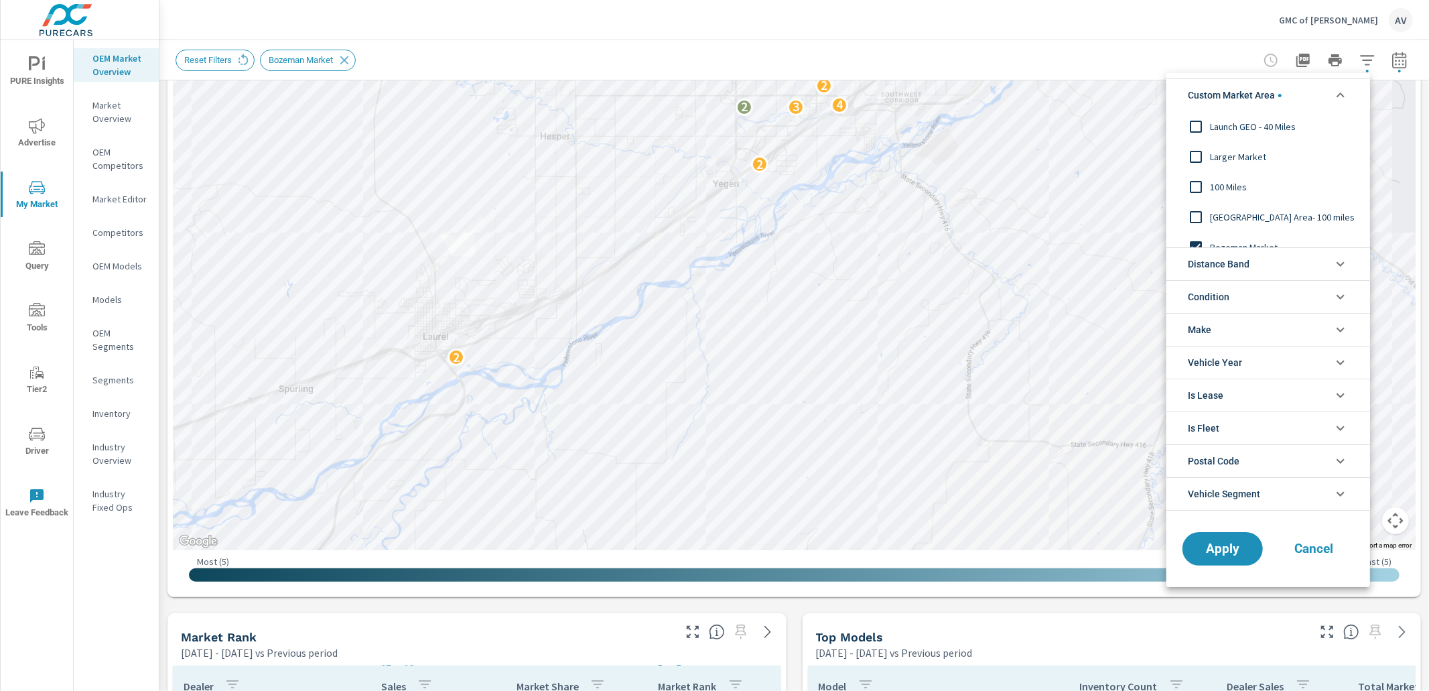
scroll to position [38, 0]
click at [1198, 208] on input "filter options" at bounding box center [1196, 210] width 28 height 28
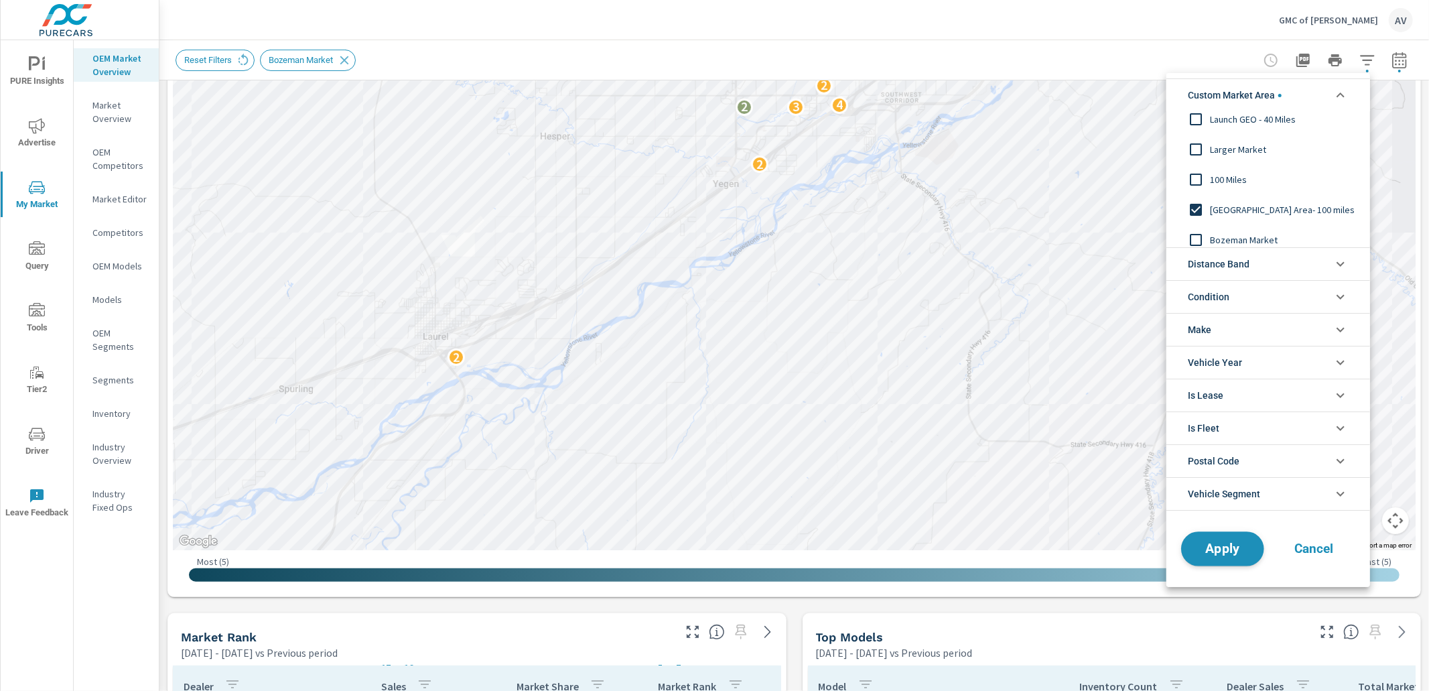
click at [1257, 552] on button "Apply" at bounding box center [1222, 548] width 83 height 35
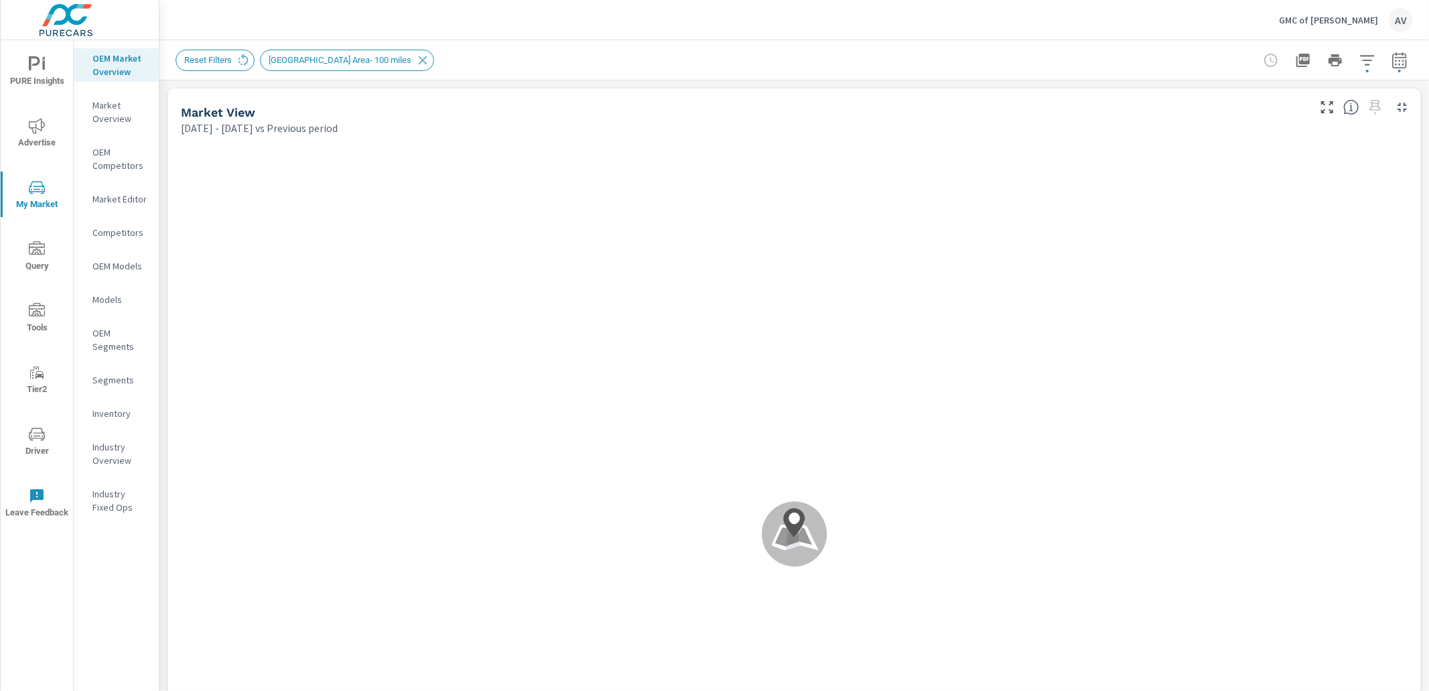
scroll to position [251, 0]
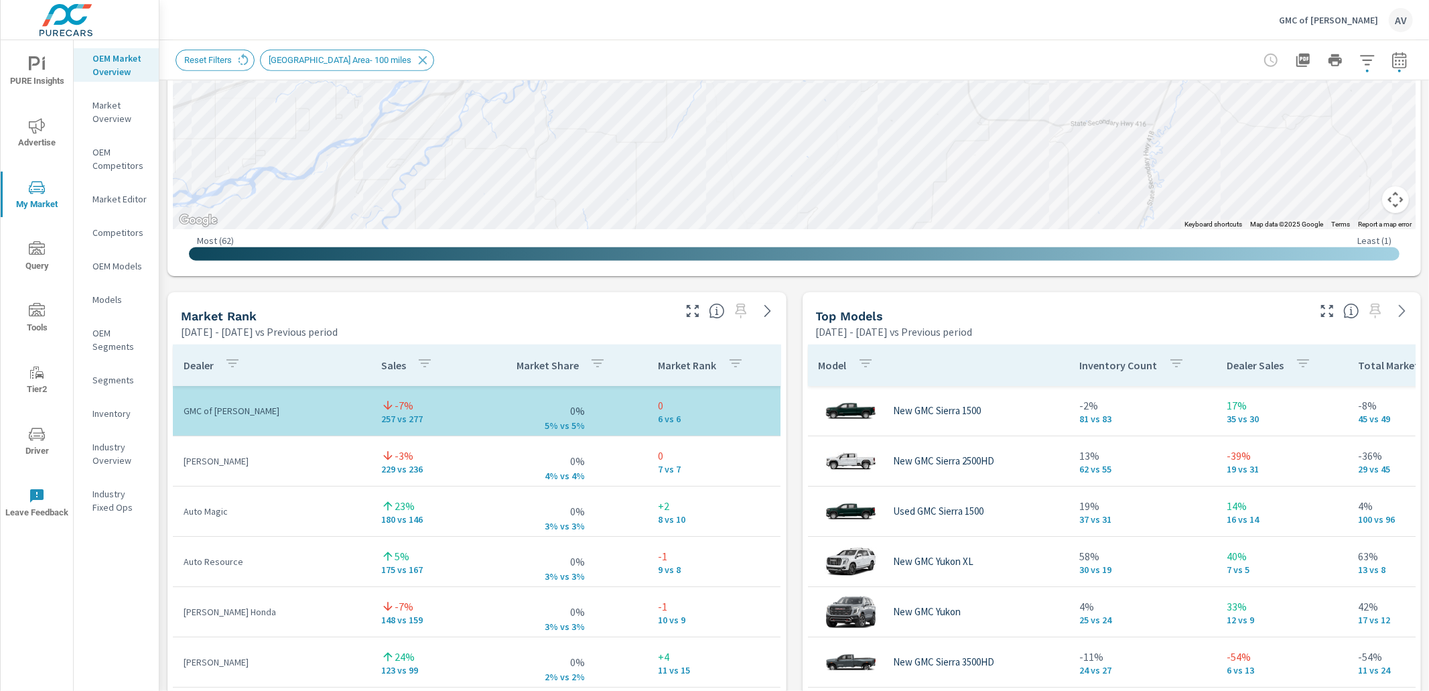
scroll to position [664, 0]
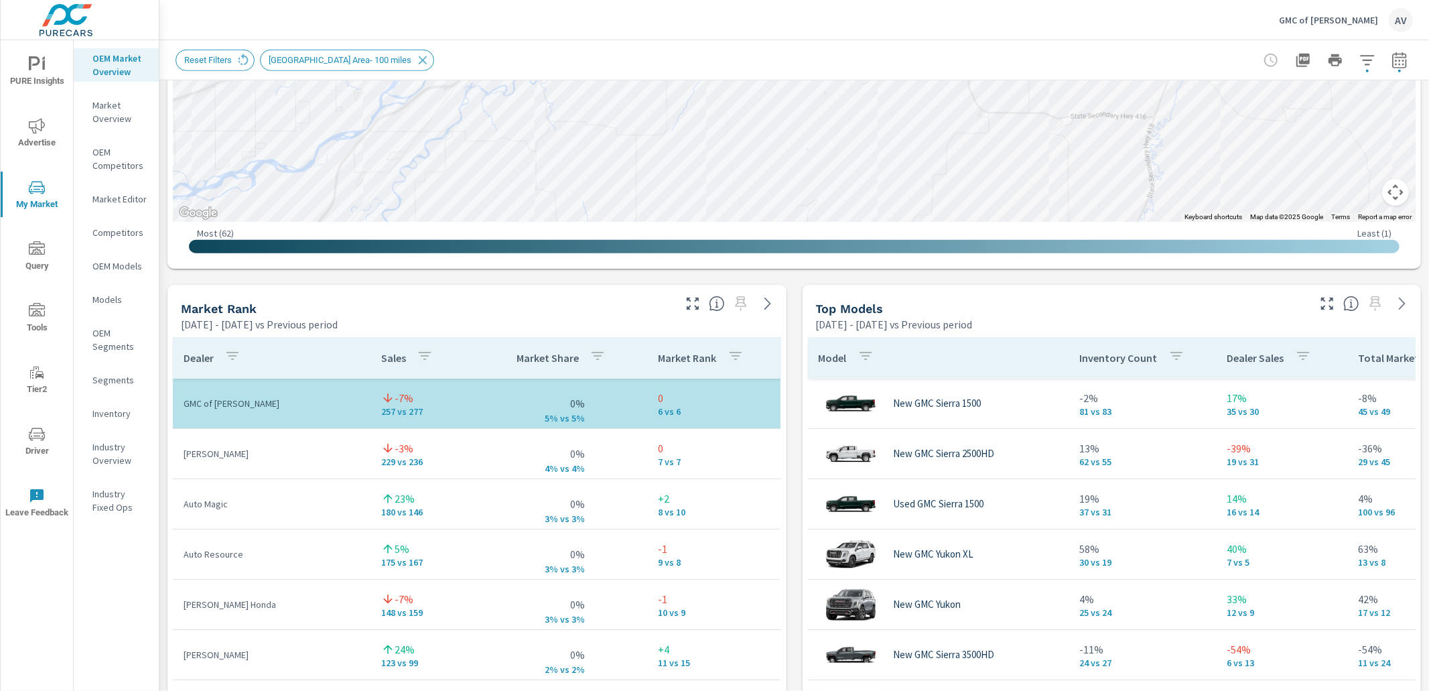
click at [790, 334] on div "Market View Mar 01, 2025 - Aug 31, 2025 vs Previous period ← Move left → Move r…" at bounding box center [793, 564] width 1269 height 2294
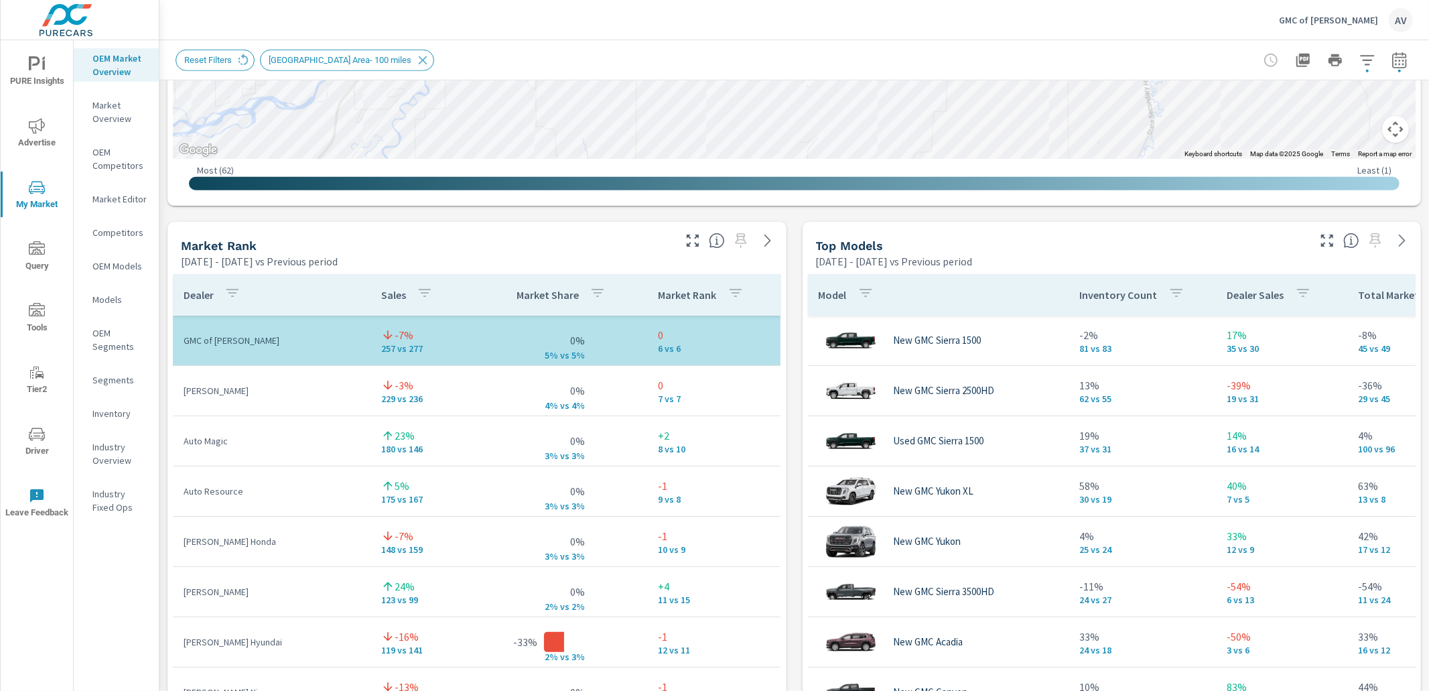
scroll to position [729, 0]
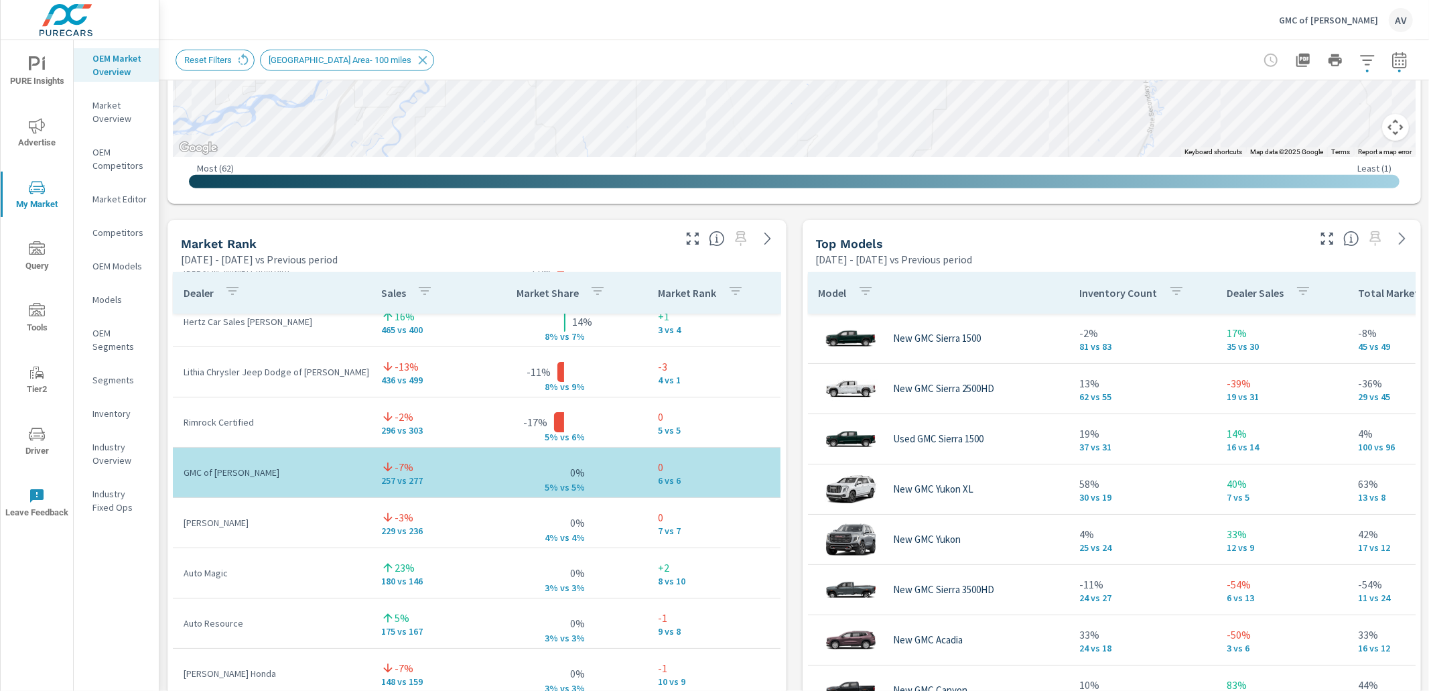
scroll to position [15, 0]
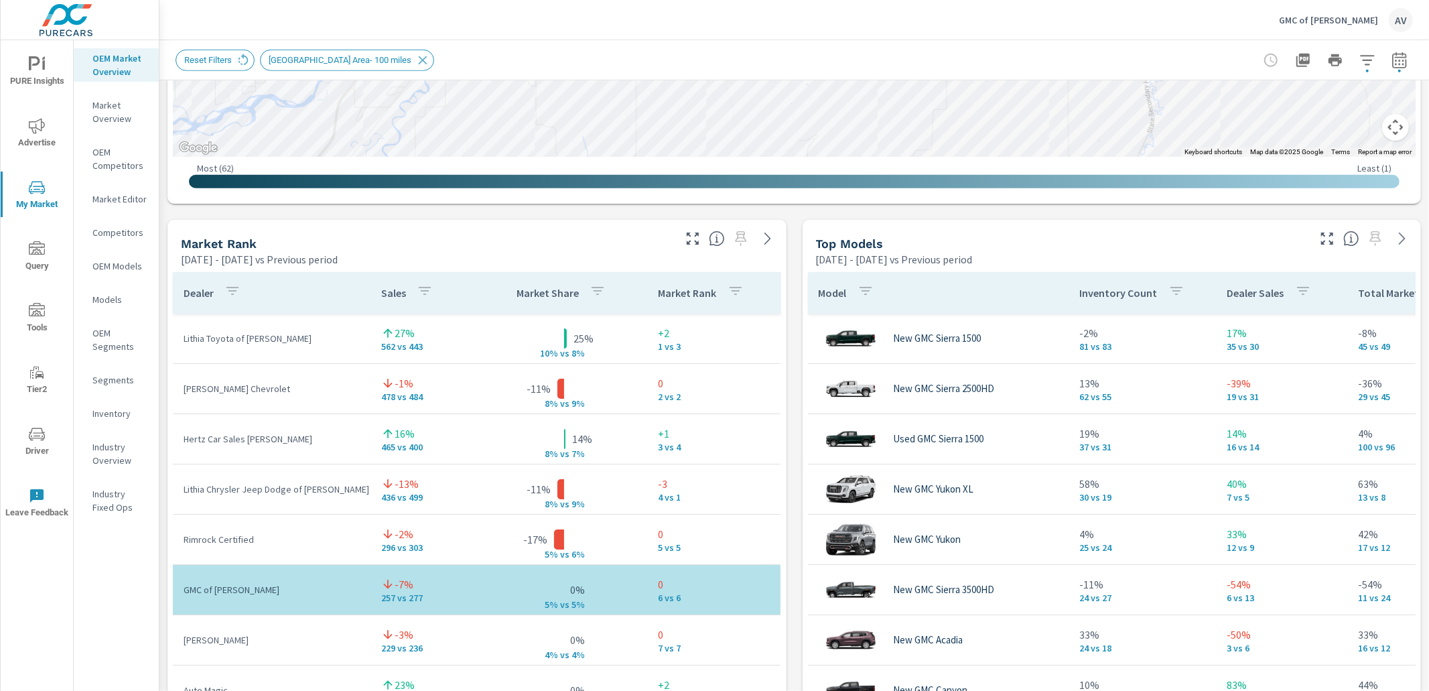
click at [785, 353] on div "Market View Mar 01, 2025 - Aug 31, 2025 vs Previous period ← Move left → Move r…" at bounding box center [793, 499] width 1269 height 2294
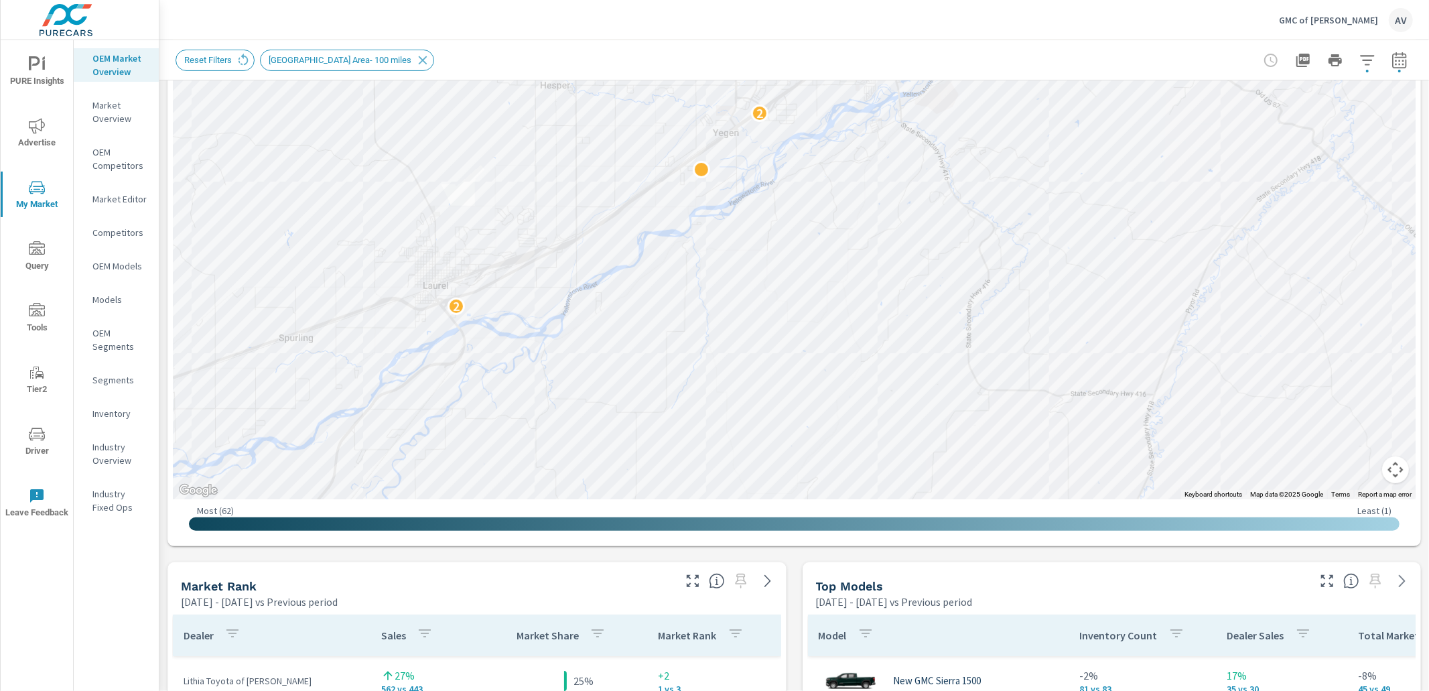
scroll to position [480, 0]
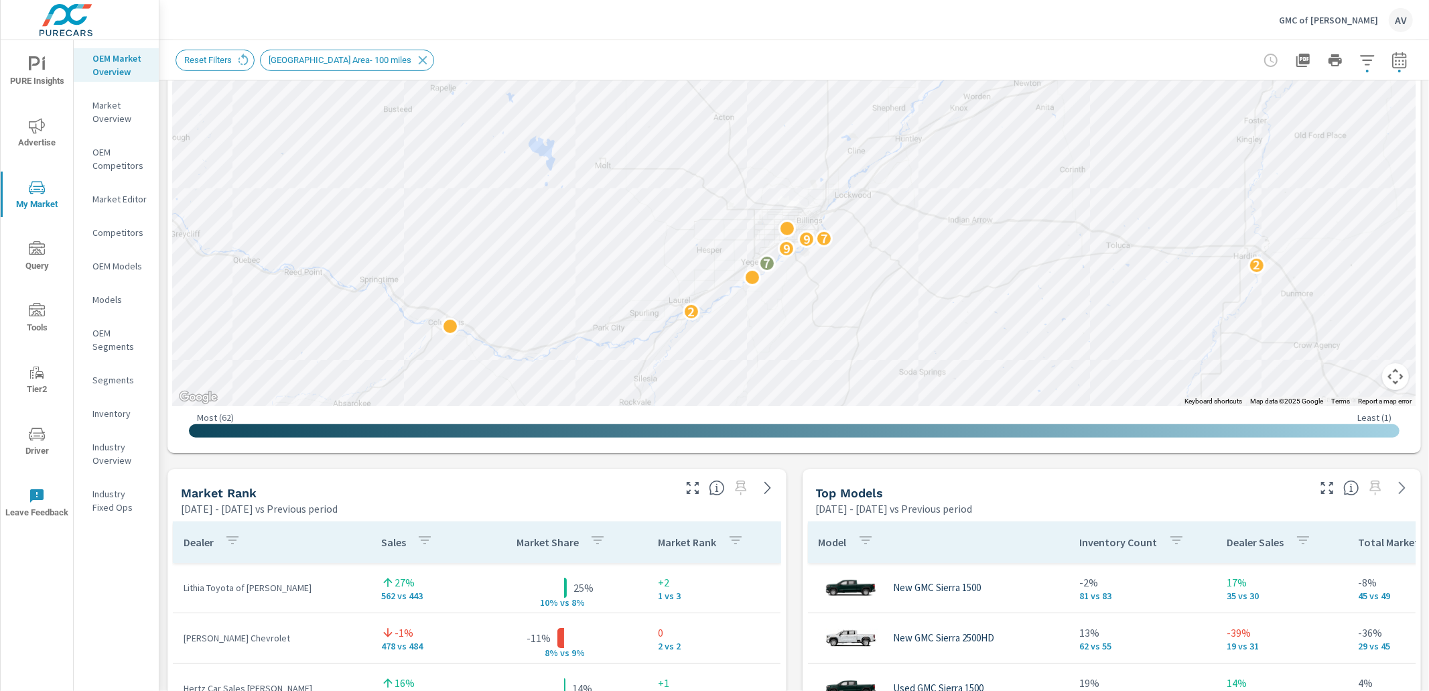
drag, startPoint x: 918, startPoint y: 221, endPoint x: 824, endPoint y: 271, distance: 106.4
click at [824, 271] on div "4 2 2 7 9 9 7 3" at bounding box center [1346, 443] width 1286 height 723
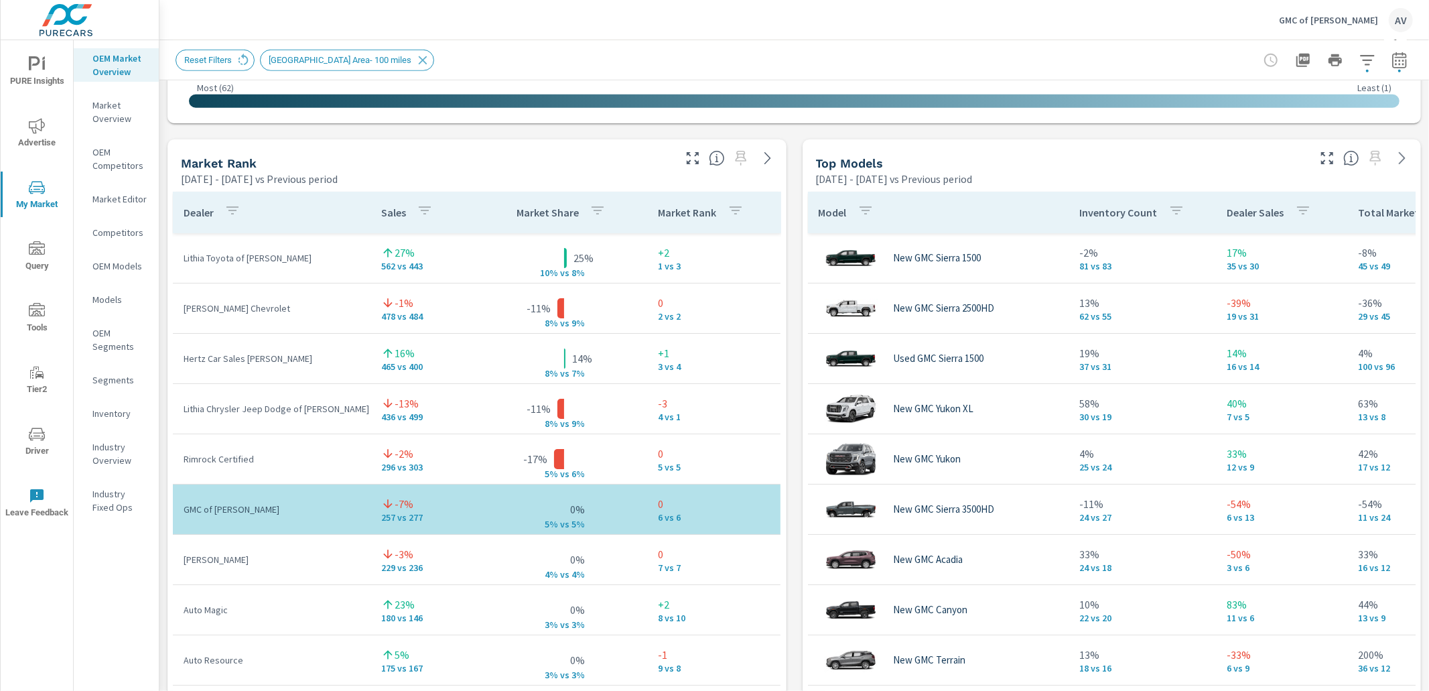
scroll to position [831, 0]
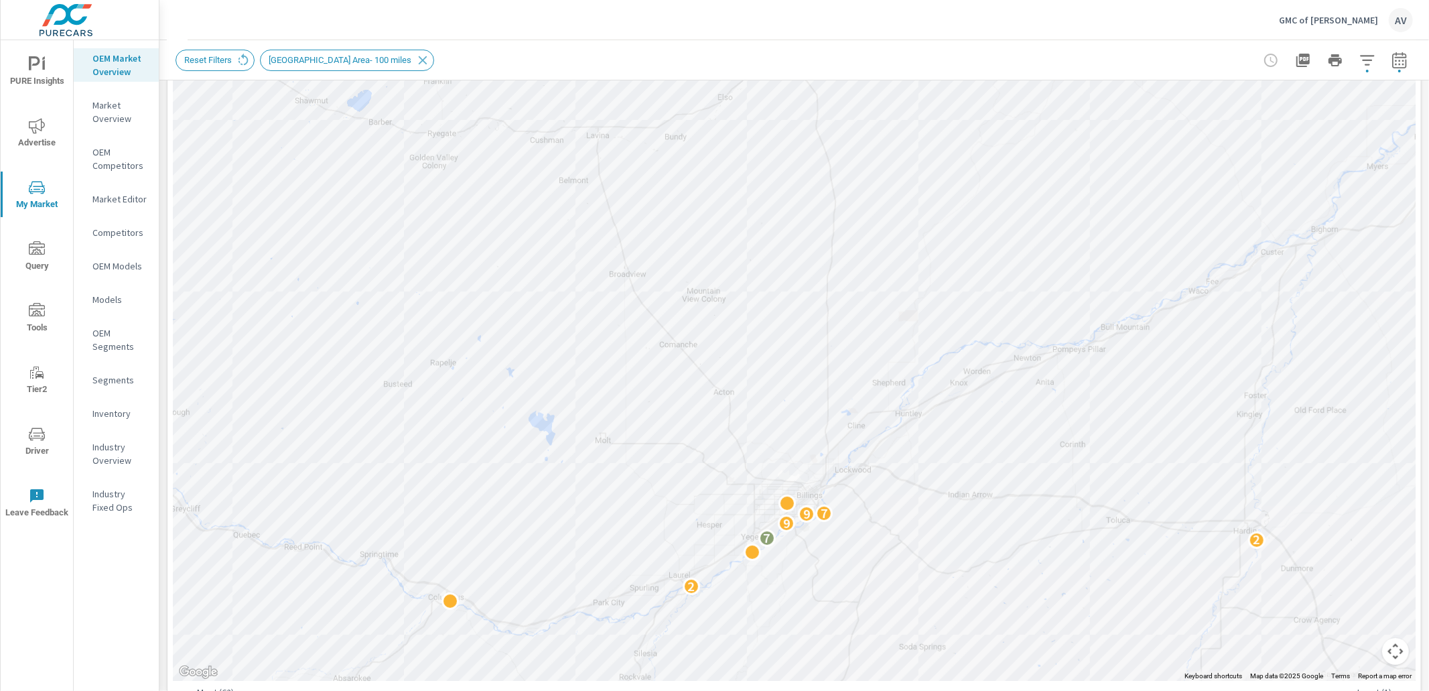
drag, startPoint x: 1425, startPoint y: 228, endPoint x: 1342, endPoint y: 149, distance: 114.2
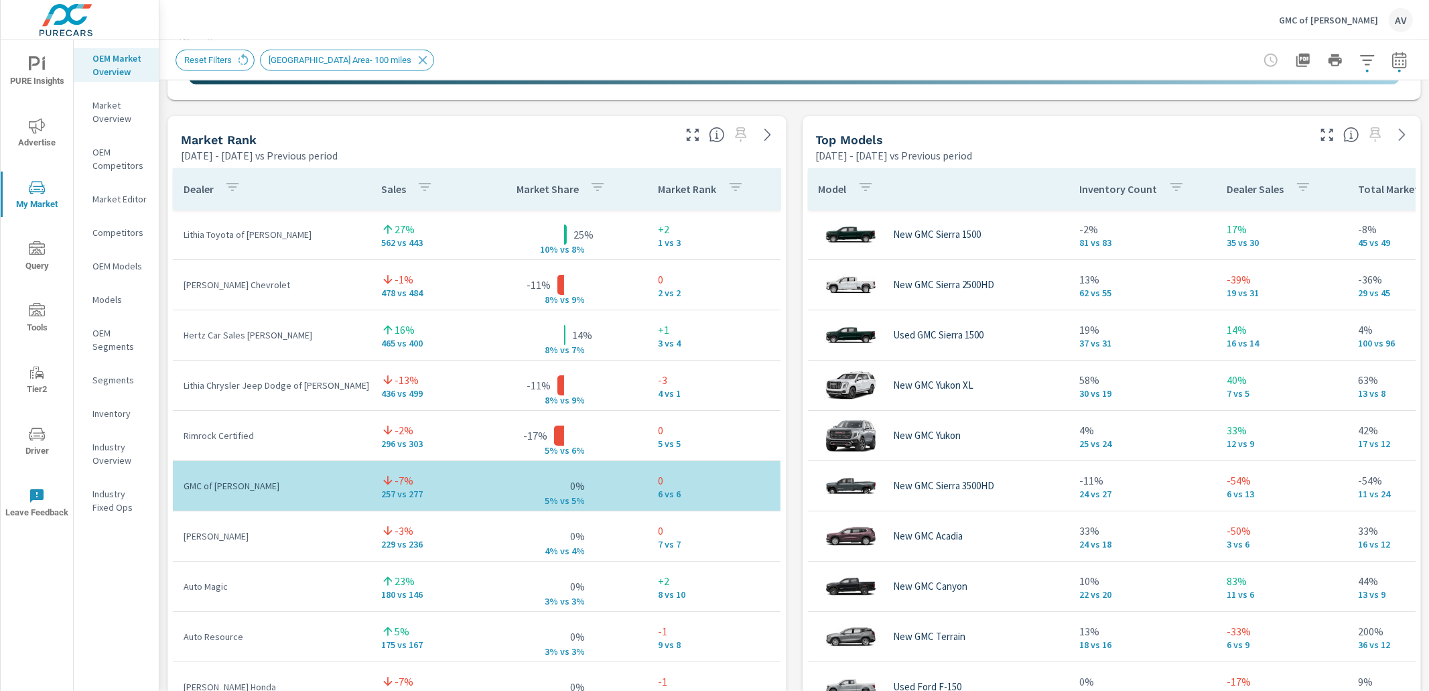
scroll to position [847, 0]
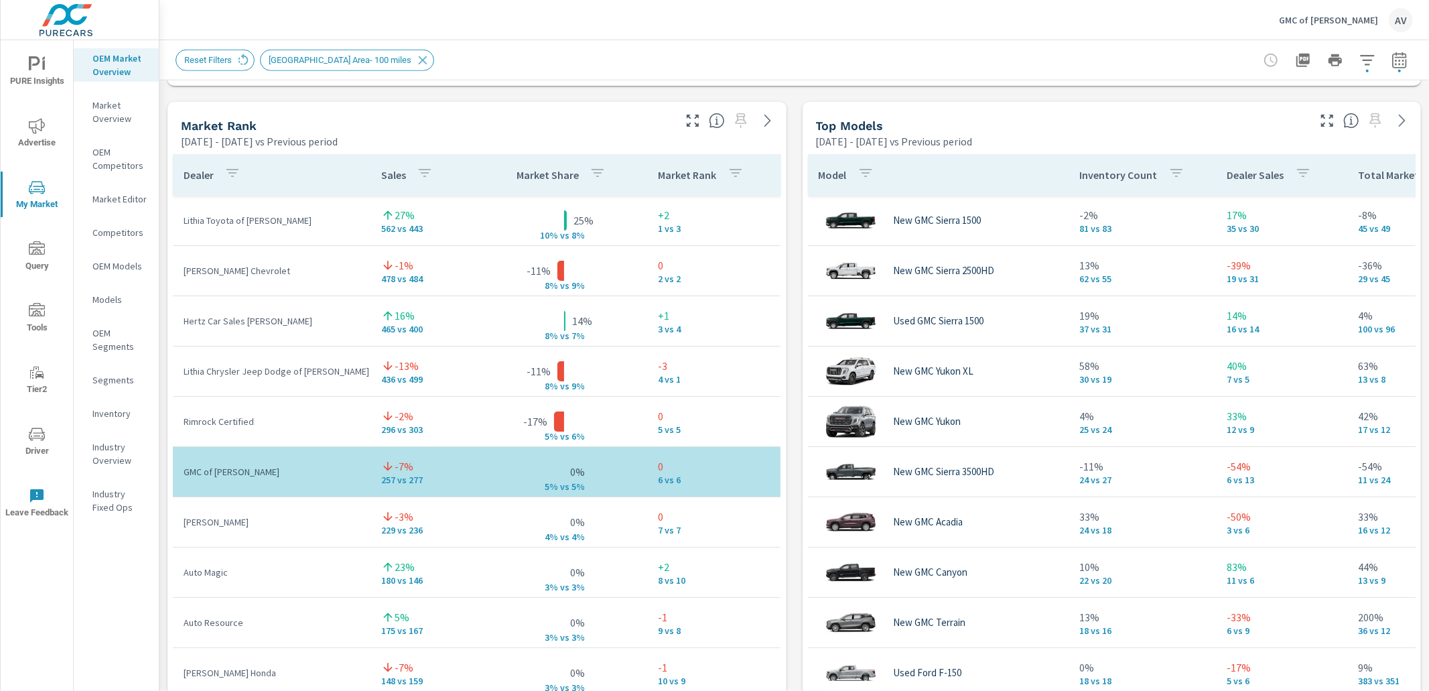
click at [785, 218] on div "Market View Mar 01, 2025 - Aug 31, 2025 vs Previous period ← Move left → Move r…" at bounding box center [793, 381] width 1269 height 2294
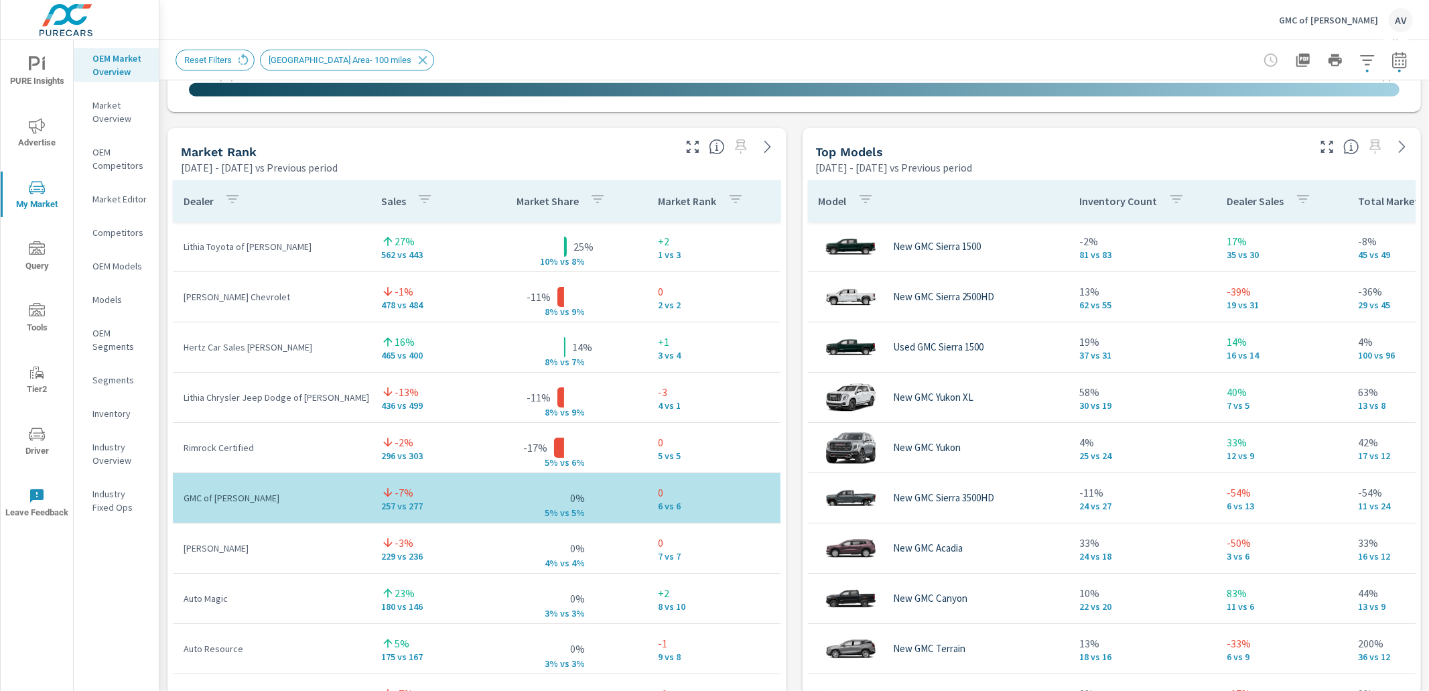
scroll to position [796, 0]
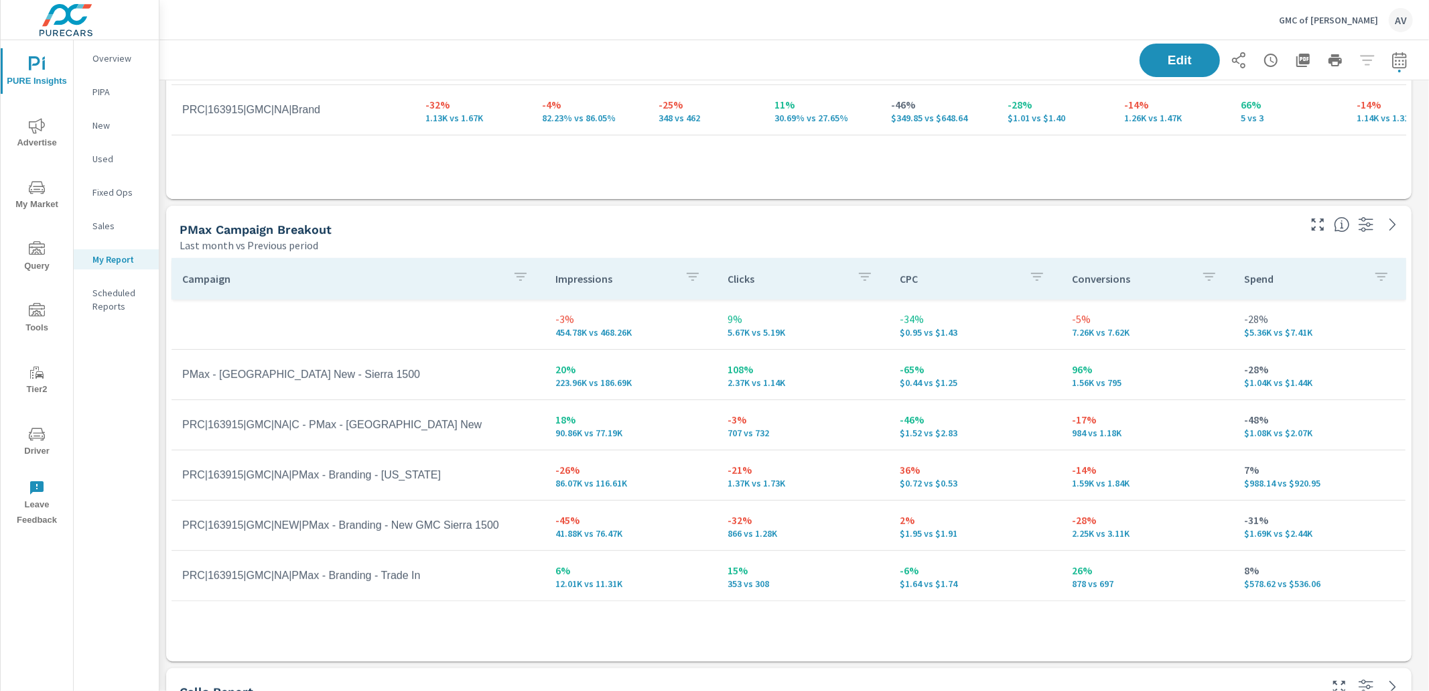
scroll to position [500, 0]
drag, startPoint x: 474, startPoint y: 527, endPoint x: 1141, endPoint y: 518, distance: 667.2
click at [1141, 518] on tr "PRC|163915|GMC|NEW|PMax - Branding - New GMC Sierra 1500 -45% 41.88K vs 76.47K …" at bounding box center [788, 523] width 1234 height 50
click at [1141, 518] on p "-28%" at bounding box center [1147, 517] width 151 height 16
click at [275, 527] on td "PRC|163915|GMC|NEW|PMax - Branding - New GMC Sierra 1500" at bounding box center [357, 522] width 373 height 33
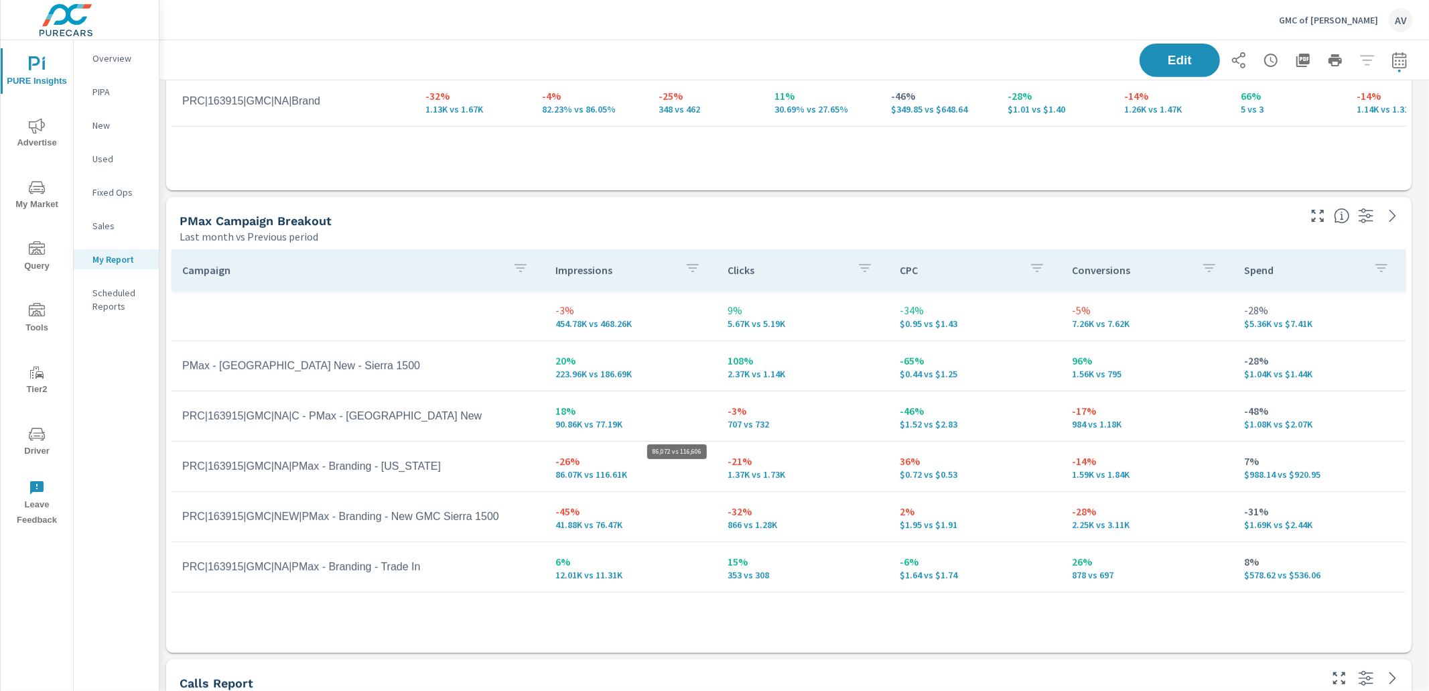
scroll to position [1725, 1282]
drag, startPoint x: 640, startPoint y: 477, endPoint x: 593, endPoint y: 475, distance: 46.9
click at [593, 475] on p "86.07K vs 116.61K" at bounding box center [630, 474] width 151 height 11
click at [654, 478] on p "86.07K vs 116.61K" at bounding box center [630, 474] width 151 height 11
click at [1149, 466] on p "-14%" at bounding box center [1147, 461] width 151 height 16
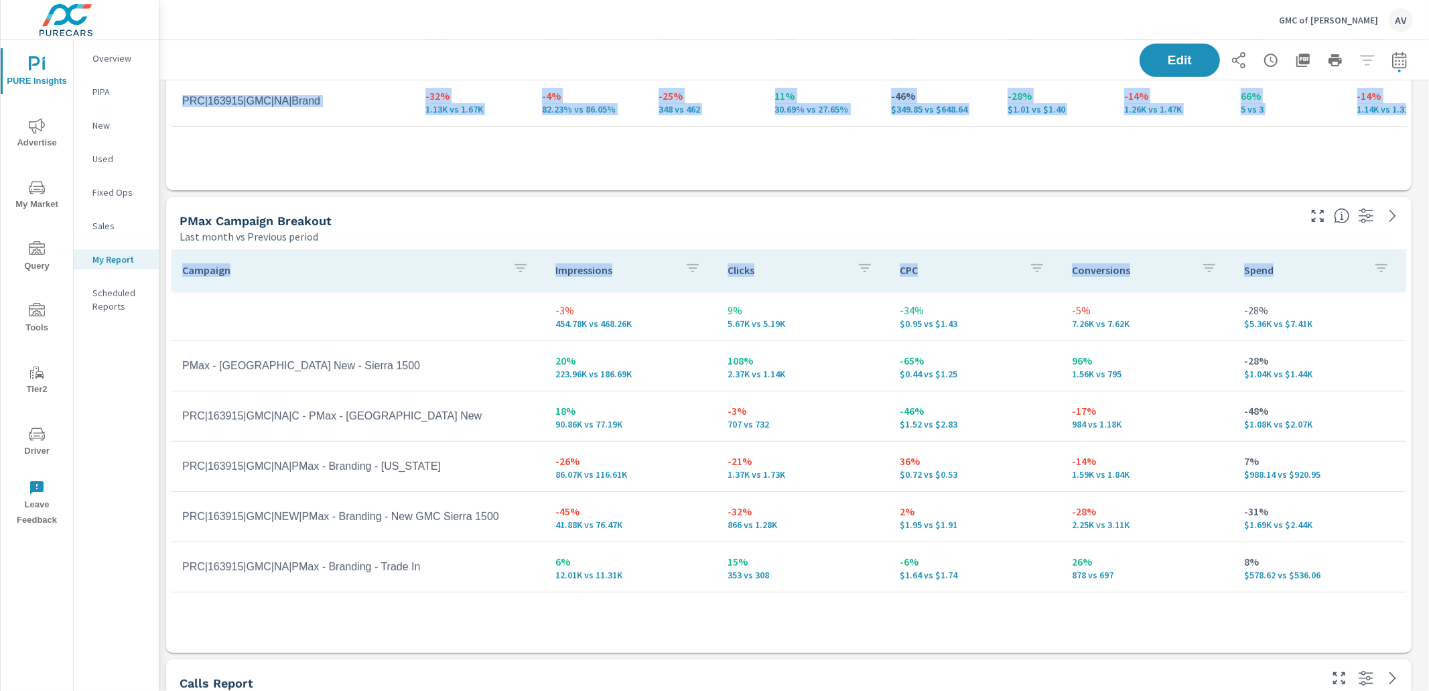
drag, startPoint x: 165, startPoint y: 309, endPoint x: 156, endPoint y: 309, distance: 9.4
click at [163, 310] on div "Search Campaign Breakout Last month vs Previous period Campaign Impressions Imp…" at bounding box center [793, 424] width 1269 height 1701
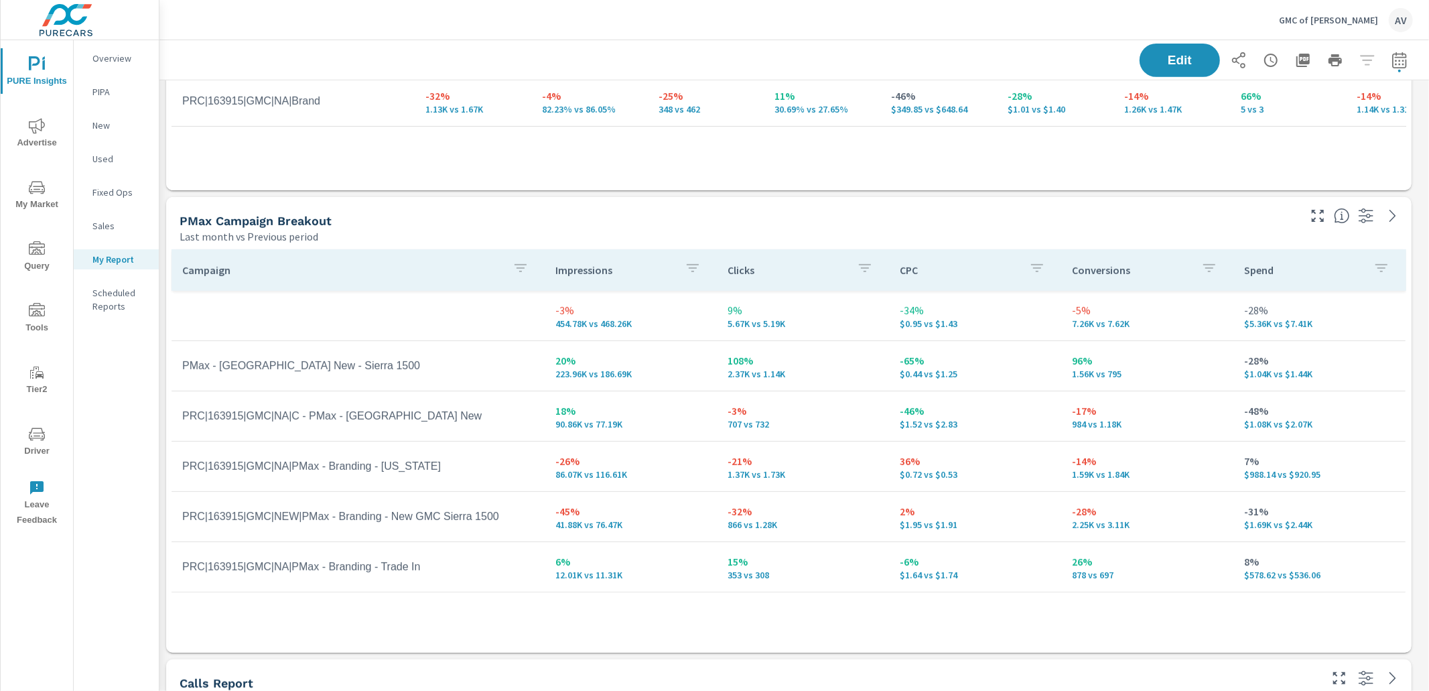
click at [163, 312] on div "Search Campaign Breakout Last month vs Previous period Campaign Impressions Imp…" at bounding box center [793, 424] width 1269 height 1701
click at [163, 306] on div "Search Campaign Breakout Last month vs Previous period Campaign Impressions Imp…" at bounding box center [793, 424] width 1269 height 1701
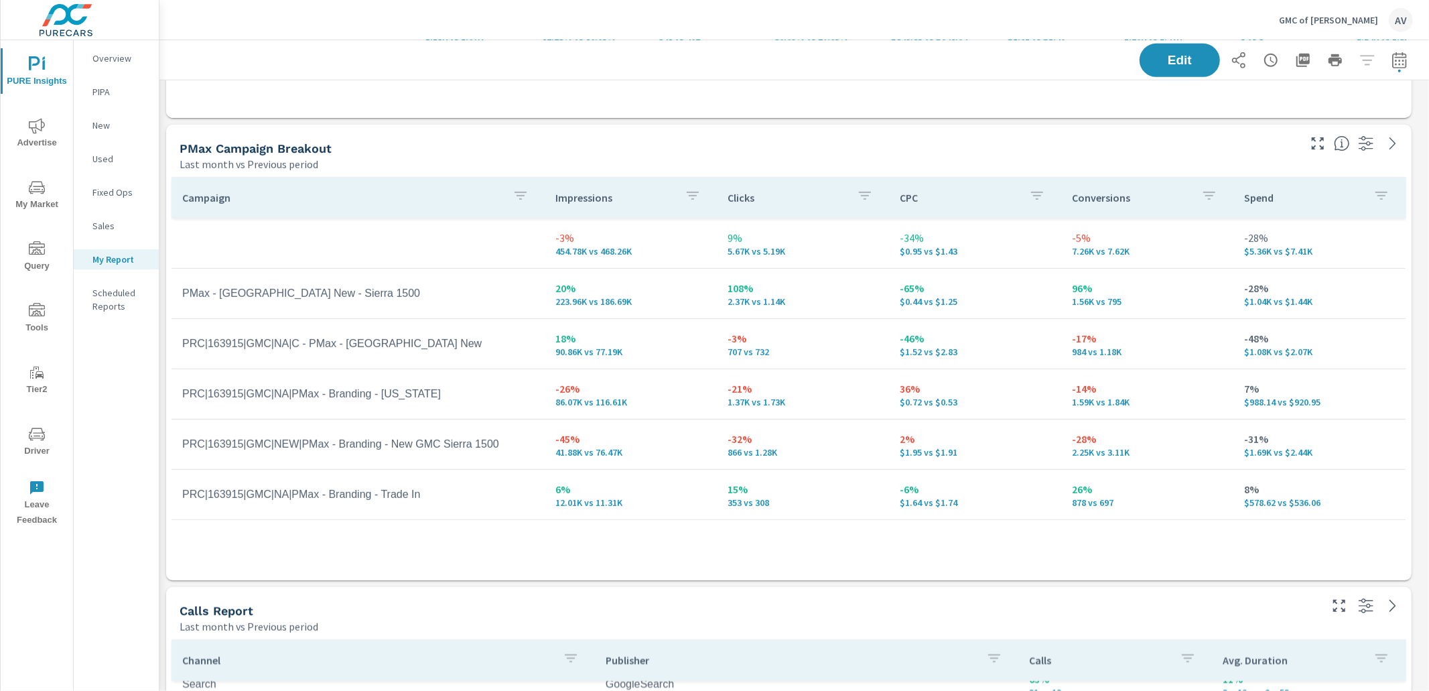
scroll to position [592, 0]
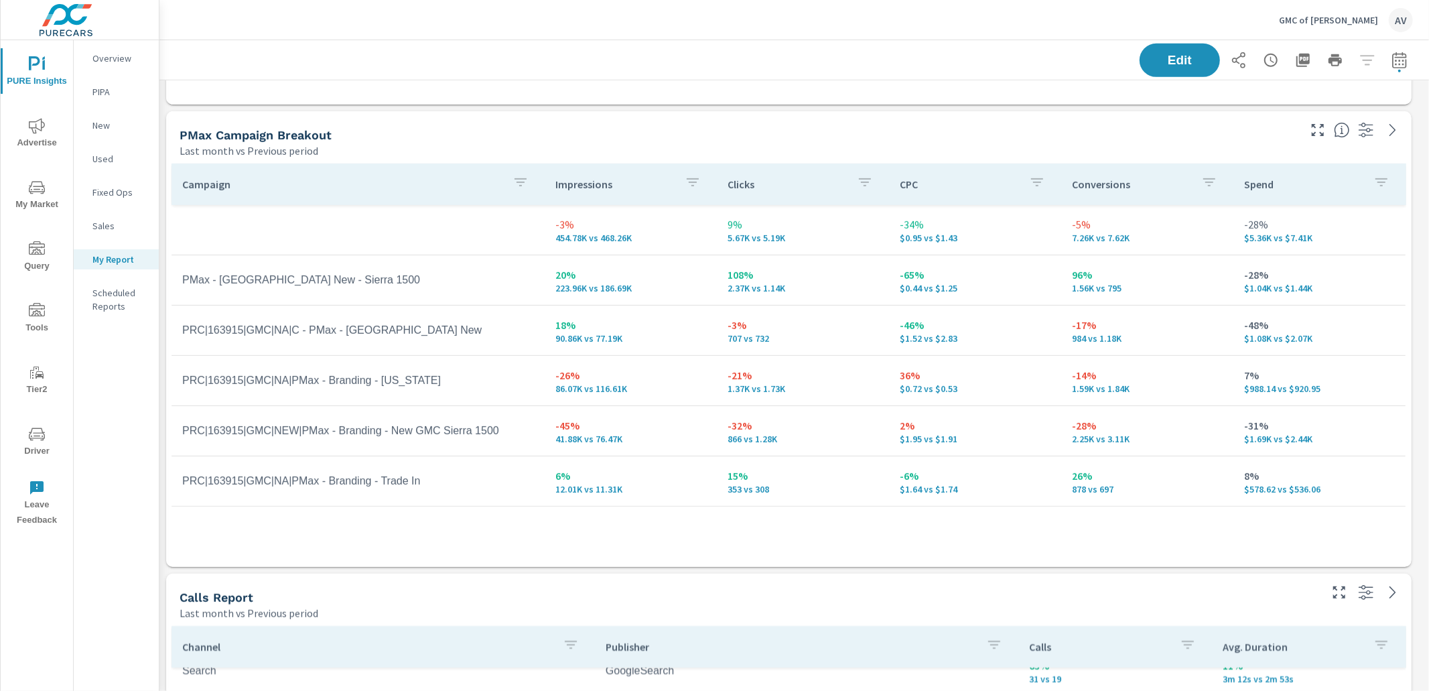
click at [614, 113] on div "PMax Campaign Breakout Last month vs Previous period" at bounding box center [733, 135] width 1135 height 48
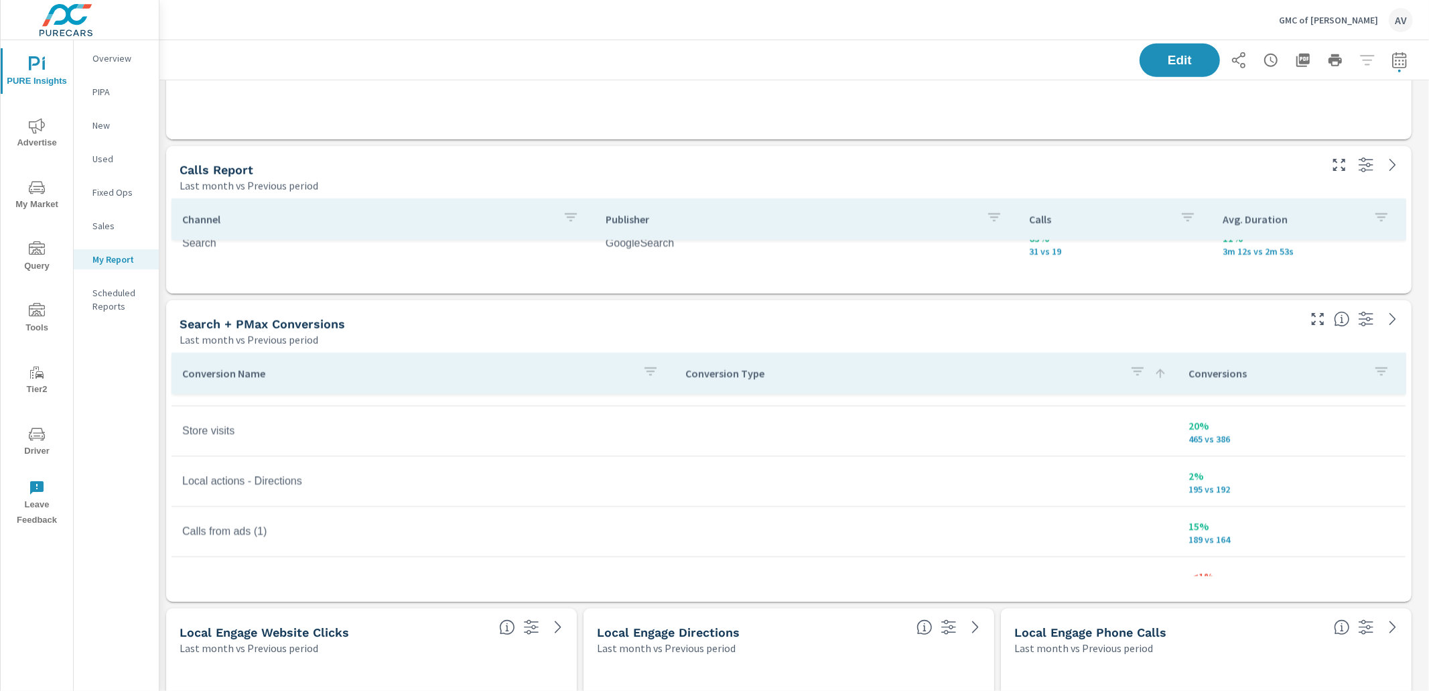
scroll to position [1091, 0]
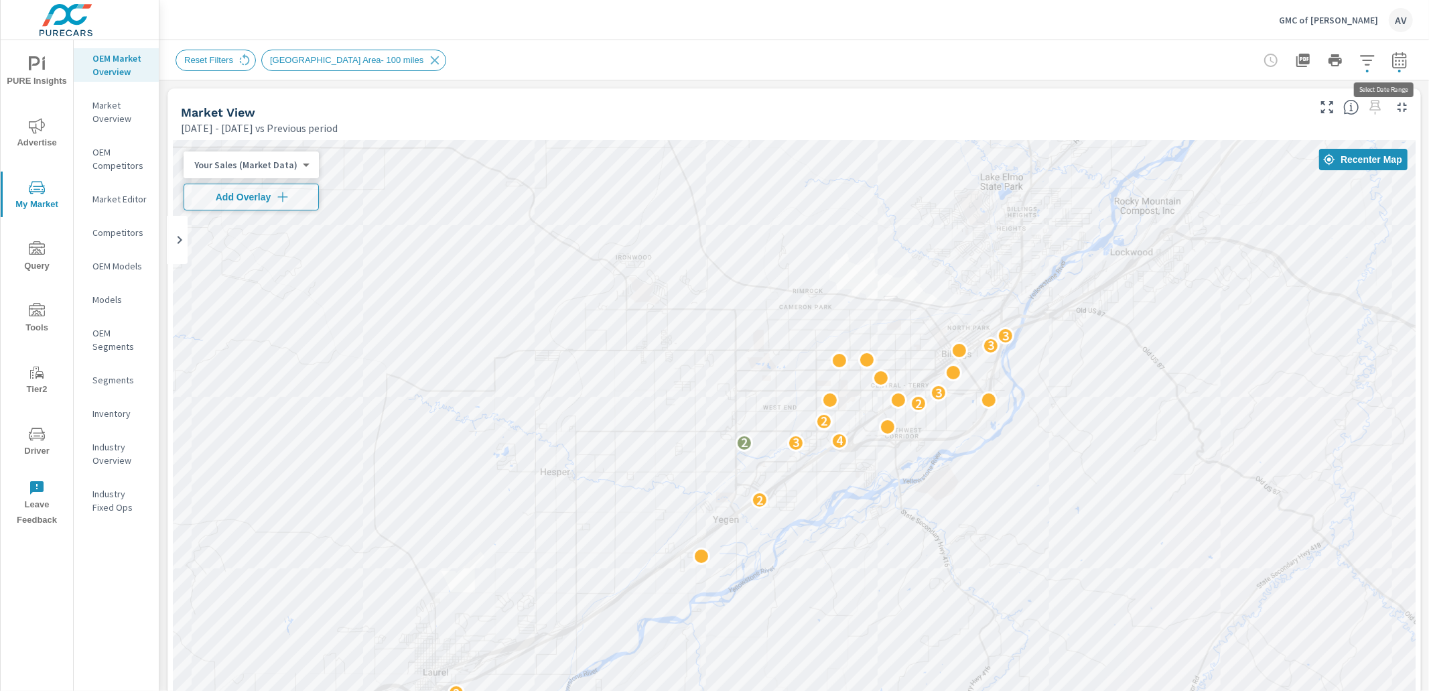
click at [1395, 64] on icon "button" at bounding box center [1399, 62] width 9 height 5
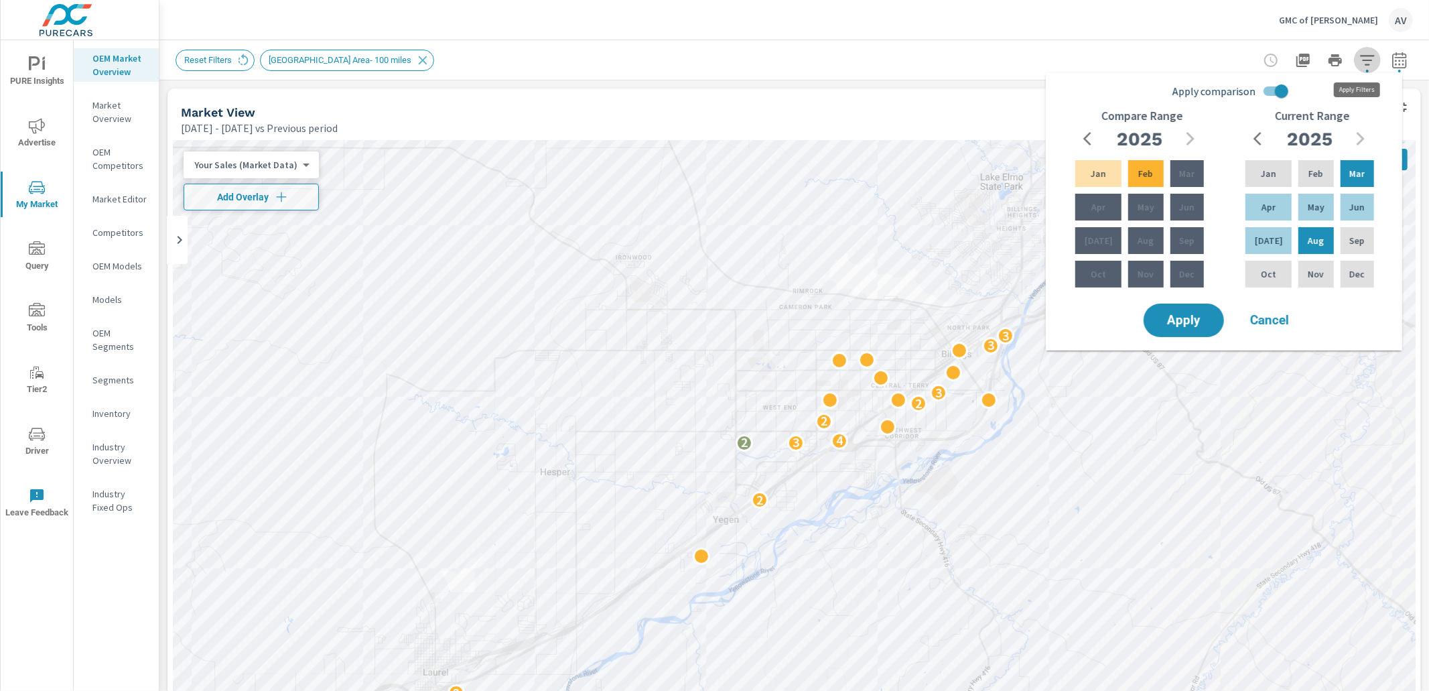
click at [1354, 68] on button "button" at bounding box center [1367, 60] width 27 height 27
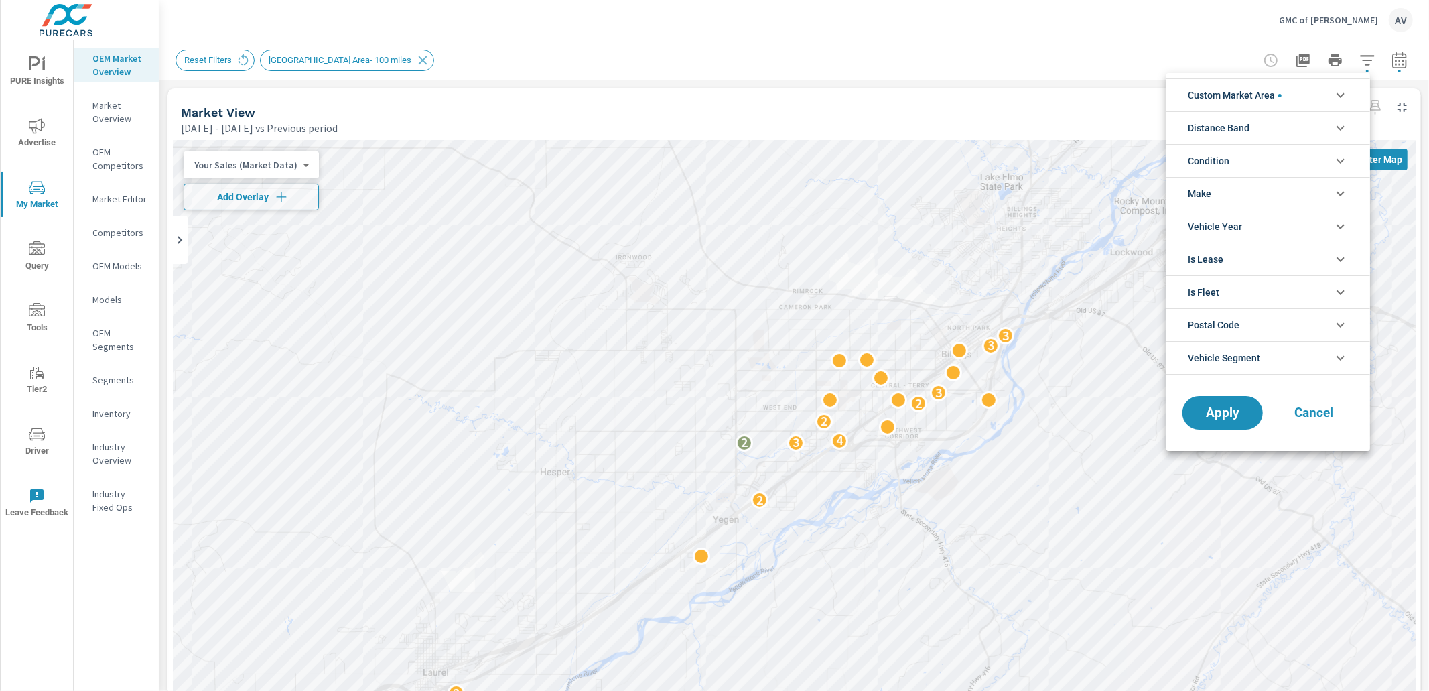
scroll to position [15, 0]
click at [1287, 94] on li "Custom Market Area" at bounding box center [1268, 94] width 204 height 33
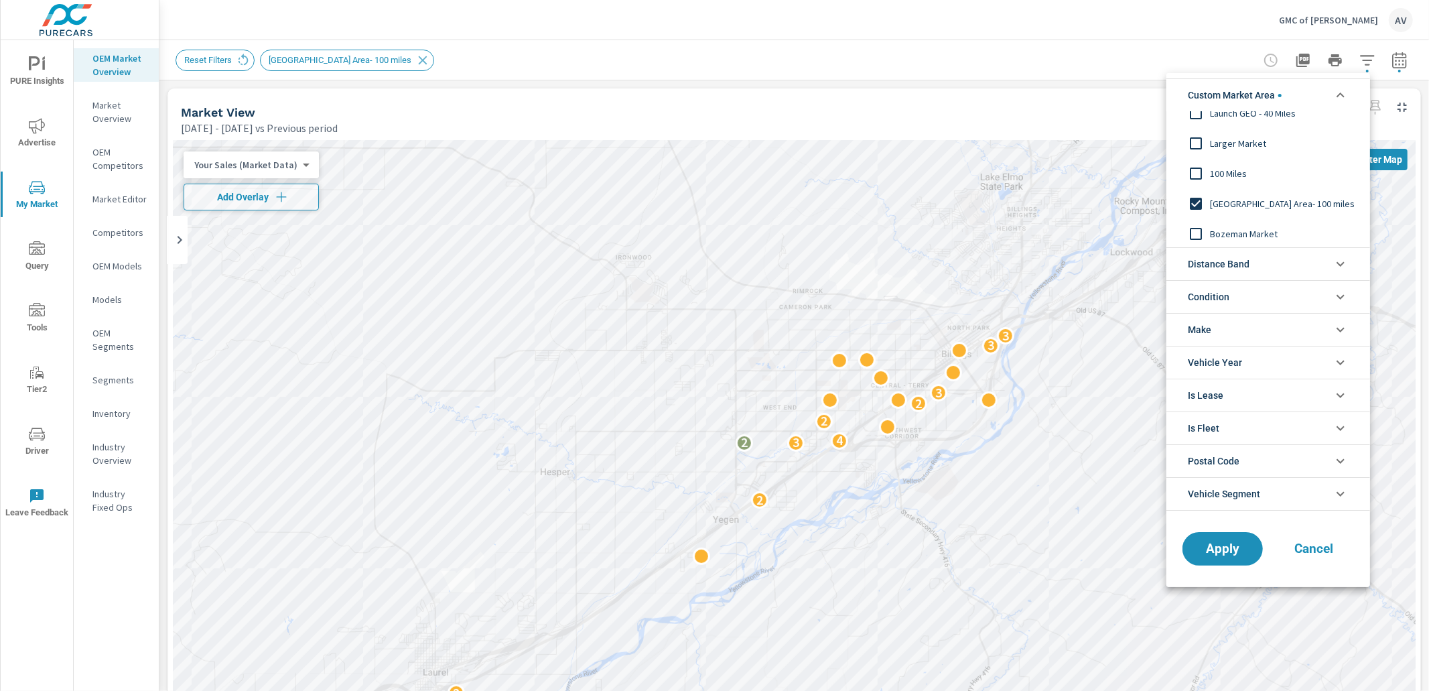
scroll to position [45, 0]
click at [1202, 236] on input "filter options" at bounding box center [1196, 232] width 28 height 28
click at [1242, 557] on button "Apply" at bounding box center [1222, 548] width 83 height 35
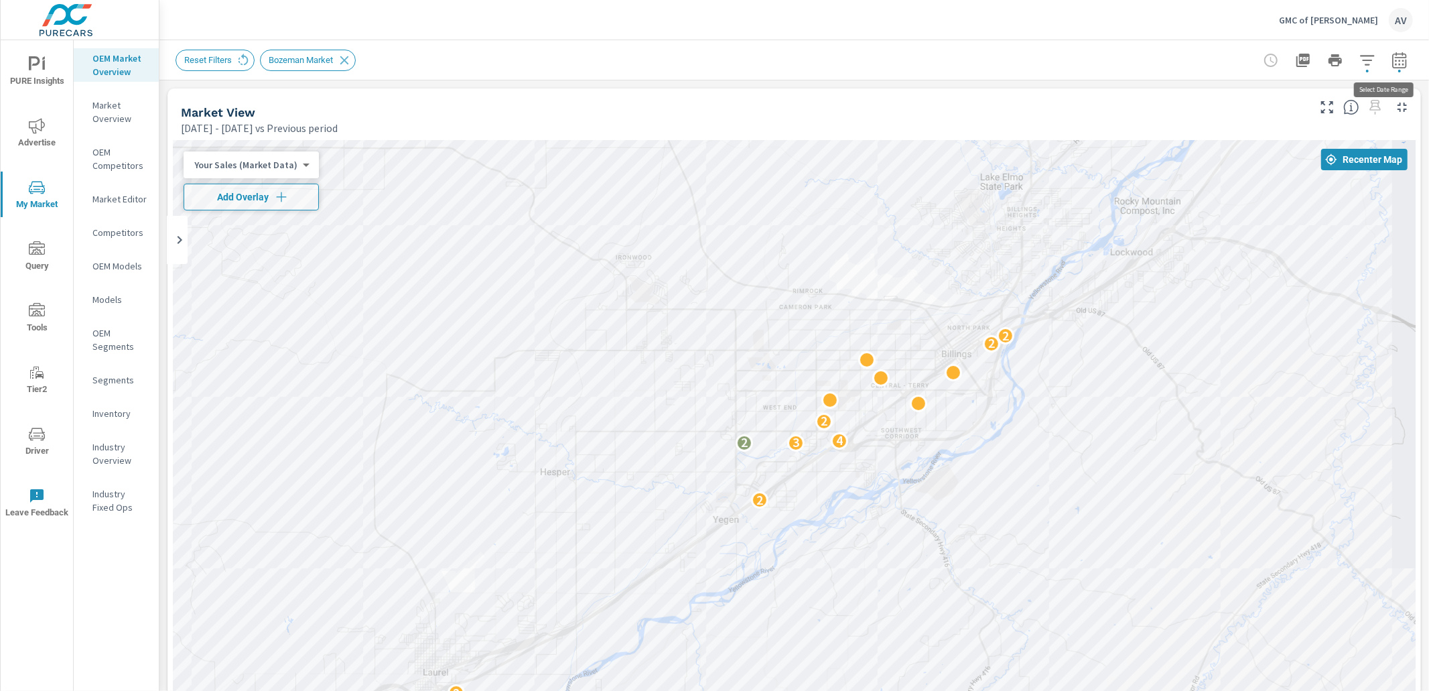
click at [1391, 64] on icon "button" at bounding box center [1399, 60] width 16 height 16
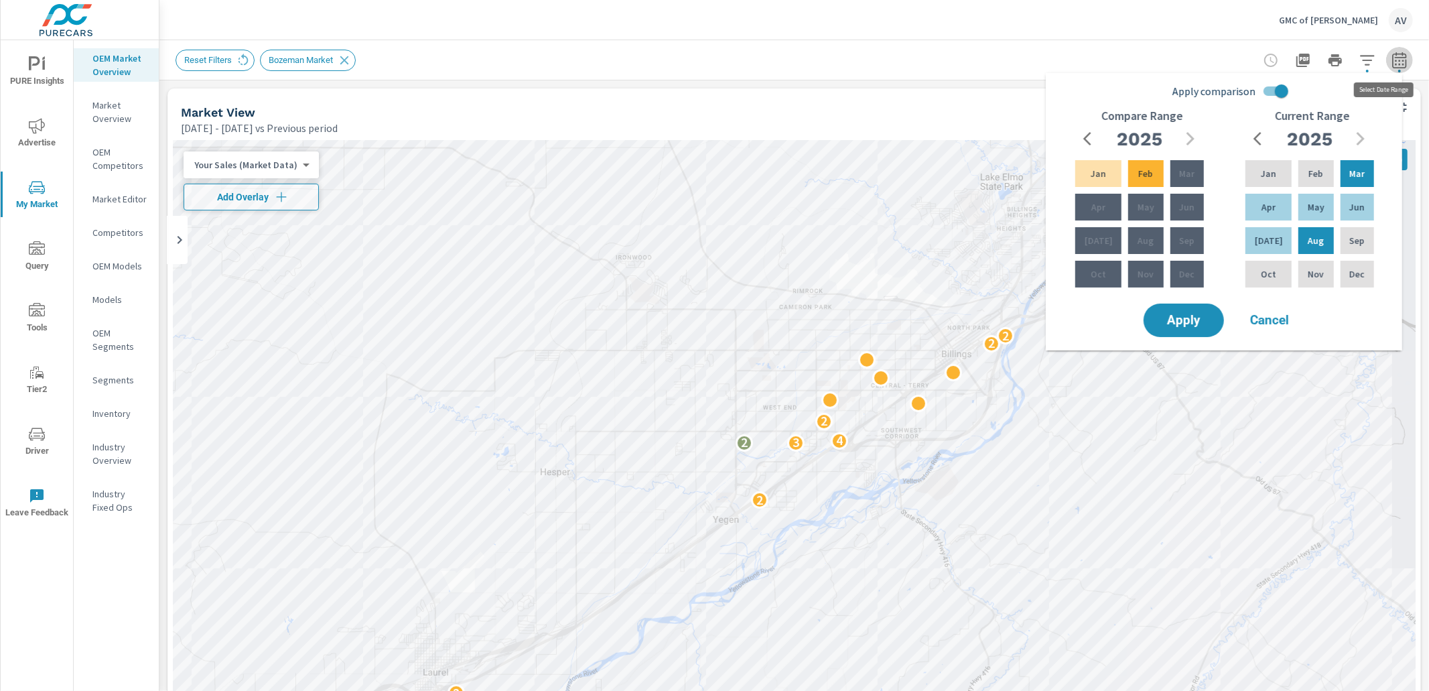
click at [1395, 60] on icon "button" at bounding box center [1399, 62] width 9 height 5
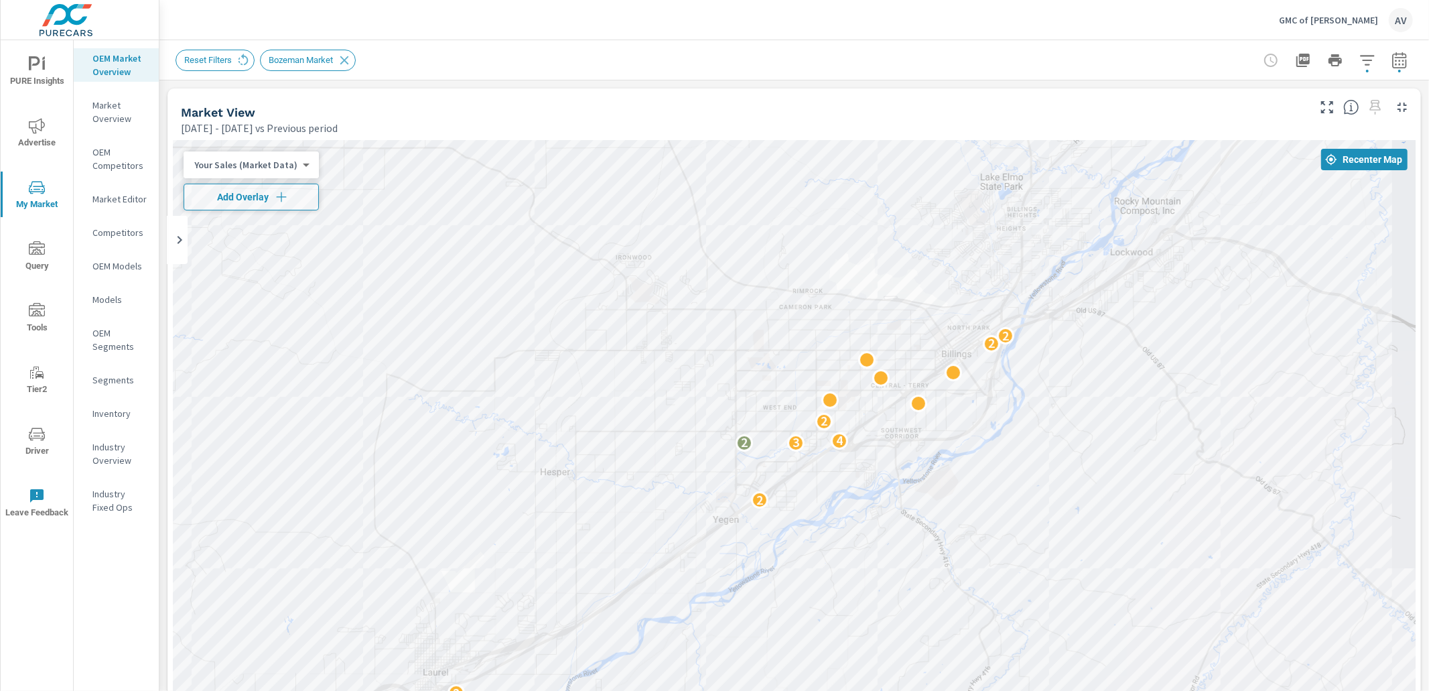
click at [937, 103] on div "Market View Mar 01, 2025 - Aug 31, 2025 vs Previous period" at bounding box center [738, 112] width 1143 height 48
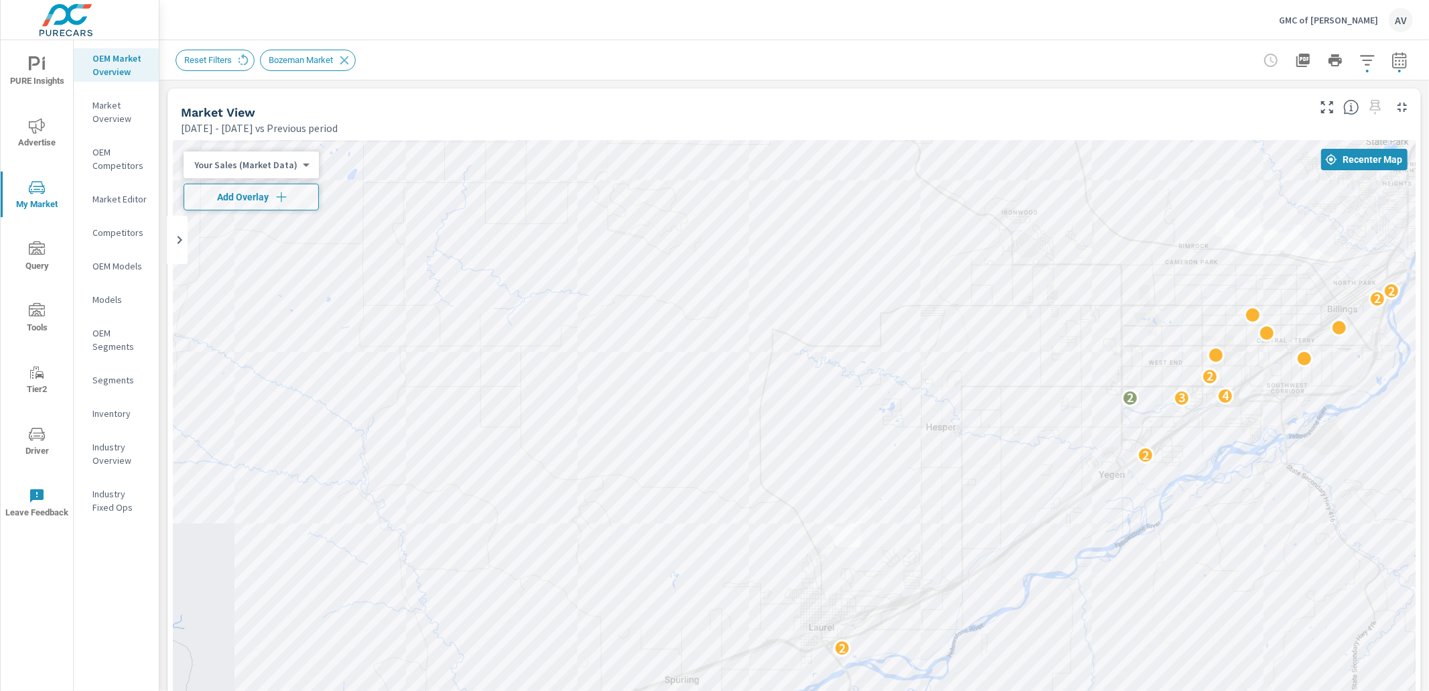
drag, startPoint x: 869, startPoint y: 388, endPoint x: 1267, endPoint y: 318, distance: 403.9
click at [1267, 320] on div "2 2 2 3 4 2 2 2" at bounding box center [794, 513] width 1243 height 745
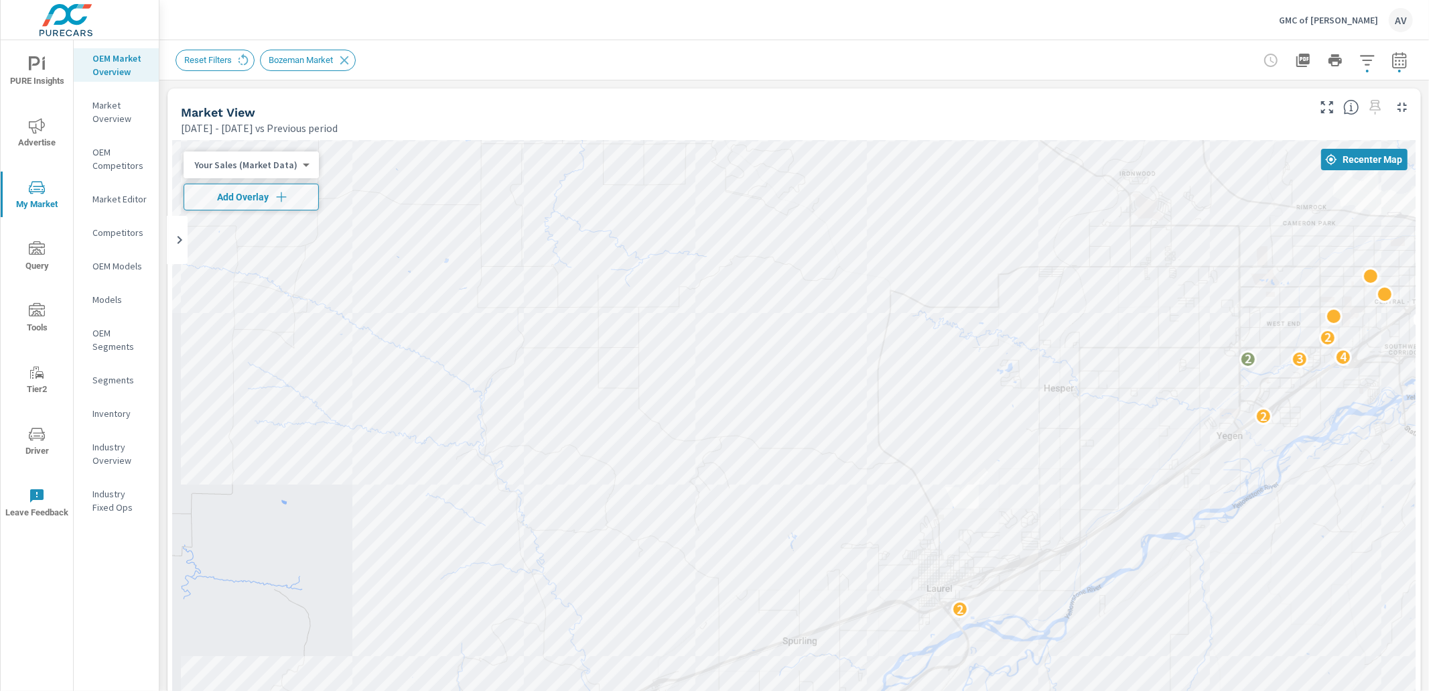
drag, startPoint x: 1327, startPoint y: 201, endPoint x: 1316, endPoint y: 198, distance: 11.2
click at [1347, 157] on span "Recenter Map" at bounding box center [1364, 159] width 76 height 12
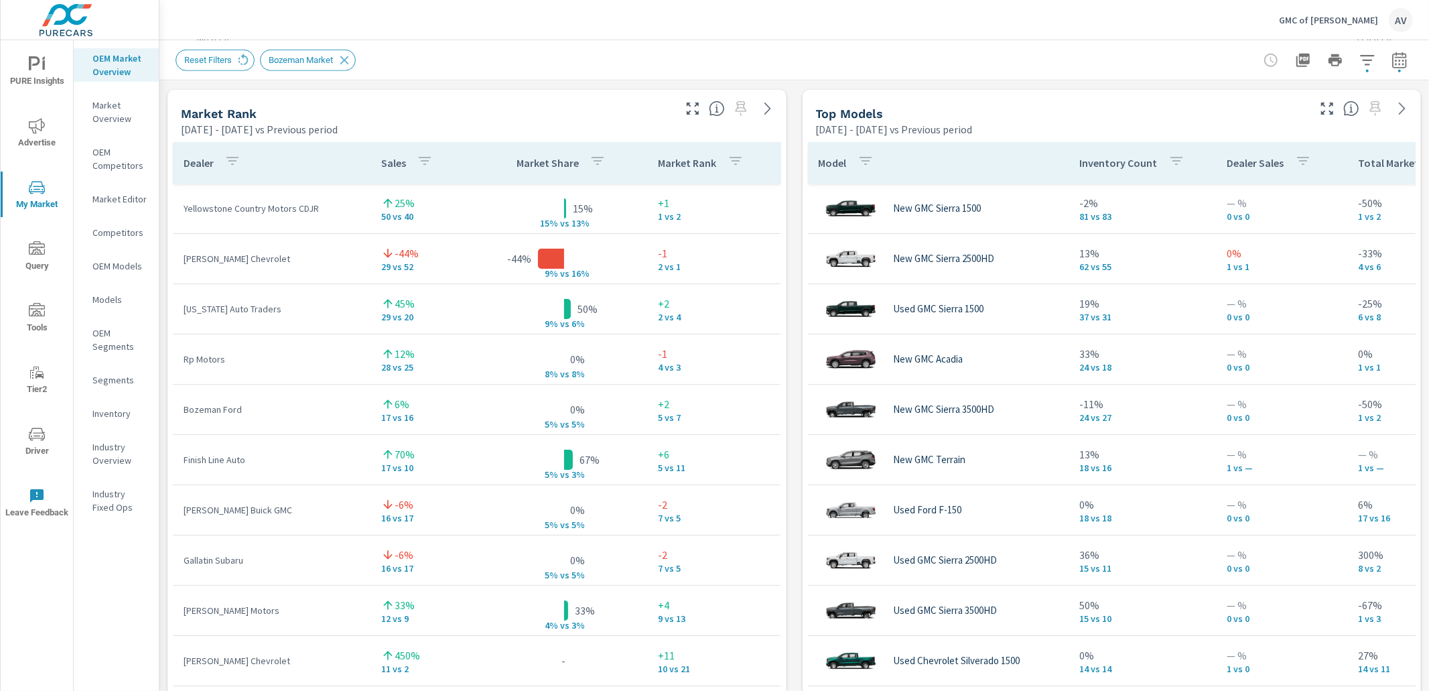
scroll to position [939, 0]
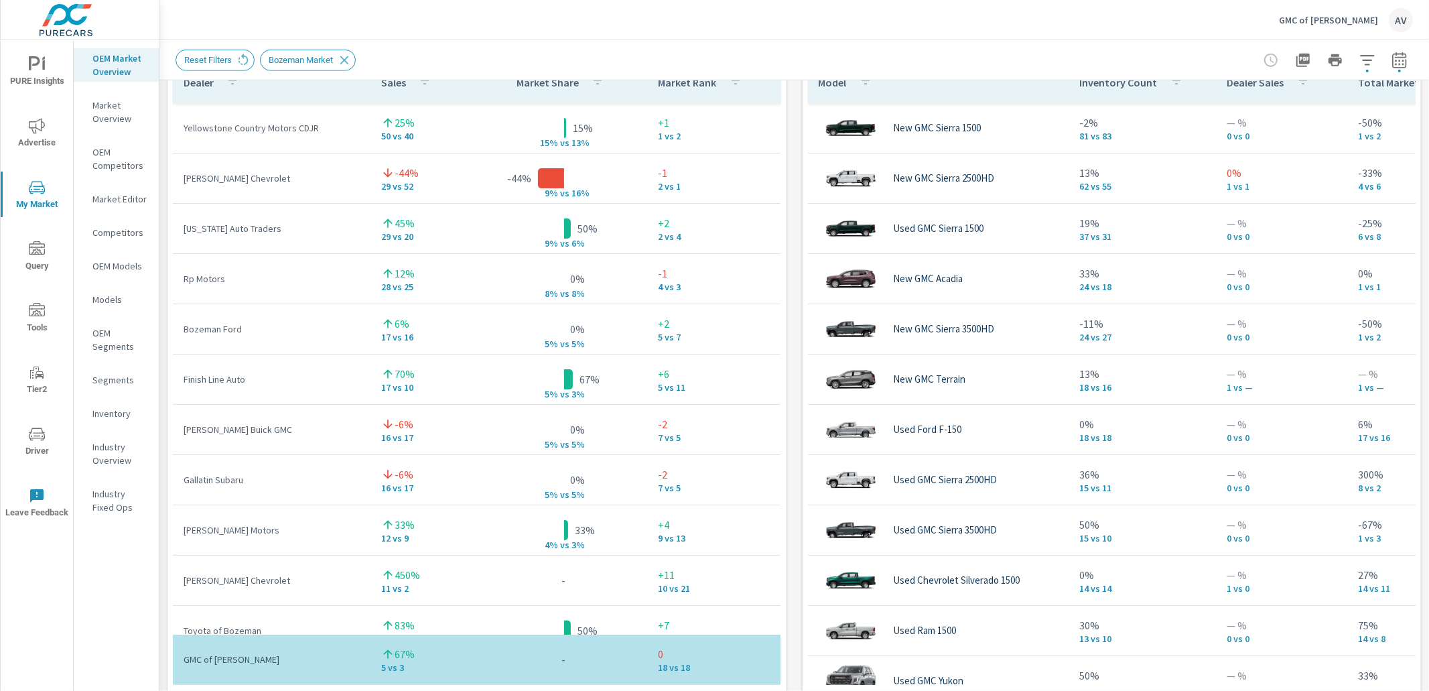
click at [789, 238] on div "Market View Mar 01, 2025 - Aug 31, 2025 vs Previous period ← Move left → Move r…" at bounding box center [793, 288] width 1269 height 2294
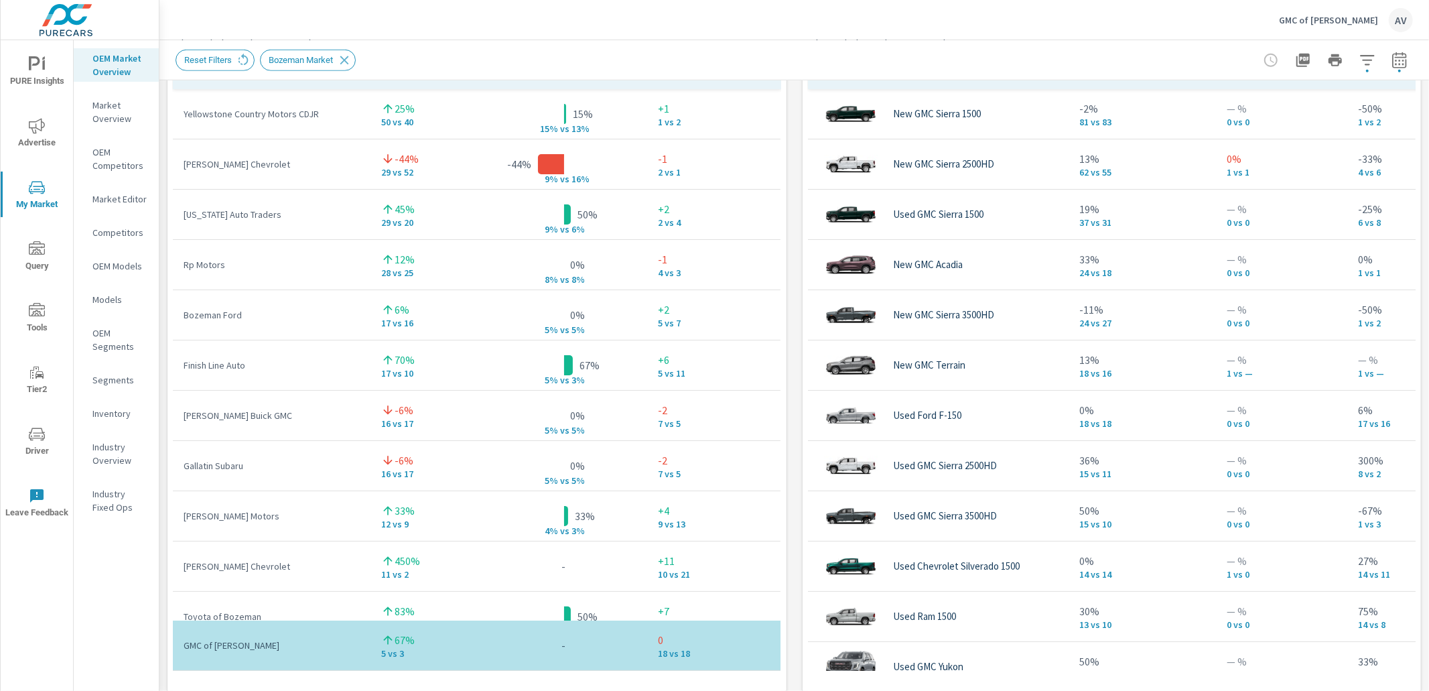
scroll to position [886, 0]
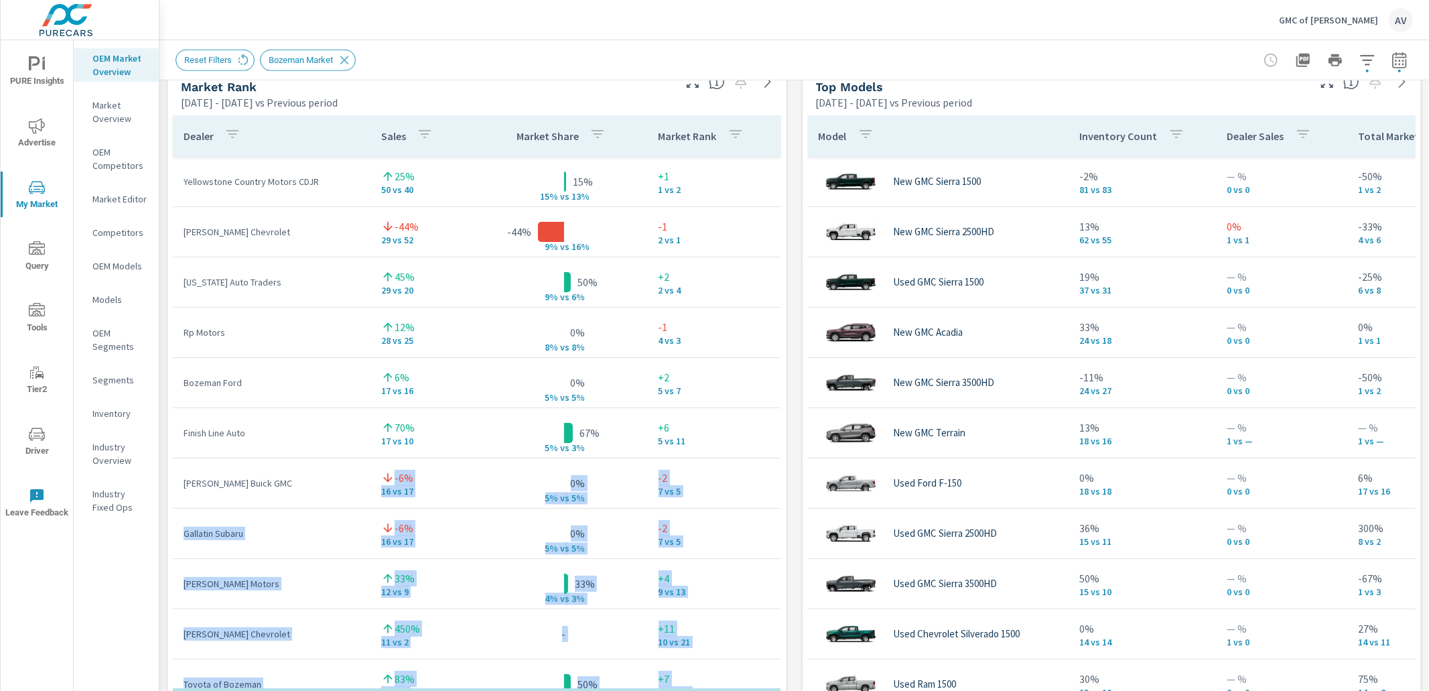
drag, startPoint x: 276, startPoint y: 483, endPoint x: 167, endPoint y: 480, distance: 108.6
click at [167, 480] on div "Dealer Sales Market Share Market Rank Yellowstone Country Motors CDJR 25% 50 vs…" at bounding box center [476, 437] width 619 height 654
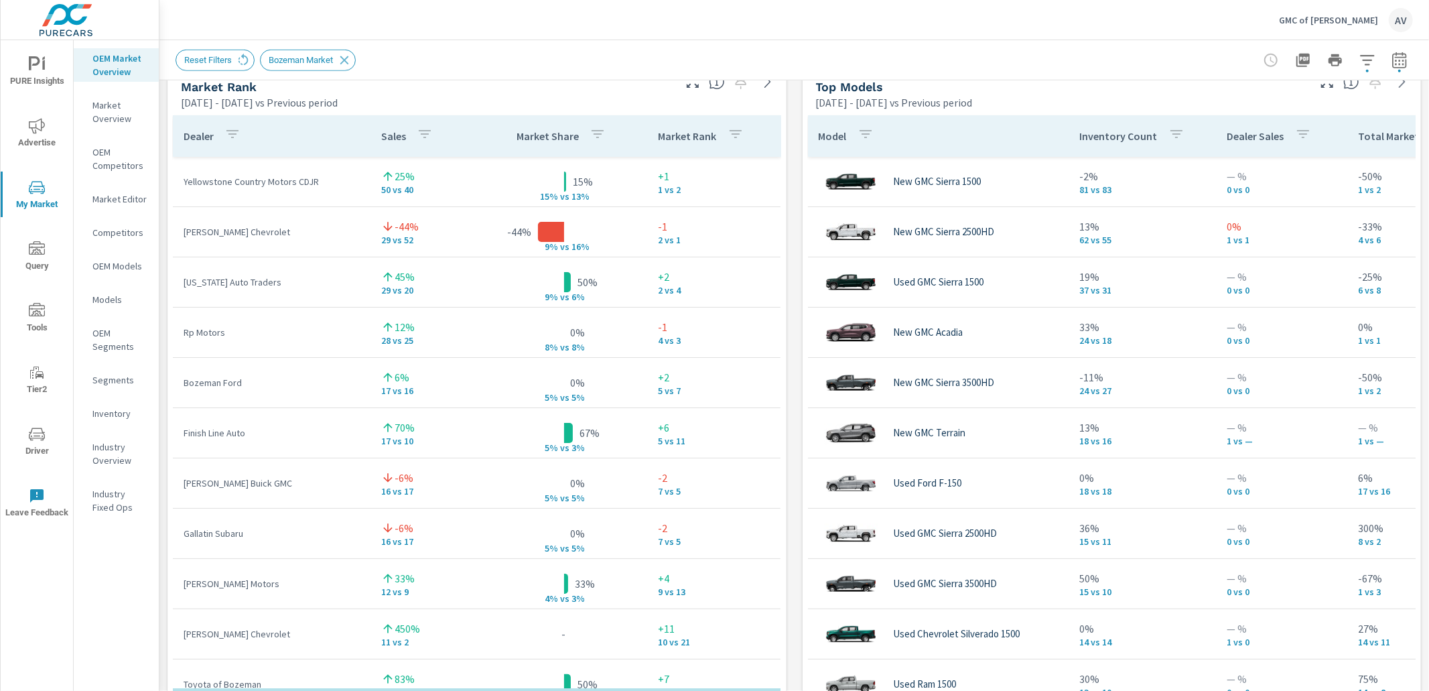
click at [228, 486] on p "J. C. Billion Buick GMC" at bounding box center [272, 482] width 176 height 13
click at [1392, 52] on icon "button" at bounding box center [1399, 60] width 16 height 16
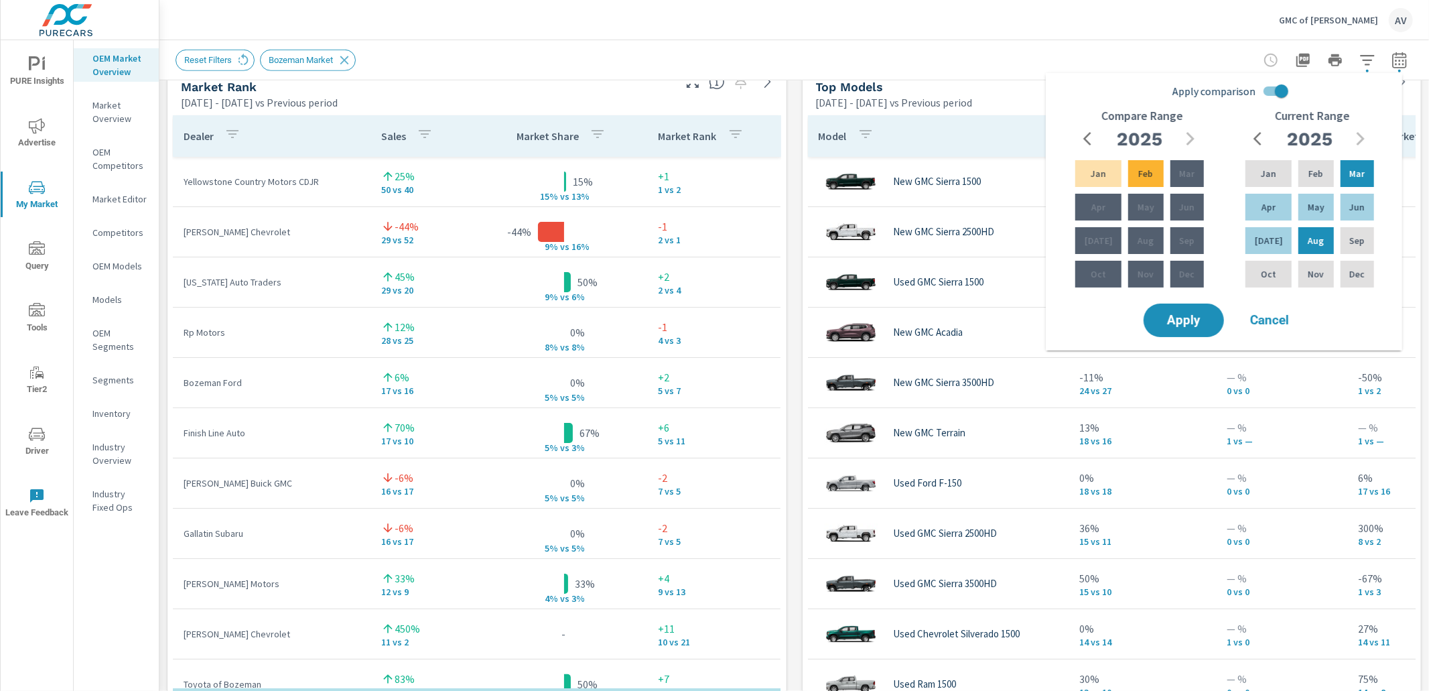
click at [790, 384] on div "Market View Mar 01, 2025 - Aug 31, 2025 vs Previous period ← Move left → Move r…" at bounding box center [793, 342] width 1269 height 2294
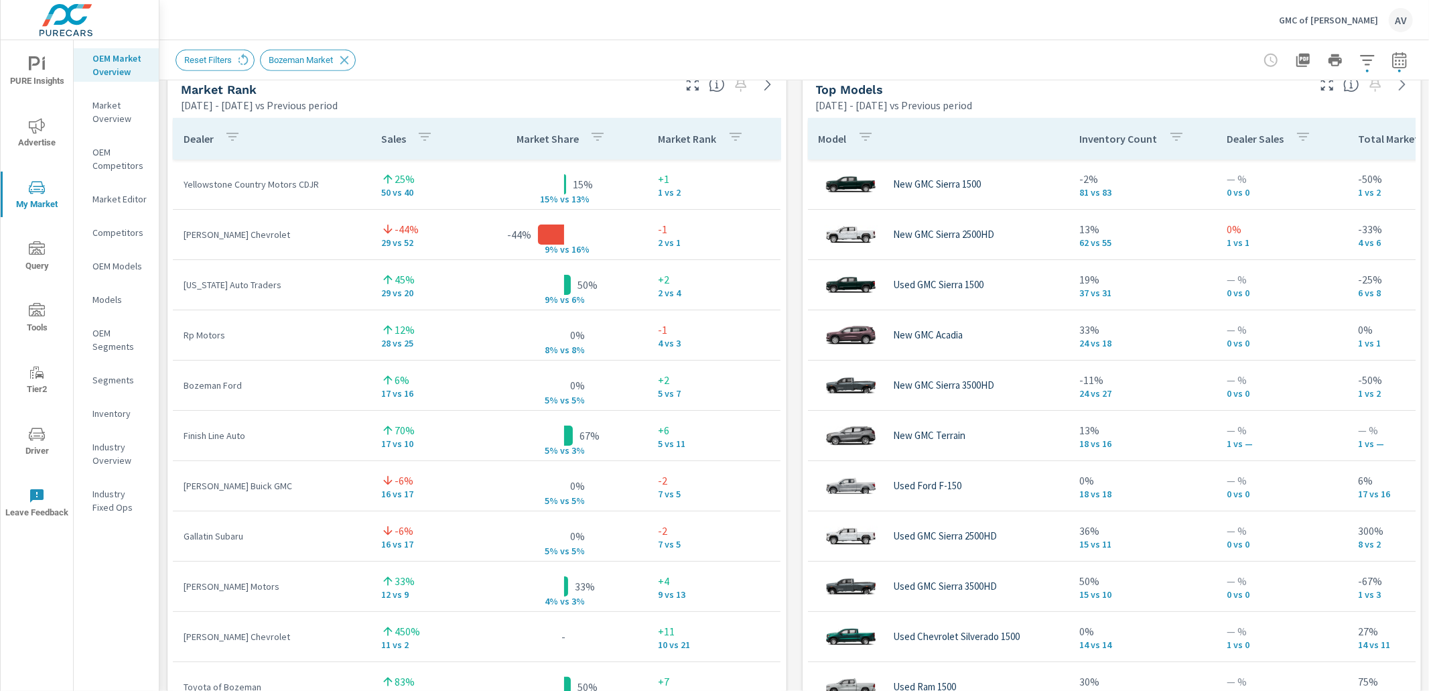
scroll to position [882, 0]
click at [1362, 62] on icon "button" at bounding box center [1367, 60] width 16 height 16
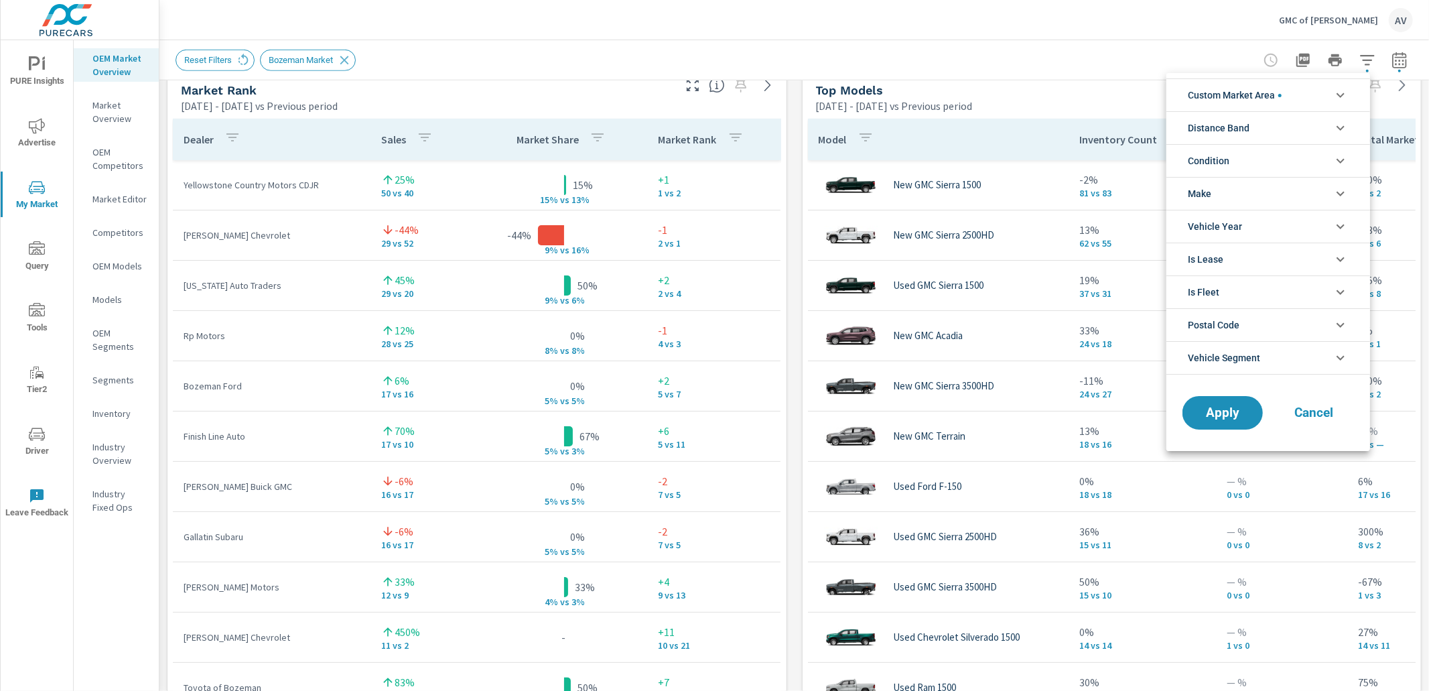
scroll to position [45, 0]
click at [1259, 99] on span "Custom Market Area" at bounding box center [1235, 95] width 94 height 32
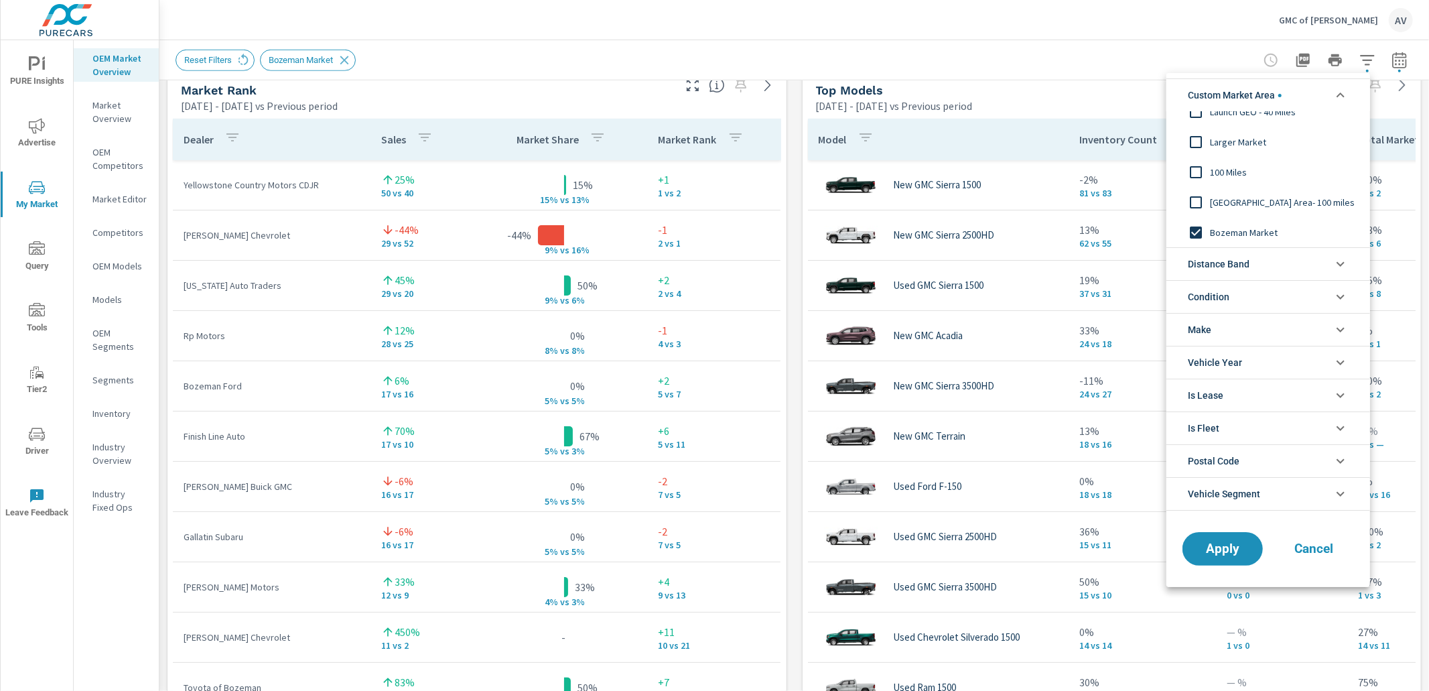
click at [1076, 59] on div at bounding box center [714, 345] width 1429 height 691
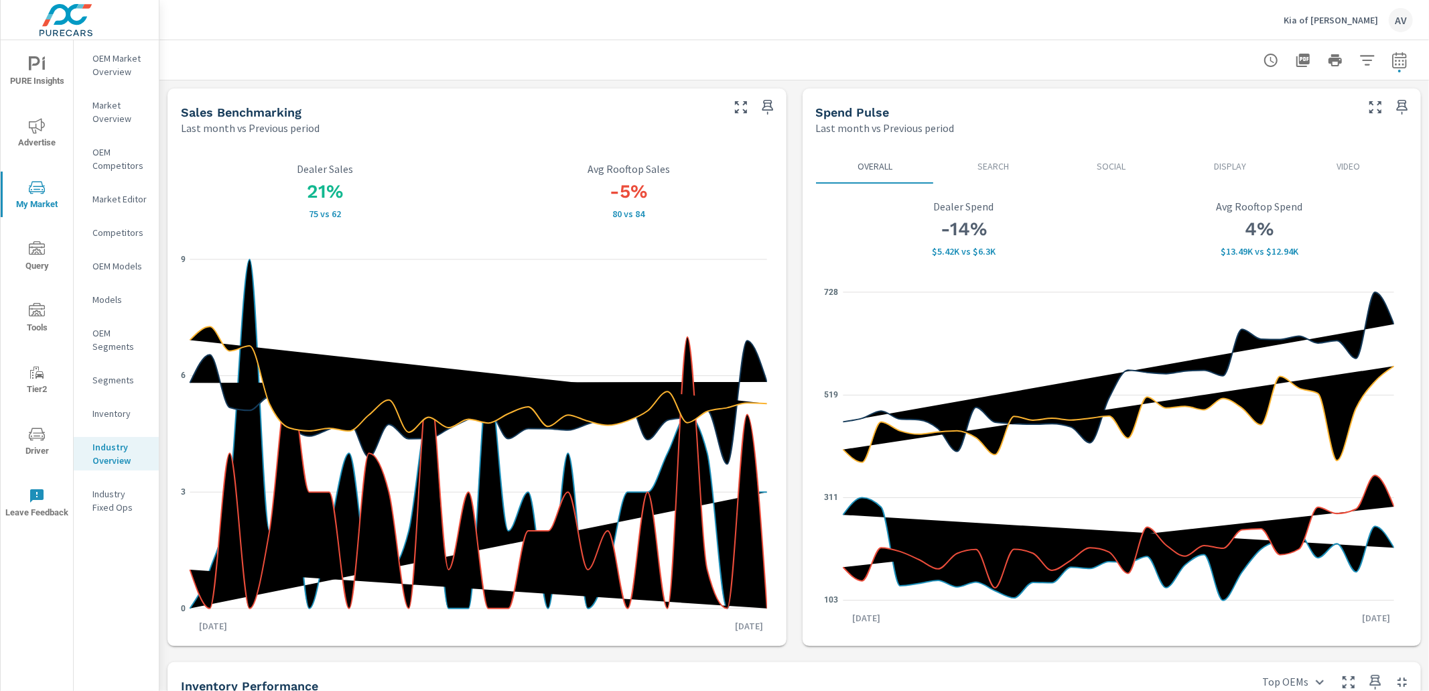
scroll to position [587, 0]
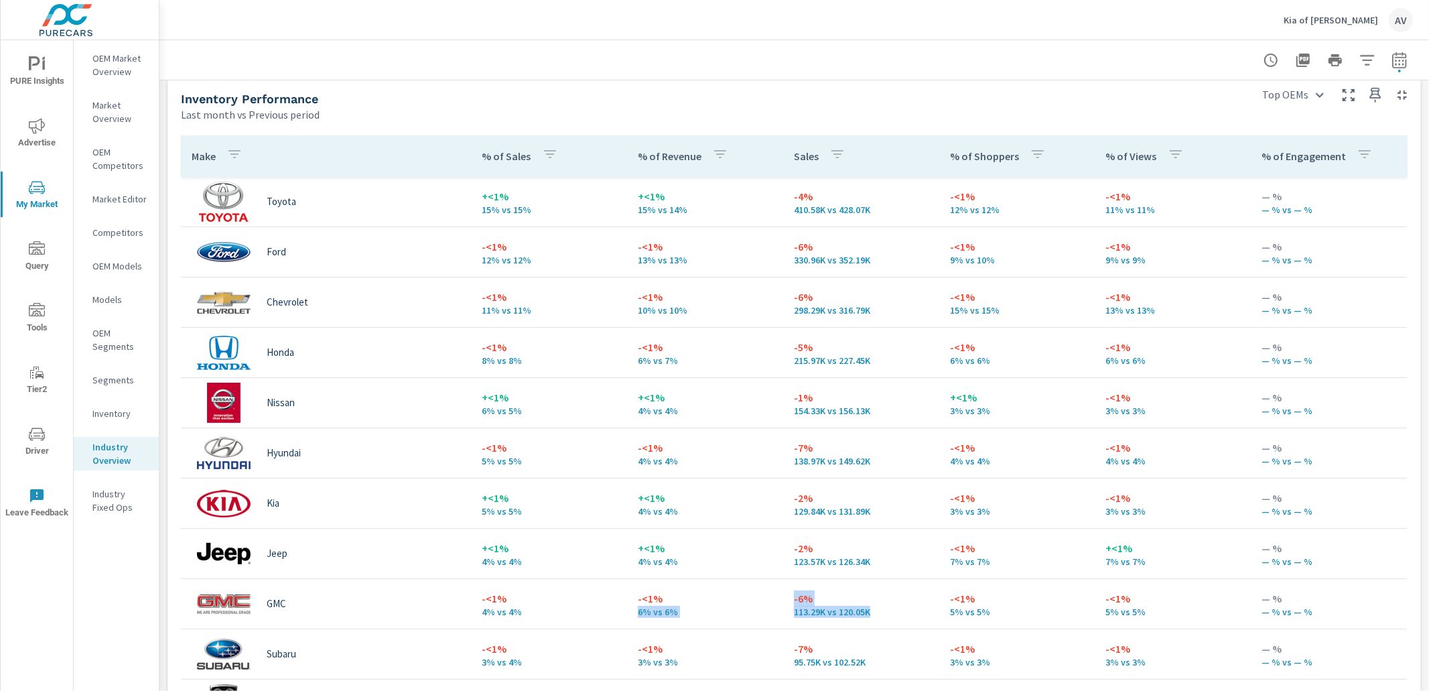
drag, startPoint x: 878, startPoint y: 616, endPoint x: 761, endPoint y: 596, distance: 118.3
click at [761, 596] on tr "GMC -<1% 4% vs 4% -<1% 6% vs 6% -6% 113.29K vs 120.05K -<1% 5% vs 5% -<1% 5% vs…" at bounding box center [794, 604] width 1226 height 50
click at [751, 599] on p "-<1%" at bounding box center [705, 598] width 135 height 16
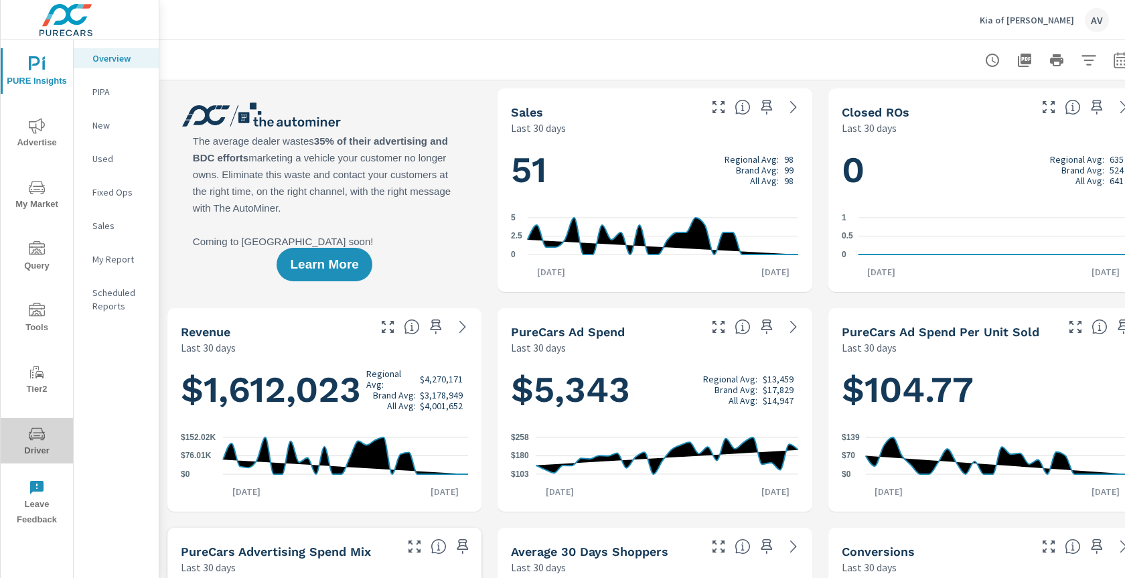
click at [33, 436] on icon "nav menu" at bounding box center [37, 434] width 16 height 16
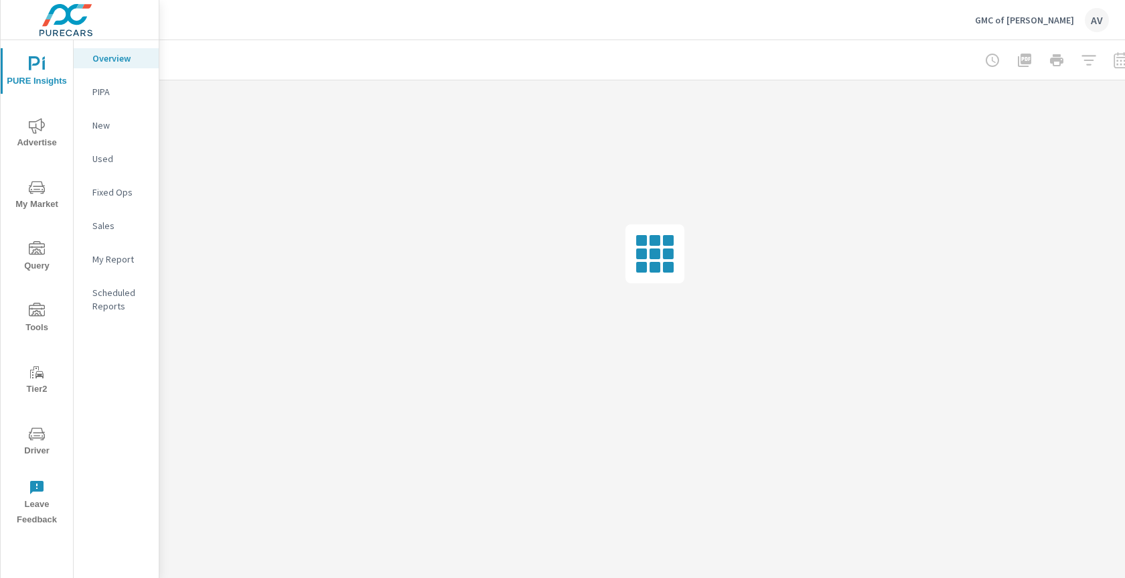
click at [103, 253] on p "My Report" at bounding box center [120, 259] width 56 height 13
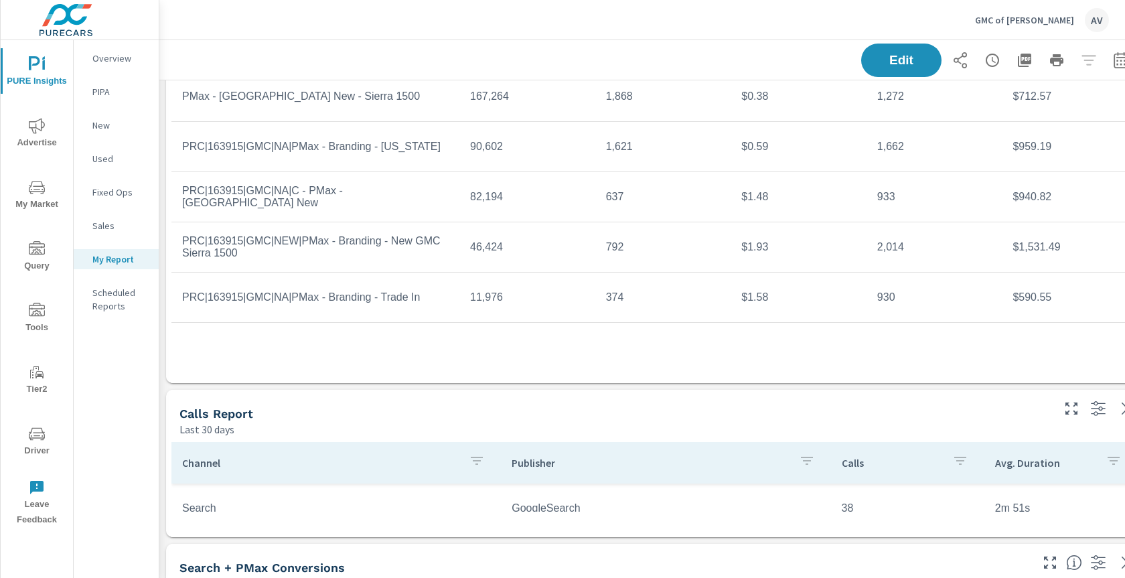
scroll to position [1214, 0]
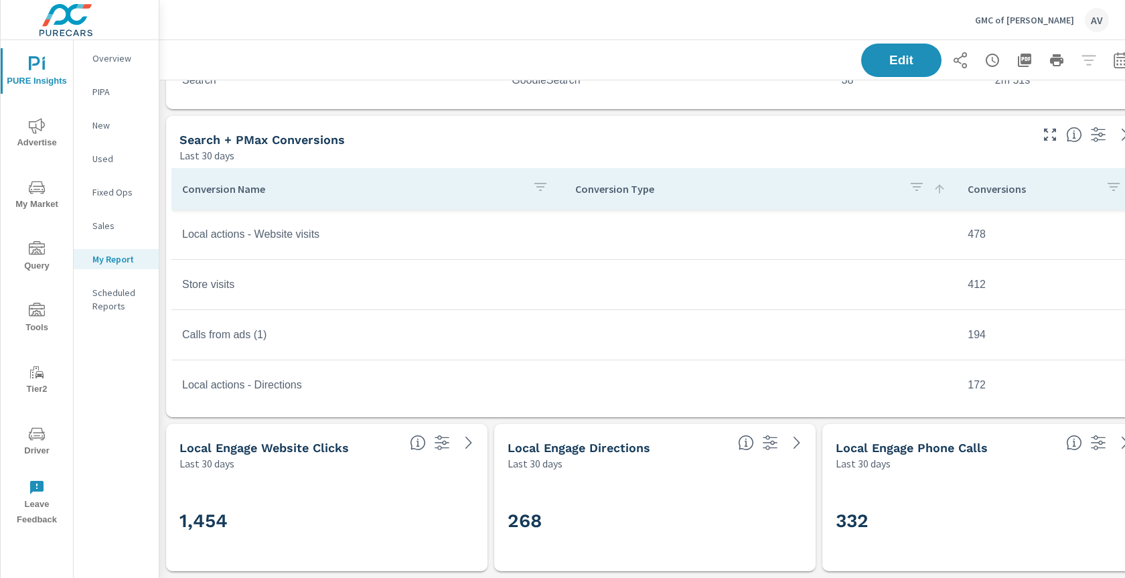
click at [746, 439] on icon at bounding box center [746, 443] width 3 height 8
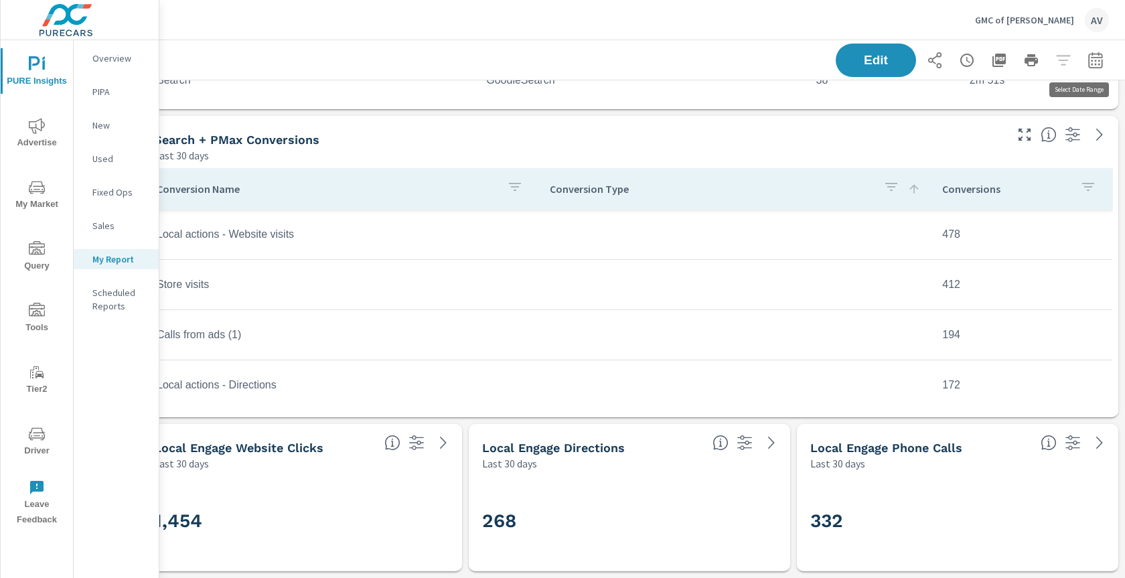
scroll to position [1214, 36]
click at [1092, 58] on icon "button" at bounding box center [1096, 60] width 16 height 16
select select "Last 30 days"
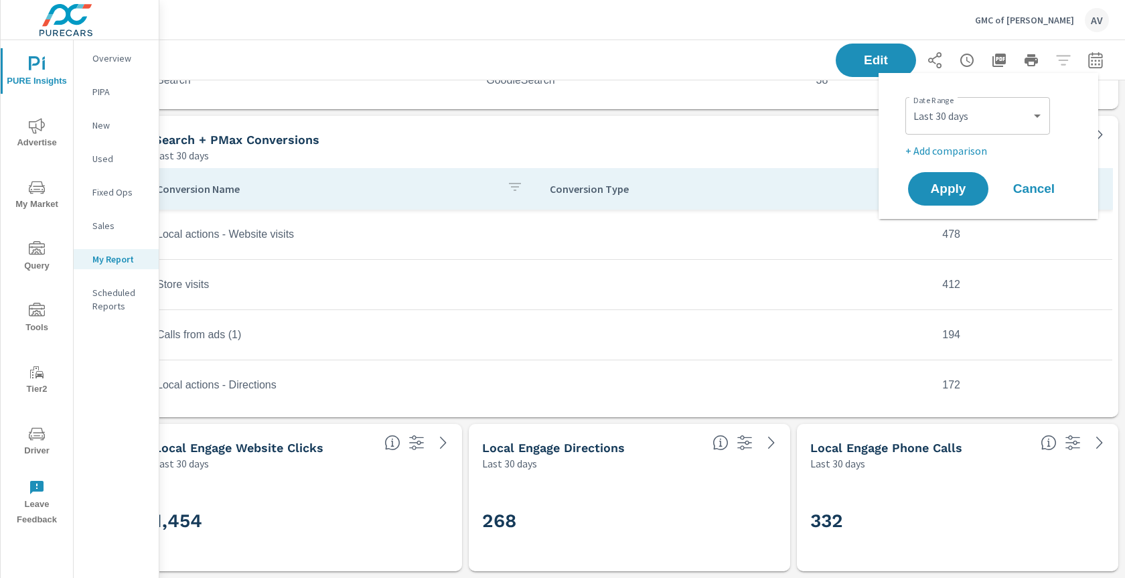
click at [979, 148] on p "+ Add comparison" at bounding box center [991, 151] width 171 height 16
select select "Previous period"
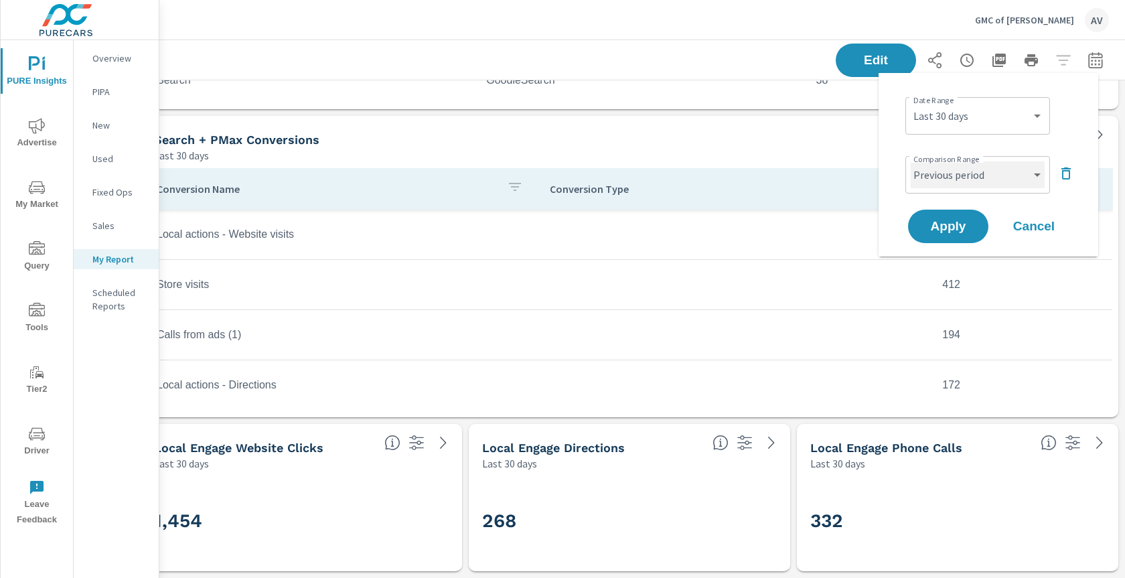
click at [978, 178] on select "Custom Previous period Previous month Previous year" at bounding box center [978, 174] width 134 height 27
click at [997, 107] on select "Custom [DATE] Last week Last 7 days Last 14 days Last 30 days Last 45 days Last…" at bounding box center [978, 115] width 134 height 27
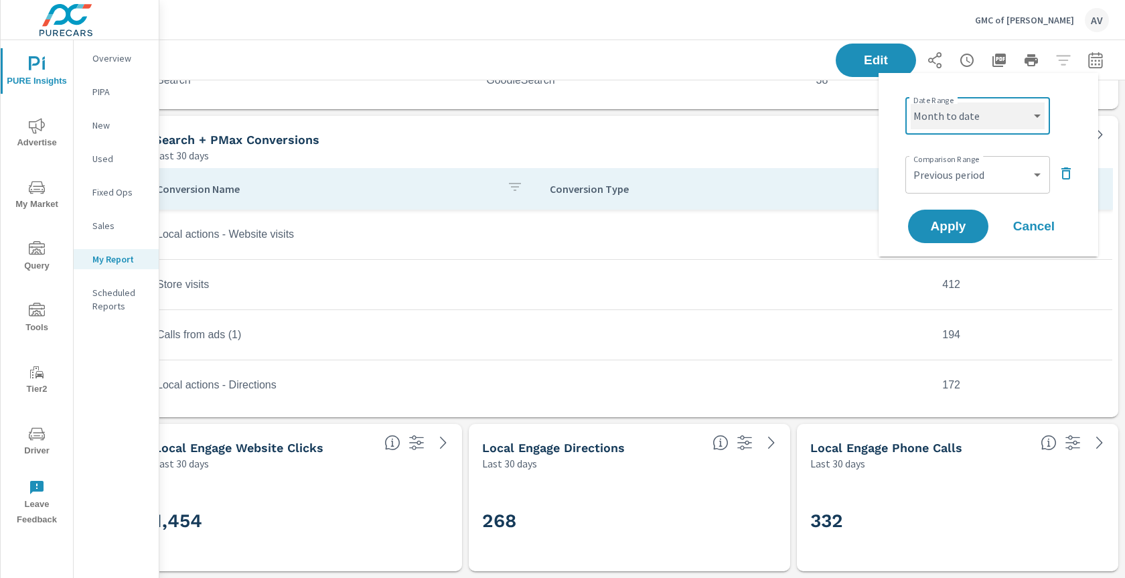
click at [911, 102] on select "Custom [DATE] Last week Last 7 days Last 14 days Last 30 days Last 45 days Last…" at bounding box center [978, 115] width 134 height 27
click at [967, 129] on div "Custom [DATE] Last week Last 7 days Last 14 days Last 30 days Last 45 days Last…" at bounding box center [978, 116] width 145 height 38
click at [972, 117] on select "Custom Yesterday Last week Last 7 days Last 14 days Last 30 days Last 45 days L…" at bounding box center [978, 115] width 134 height 27
click at [911, 102] on select "Custom Yesterday Last week Last 7 days Last 14 days Last 30 days Last 45 days L…" at bounding box center [978, 115] width 134 height 27
select select "Last month"
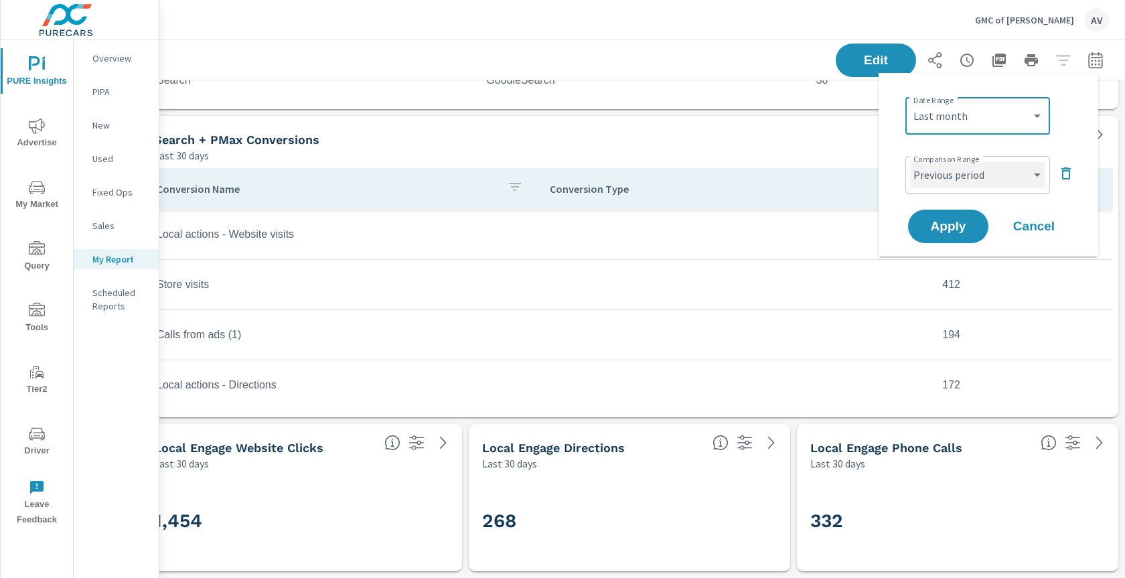
click at [963, 176] on select "Custom Previous period Previous month Previous year" at bounding box center [978, 174] width 134 height 27
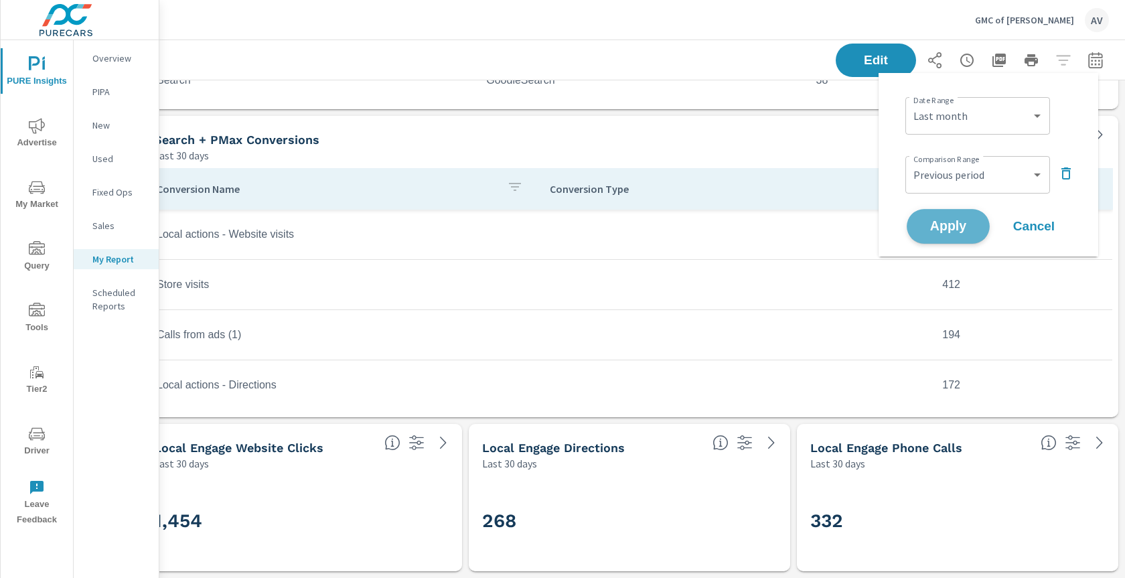
click at [928, 227] on span "Apply" at bounding box center [948, 226] width 55 height 13
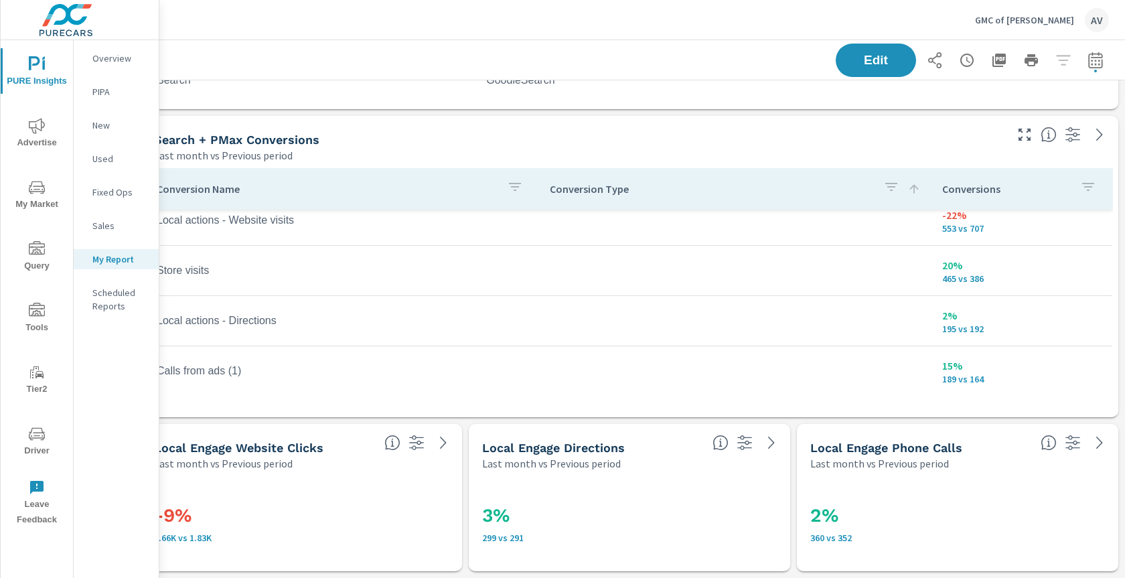
scroll to position [166, 0]
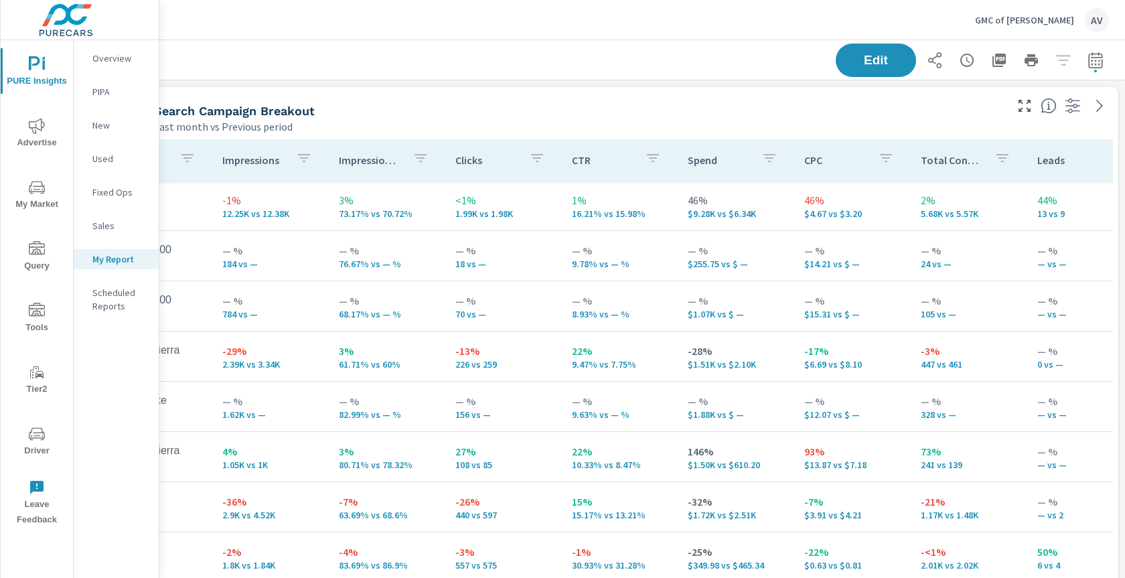
scroll to position [0, 230]
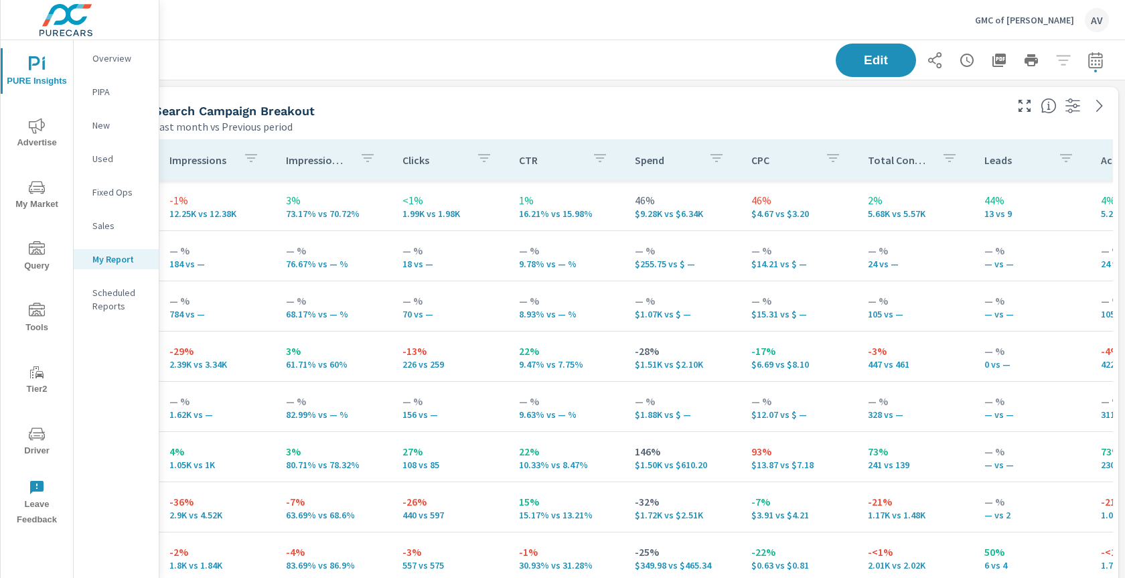
click at [535, 116] on div "Search Campaign Breakout" at bounding box center [578, 110] width 849 height 15
click at [722, 125] on div "Last month vs Previous period" at bounding box center [578, 127] width 849 height 16
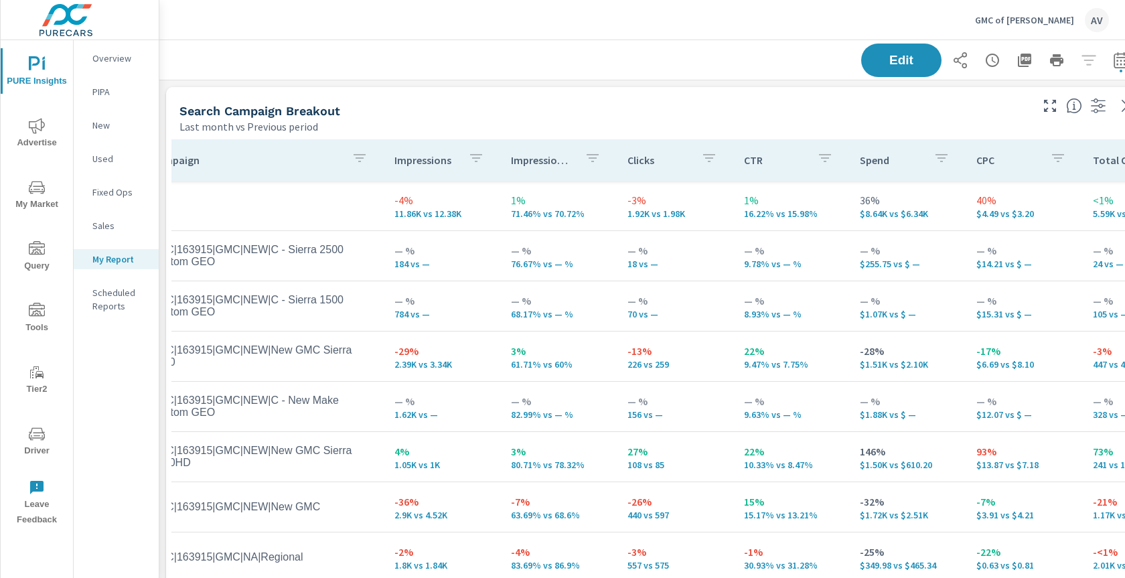
scroll to position [0, 51]
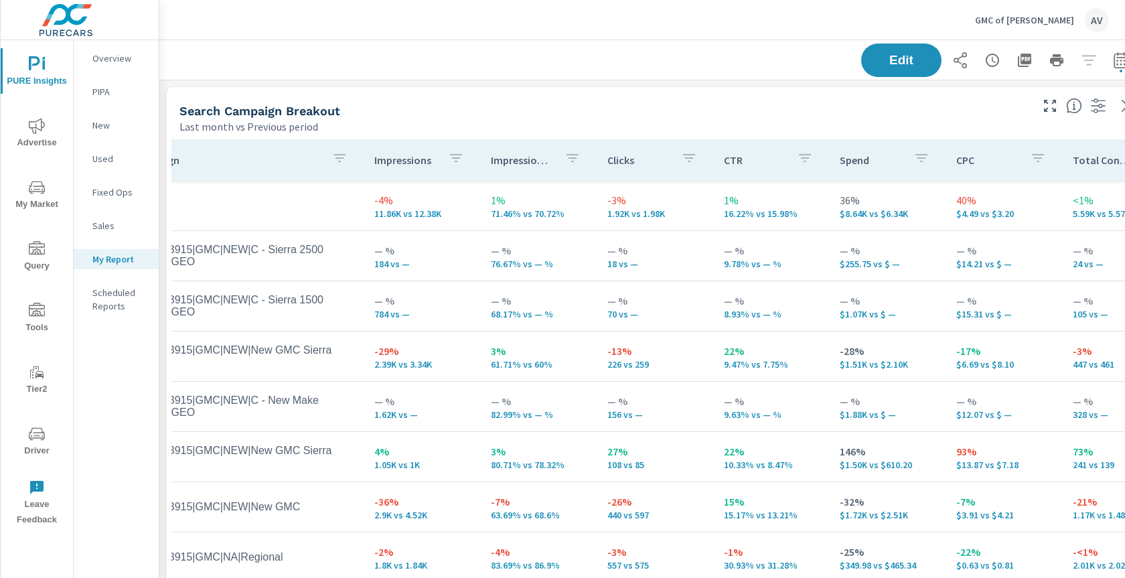
click at [478, 101] on div "Search Campaign Breakout Last month vs Previous period" at bounding box center [600, 111] width 868 height 48
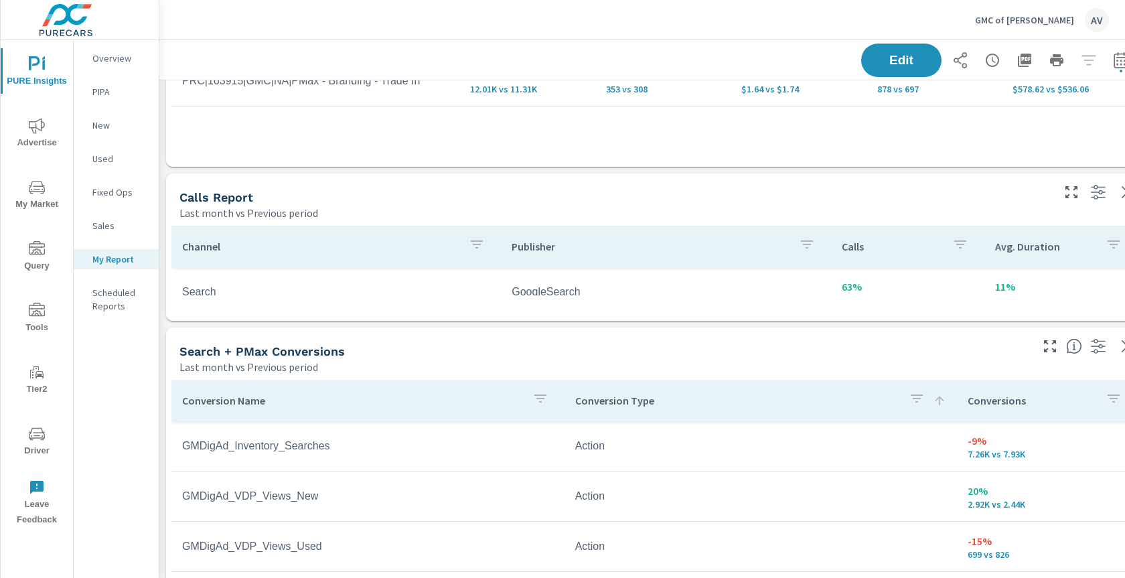
scroll to position [961, 0]
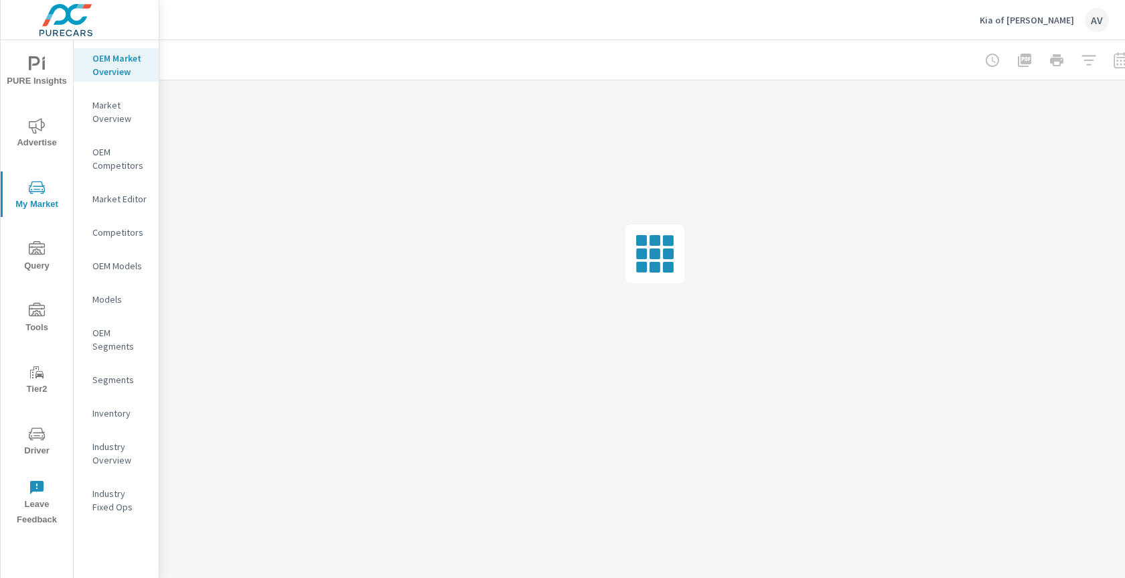
click at [26, 126] on span "Advertise" at bounding box center [37, 134] width 64 height 33
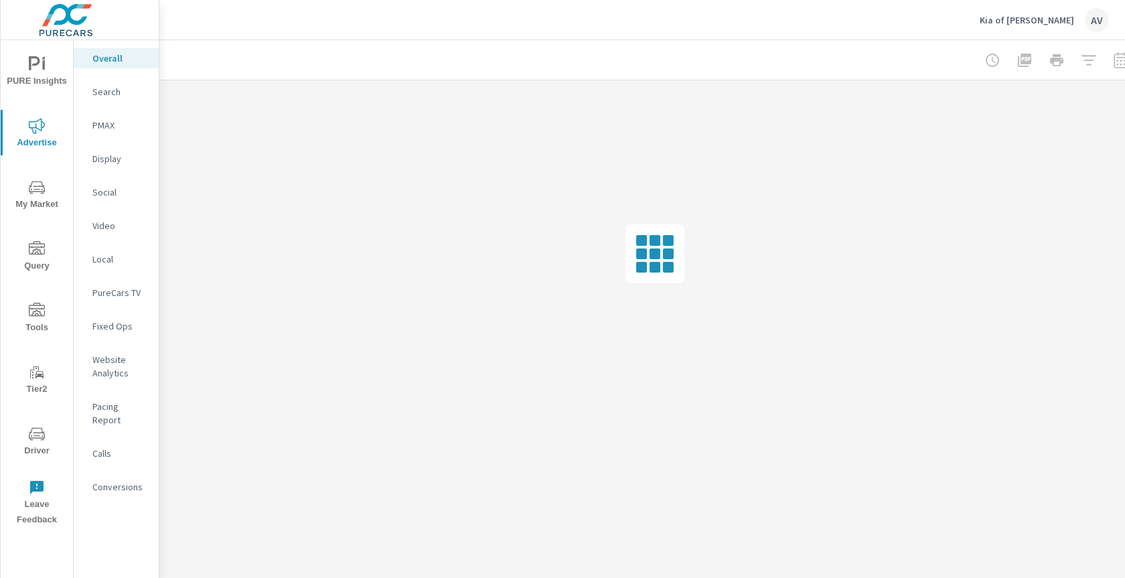
click at [40, 61] on icon "nav menu" at bounding box center [37, 64] width 16 height 16
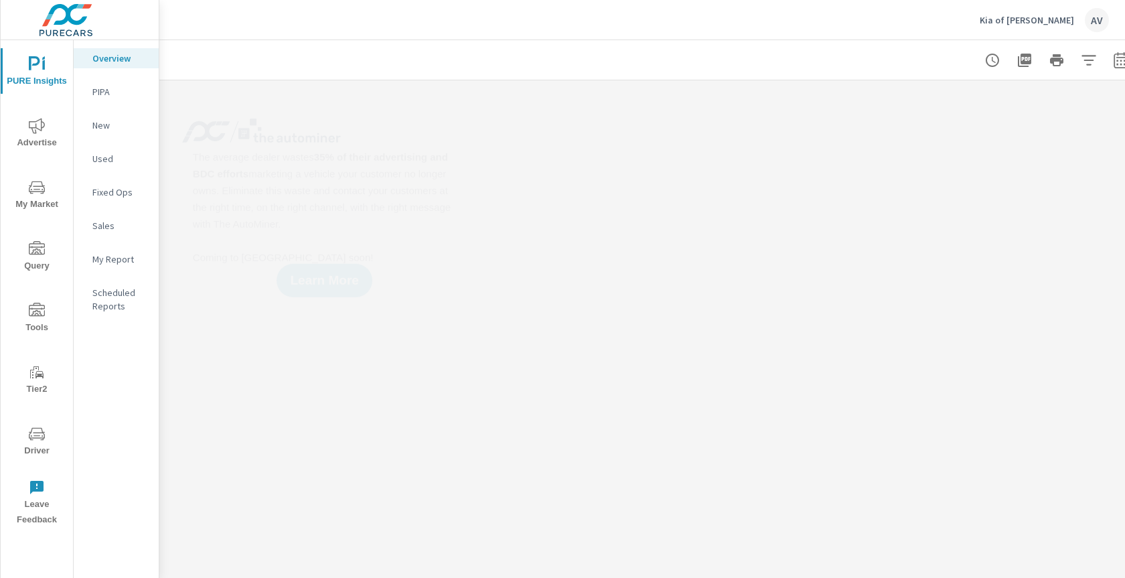
click at [108, 257] on p "My Report" at bounding box center [120, 259] width 56 height 13
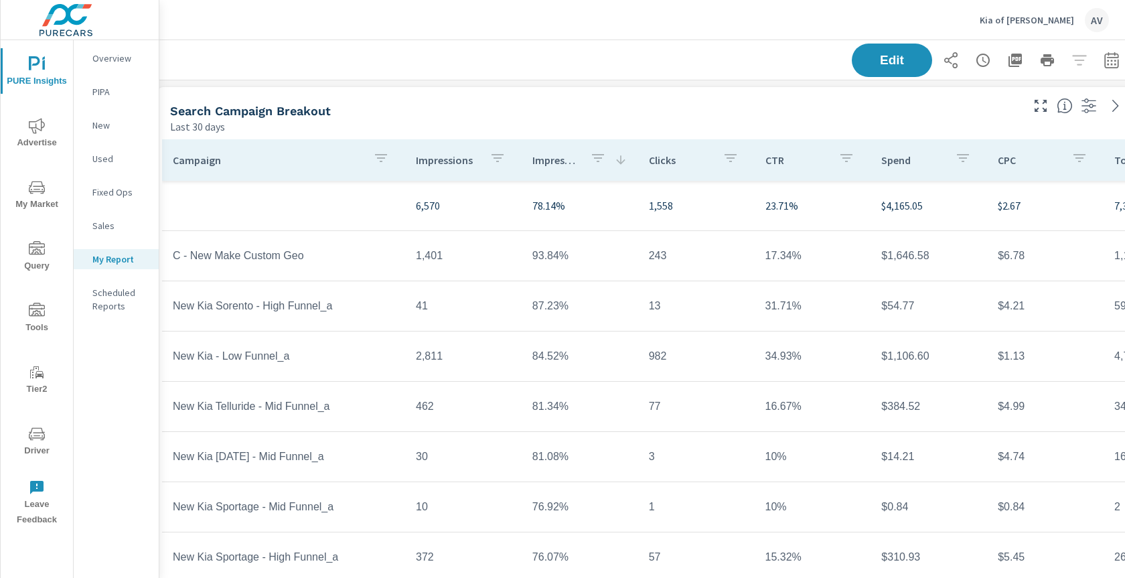
scroll to position [0, 36]
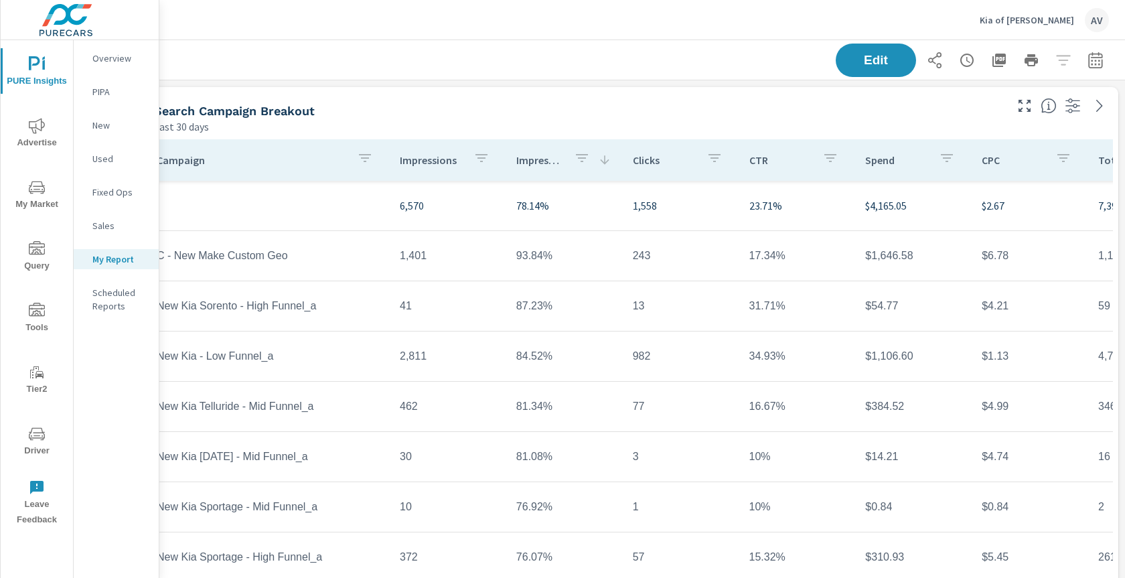
click at [1091, 60] on icon "button" at bounding box center [1095, 62] width 9 height 5
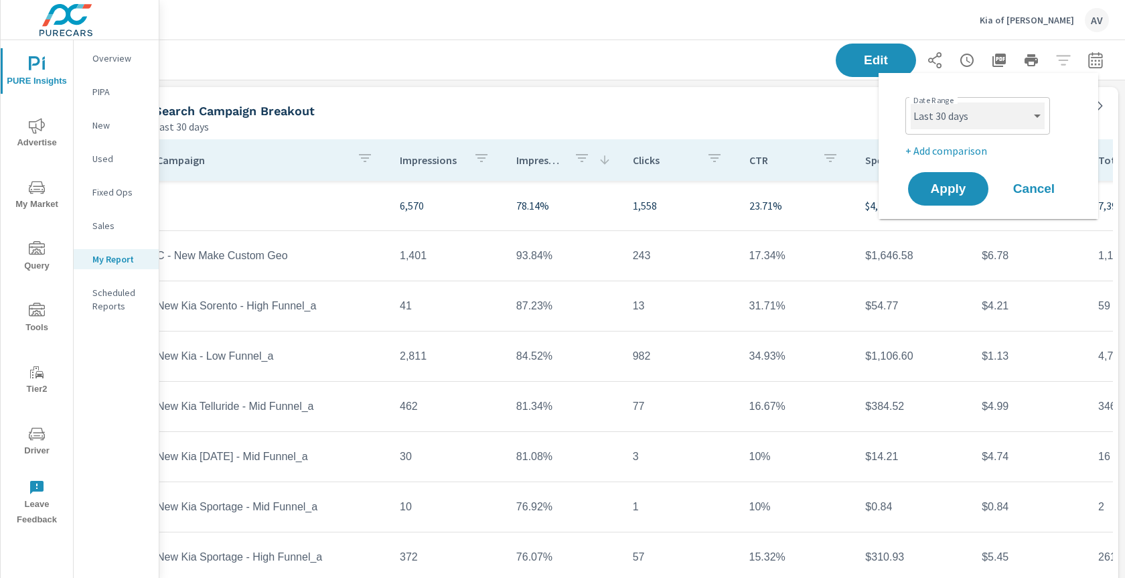
click at [1006, 109] on select "Custom [DATE] Last week Last 7 days Last 14 days Last 30 days Last 45 days Last…" at bounding box center [978, 115] width 134 height 27
click at [911, 102] on select "Custom [DATE] Last week Last 7 days Last 14 days Last 30 days Last 45 days Last…" at bounding box center [978, 115] width 134 height 27
select select "Last month"
click at [960, 152] on p "+ Add comparison" at bounding box center [991, 151] width 171 height 16
select select "Previous period"
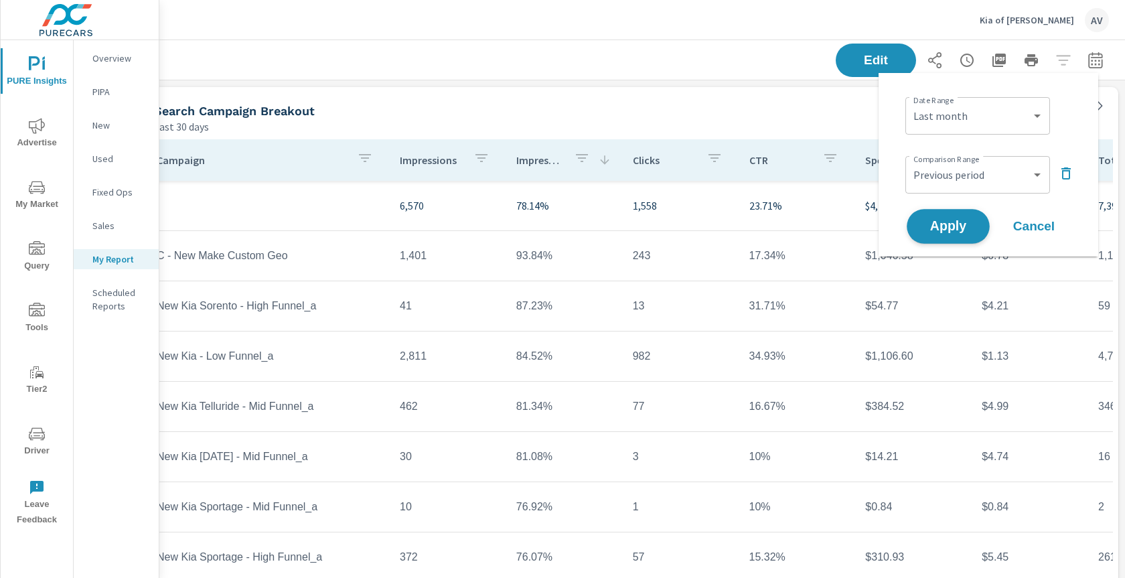
click at [959, 220] on span "Apply" at bounding box center [948, 226] width 55 height 13
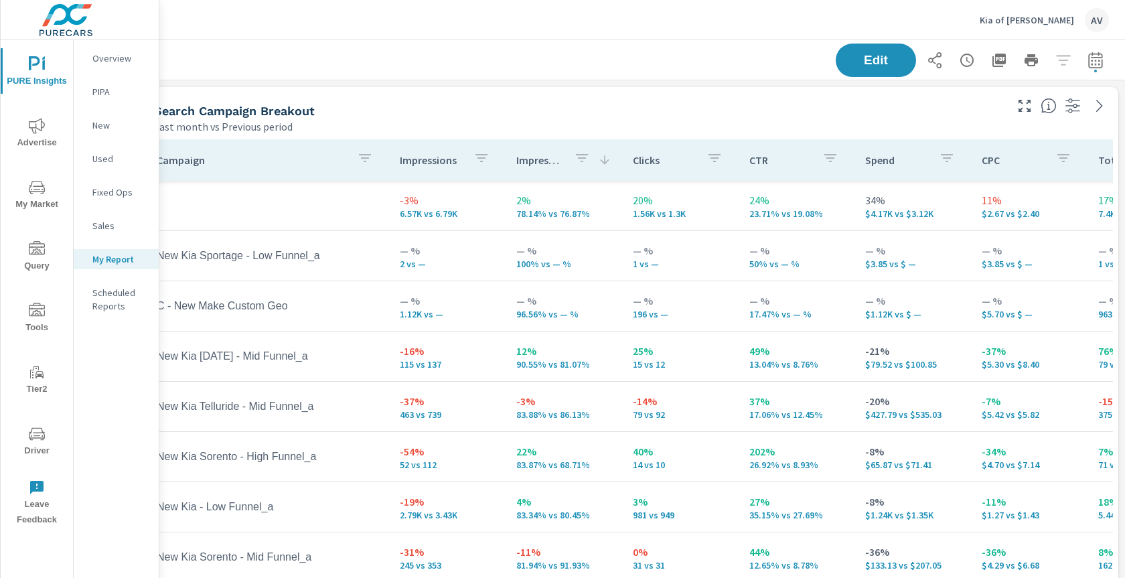
click at [482, 111] on div "Search Campaign Breakout" at bounding box center [578, 110] width 849 height 15
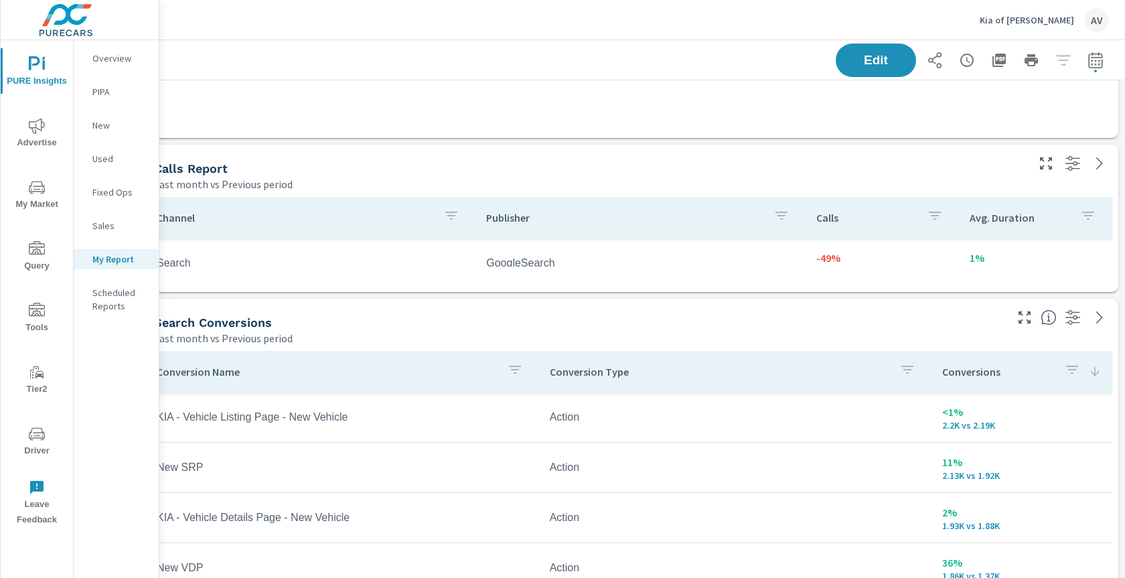
scroll to position [1214, 36]
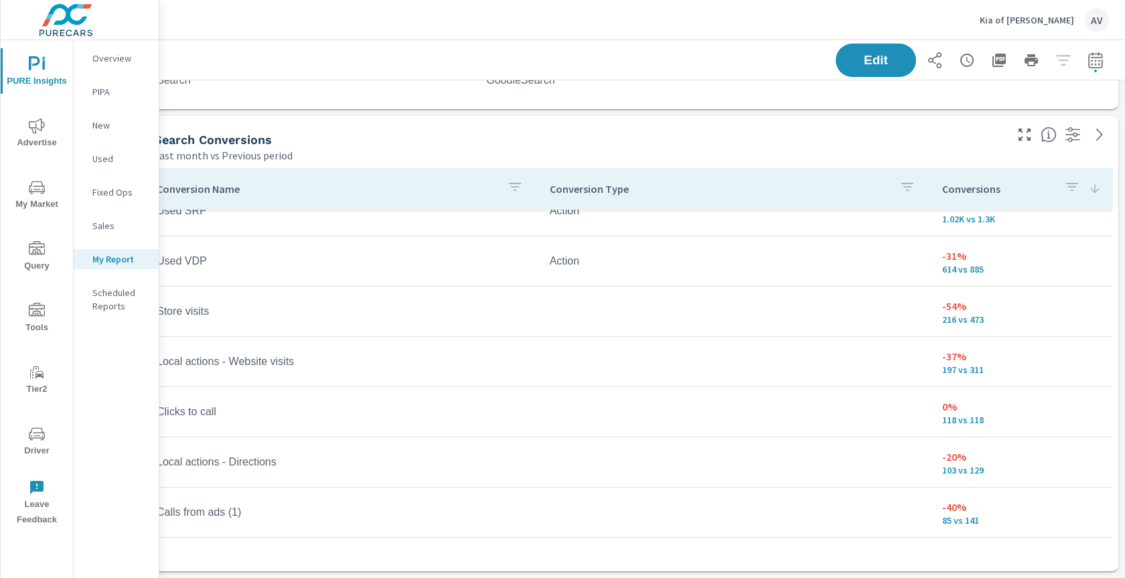
scroll to position [151, 0]
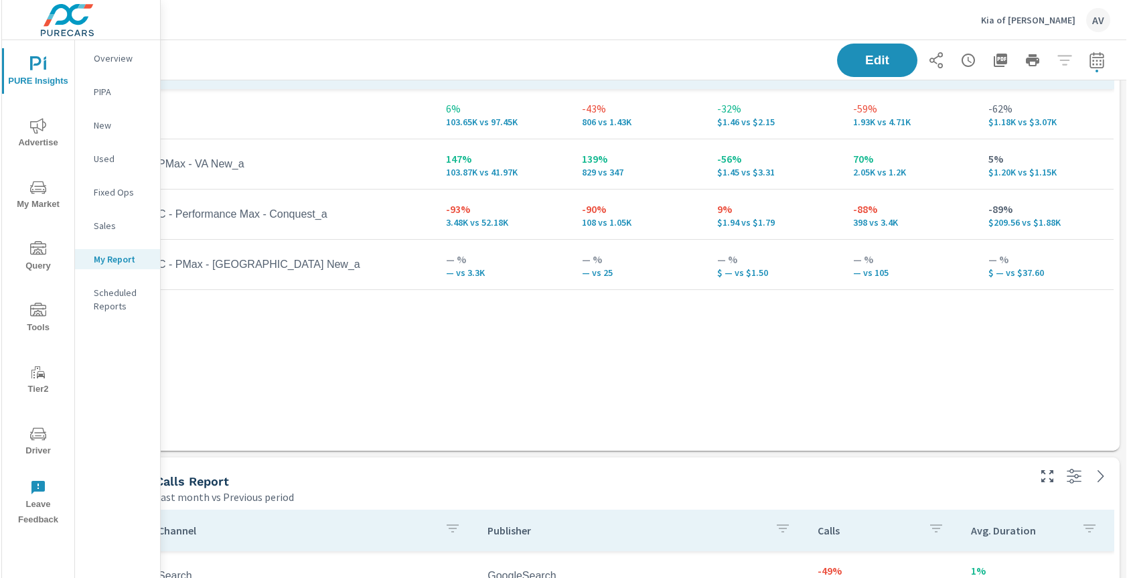
scroll to position [646, 36]
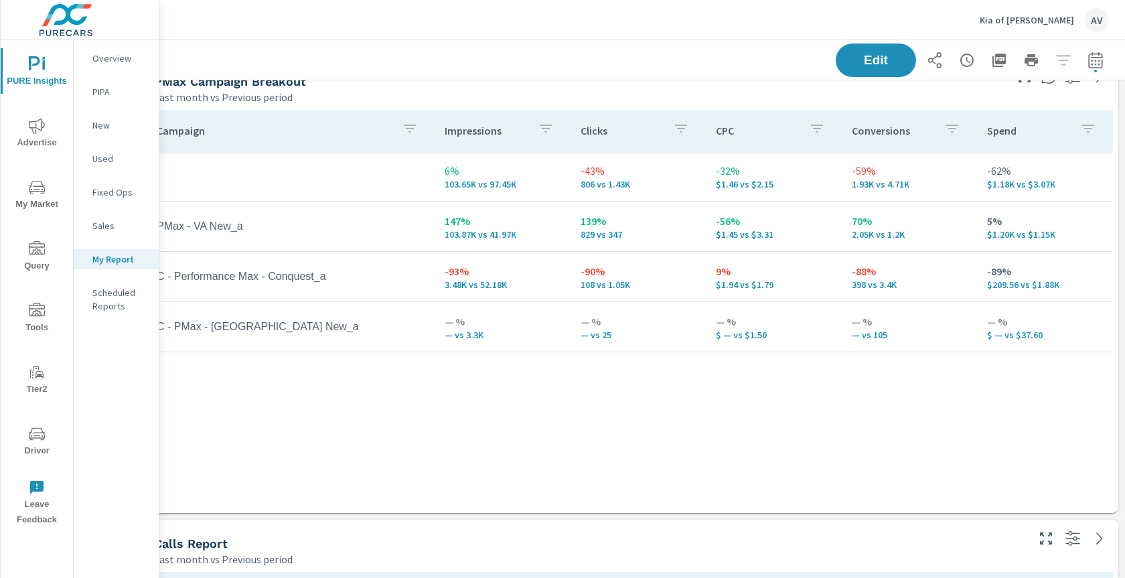
click at [797, 374] on div "Campaign Impressions Clicks CPC Conversions Spend 6% 103.65K vs 97.45K -43% 806…" at bounding box center [629, 299] width 967 height 378
